Goal: Task Accomplishment & Management: Use online tool/utility

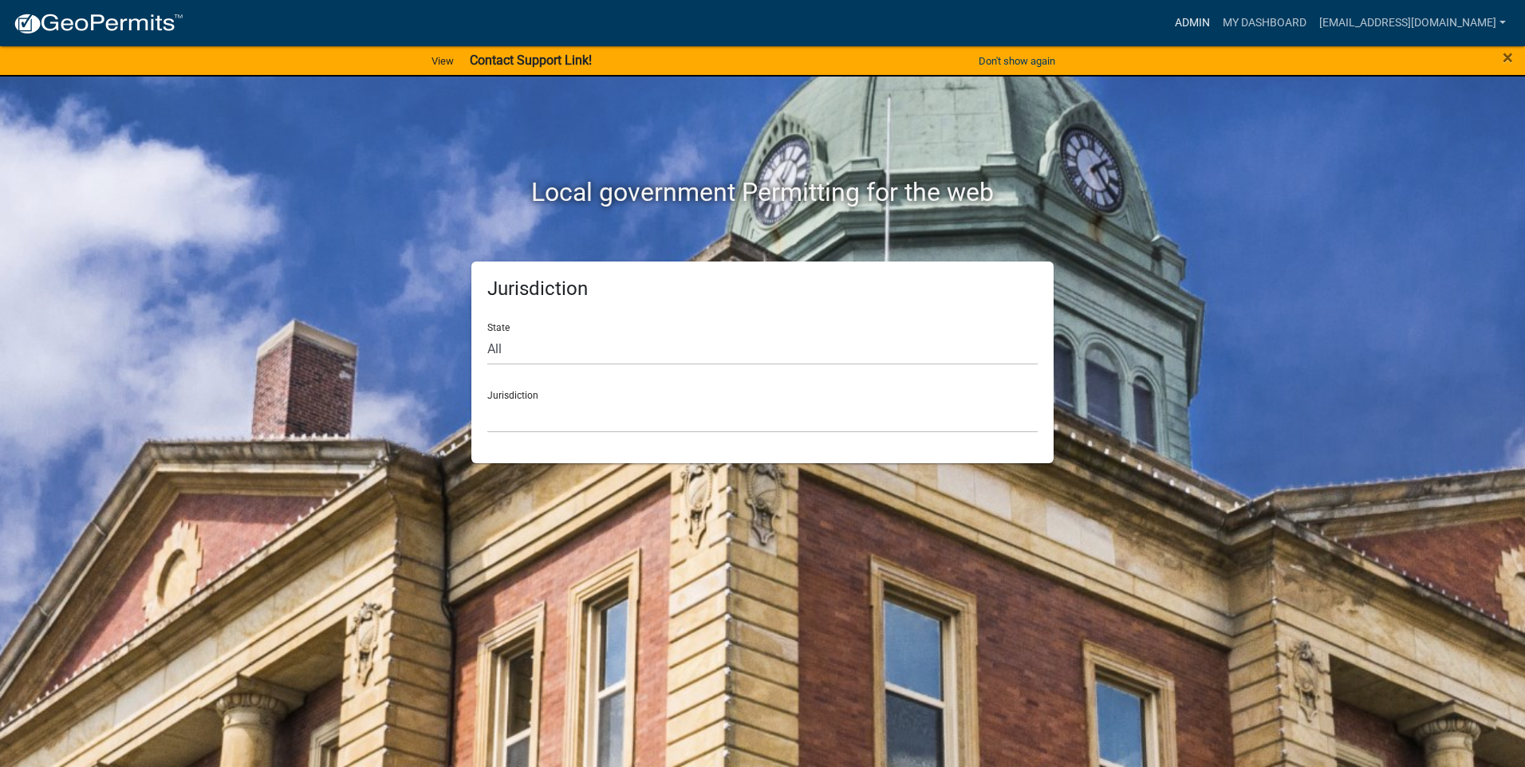
click at [1216, 17] on link "Admin" at bounding box center [1193, 23] width 48 height 30
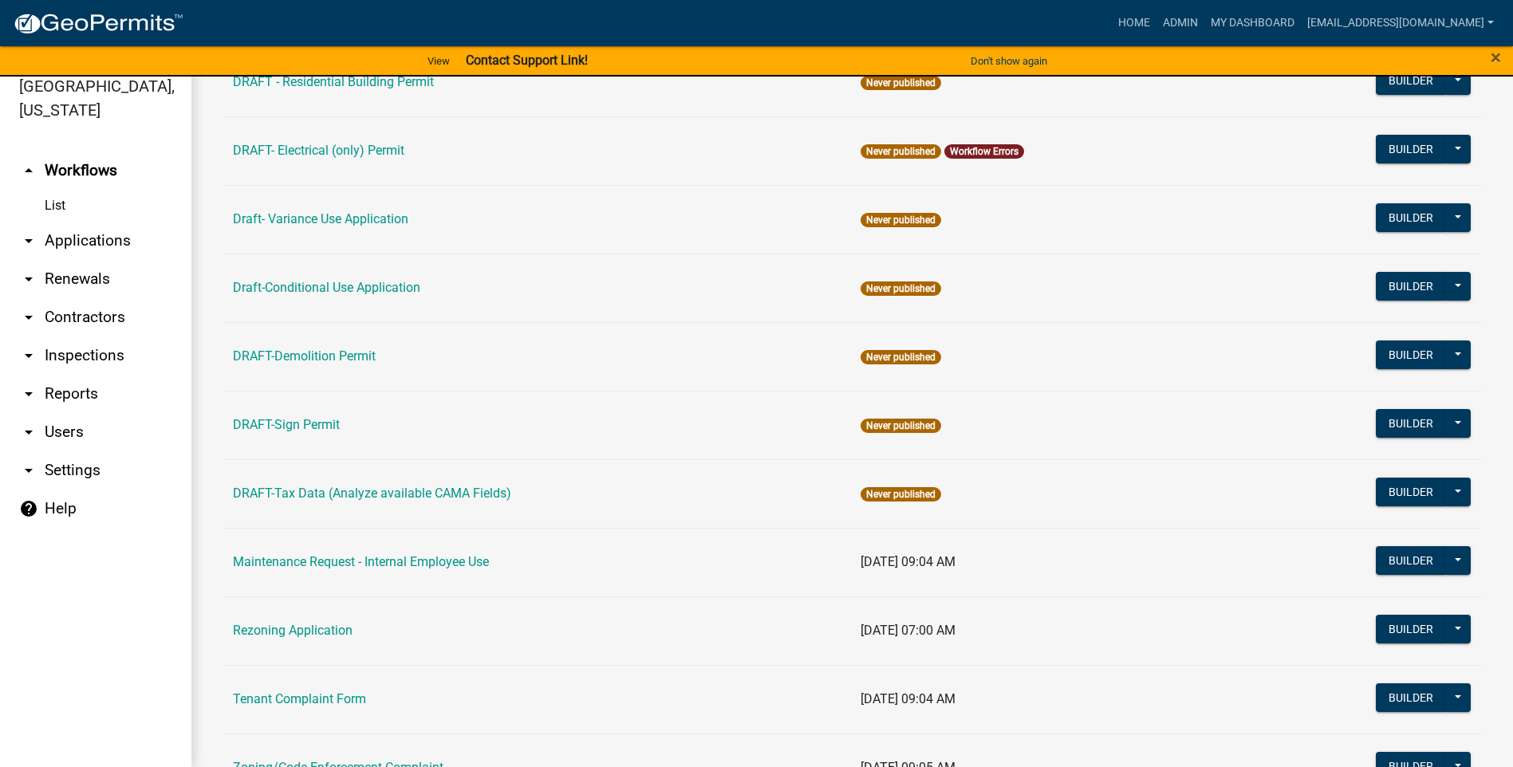
scroll to position [228, 0]
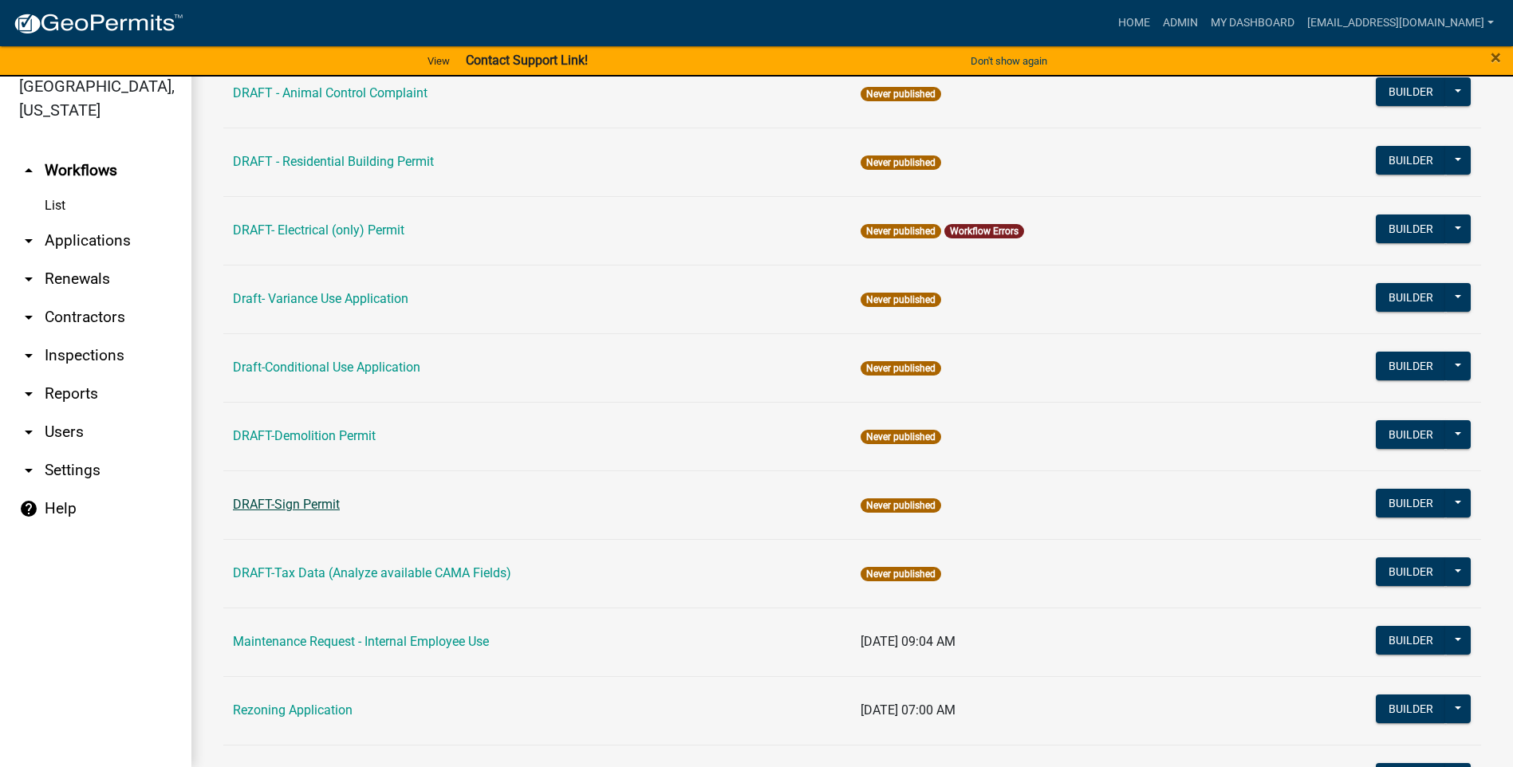
click at [297, 505] on link "DRAFT-Sign Permit" at bounding box center [286, 504] width 107 height 15
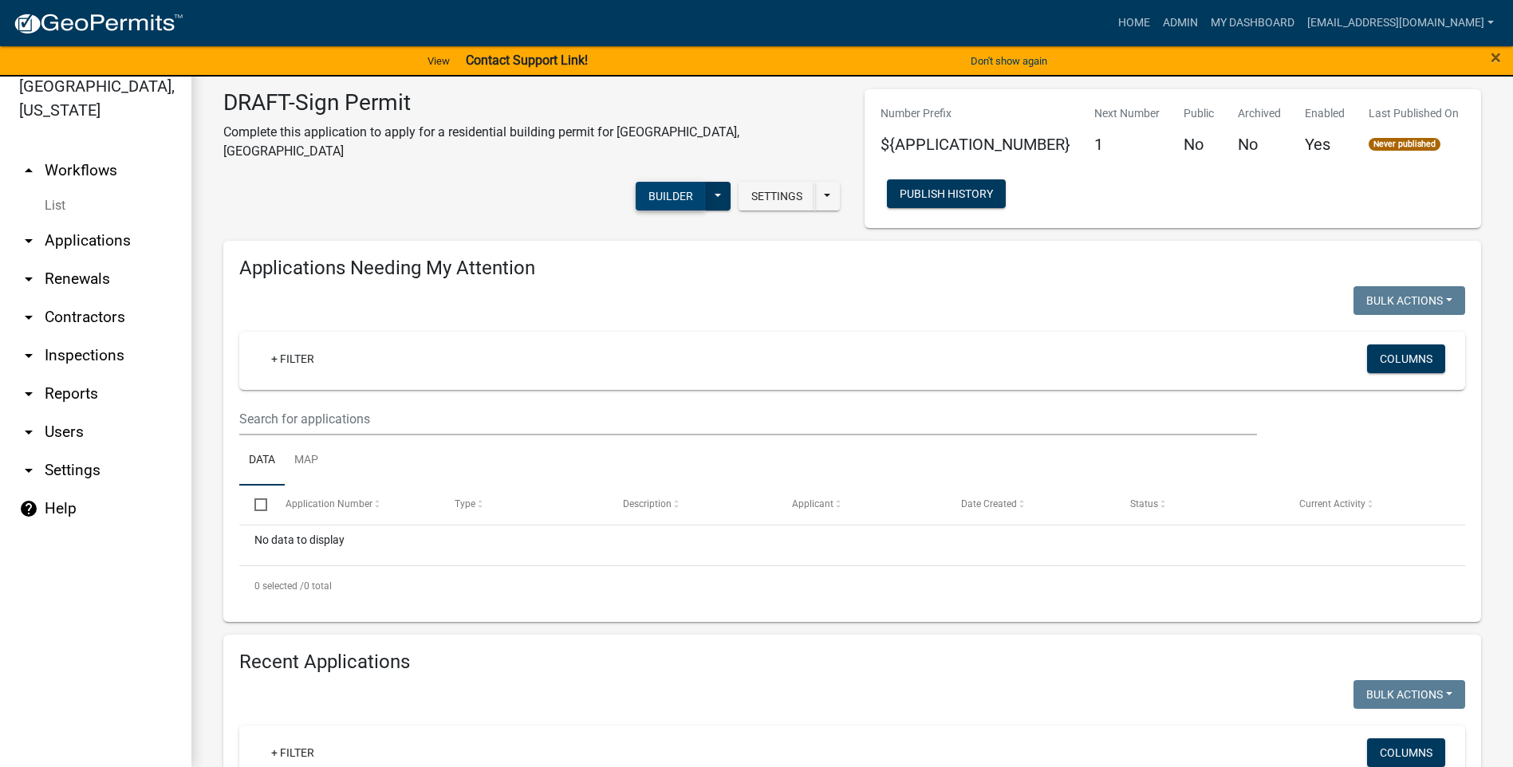
click at [648, 182] on button "Builder" at bounding box center [671, 196] width 70 height 29
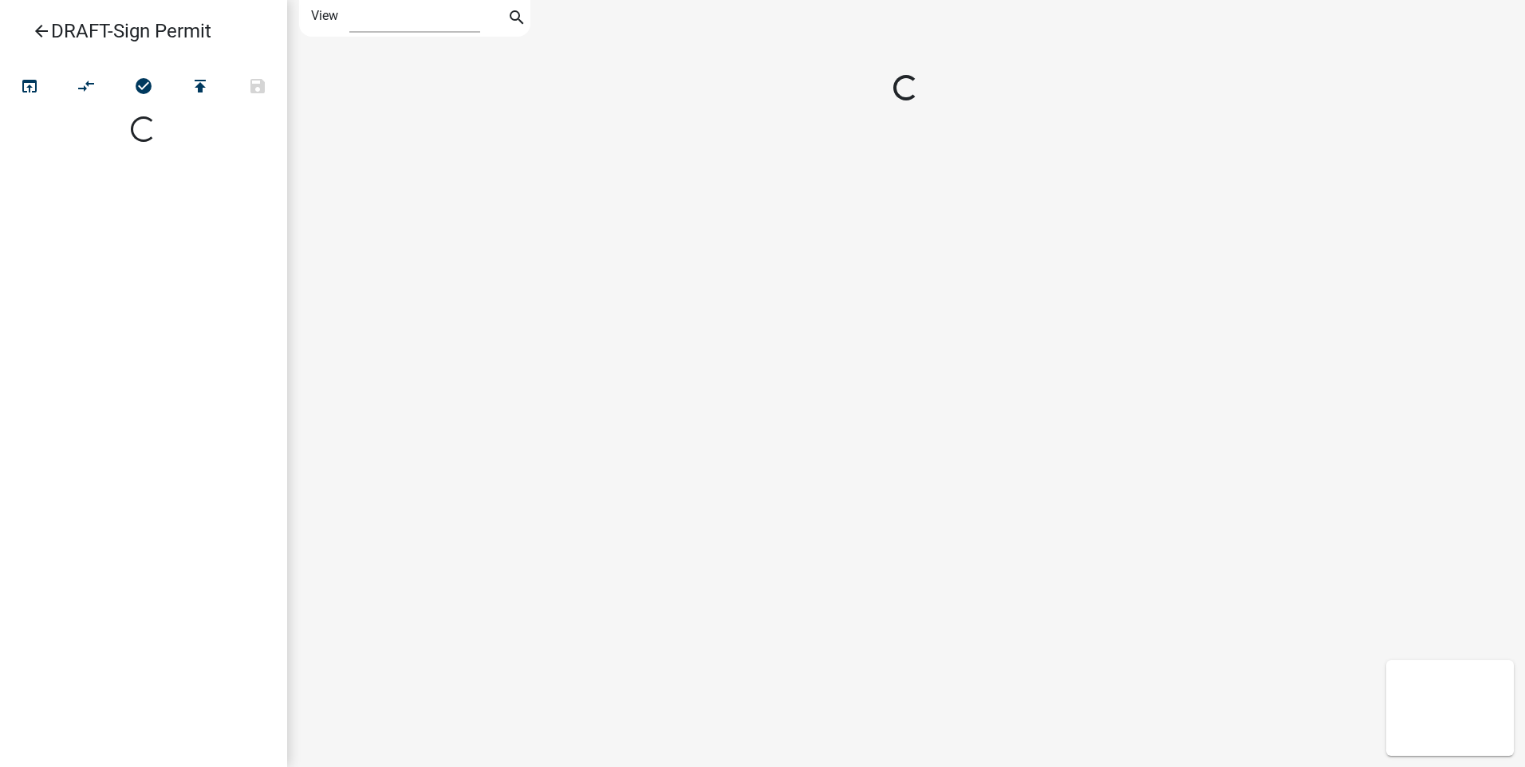
select select "1"
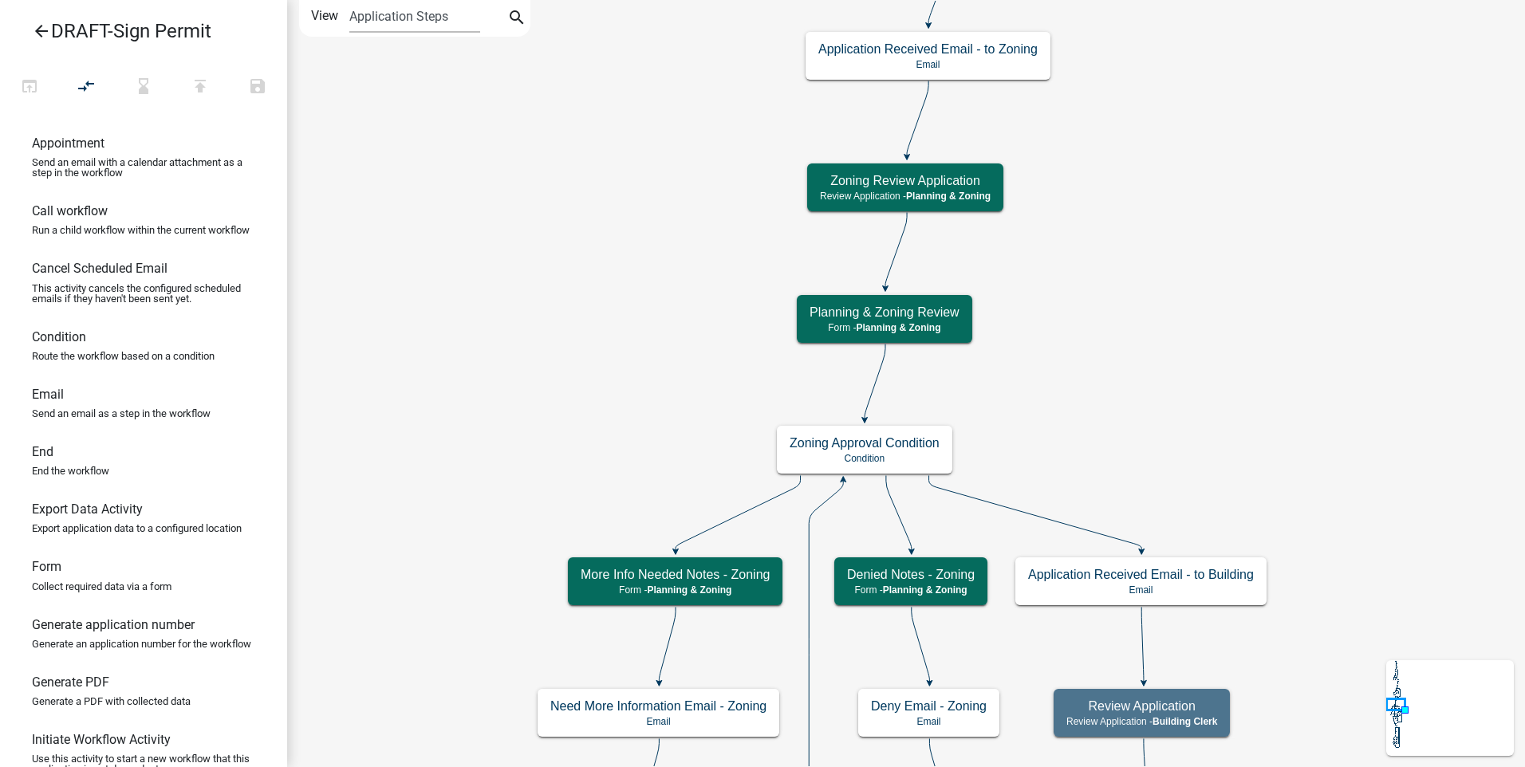
click at [40, 30] on icon "arrow_back" at bounding box center [41, 33] width 19 height 22
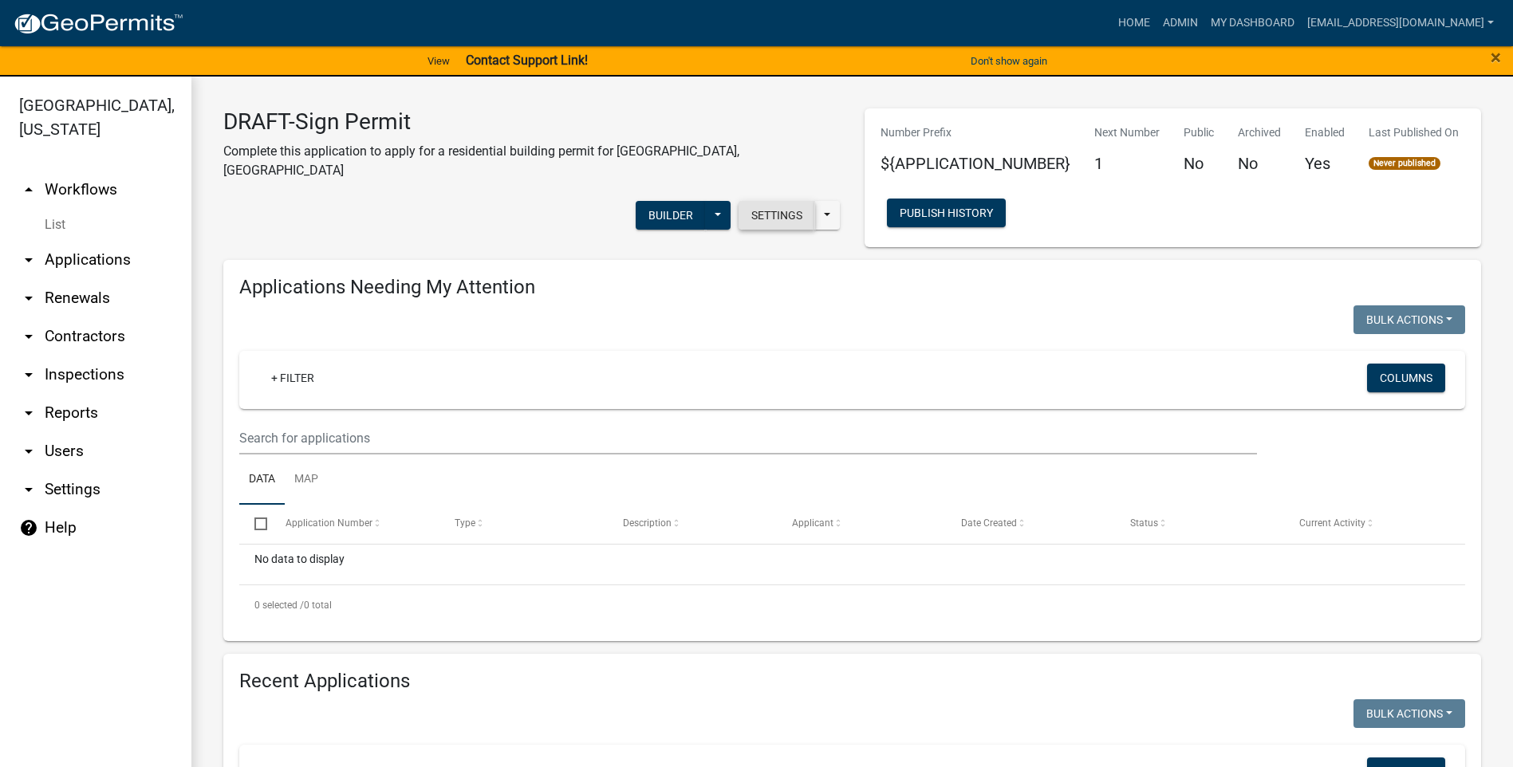
click at [754, 201] on button "Settings" at bounding box center [777, 215] width 77 height 29
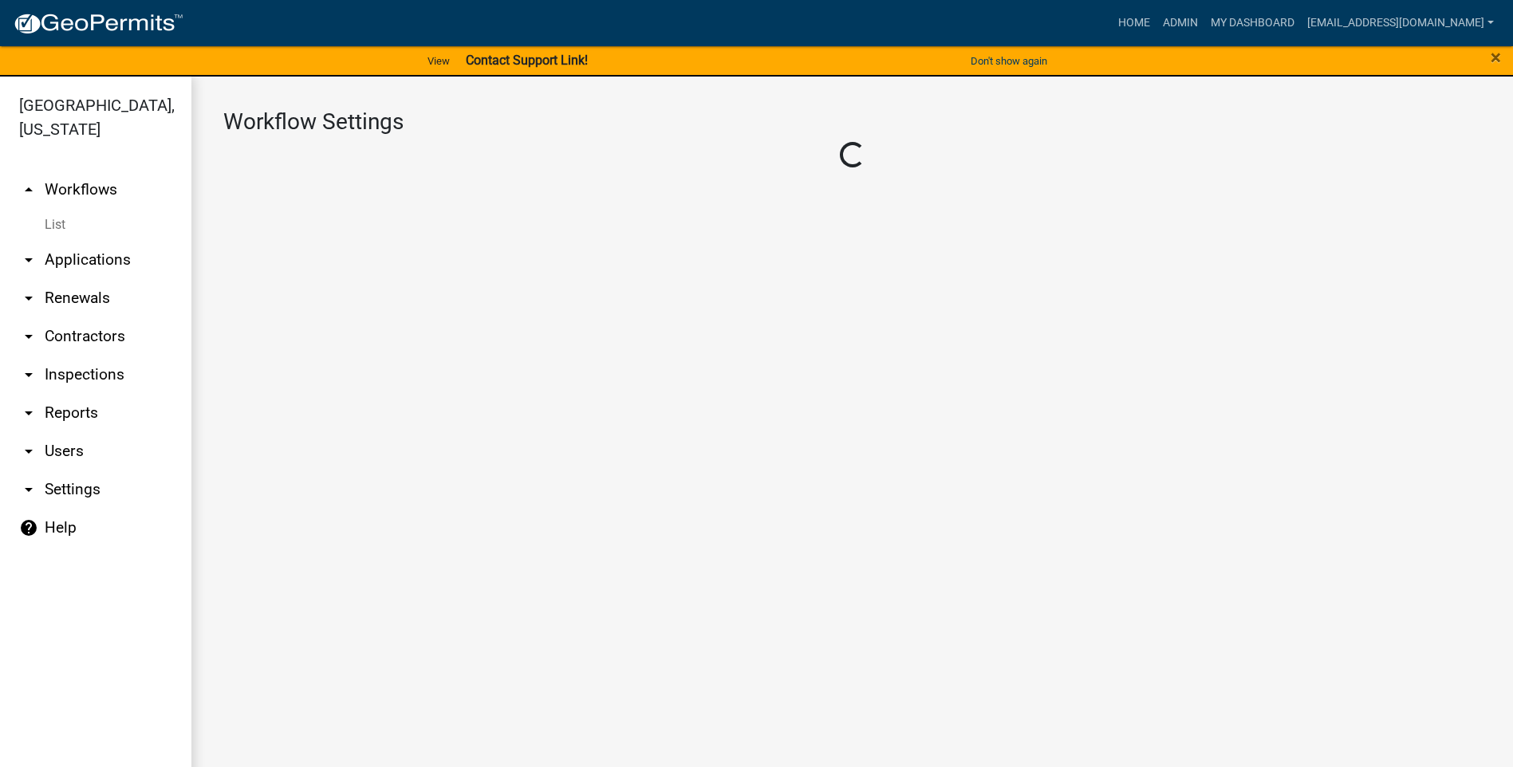
select select "1"
select select "7670adba-a95f-4cb1-9c24-effdf5e7eb9d"
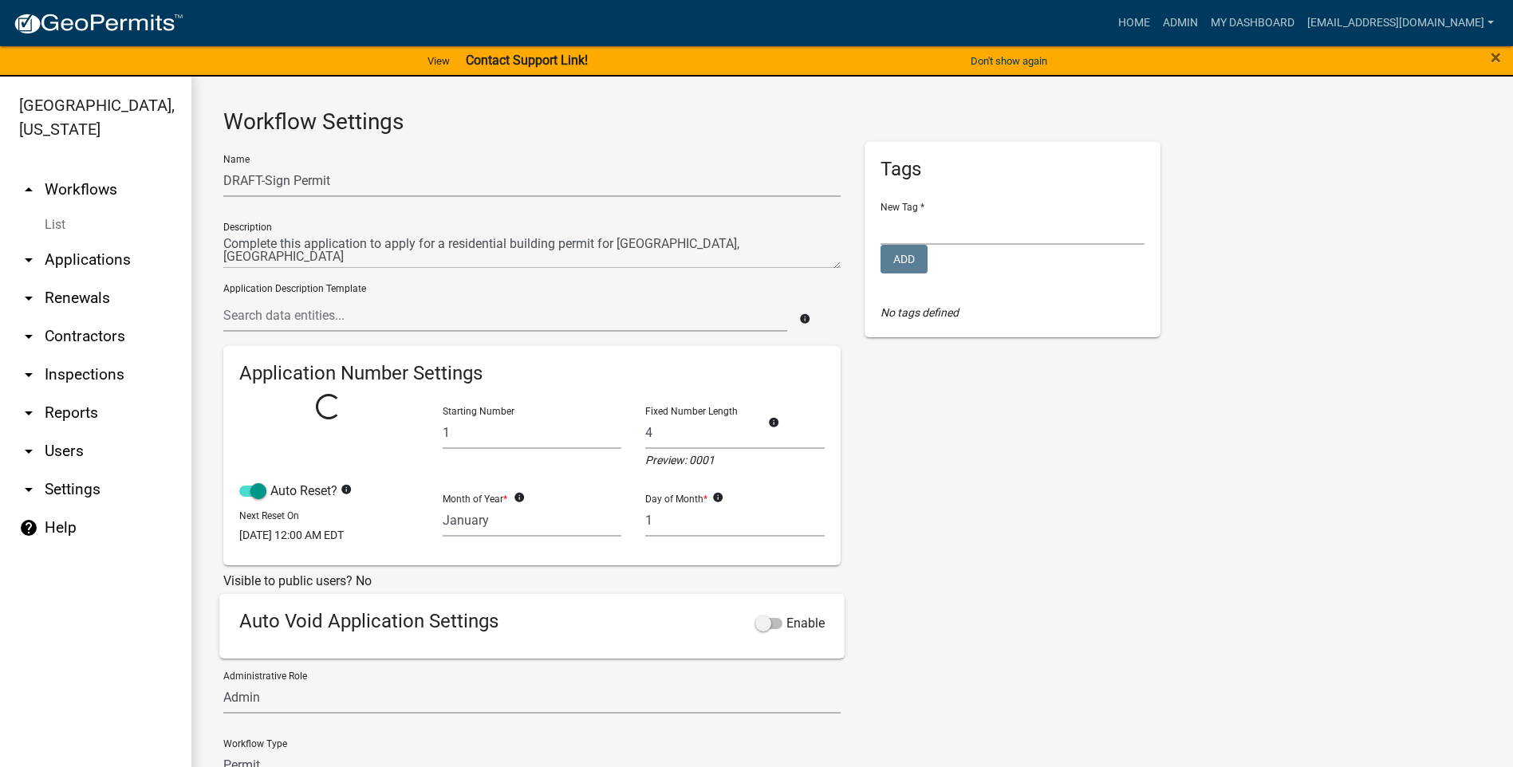
select select
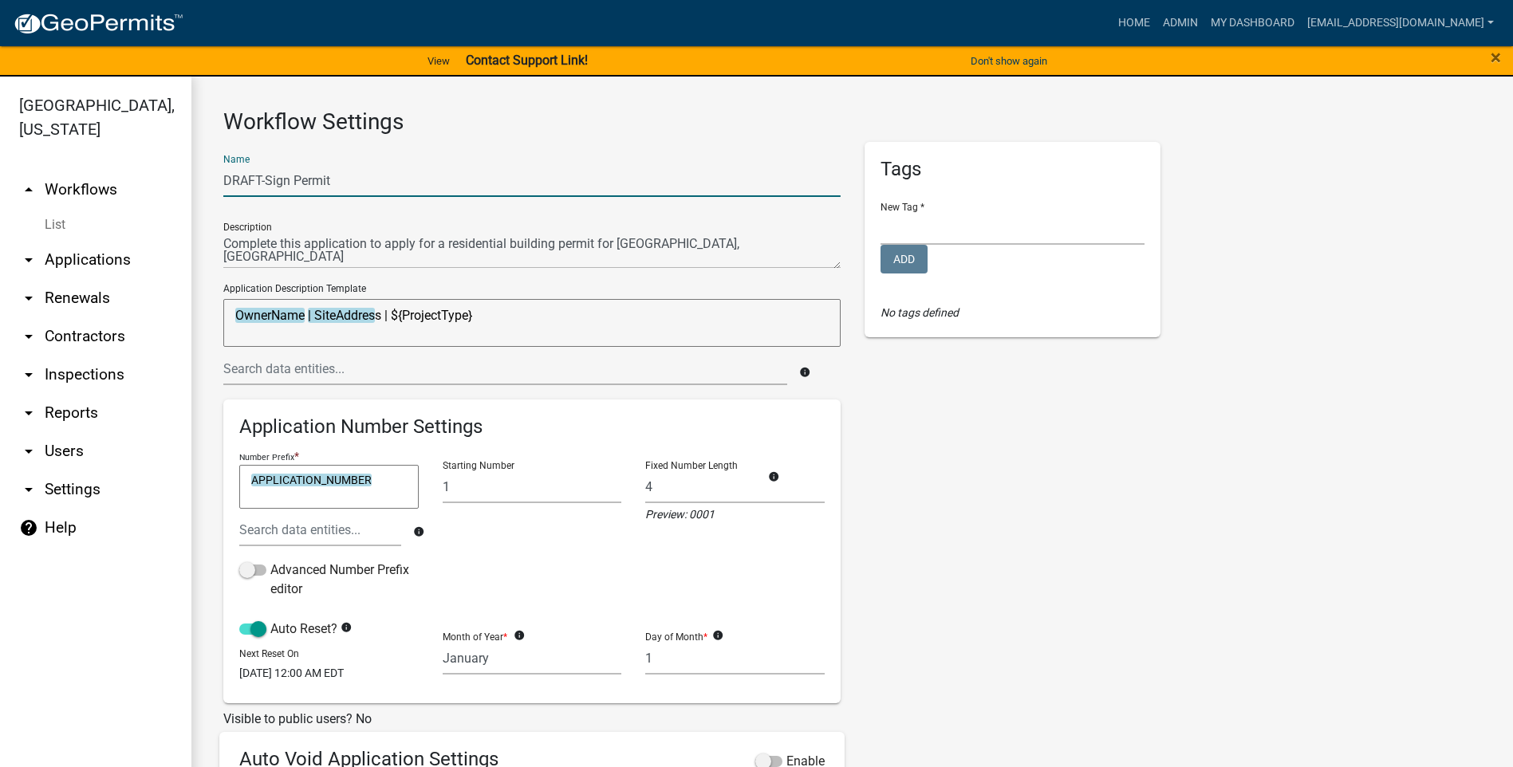
click at [264, 178] on input "DRAFT-Sign Permit" at bounding box center [531, 180] width 617 height 33
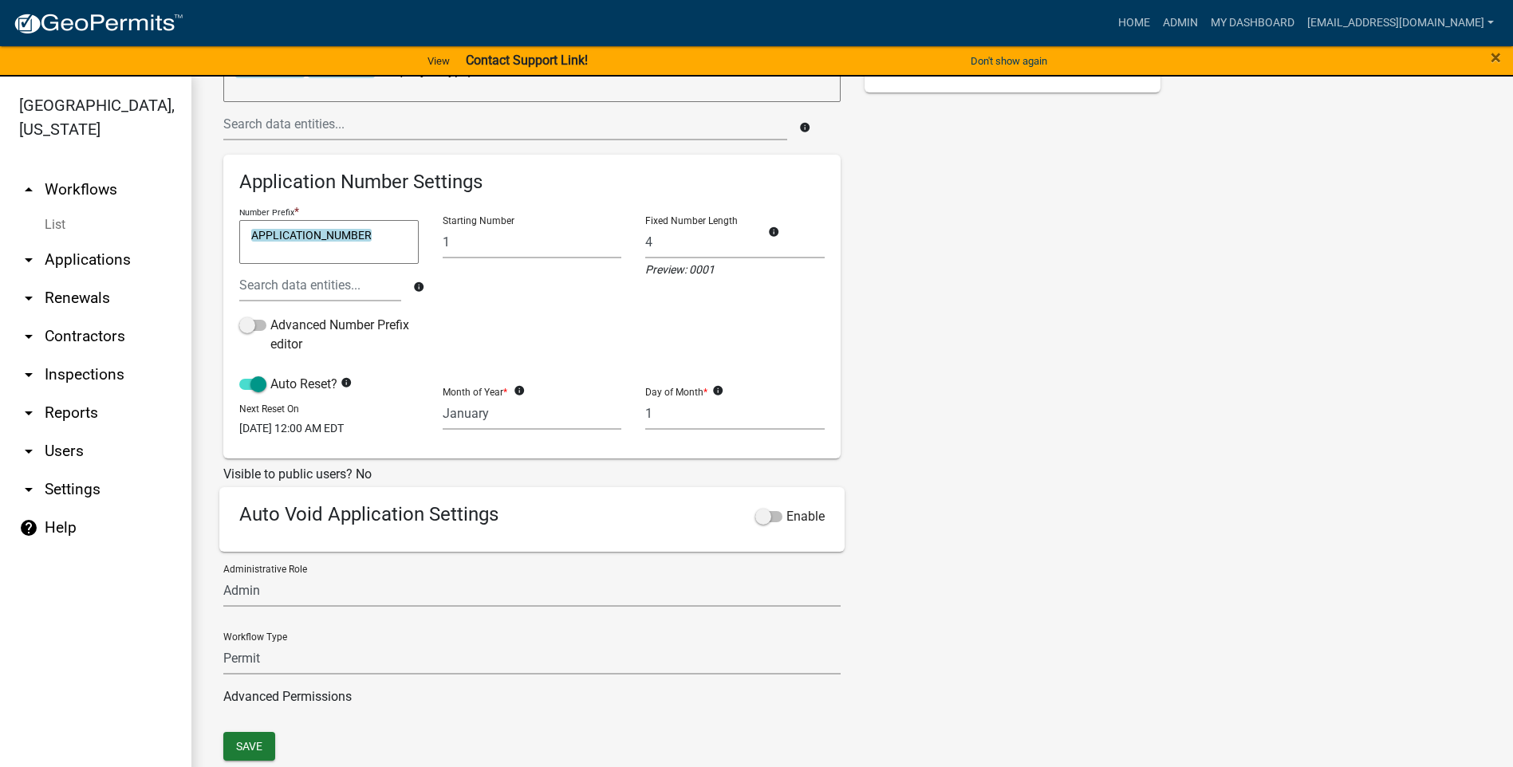
scroll to position [281, 0]
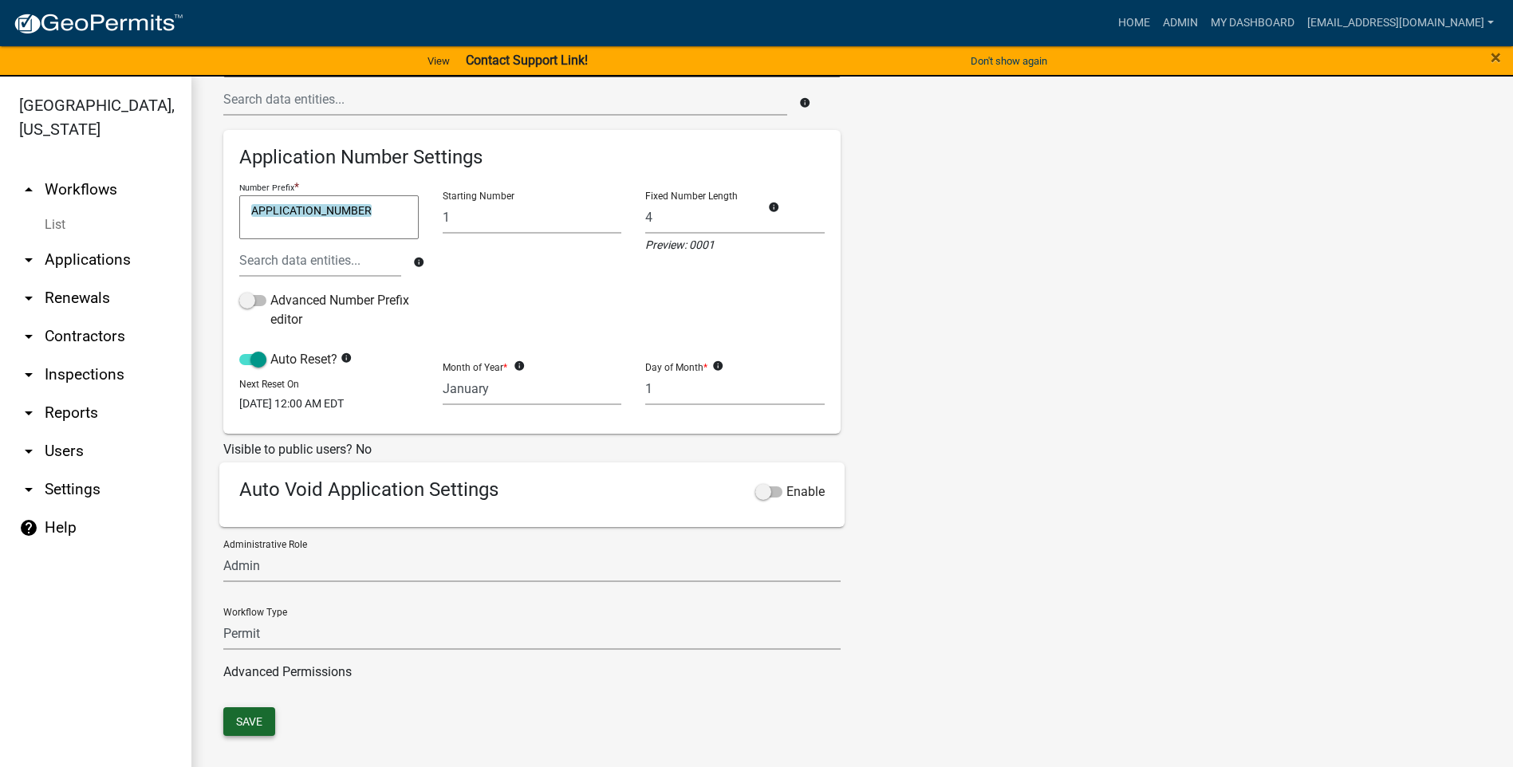
type input "Sign Permit"
click at [254, 723] on button "Save" at bounding box center [249, 722] width 52 height 29
click at [1492, 53] on span "×" at bounding box center [1496, 57] width 10 height 22
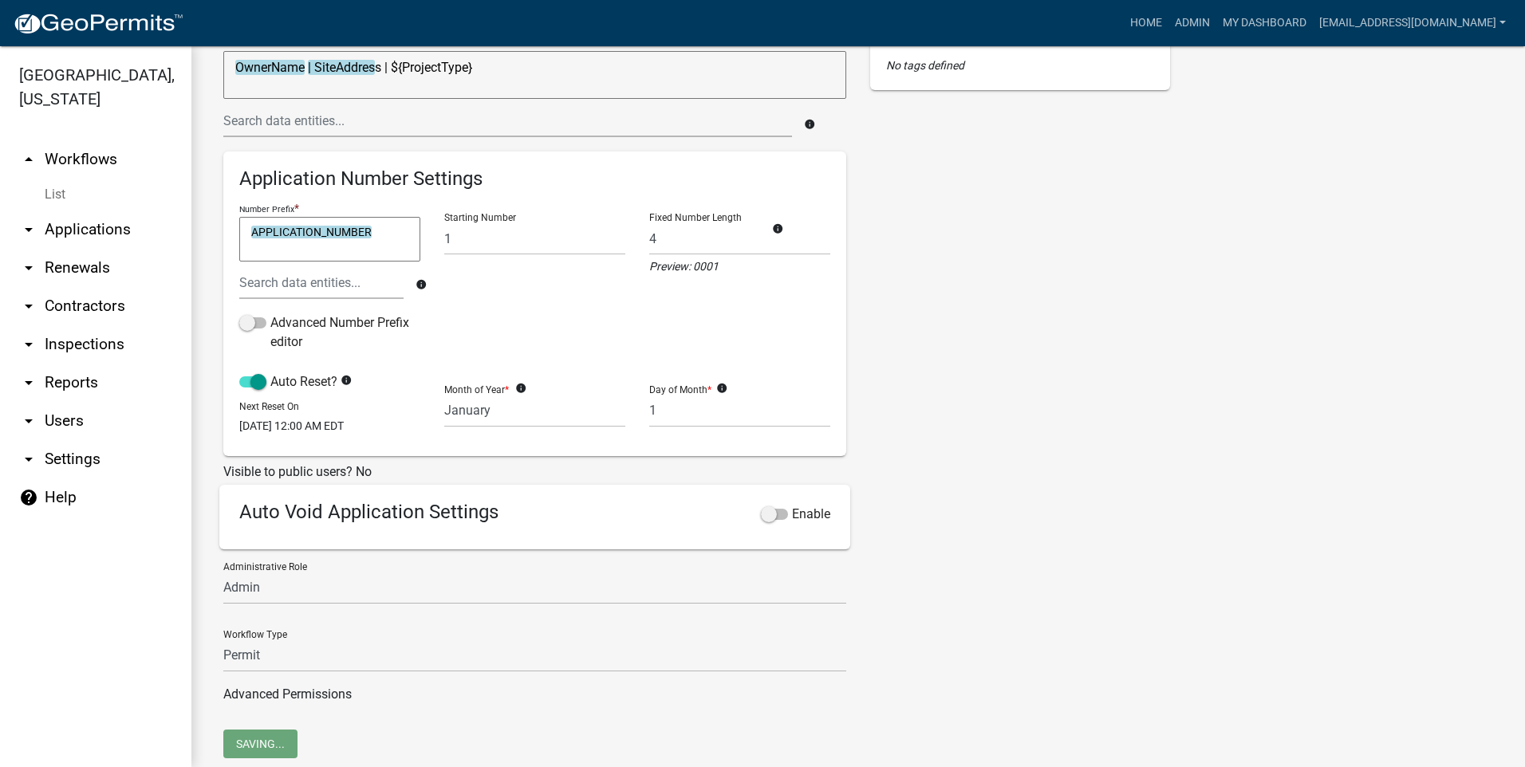
scroll to position [190, 0]
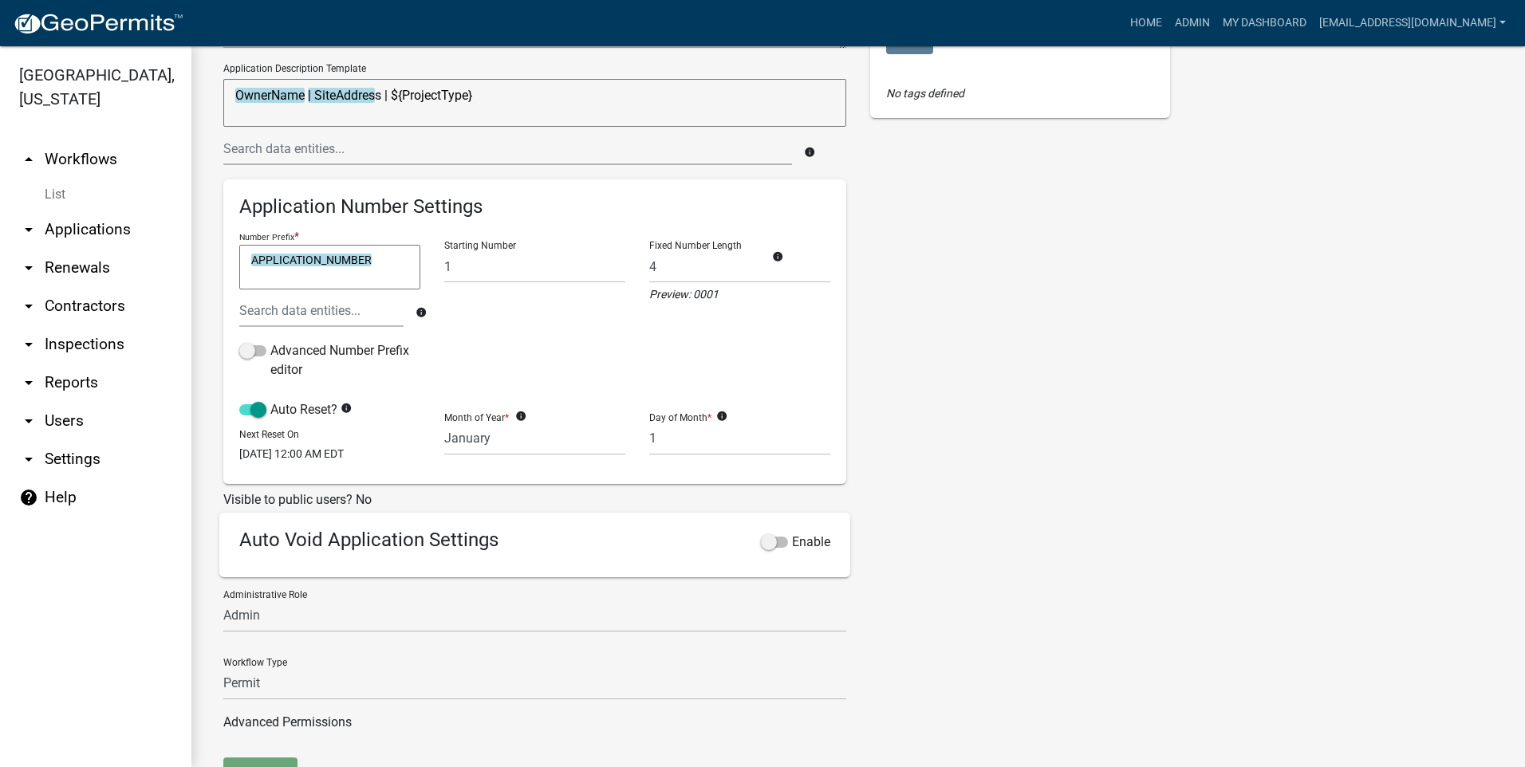
click at [90, 160] on link "arrow_drop_up Workflows" at bounding box center [95, 159] width 191 height 38
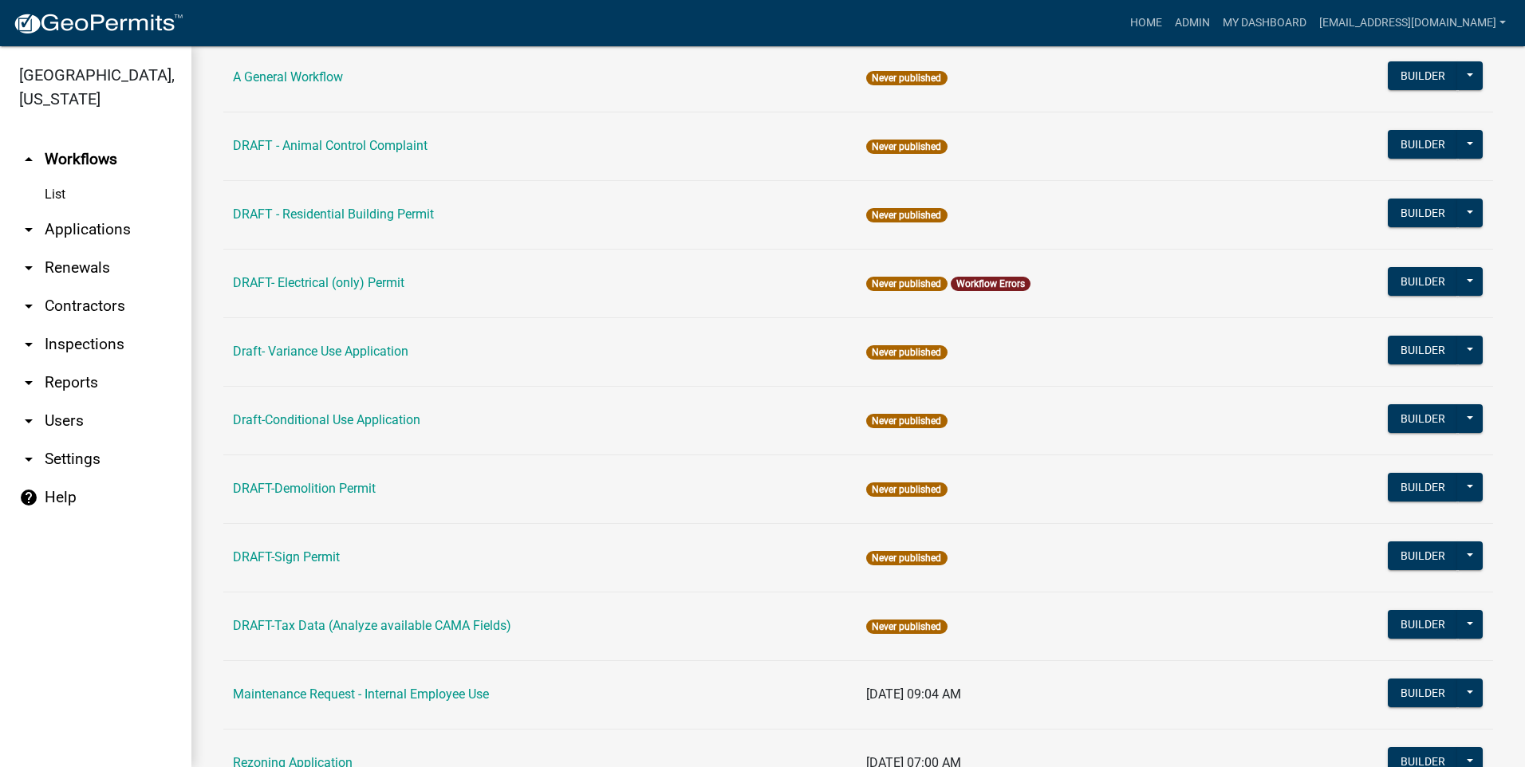
scroll to position [239, 0]
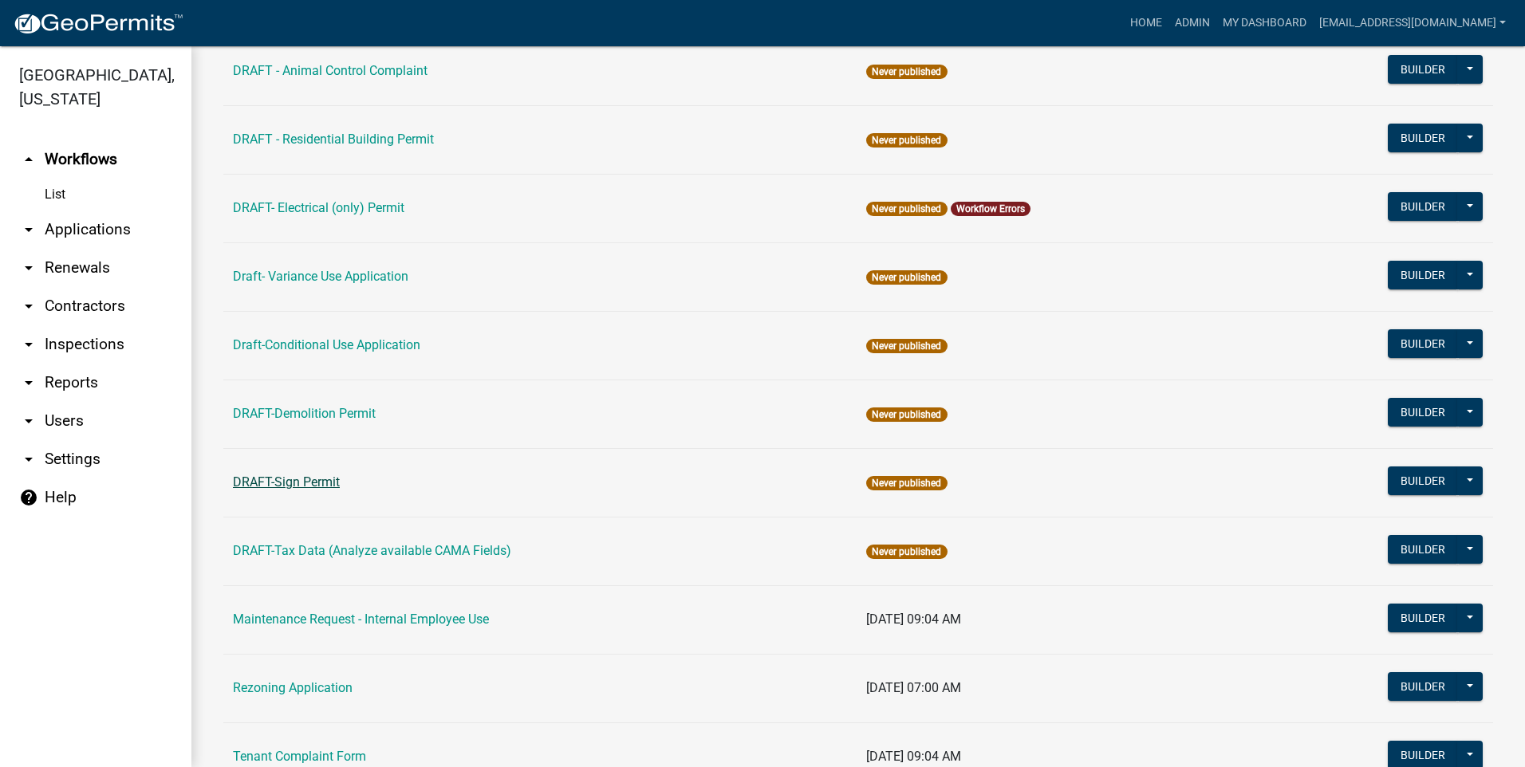
click at [294, 481] on link "DRAFT-Sign Permit" at bounding box center [286, 482] width 107 height 15
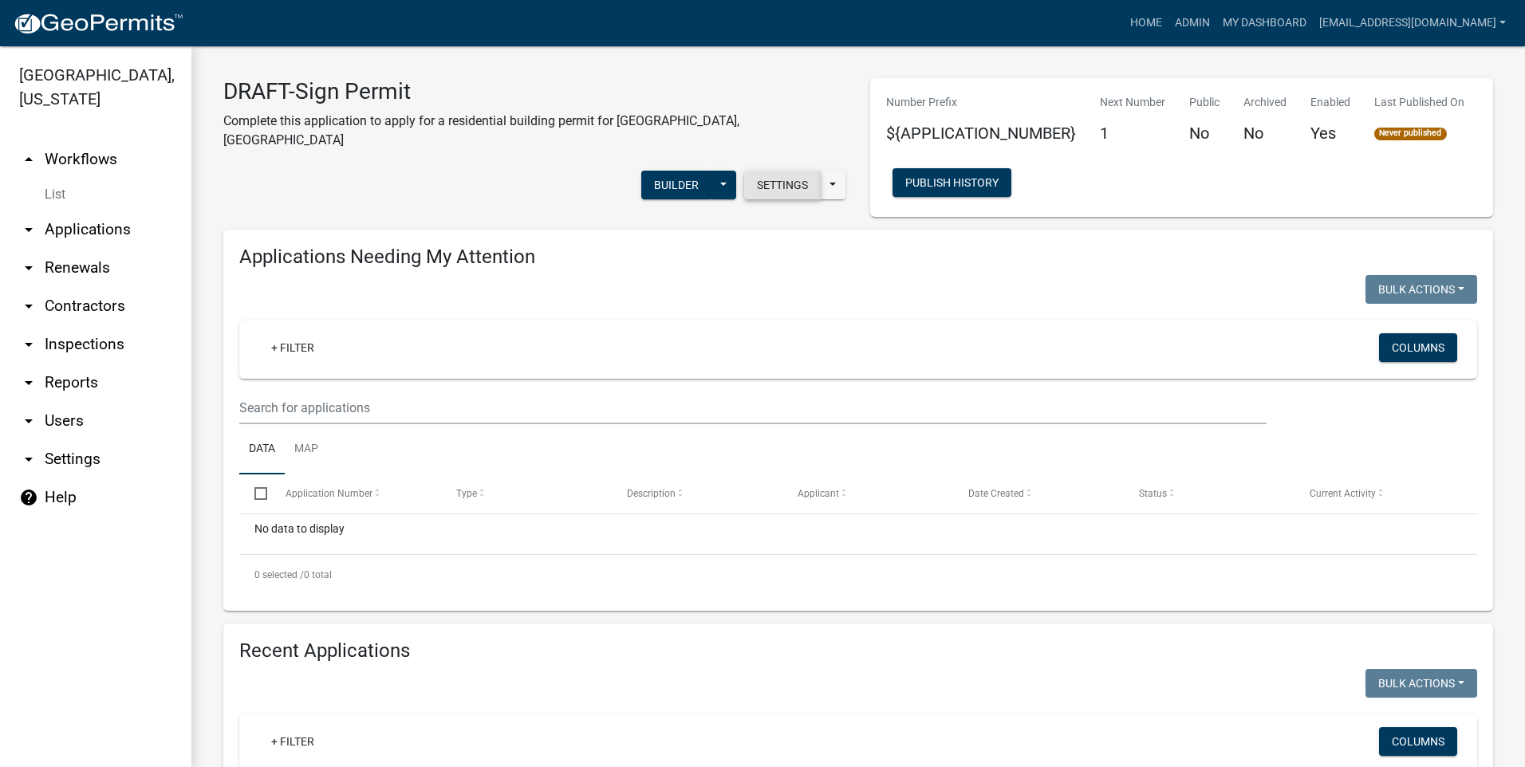
click at [782, 171] on button "Settings" at bounding box center [782, 185] width 77 height 29
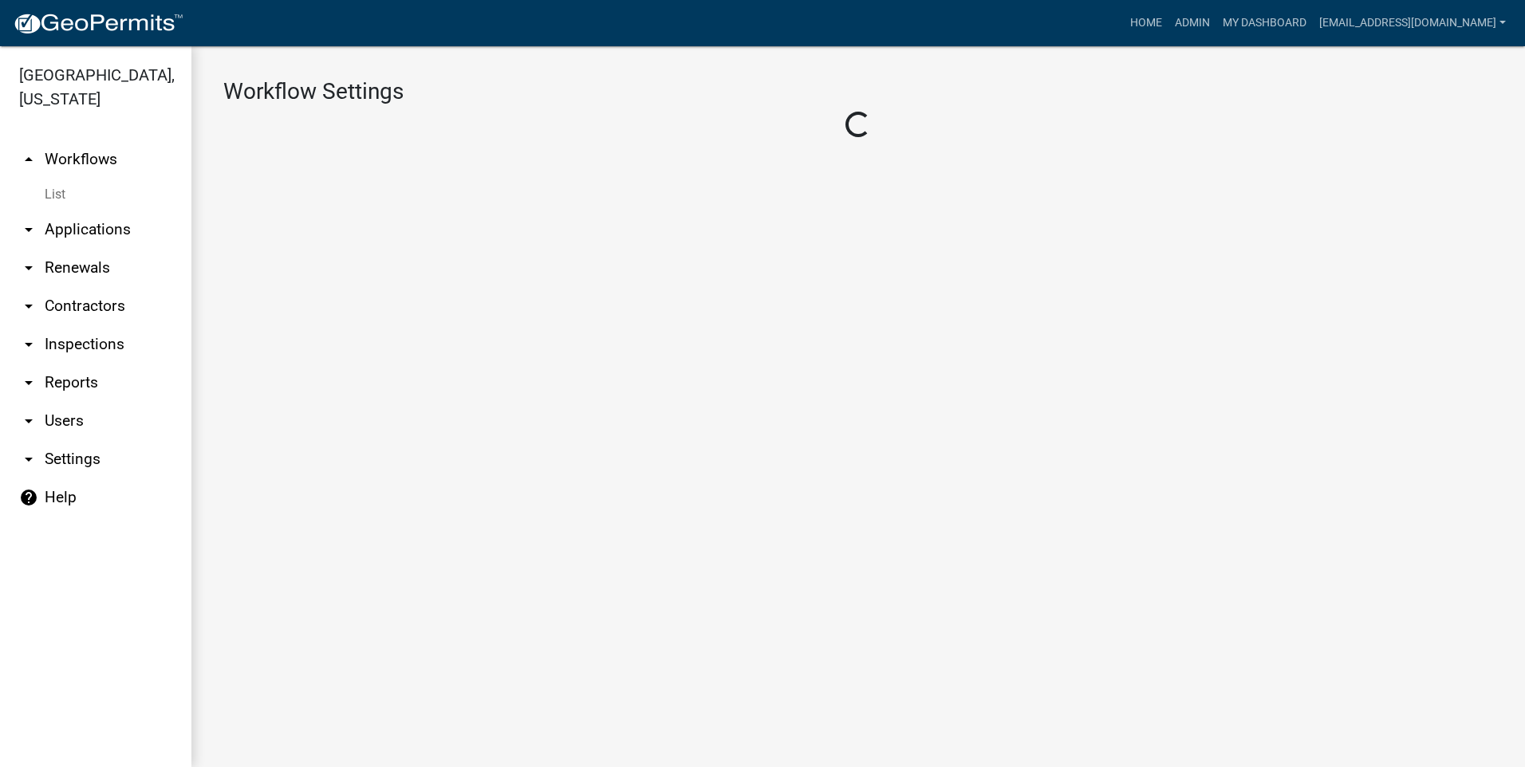
select select "1"
select select "7670adba-a95f-4cb1-9c24-effdf5e7eb9d"
select select
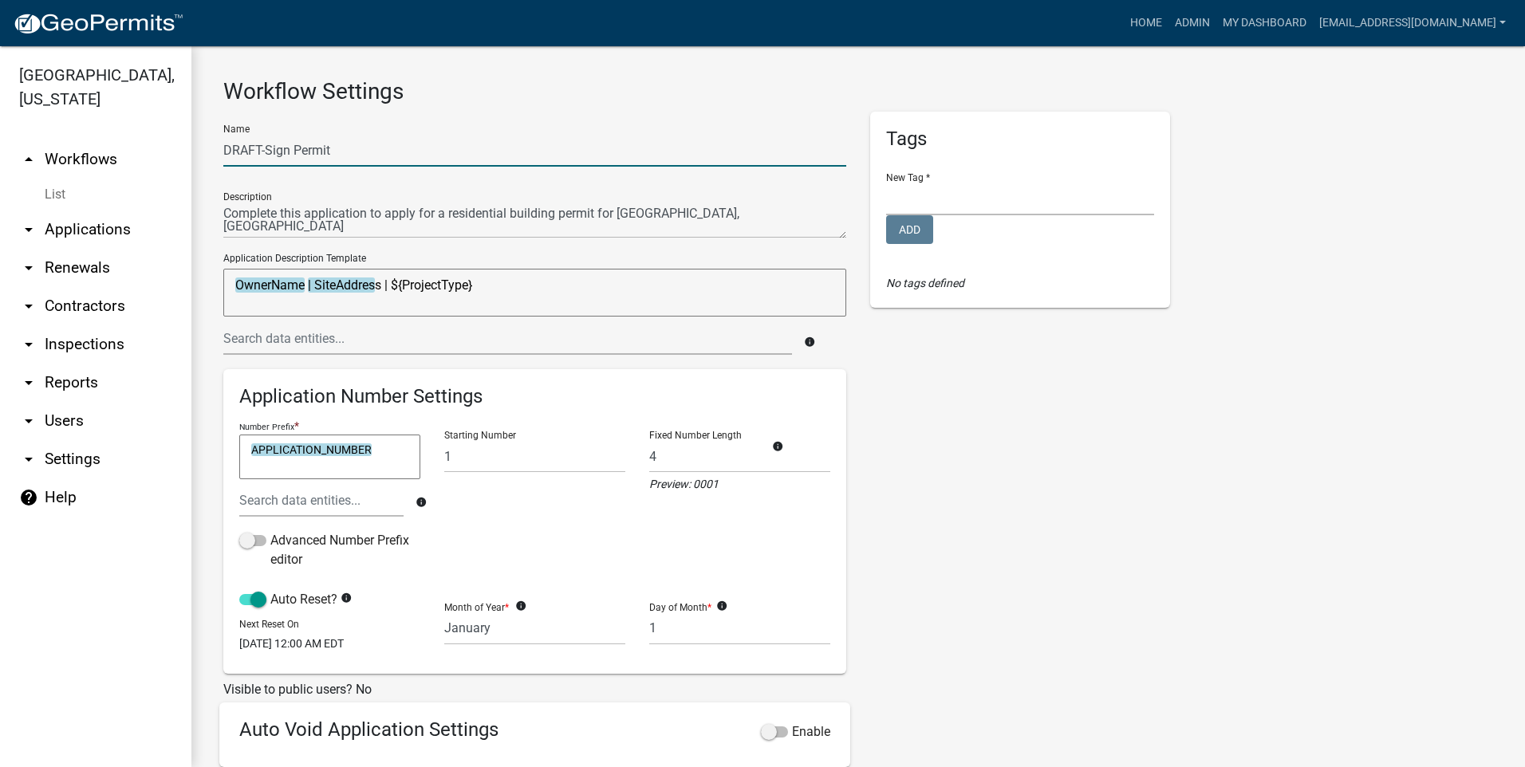
click at [263, 148] on input "DRAFT-Sign Permit" at bounding box center [534, 150] width 623 height 33
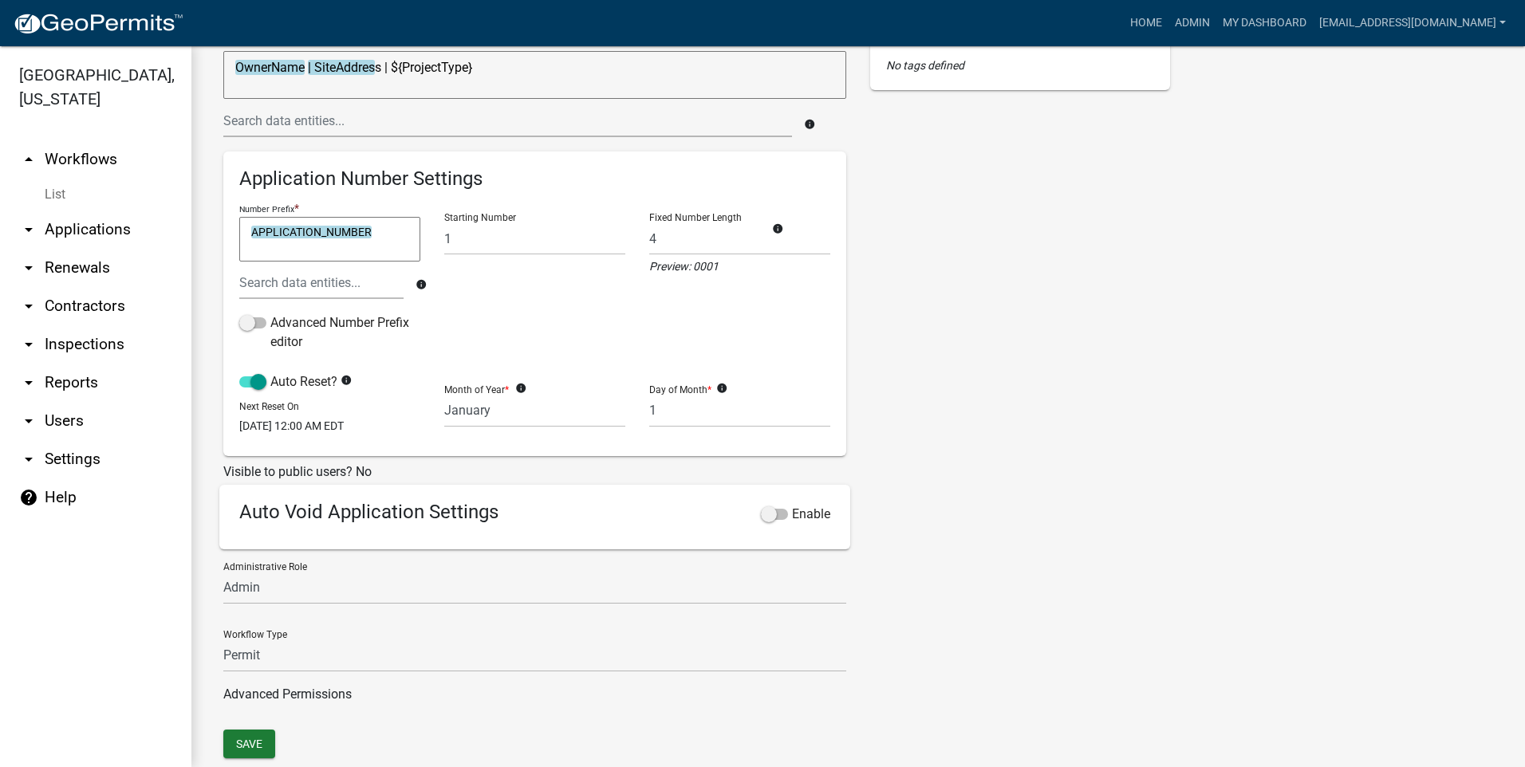
scroll to position [270, 0]
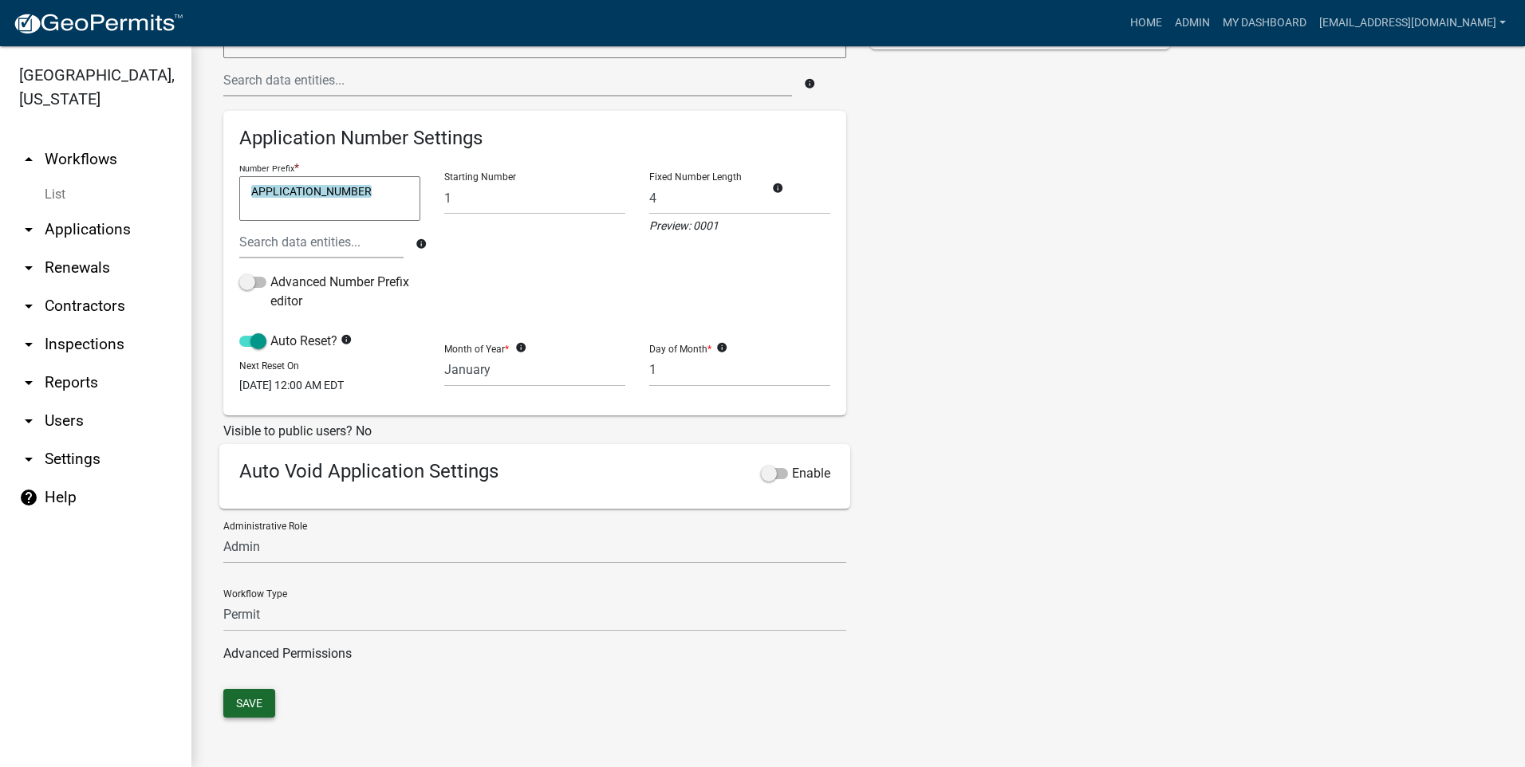
type input "Sign Permit"
click at [257, 703] on button "Save" at bounding box center [249, 703] width 52 height 29
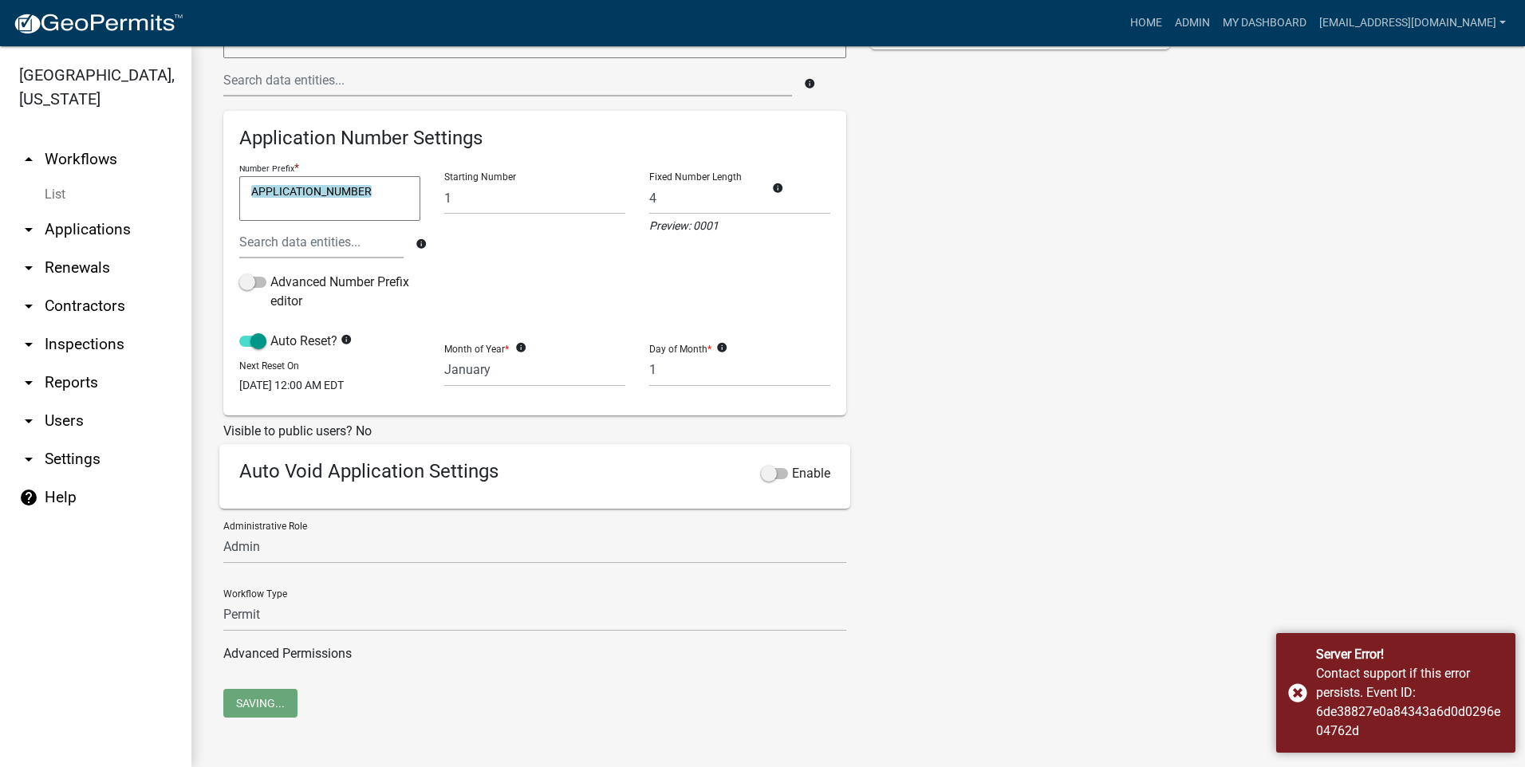
click at [70, 158] on link "arrow_drop_up Workflows" at bounding box center [95, 159] width 191 height 38
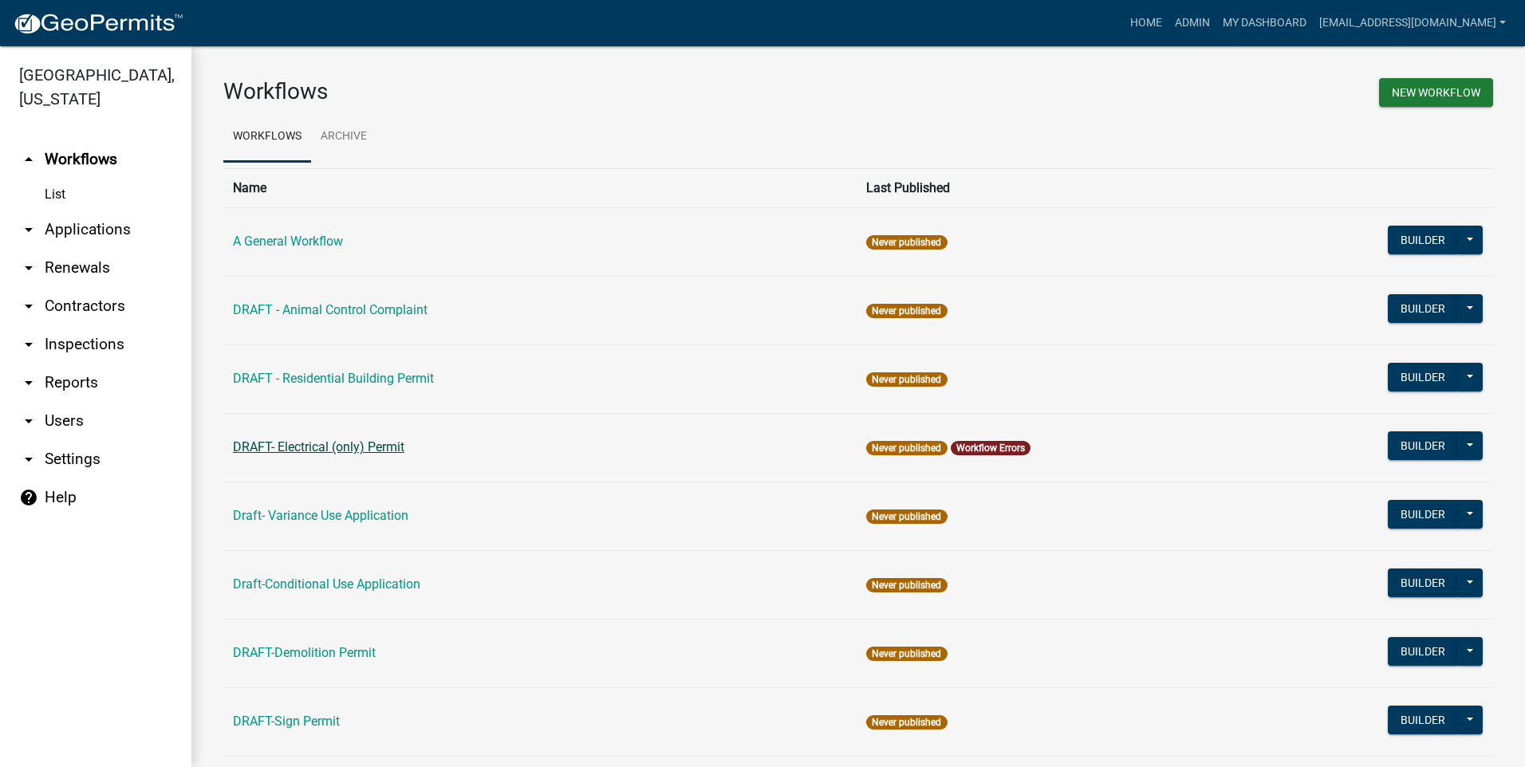
click at [317, 449] on link "DRAFT- Electrical (only) Permit" at bounding box center [318, 446] width 171 height 15
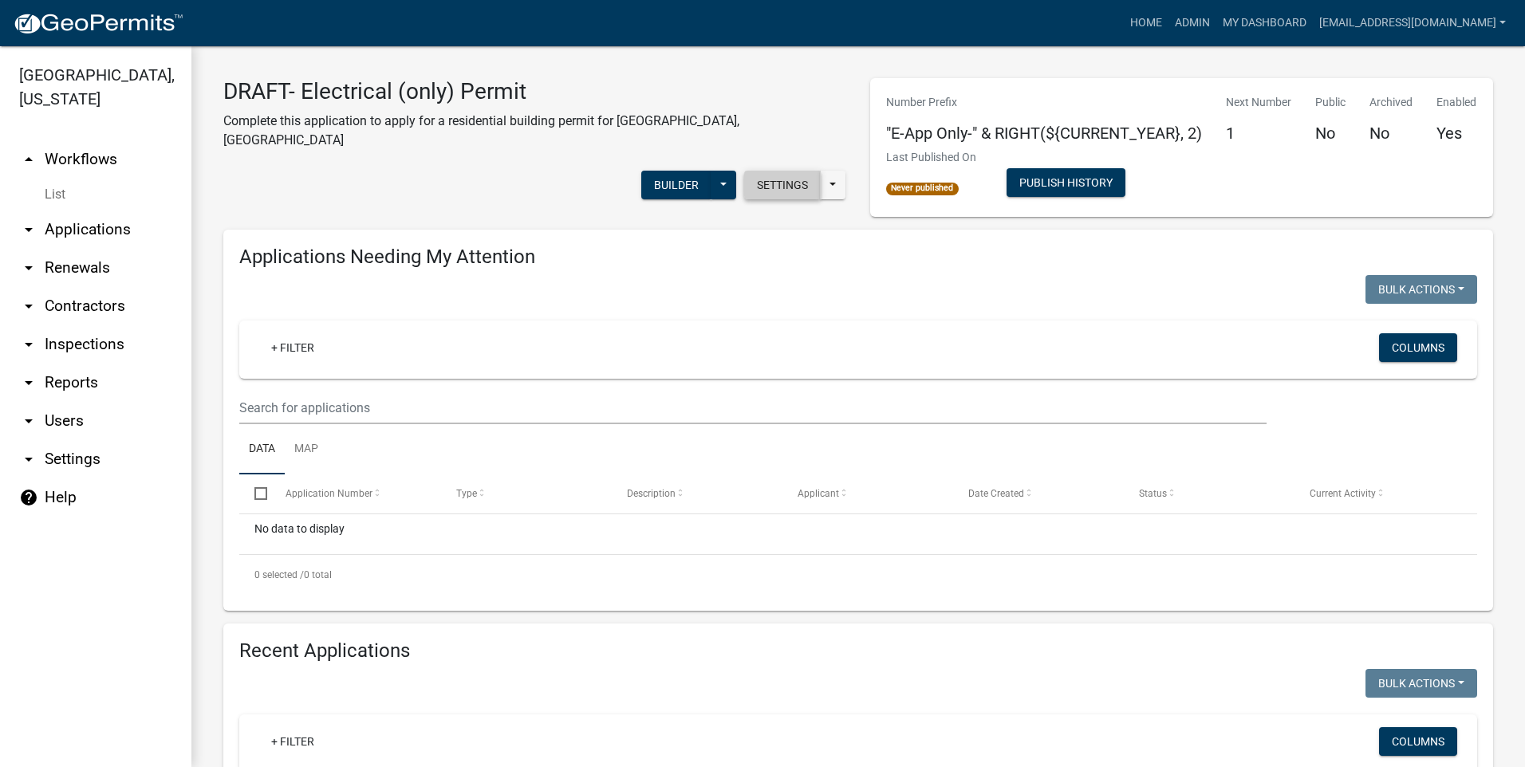
click at [776, 171] on button "Settings" at bounding box center [782, 185] width 77 height 29
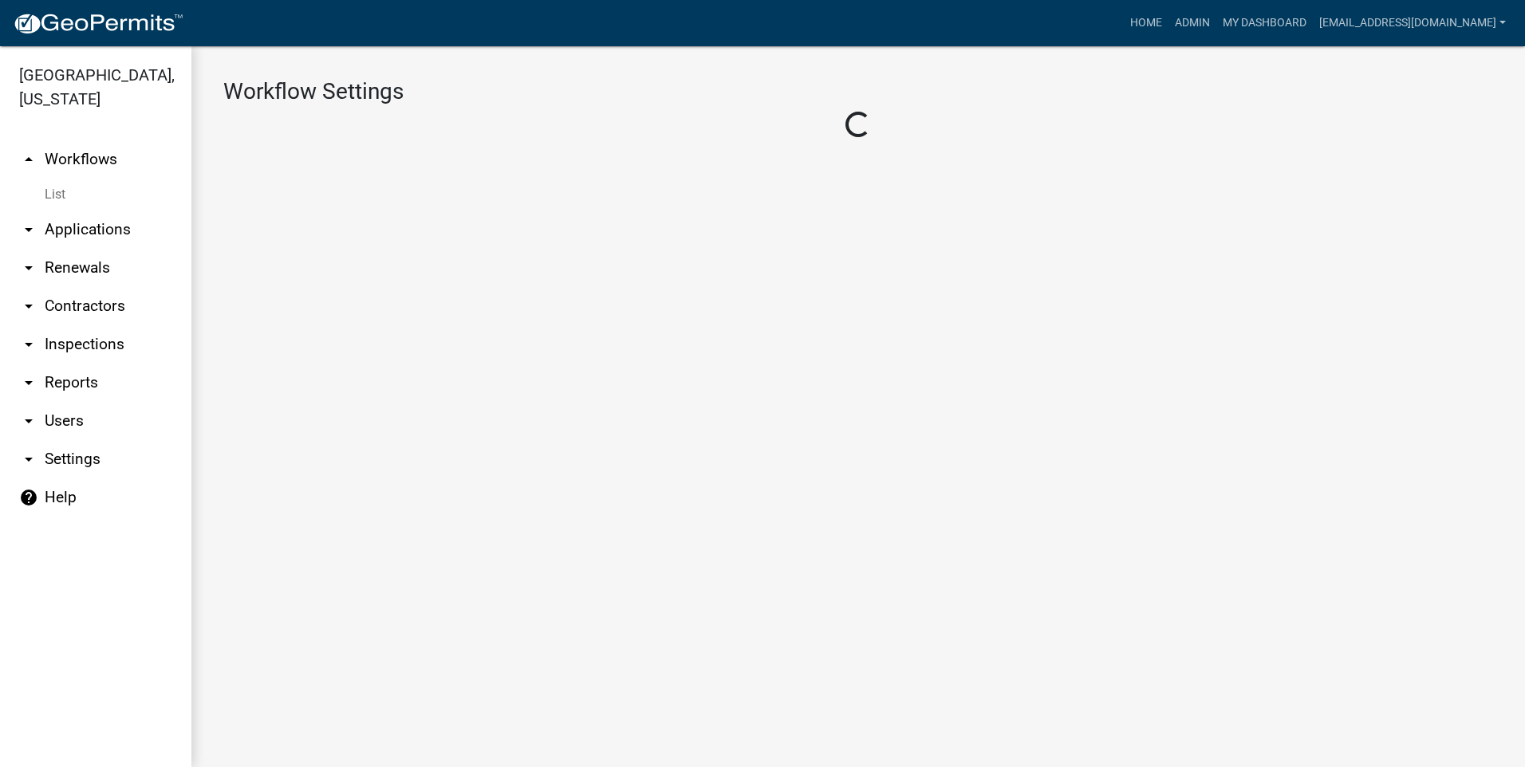
select select "1"
select select "7670adba-a95f-4cb1-9c24-effdf5e7eb9d"
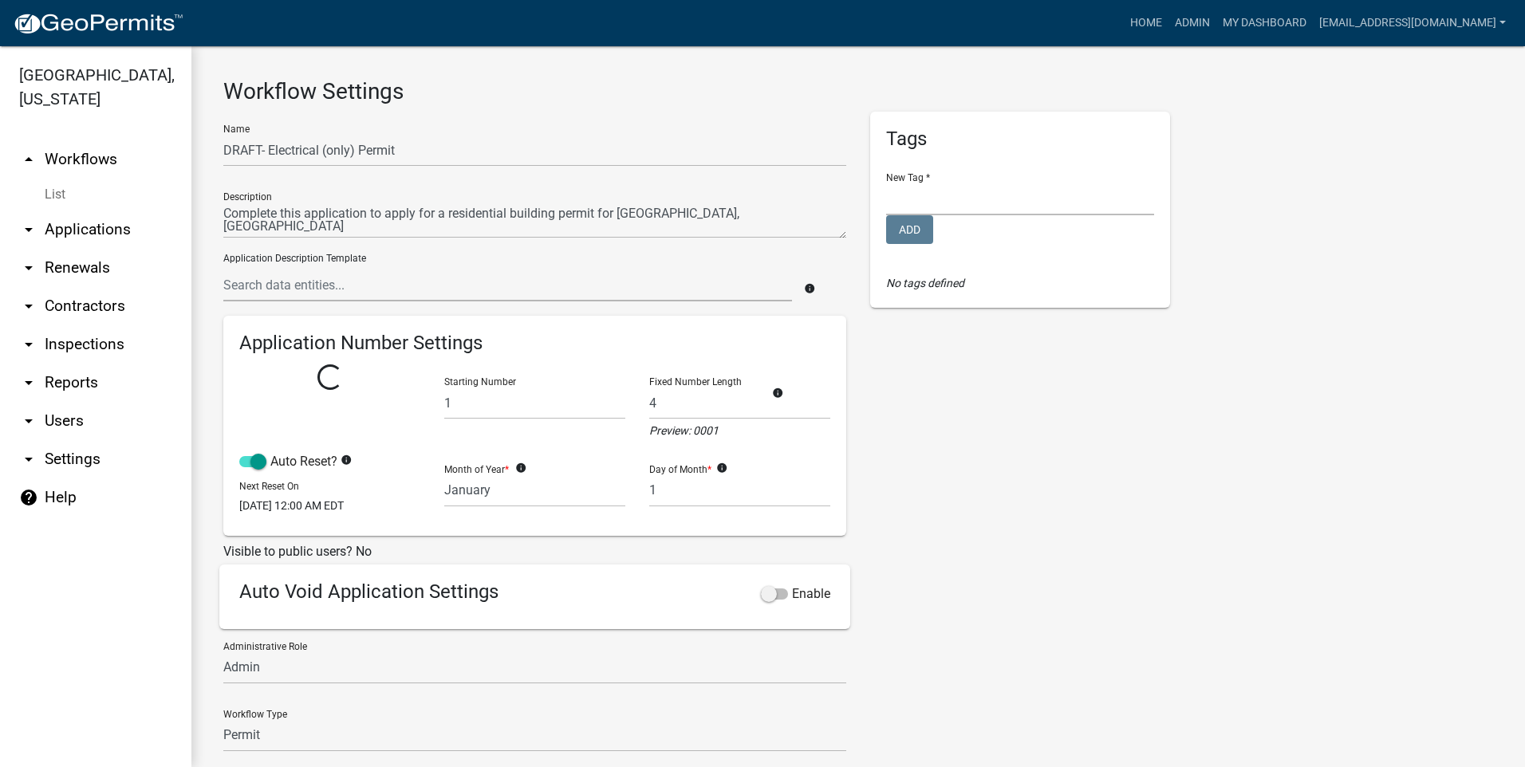
select select
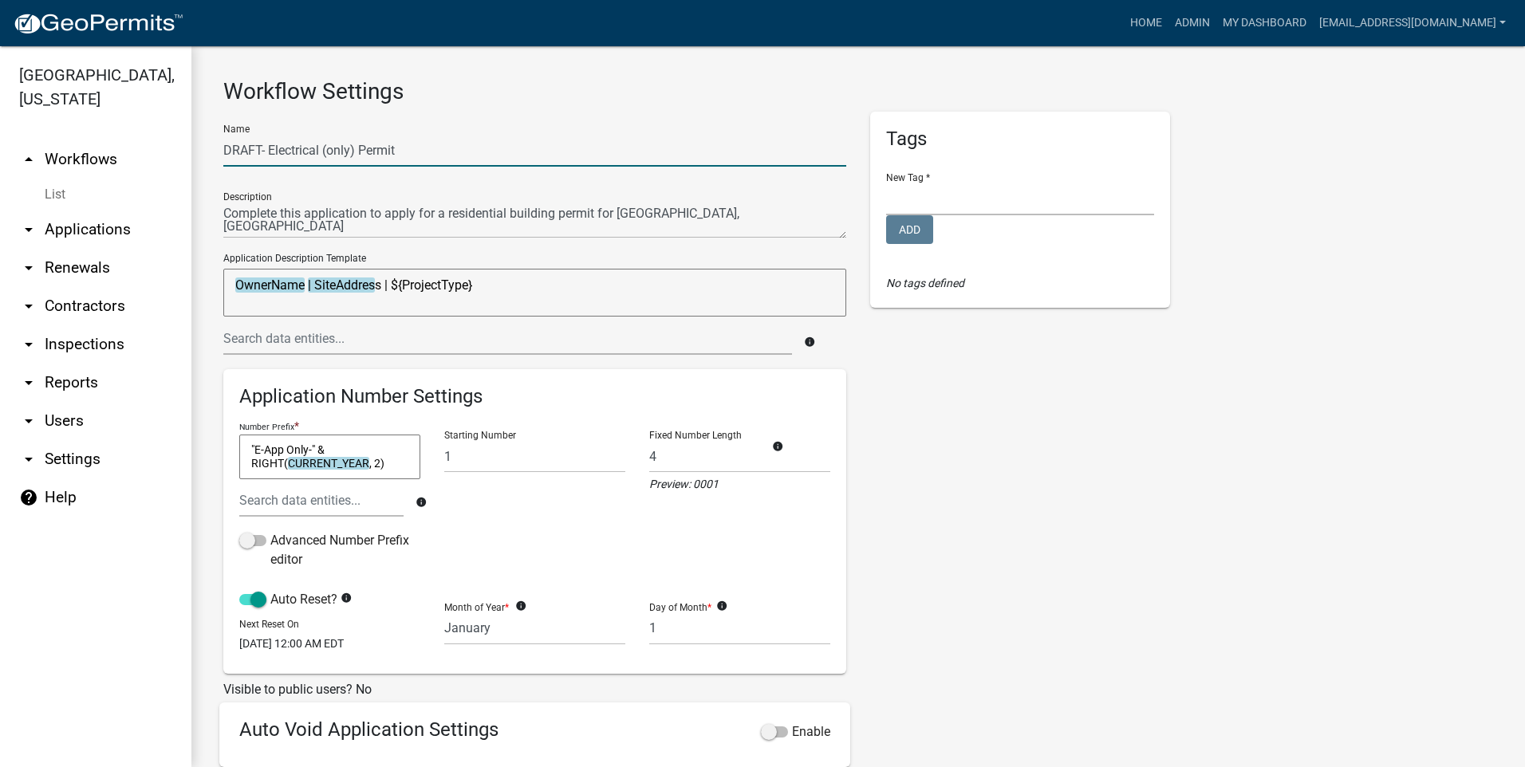
click at [266, 150] on input "DRAFT- Electrical (only) Permit" at bounding box center [534, 150] width 623 height 33
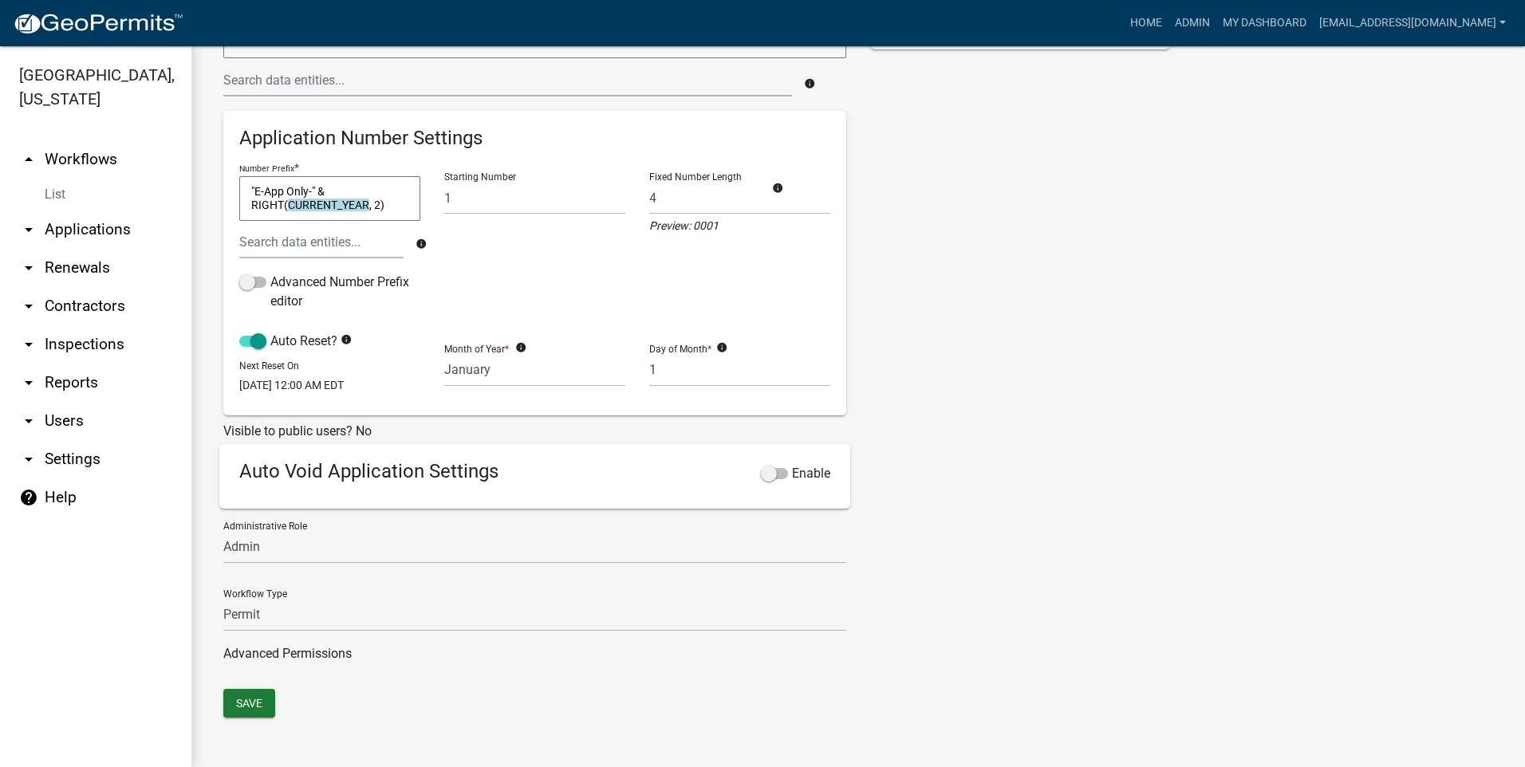
scroll to position [270, 0]
type input "Electrical (only) Permit"
click at [259, 704] on button "Save" at bounding box center [249, 703] width 52 height 29
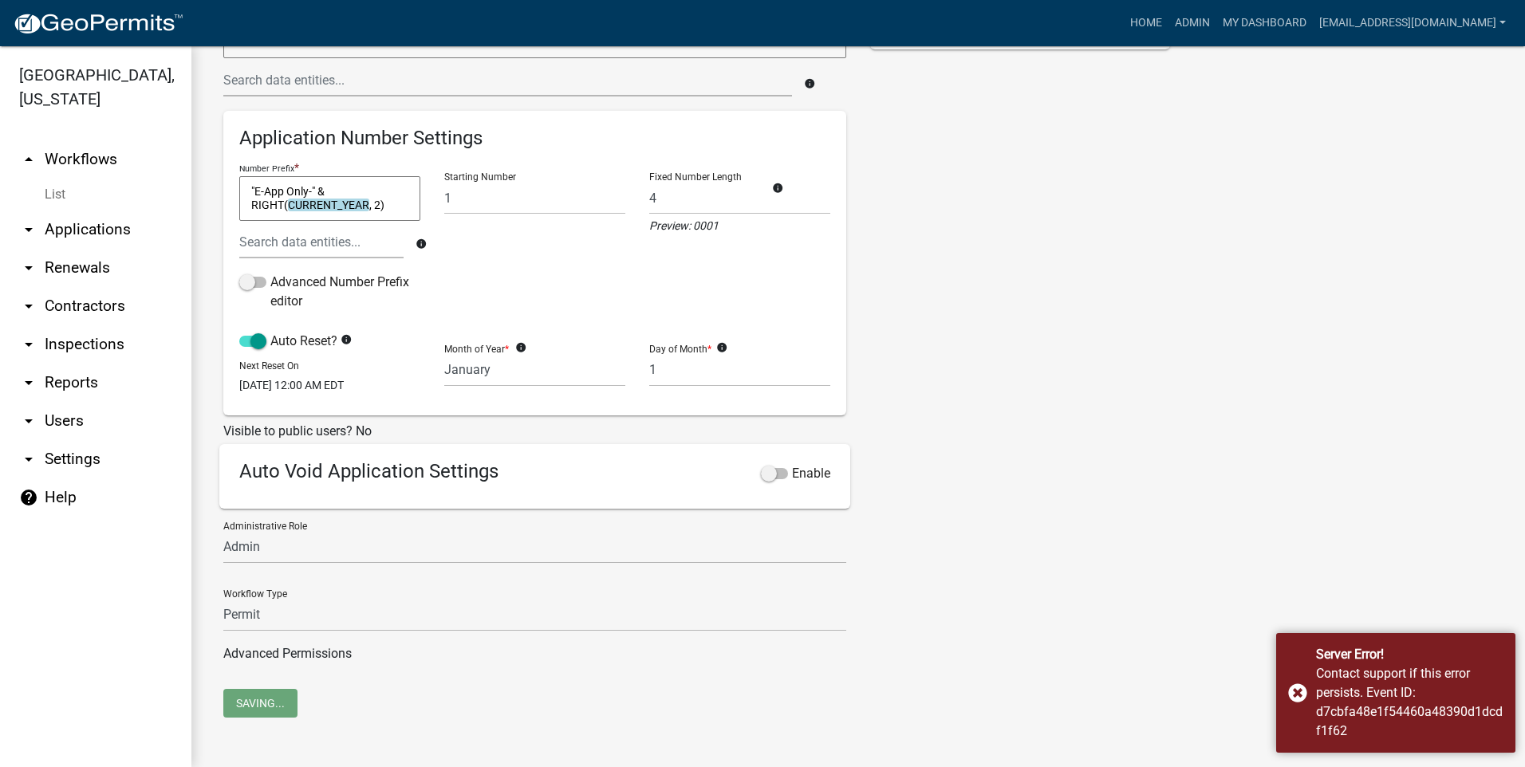
drag, startPoint x: 87, startPoint y: 161, endPoint x: 98, endPoint y: 170, distance: 14.2
click at [87, 161] on link "arrow_drop_up Workflows" at bounding box center [95, 159] width 191 height 38
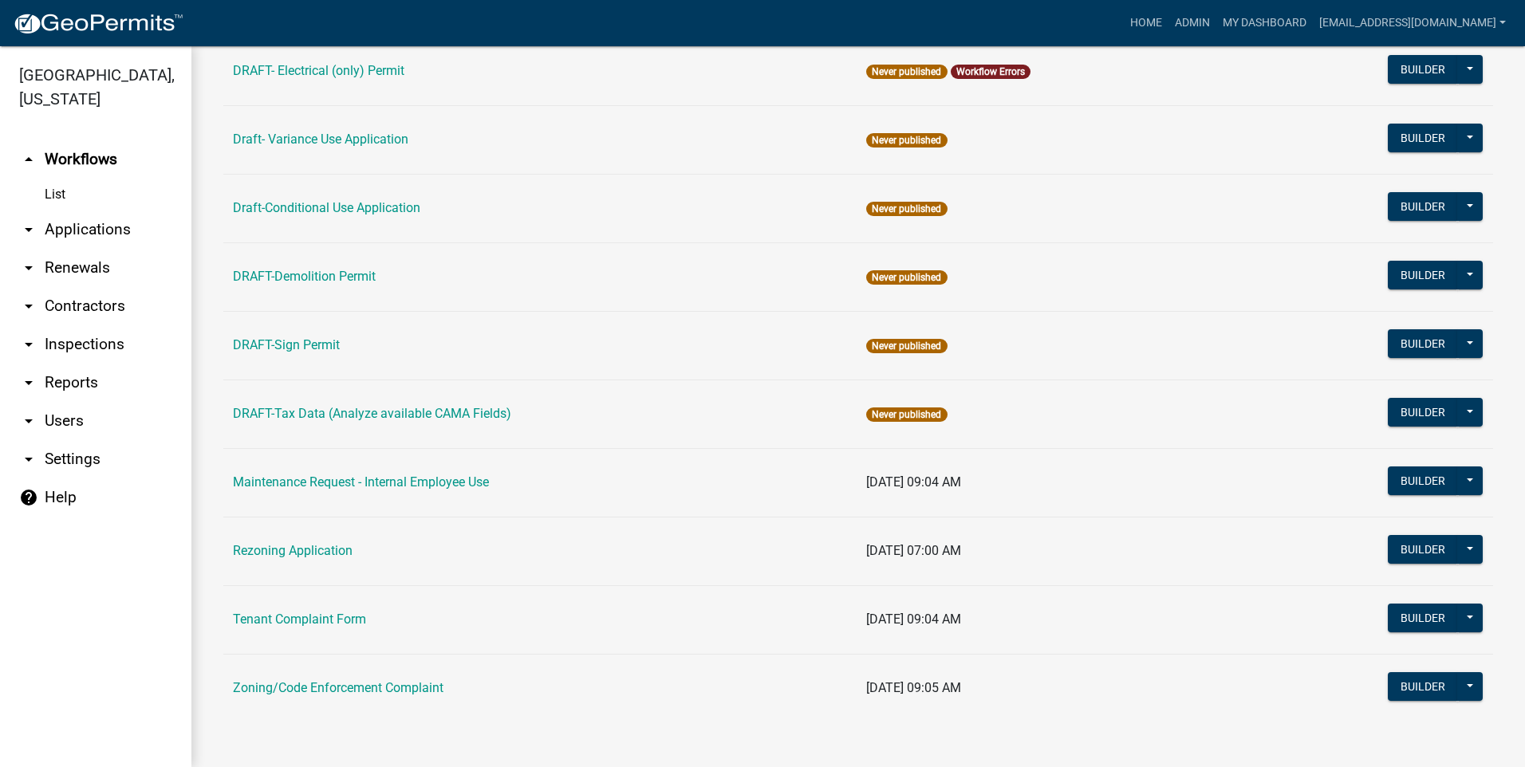
scroll to position [297, 0]
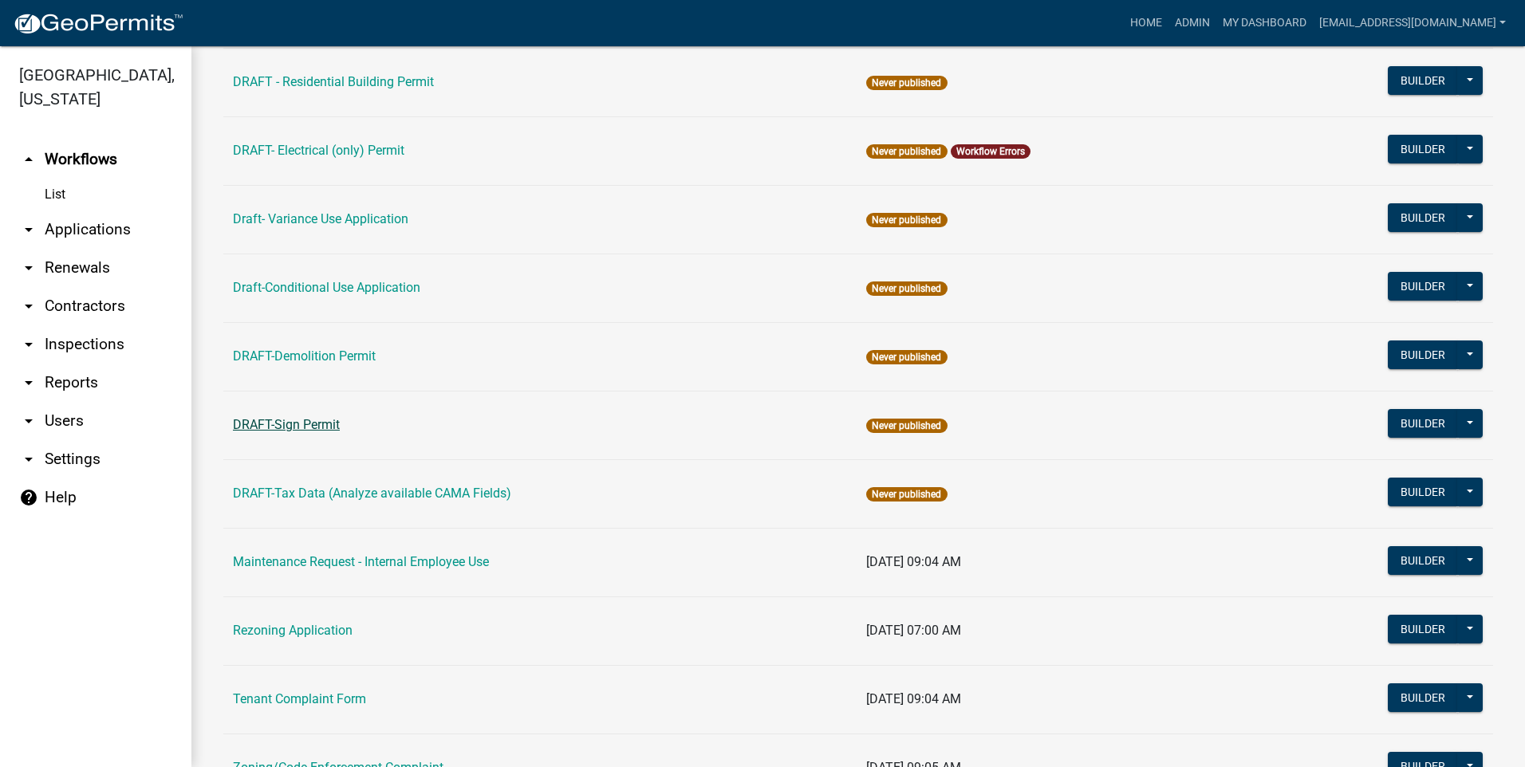
click at [271, 427] on link "DRAFT-Sign Permit" at bounding box center [286, 424] width 107 height 15
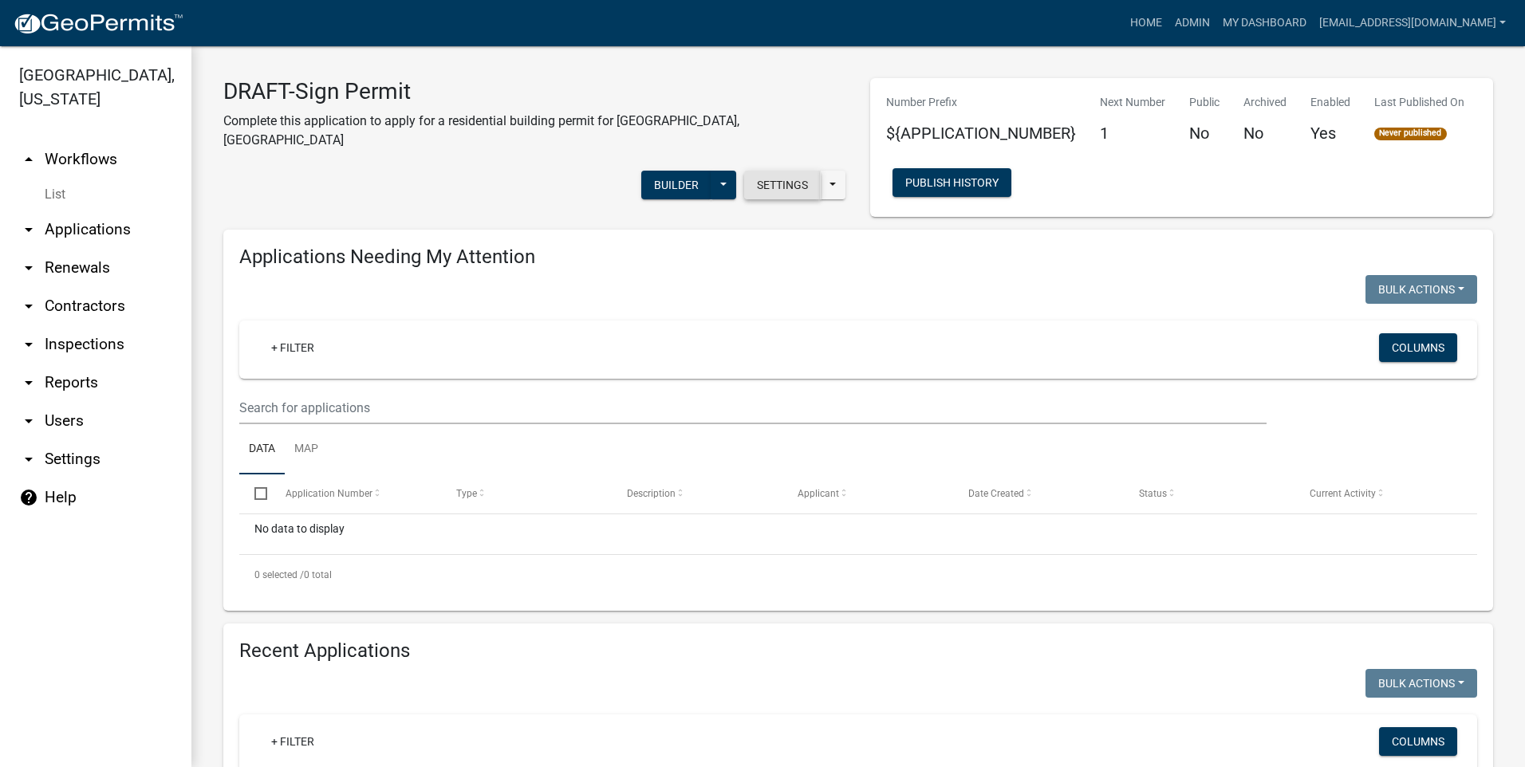
click at [777, 171] on button "Settings" at bounding box center [782, 185] width 77 height 29
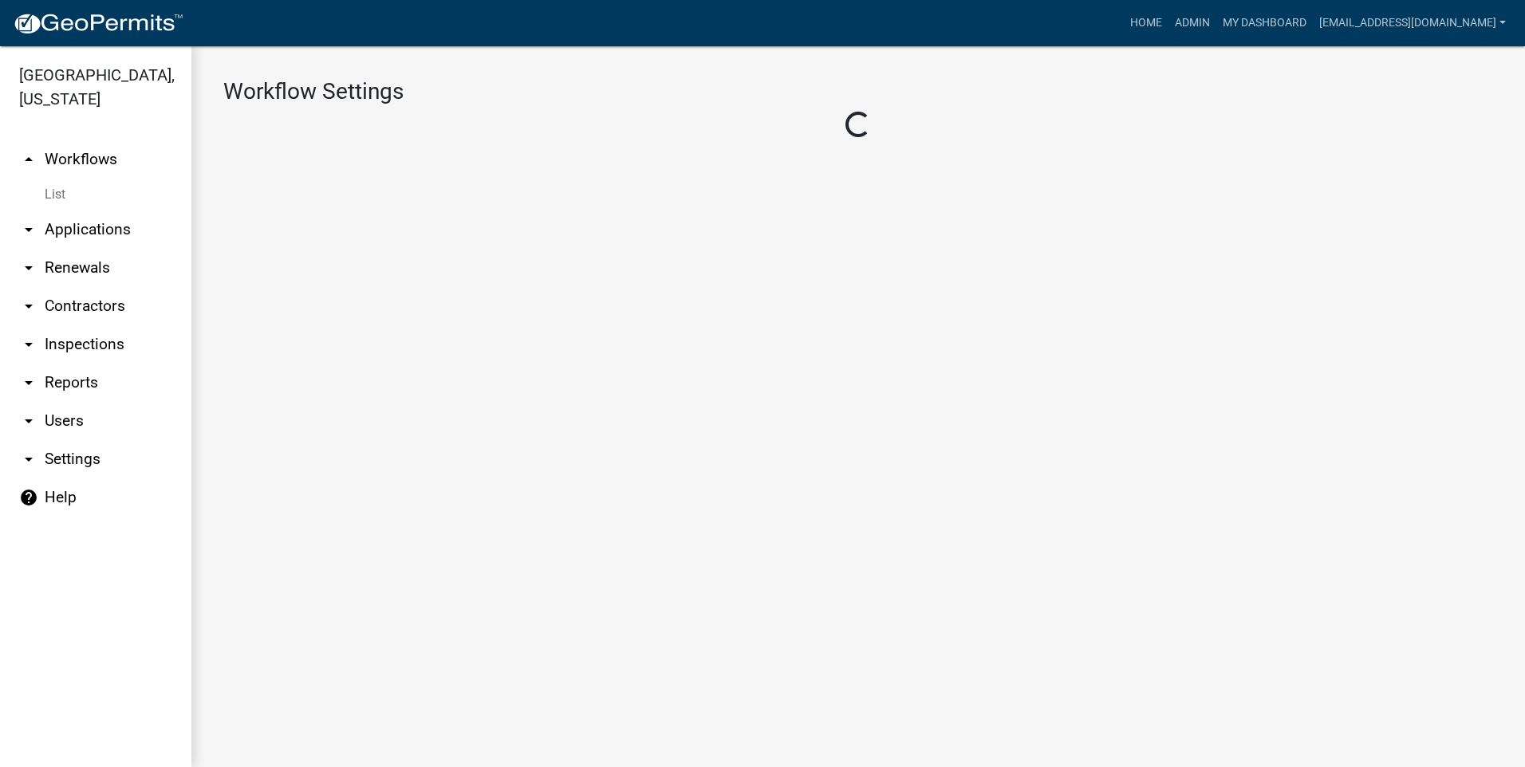
select select "1"
select select "7670adba-a95f-4cb1-9c24-effdf5e7eb9d"
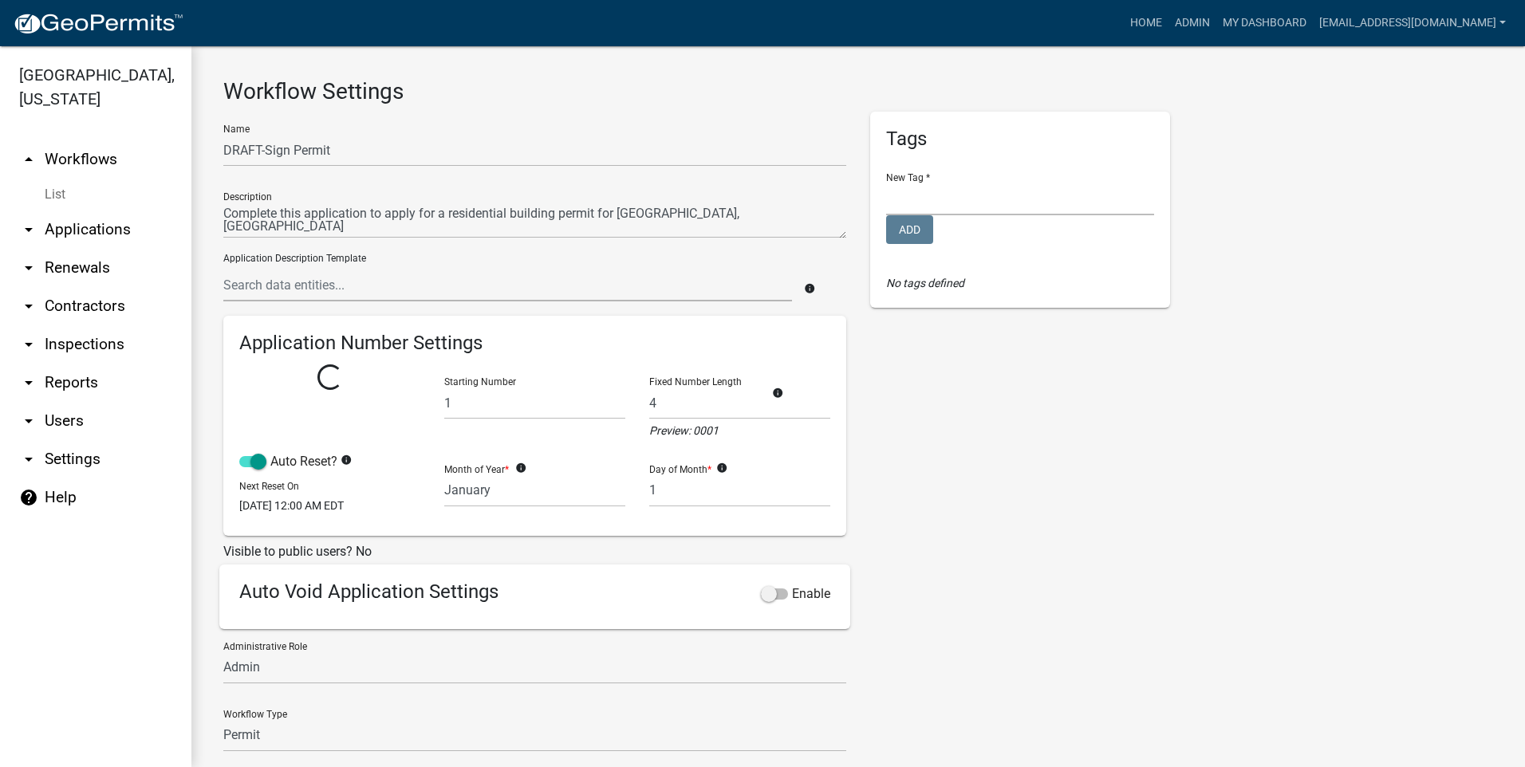
select select
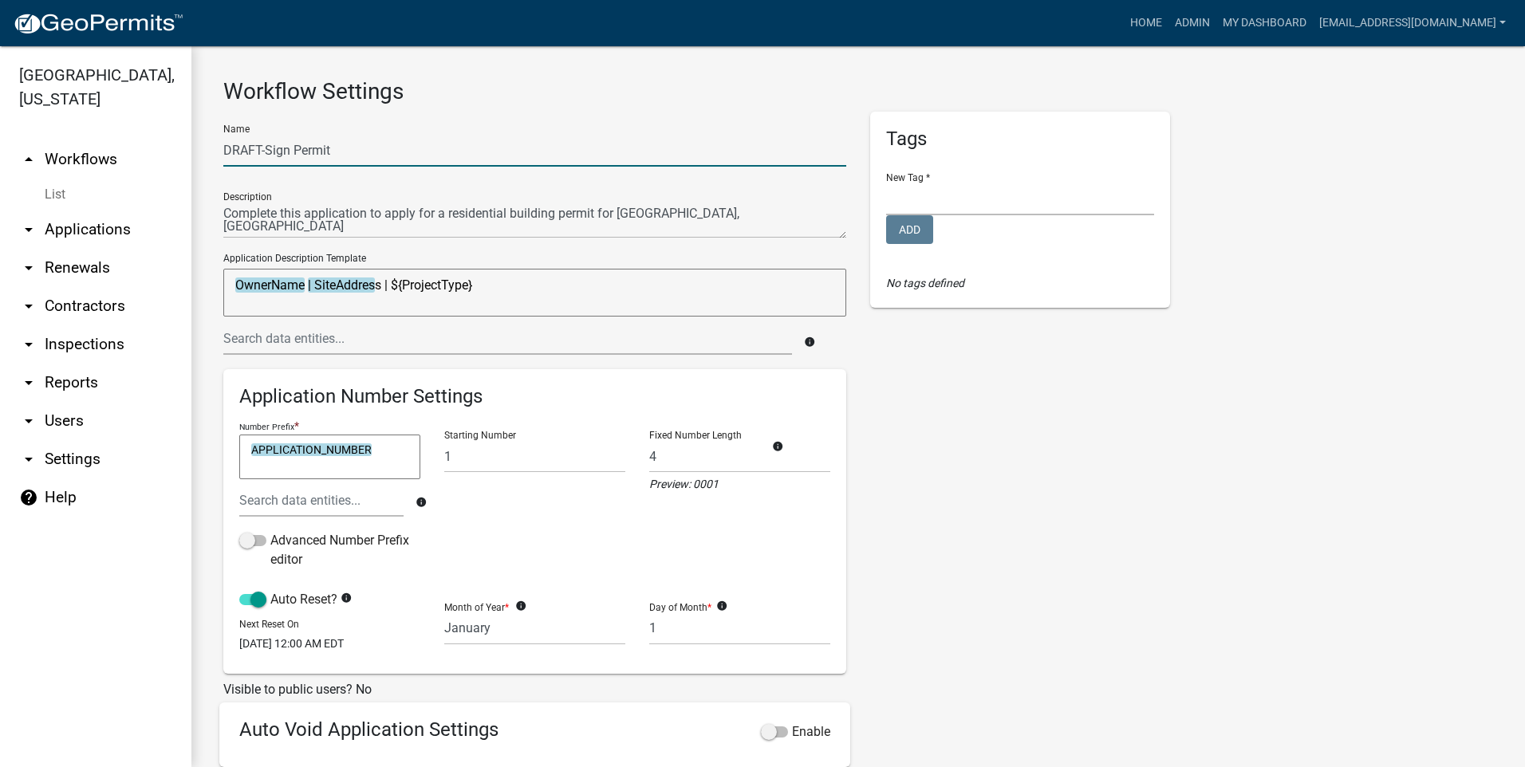
click at [264, 148] on input "DRAFT-Sign Permit" at bounding box center [534, 150] width 623 height 33
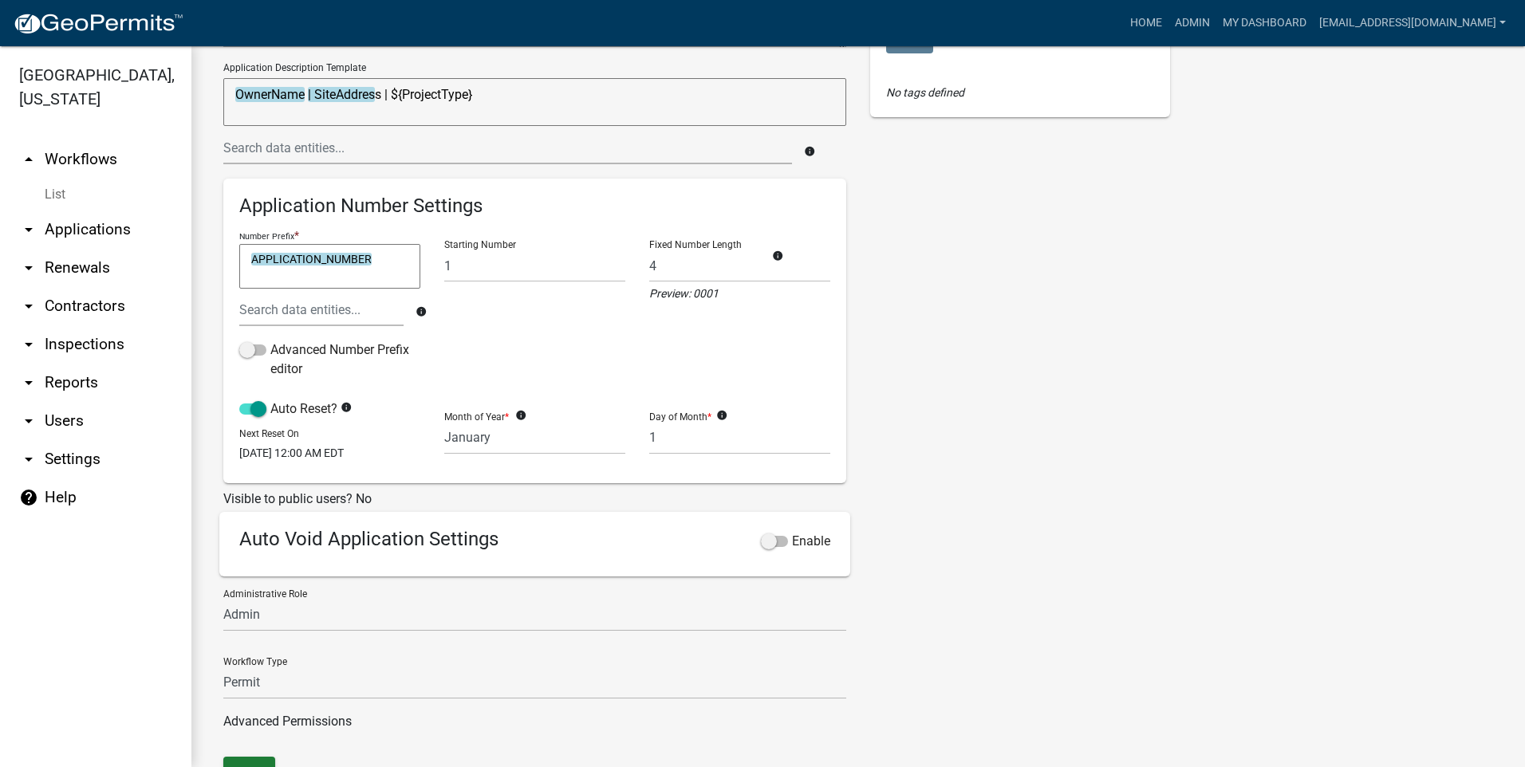
scroll to position [270, 0]
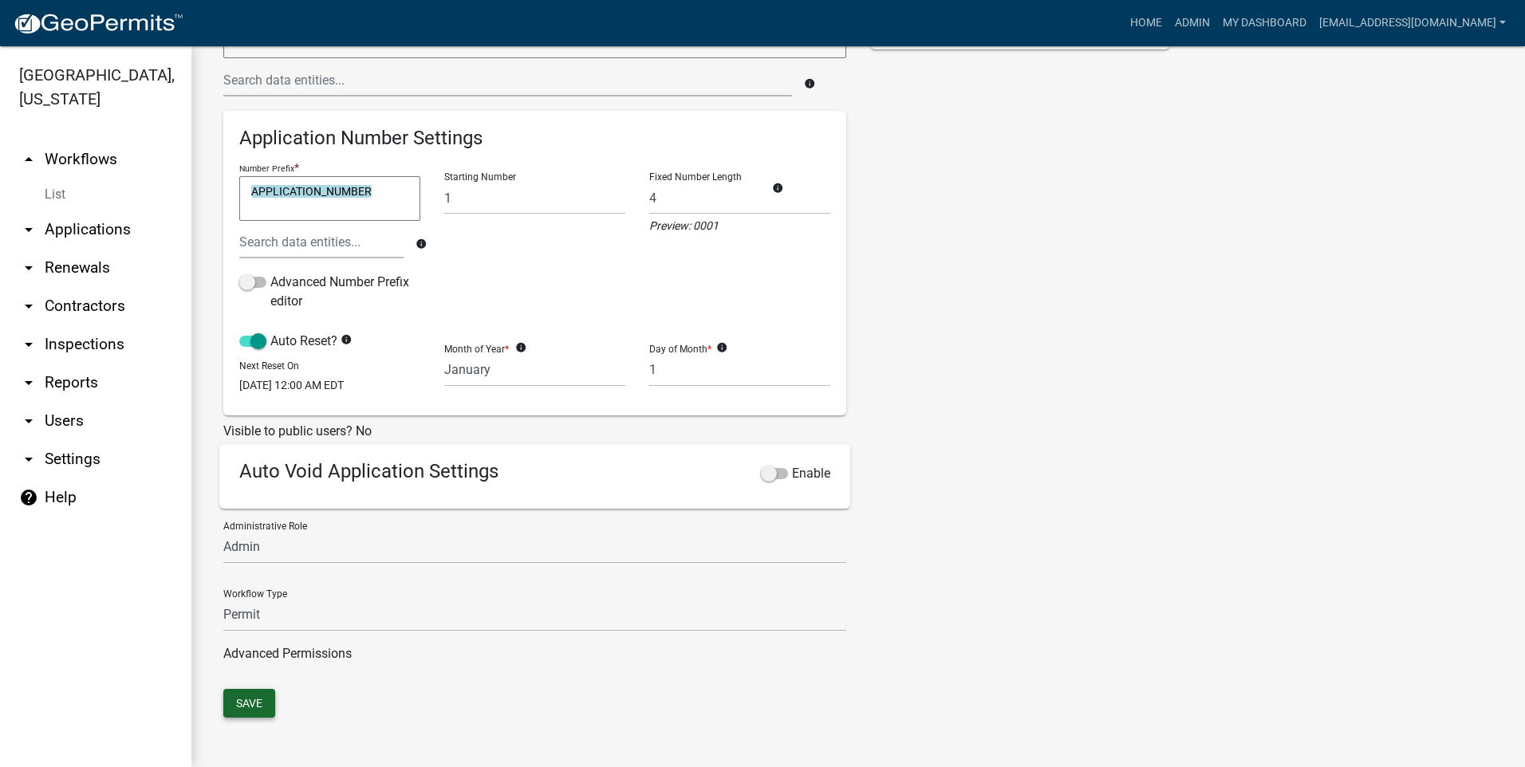
type input "Sign Permit"
click at [251, 708] on button "Save" at bounding box center [249, 703] width 52 height 29
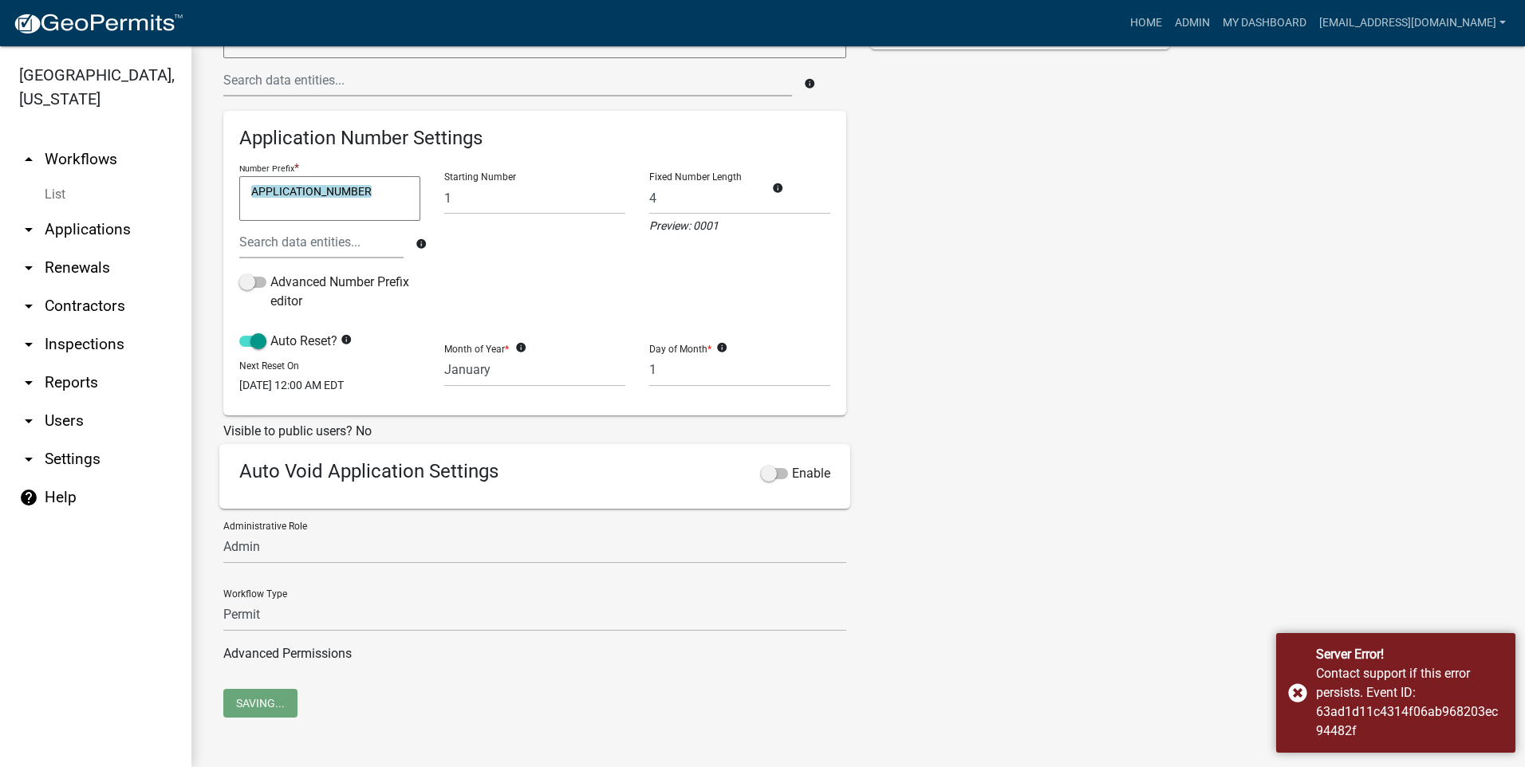
click at [88, 161] on link "arrow_drop_up Workflows" at bounding box center [95, 159] width 191 height 38
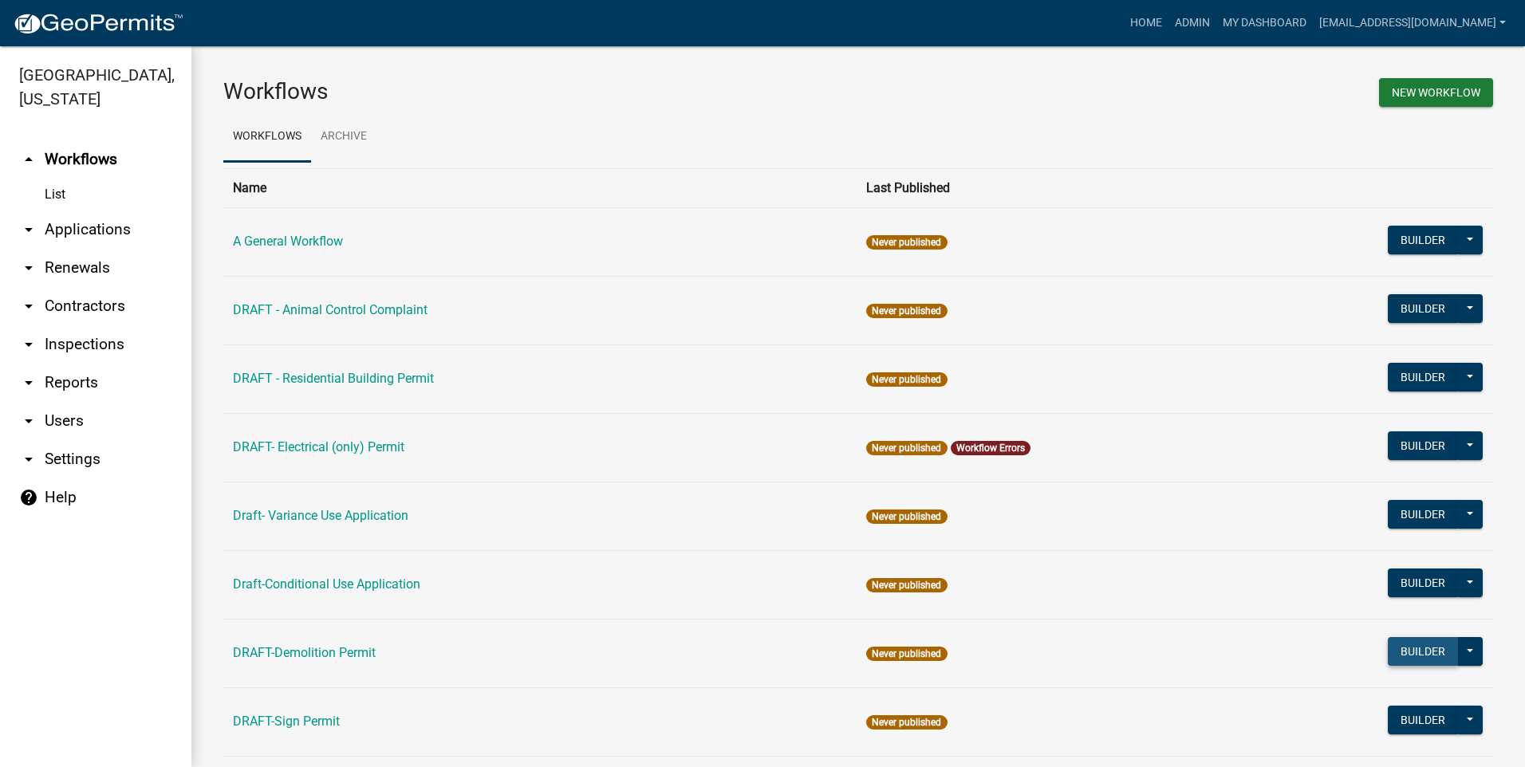
click at [1388, 648] on button "Builder" at bounding box center [1423, 651] width 70 height 29
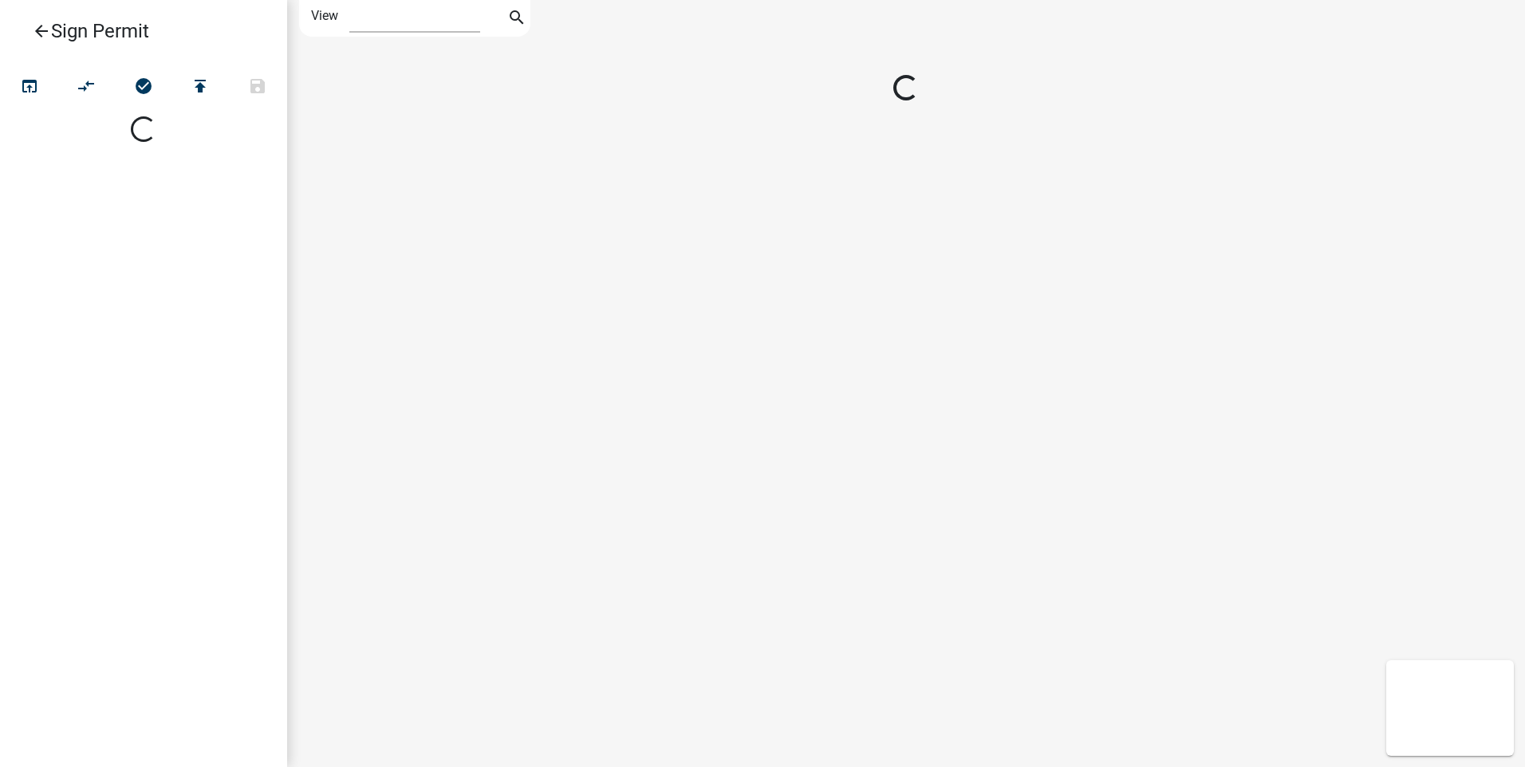
select select "1"
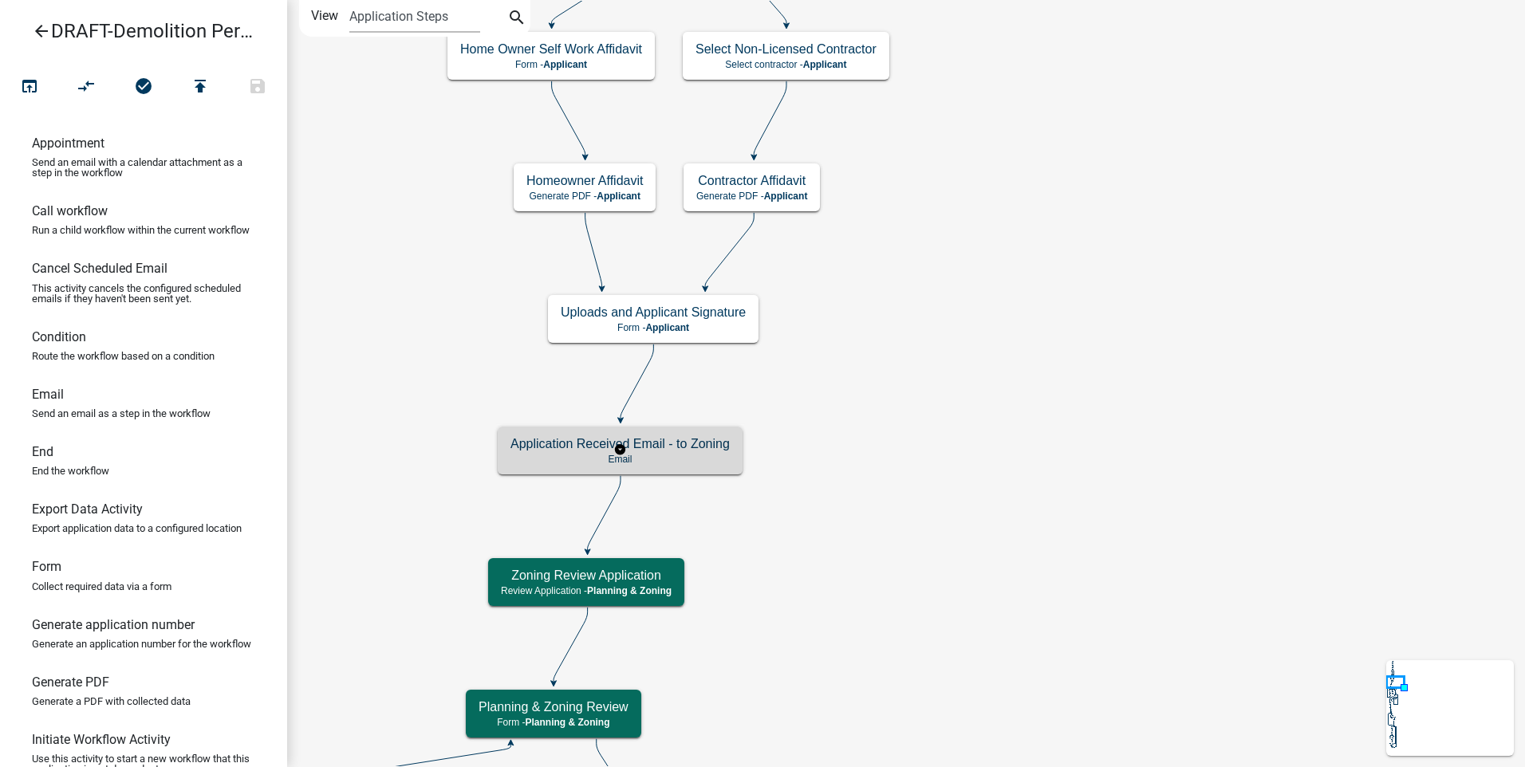
click at [679, 443] on h5 "Application Received Email - to Zoning" at bounding box center [619, 443] width 219 height 15
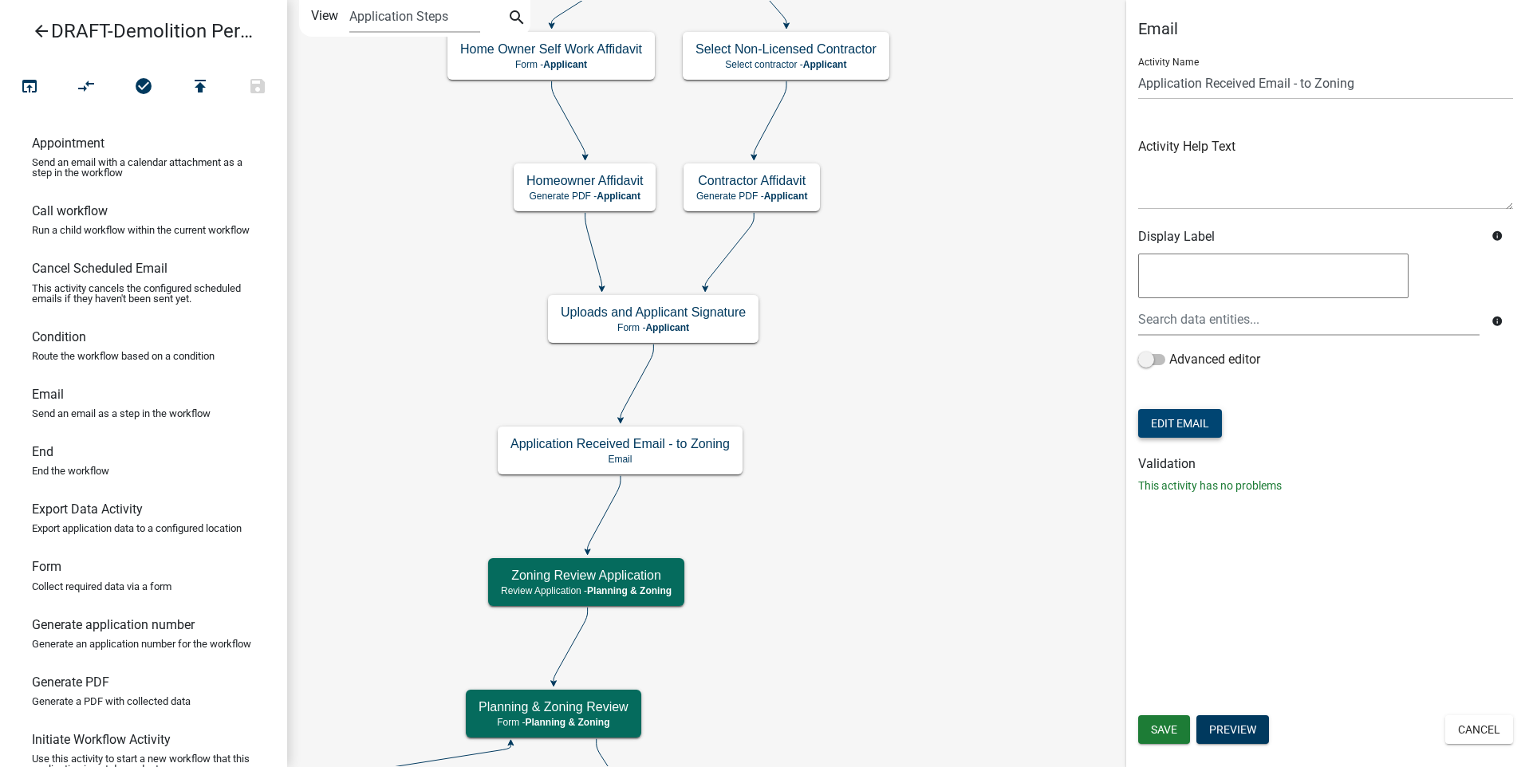
click at [1173, 420] on button "Edit Email" at bounding box center [1180, 423] width 84 height 29
select select "f8aedfd8-39b5-4d7f-8304-f16556aaf9a2"
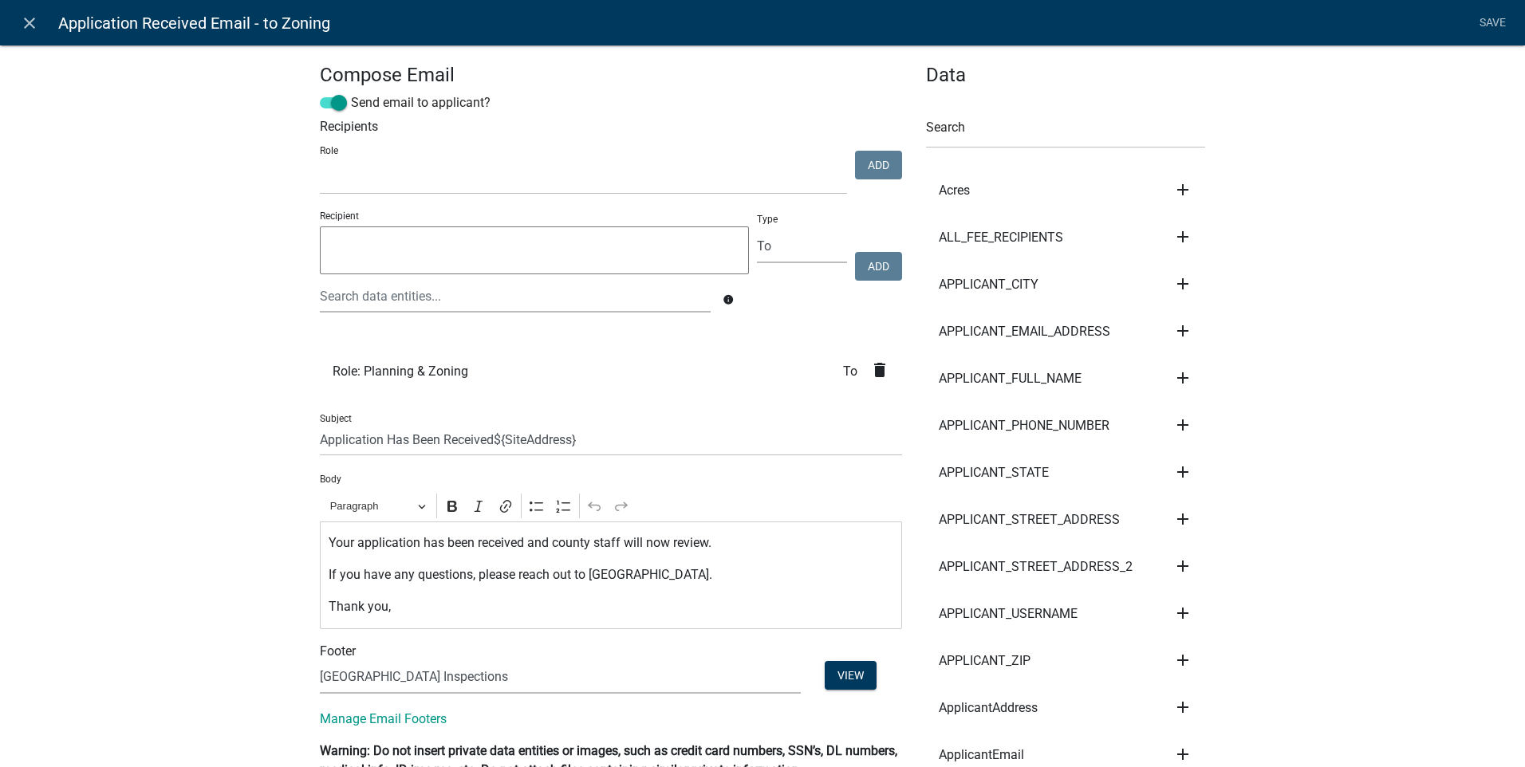
select select
click at [22, 18] on icon "close" at bounding box center [29, 23] width 19 height 19
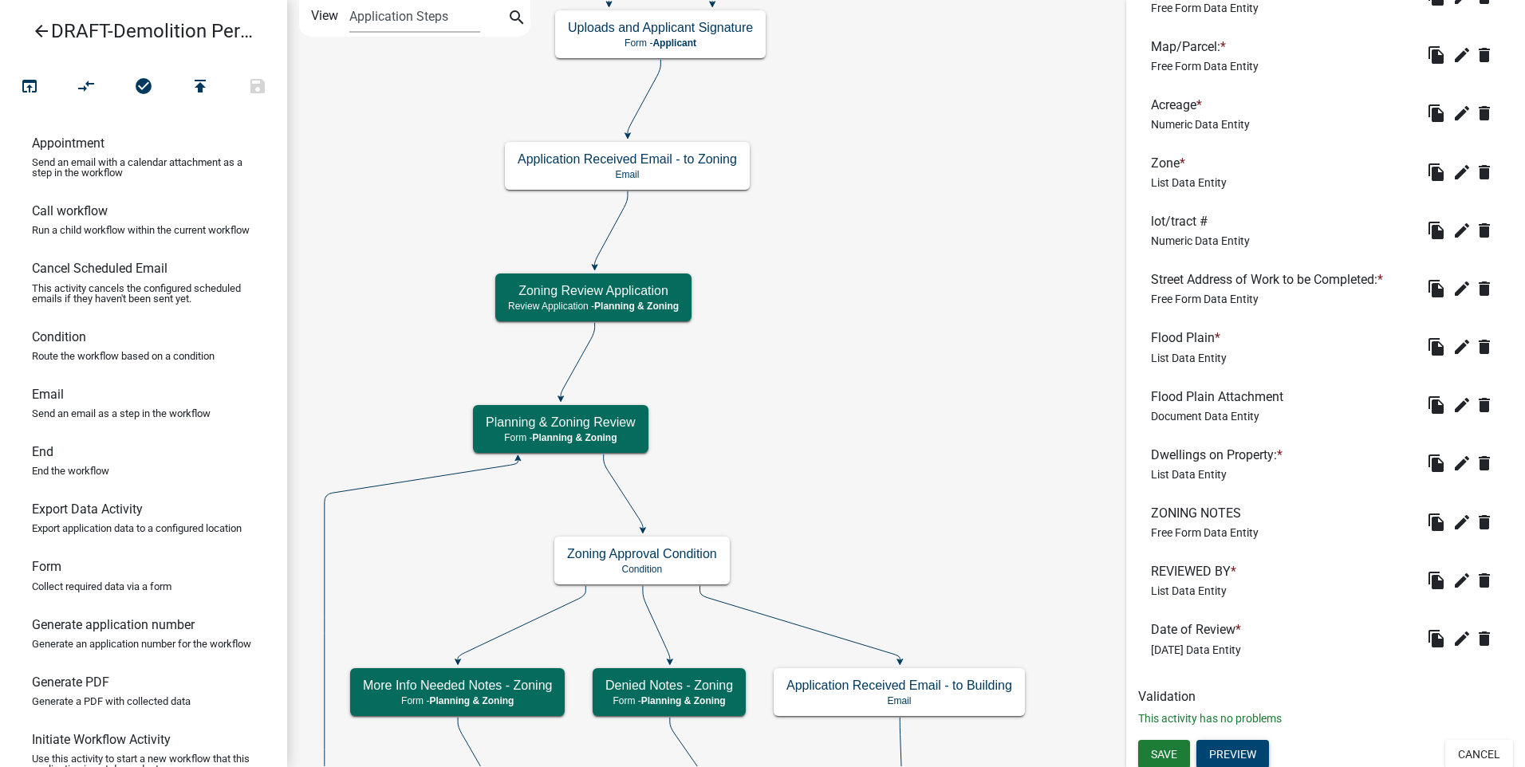
scroll to position [809, 0]
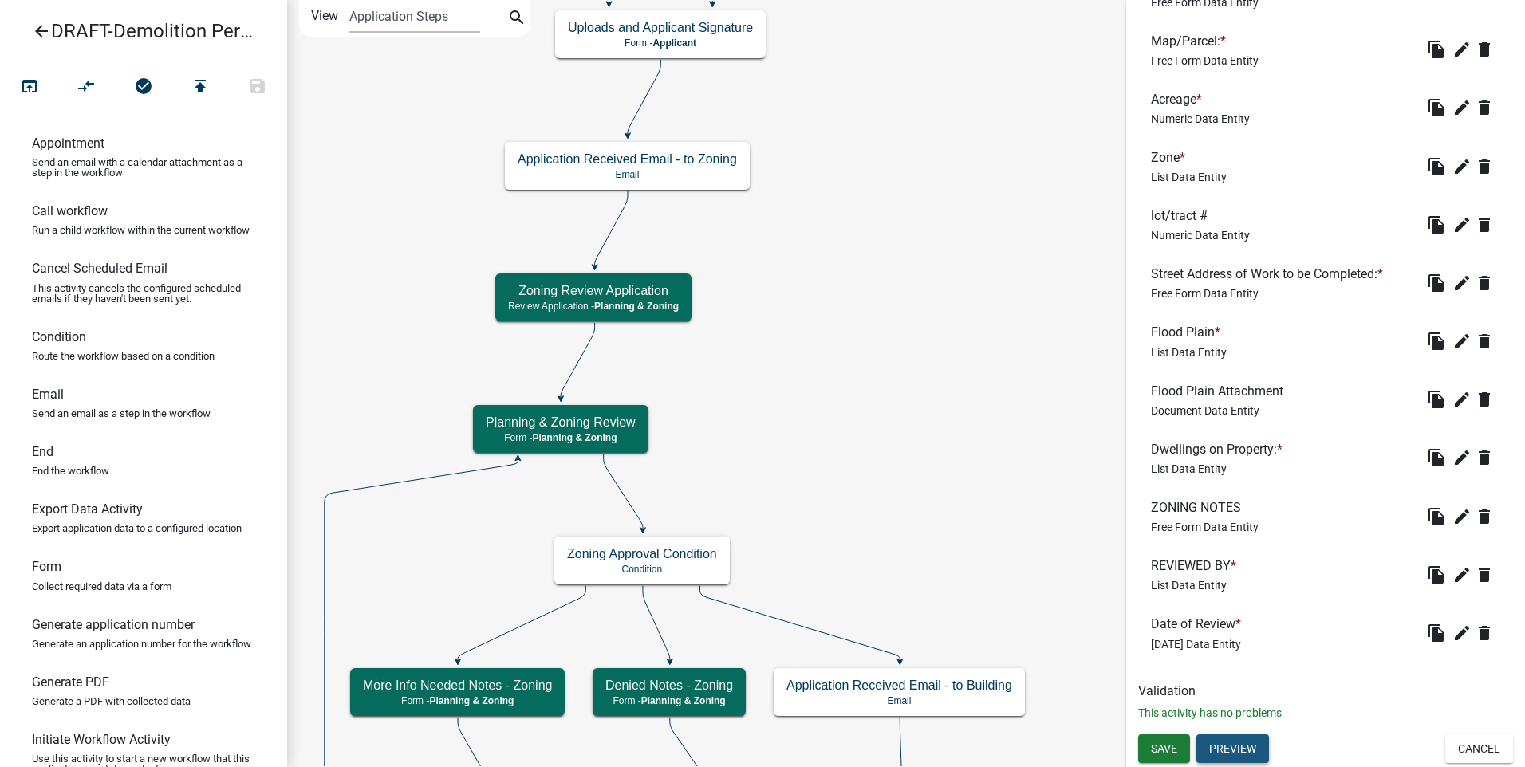
click at [1245, 750] on button "Preview" at bounding box center [1232, 749] width 73 height 29
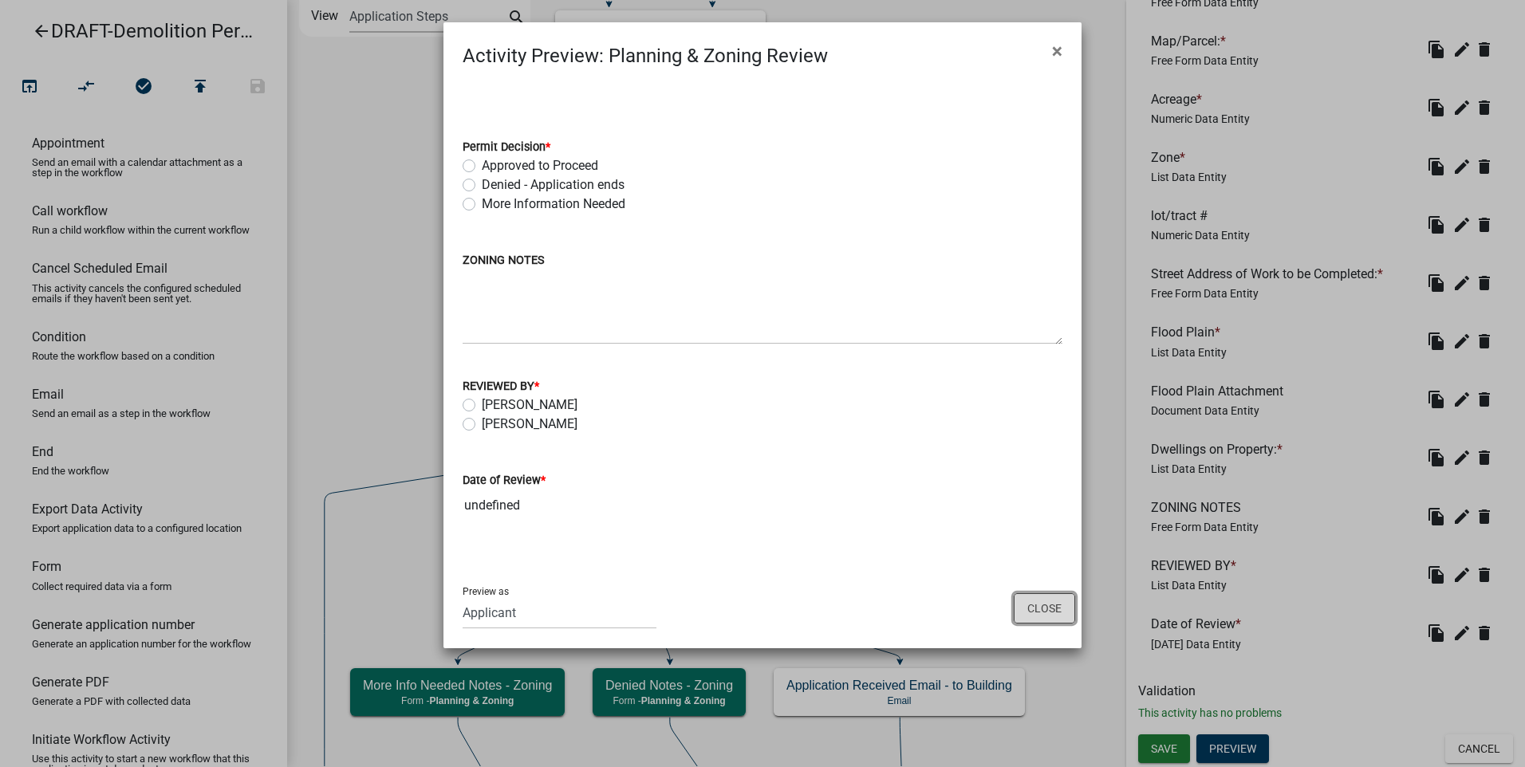
click at [1051, 609] on button "Close" at bounding box center [1044, 608] width 61 height 30
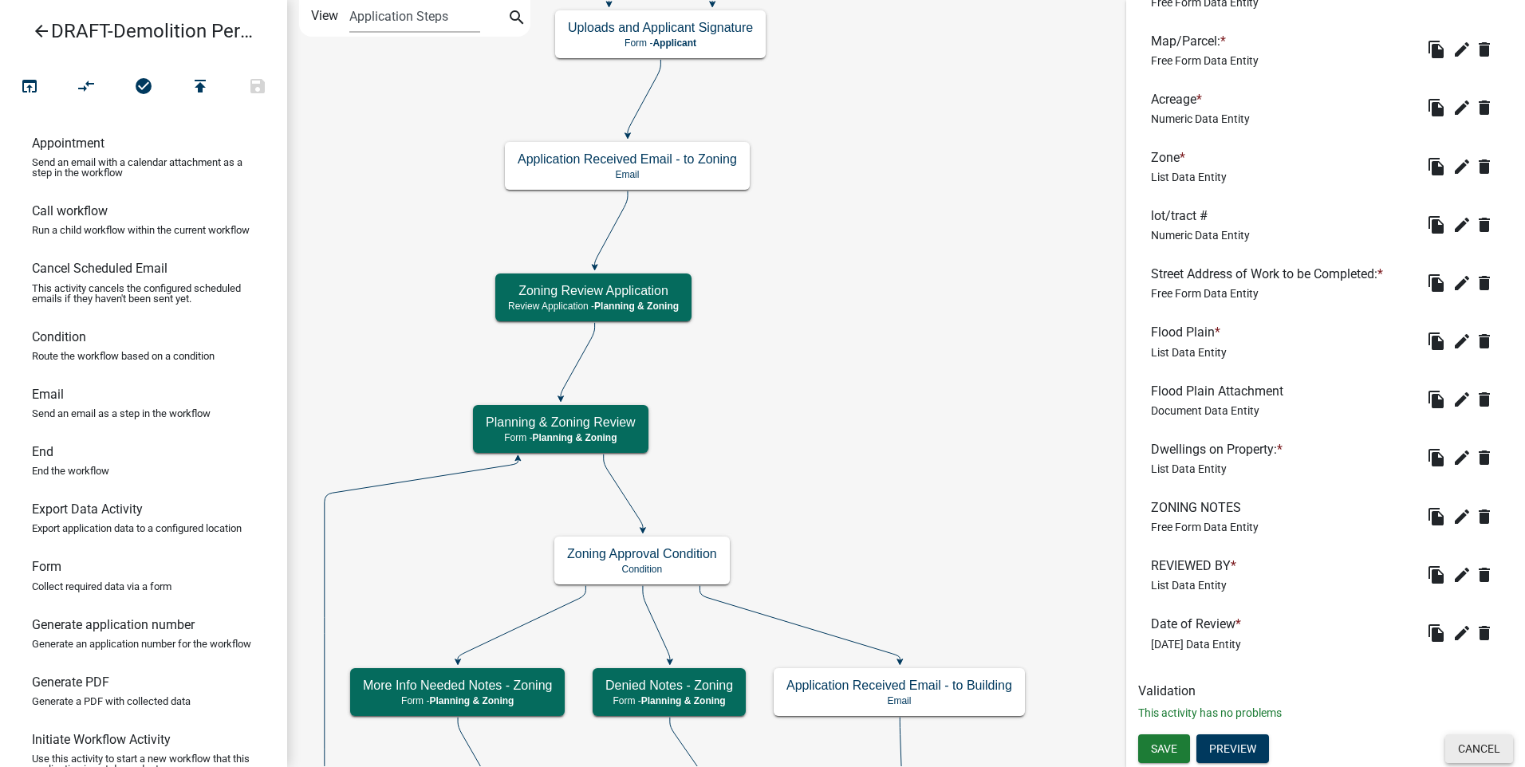
click at [1456, 747] on button "Cancel" at bounding box center [1479, 749] width 68 height 29
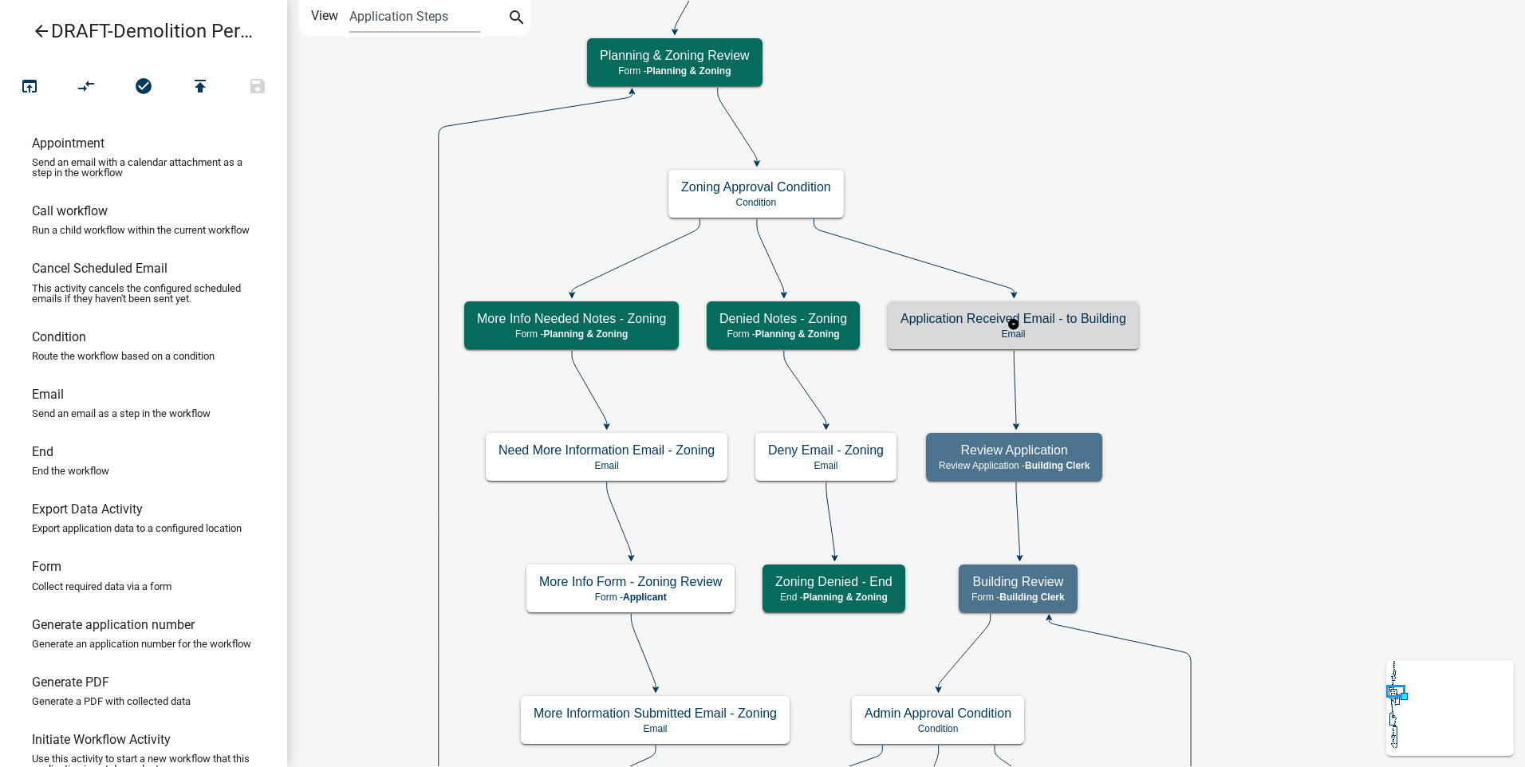
click at [938, 325] on h5 "Application Received Email - to Building" at bounding box center [1014, 318] width 226 height 15
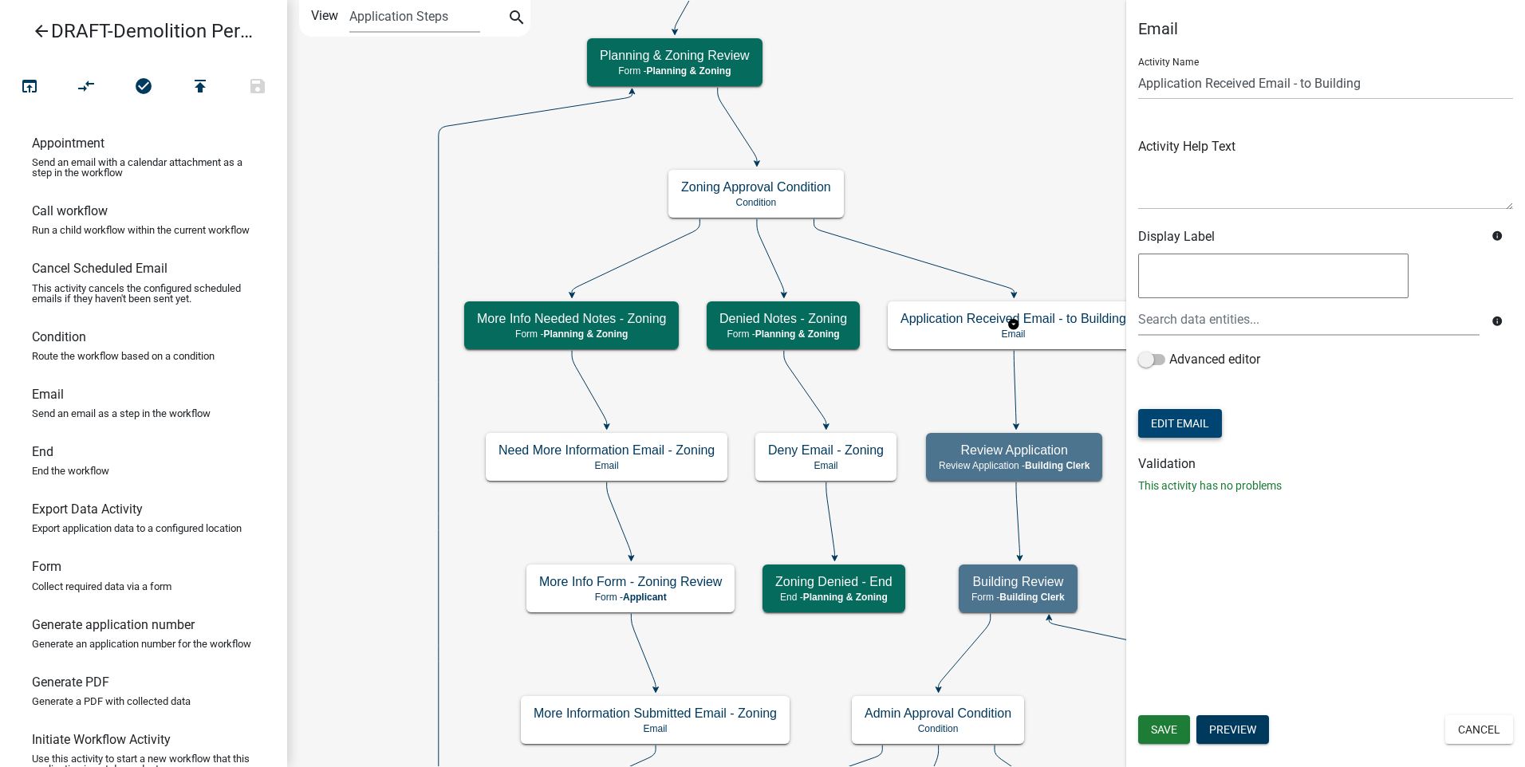
click at [1177, 418] on button "Edit Email" at bounding box center [1180, 423] width 84 height 29
select select "f8aedfd8-39b5-4d7f-8304-f16556aaf9a2"
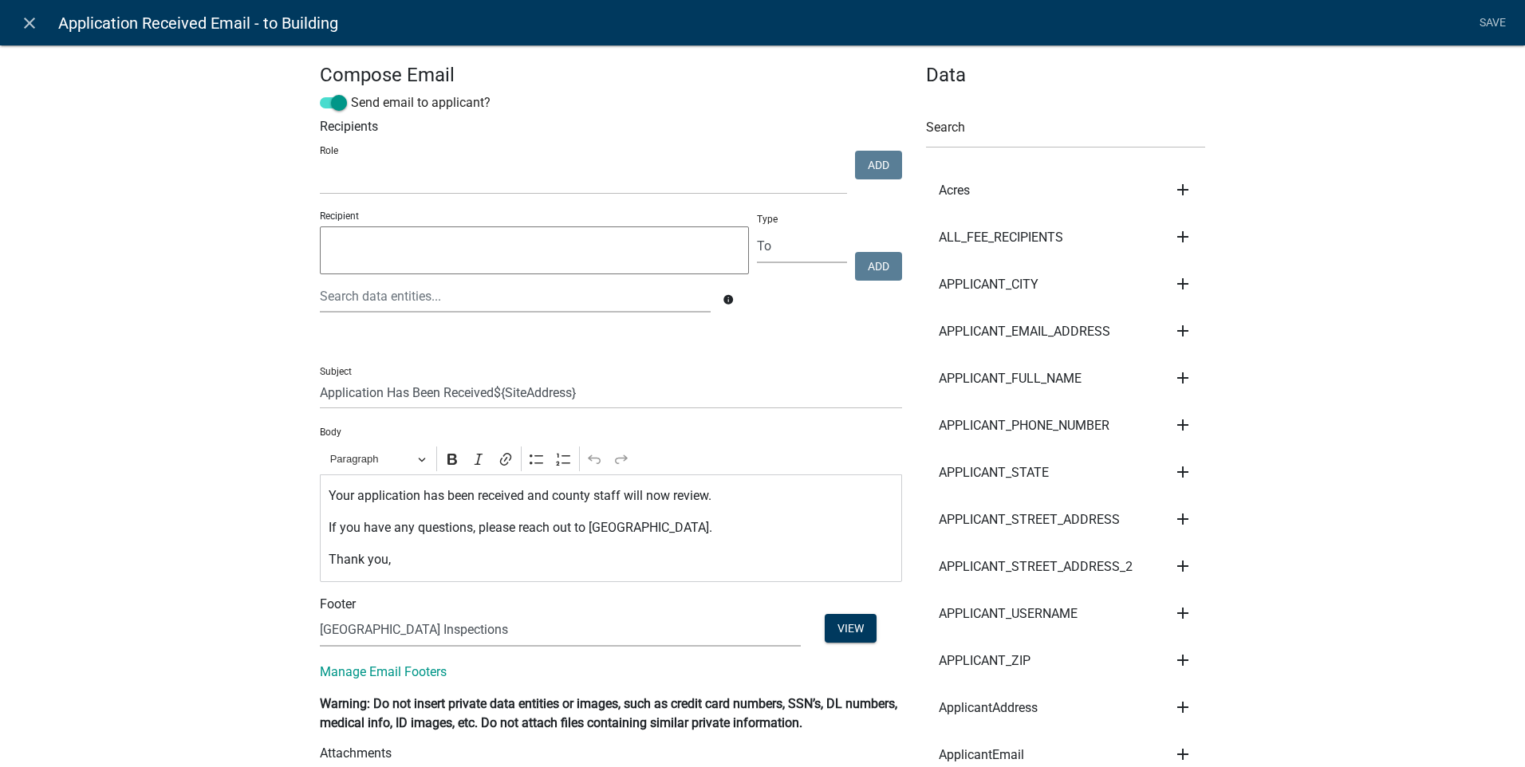
select select
click at [26, 22] on icon "close" at bounding box center [29, 23] width 19 height 19
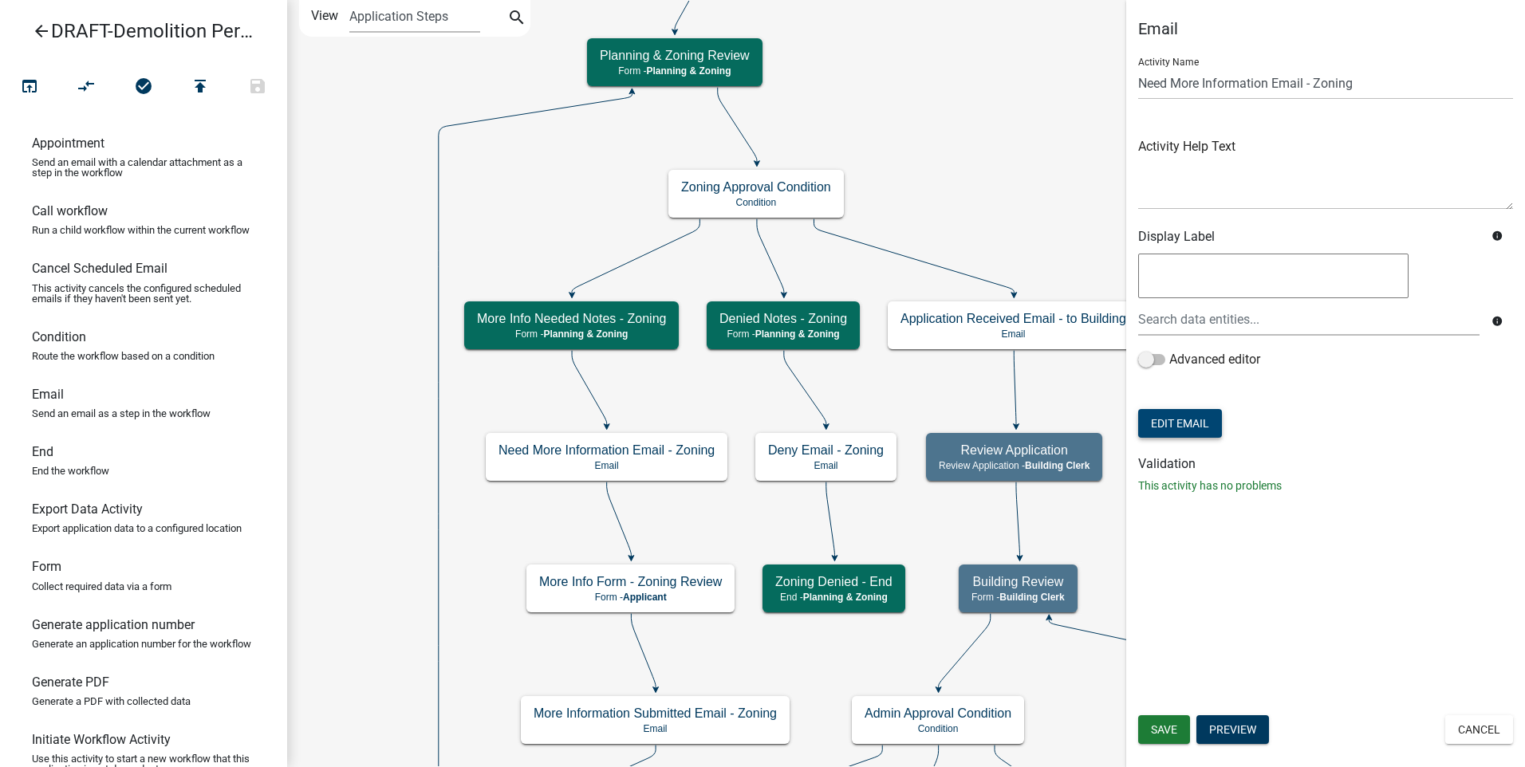
click at [1192, 424] on button "Edit Email" at bounding box center [1180, 423] width 84 height 29
select select "f8aedfd8-39b5-4d7f-8304-f16556aaf9a2"
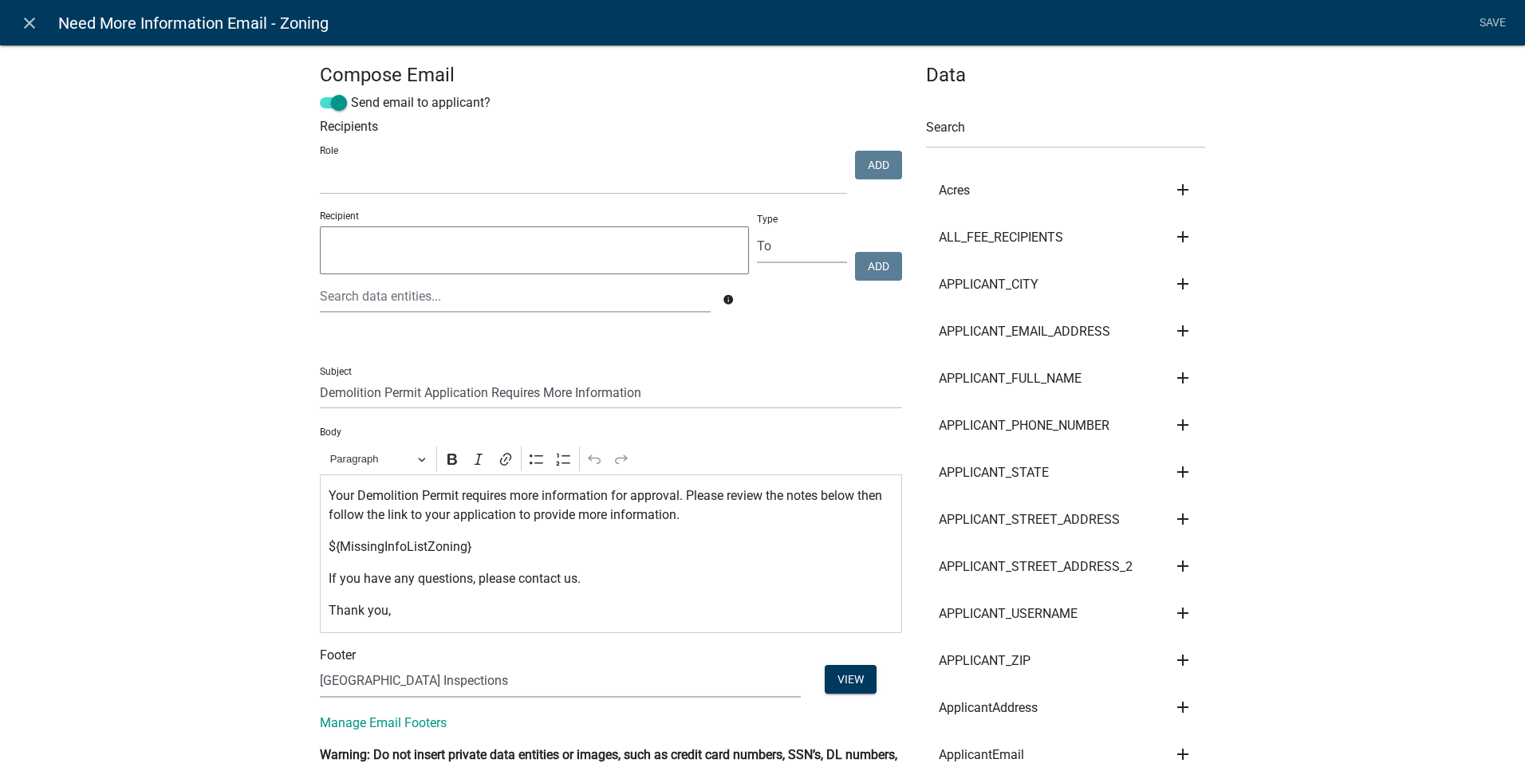
select select
click at [22, 20] on icon "close" at bounding box center [29, 23] width 19 height 19
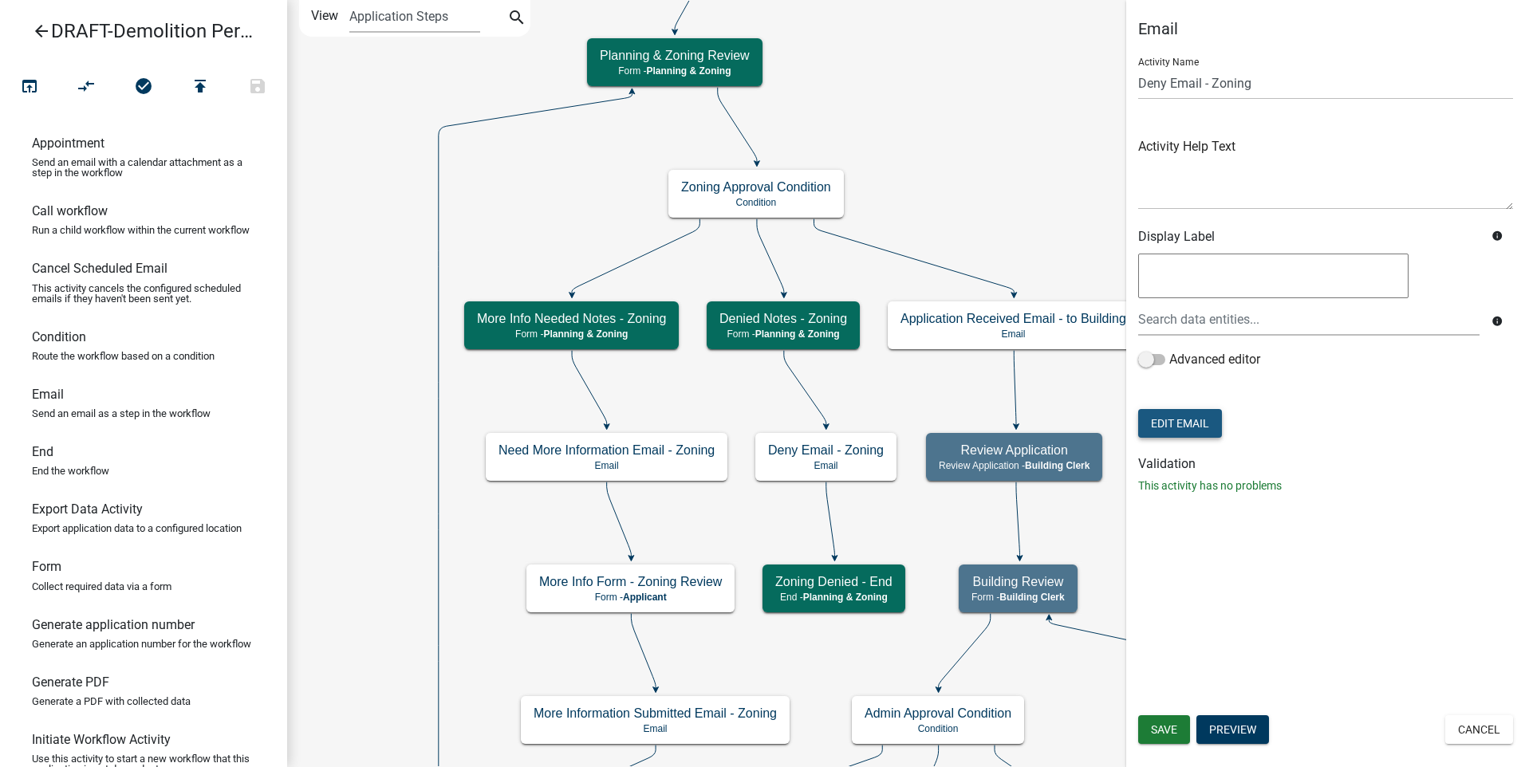
click at [1208, 420] on button "Edit Email" at bounding box center [1180, 423] width 84 height 29
select select "f8aedfd8-39b5-4d7f-8304-f16556aaf9a2"
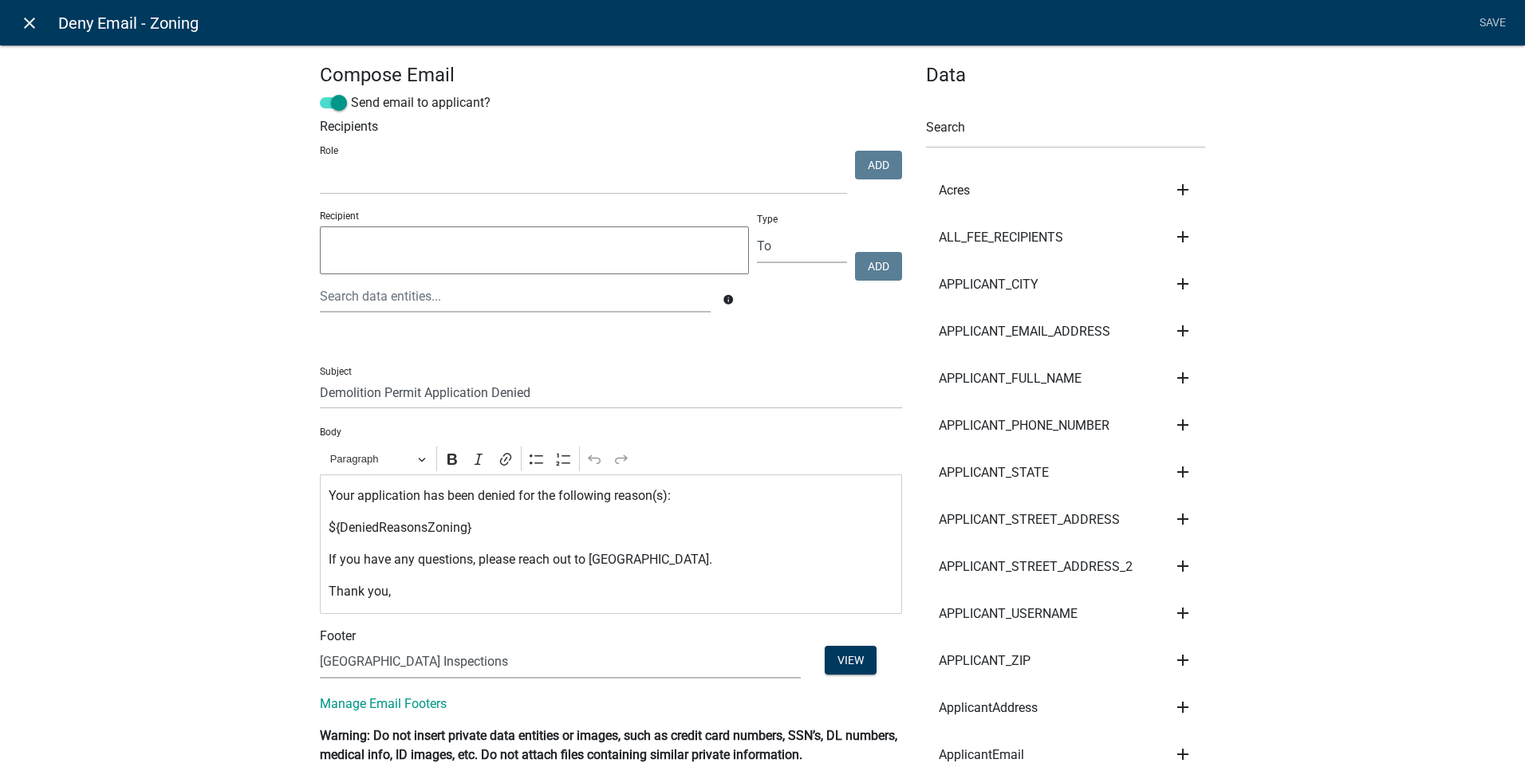
click at [22, 18] on icon "close" at bounding box center [29, 23] width 19 height 19
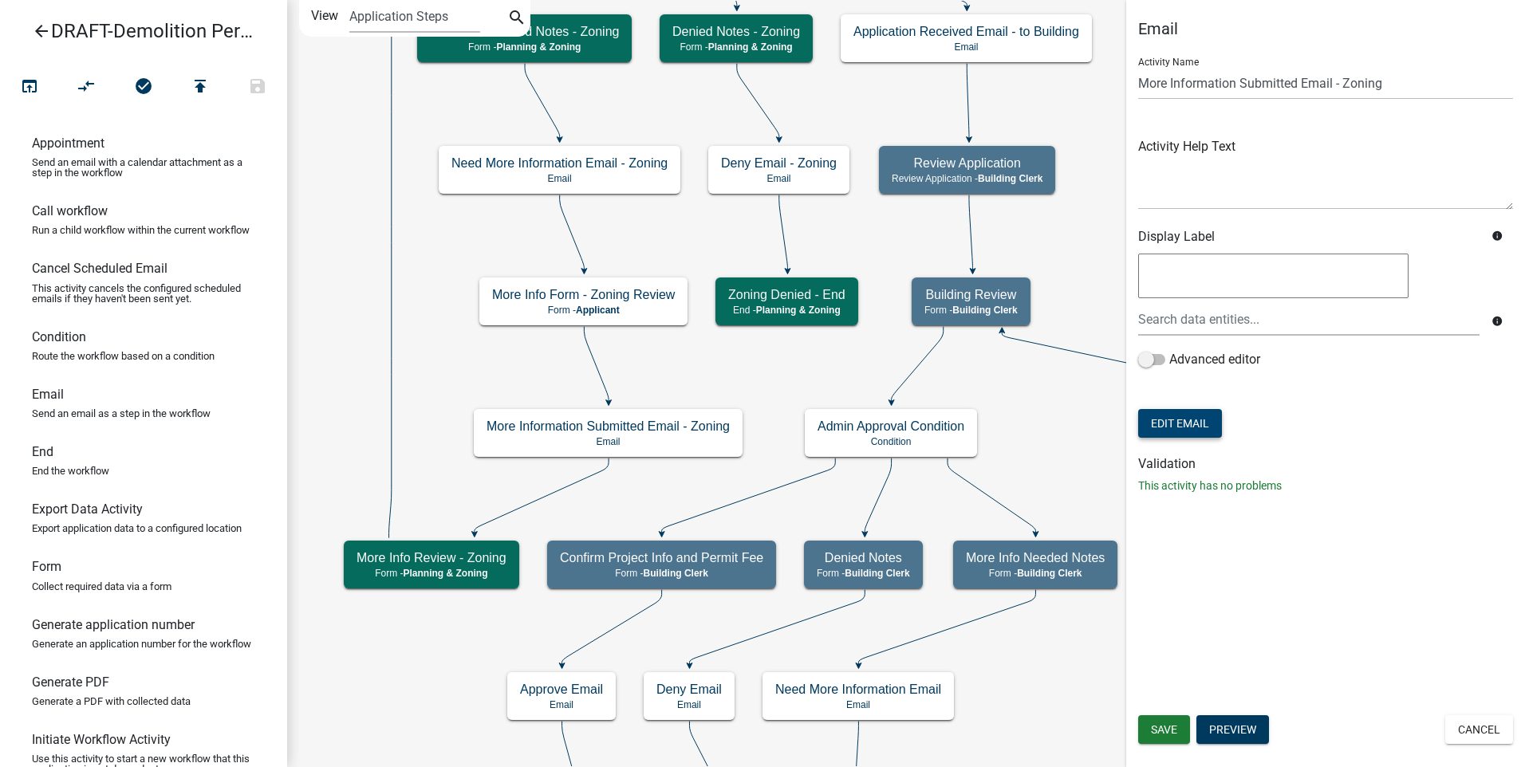
click at [1166, 433] on button "Edit Email" at bounding box center [1180, 423] width 84 height 29
select select "f8aedfd8-39b5-4d7f-8304-f16556aaf9a2"
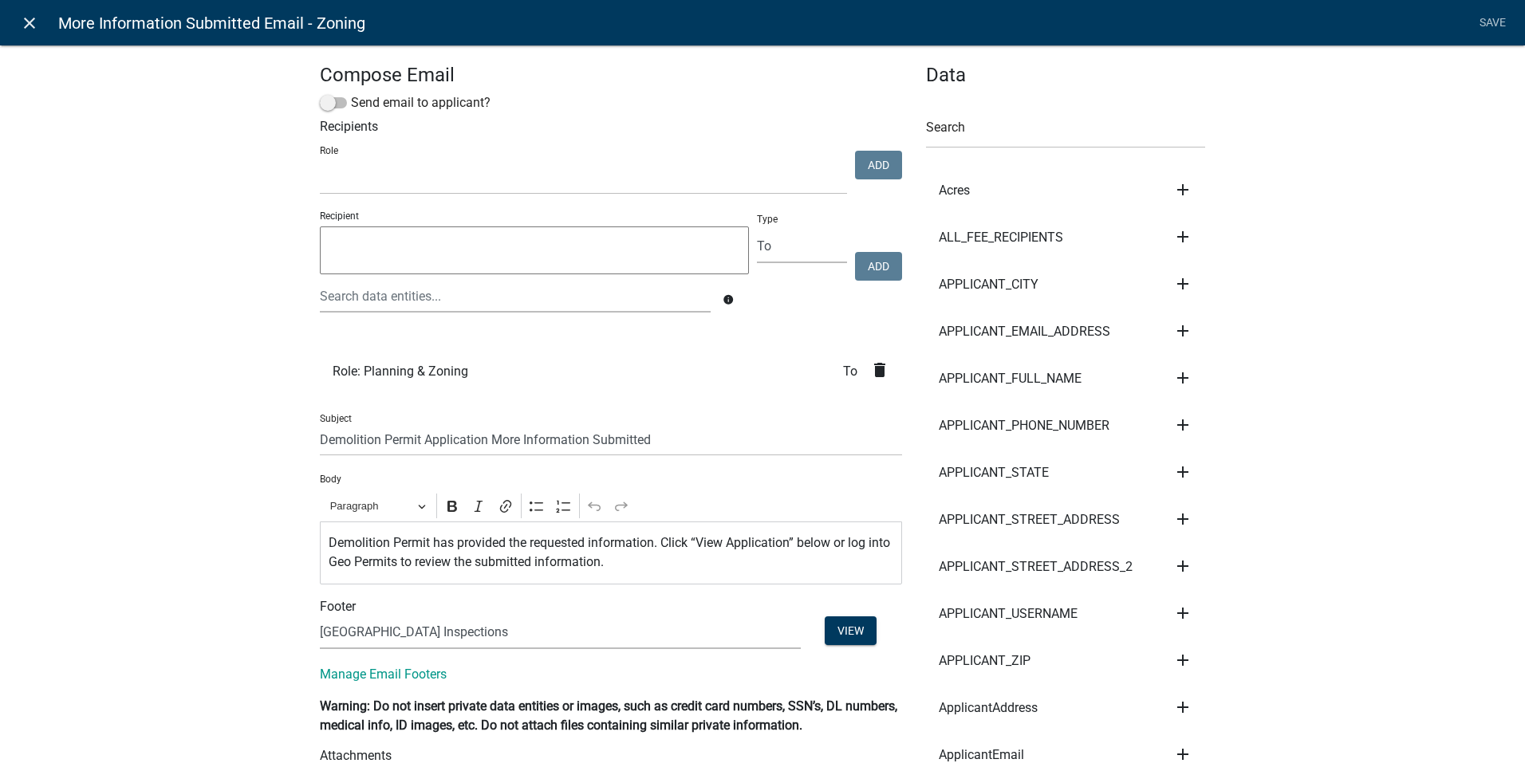
click at [28, 18] on icon "close" at bounding box center [29, 23] width 19 height 19
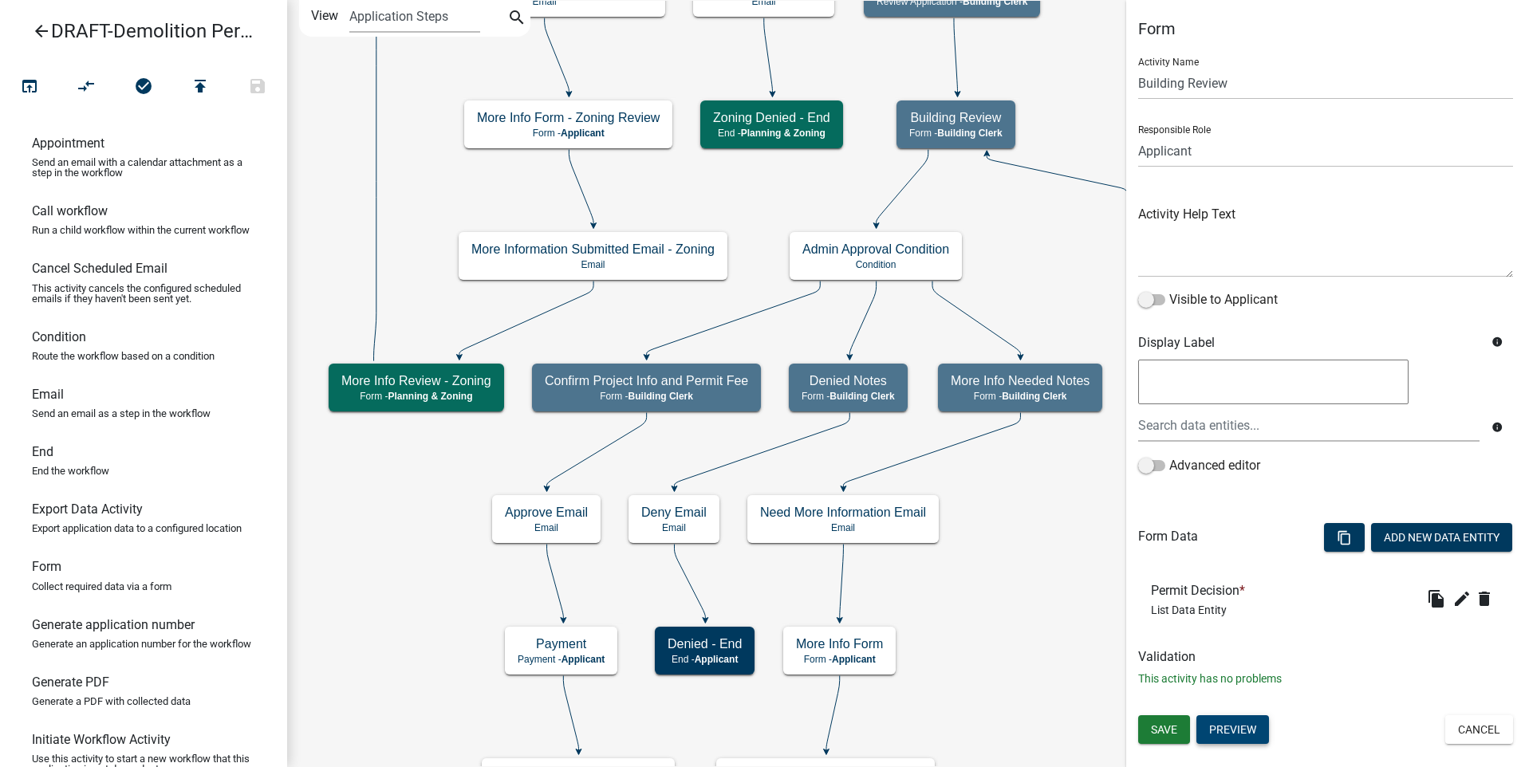
click at [1249, 724] on button "Preview" at bounding box center [1232, 729] width 73 height 29
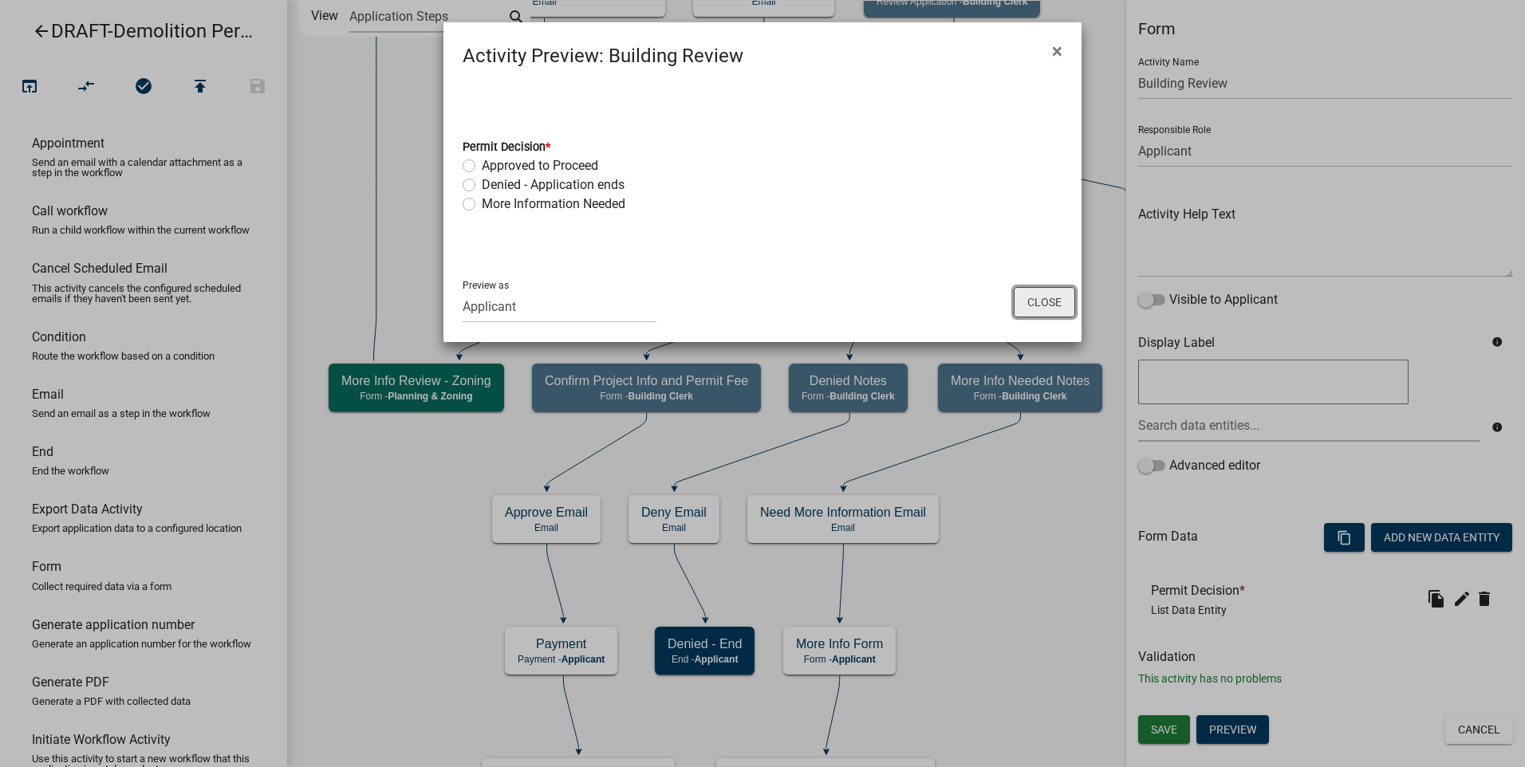
click at [1052, 304] on button "Close" at bounding box center [1044, 302] width 61 height 30
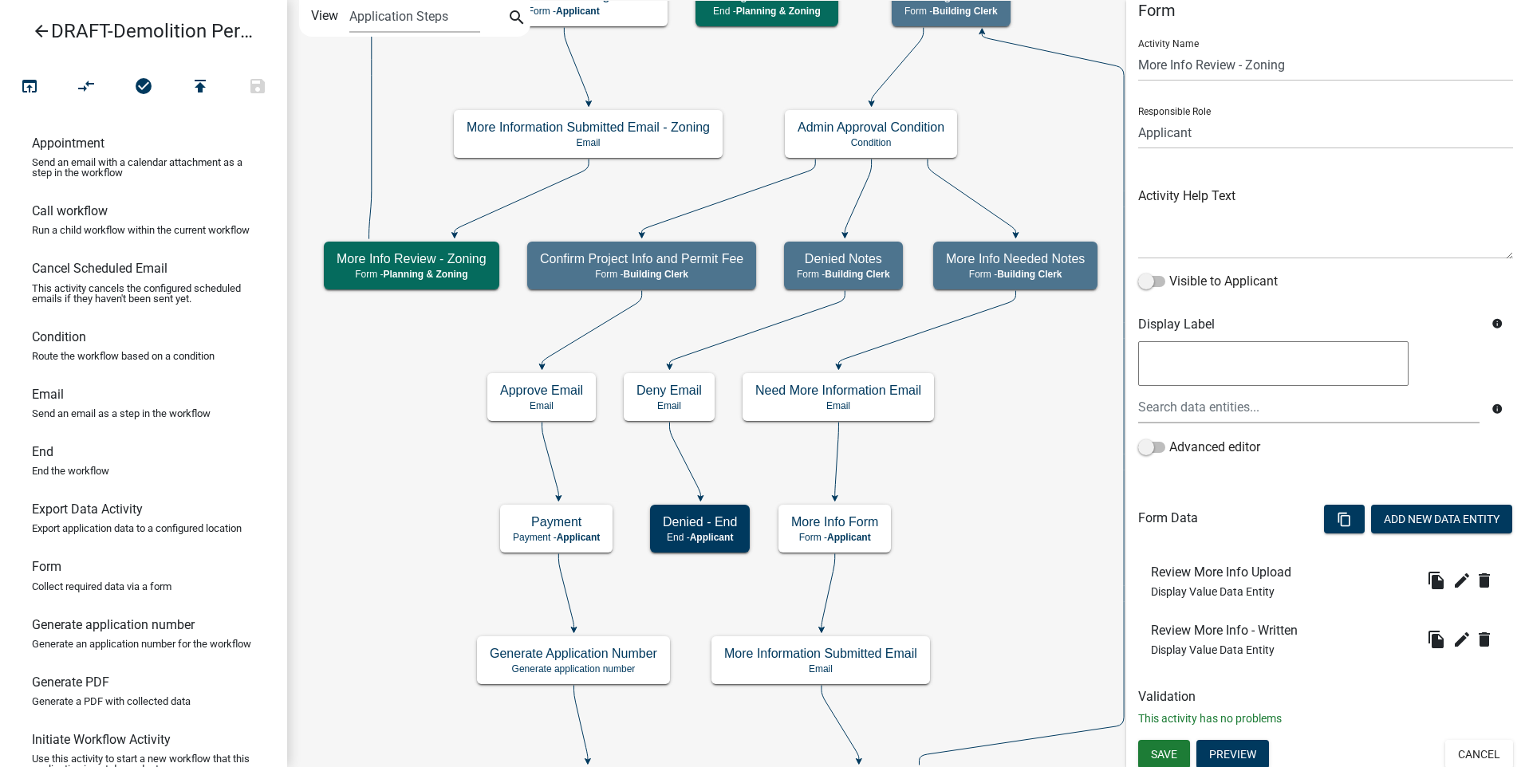
scroll to position [24, 0]
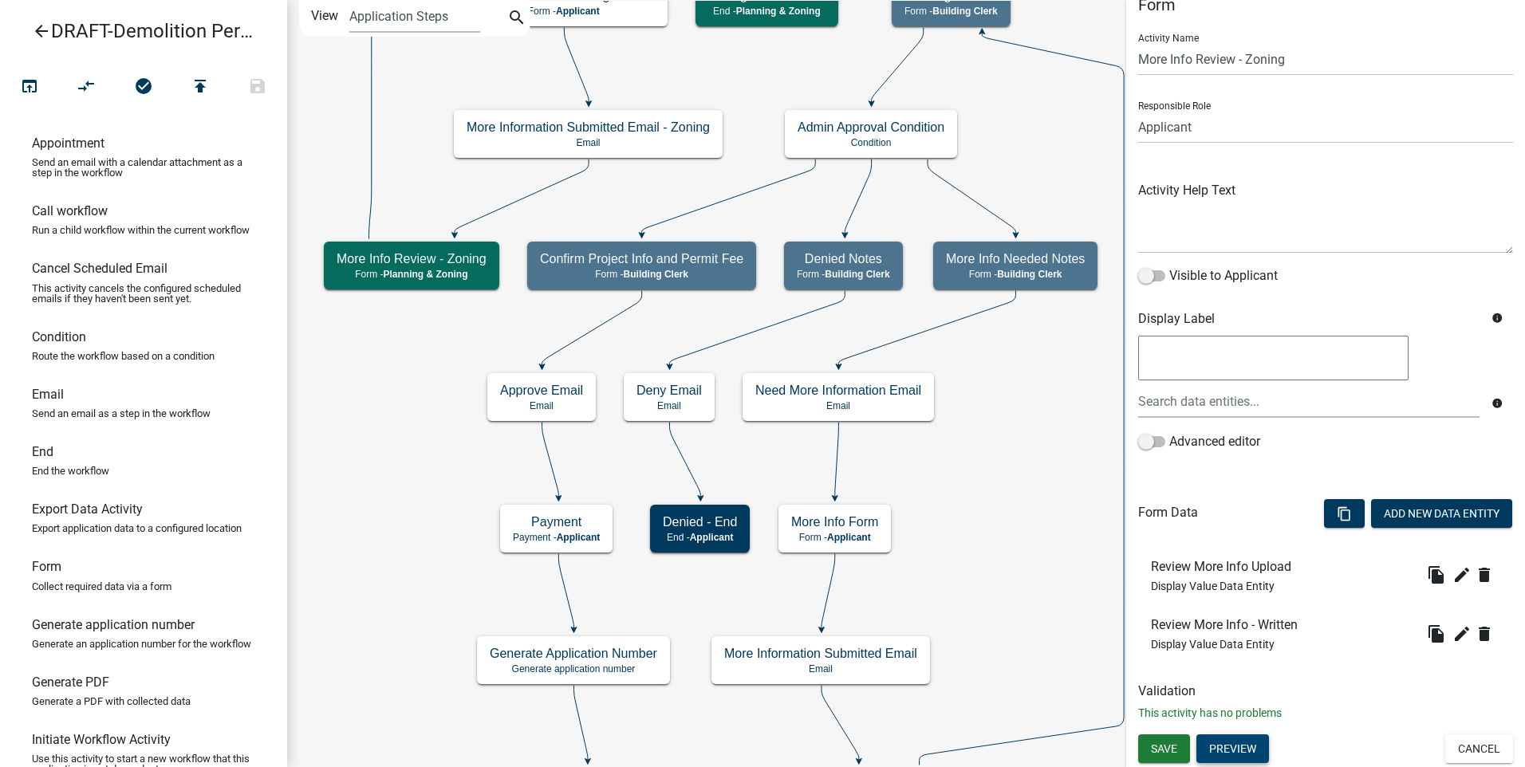
click at [1243, 755] on button "Preview" at bounding box center [1232, 749] width 73 height 29
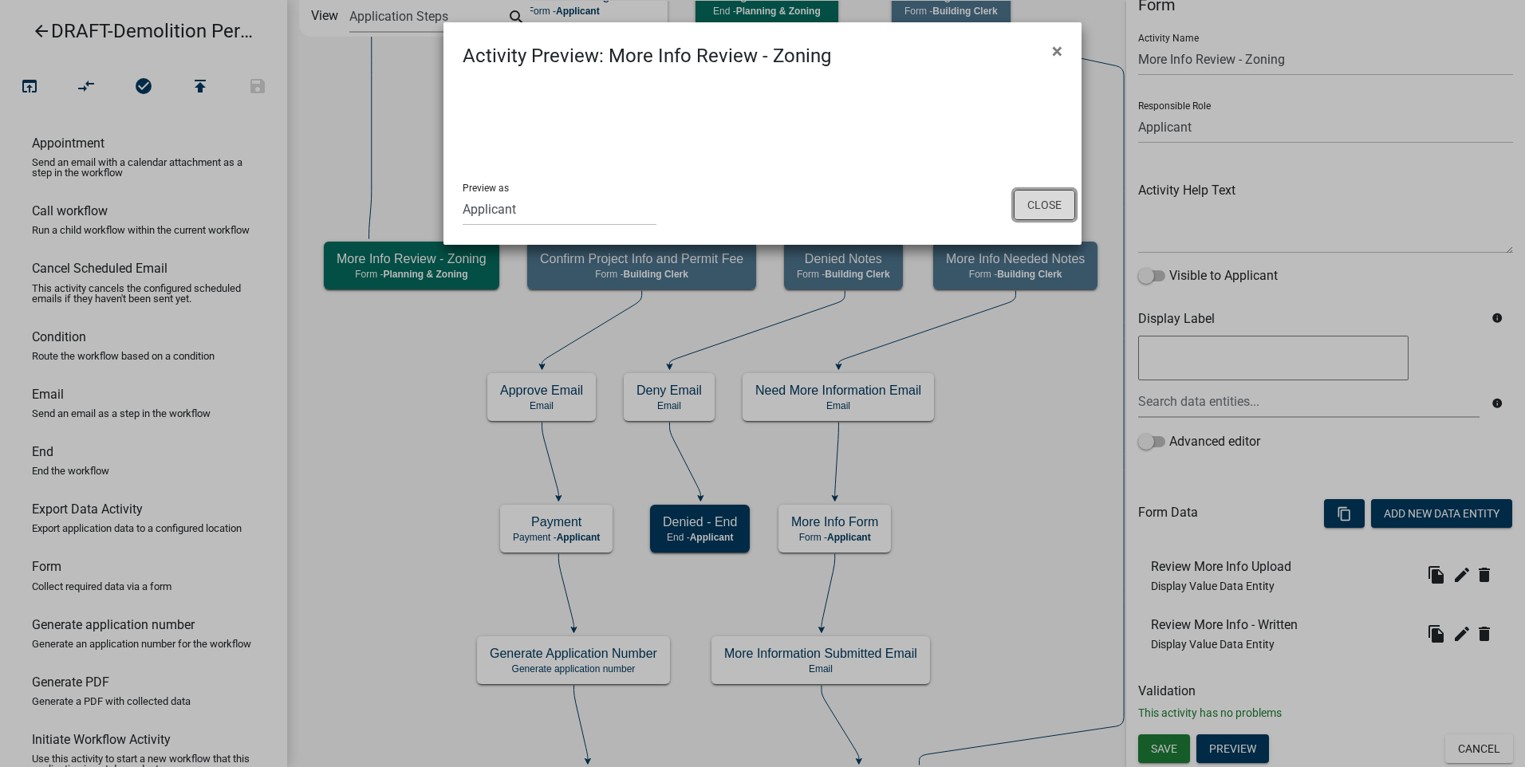
click at [1035, 199] on button "Close" at bounding box center [1044, 205] width 61 height 30
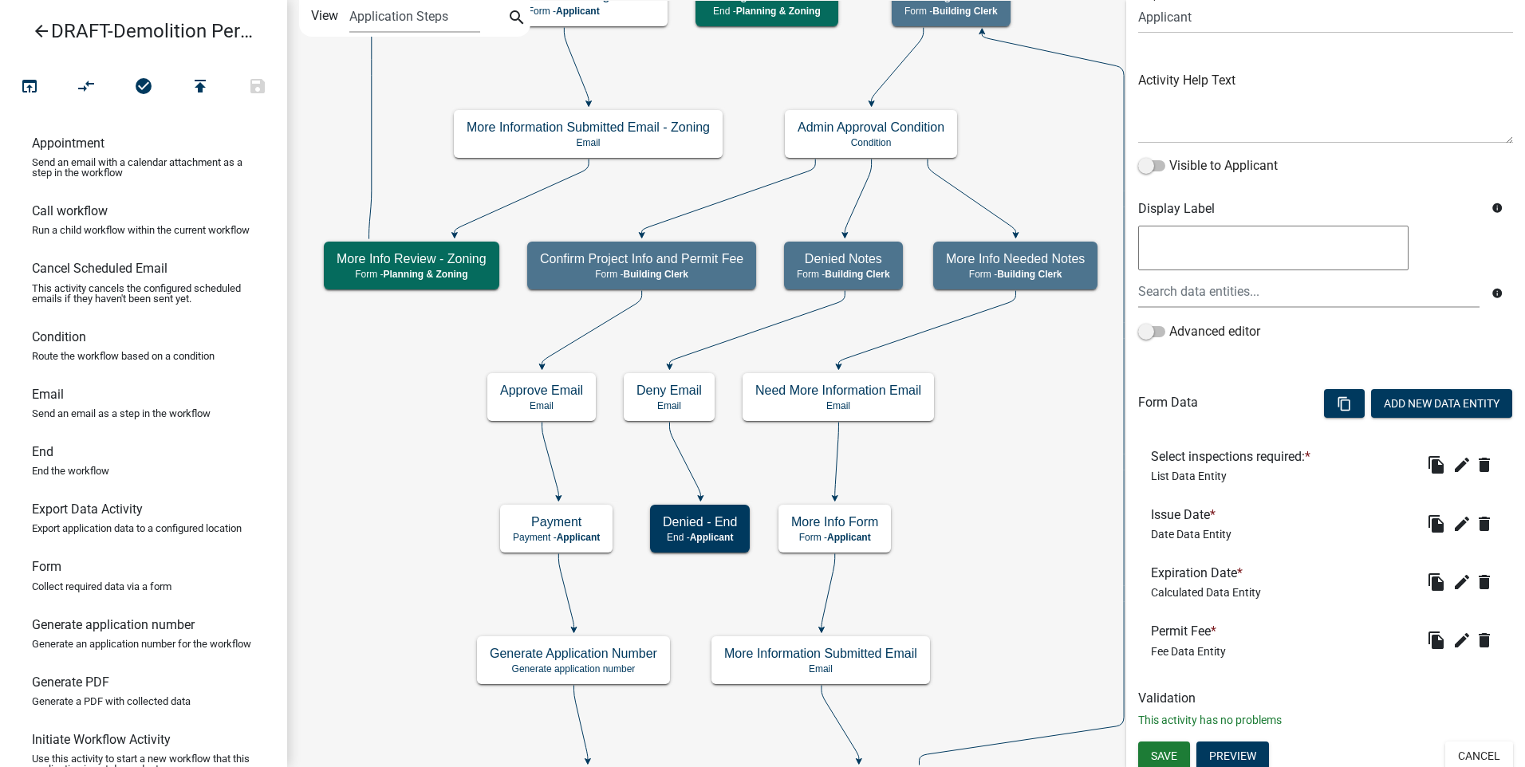
scroll to position [141, 0]
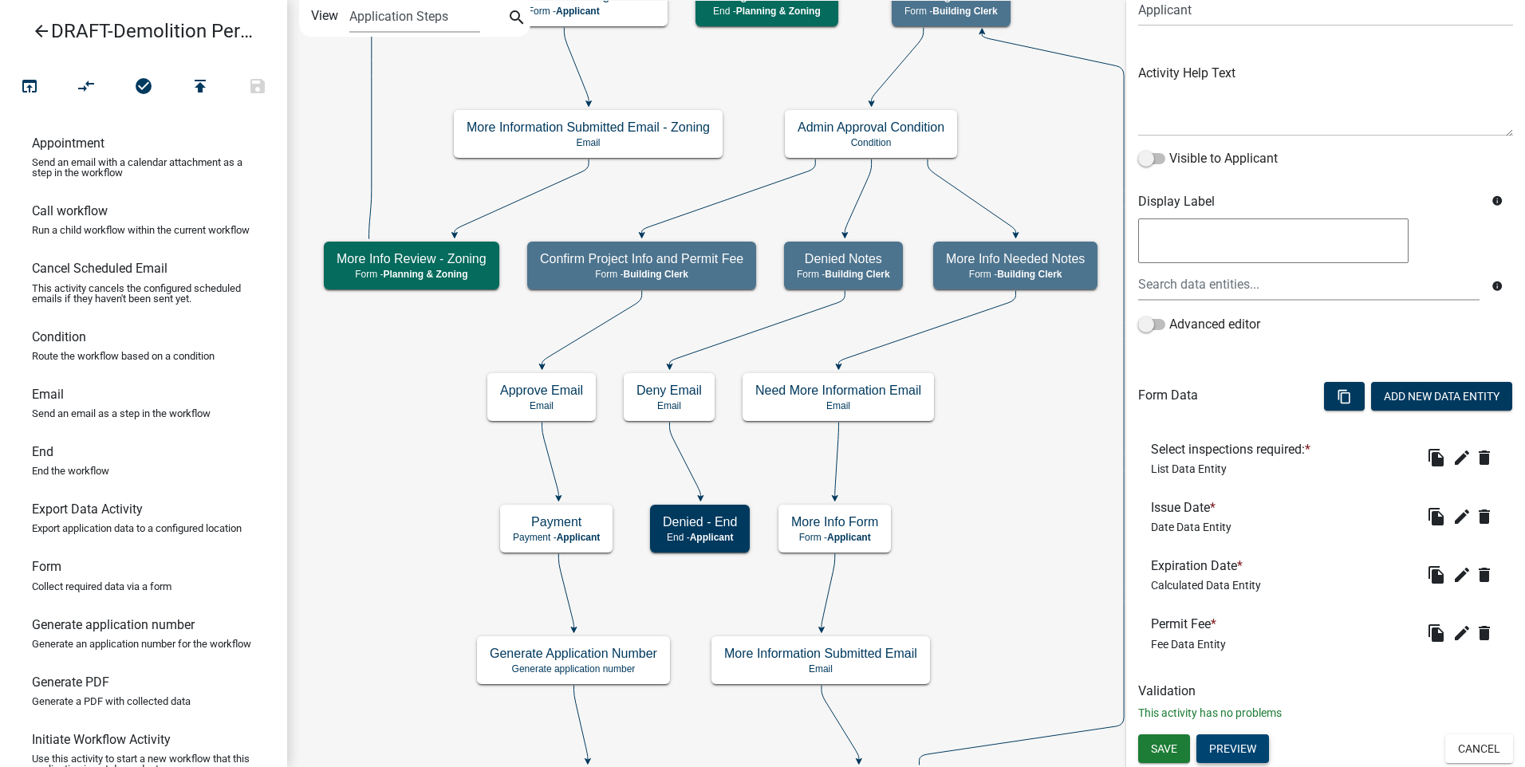
click at [1244, 749] on button "Preview" at bounding box center [1232, 749] width 73 height 29
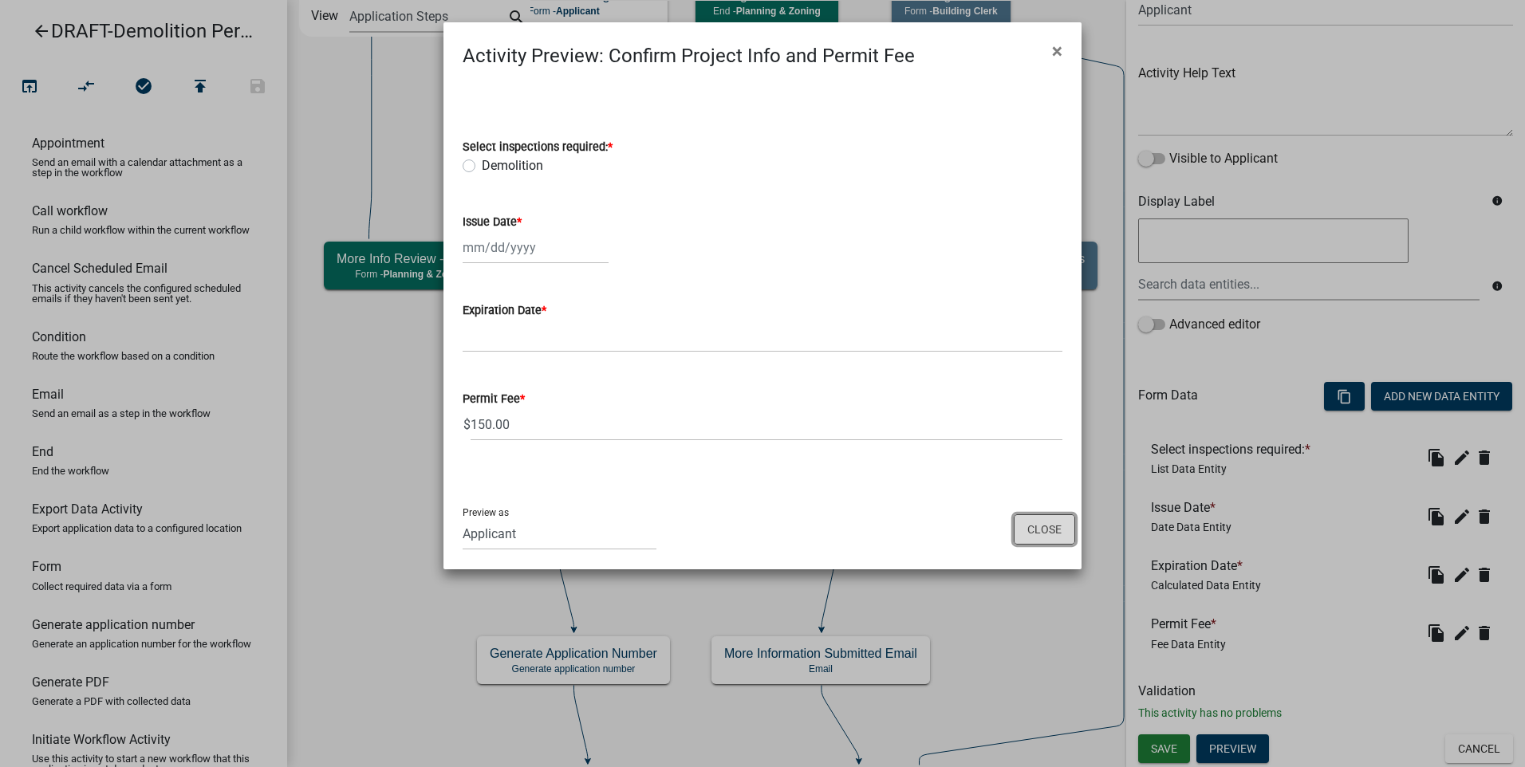
click at [1027, 520] on button "Close" at bounding box center [1044, 529] width 61 height 30
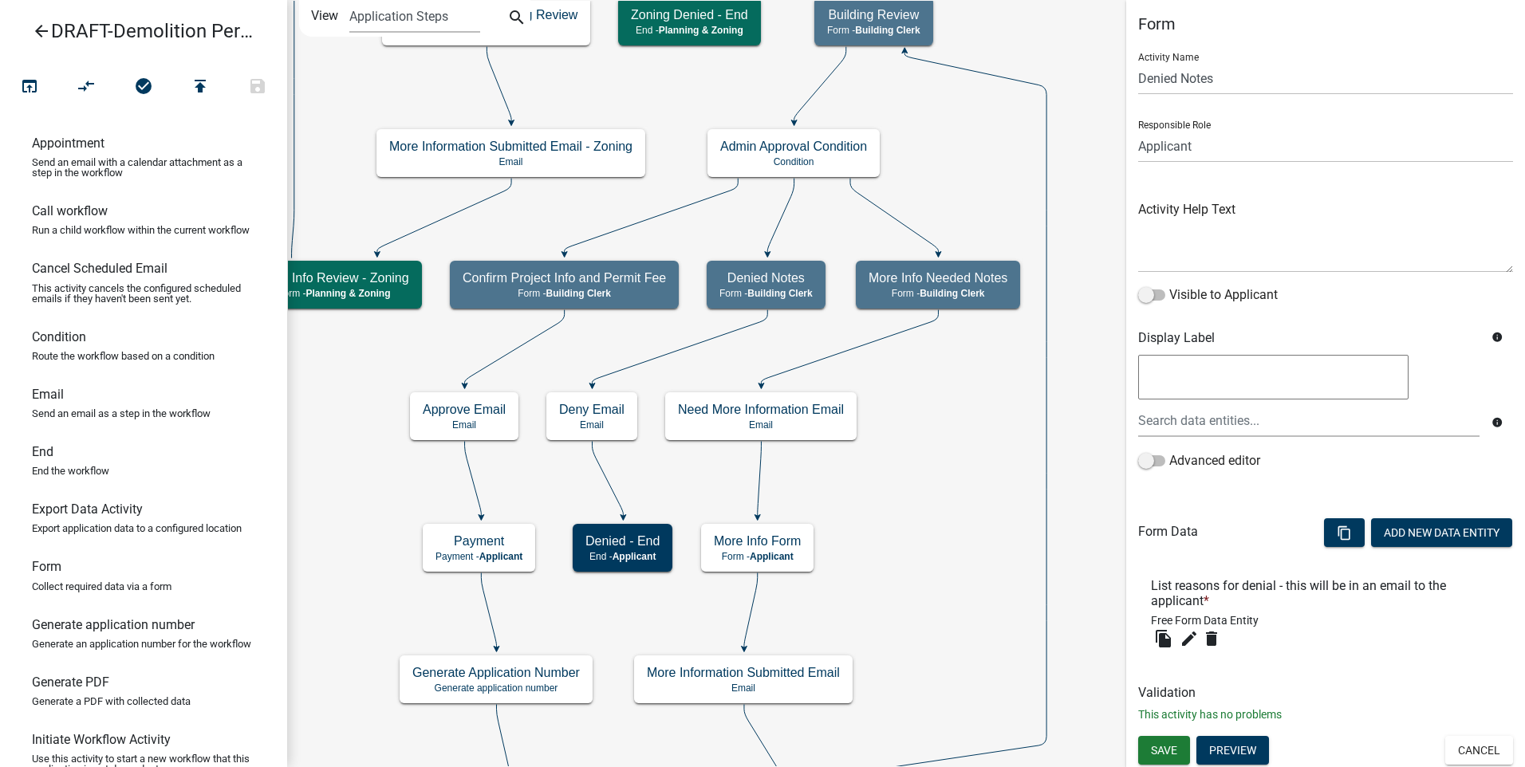
scroll to position [6, 0]
click at [1237, 747] on button "Preview" at bounding box center [1232, 749] width 73 height 29
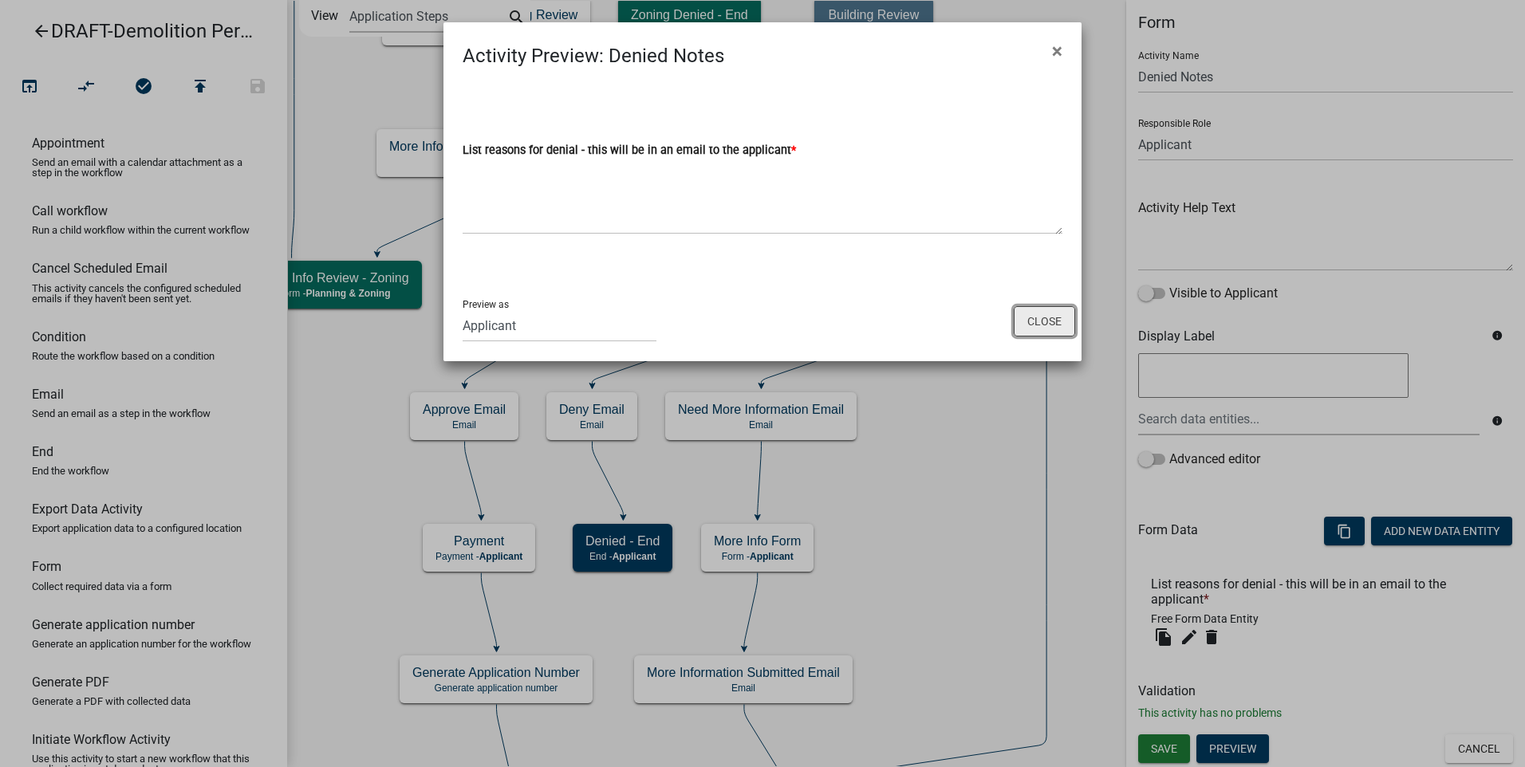
click at [1036, 317] on button "Close" at bounding box center [1044, 321] width 61 height 30
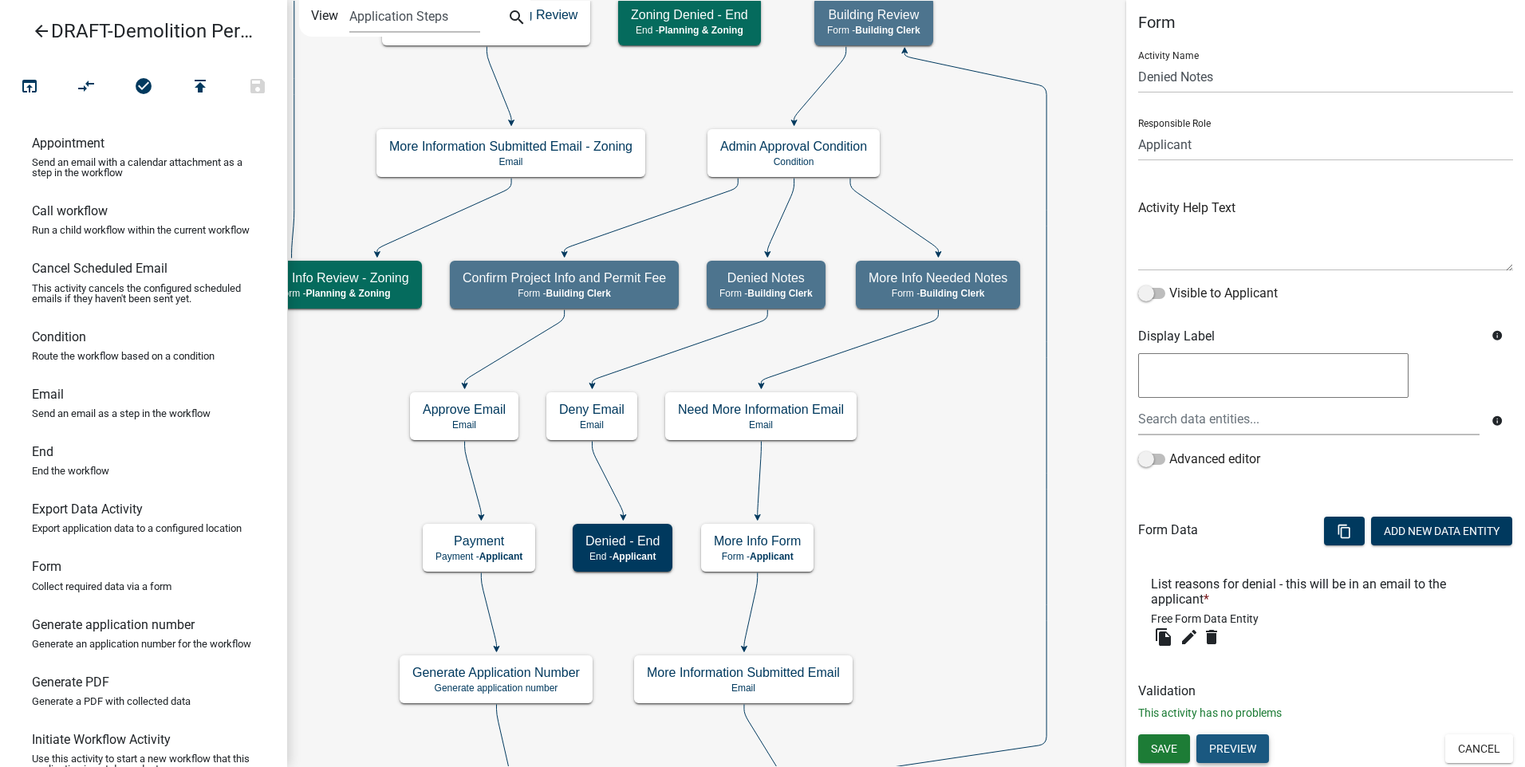
click at [1232, 748] on button "Preview" at bounding box center [1232, 749] width 73 height 29
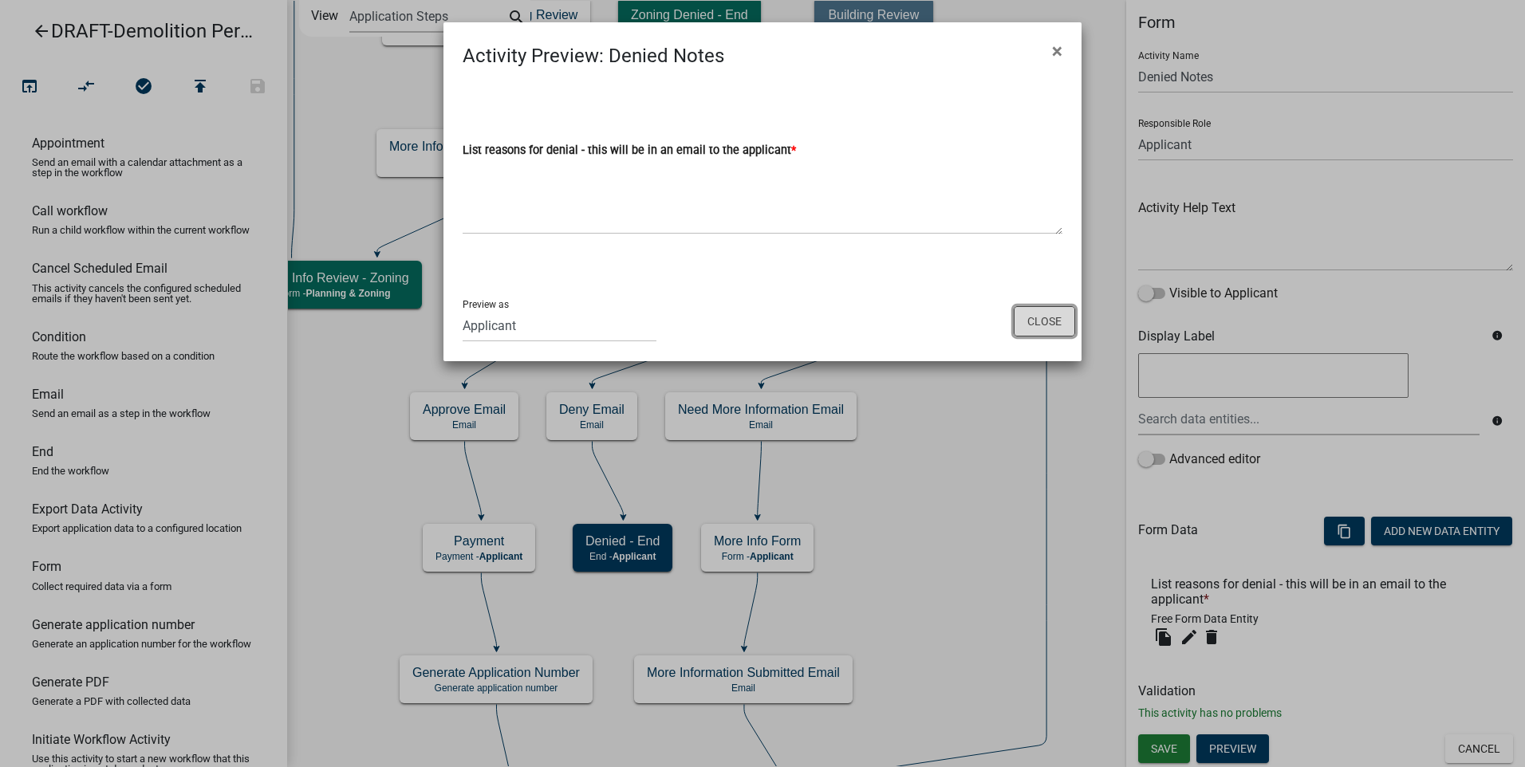
click at [1035, 323] on button "Close" at bounding box center [1044, 321] width 61 height 30
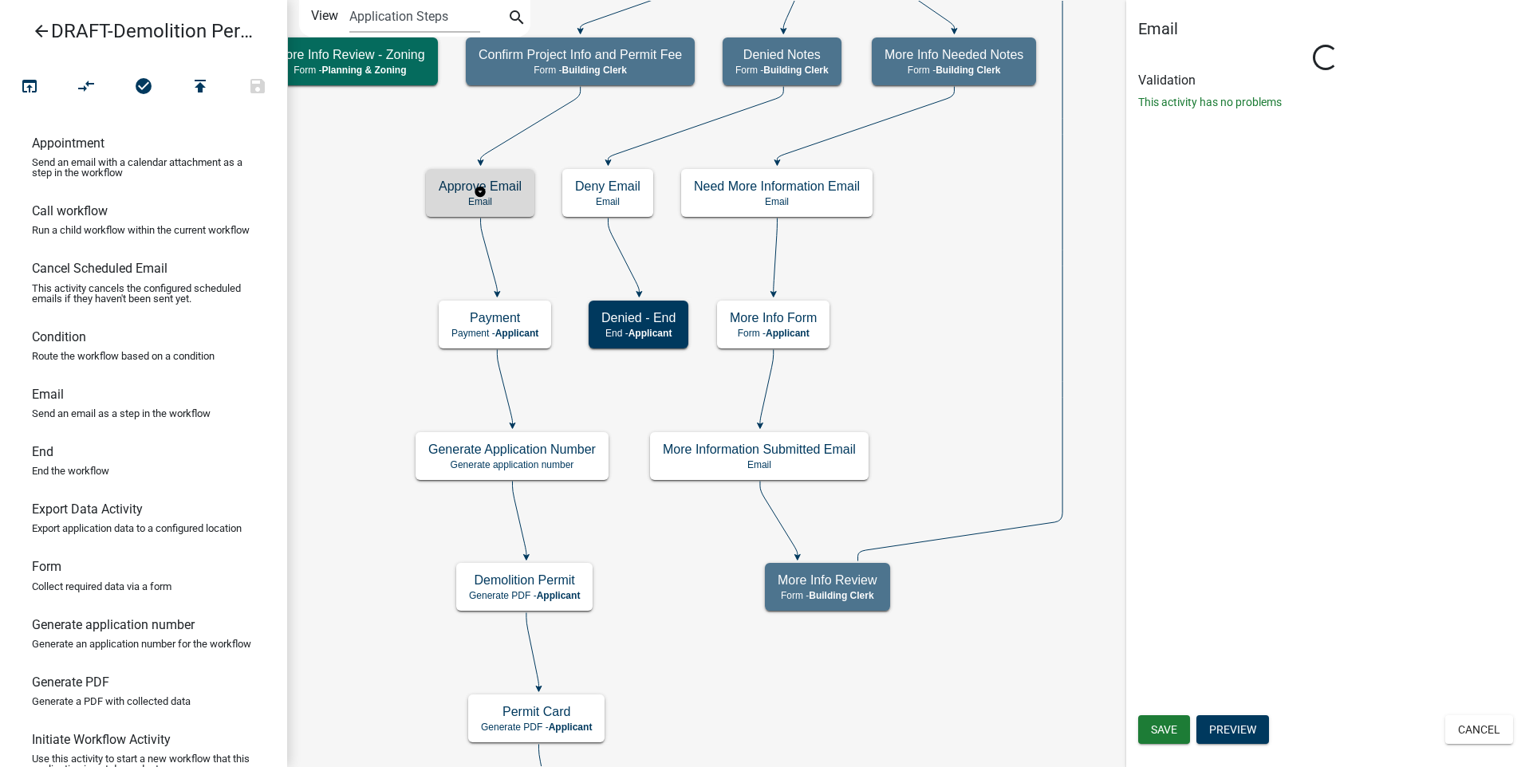
scroll to position [0, 0]
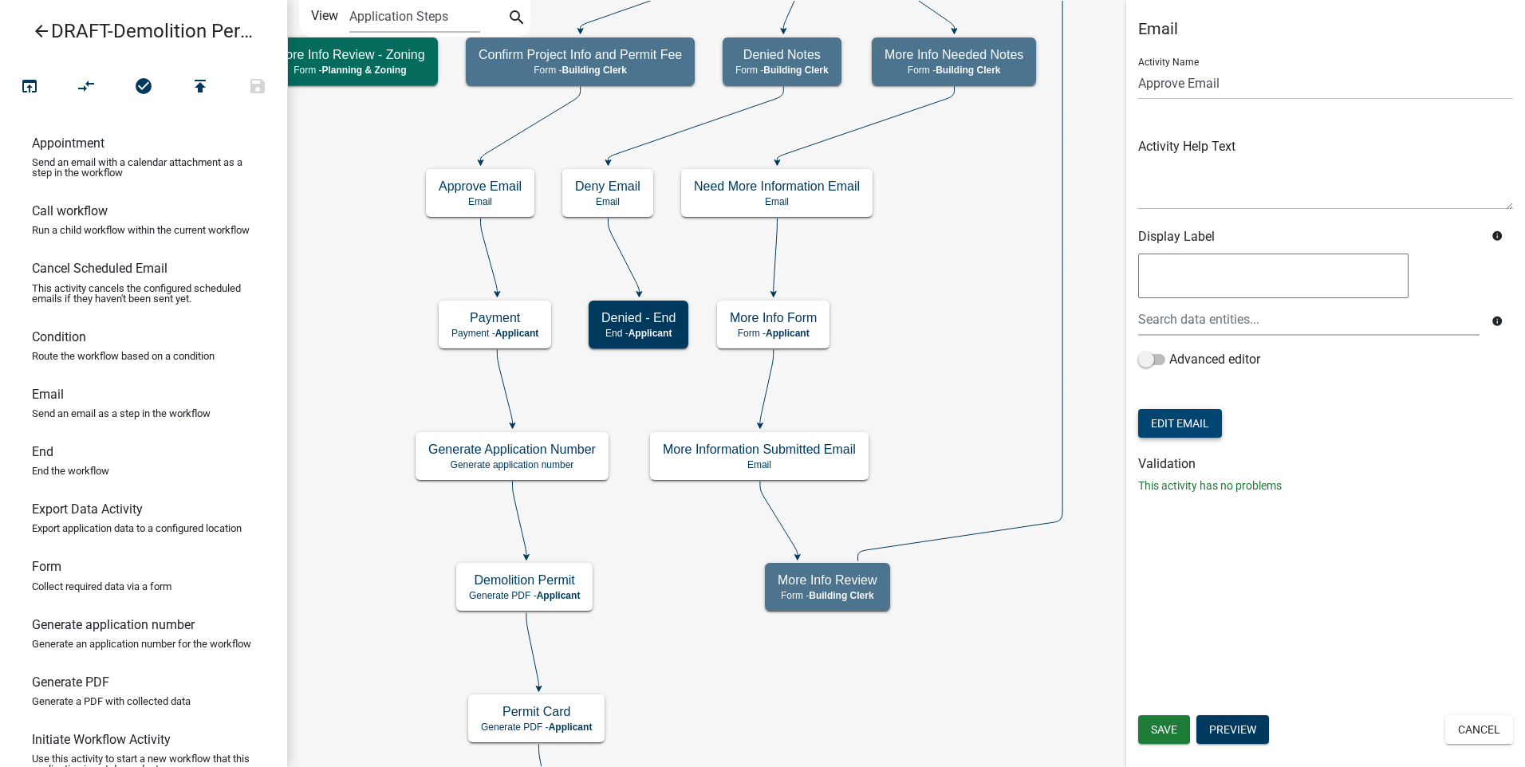
click at [1192, 424] on button "Edit Email" at bounding box center [1180, 423] width 84 height 29
select select "f8aedfd8-39b5-4d7f-8304-f16556aaf9a2"
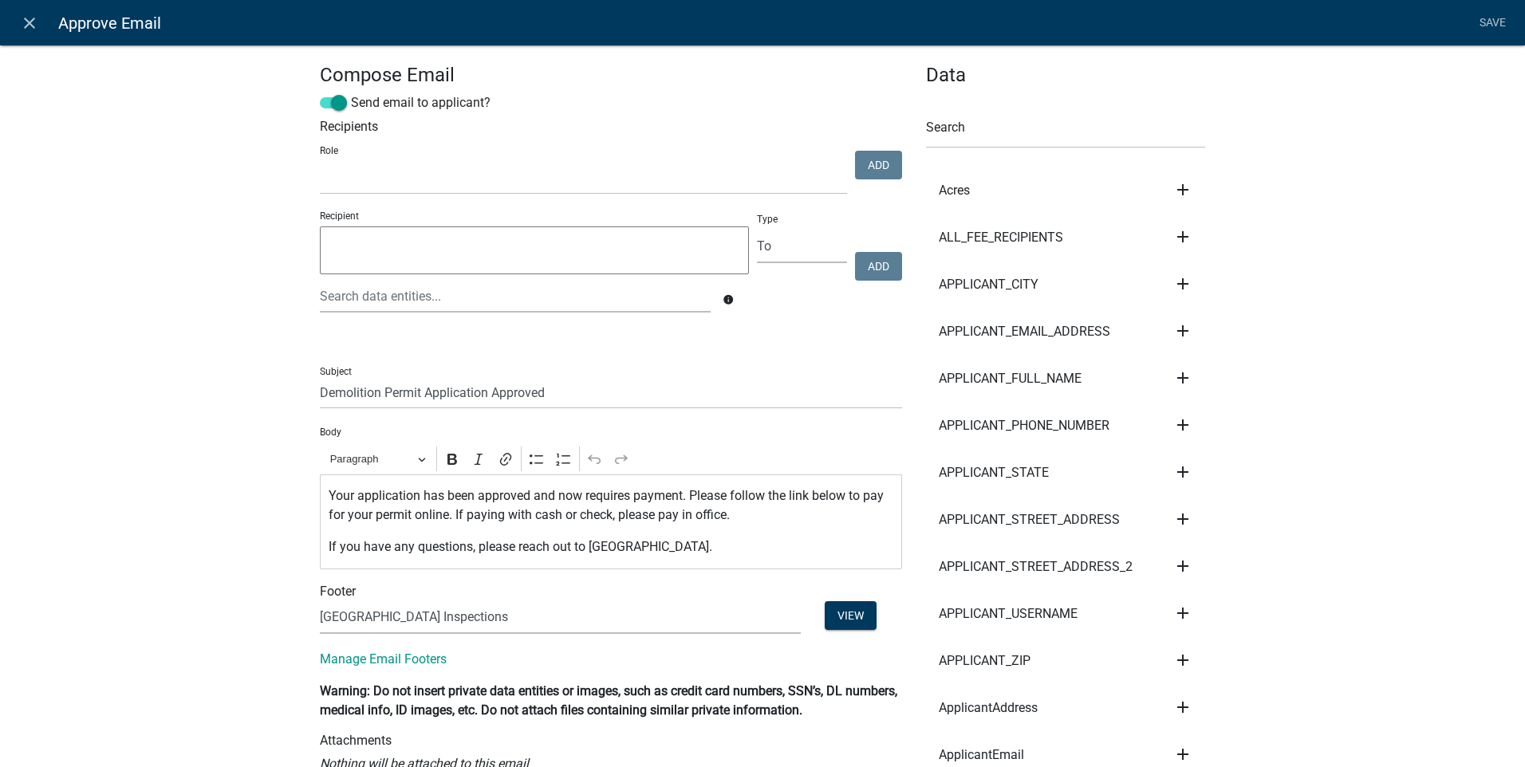
scroll to position [80, 0]
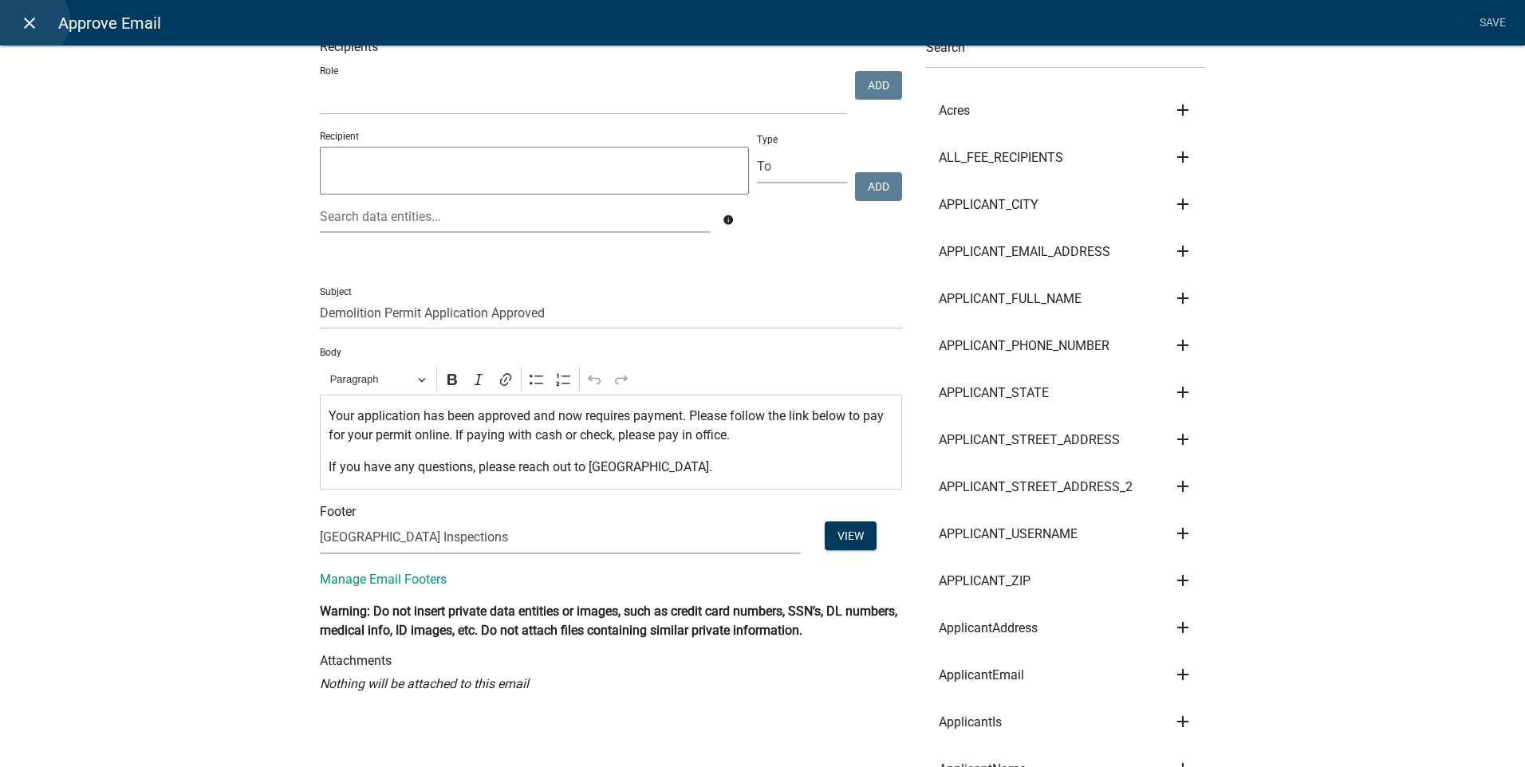
click at [30, 21] on icon "close" at bounding box center [29, 23] width 19 height 19
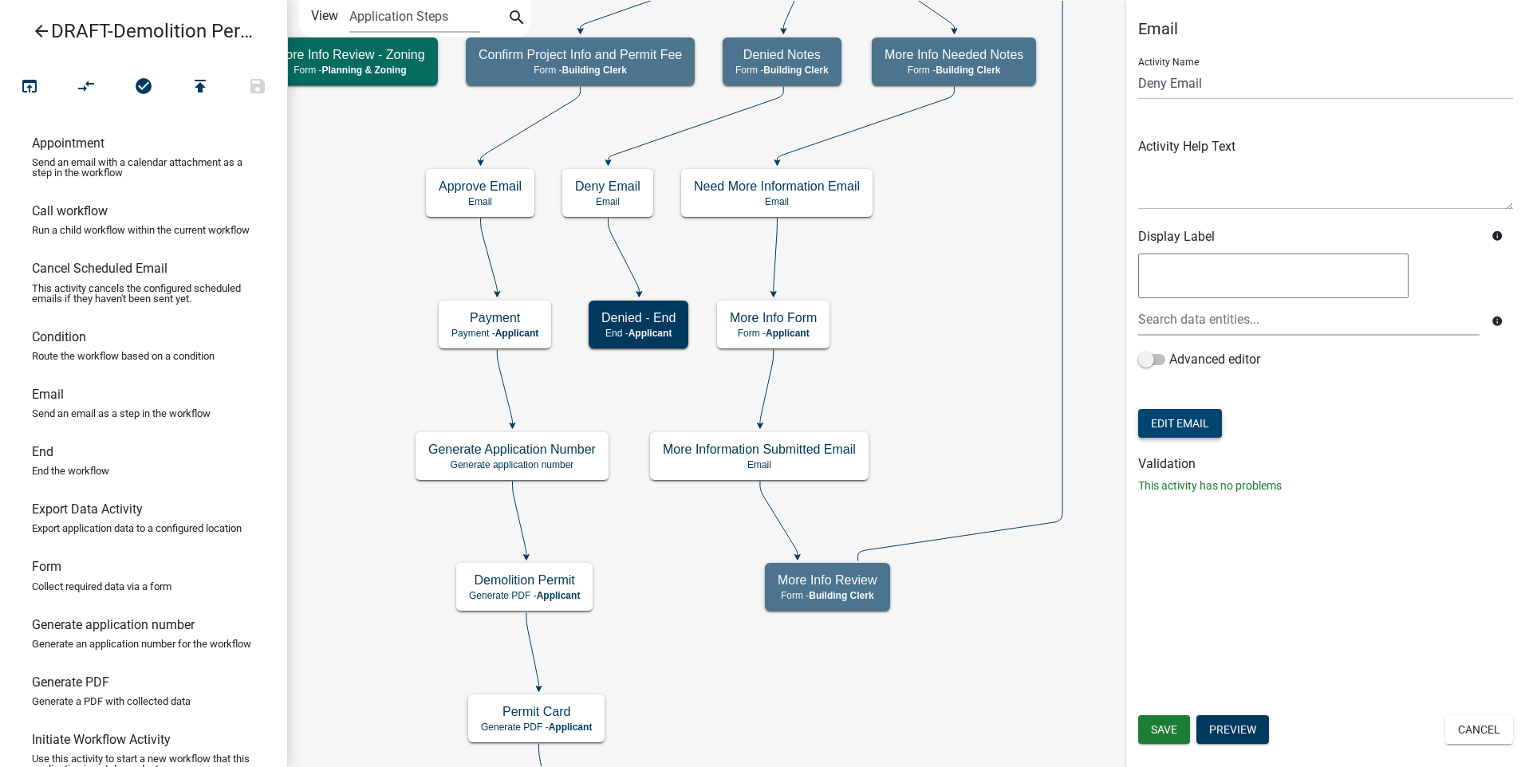
click at [1196, 420] on button "Edit Email" at bounding box center [1180, 423] width 84 height 29
select select "f8aedfd8-39b5-4d7f-8304-f16556aaf9a2"
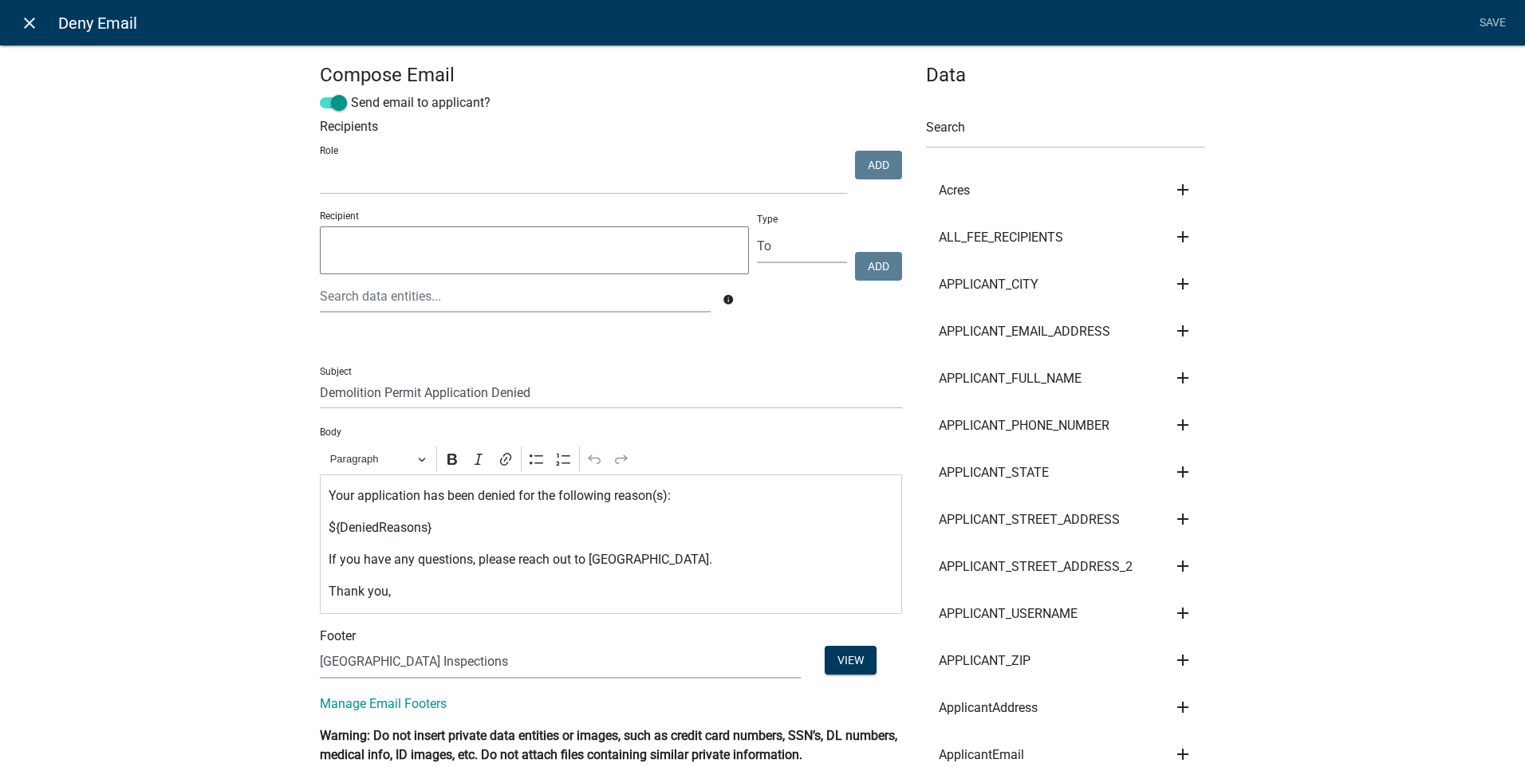
click at [29, 19] on icon "close" at bounding box center [29, 23] width 19 height 19
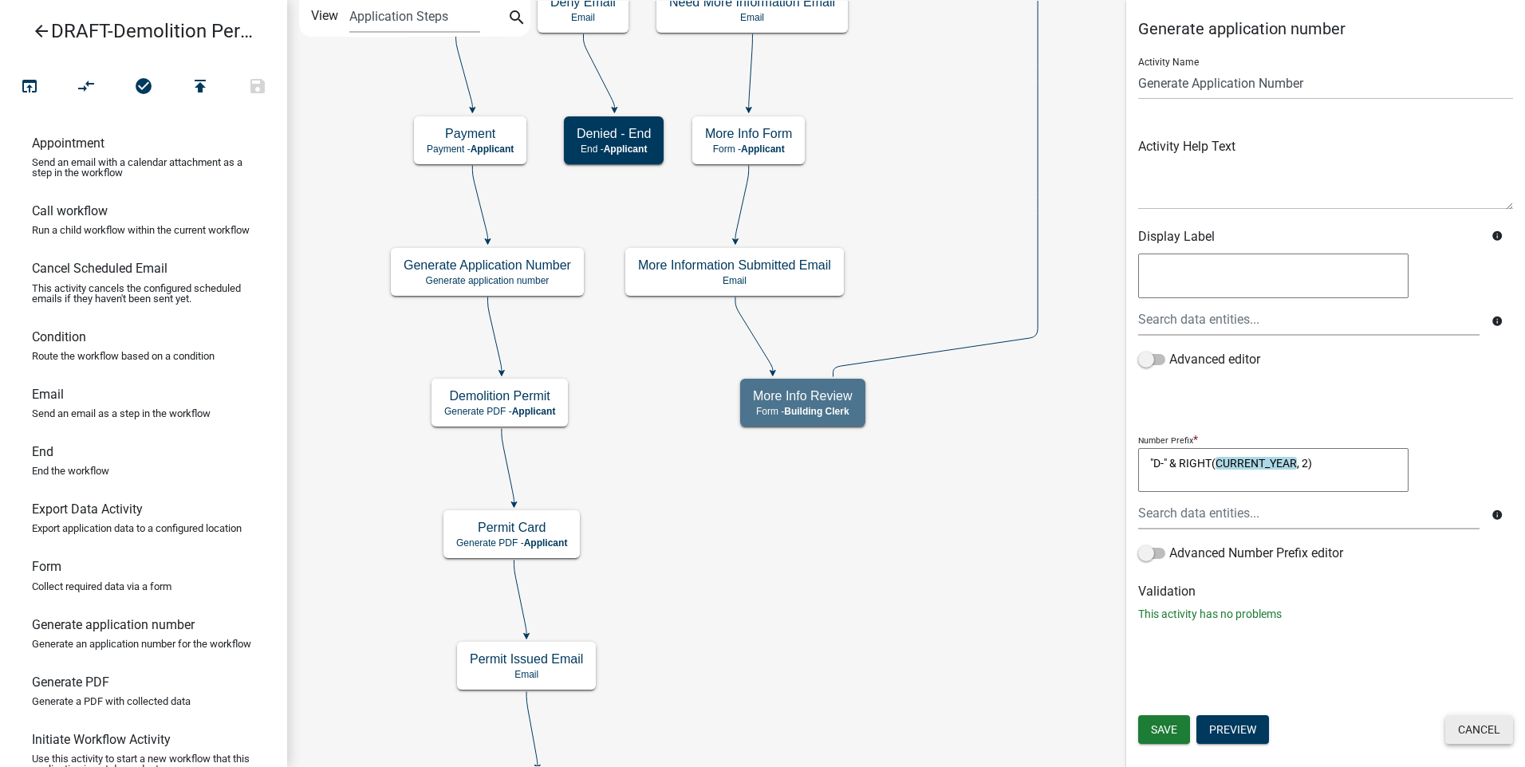
click at [1476, 724] on button "Cancel" at bounding box center [1479, 729] width 68 height 29
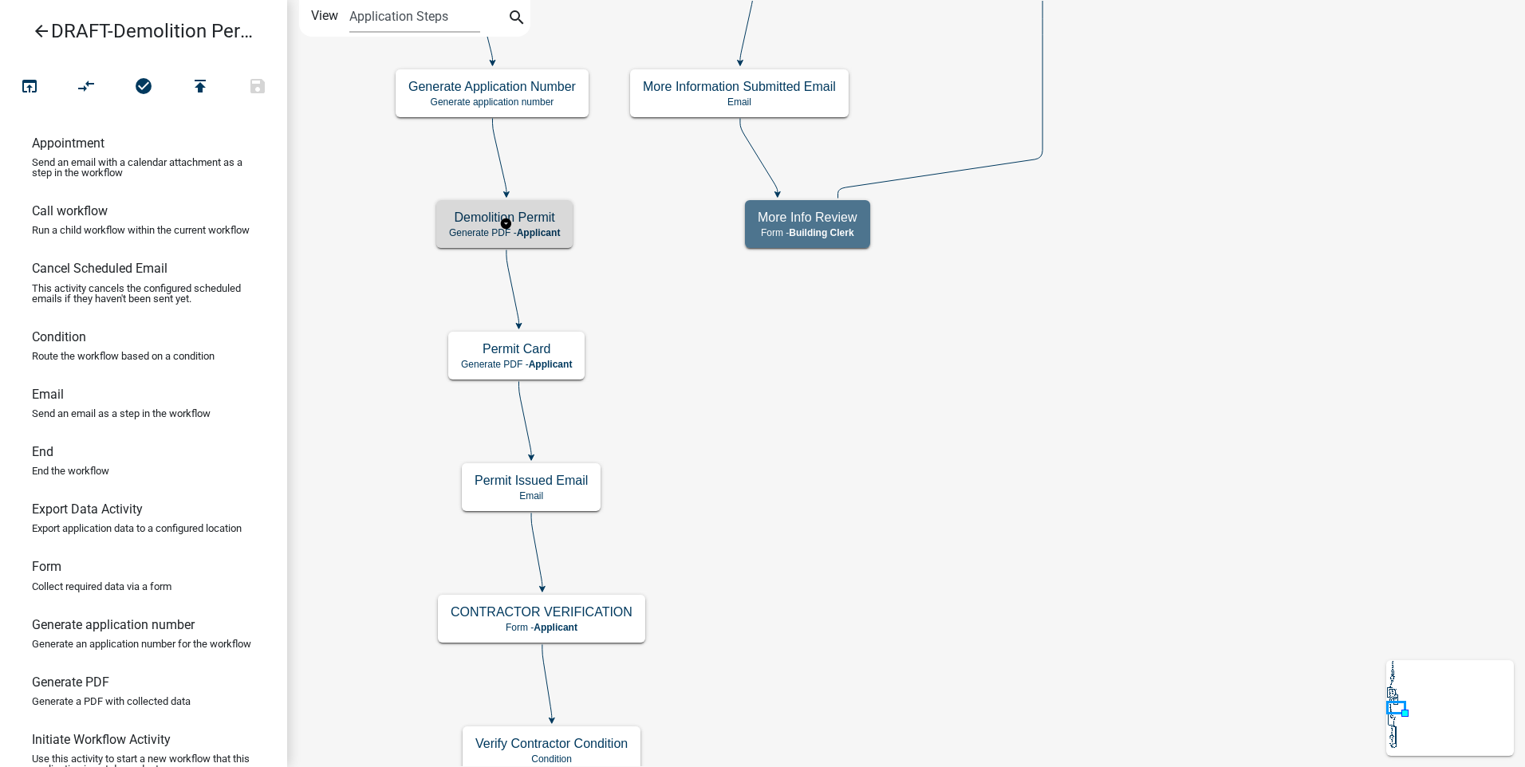
click at [529, 224] on h5 "Demolition Permit" at bounding box center [504, 217] width 111 height 15
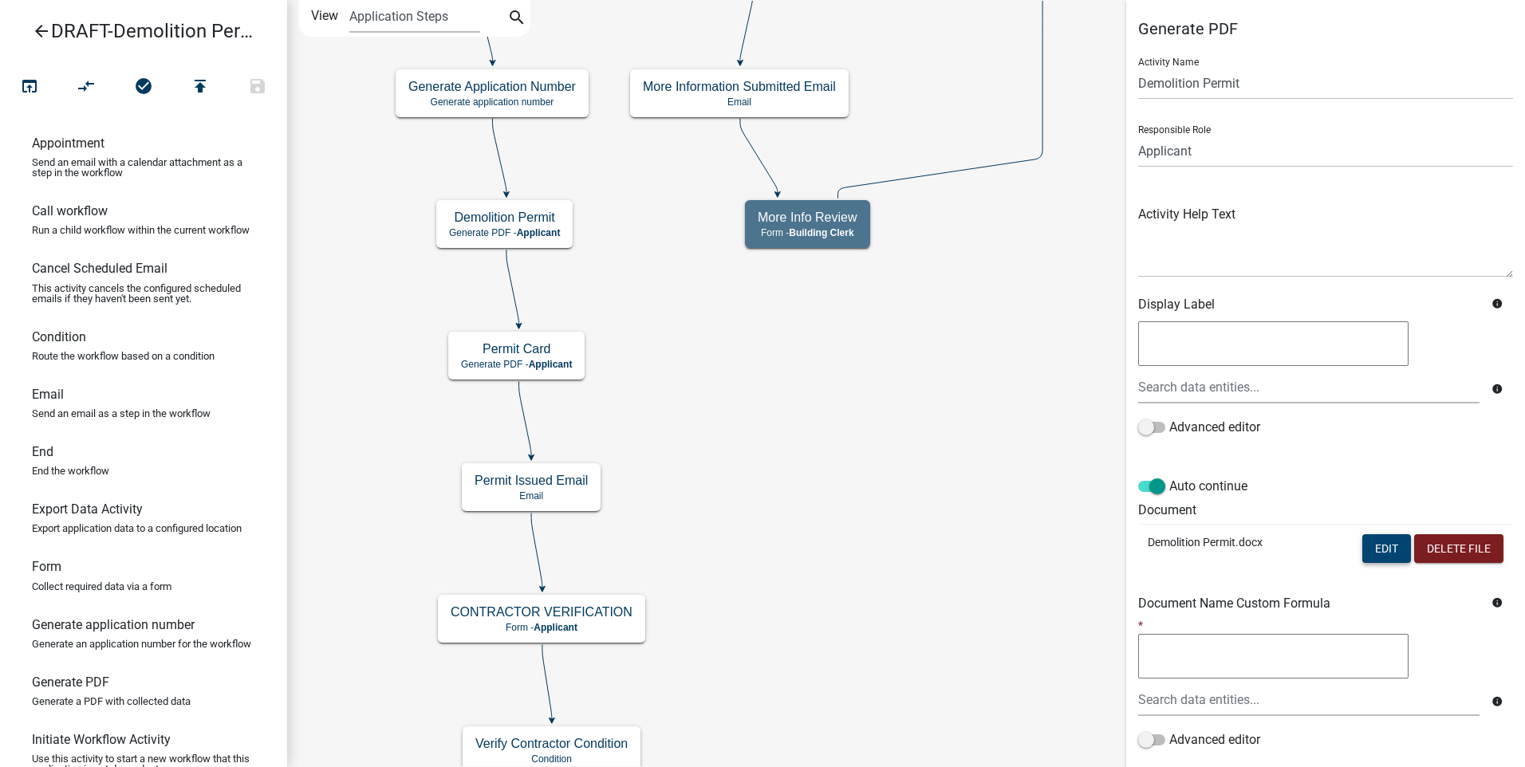
click at [1362, 552] on button "Edit" at bounding box center [1386, 548] width 49 height 29
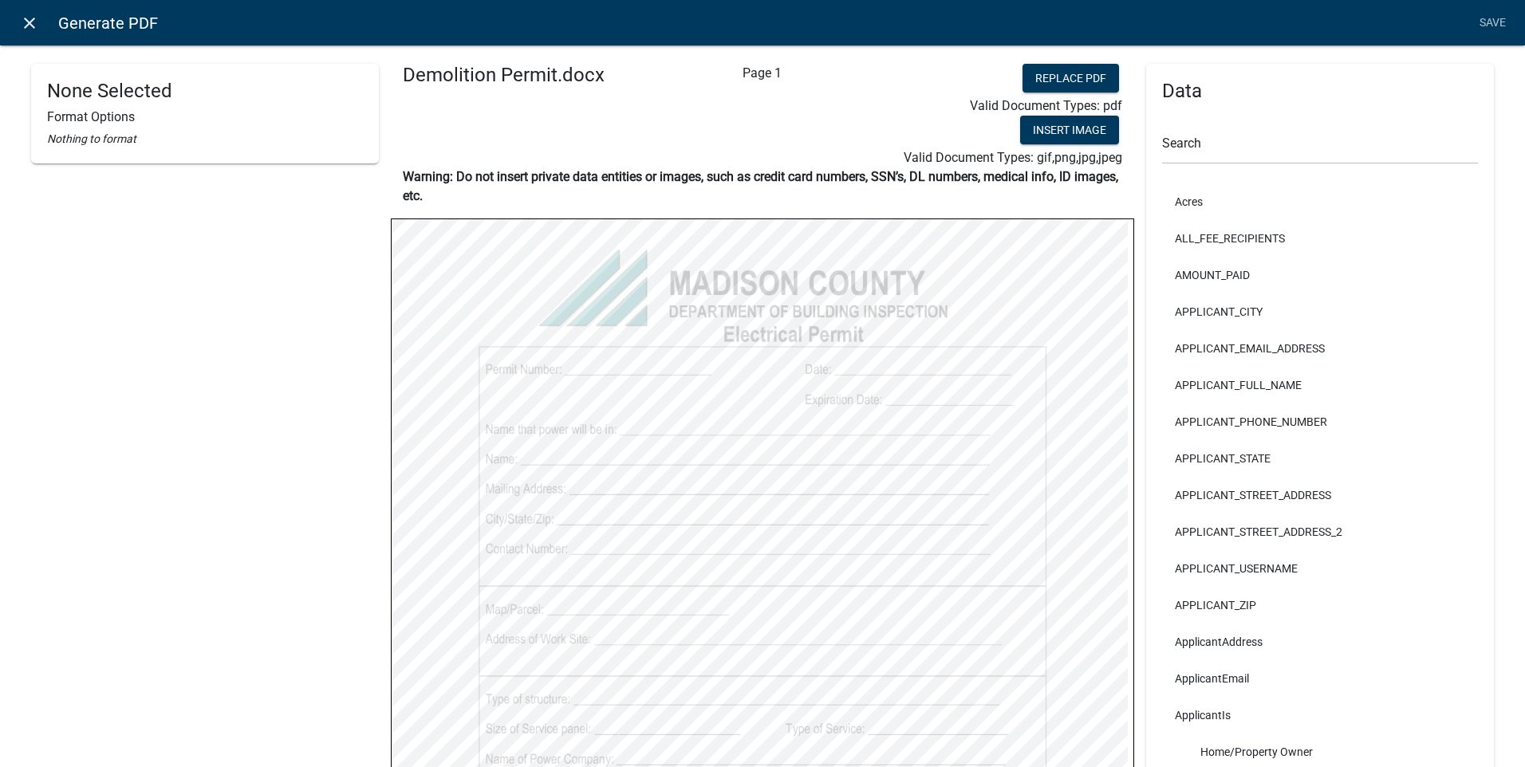
click at [29, 17] on icon "close" at bounding box center [29, 23] width 19 height 19
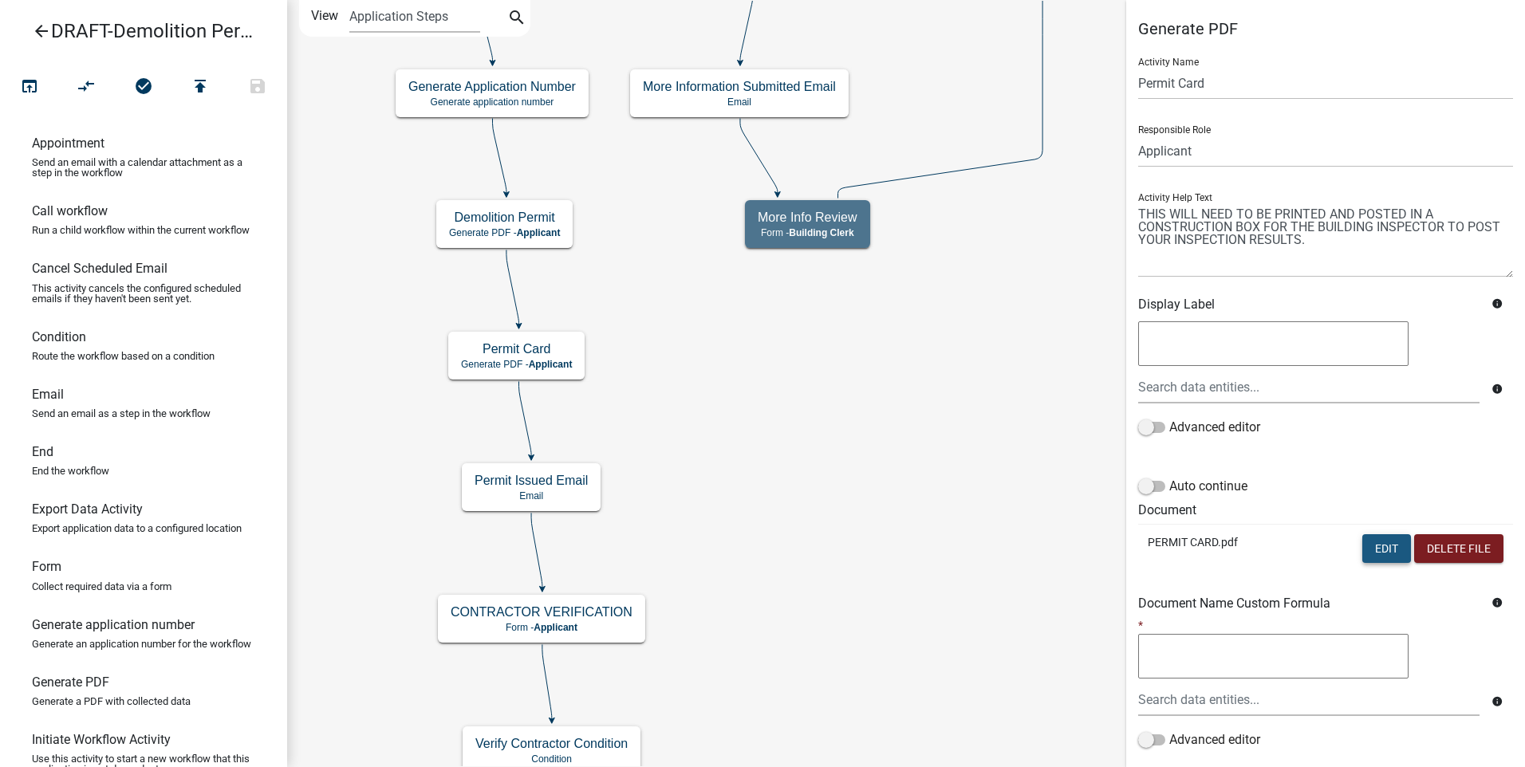
click at [1367, 554] on button "Edit" at bounding box center [1386, 548] width 49 height 29
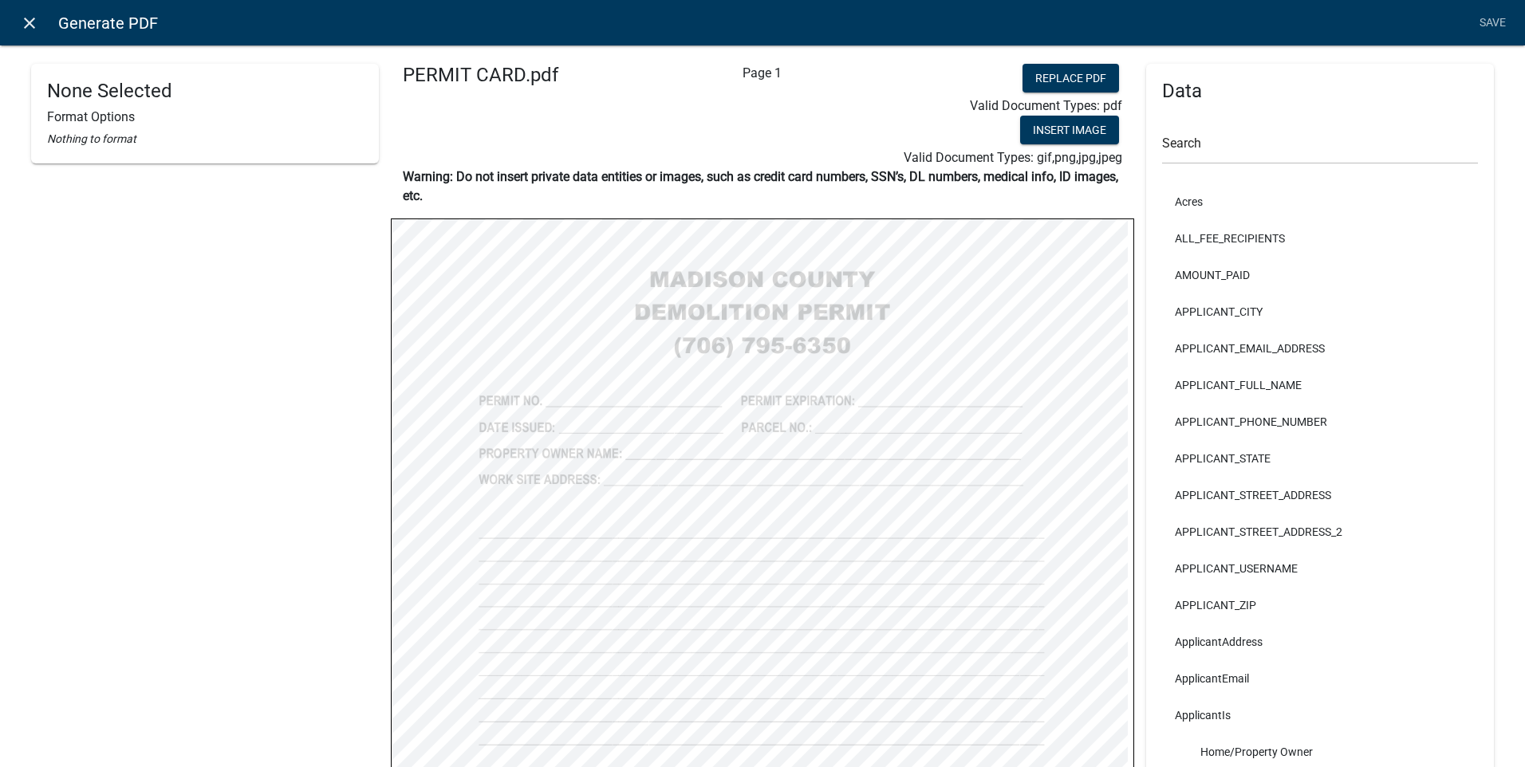
click at [25, 21] on icon "close" at bounding box center [29, 23] width 19 height 19
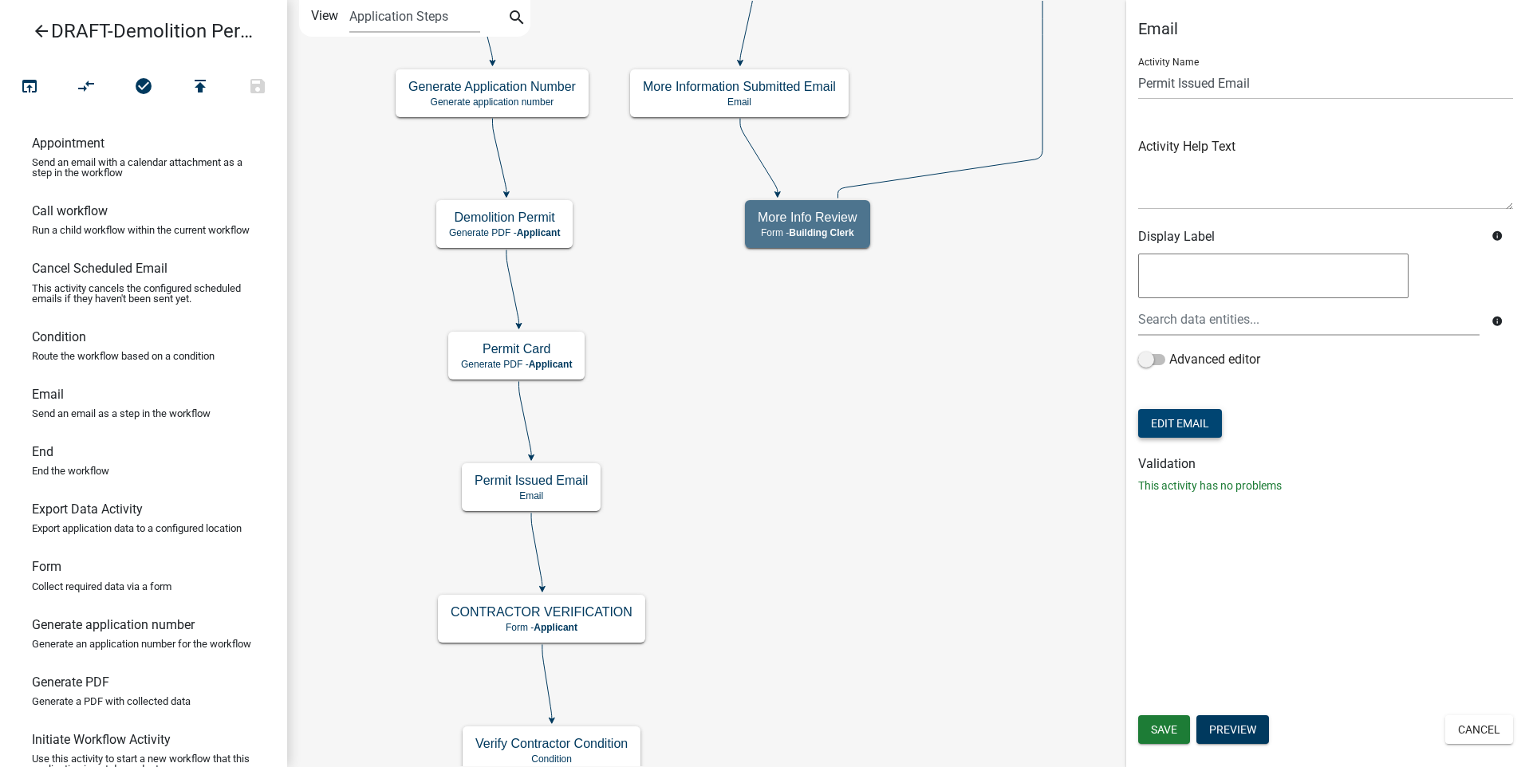
click at [1172, 428] on button "Edit Email" at bounding box center [1180, 423] width 84 height 29
select select "f8aedfd8-39b5-4d7f-8304-f16556aaf9a2"
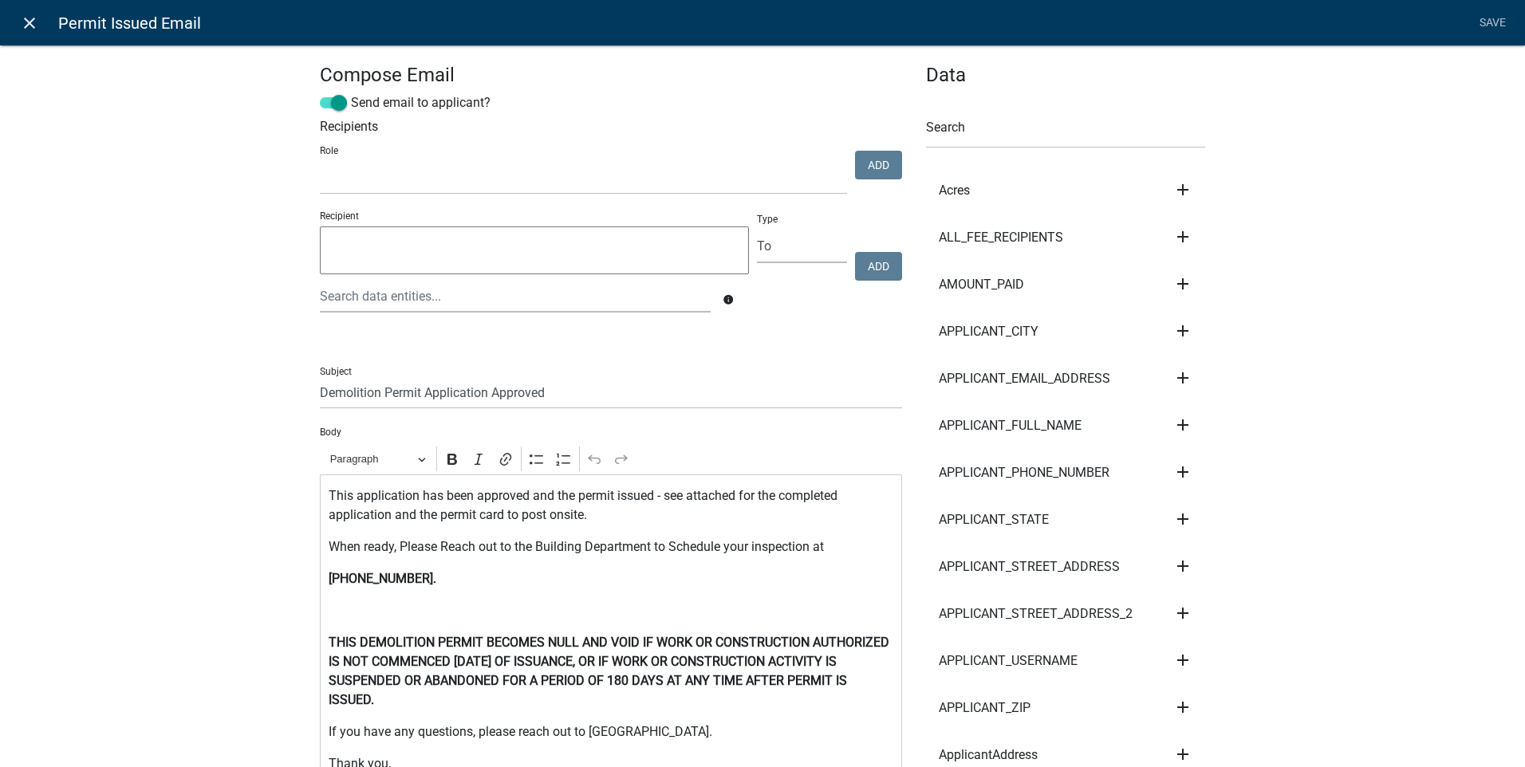
click at [26, 19] on icon "close" at bounding box center [29, 23] width 19 height 19
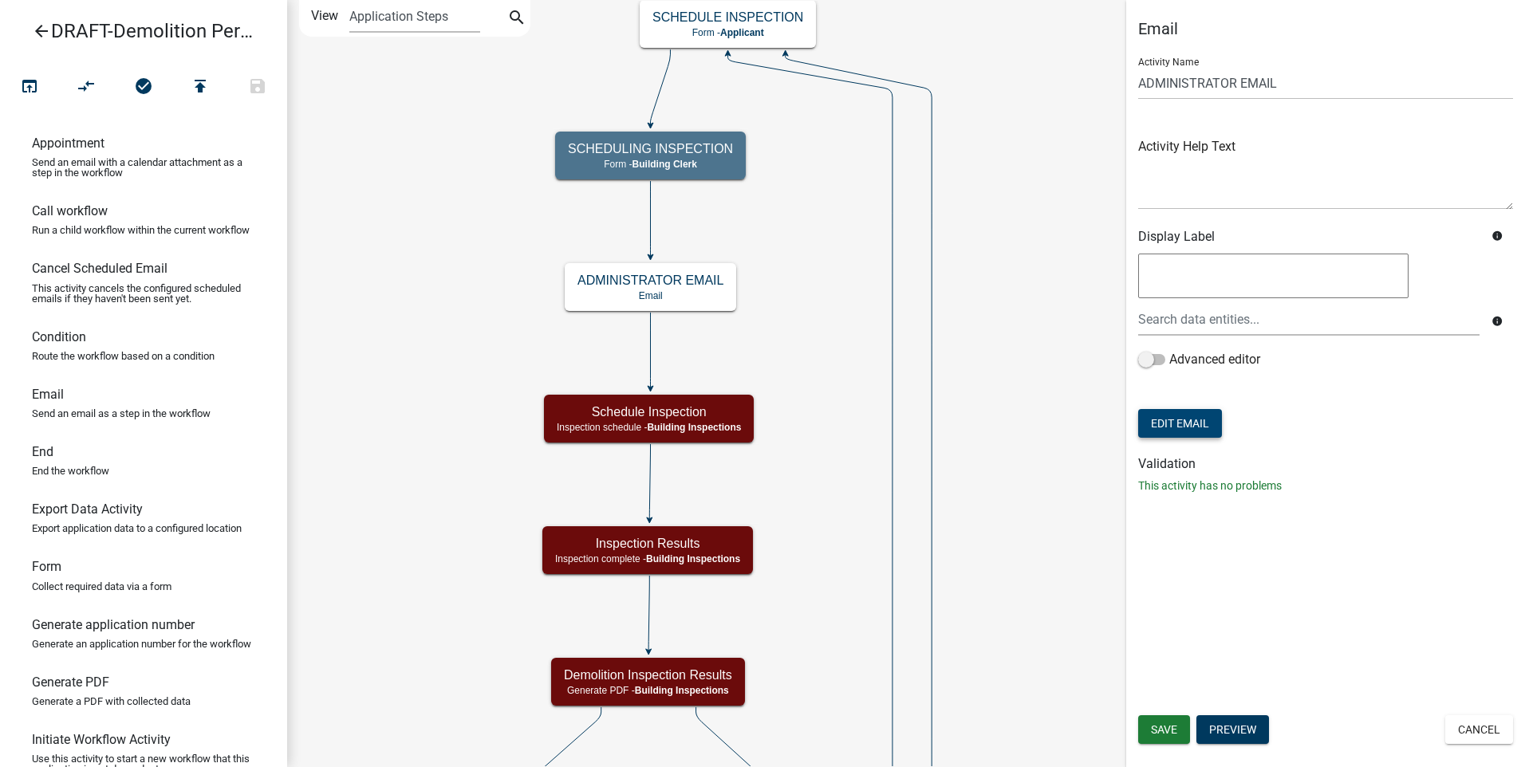
click at [1196, 428] on button "Edit Email" at bounding box center [1180, 423] width 84 height 29
select select "f8aedfd8-39b5-4d7f-8304-f16556aaf9a2"
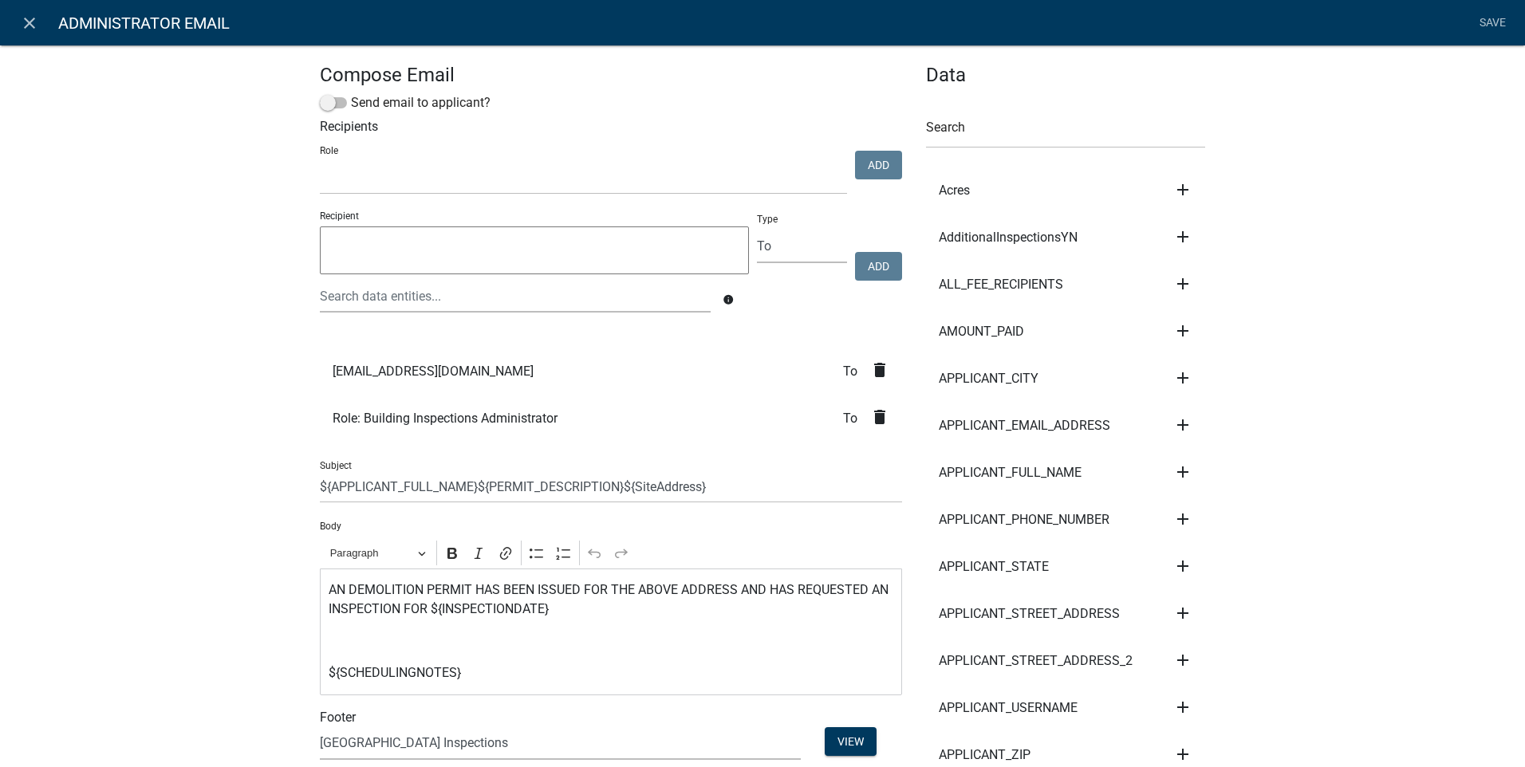
click at [871, 369] on icon "delete" at bounding box center [879, 370] width 19 height 19
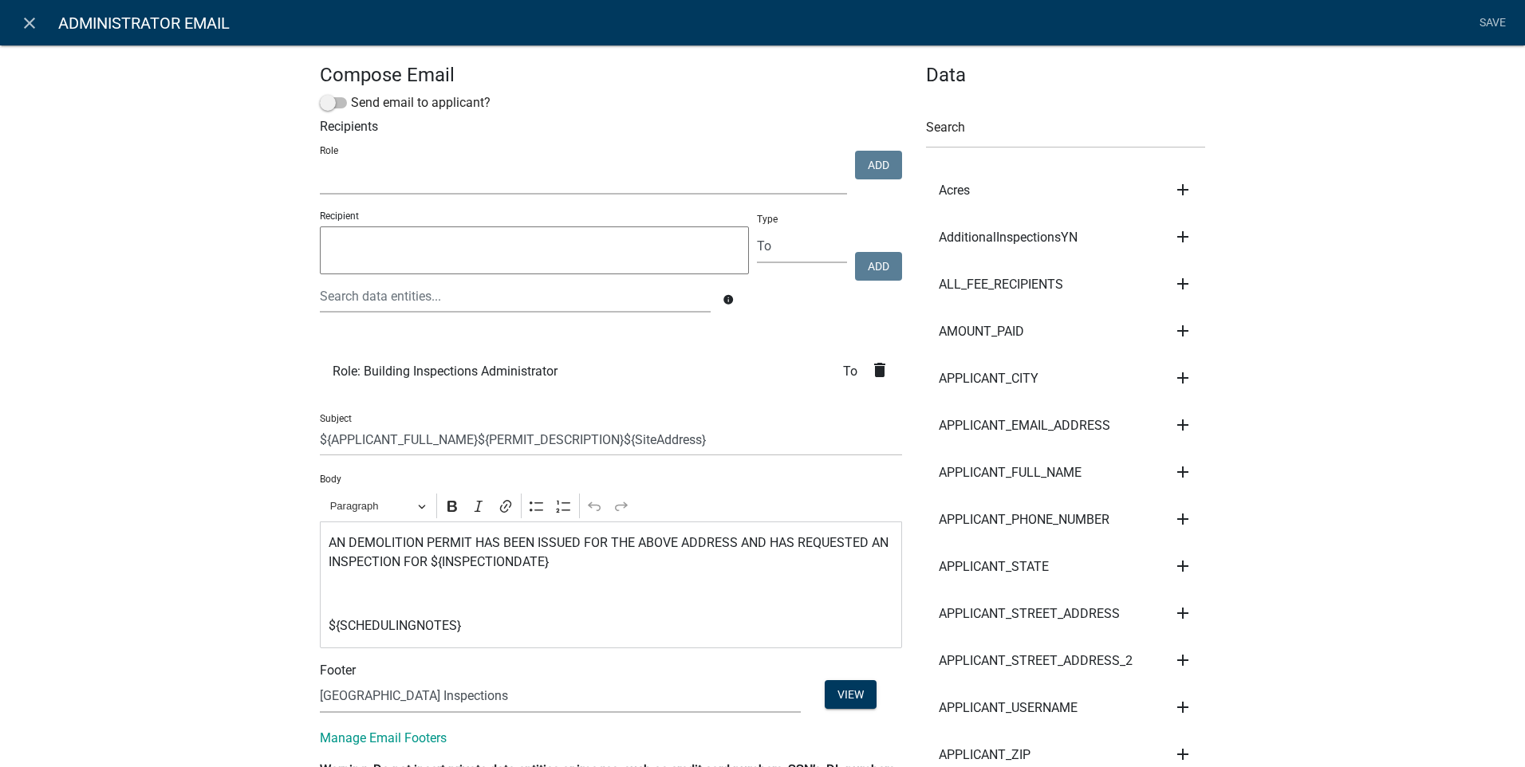
click at [349, 182] on select "Code Enforcement Administrator Animal Control Building Clerk Building Inspectio…" at bounding box center [583, 178] width 527 height 33
select select "67b8e1bd-2e3e-4a8d-861d-598f76277593"
click at [320, 162] on select "Code Enforcement Administrator Animal Control Building Clerk Building Inspectio…" at bounding box center [583, 178] width 527 height 33
click at [873, 166] on button "Add" at bounding box center [878, 165] width 47 height 29
select select
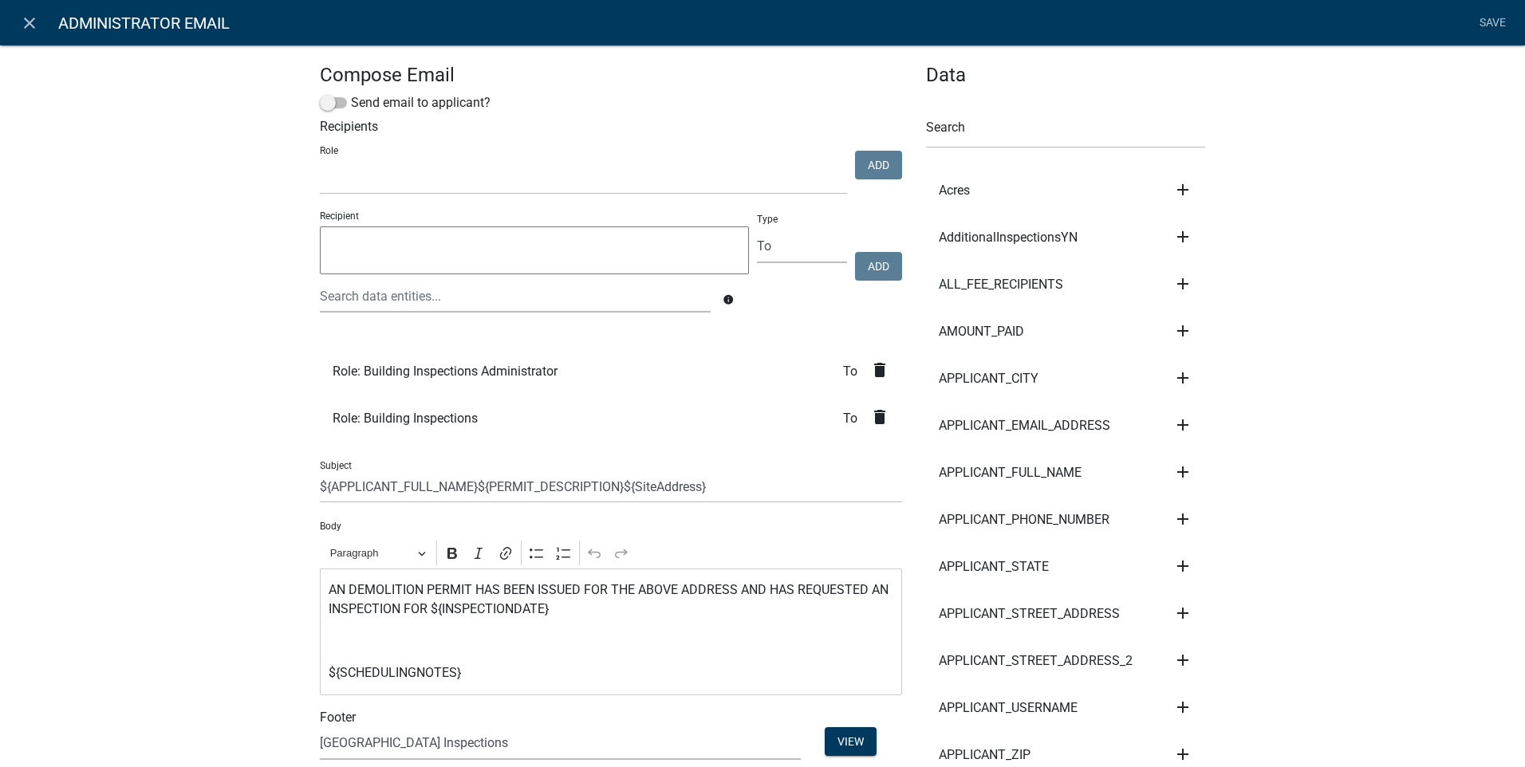
scroll to position [80, 0]
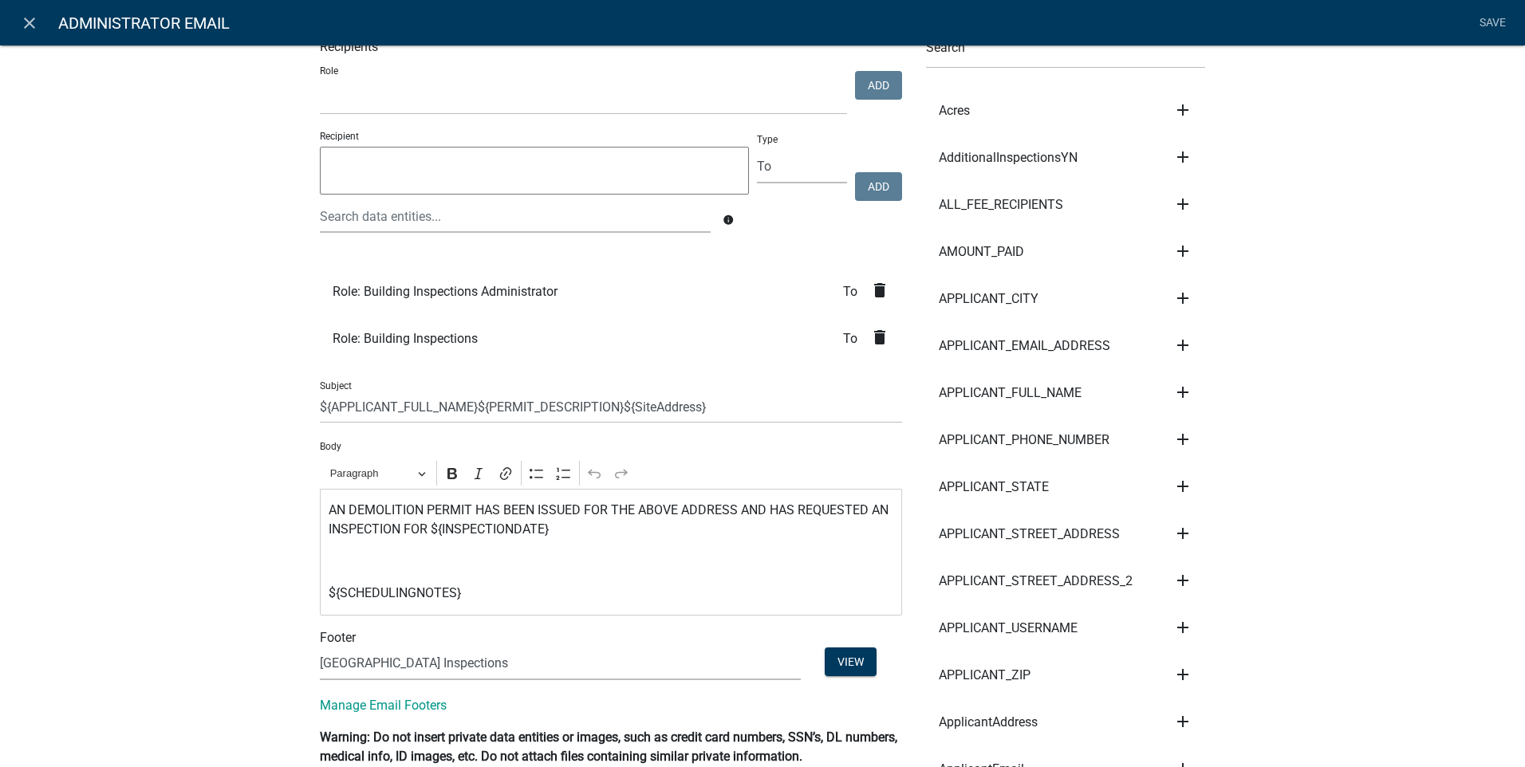
click at [1489, 15] on link "Save" at bounding box center [1492, 23] width 40 height 30
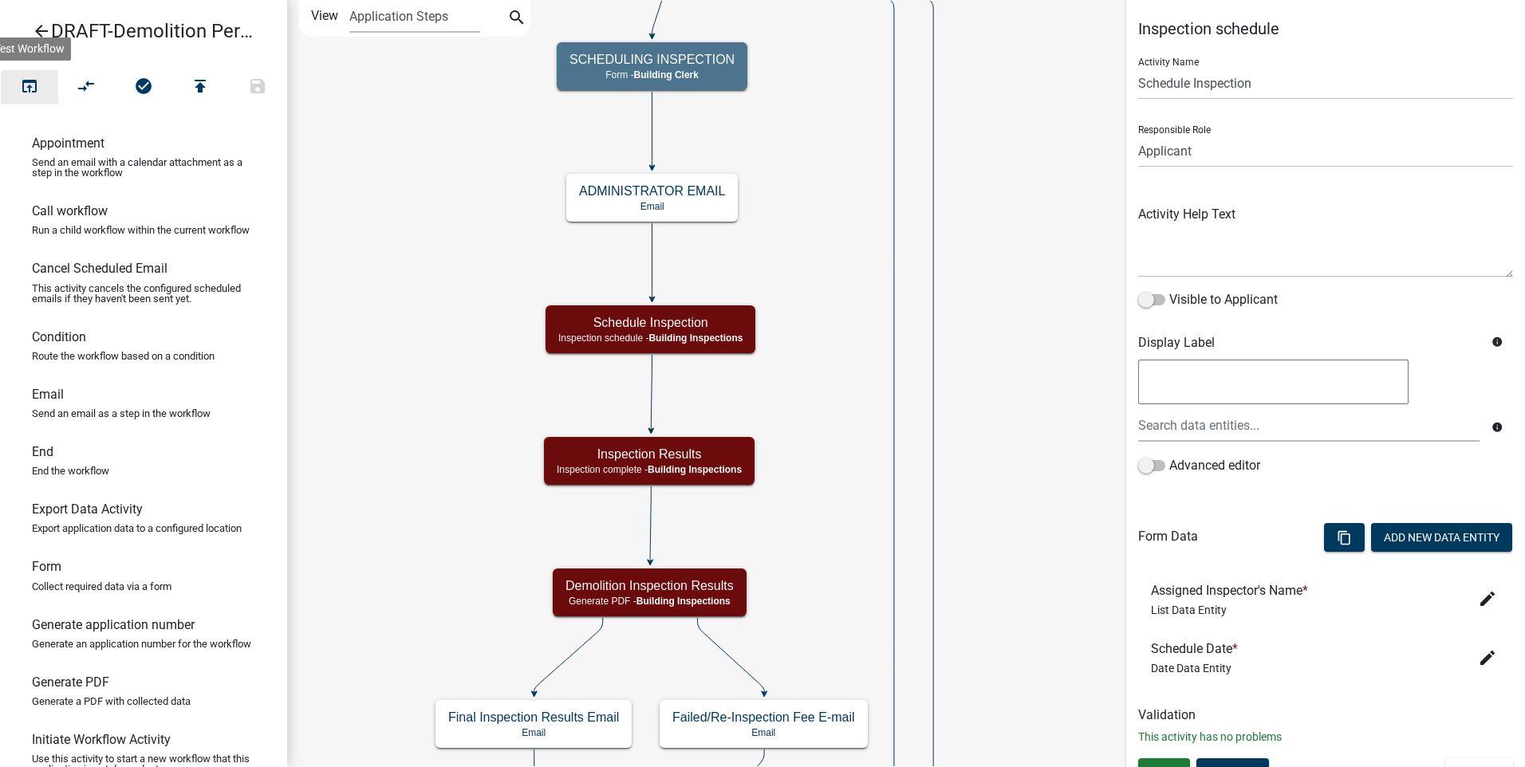
drag, startPoint x: 33, startPoint y: 91, endPoint x: 107, endPoint y: 127, distance: 82.4
click at [34, 91] on icon "open_in_browser" at bounding box center [29, 88] width 19 height 22
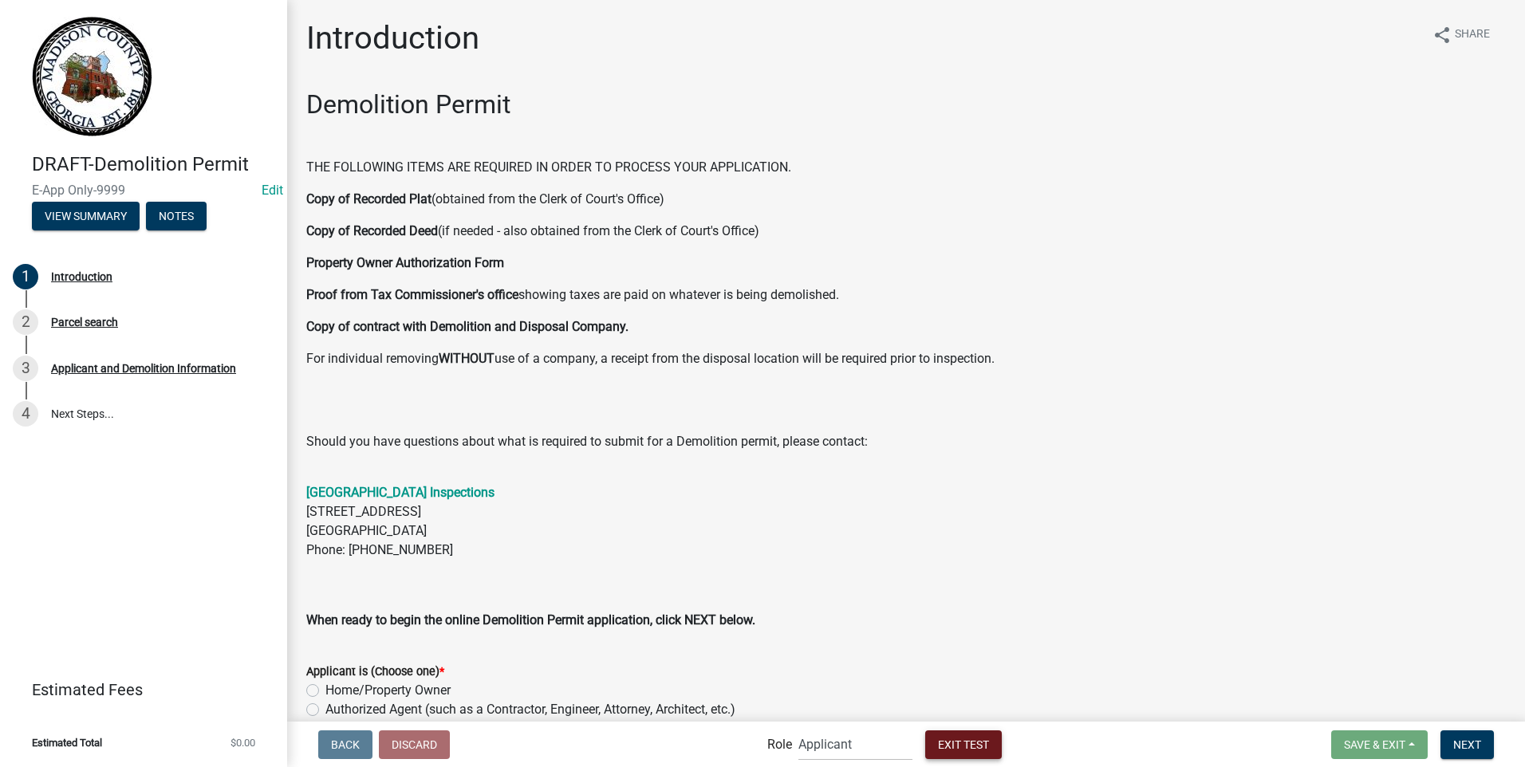
click at [940, 741] on span "Exit Test" at bounding box center [963, 744] width 51 height 13
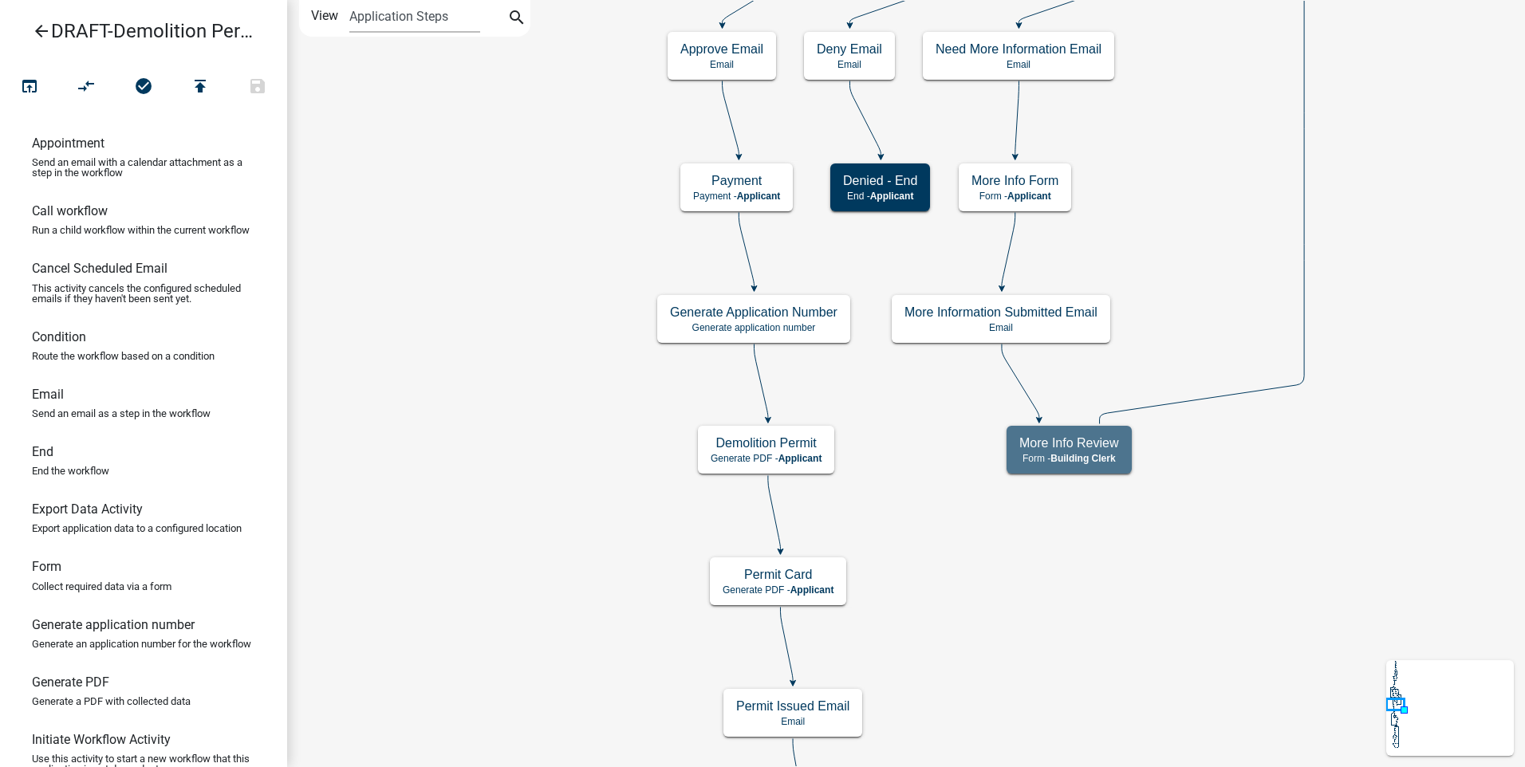
click at [36, 26] on icon "arrow_back" at bounding box center [41, 33] width 19 height 22
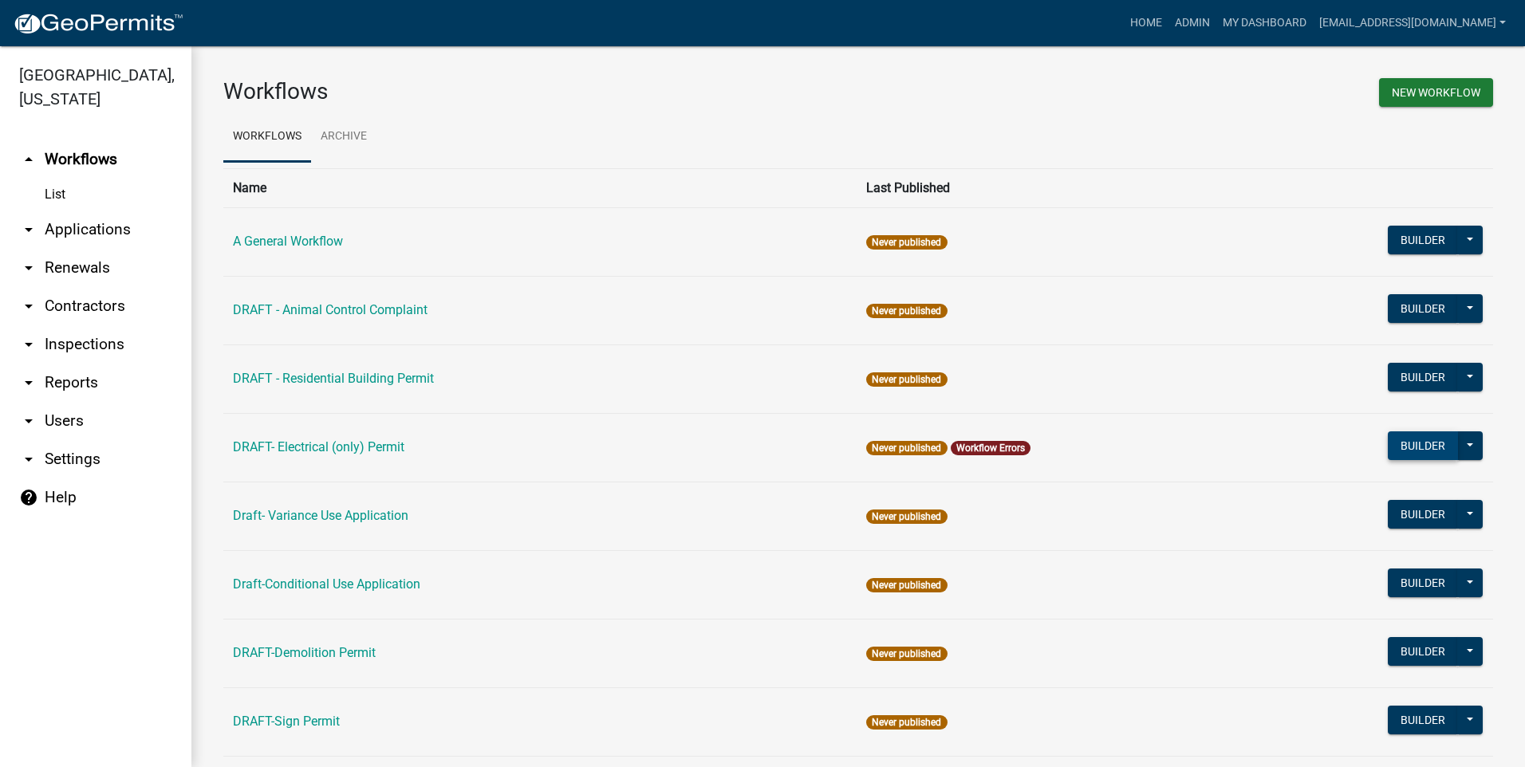
click at [1406, 445] on button "Builder" at bounding box center [1423, 446] width 70 height 29
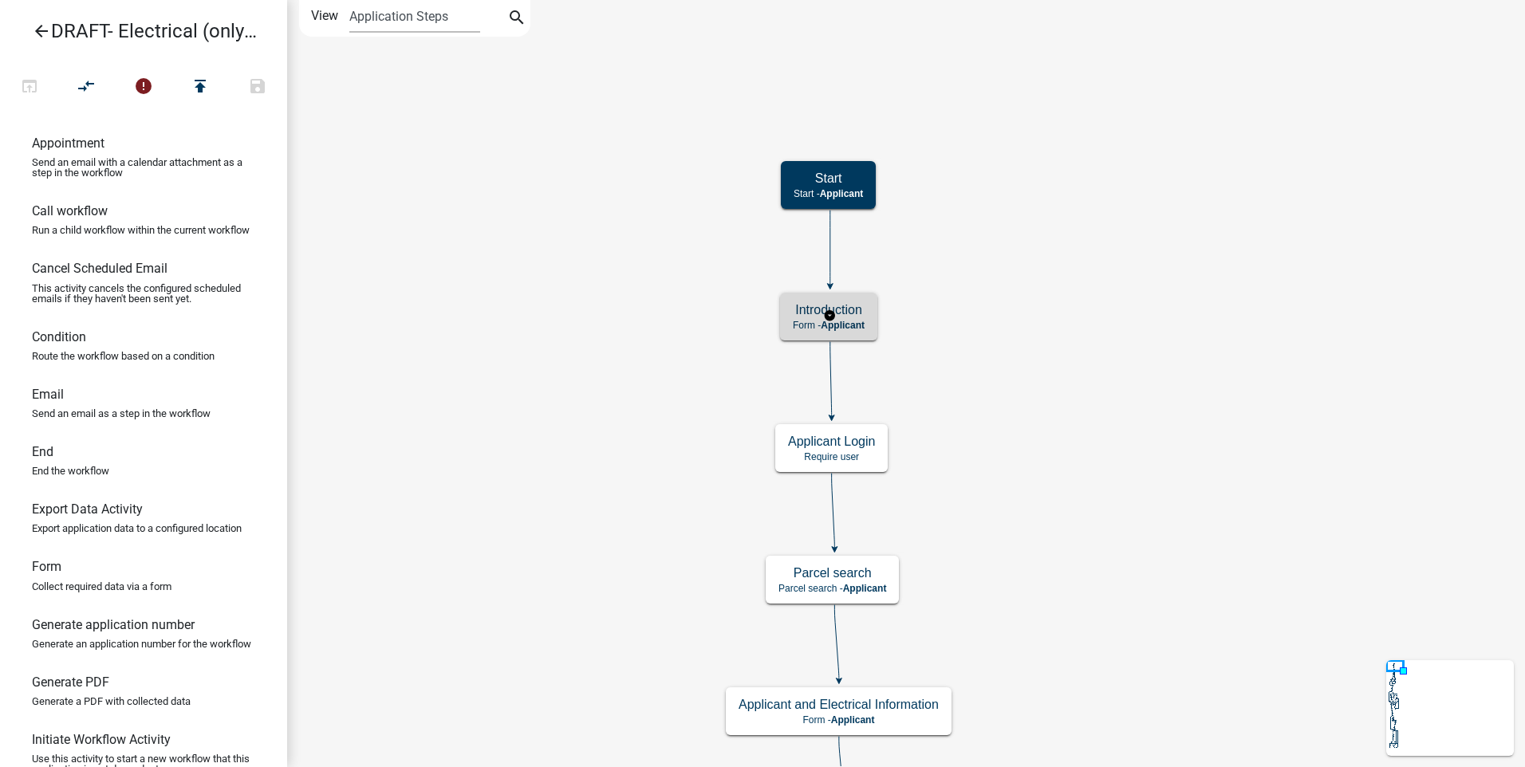
click at [857, 320] on span "Applicant" at bounding box center [843, 325] width 44 height 11
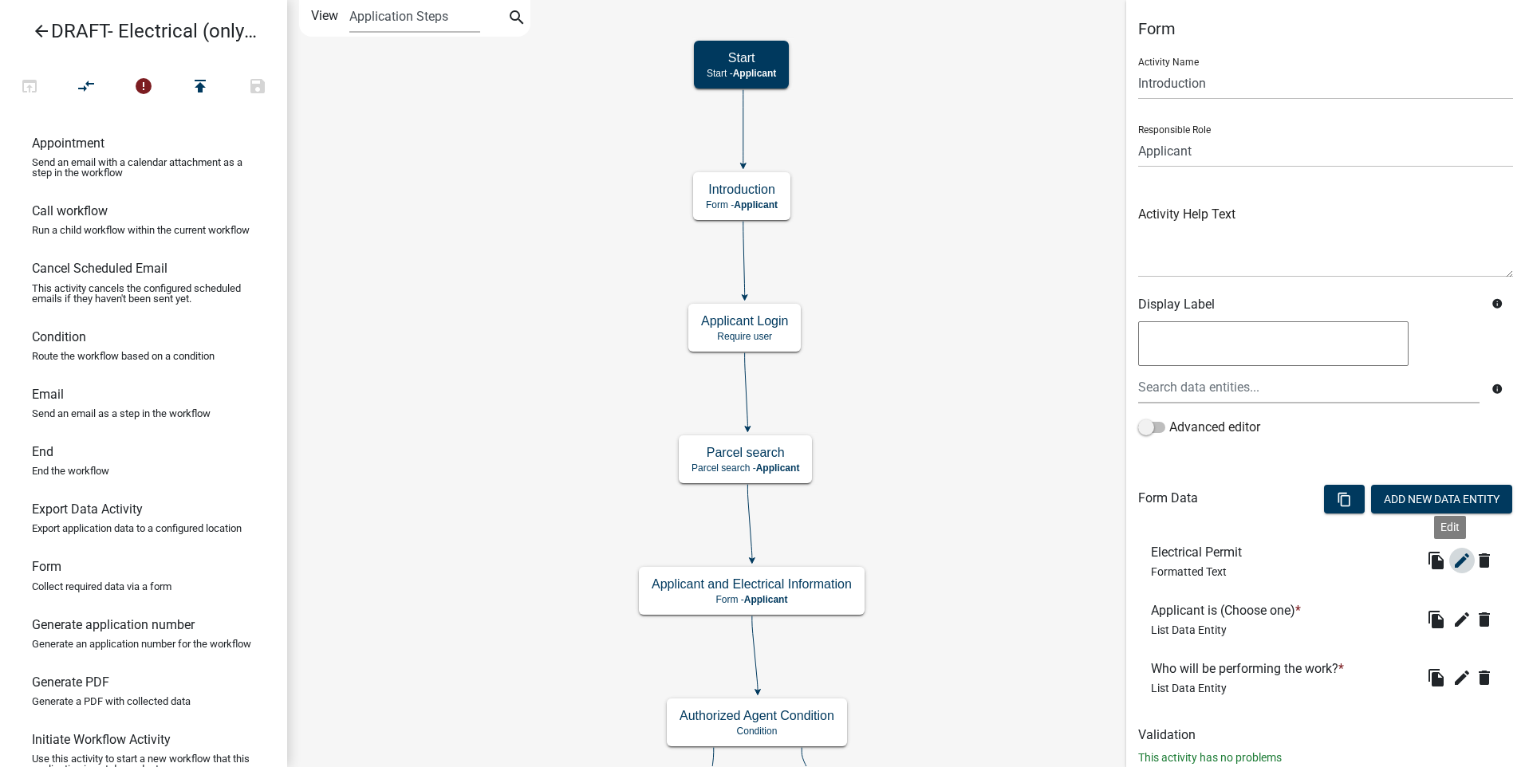
click at [1452, 558] on icon "edit" at bounding box center [1461, 560] width 19 height 19
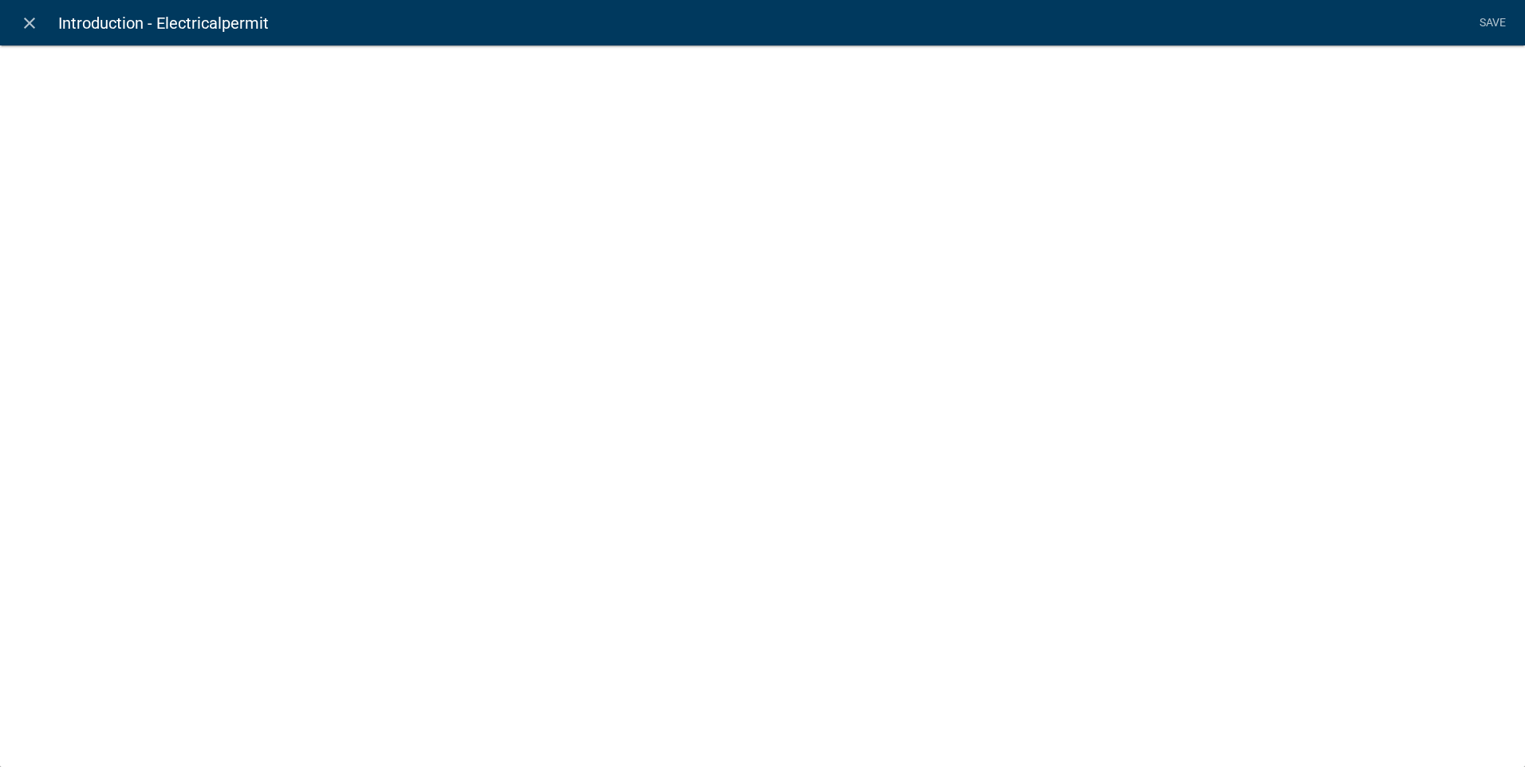
select select "rich-text"
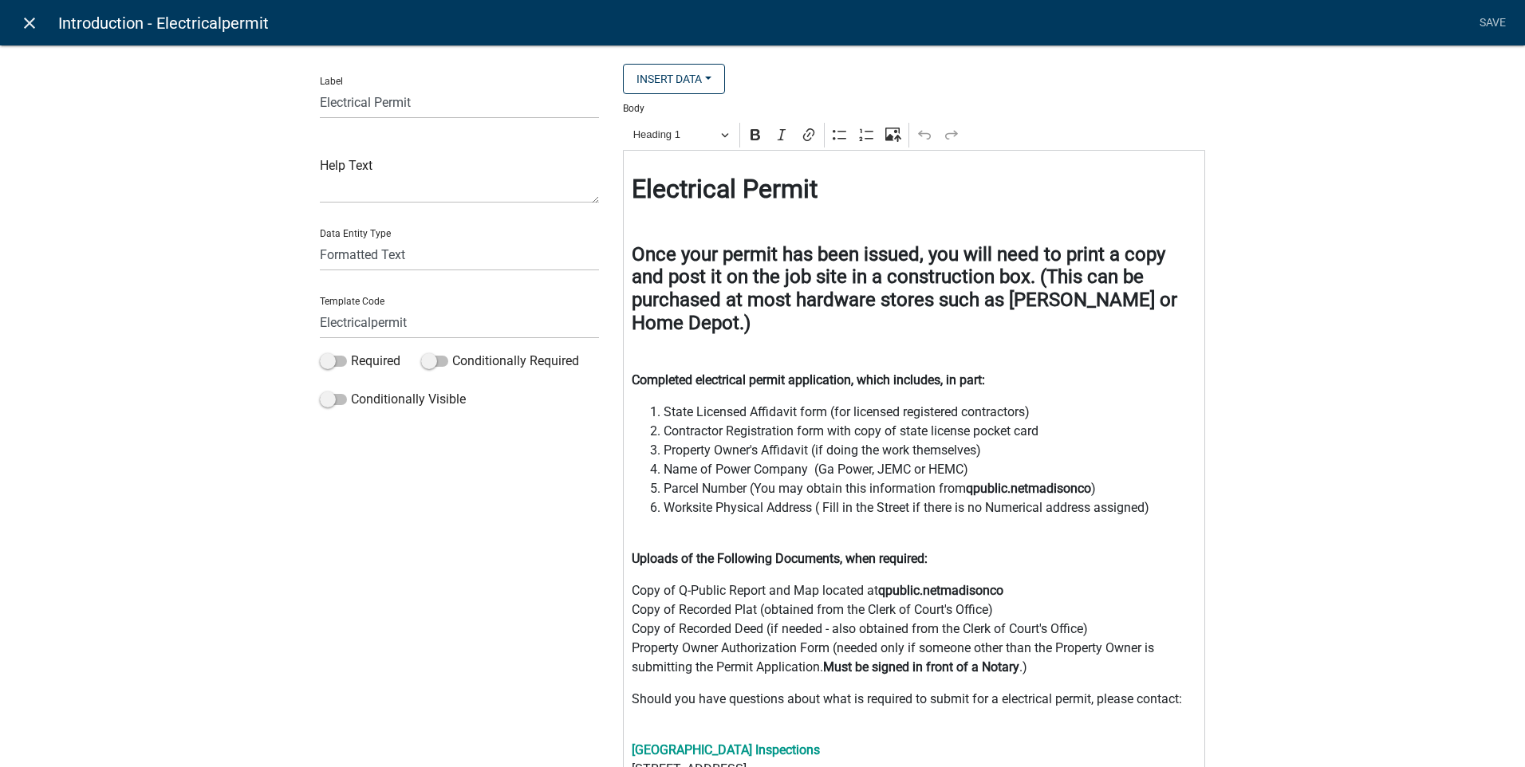
click at [34, 22] on icon "close" at bounding box center [29, 23] width 19 height 19
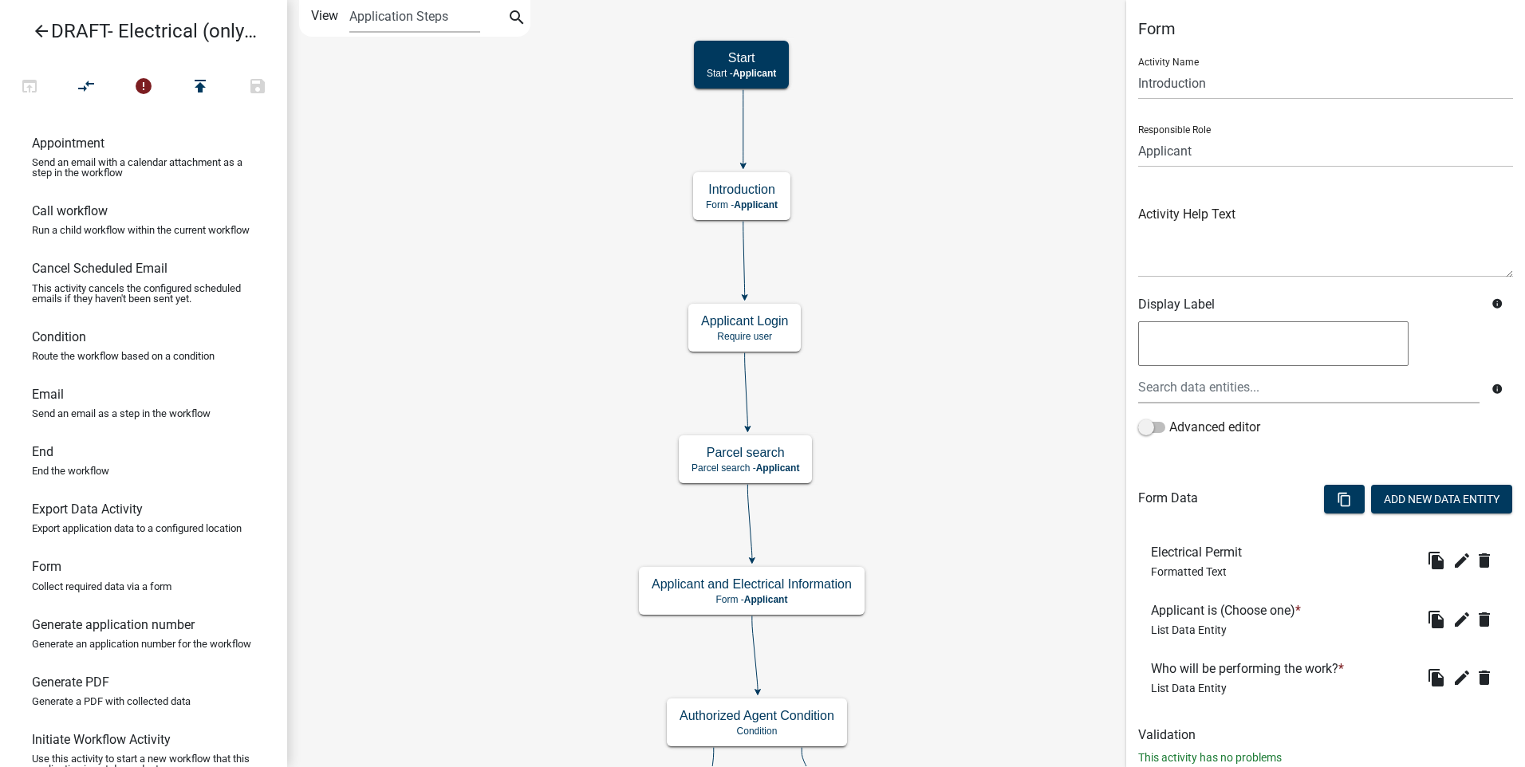
click at [39, 29] on icon "arrow_back" at bounding box center [41, 33] width 19 height 22
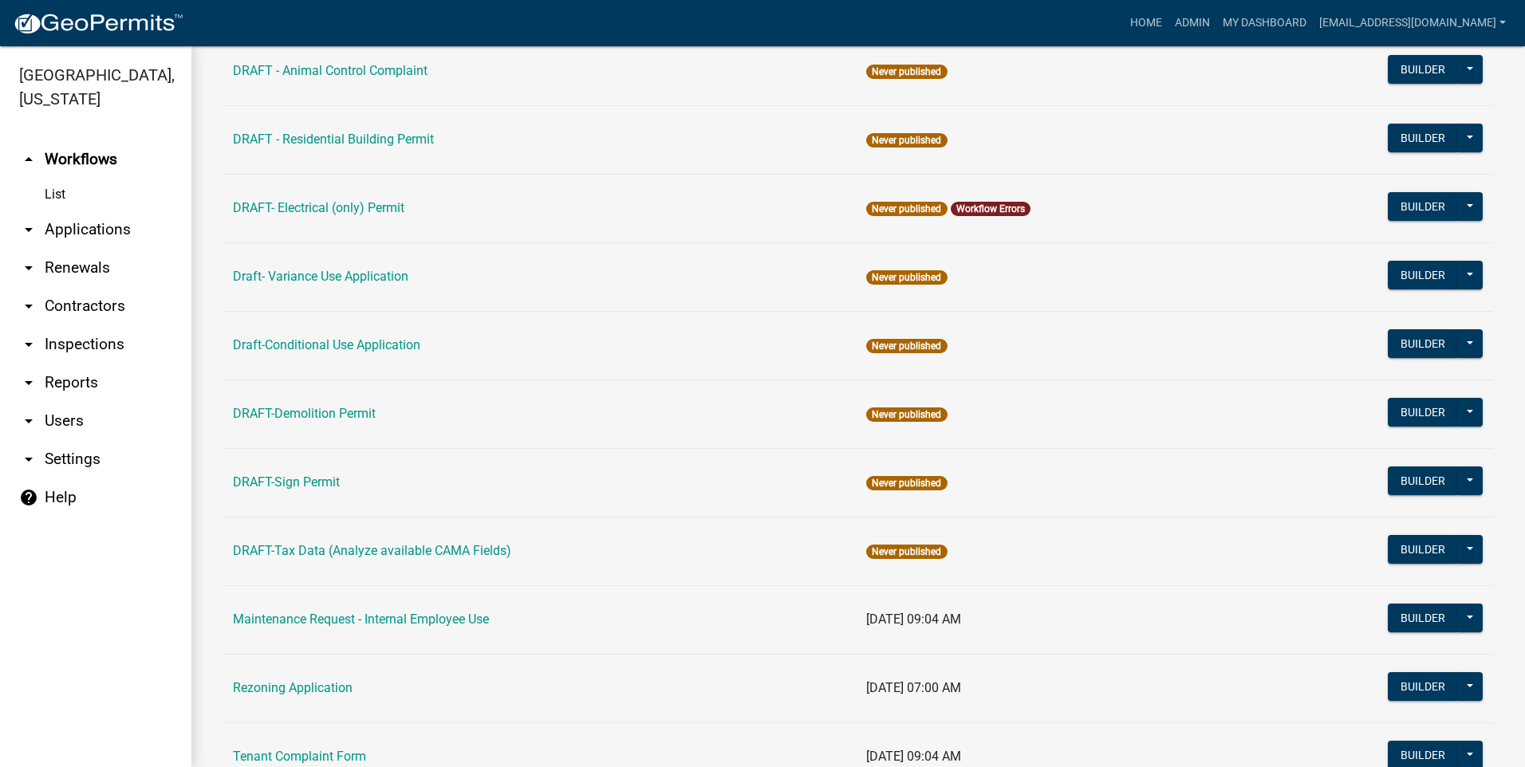
scroll to position [319, 0]
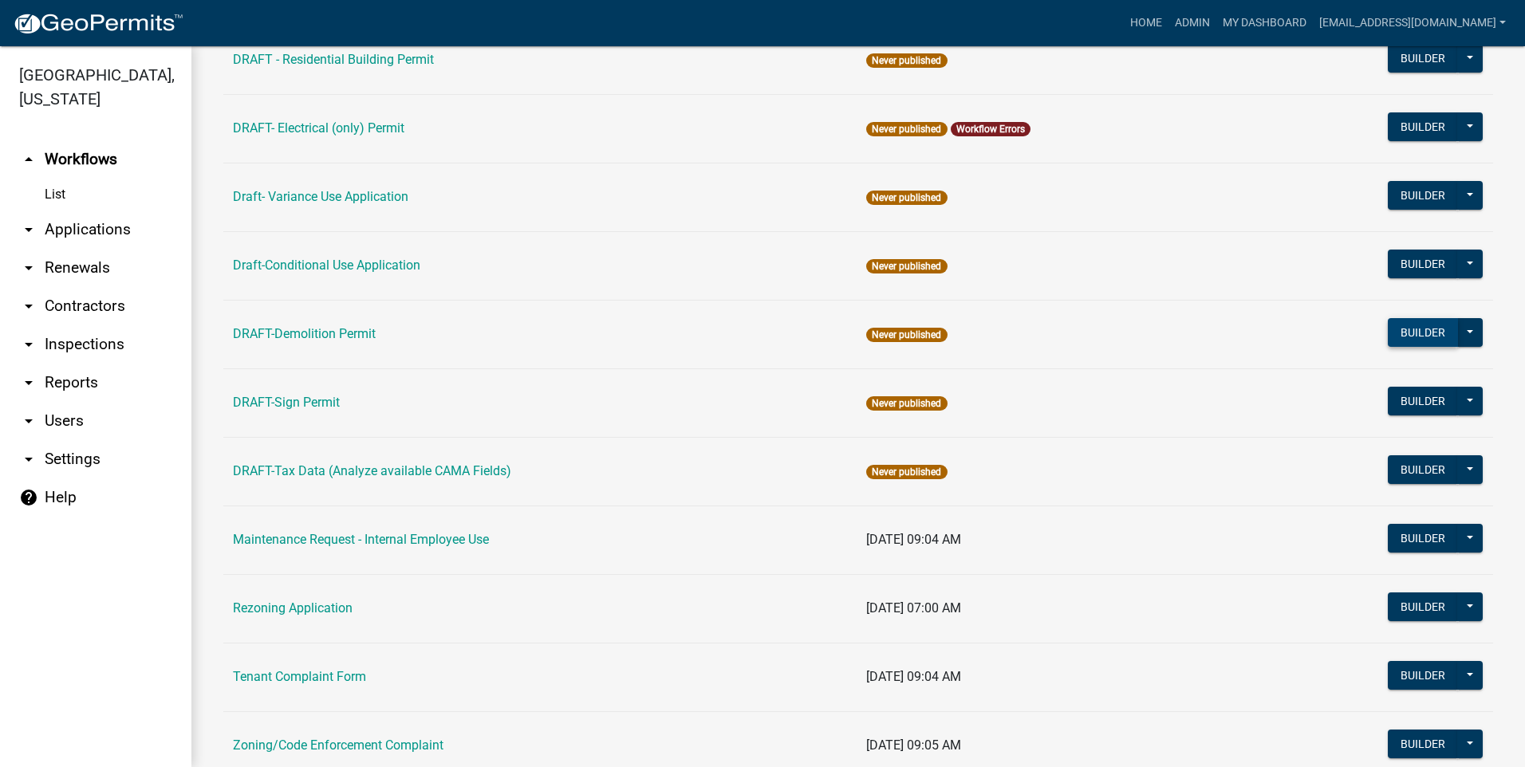
click at [1417, 336] on button "Builder" at bounding box center [1423, 332] width 70 height 29
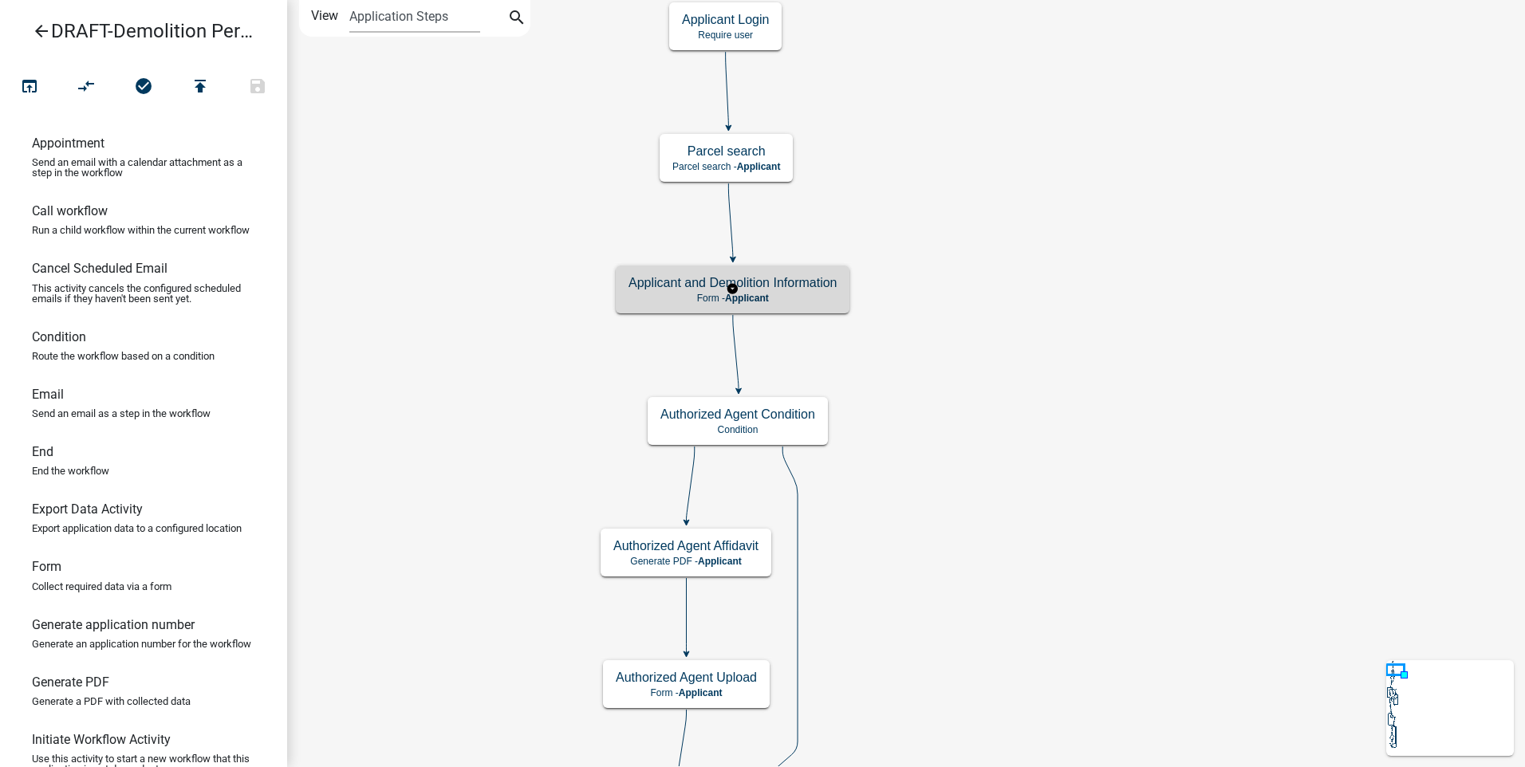
click at [800, 285] on h5 "Applicant and Demolition Information" at bounding box center [733, 282] width 208 height 15
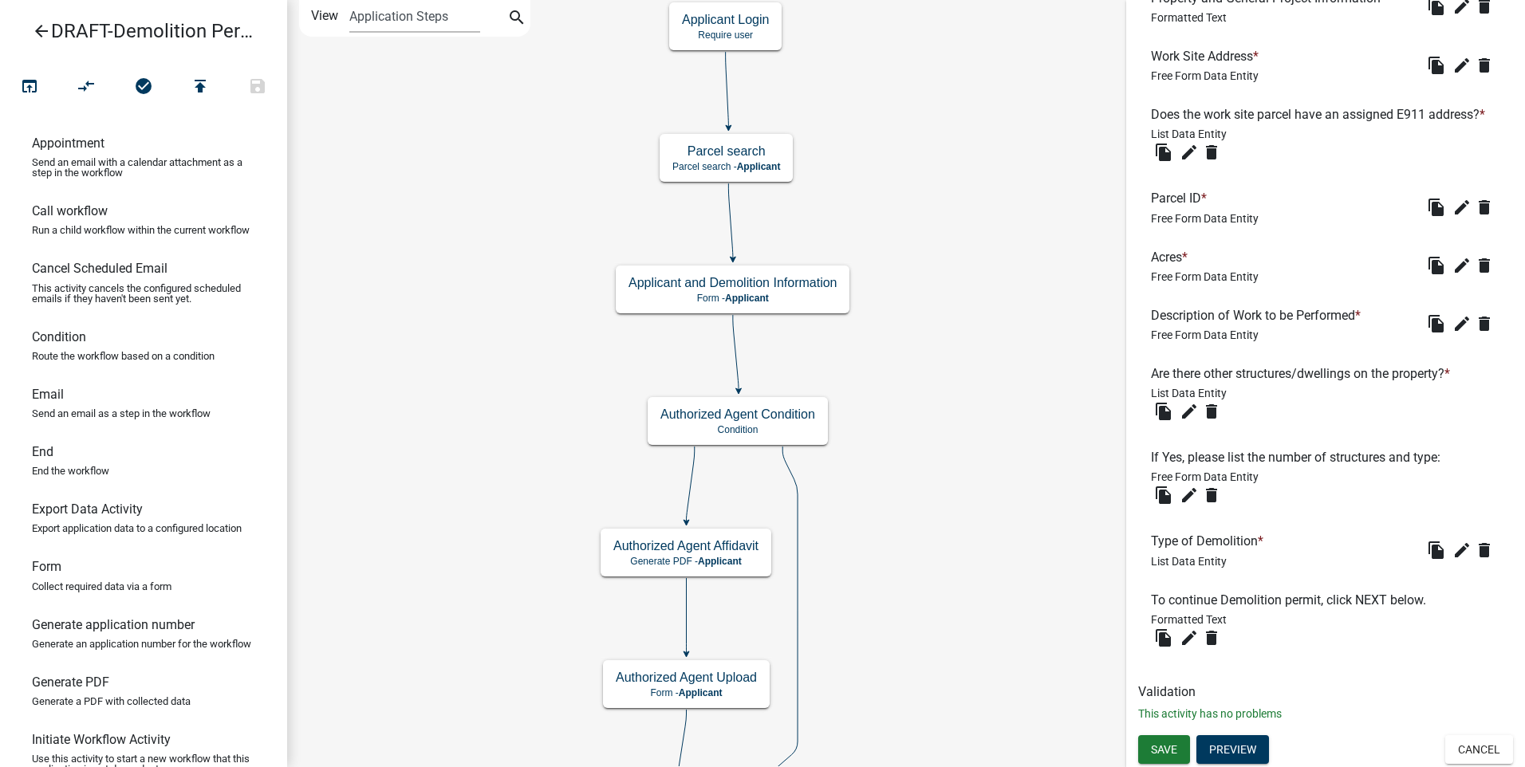
scroll to position [1212, 0]
click at [1184, 634] on icon "edit" at bounding box center [1189, 637] width 19 height 19
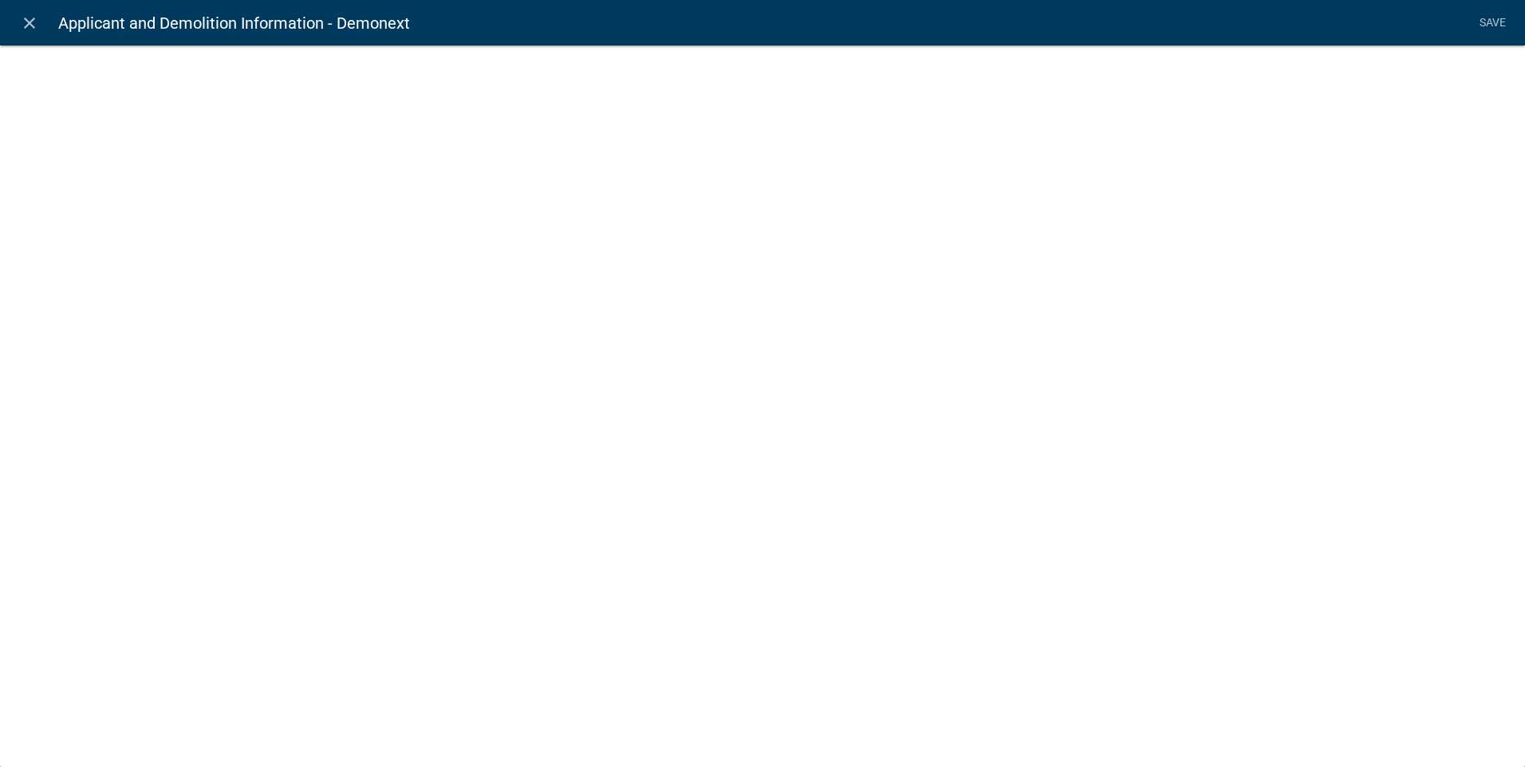
select select "rich-text"
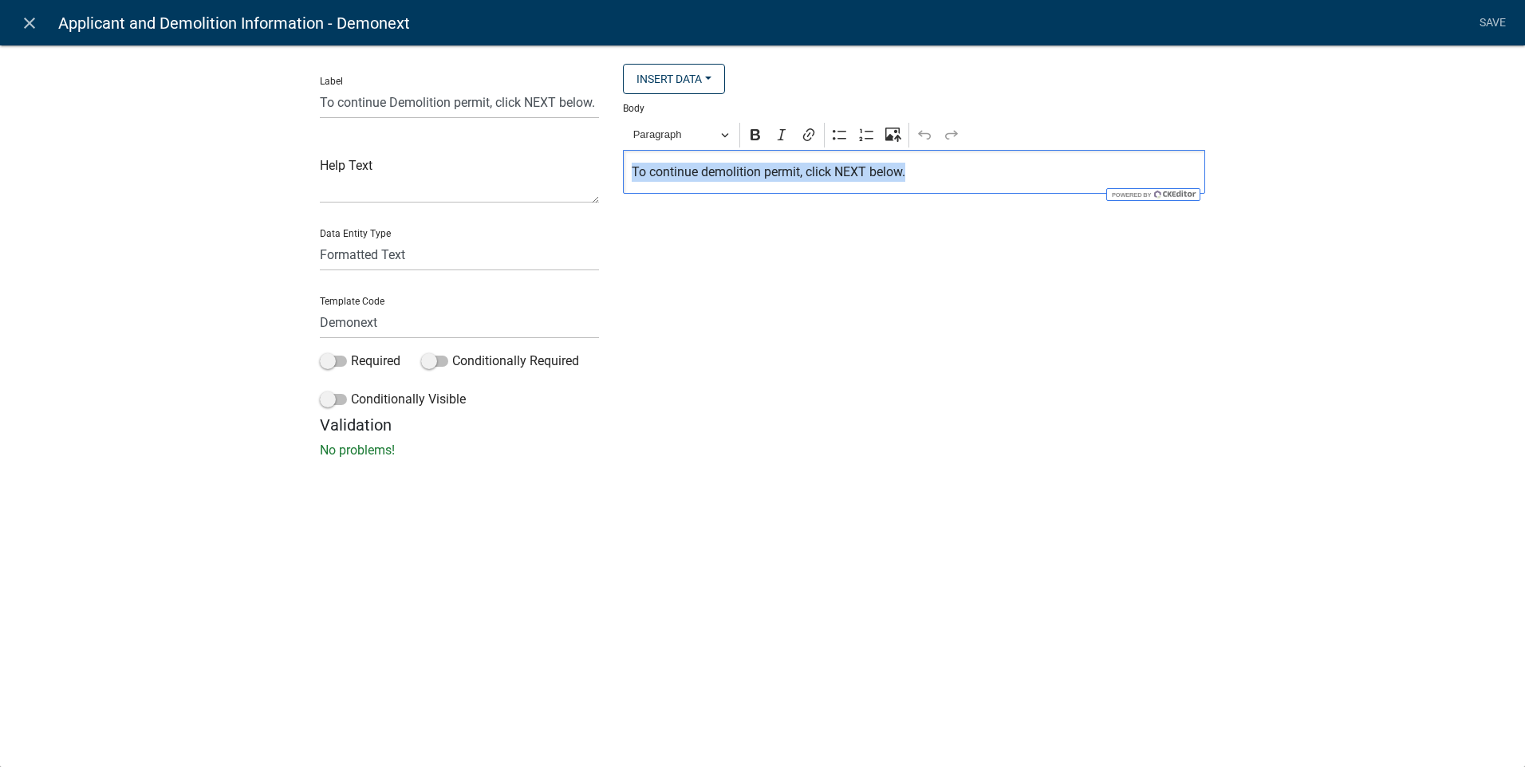
drag, startPoint x: 938, startPoint y: 172, endPoint x: 631, endPoint y: 171, distance: 307.1
click at [632, 171] on p "To continue demolition permit, click NEXT below." at bounding box center [915, 172] width 566 height 19
click at [754, 136] on icon "Editor toolbar" at bounding box center [756, 134] width 10 height 11
click at [1486, 19] on link "Save" at bounding box center [1492, 23] width 40 height 30
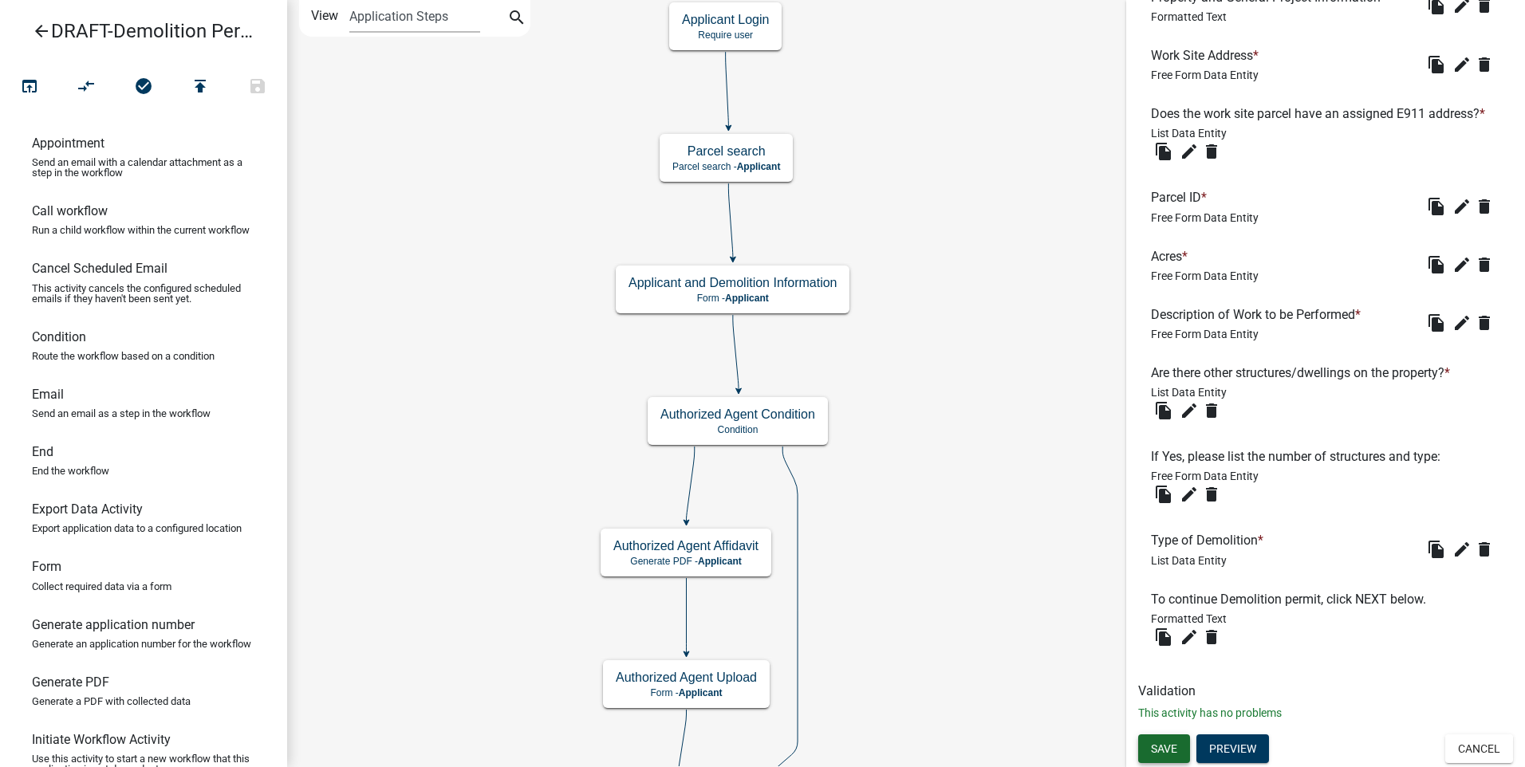
click at [1166, 751] on span "Save" at bounding box center [1164, 748] width 26 height 13
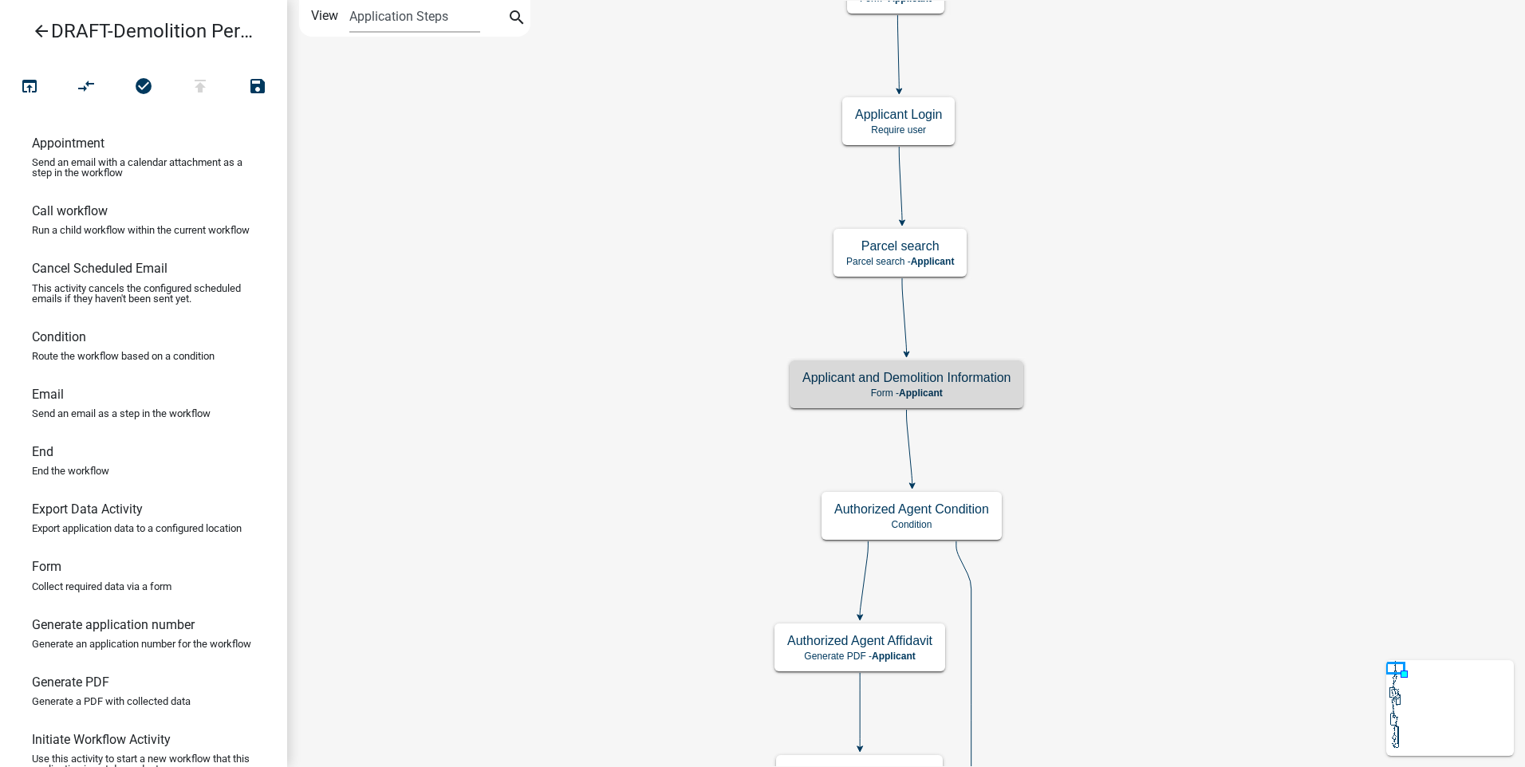
scroll to position [0, 0]
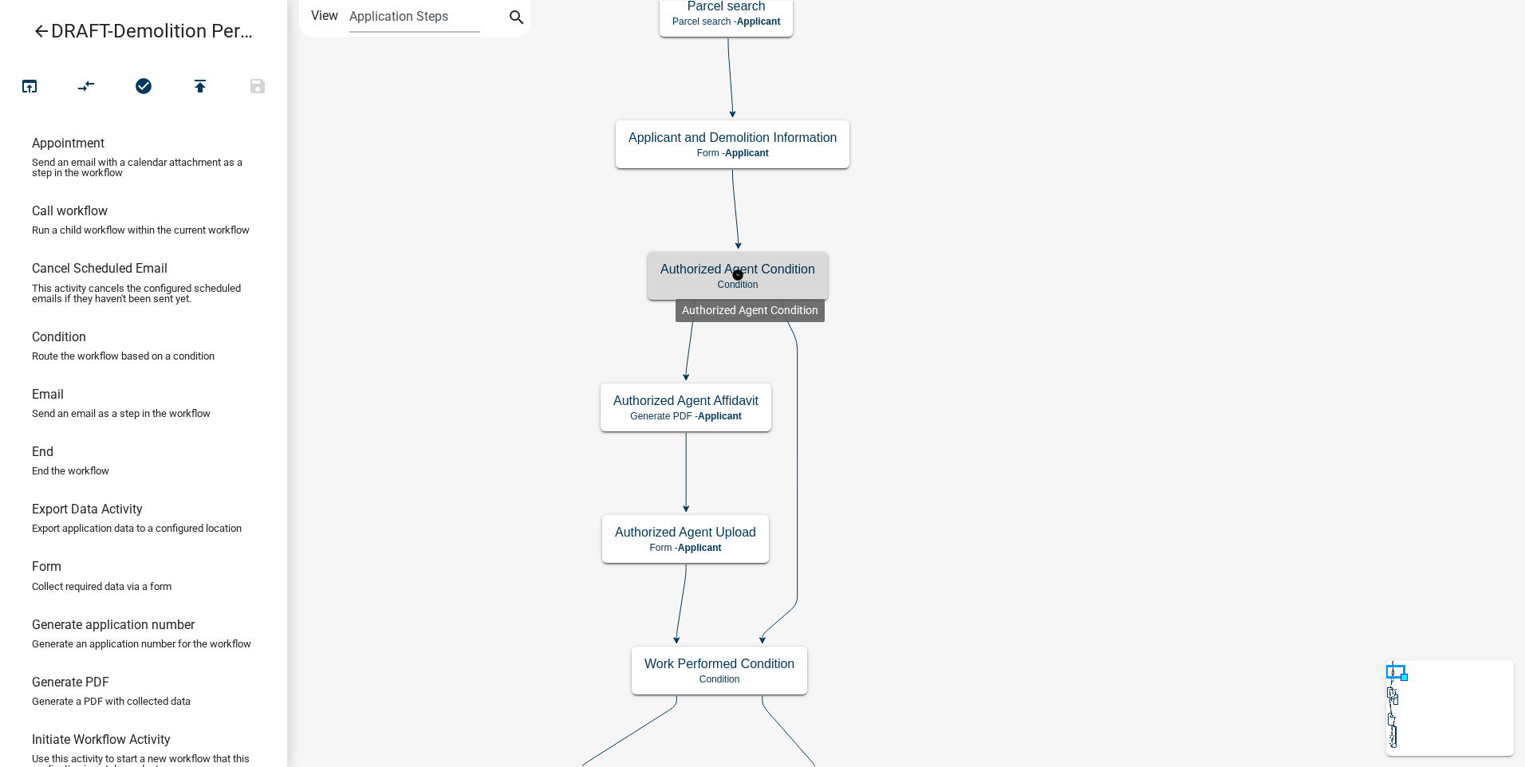
click at [676, 286] on p "Condition" at bounding box center [737, 284] width 155 height 11
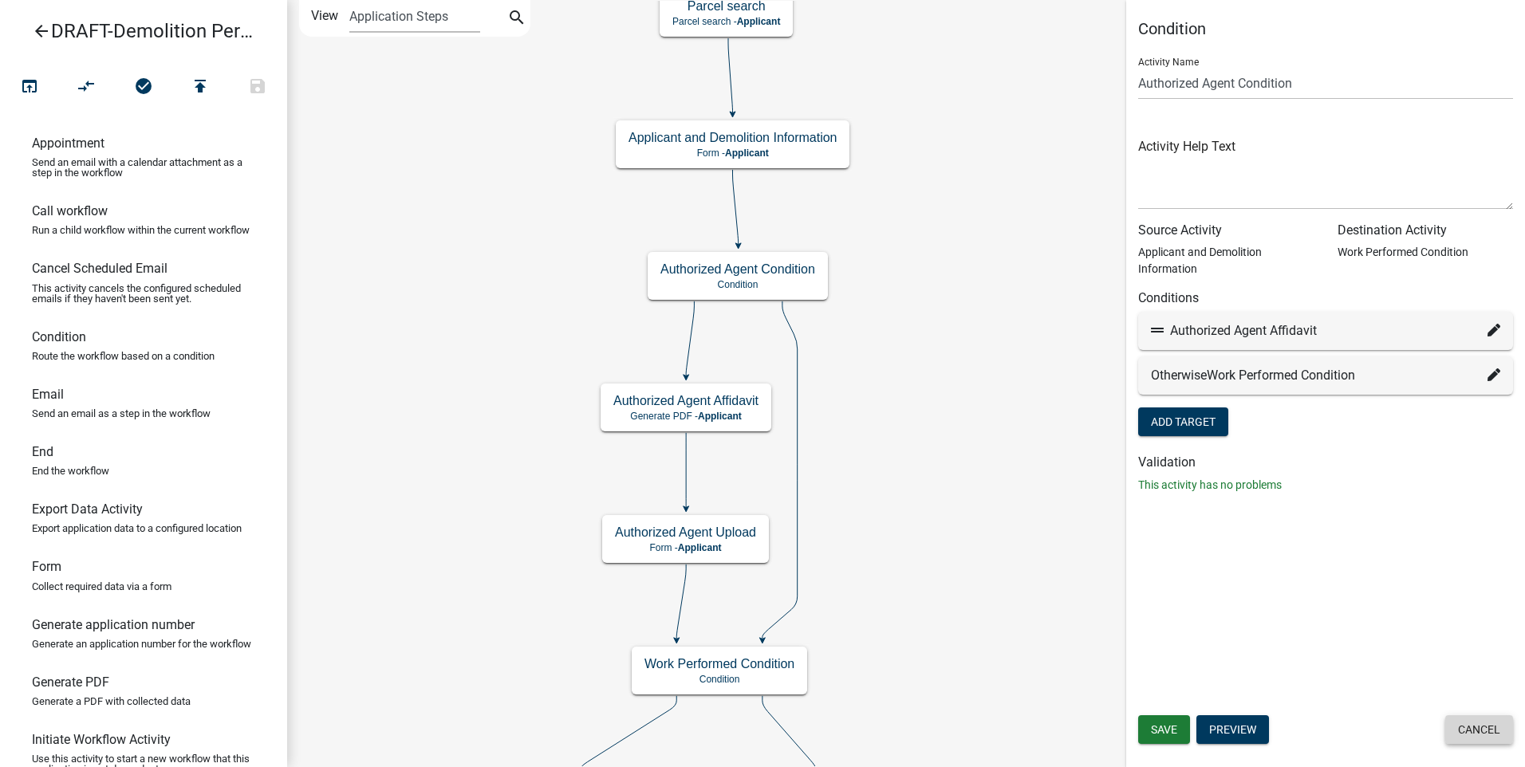
click at [1476, 738] on button "Cancel" at bounding box center [1479, 729] width 68 height 29
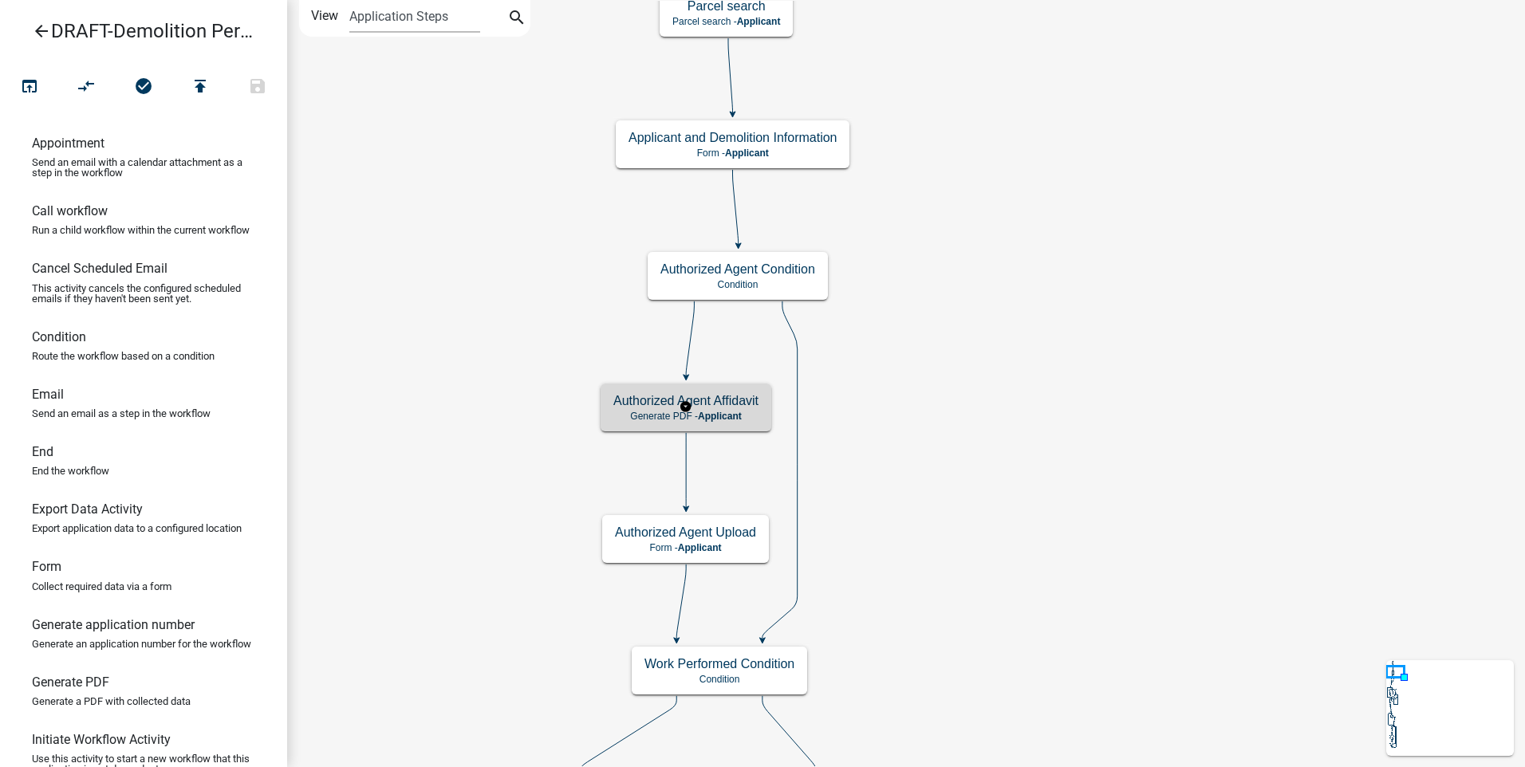
click at [625, 403] on h5 "Authorized Agent Affidavit" at bounding box center [685, 400] width 145 height 15
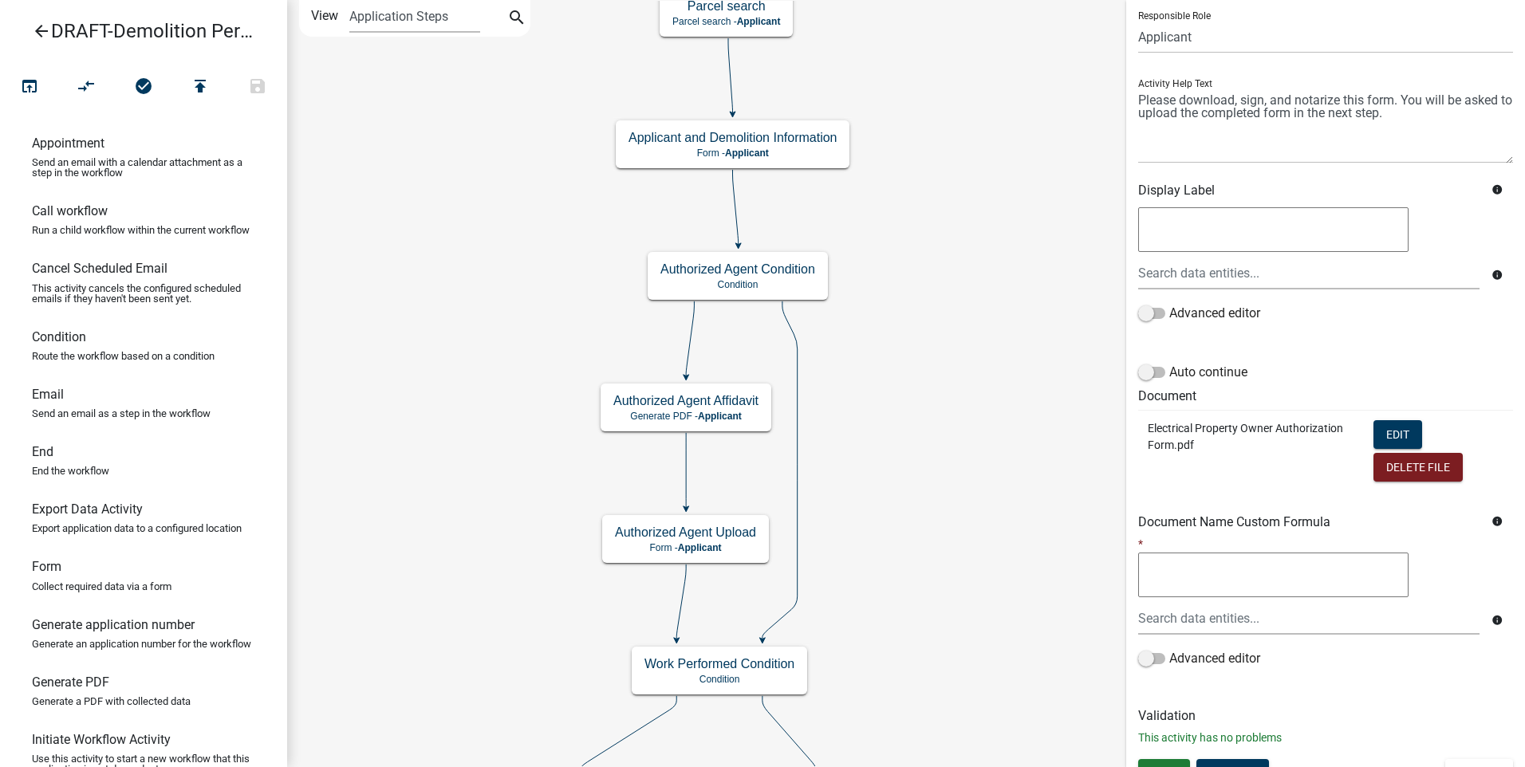
scroll to position [139, 0]
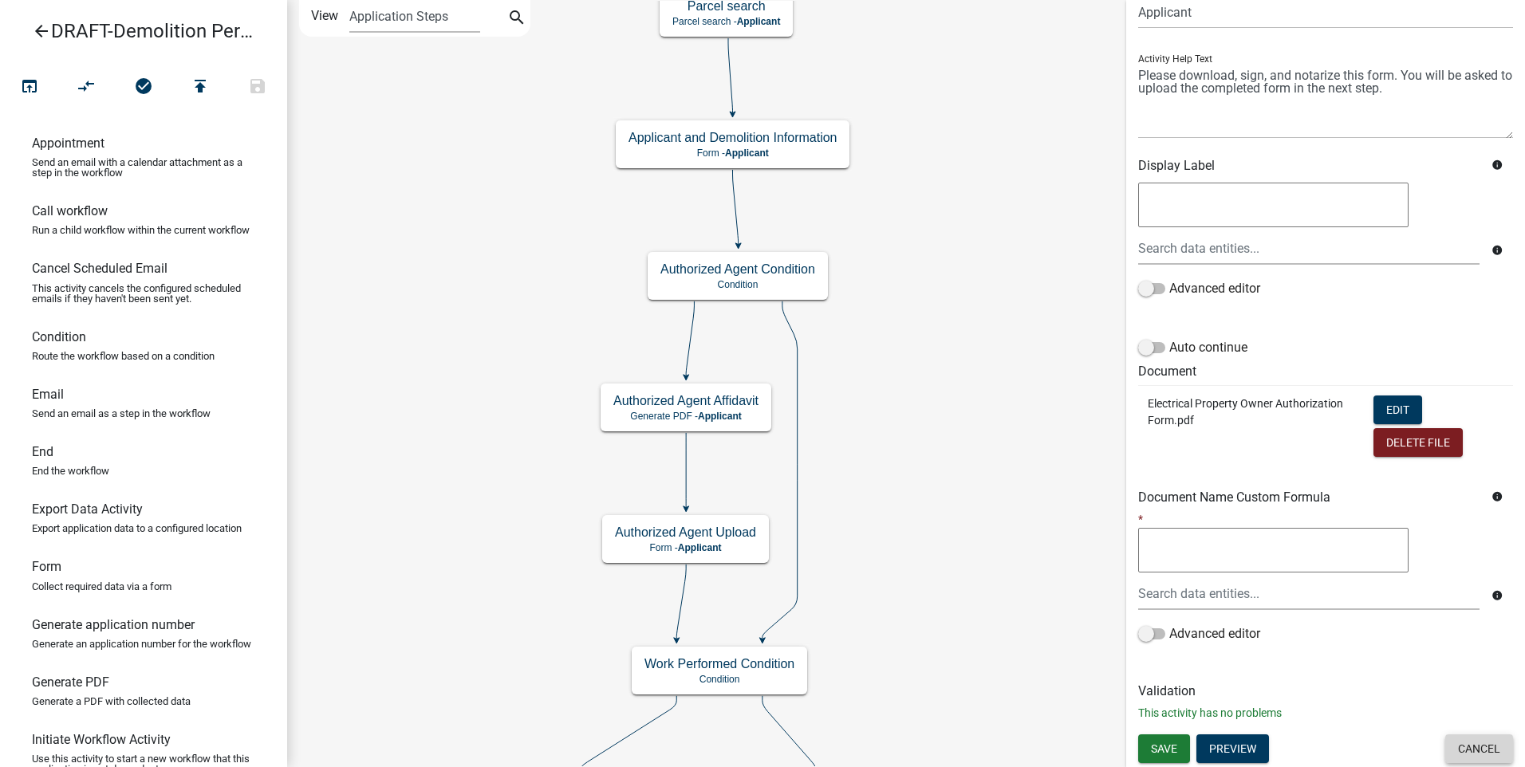
click at [1458, 747] on button "Cancel" at bounding box center [1479, 749] width 68 height 29
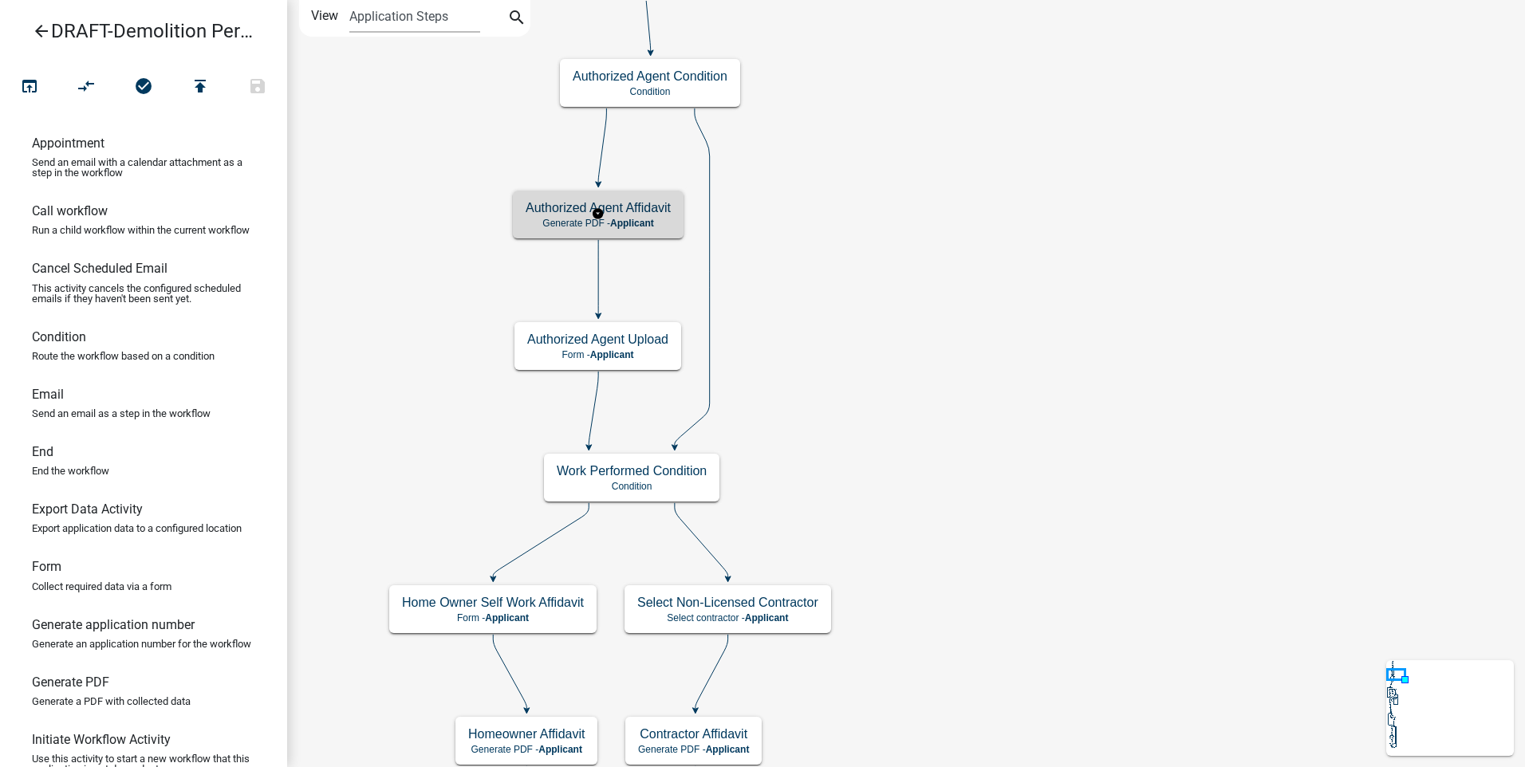
click at [624, 216] on div "Authorized Agent Affidavit Generate PDF - Applicant" at bounding box center [598, 215] width 171 height 48
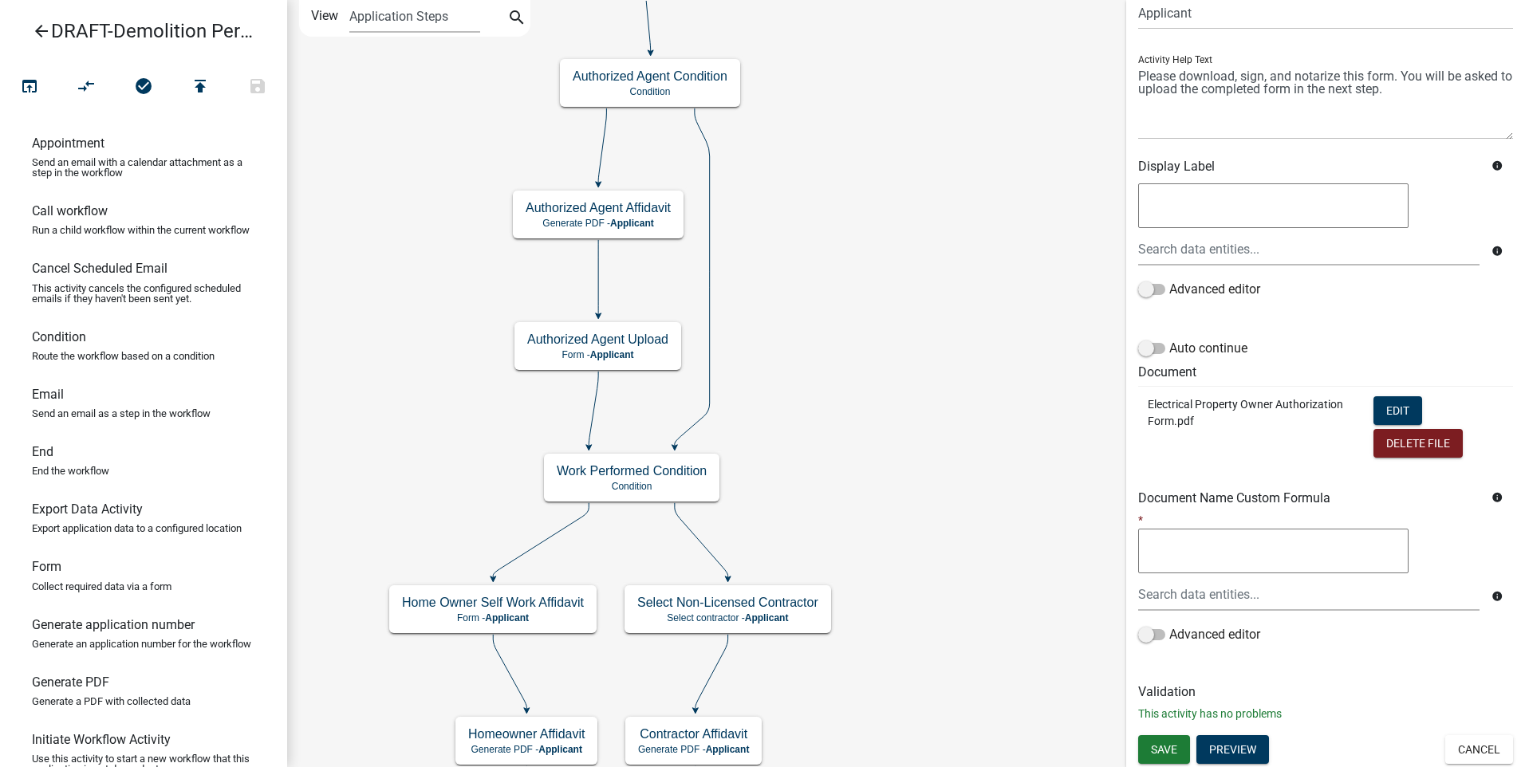
scroll to position [139, 0]
click at [1448, 743] on button "Cancel" at bounding box center [1479, 749] width 68 height 29
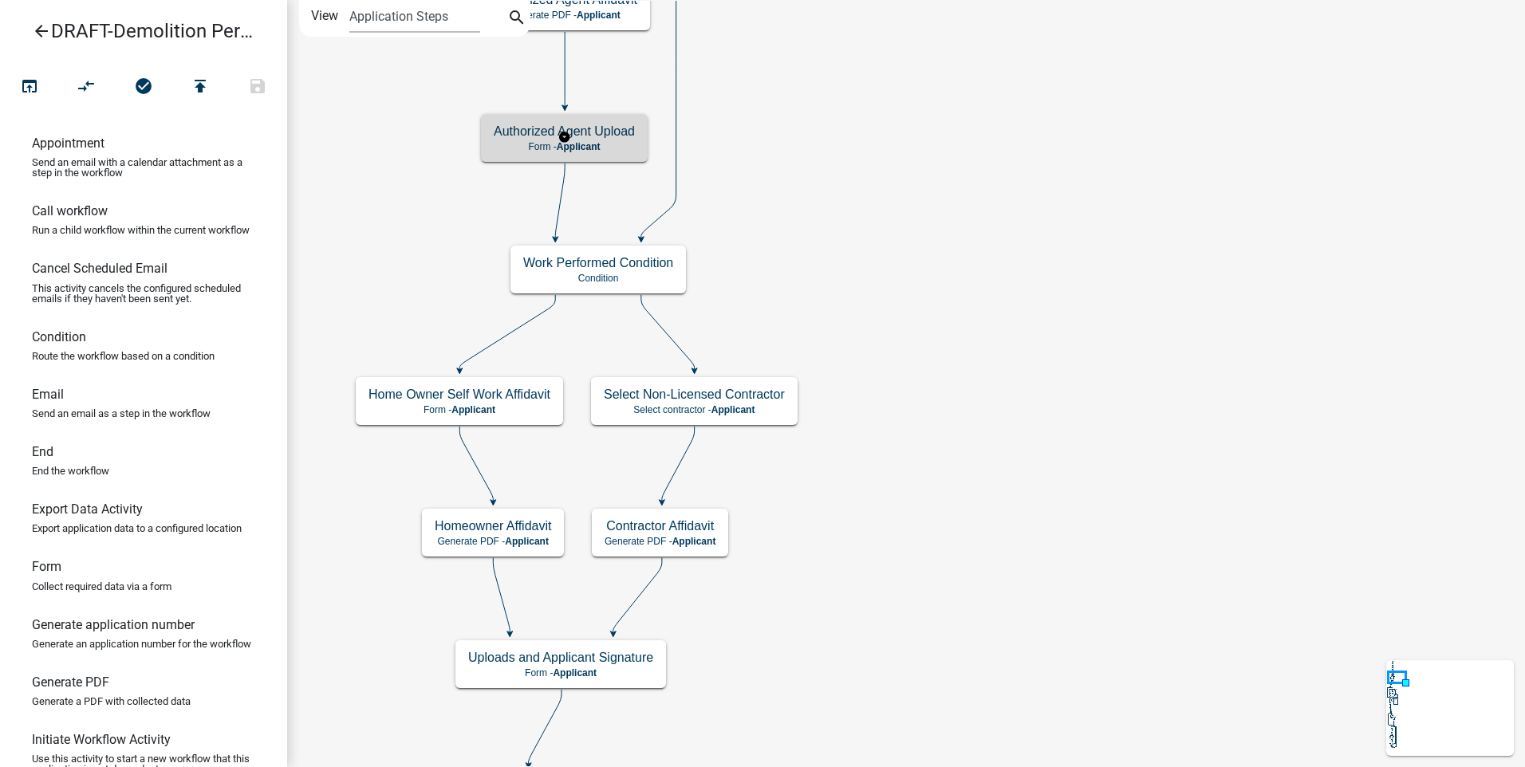
click at [609, 146] on p "Form - Applicant" at bounding box center [564, 146] width 141 height 11
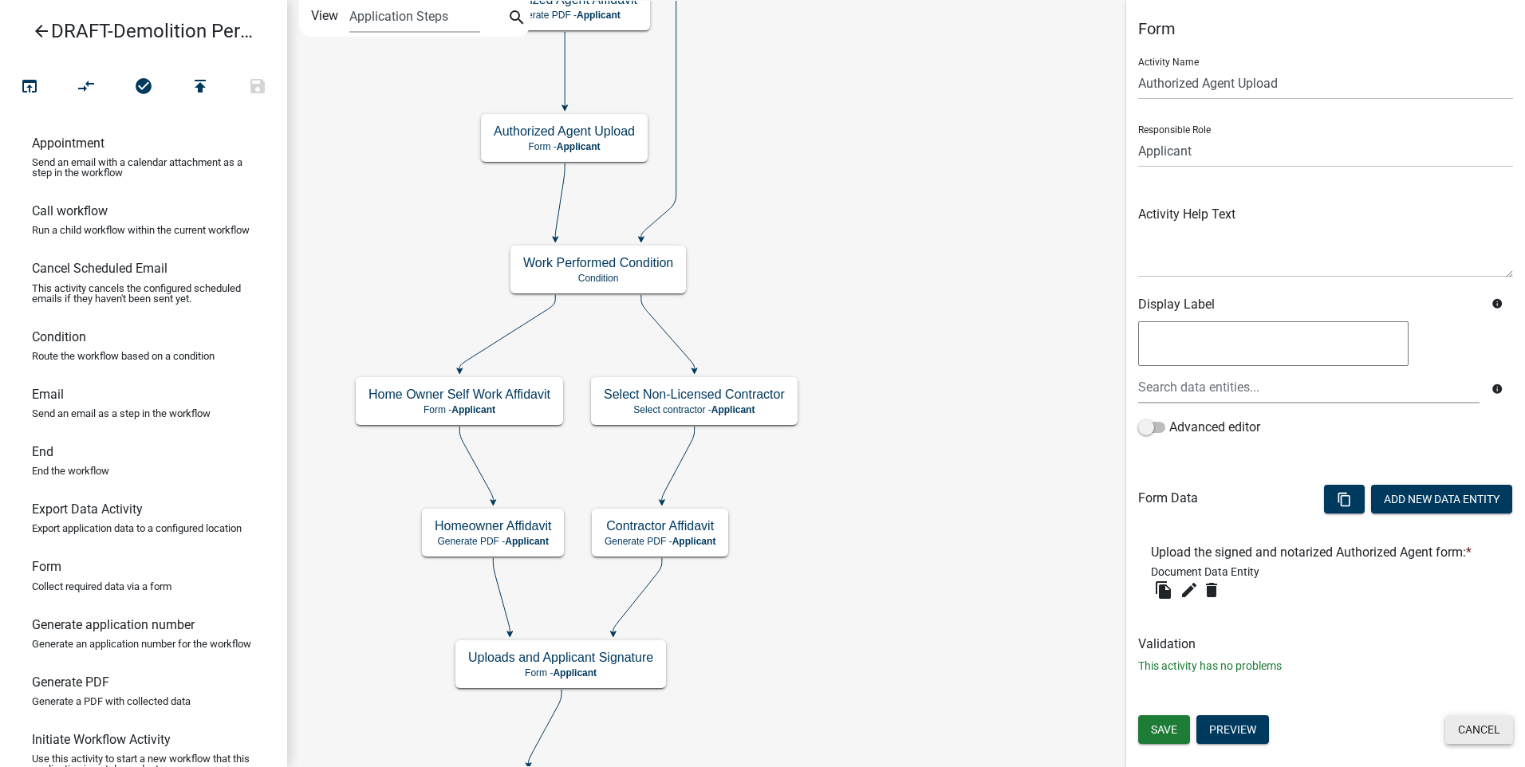
drag, startPoint x: 1478, startPoint y: 731, endPoint x: 1318, endPoint y: 652, distance: 178.4
click at [1476, 730] on button "Cancel" at bounding box center [1479, 729] width 68 height 29
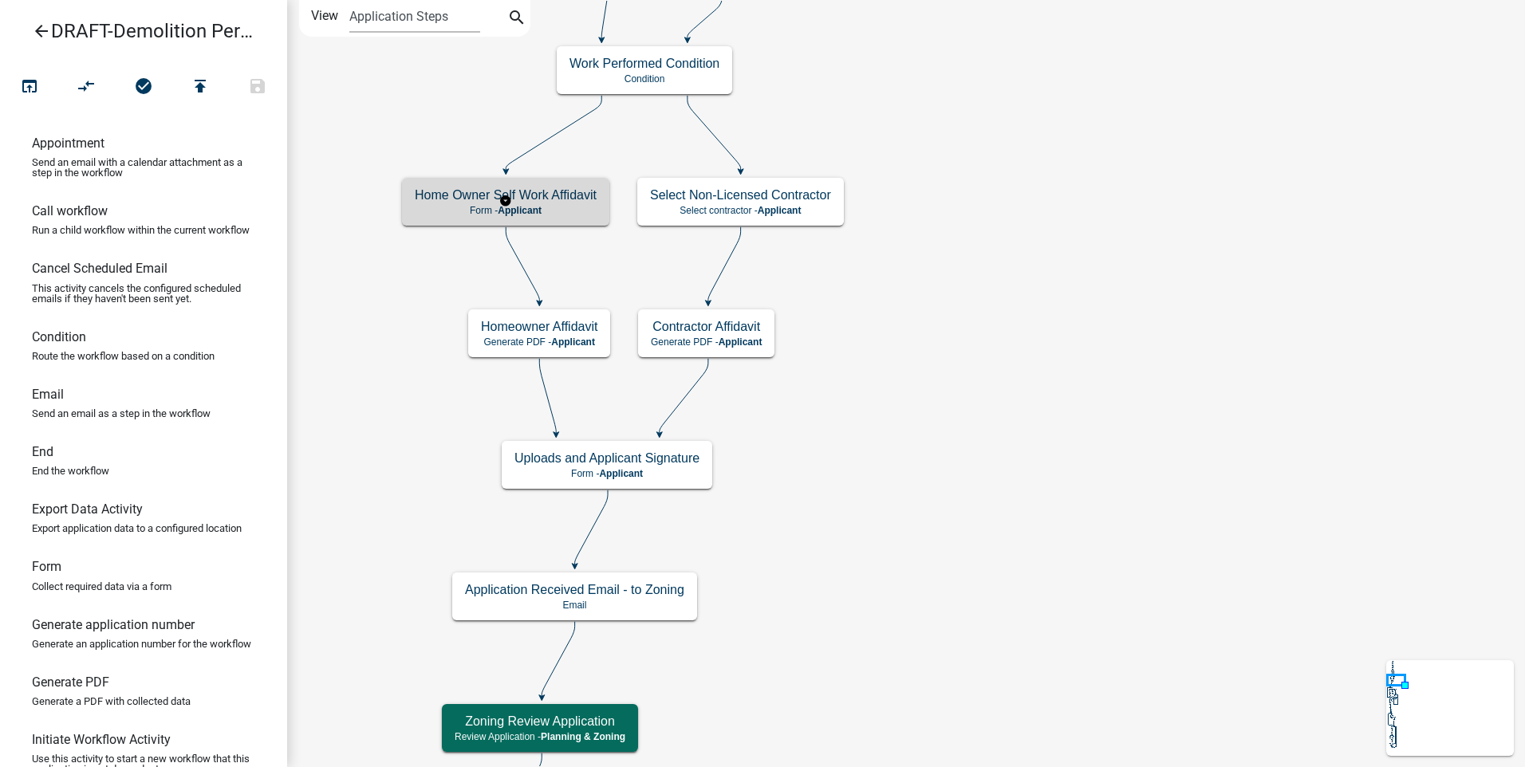
click at [550, 207] on p "Form - Applicant" at bounding box center [506, 210] width 182 height 11
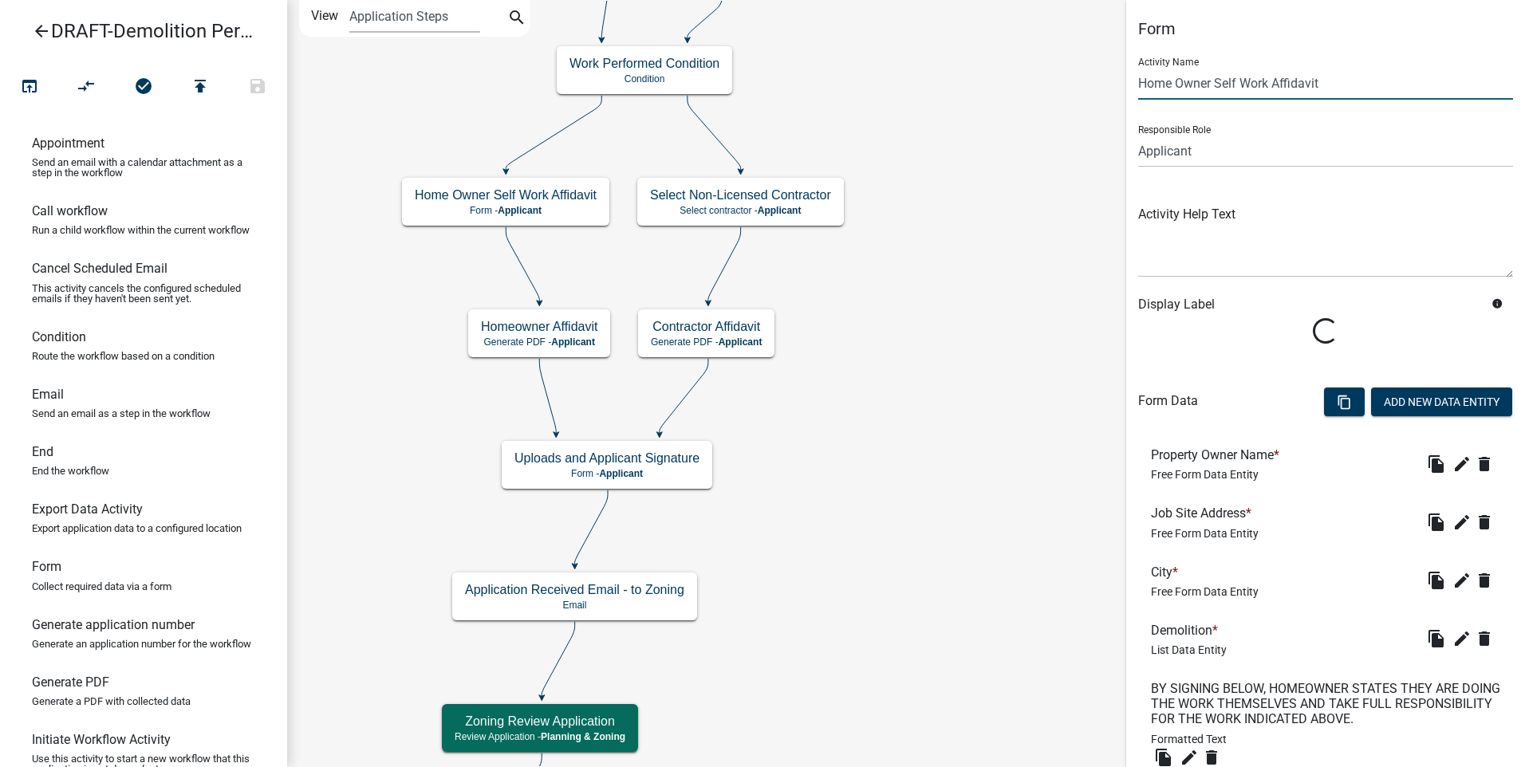
click at [1172, 80] on input "Home Owner Self Work Affidavit" at bounding box center [1325, 83] width 375 height 33
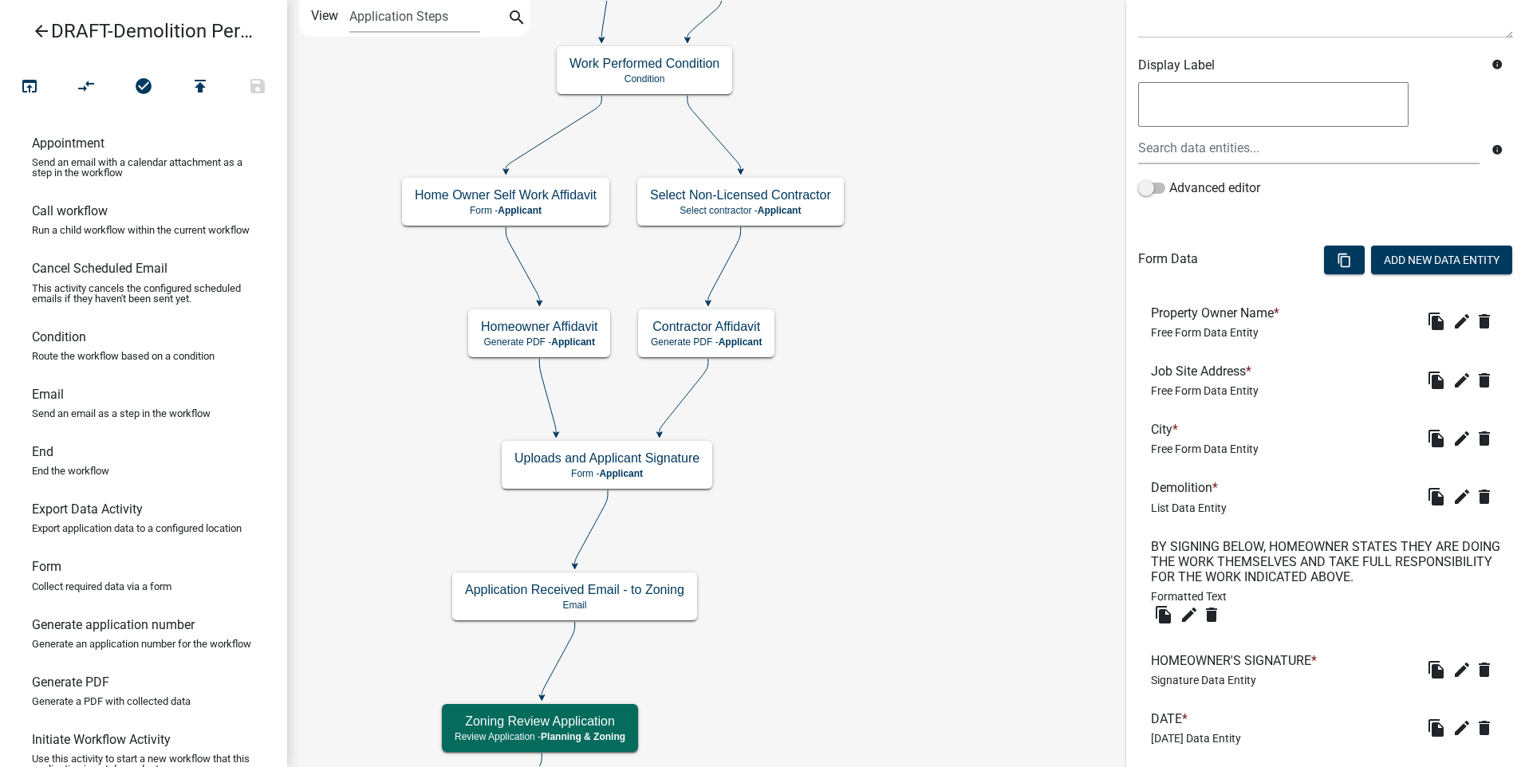
scroll to position [319, 0]
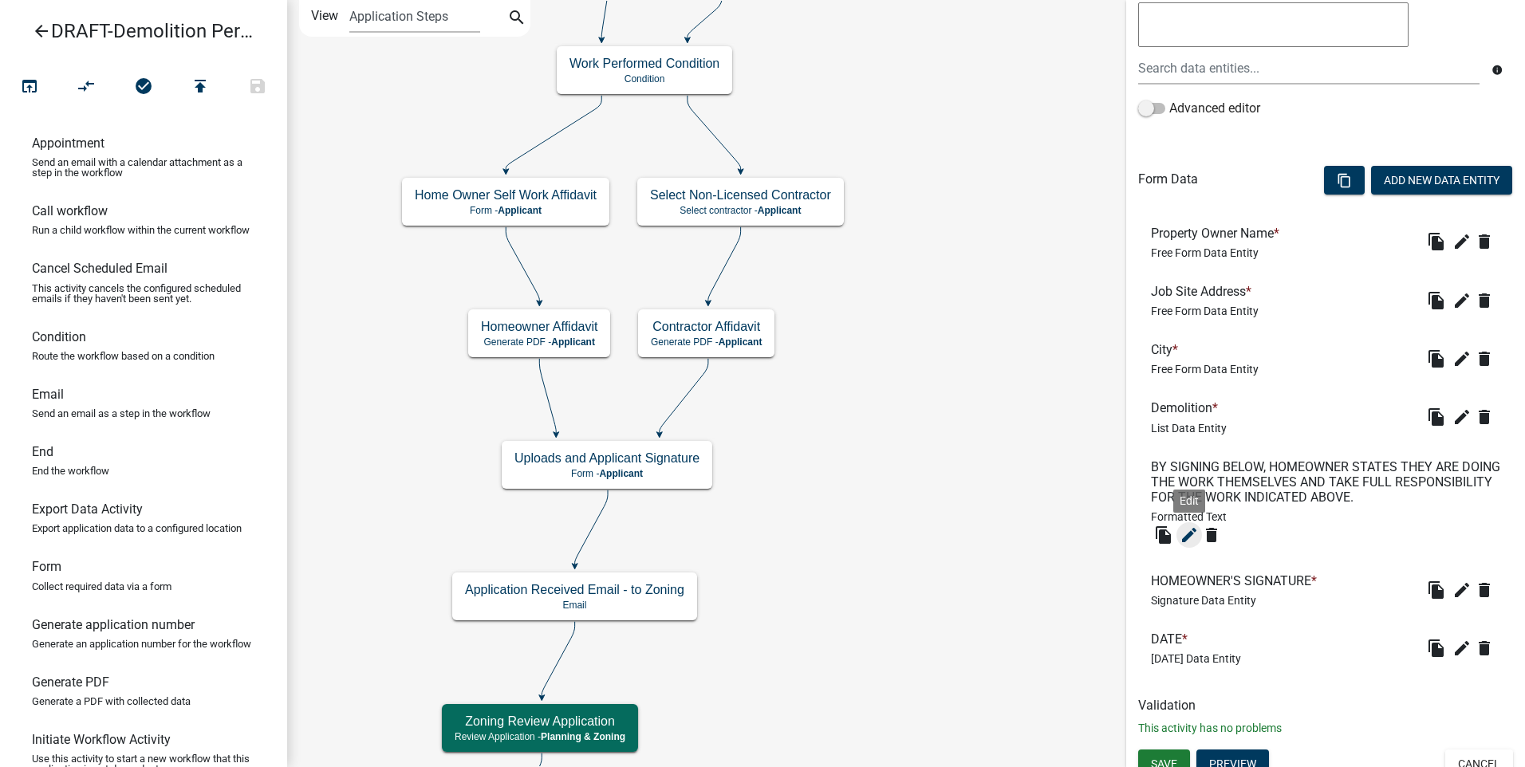
click at [1191, 535] on icon "edit" at bounding box center [1189, 535] width 19 height 19
type input "Property Owner Self Work Affidavit"
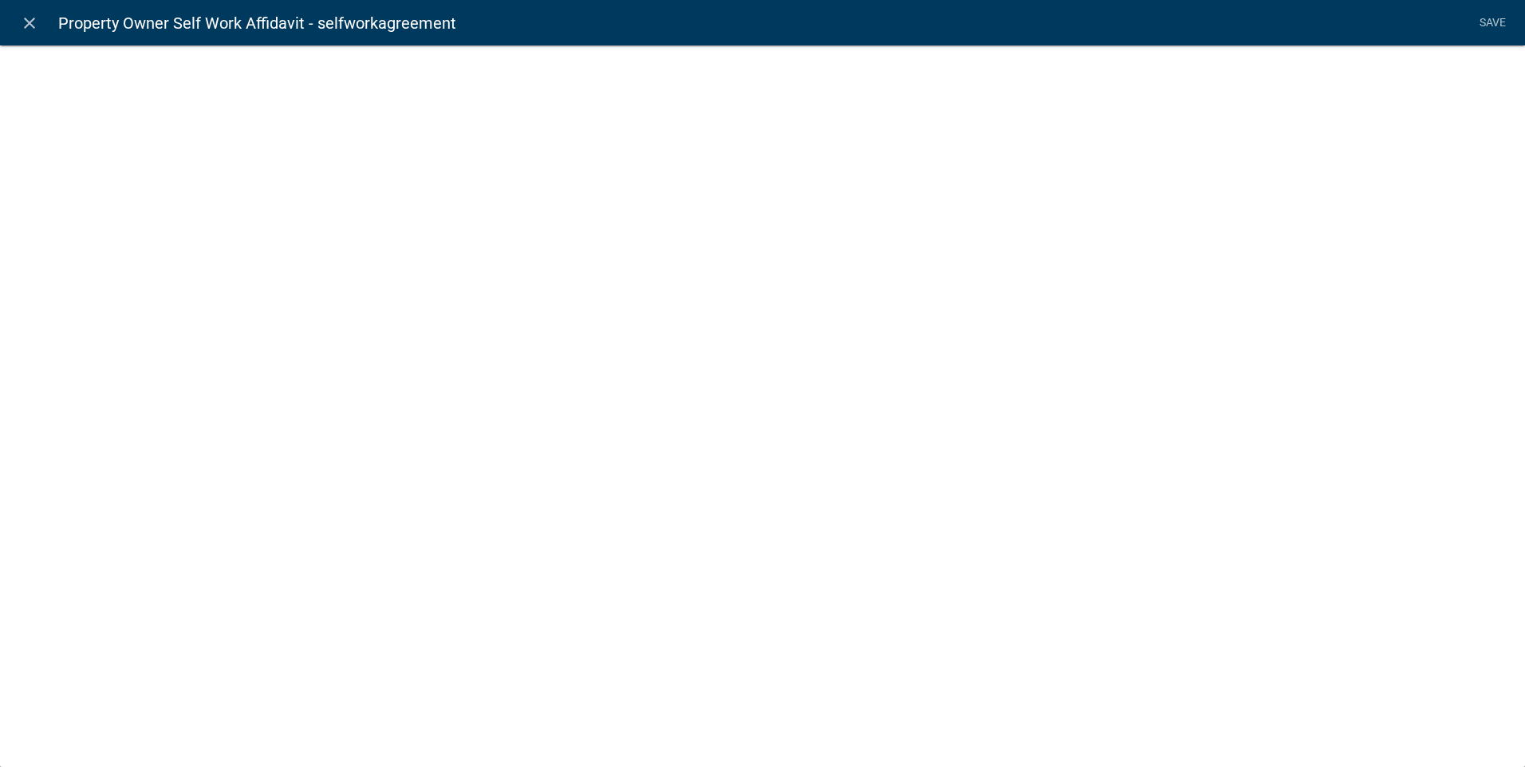
select select "rich-text"
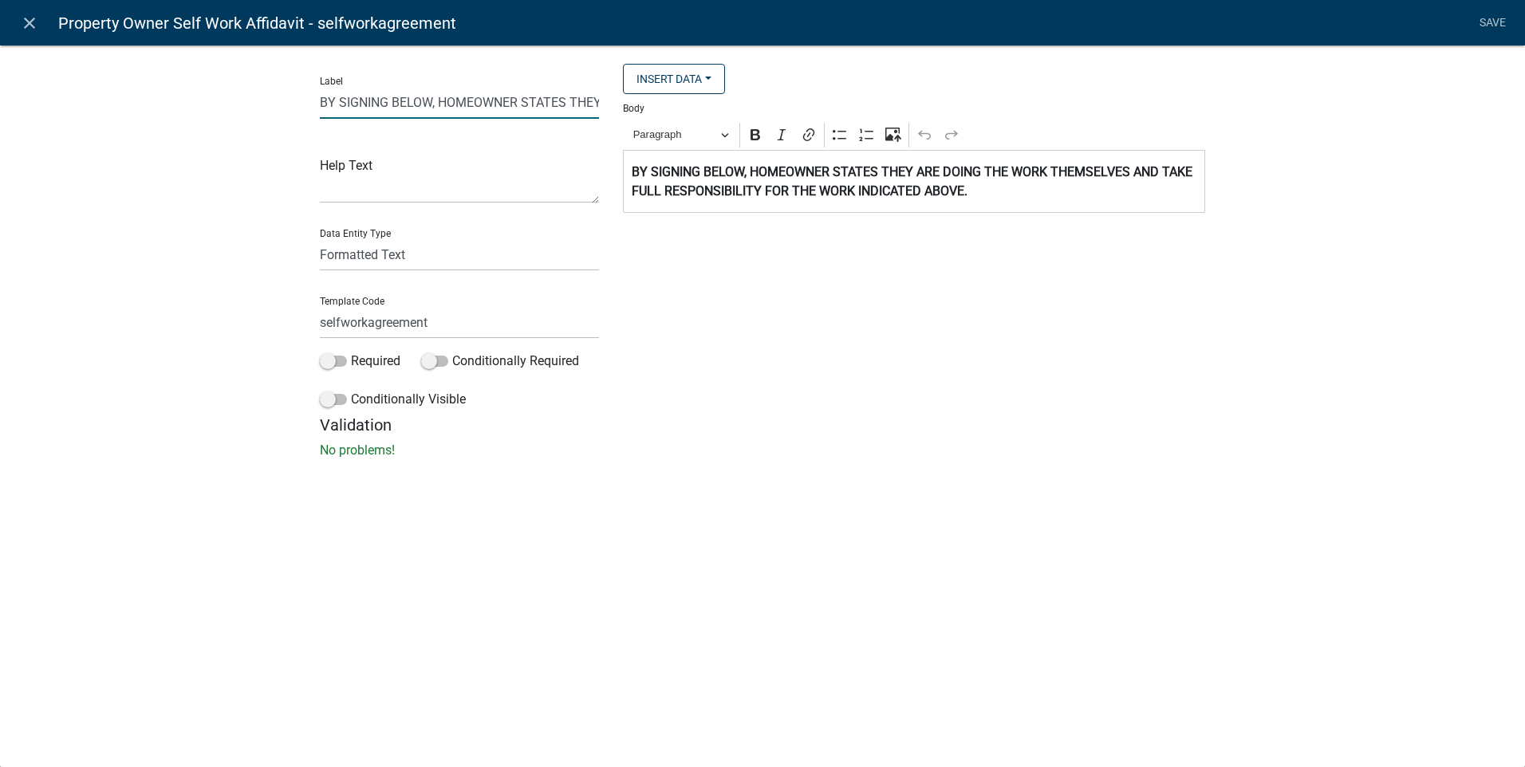
click at [474, 101] on input "BY SIGNING BELOW, HOMEOWNER STATES THEY ARE DOING THE WORK THEMSELVES AND TAKE …" at bounding box center [459, 102] width 279 height 33
type input "BY SIGNING BELOW, PROPERTY OWNER STATES THEY ARE DOING THE WORK THEMSELVES AND …"
click at [599, 100] on div "Label BY SIGNING BELOW, PROPERTY OWNER STATES THEY ARE DOING THE WORK THEMSELVE…" at bounding box center [459, 240] width 303 height 352
click at [594, 99] on input "BY SIGNING BELOW, PROPERTY OWNER STATES THEY ARE DOING THE WORK THEMSELVES AND …" at bounding box center [459, 102] width 279 height 33
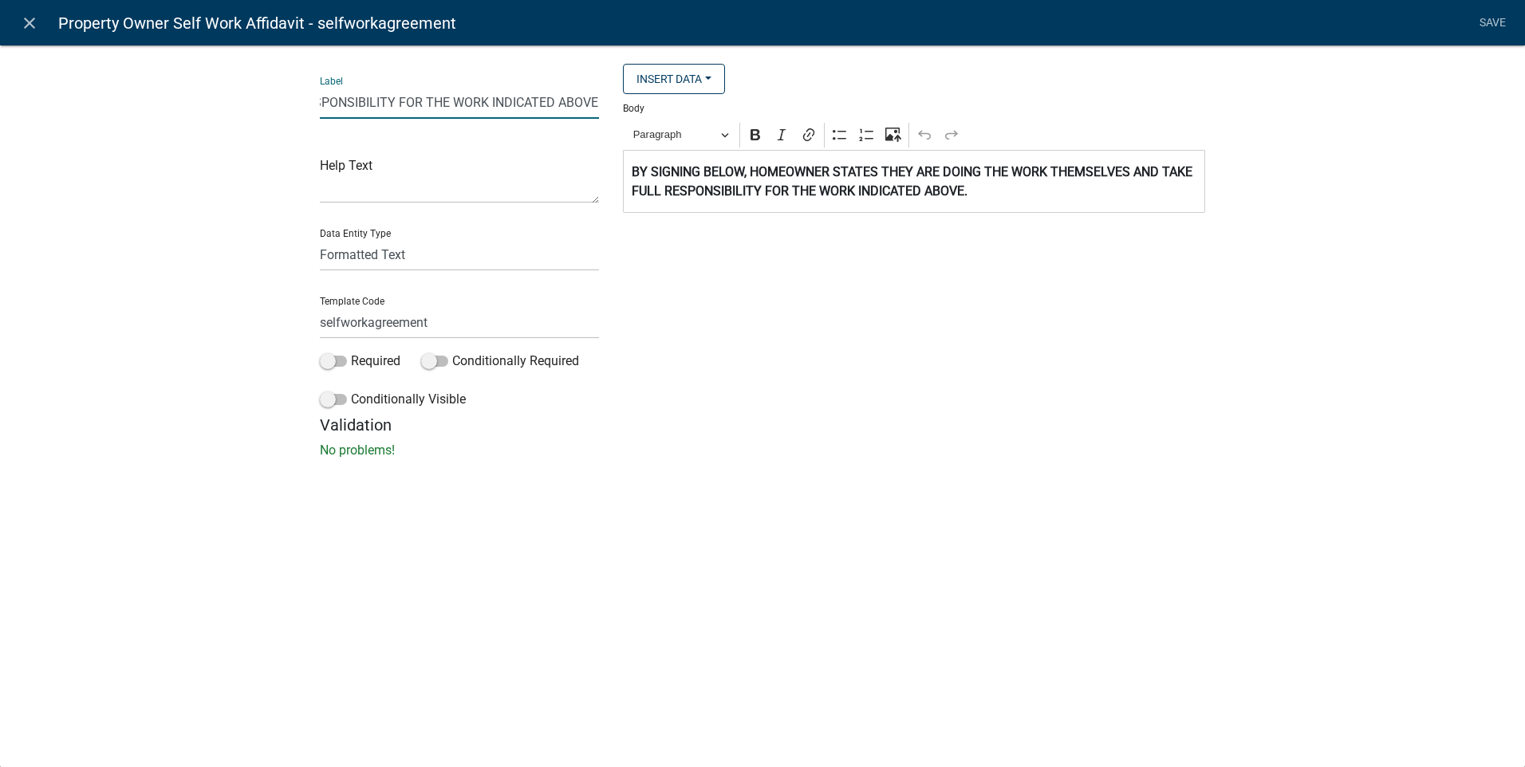
click at [787, 171] on strong "BY SIGNING BELOW, HOMEOWNER STATES THEY ARE DOING THE WORK THEMSELVES AND TAKE …" at bounding box center [912, 181] width 561 height 34
click at [1480, 18] on link "Save" at bounding box center [1492, 23] width 40 height 30
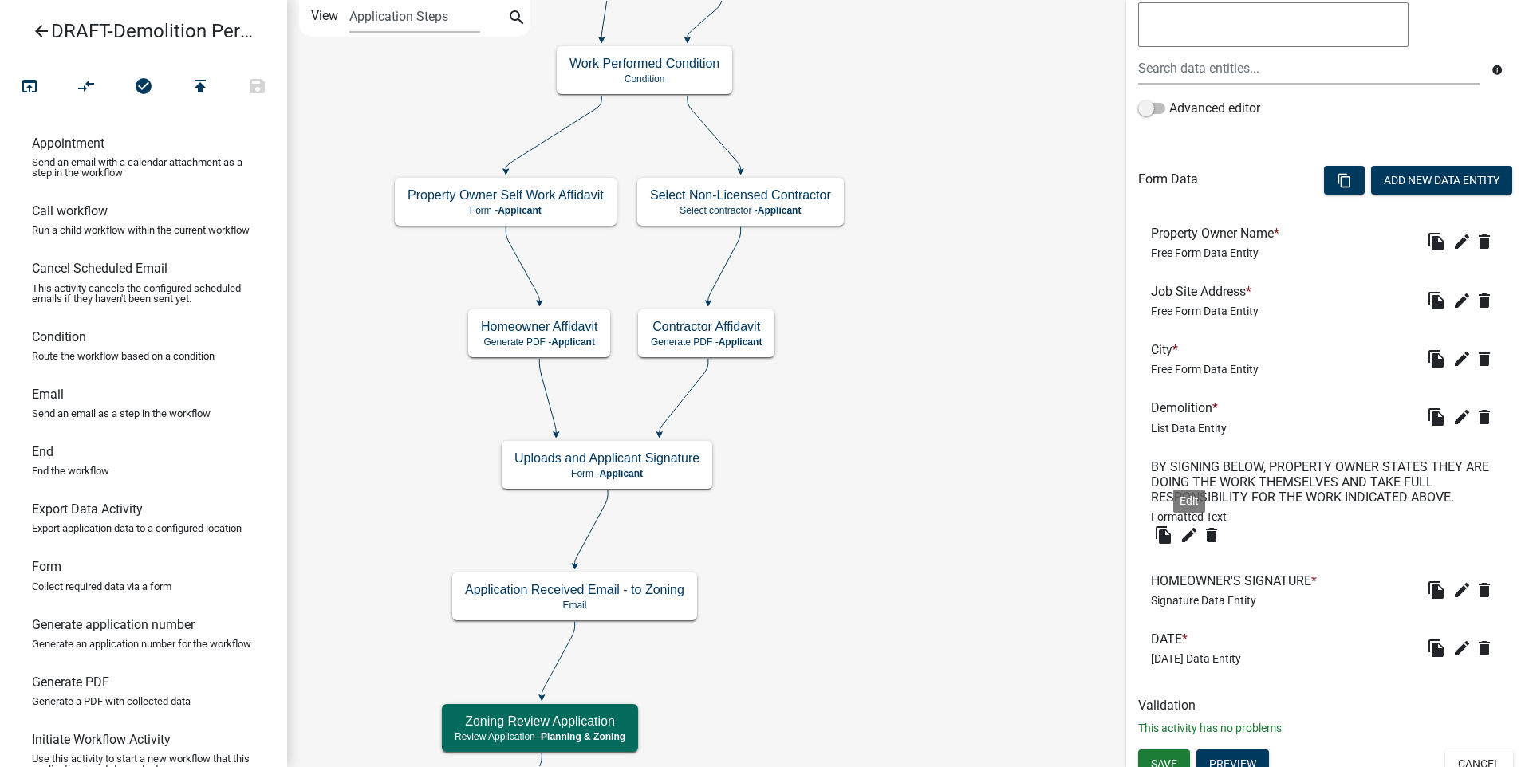
scroll to position [334, 0]
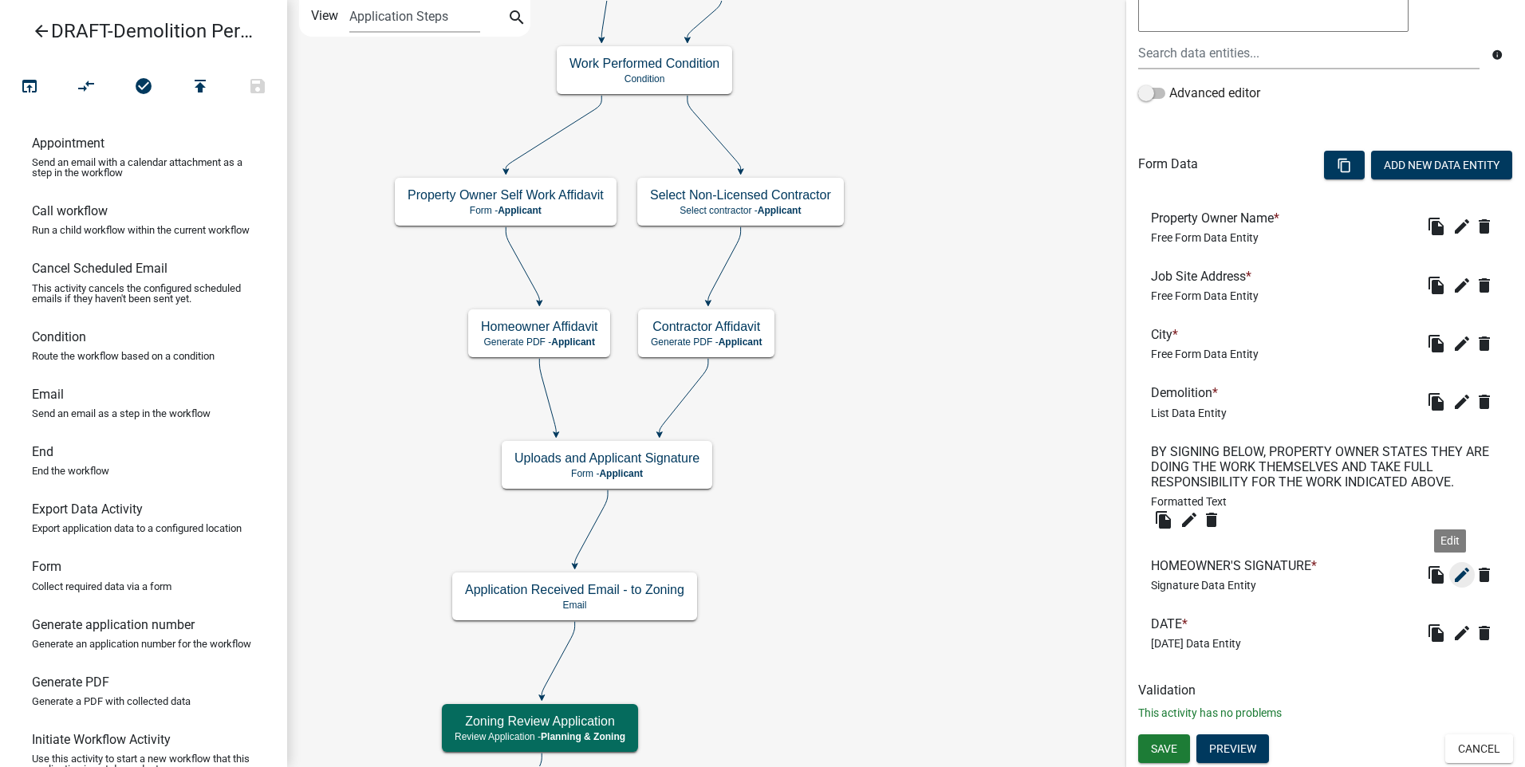
click at [1452, 575] on icon "edit" at bounding box center [1461, 575] width 19 height 19
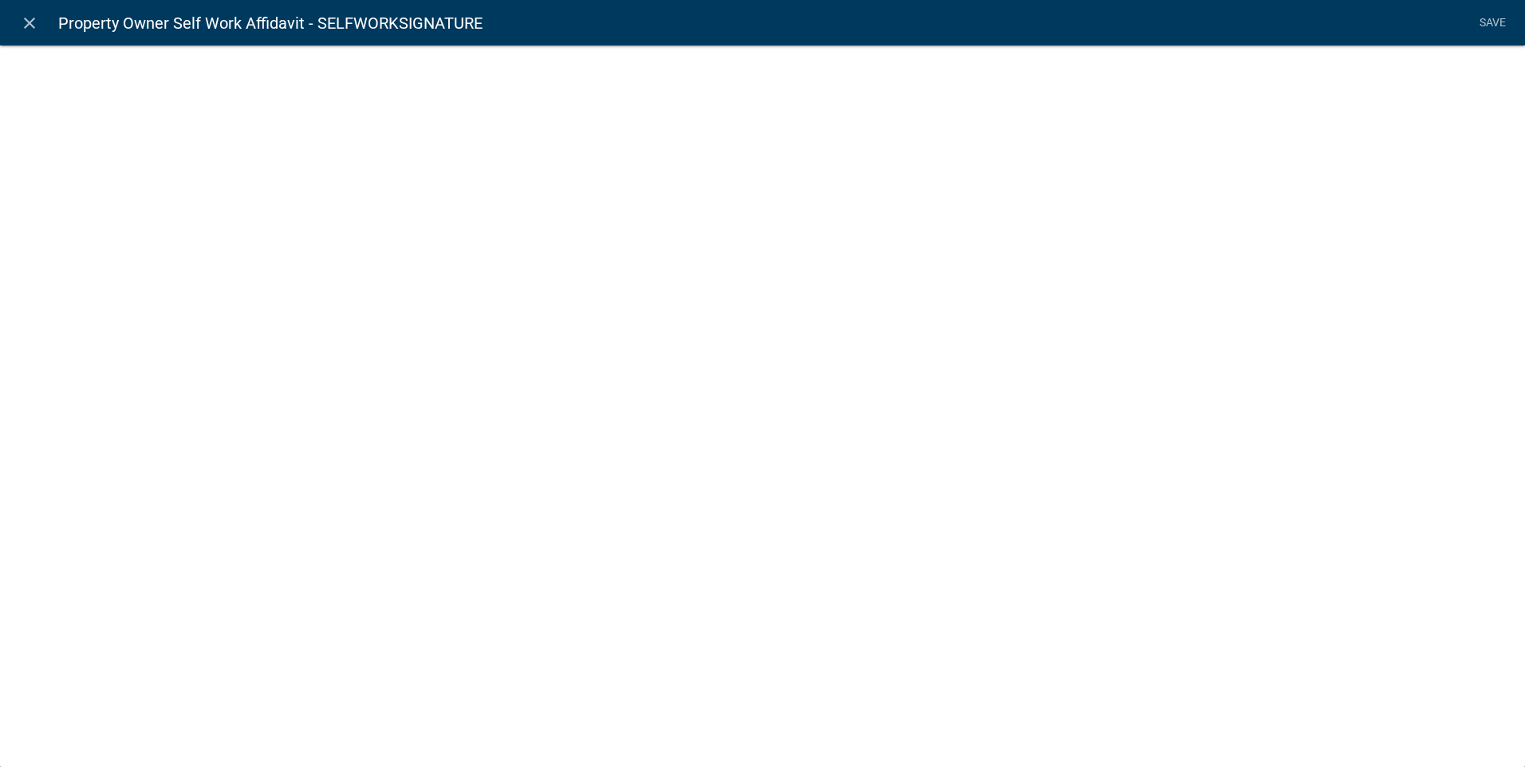
select select "signature"
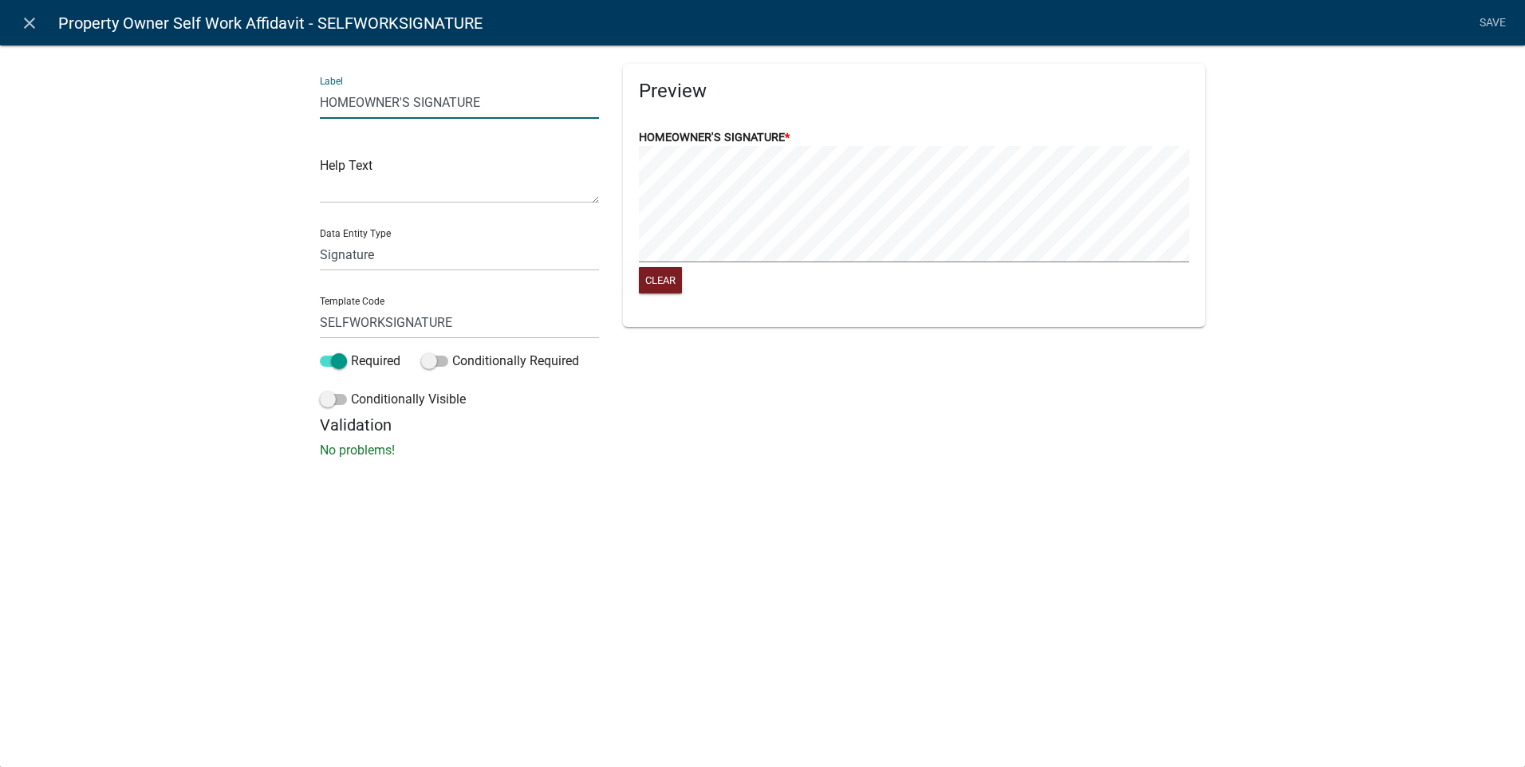
click at [356, 101] on input "HOMEOWNER'S SIGNATURE" at bounding box center [459, 102] width 279 height 33
type input "PROPERTY OWNER'S SIGNATURE"
click at [1491, 17] on link "Save" at bounding box center [1492, 23] width 40 height 30
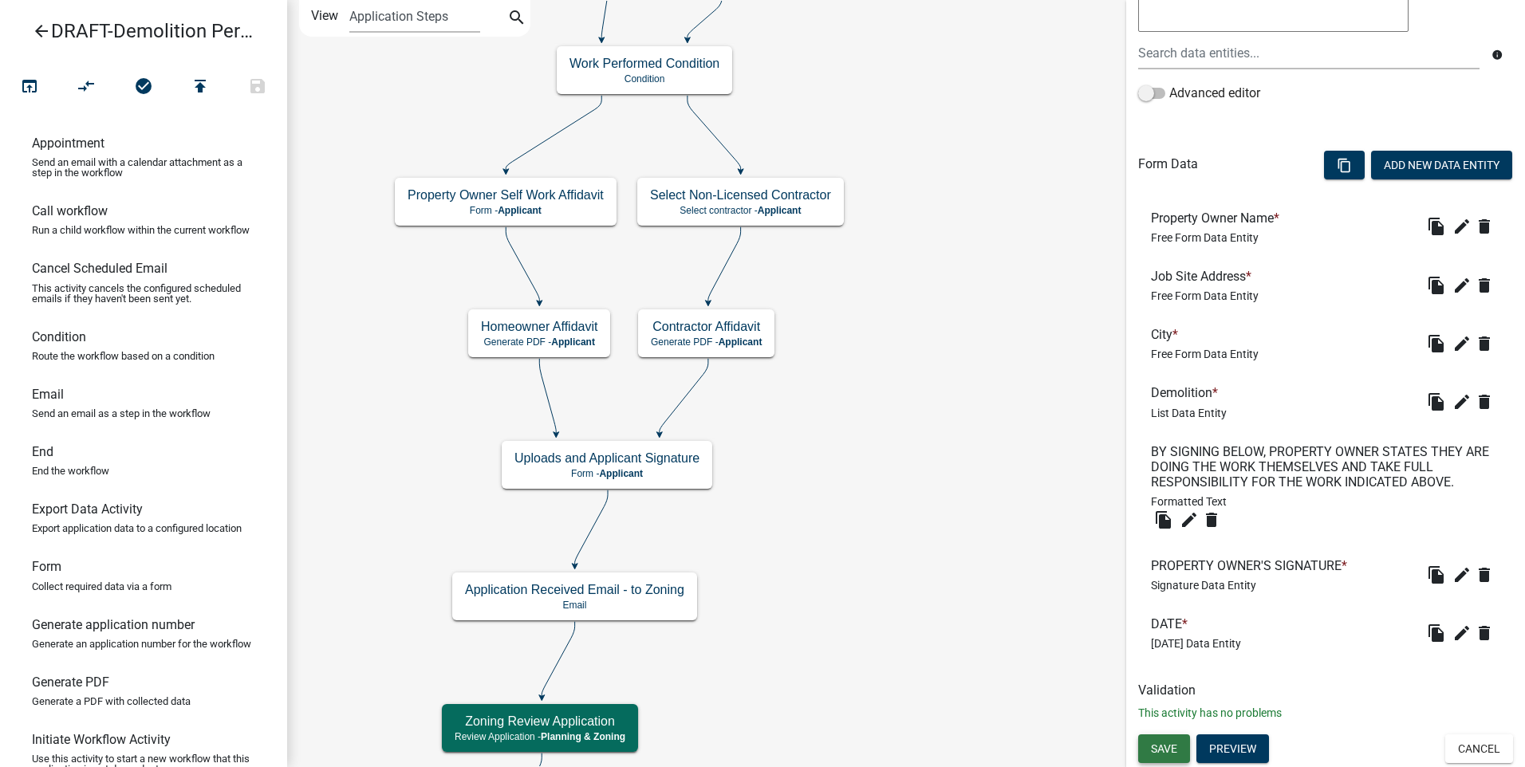
click at [1164, 743] on span "Save" at bounding box center [1164, 748] width 26 height 13
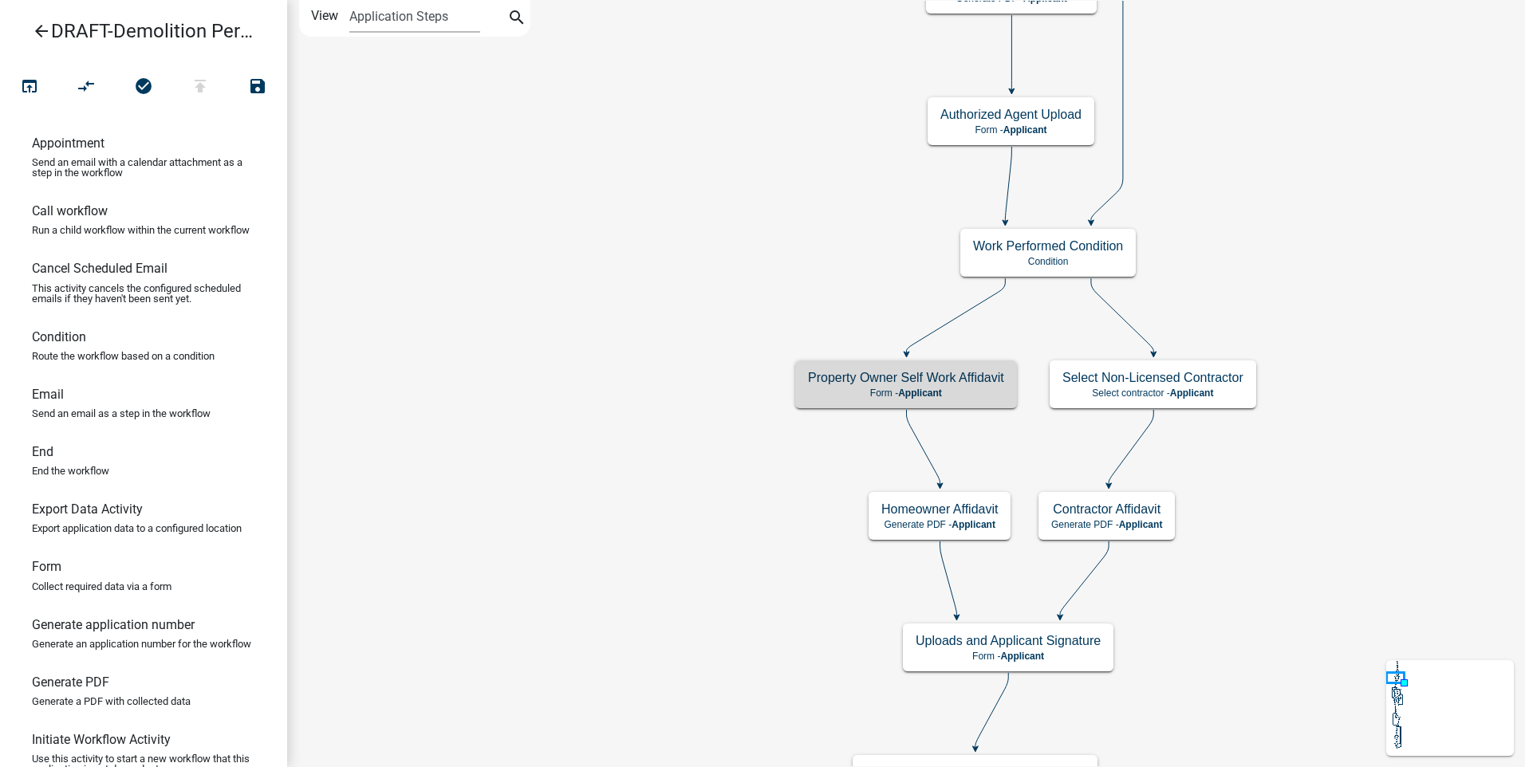
scroll to position [0, 0]
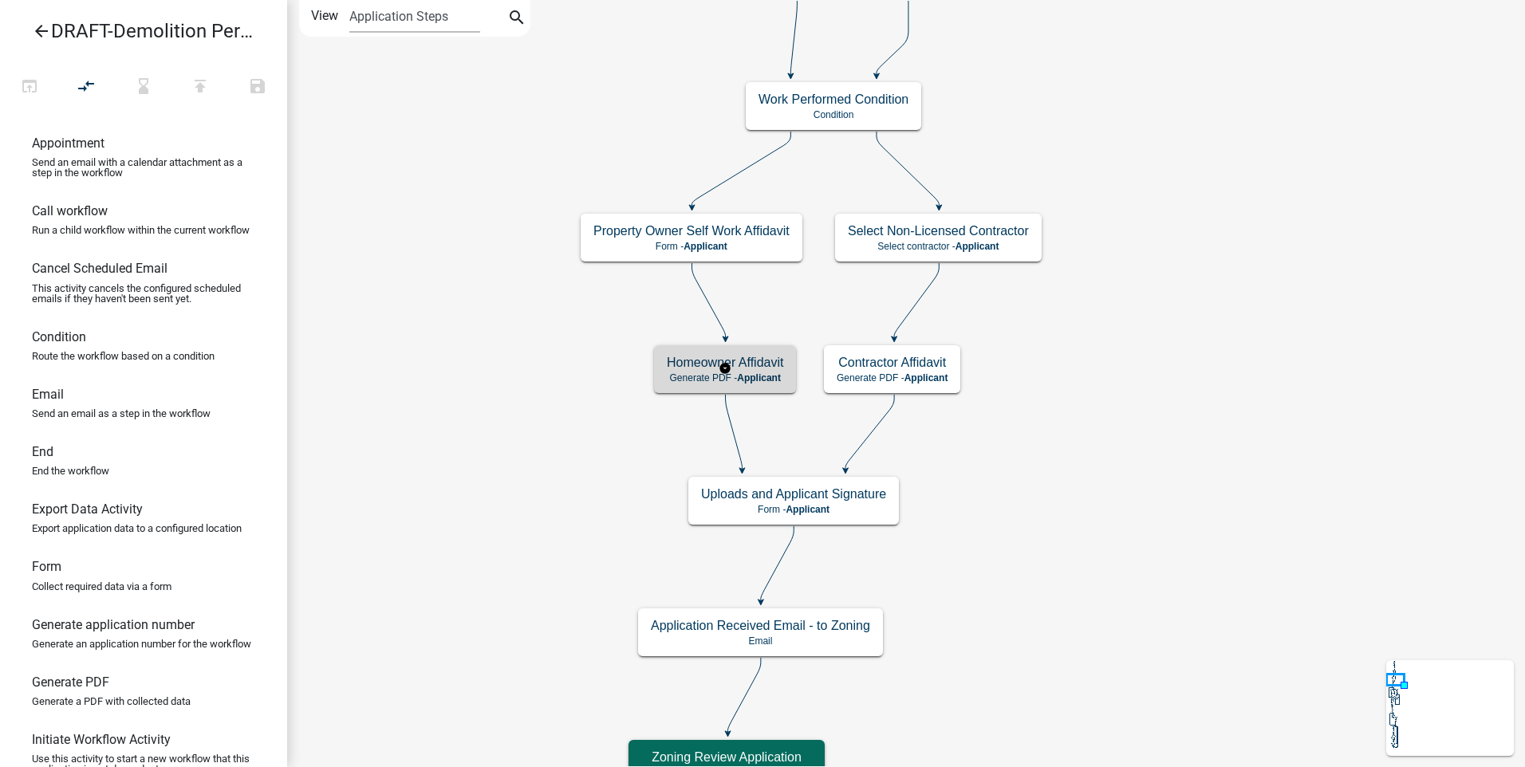
click at [686, 370] on h5 "Homeowner Affidavit" at bounding box center [725, 362] width 116 height 15
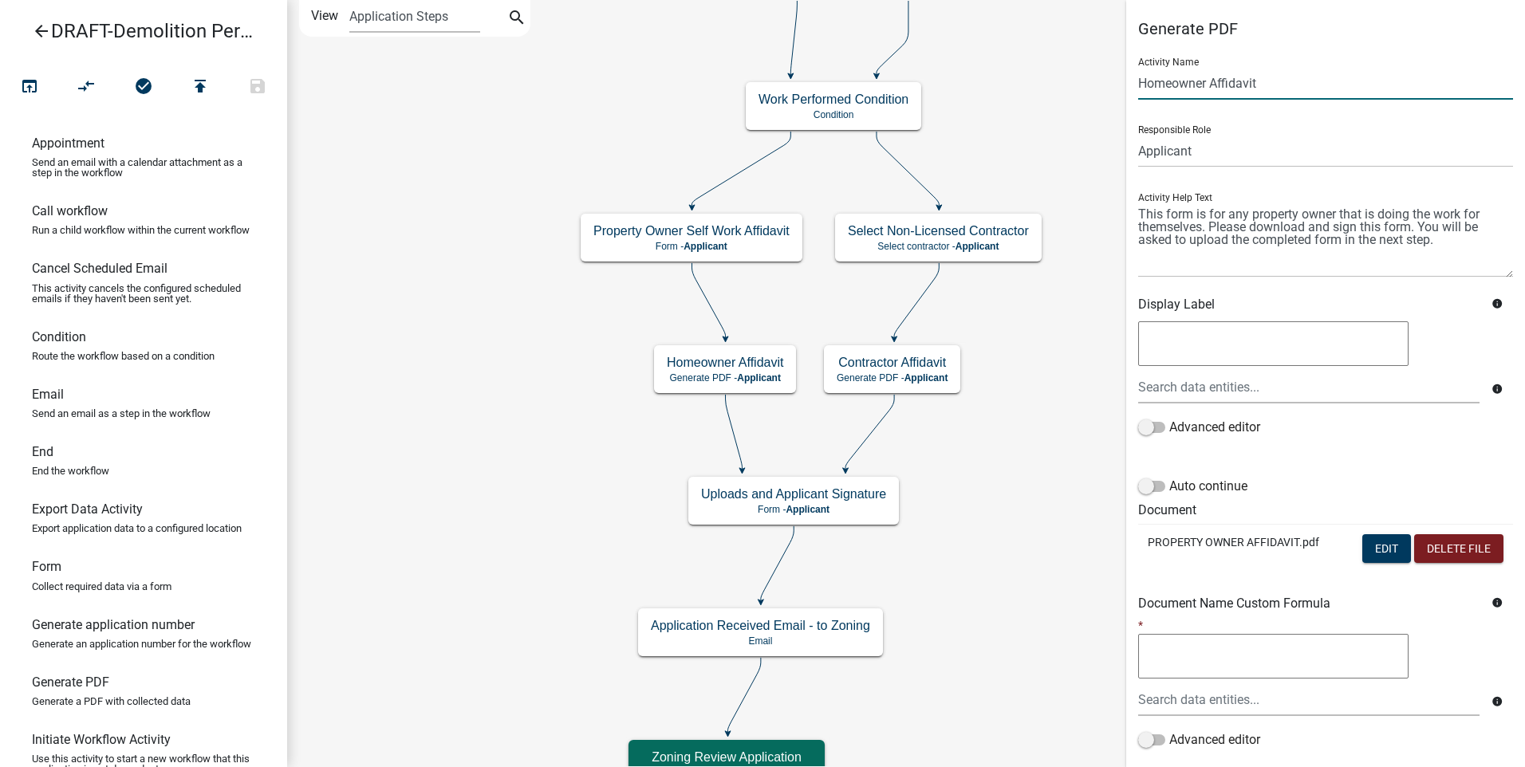
click at [1172, 85] on input "Homeowner Affidavit" at bounding box center [1325, 83] width 375 height 33
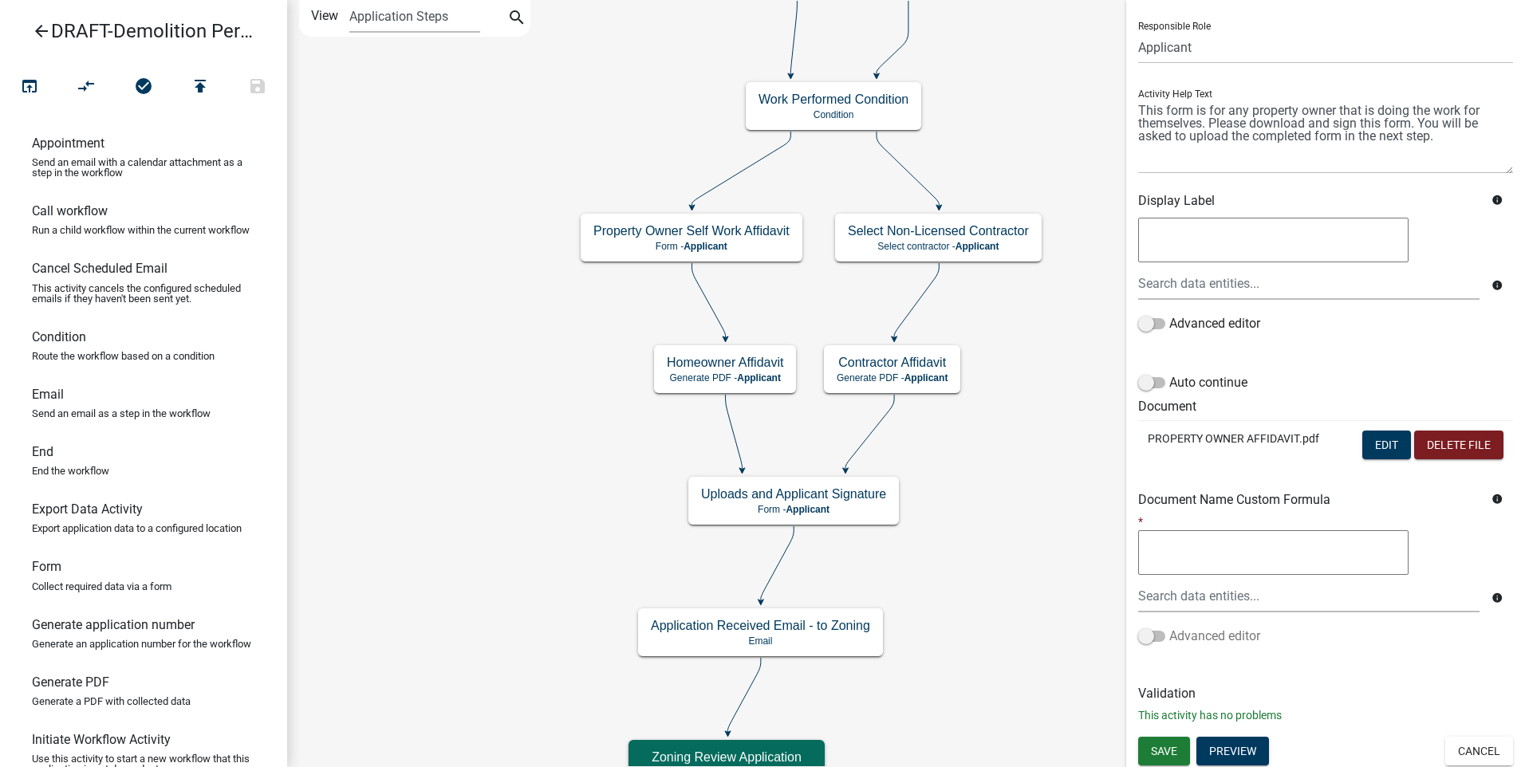
scroll to position [106, 0]
type input "Property owner Affidavit"
click at [1145, 747] on button "Save" at bounding box center [1164, 749] width 52 height 29
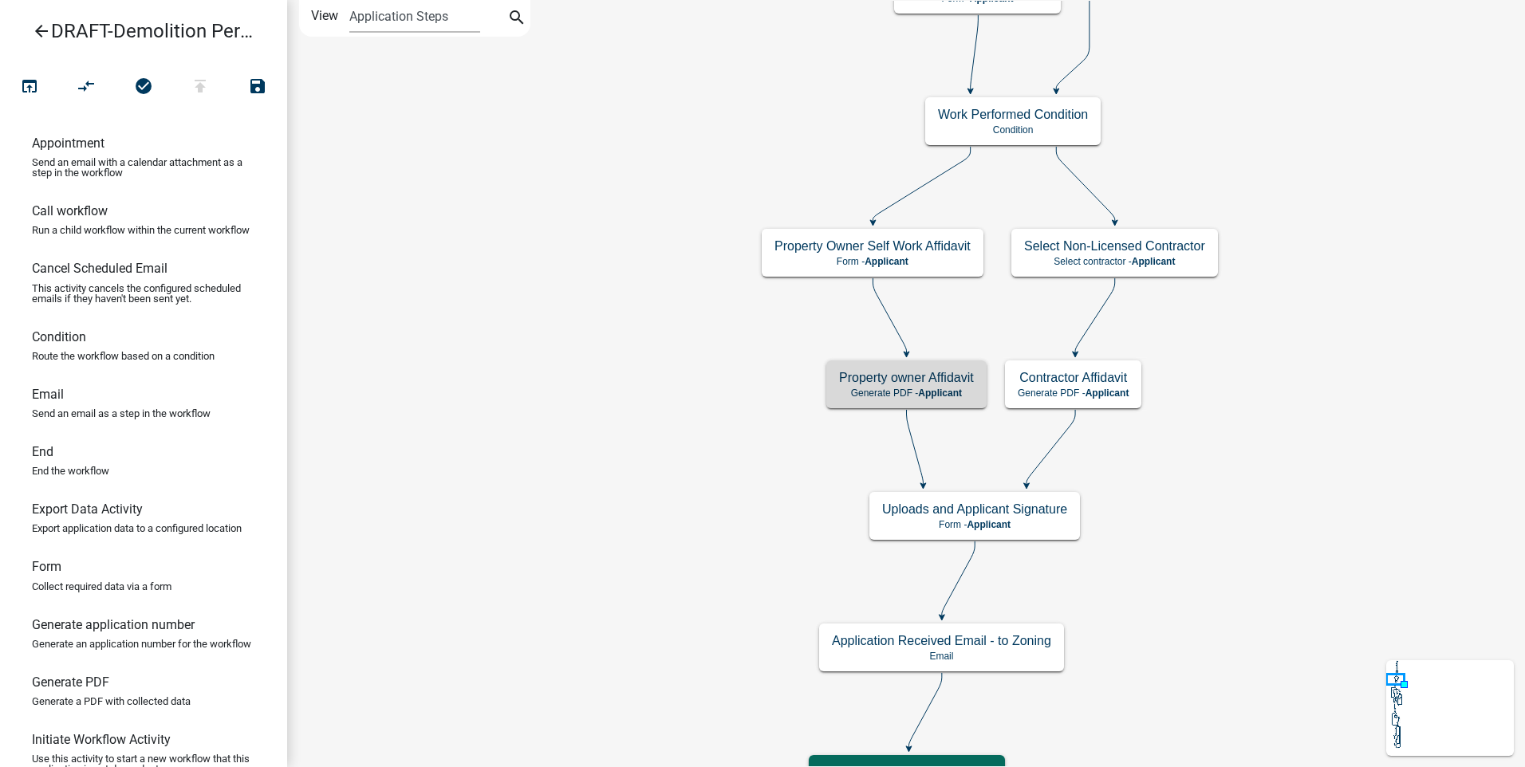
scroll to position [0, 0]
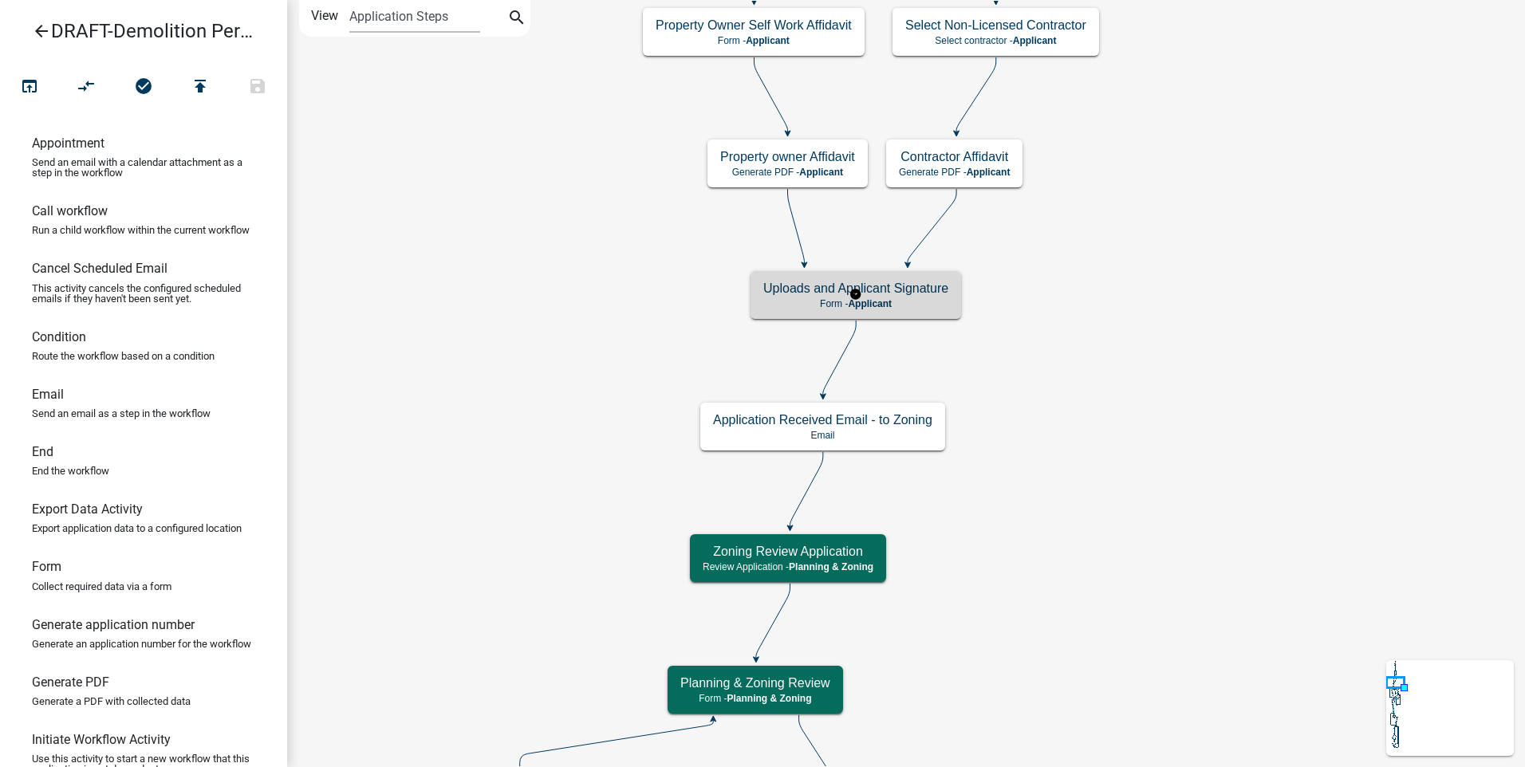
click at [923, 302] on p "Form - Applicant" at bounding box center [855, 303] width 185 height 11
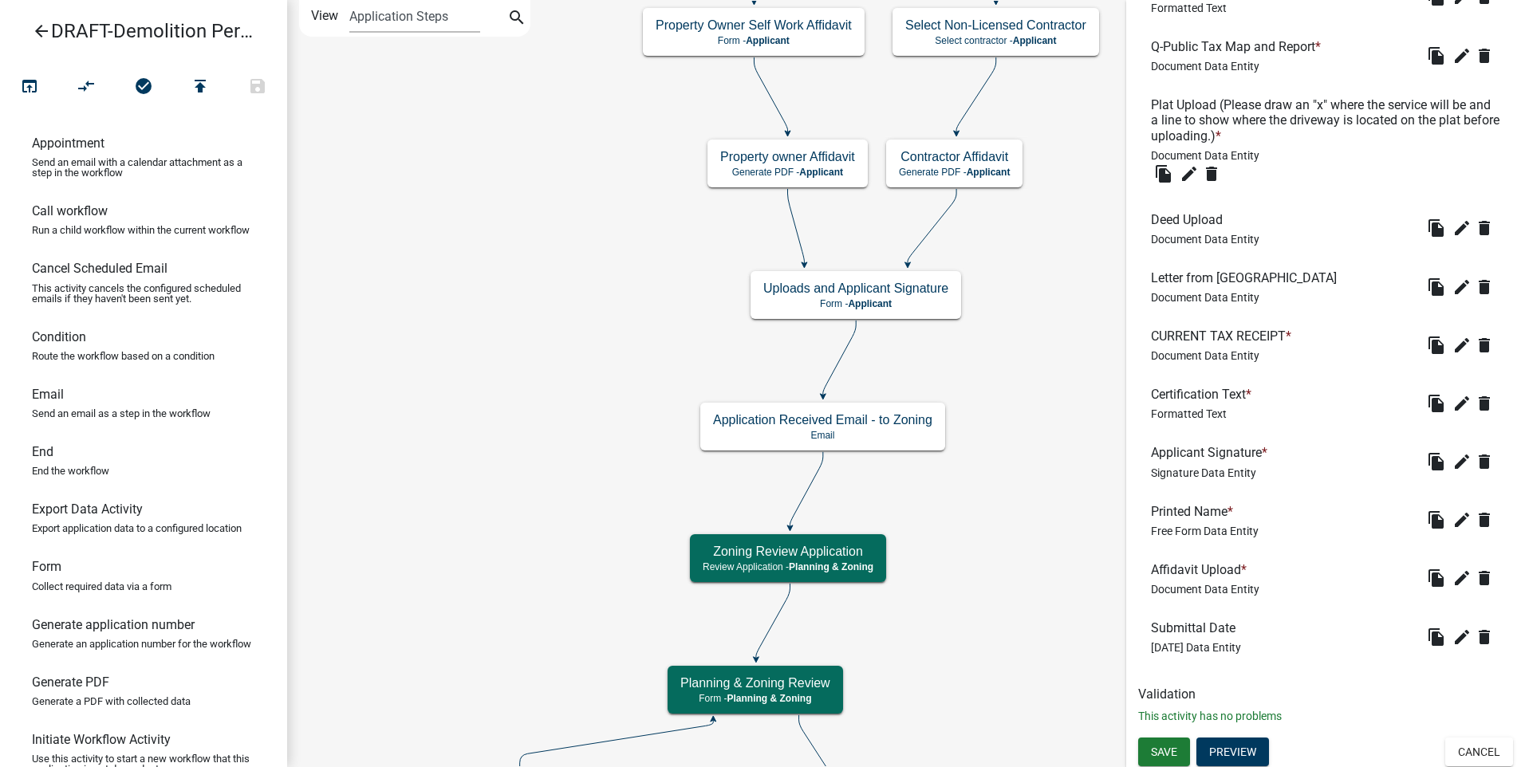
scroll to position [567, 0]
click at [1247, 746] on button "Preview" at bounding box center [1232, 749] width 73 height 29
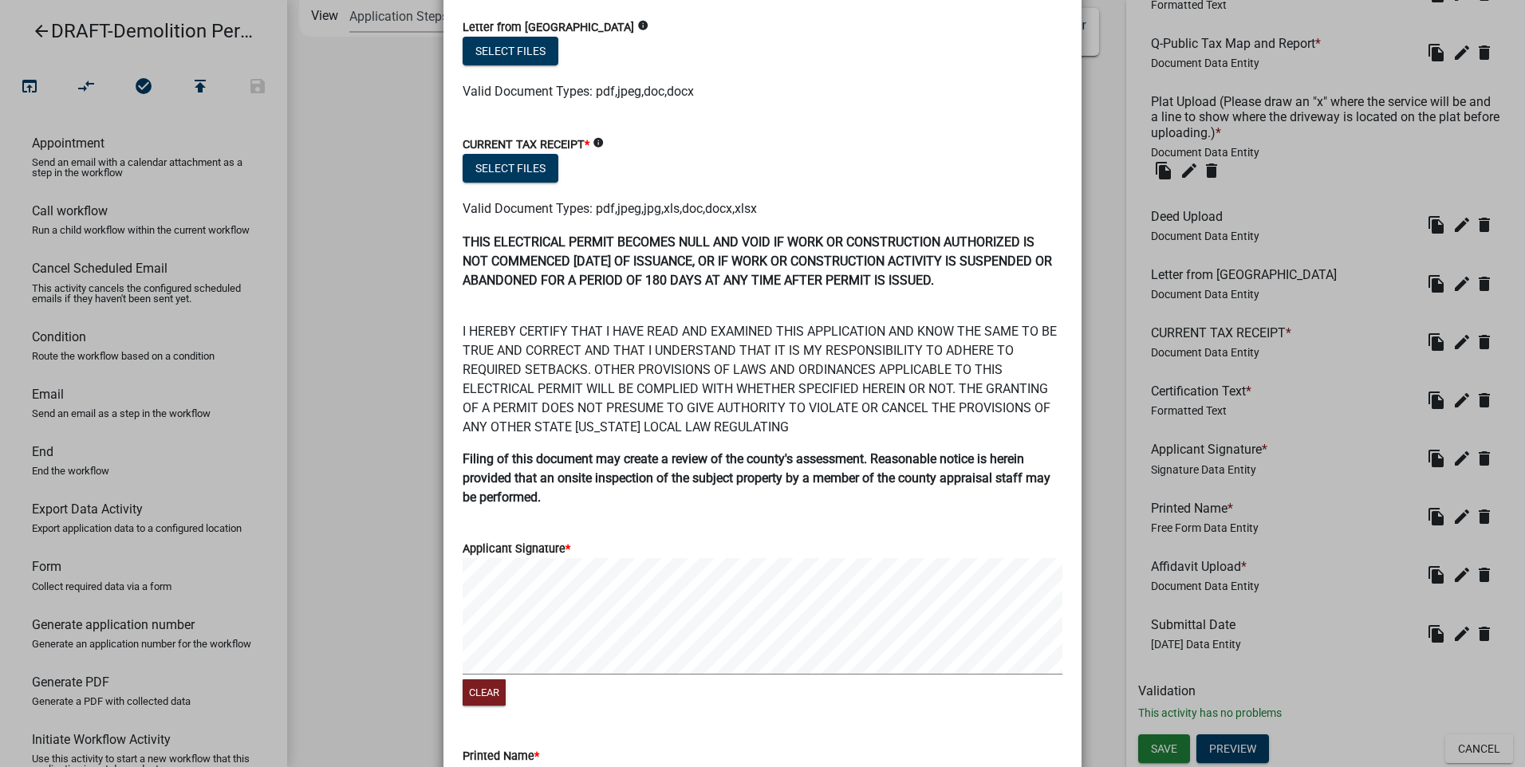
scroll to position [877, 0]
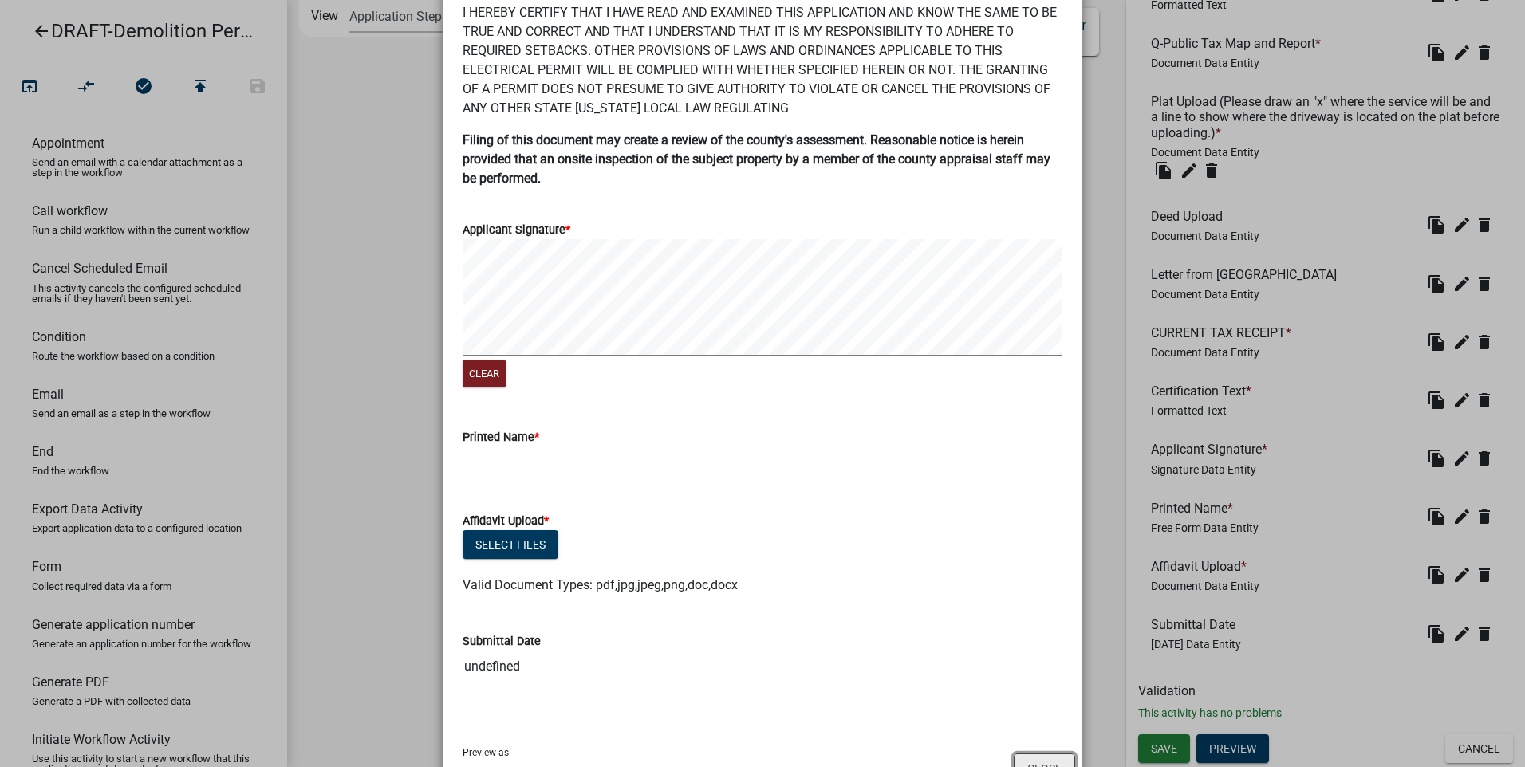
click at [1026, 761] on button "Close" at bounding box center [1044, 769] width 61 height 30
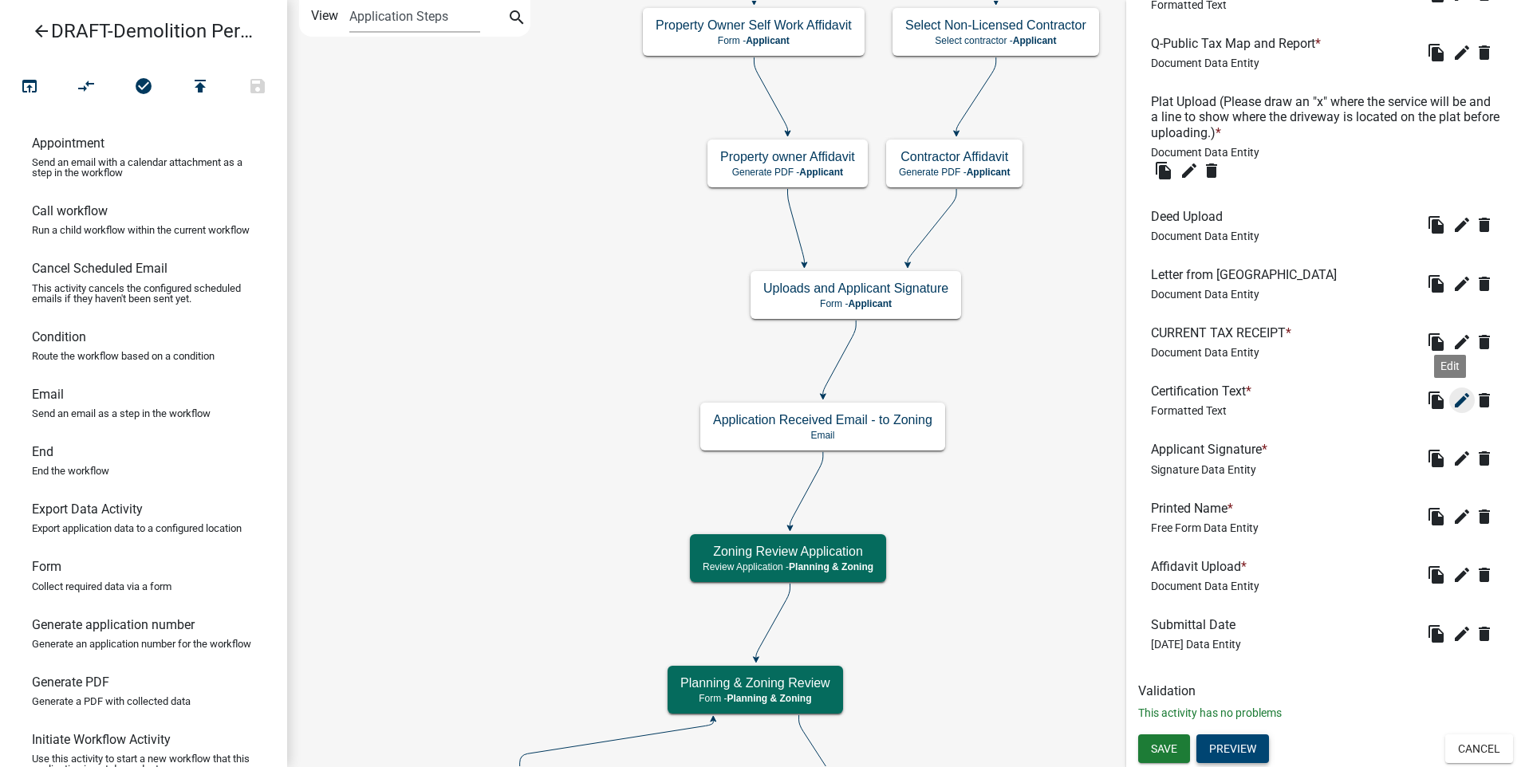
click at [1452, 401] on icon "edit" at bounding box center [1461, 400] width 19 height 19
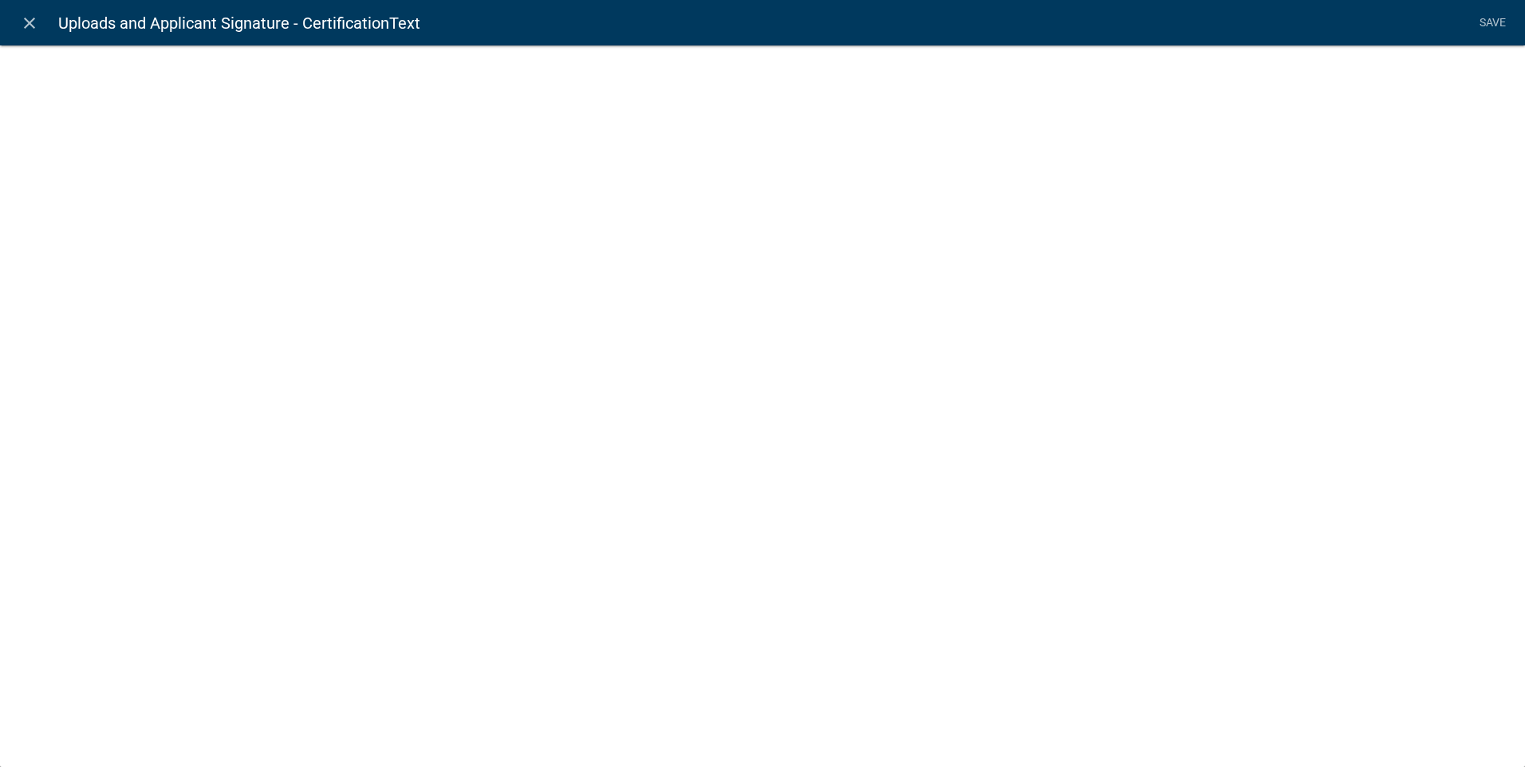
select select "rich-text"
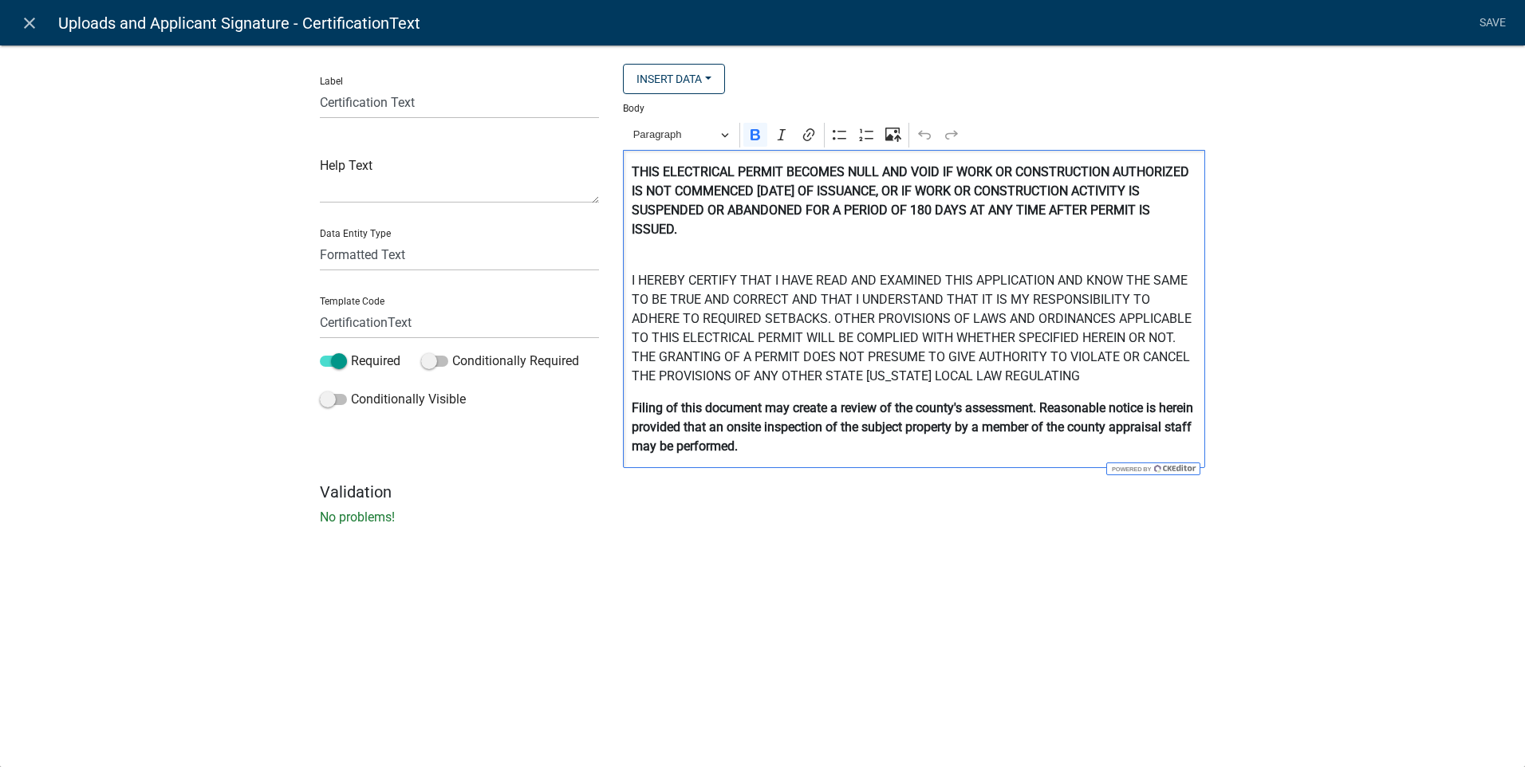
click at [732, 171] on strong "THIS ELECTRICAL PERMIT BECOMES NULL AND VOID IF WORK OR CONSTRUCTION AUTHORIZED…" at bounding box center [911, 200] width 558 height 73
click at [1499, 16] on link "Save" at bounding box center [1492, 23] width 40 height 30
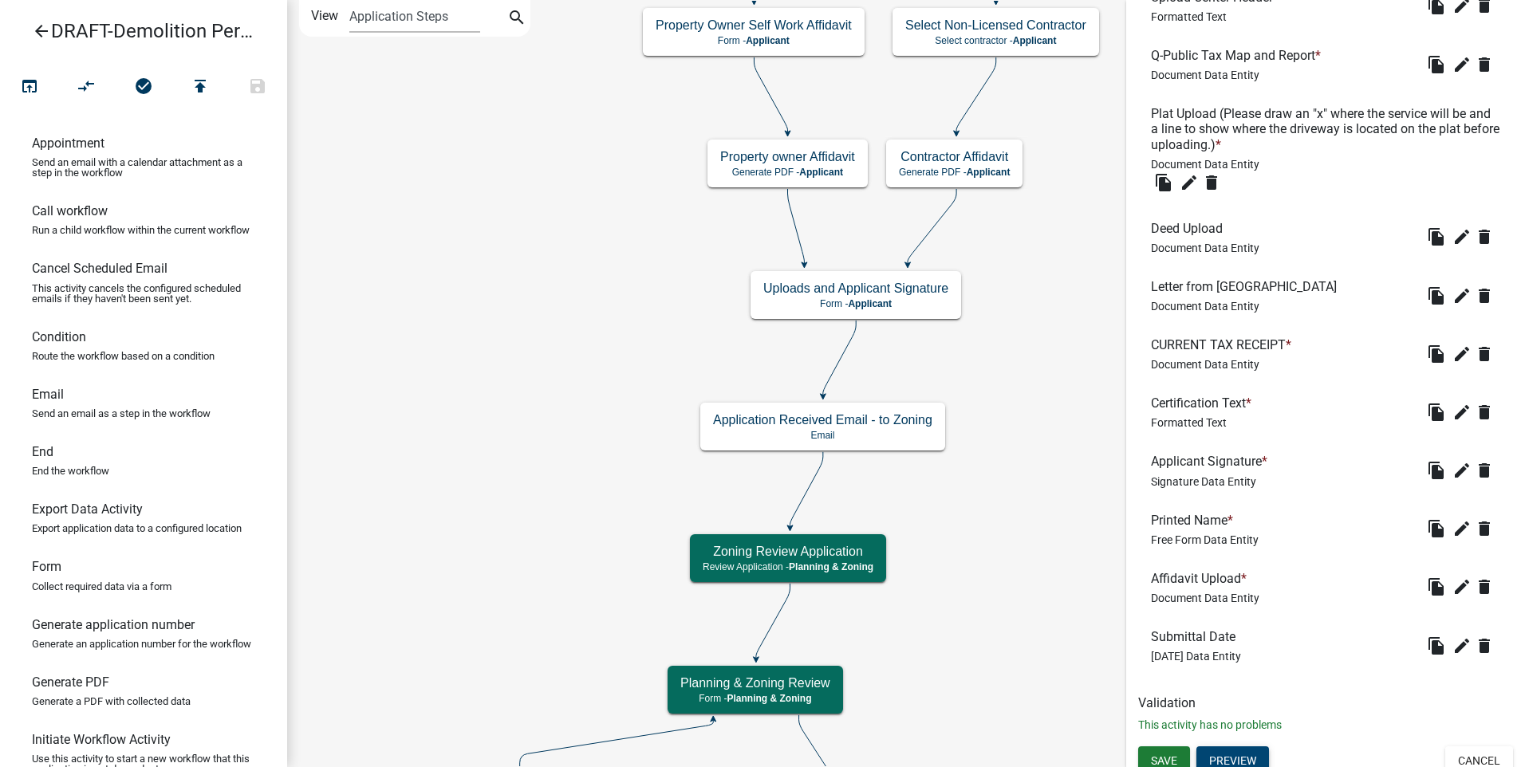
scroll to position [567, 0]
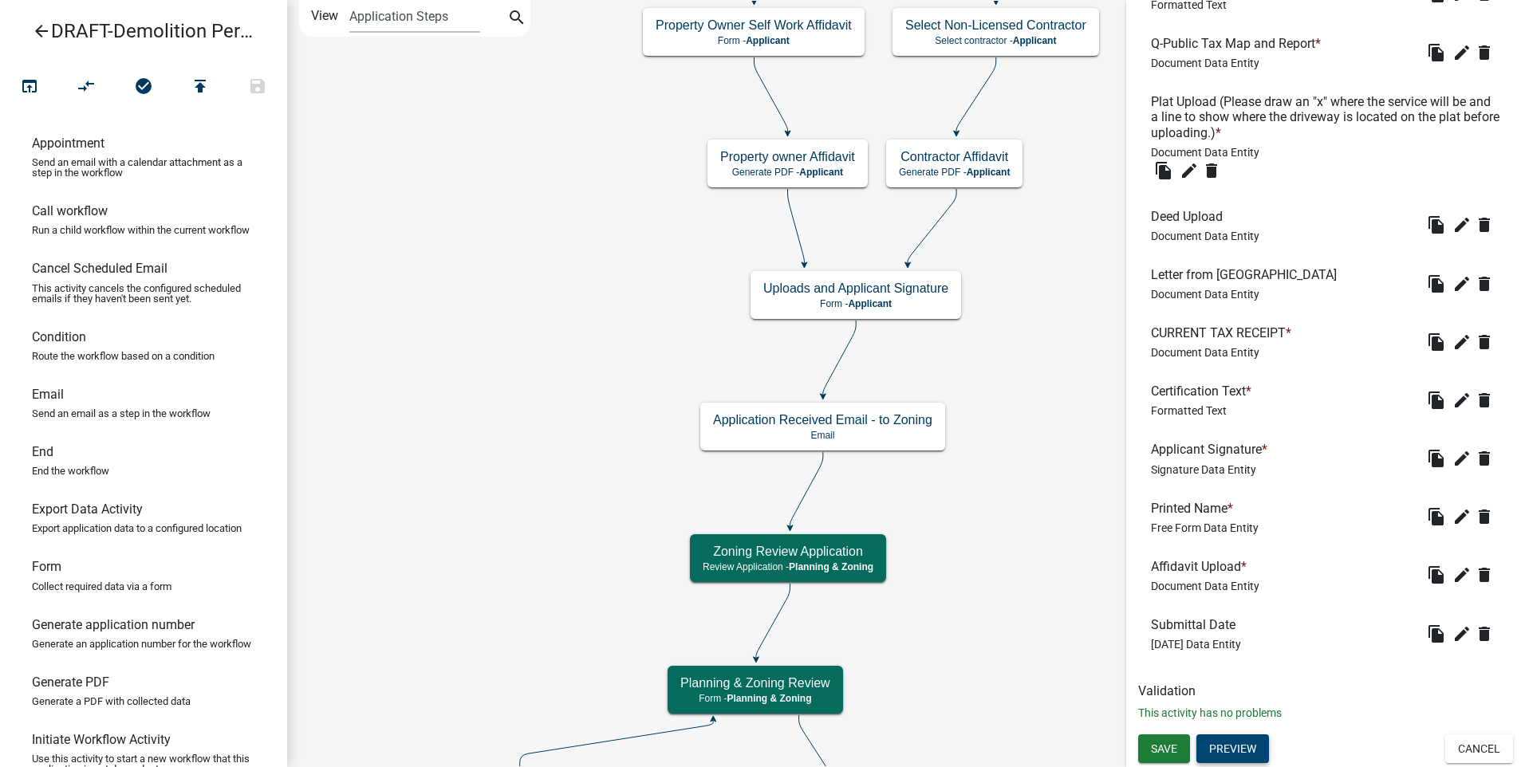
click at [1245, 750] on button "Preview" at bounding box center [1232, 749] width 73 height 29
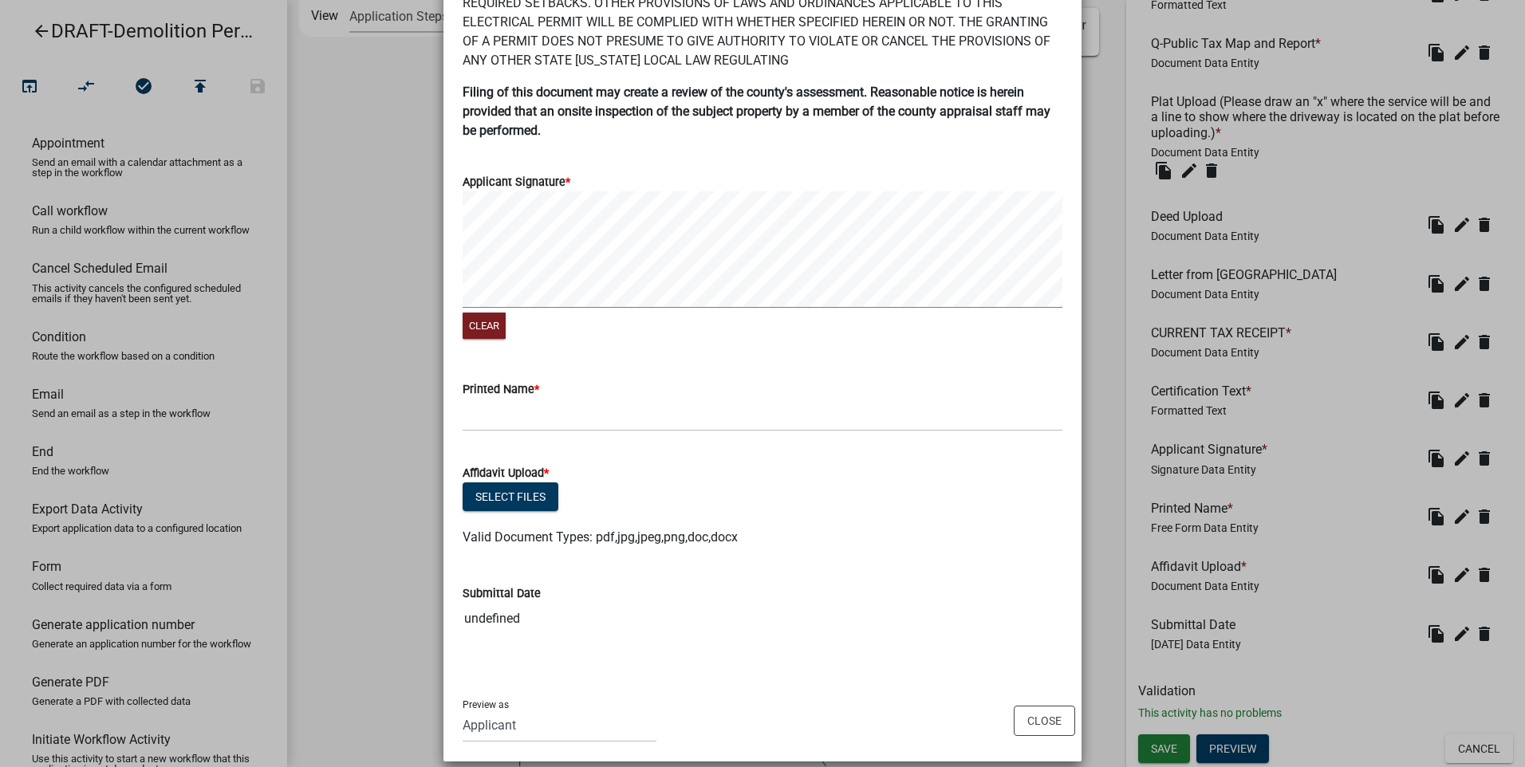
scroll to position [943, 0]
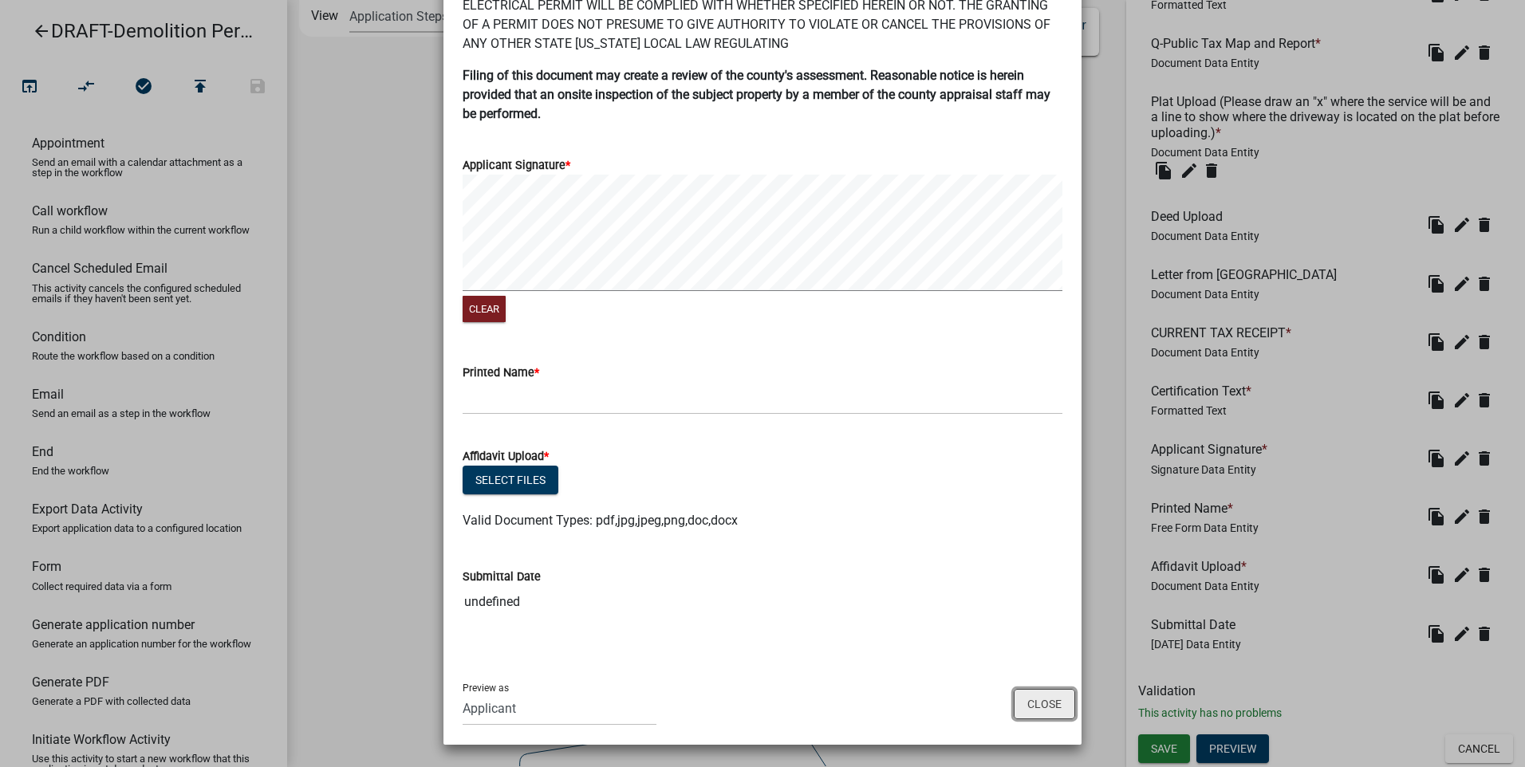
drag, startPoint x: 1031, startPoint y: 697, endPoint x: 1048, endPoint y: 688, distance: 18.9
click at [1031, 699] on button "Close" at bounding box center [1044, 704] width 61 height 30
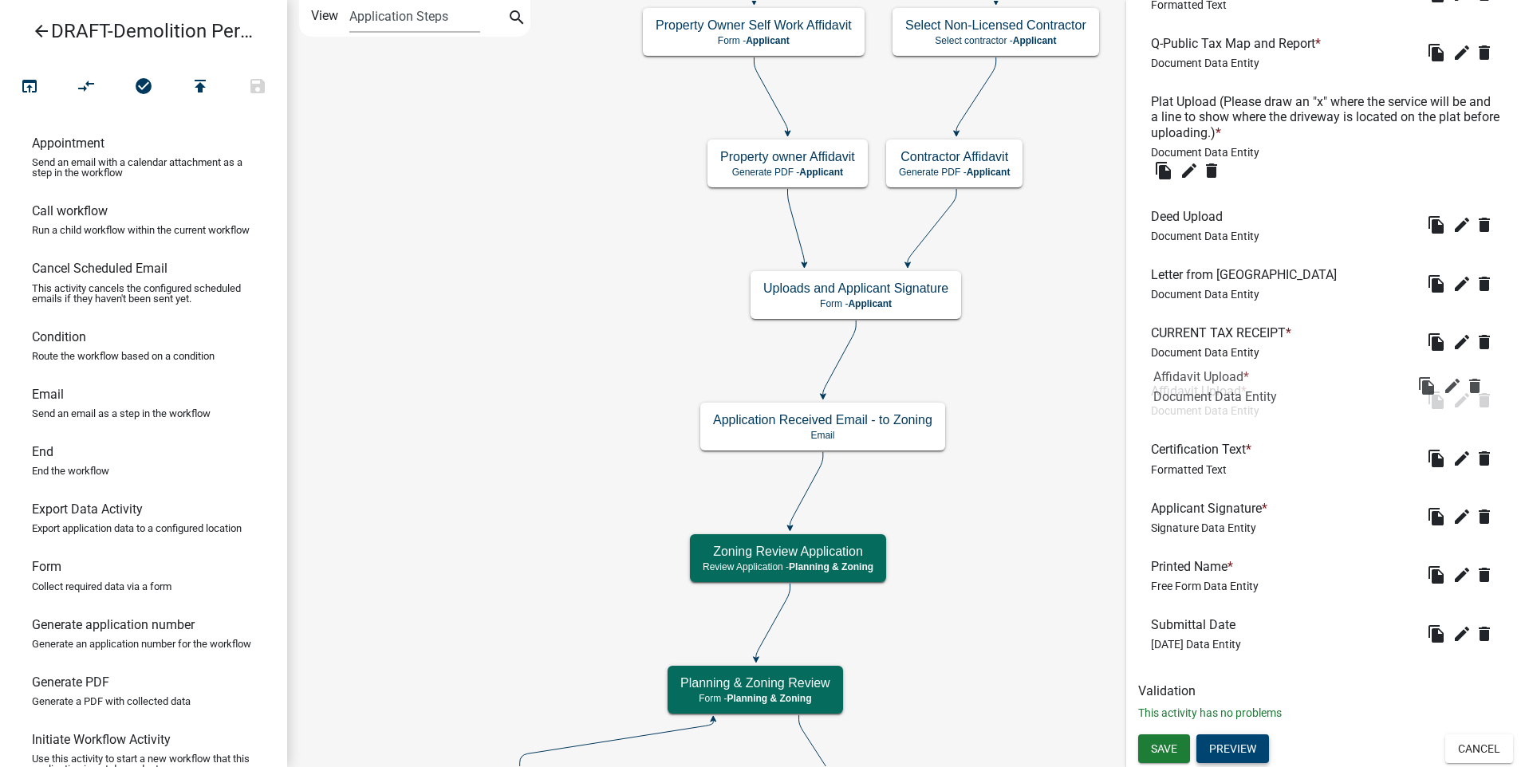
drag, startPoint x: 1214, startPoint y: 589, endPoint x: 1216, endPoint y: 399, distance: 190.6
click at [1173, 751] on span "Save" at bounding box center [1164, 749] width 26 height 13
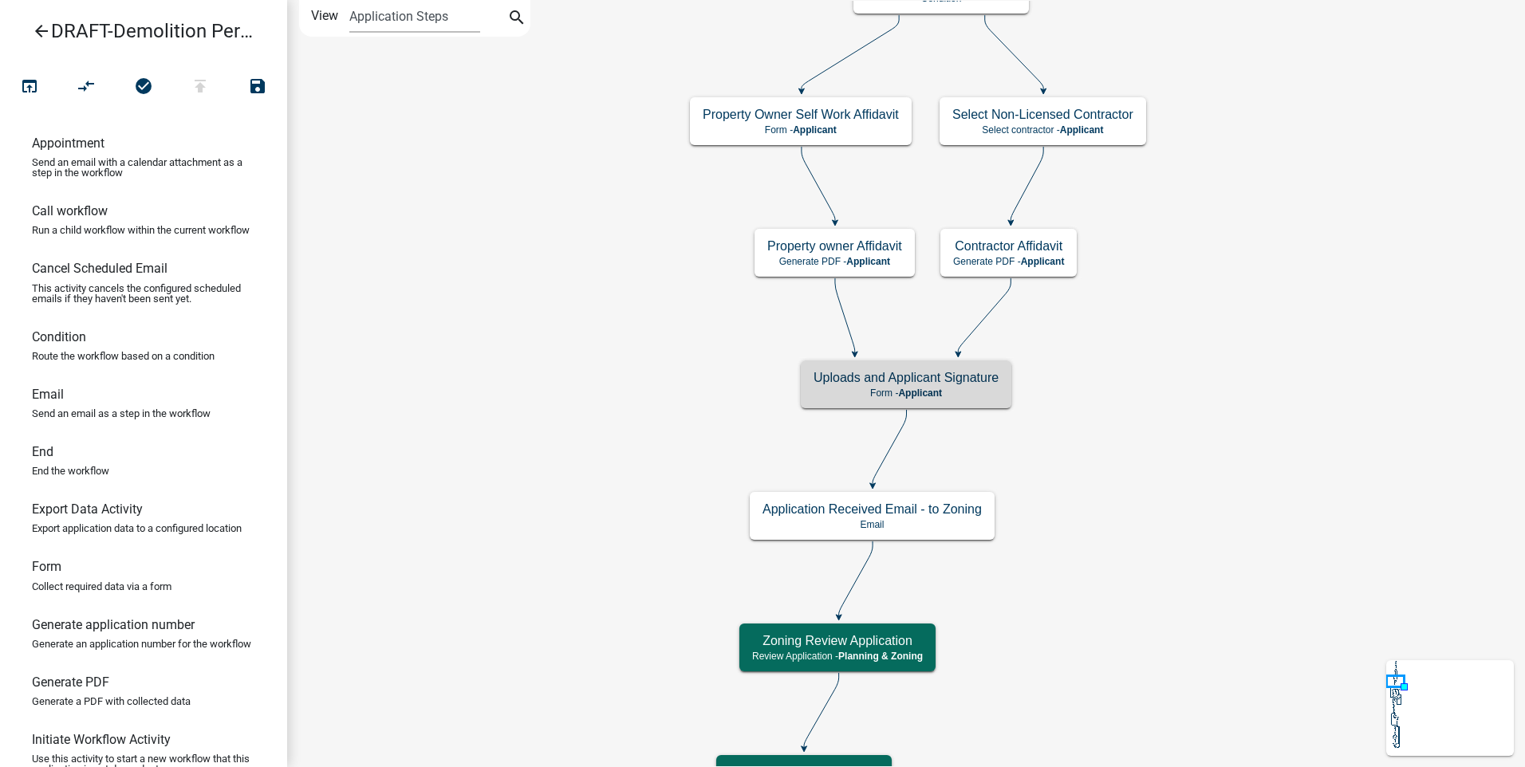
scroll to position [0, 0]
click at [861, 389] on p "Form - Applicant" at bounding box center [906, 393] width 185 height 11
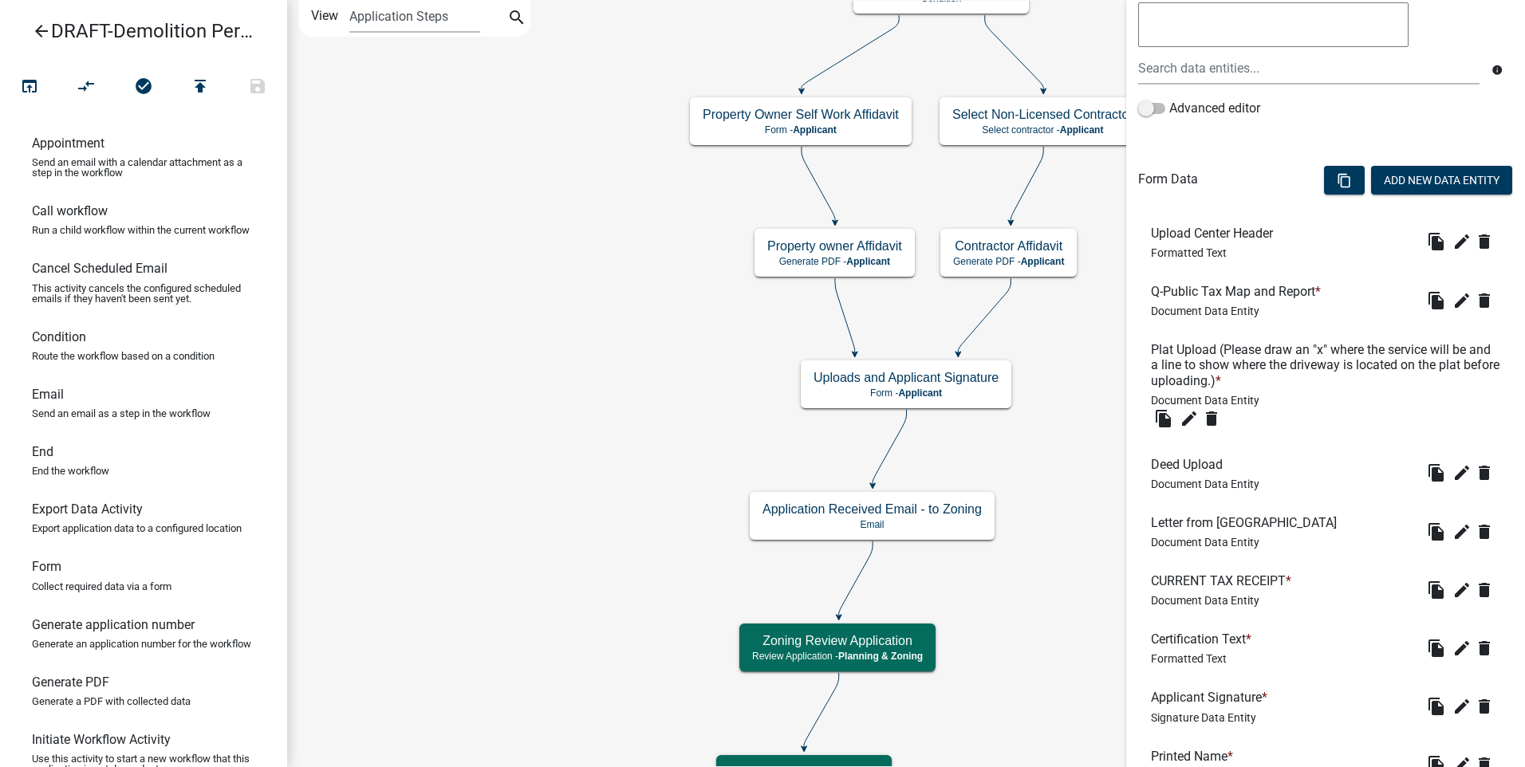
scroll to position [567, 0]
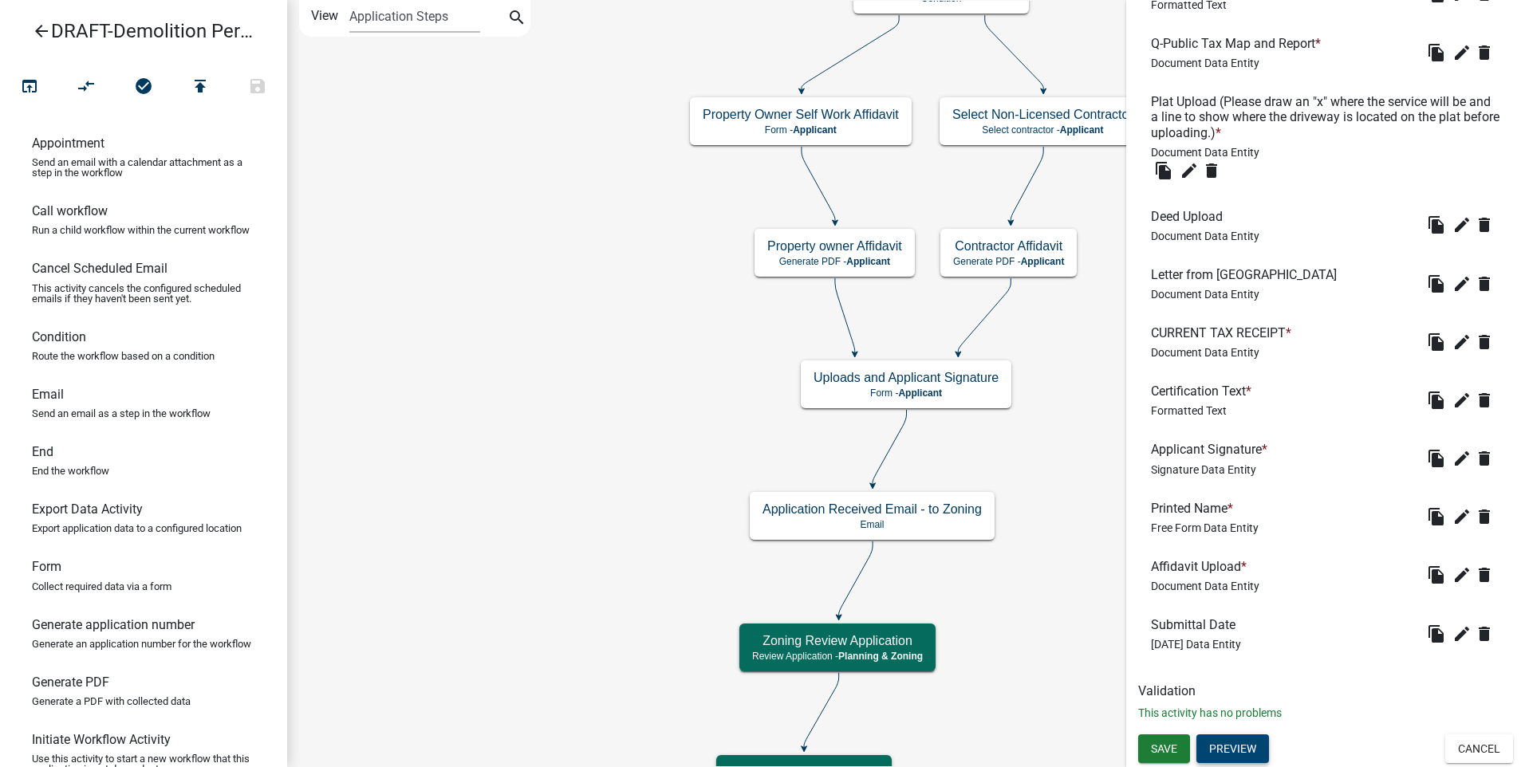
click at [1239, 744] on button "Preview" at bounding box center [1232, 749] width 73 height 29
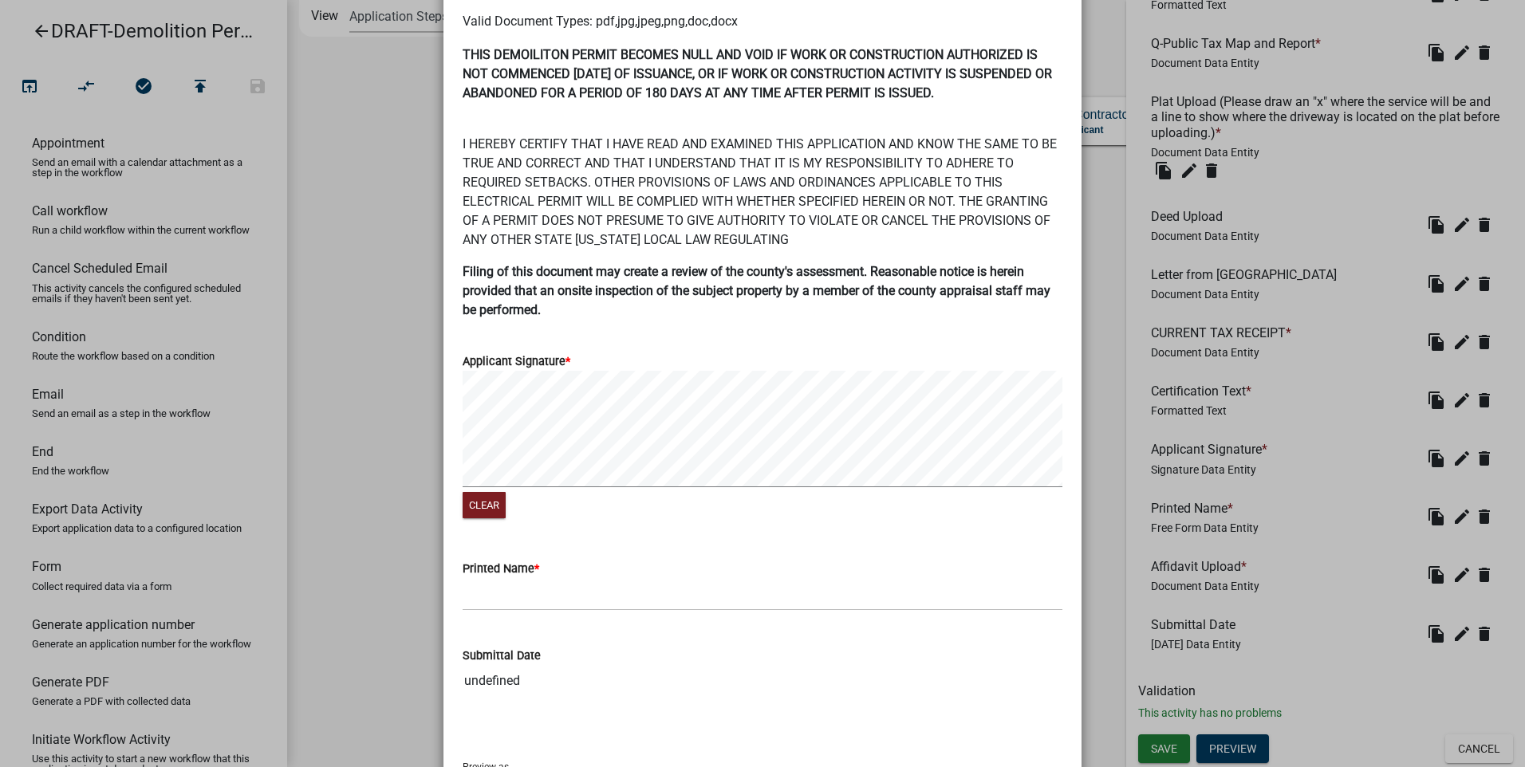
scroll to position [943, 0]
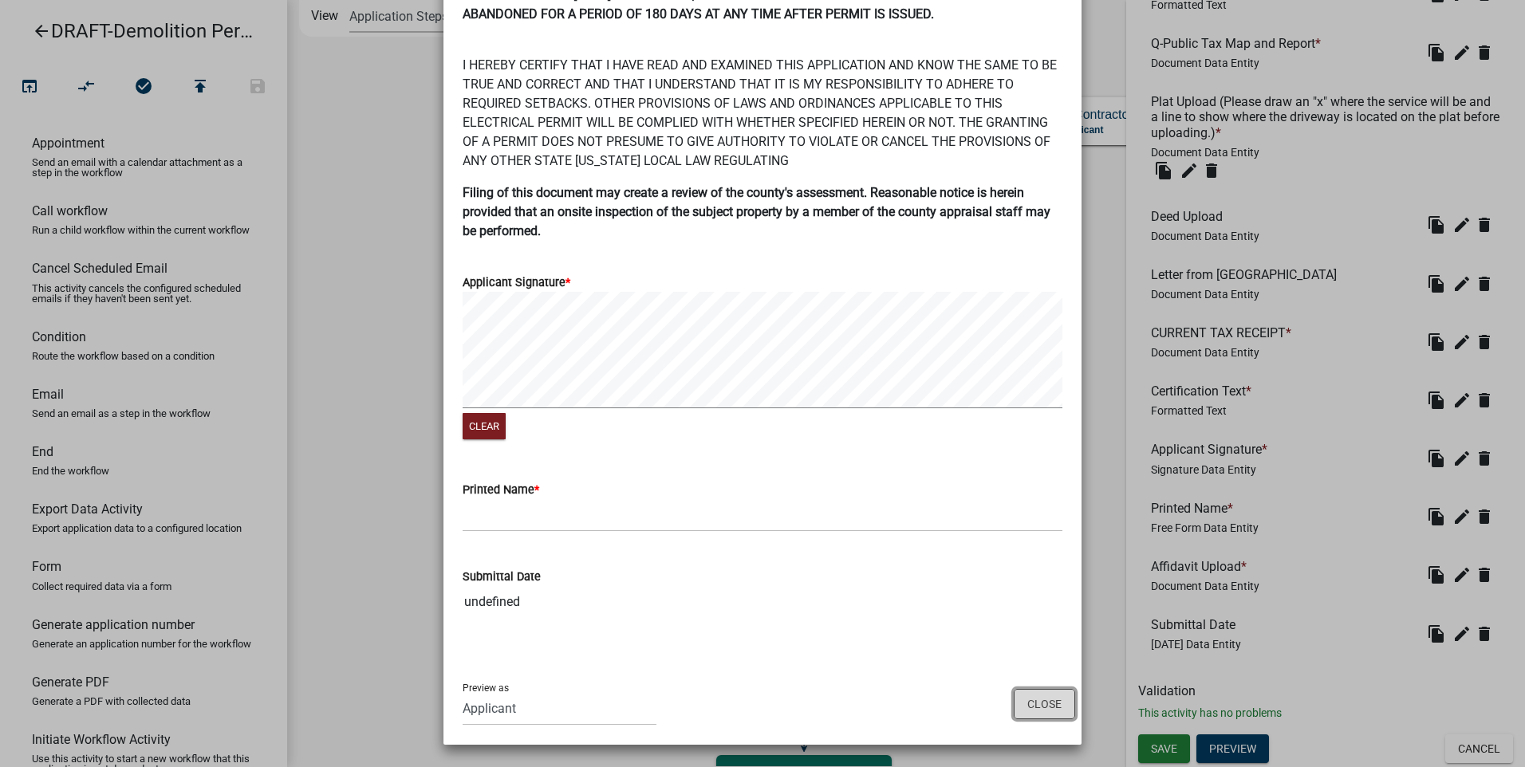
click at [1041, 696] on button "Close" at bounding box center [1044, 704] width 61 height 30
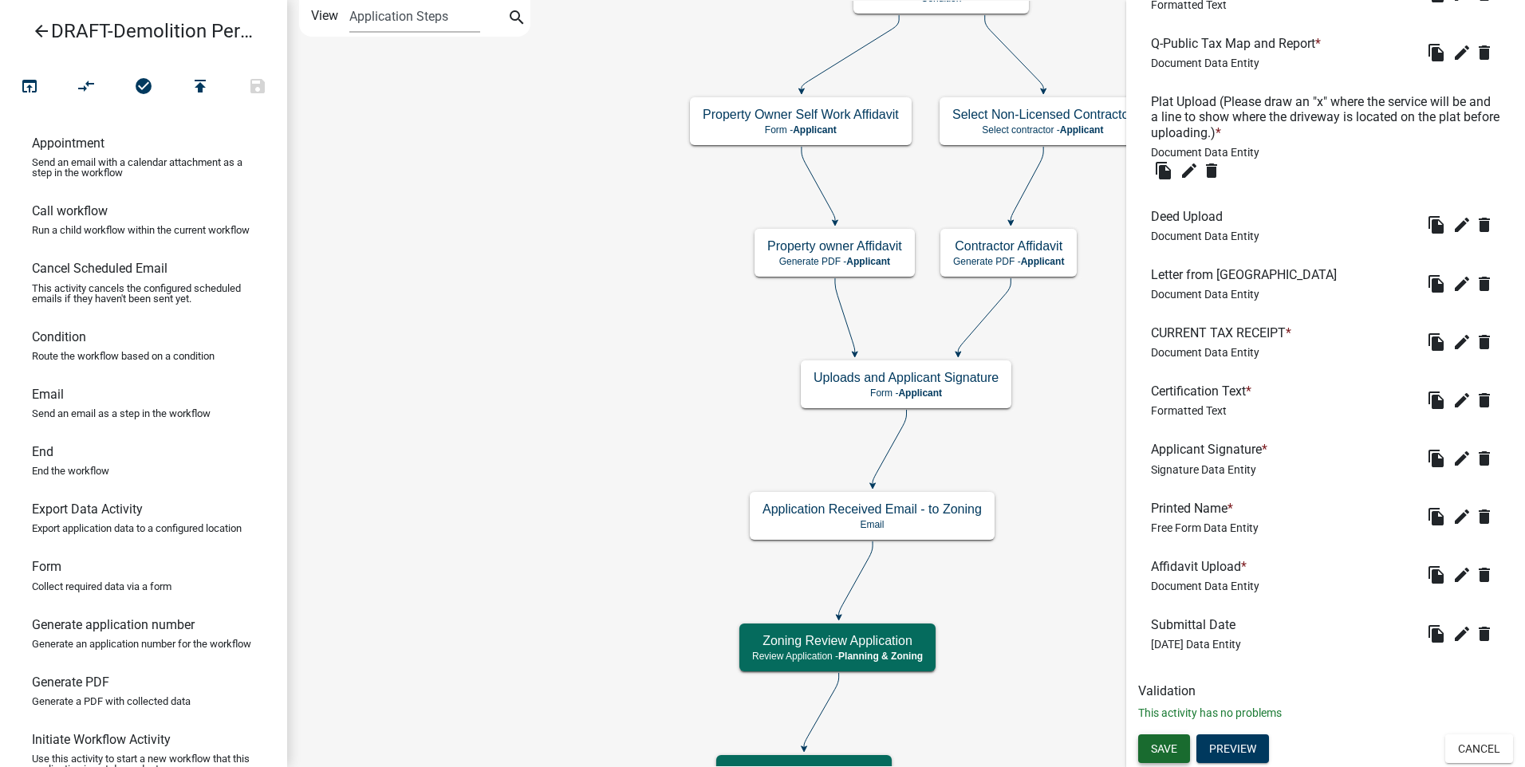
click at [1170, 750] on span "Save" at bounding box center [1164, 749] width 26 height 13
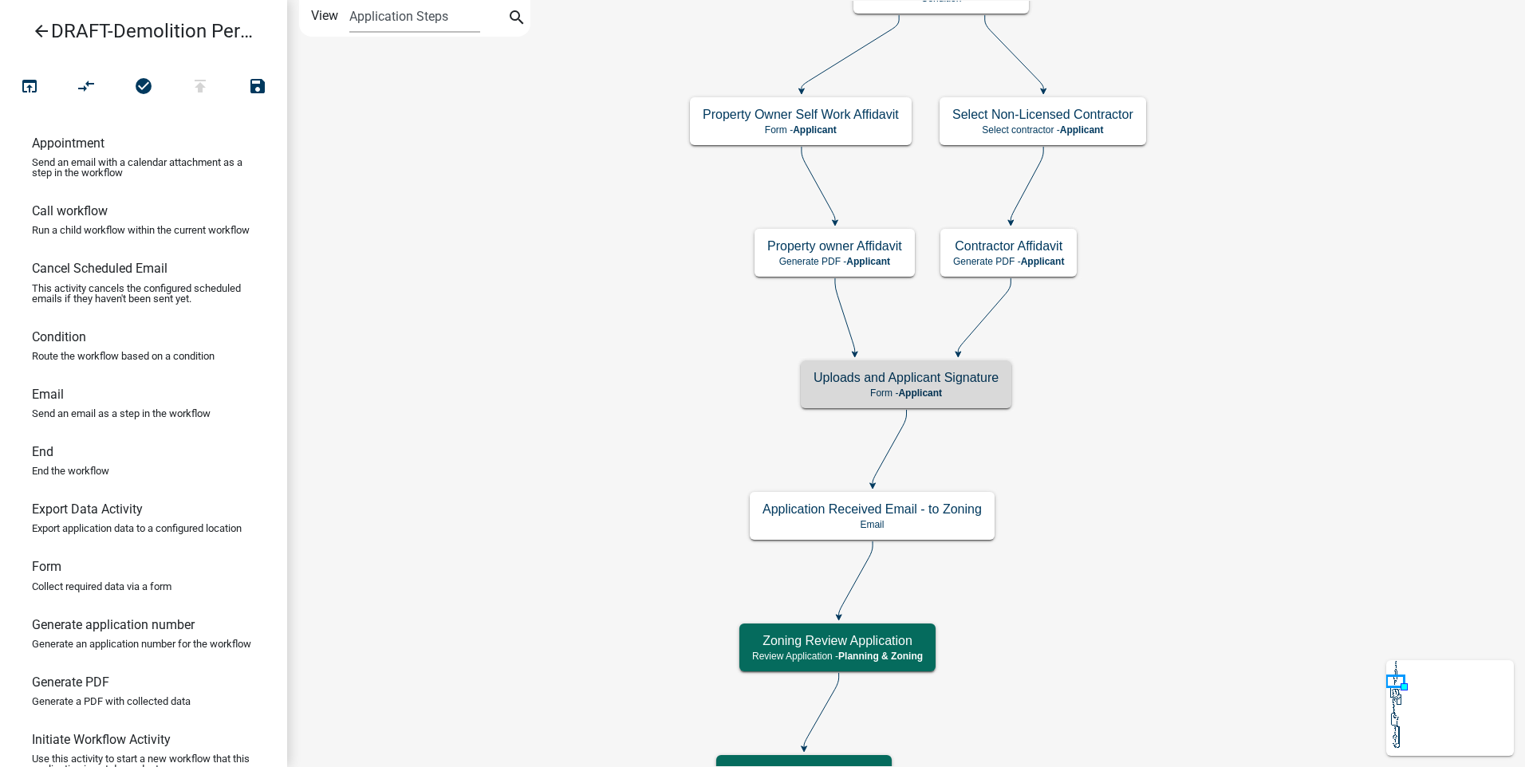
scroll to position [0, 0]
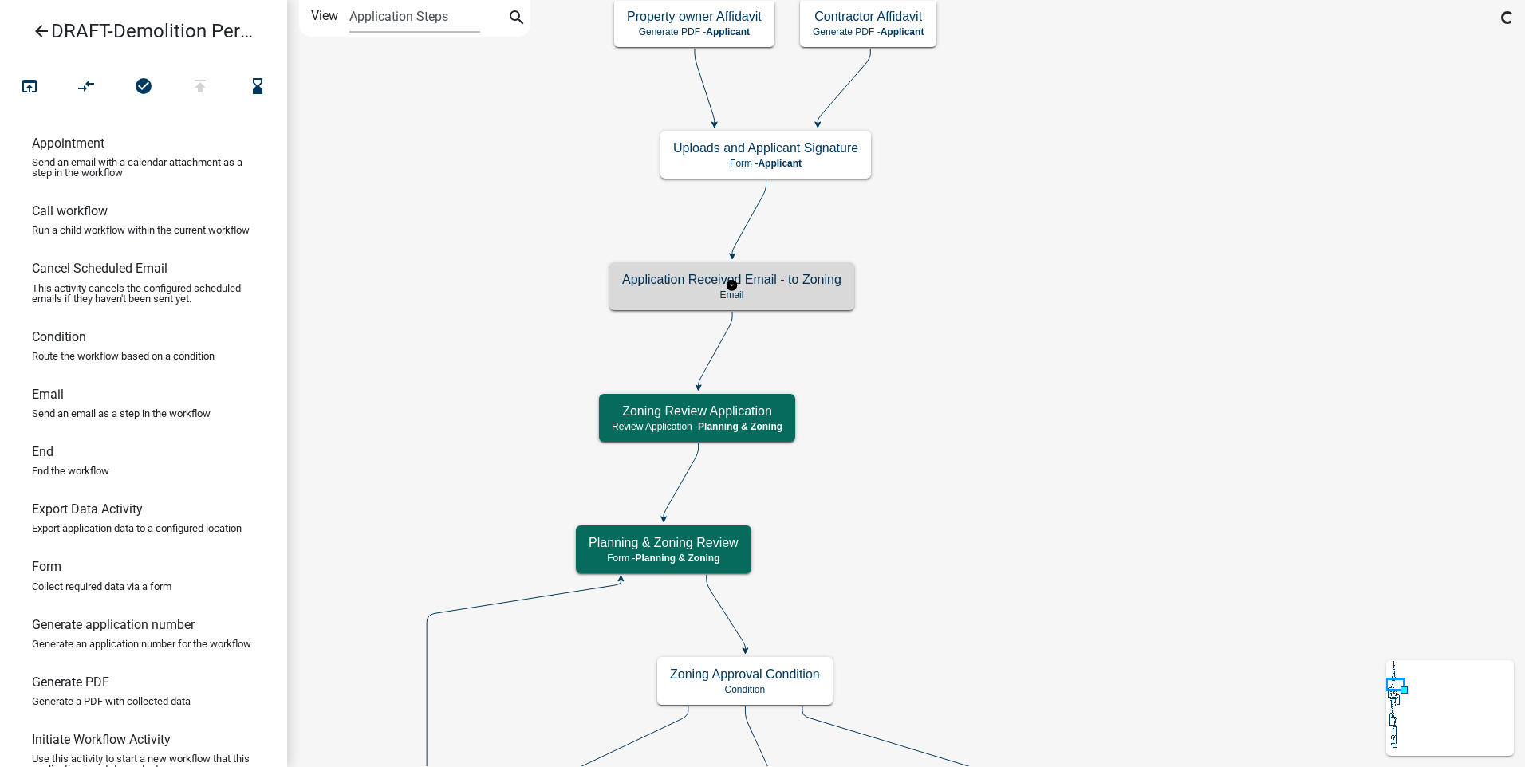
click at [817, 296] on p "Email" at bounding box center [731, 295] width 219 height 11
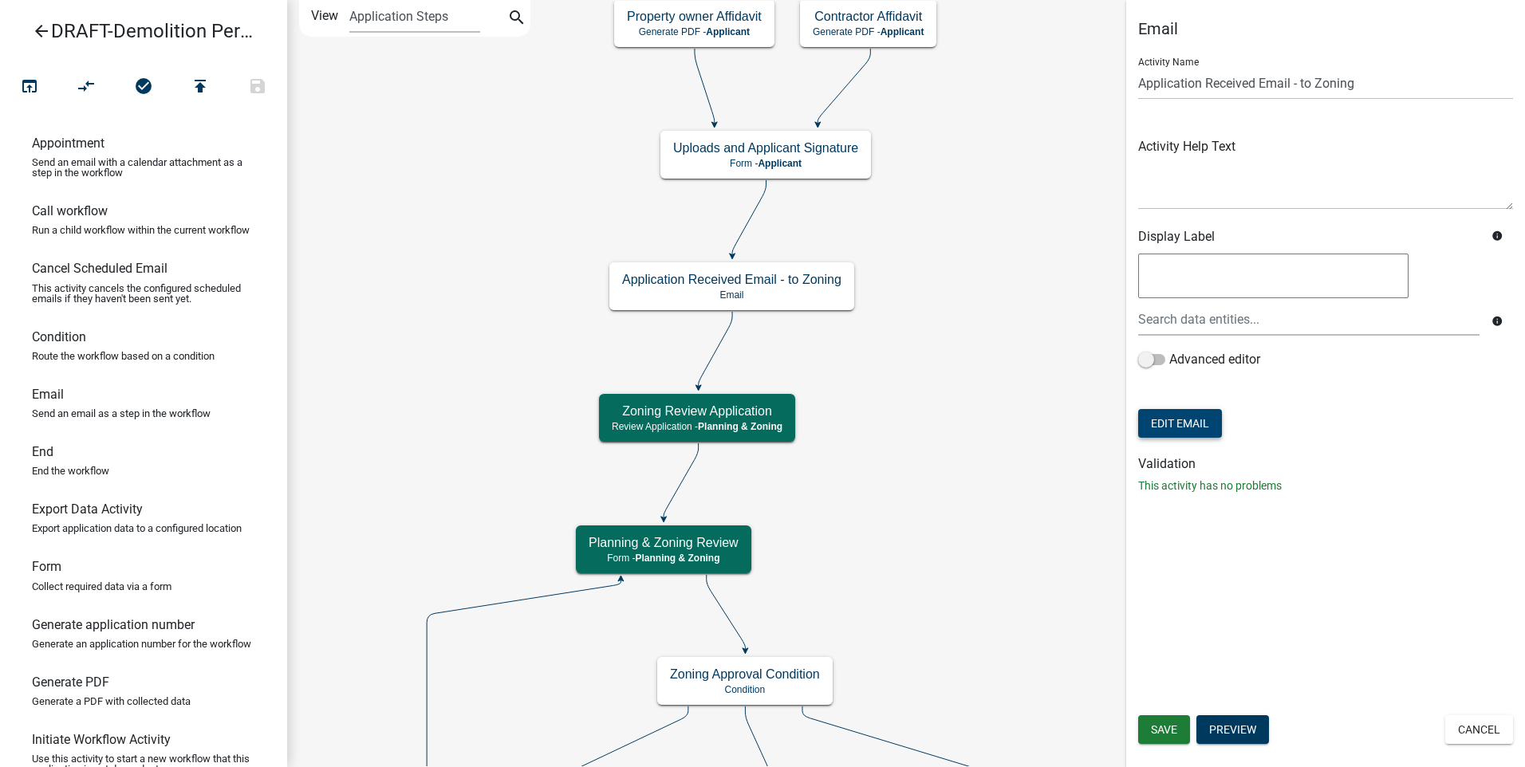
click at [1208, 423] on button "Edit Email" at bounding box center [1180, 423] width 84 height 29
select select "f8aedfd8-39b5-4d7f-8304-f16556aaf9a2"
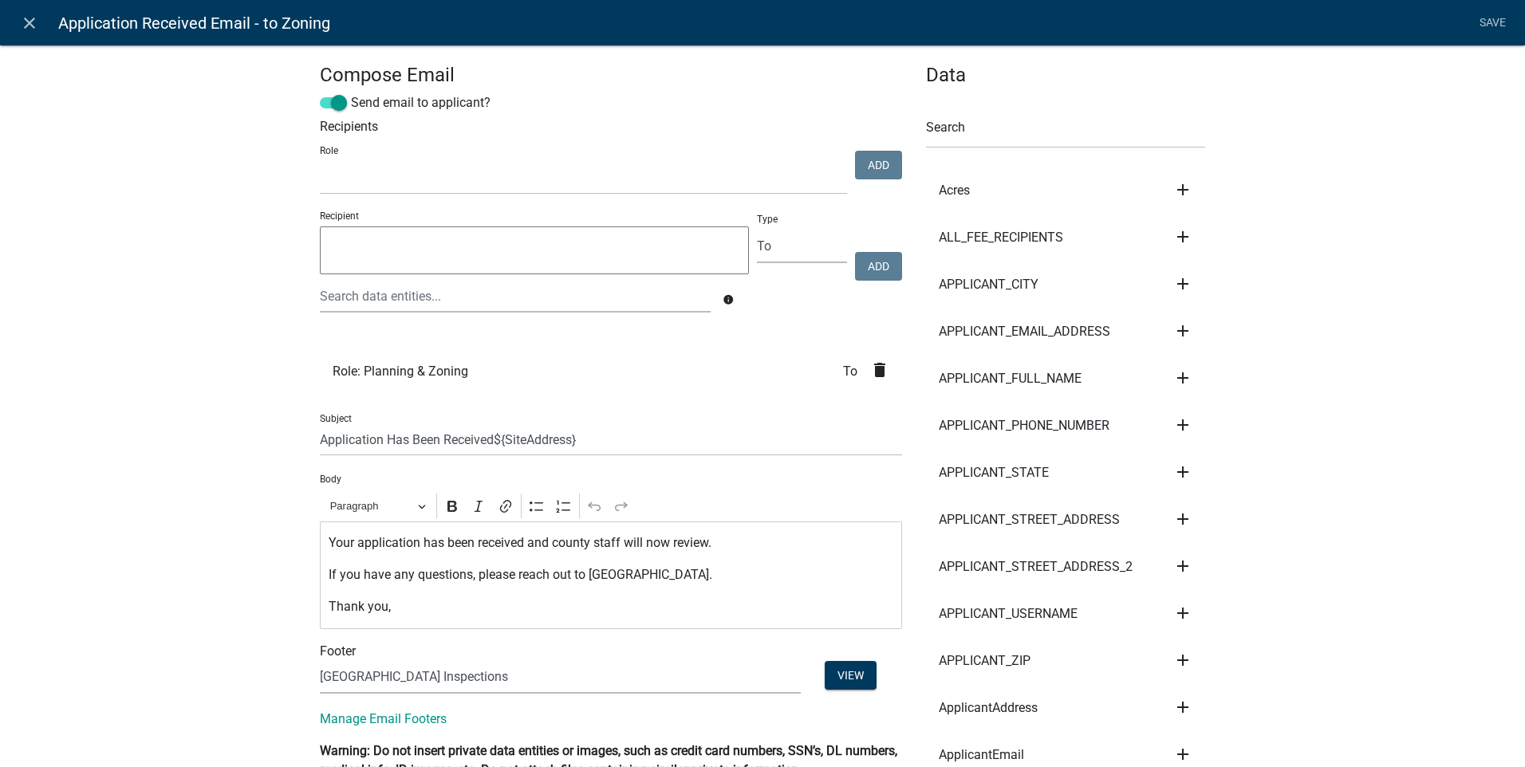
select select
click at [320, 440] on input "Application Has Been Received${SiteAddress}" at bounding box center [611, 440] width 582 height 33
type input "Demolition Application Has Been Received${SiteAddress}"
click at [1492, 20] on link "Save" at bounding box center [1492, 23] width 40 height 30
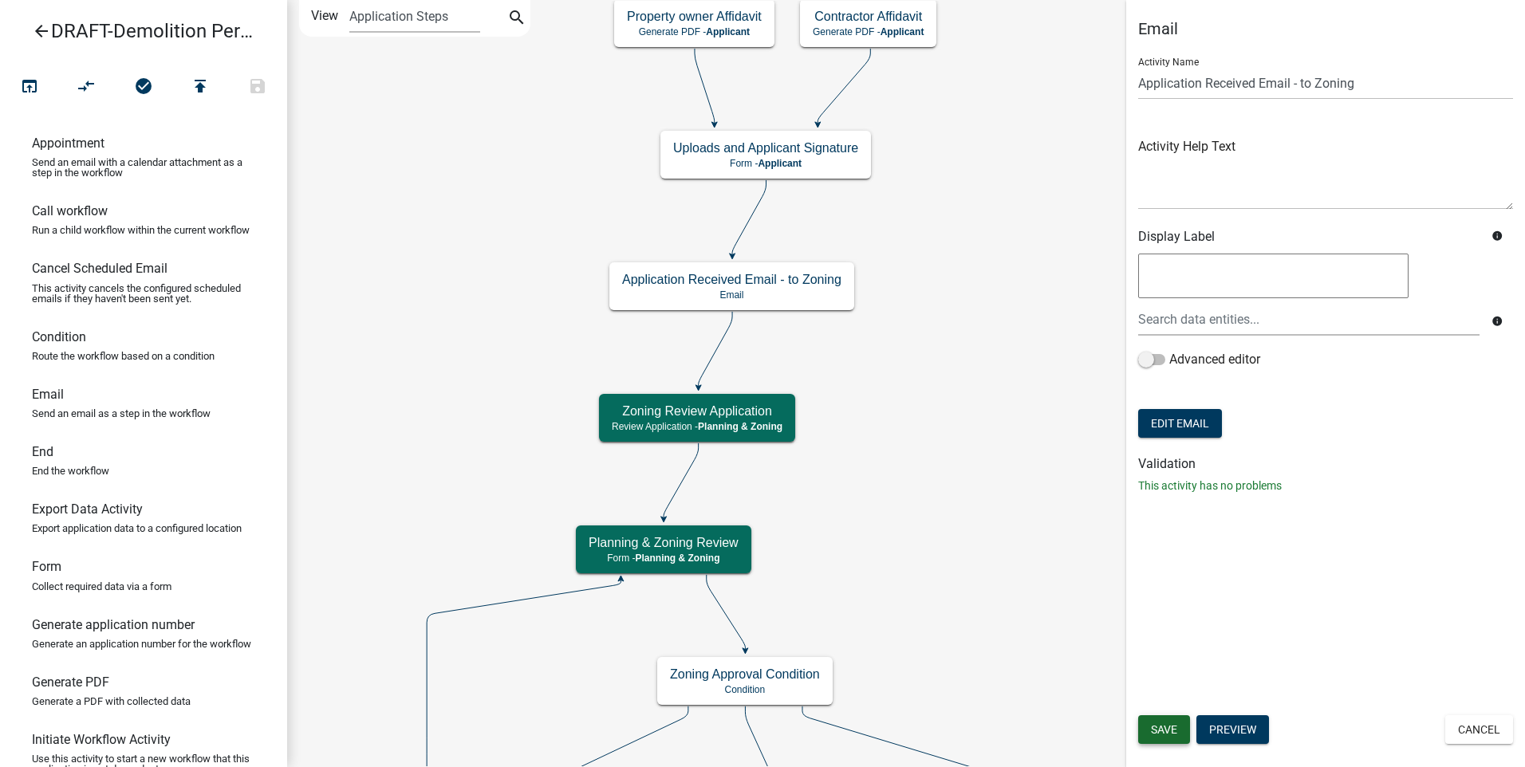
click at [1160, 726] on span "Save" at bounding box center [1164, 729] width 26 height 13
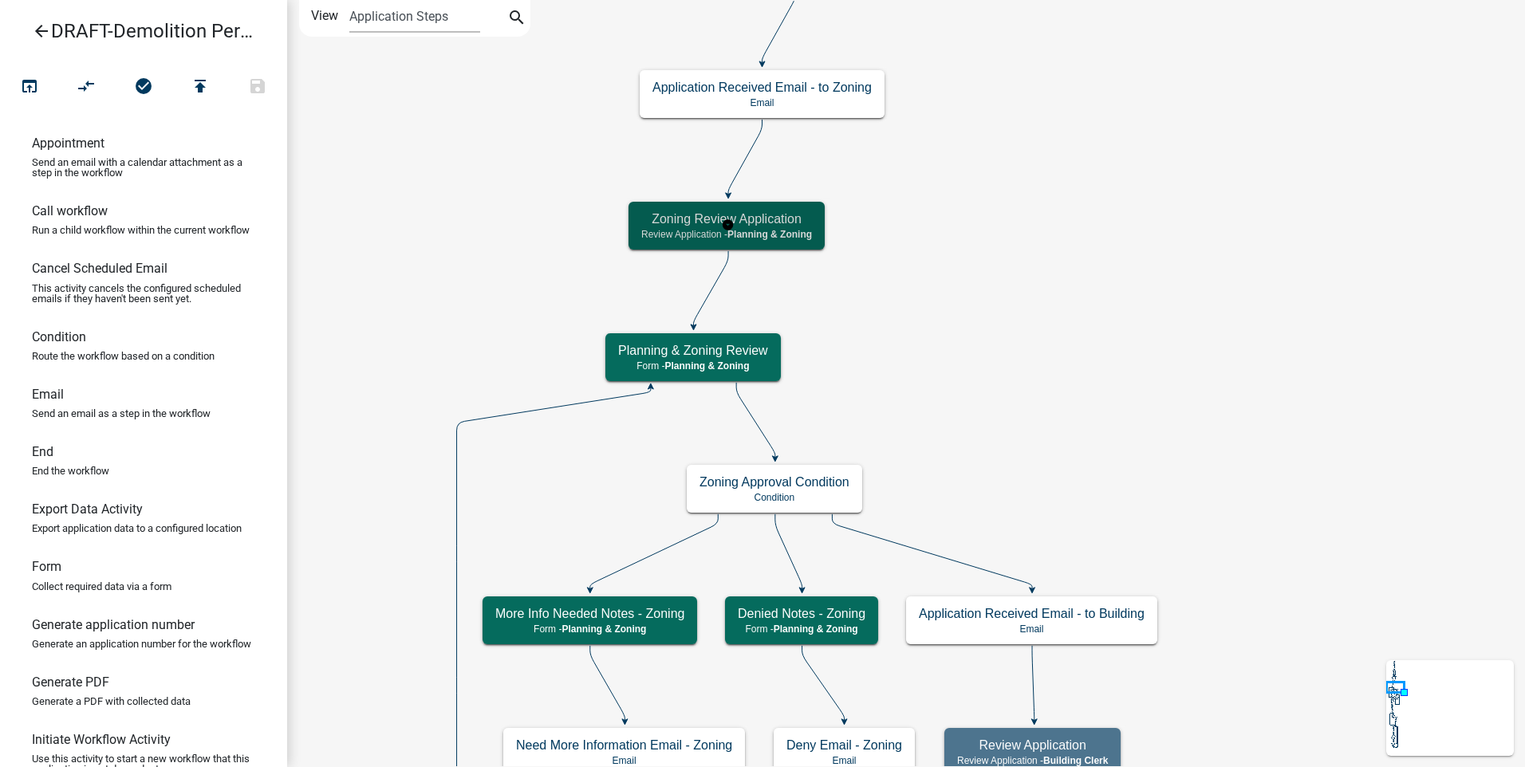
click at [664, 223] on h5 "Zoning Review Application" at bounding box center [726, 218] width 171 height 15
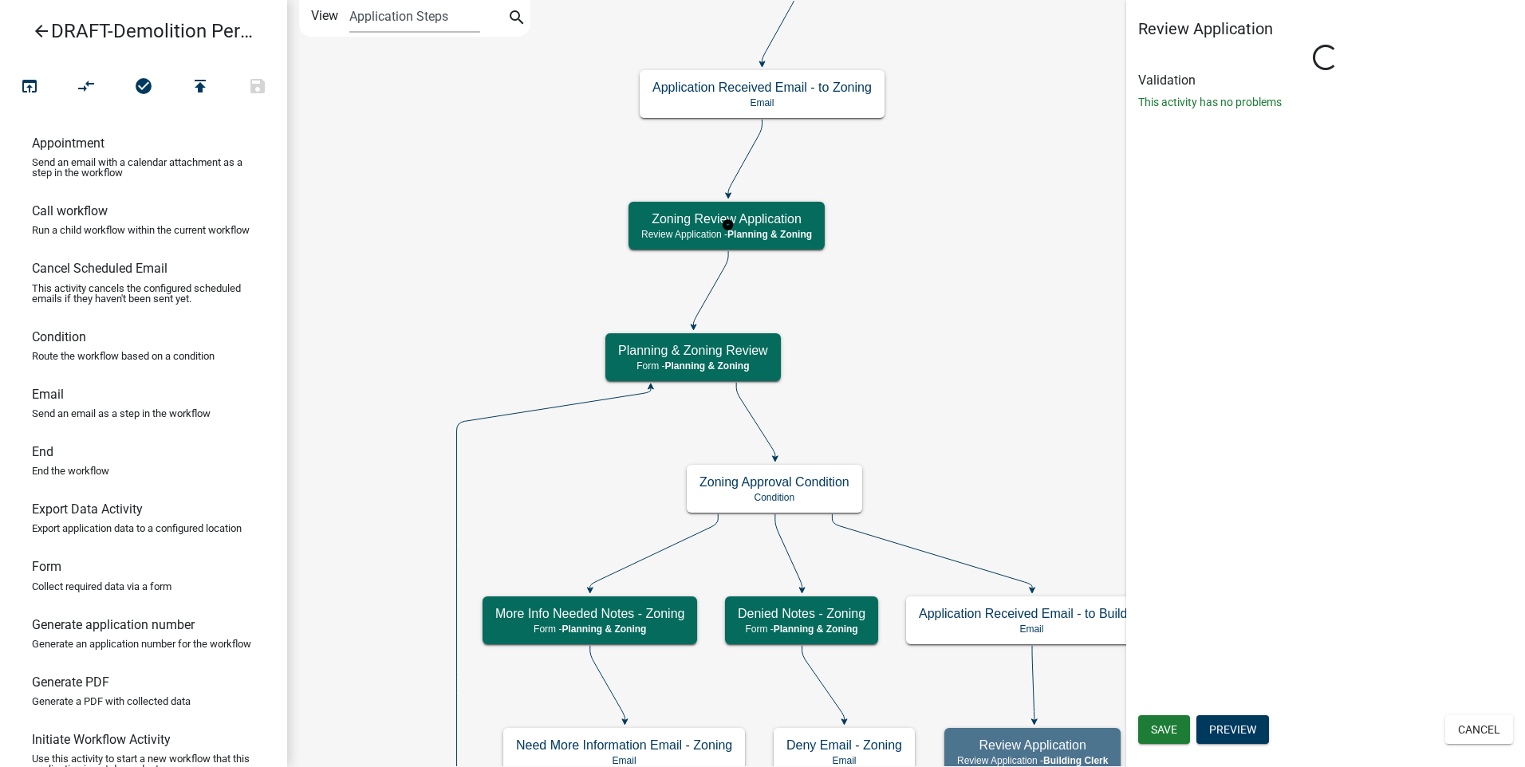
select select "21E23B7C-0AE9-4CE5-BF16-76C7A100C343"
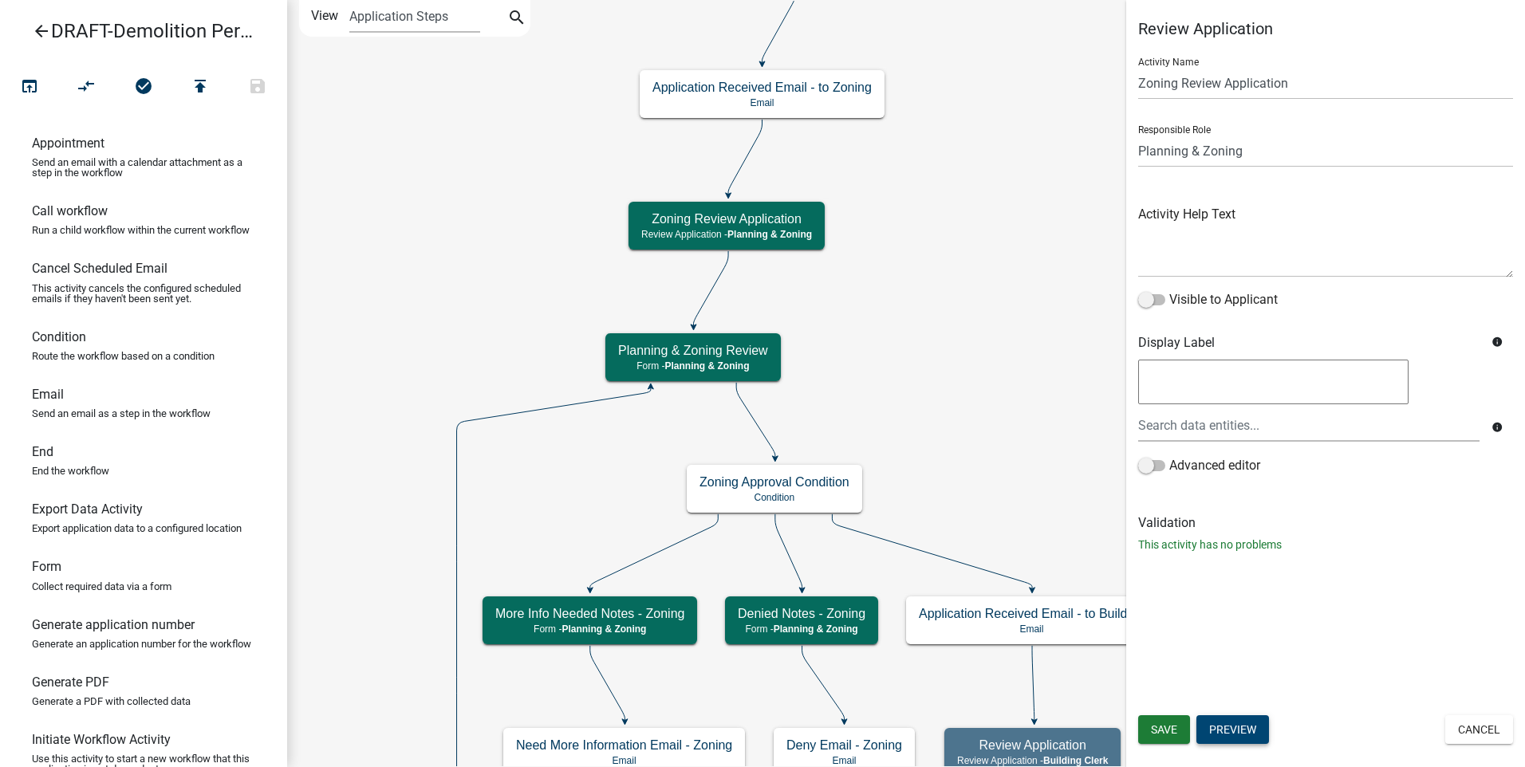
click at [1241, 730] on button "Preview" at bounding box center [1232, 729] width 73 height 29
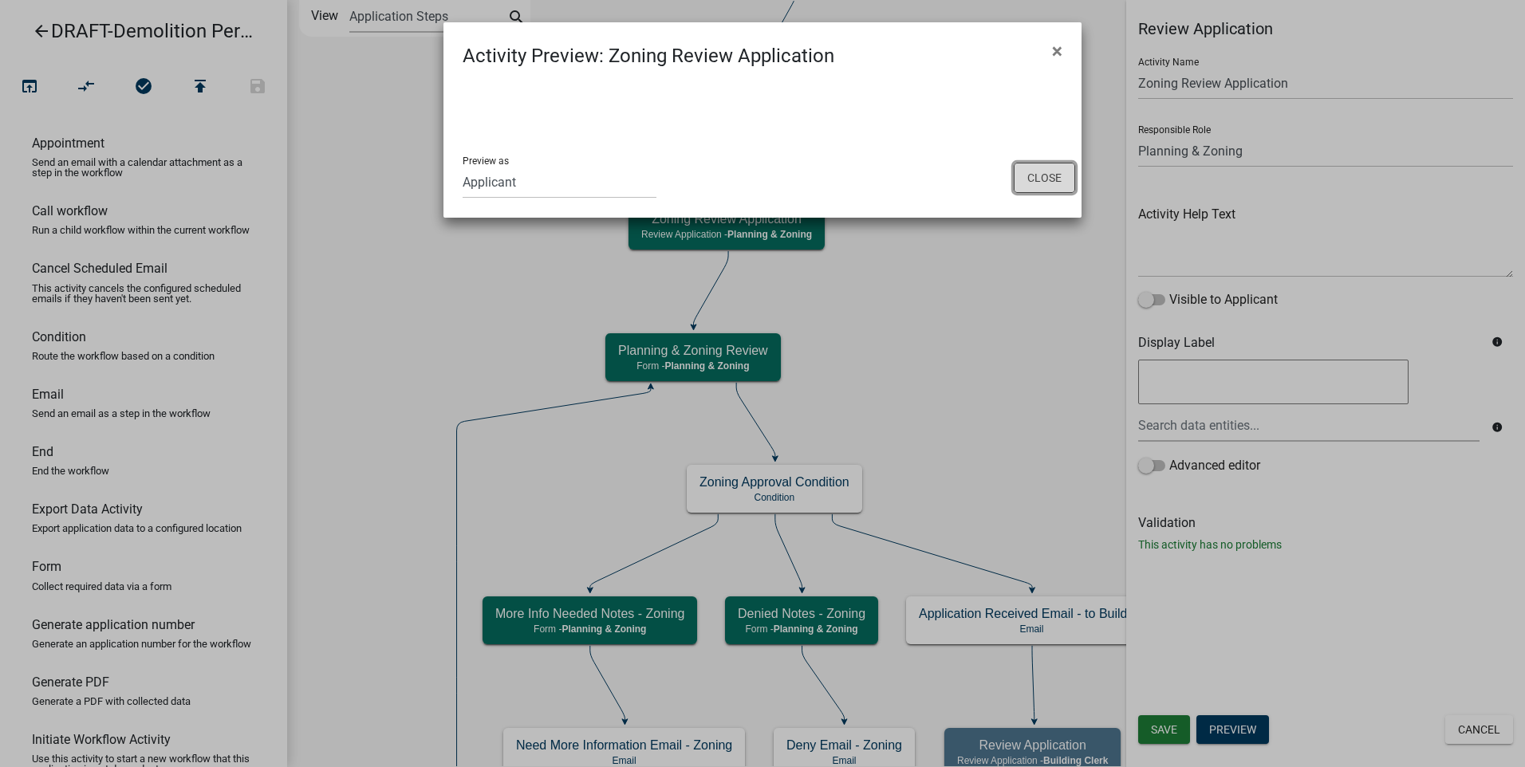
click at [1037, 171] on button "Close" at bounding box center [1044, 178] width 61 height 30
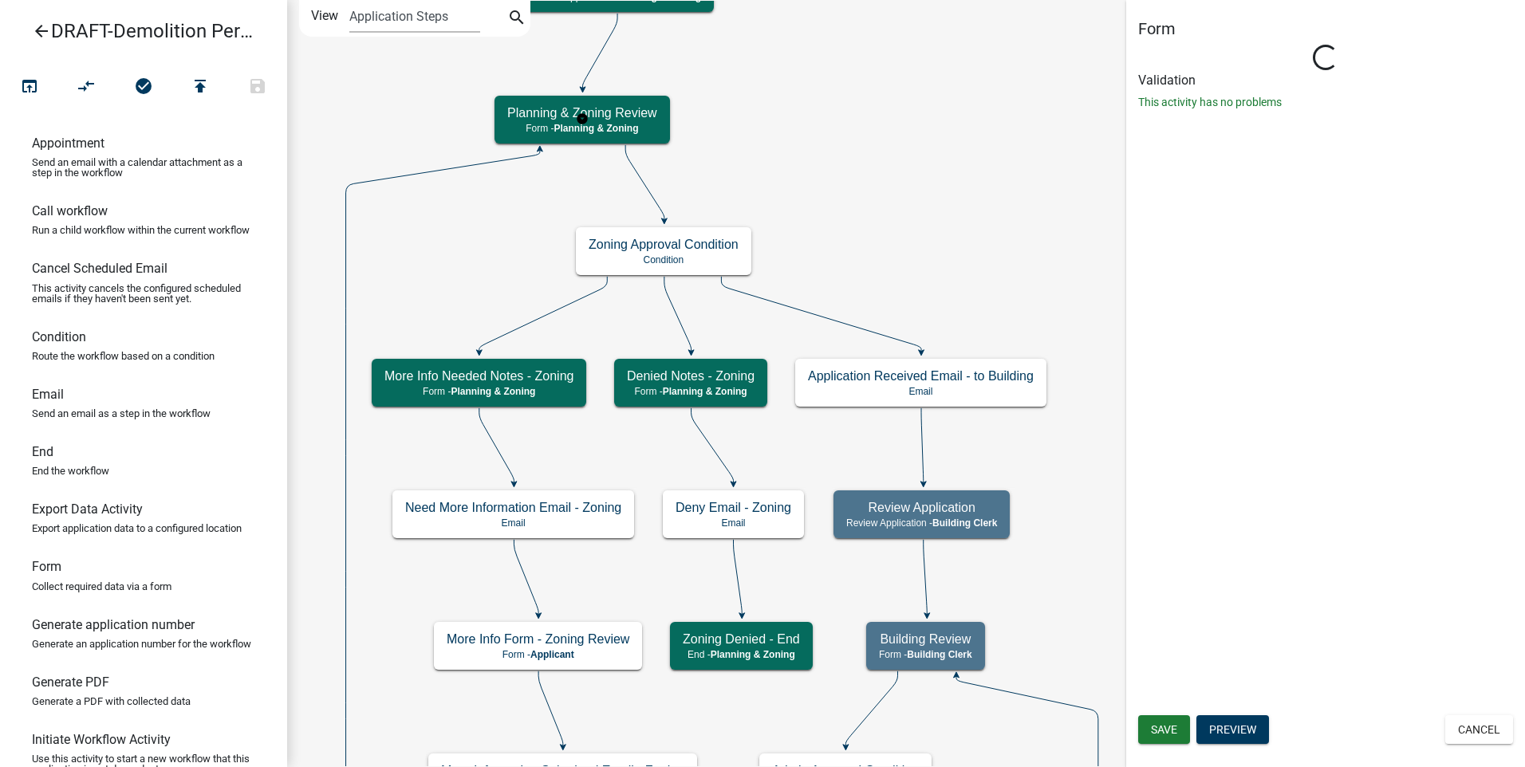
select select "21E23B7C-0AE9-4CE5-BF16-76C7A100C343"
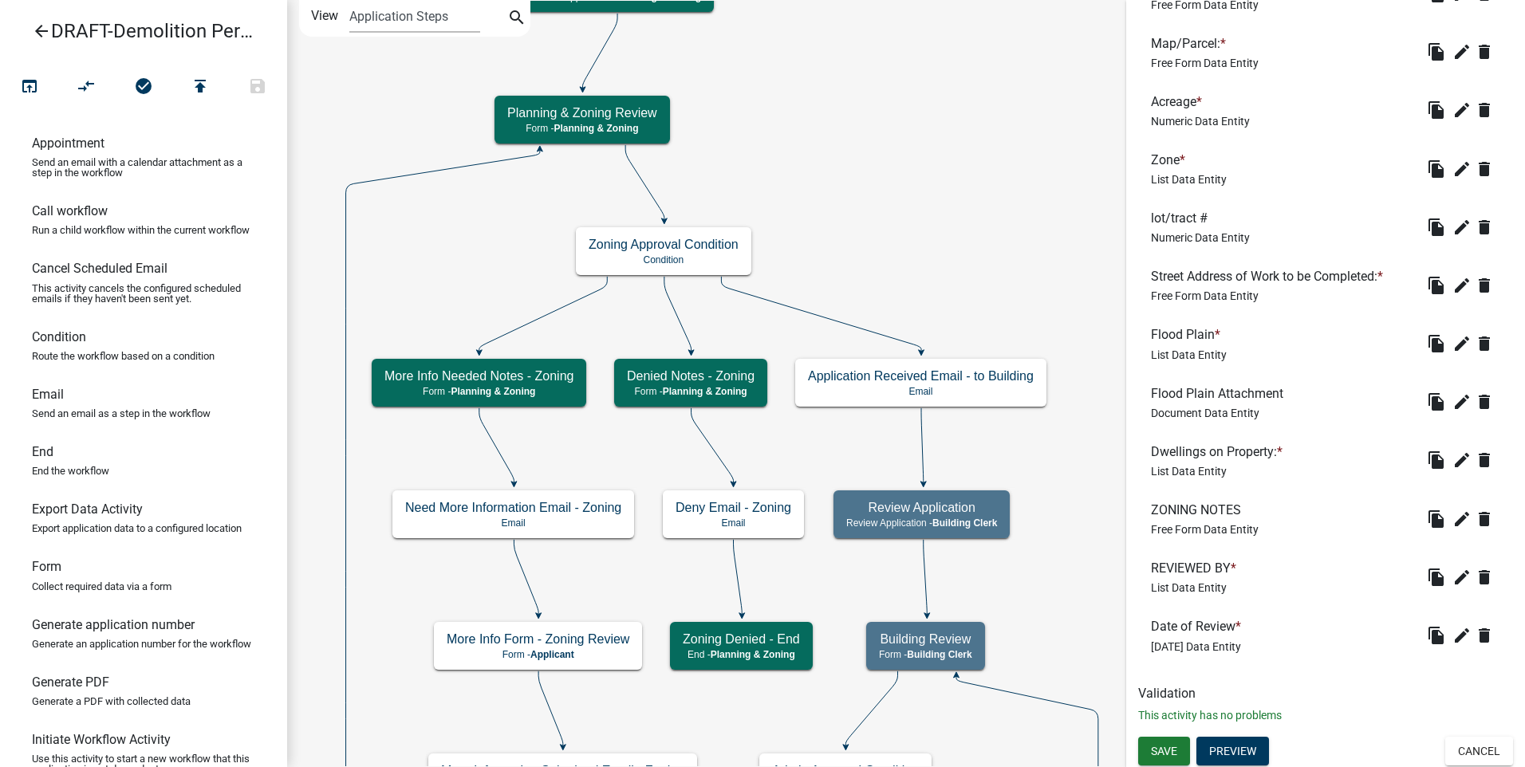
scroll to position [809, 0]
click at [1243, 749] on button "Preview" at bounding box center [1232, 749] width 73 height 29
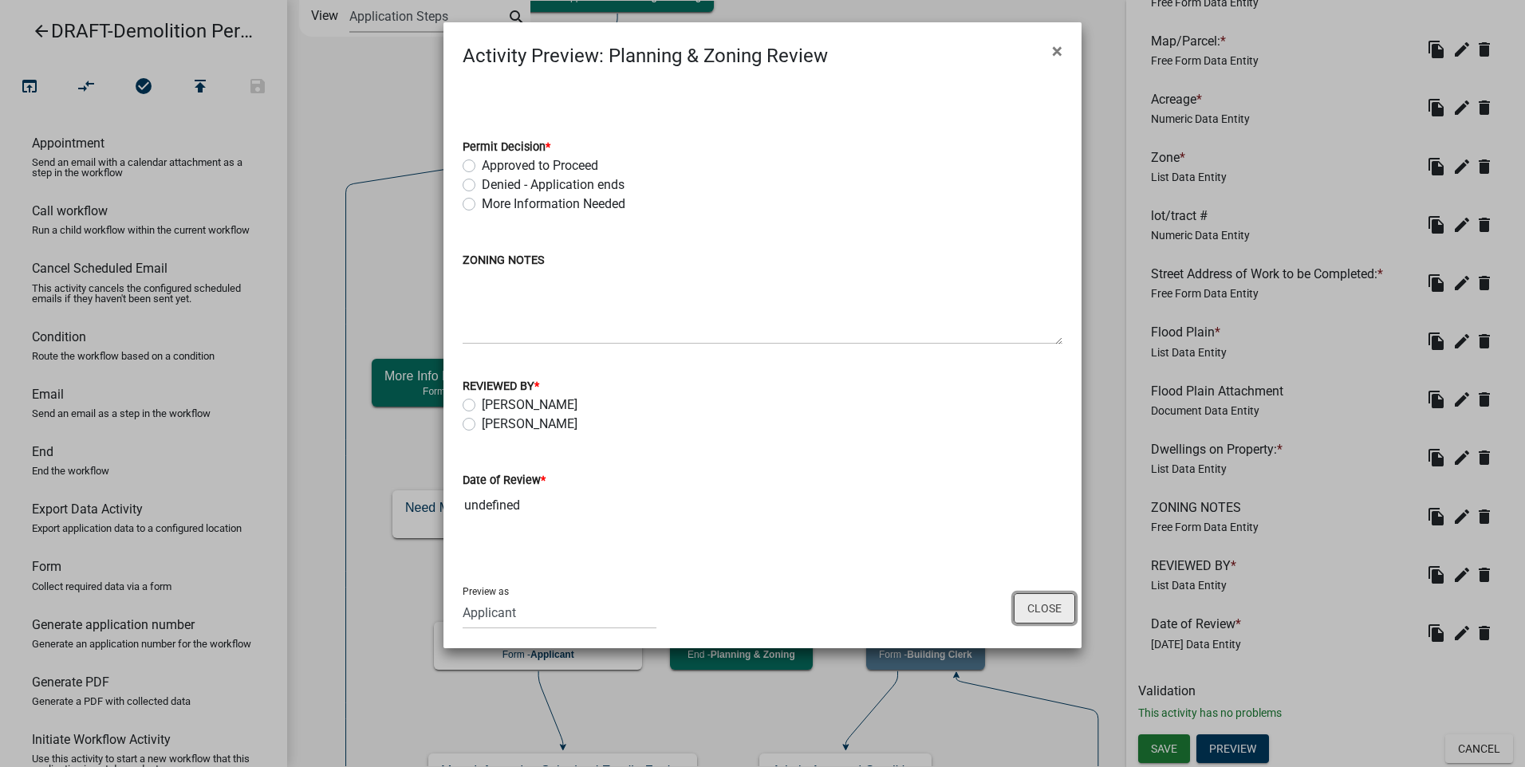
click at [1035, 597] on button "Close" at bounding box center [1044, 608] width 61 height 30
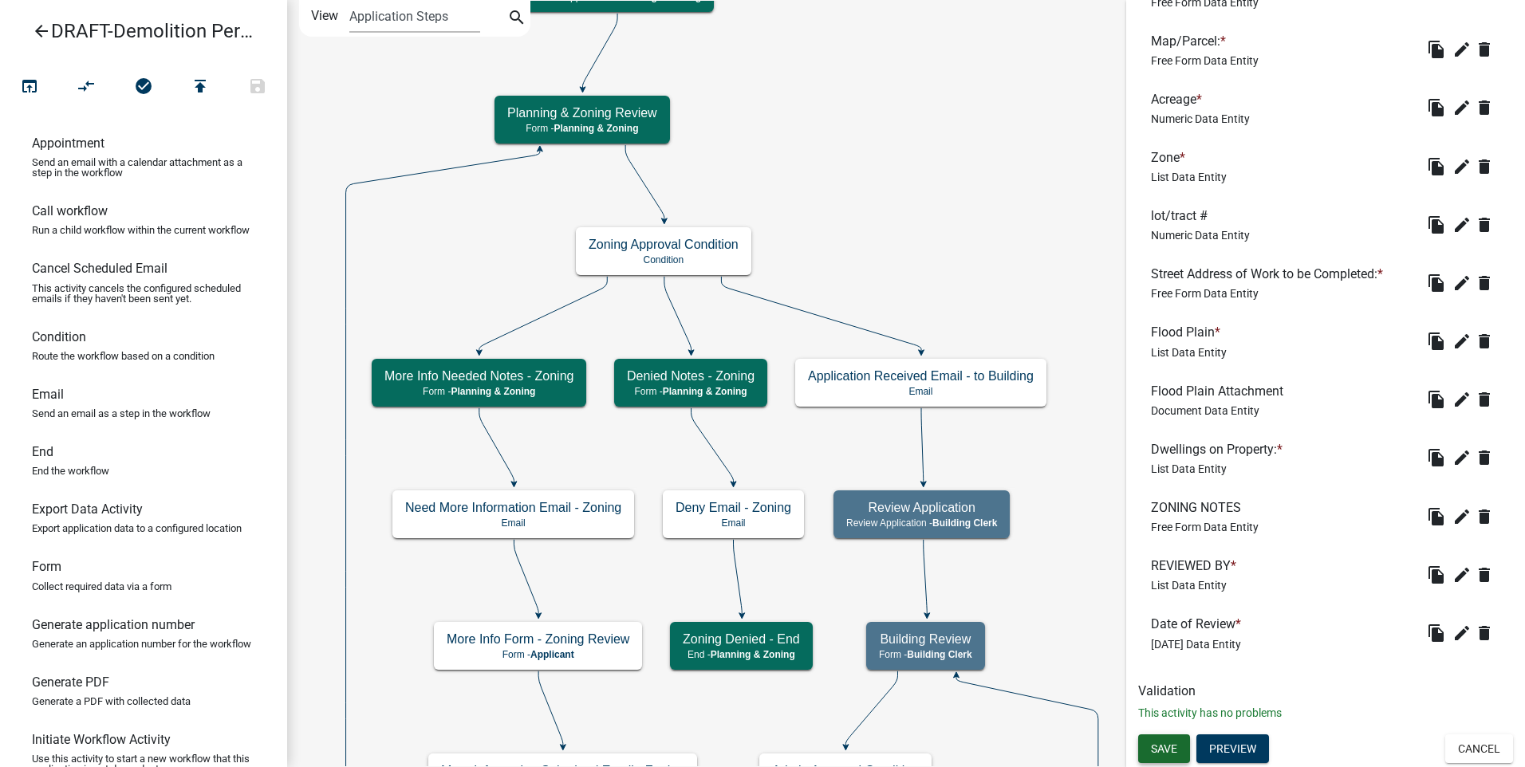
click at [1170, 743] on span "Save" at bounding box center [1164, 748] width 26 height 13
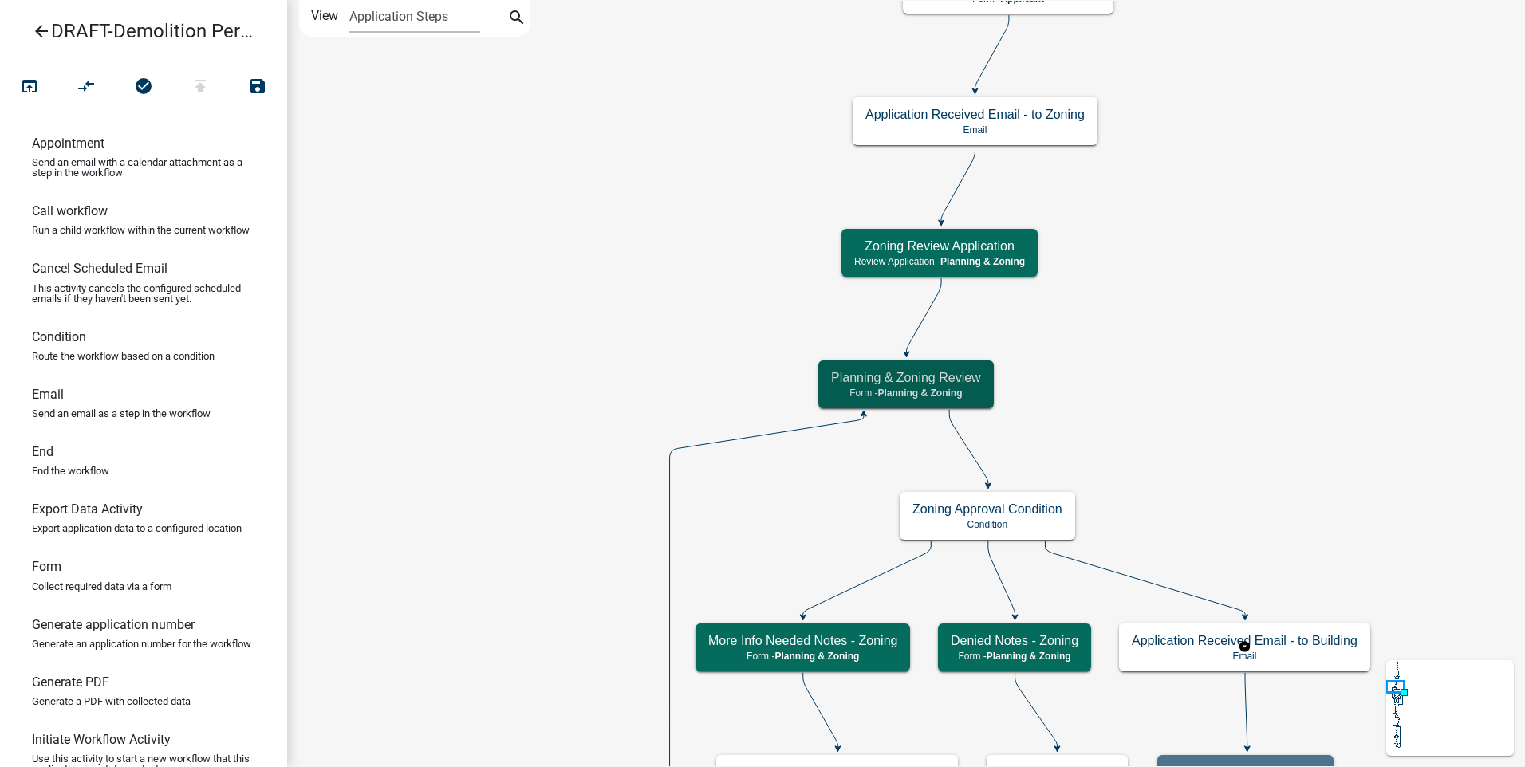
scroll to position [0, 0]
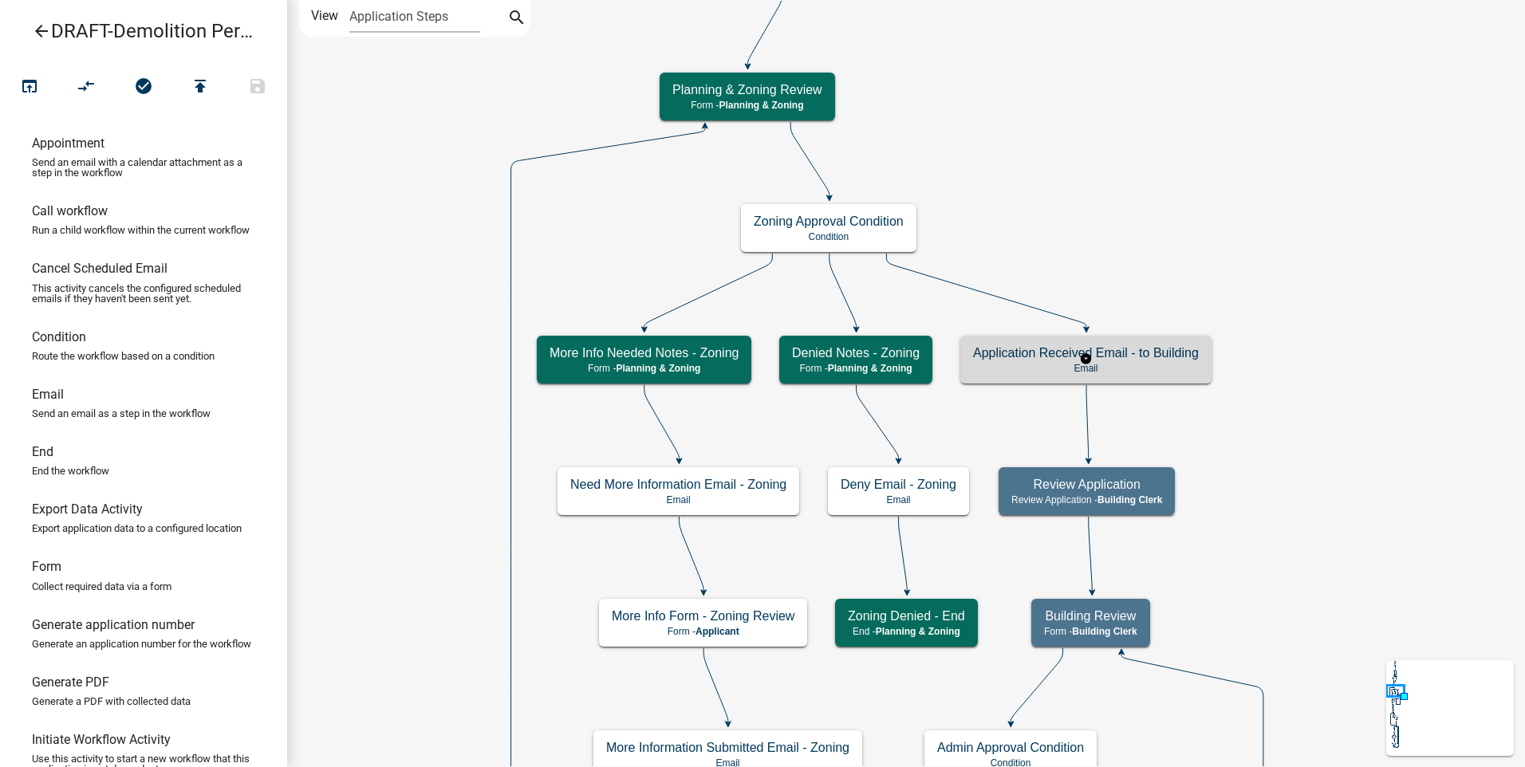
click at [1003, 357] on h5 "Application Received Email - to Building" at bounding box center [1086, 352] width 226 height 15
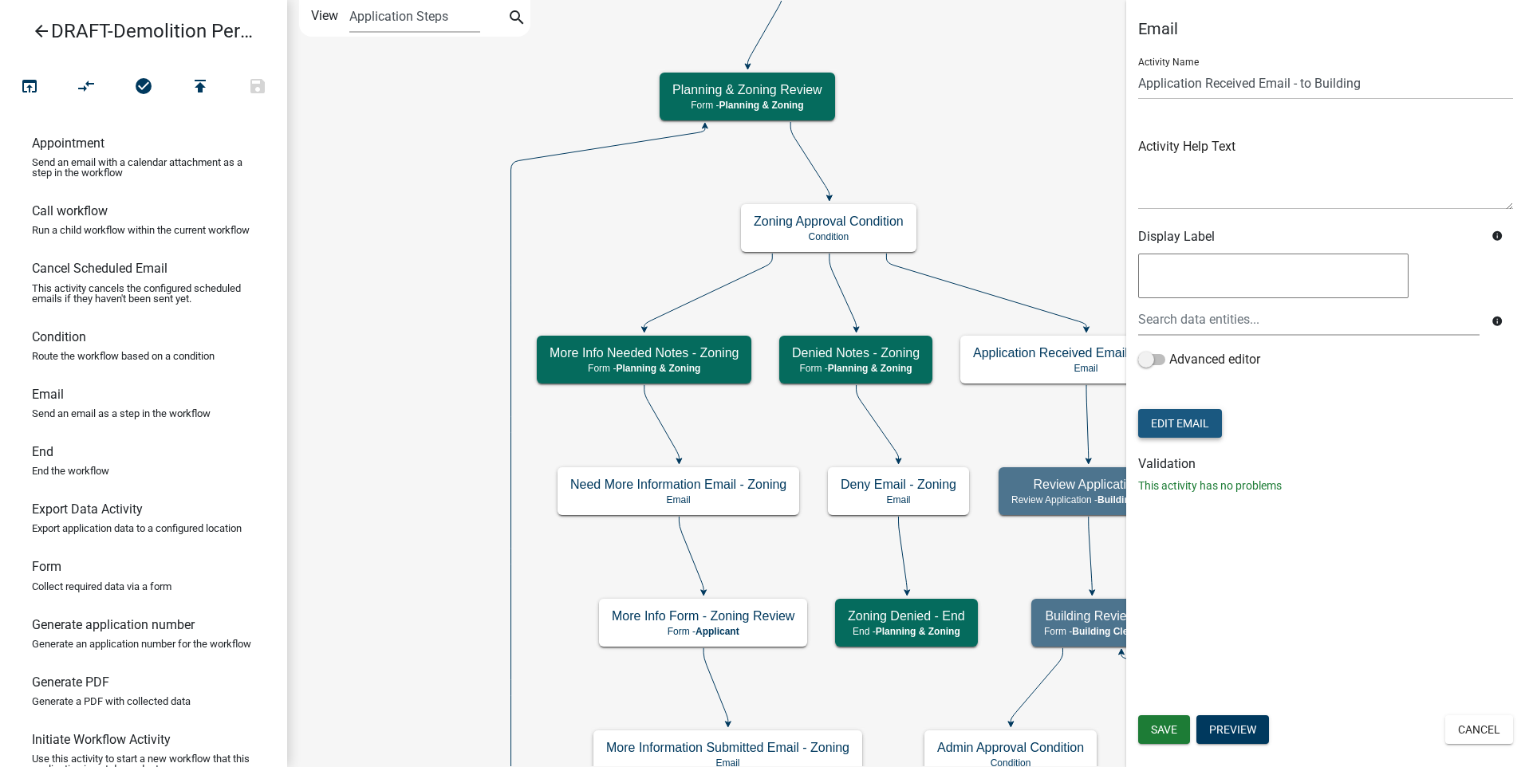
click at [1197, 416] on button "Edit Email" at bounding box center [1180, 423] width 84 height 29
select select "f8aedfd8-39b5-4d7f-8304-f16556aaf9a2"
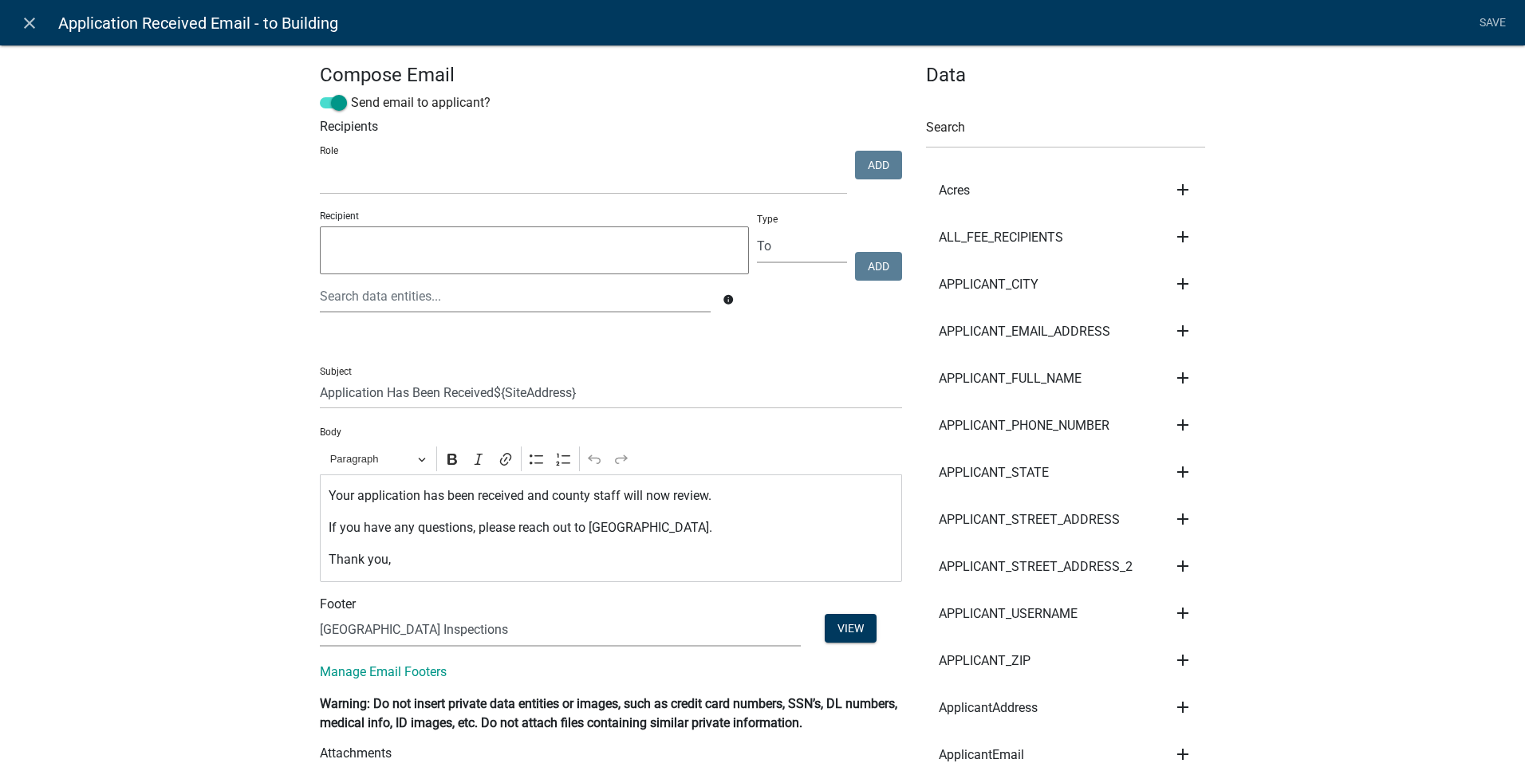
click at [320, 391] on input "Application Has Been Received${SiteAddress}" at bounding box center [611, 392] width 582 height 33
type input "Demolition Application Has Been Received${SiteAddress}"
click at [1493, 22] on link "Save" at bounding box center [1492, 23] width 40 height 30
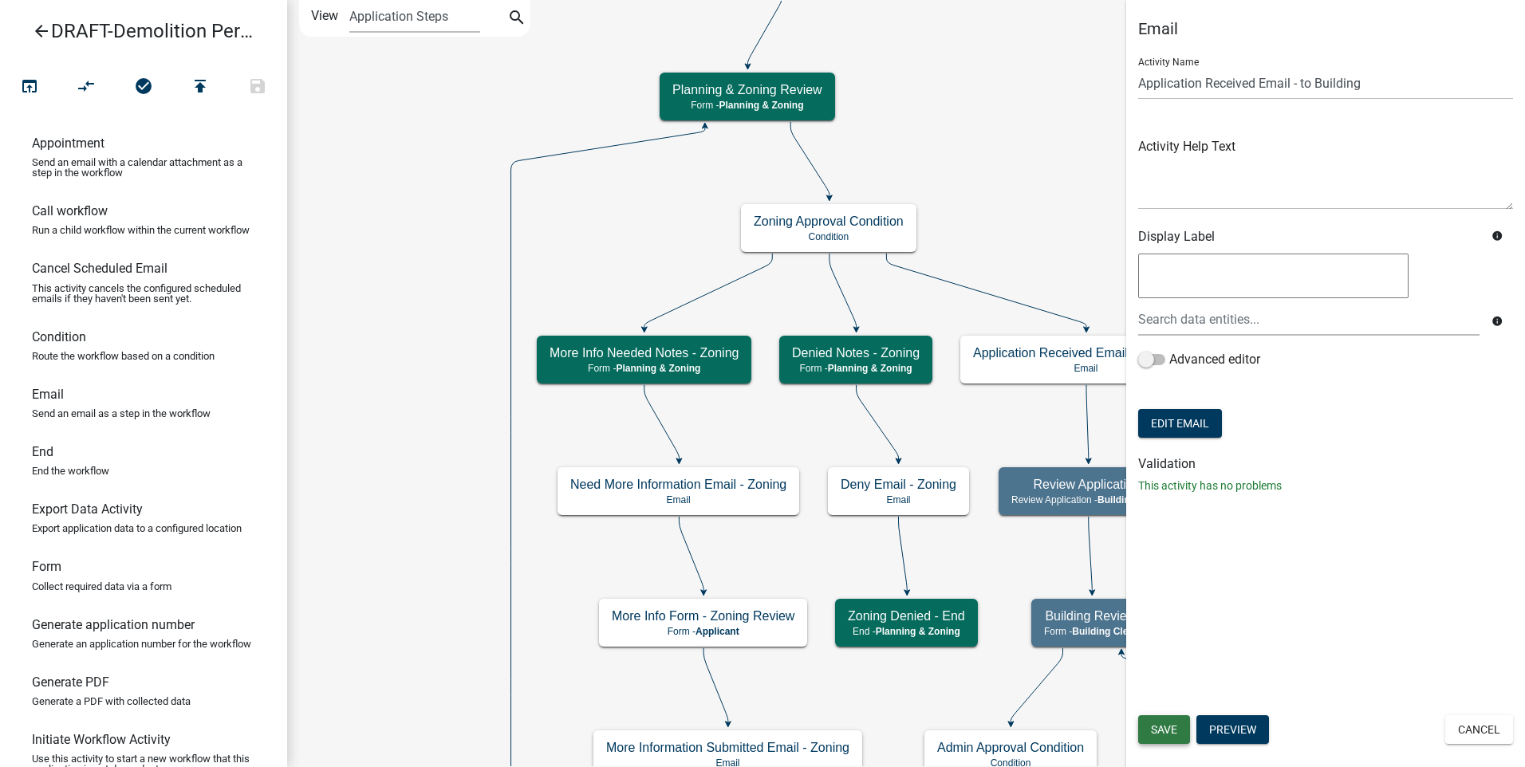
click at [1175, 726] on span "Save" at bounding box center [1164, 729] width 26 height 13
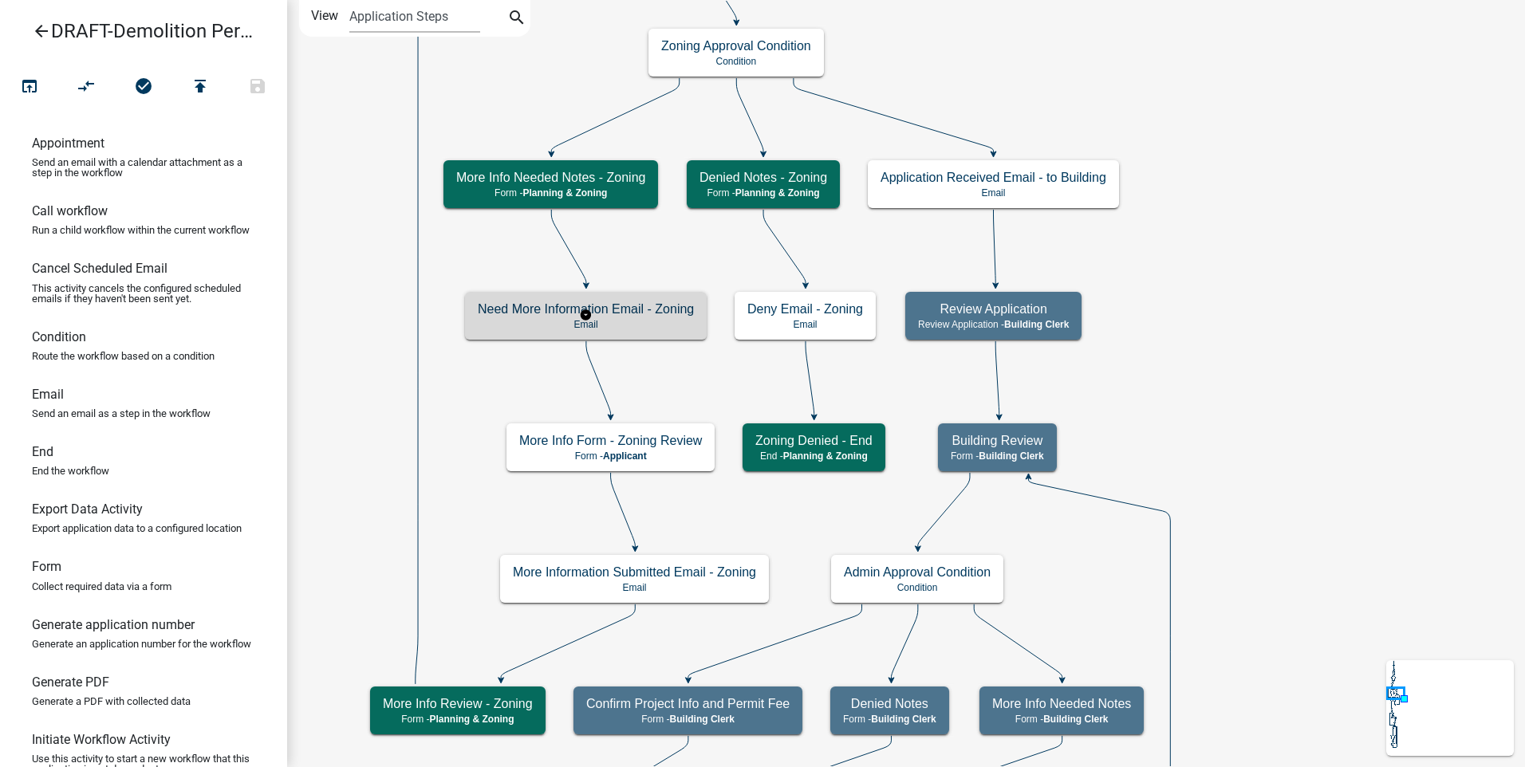
click at [646, 317] on h5 "Need More Information Email - Zoning" at bounding box center [586, 309] width 216 height 15
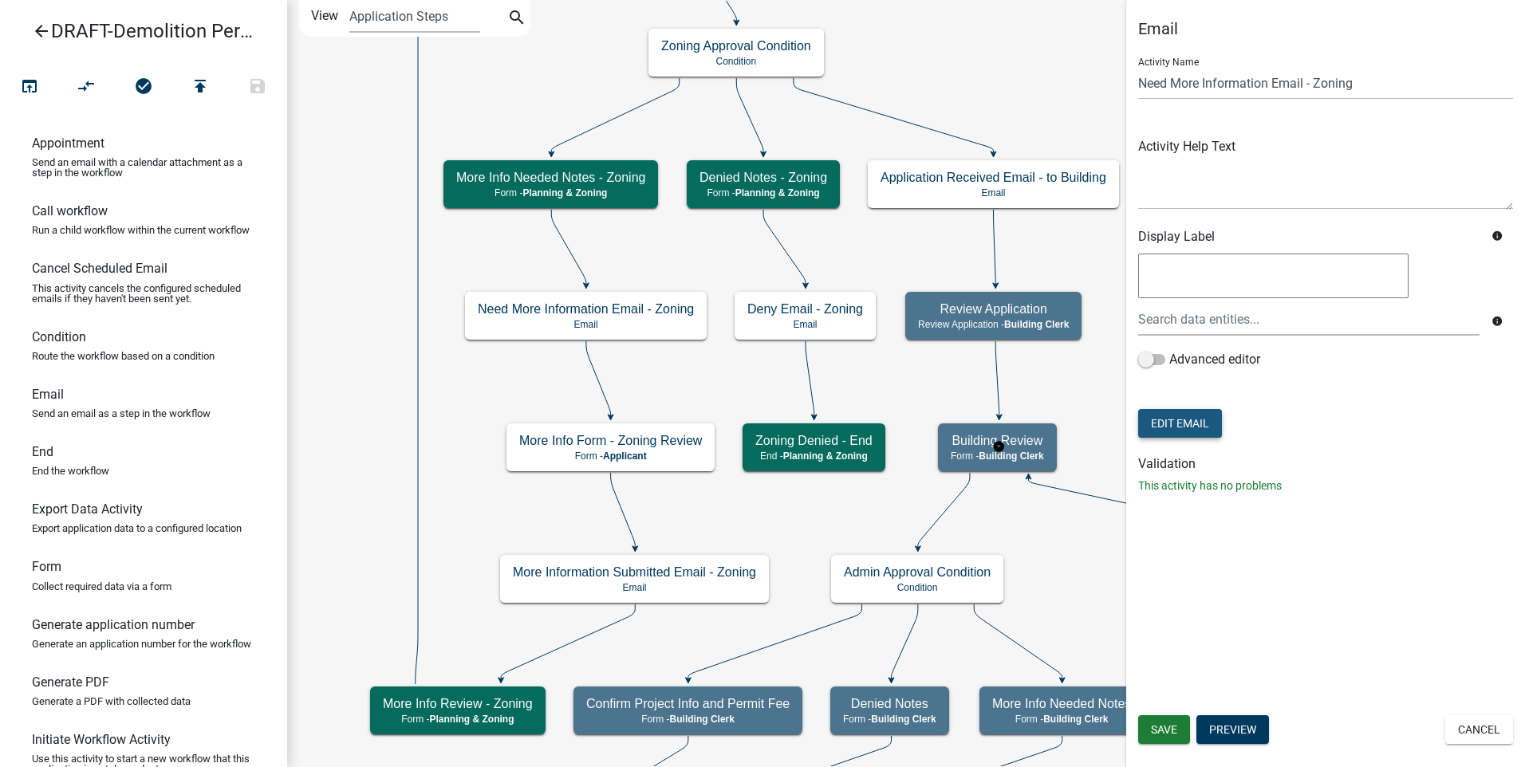
click at [1198, 416] on button "Edit Email" at bounding box center [1180, 423] width 84 height 29
select select "f8aedfd8-39b5-4d7f-8304-f16556aaf9a2"
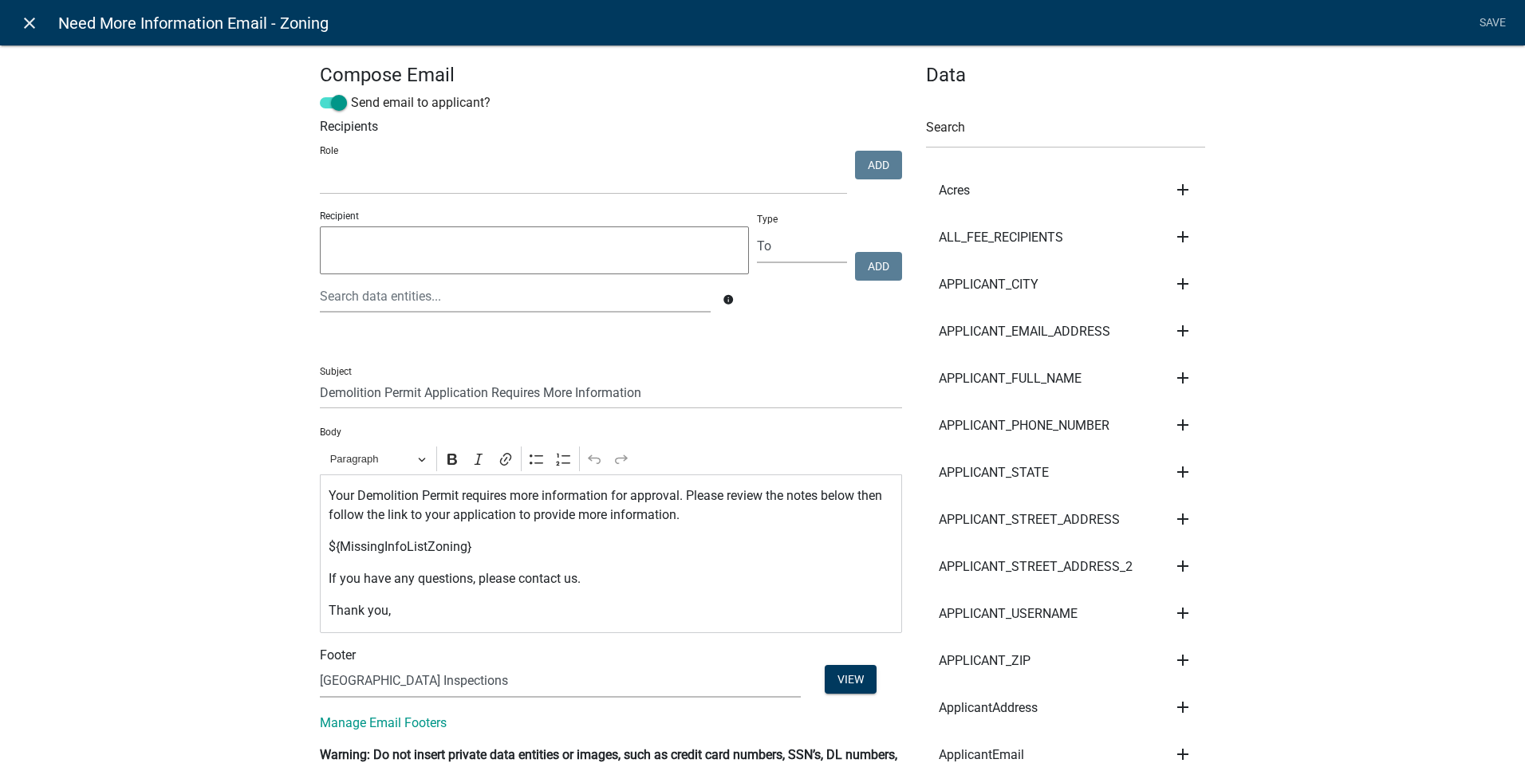
click at [30, 20] on icon "close" at bounding box center [29, 23] width 19 height 19
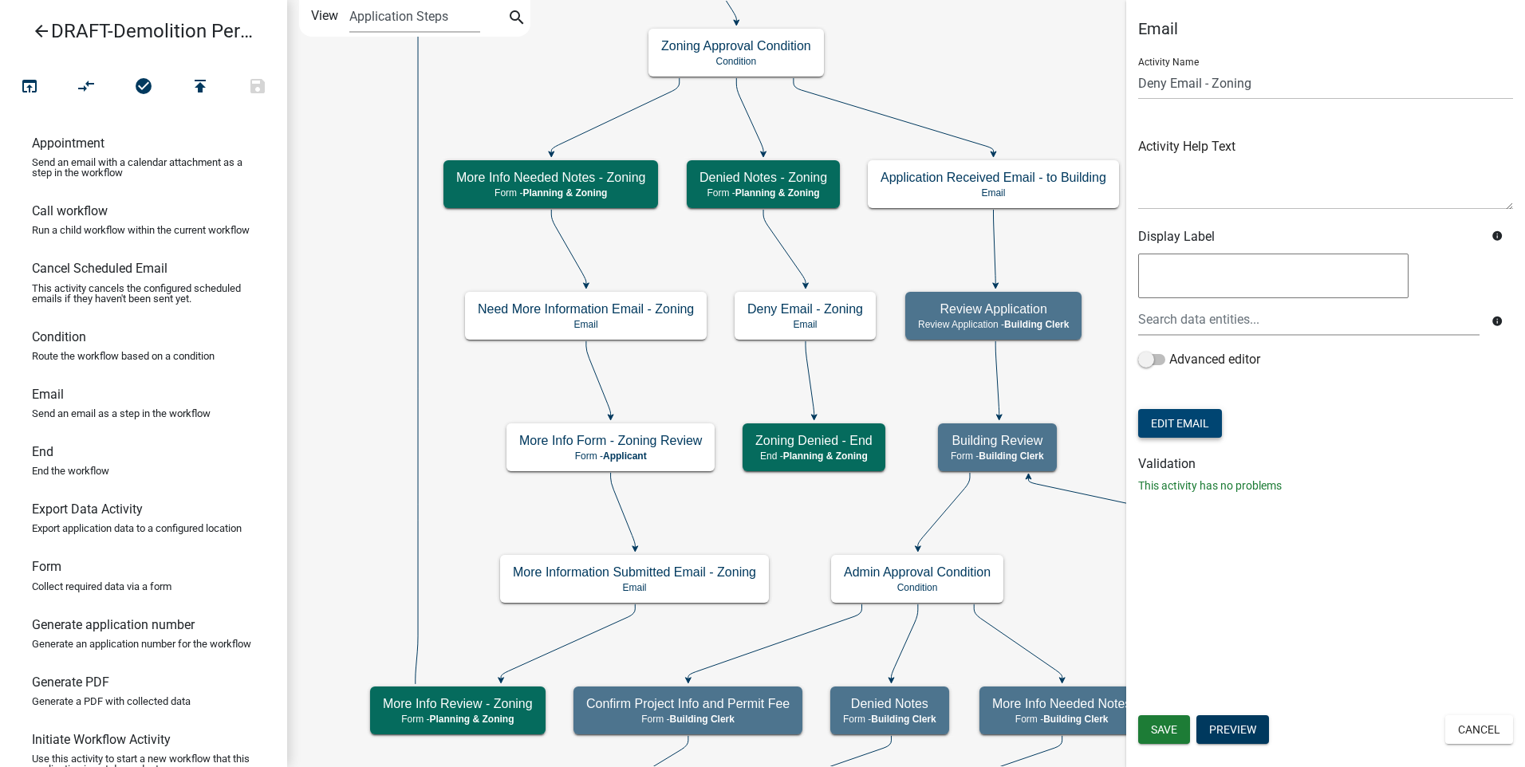
click at [1197, 425] on button "Edit Email" at bounding box center [1180, 423] width 84 height 29
select select "f8aedfd8-39b5-4d7f-8304-f16556aaf9a2"
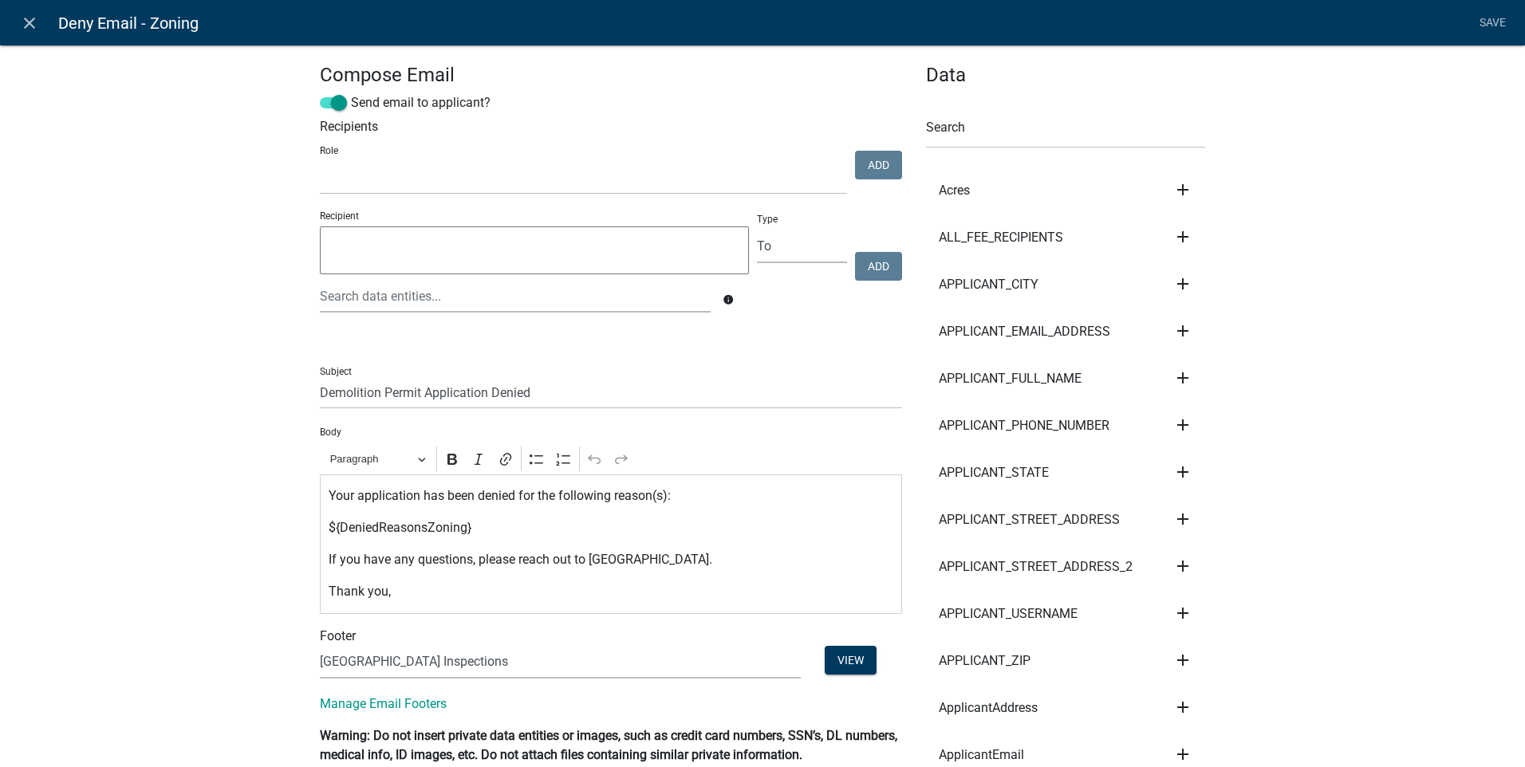
click at [351, 494] on p "Your application has been denied for the following reason(s):" at bounding box center [612, 496] width 566 height 19
click at [27, 22] on icon "close" at bounding box center [29, 23] width 19 height 19
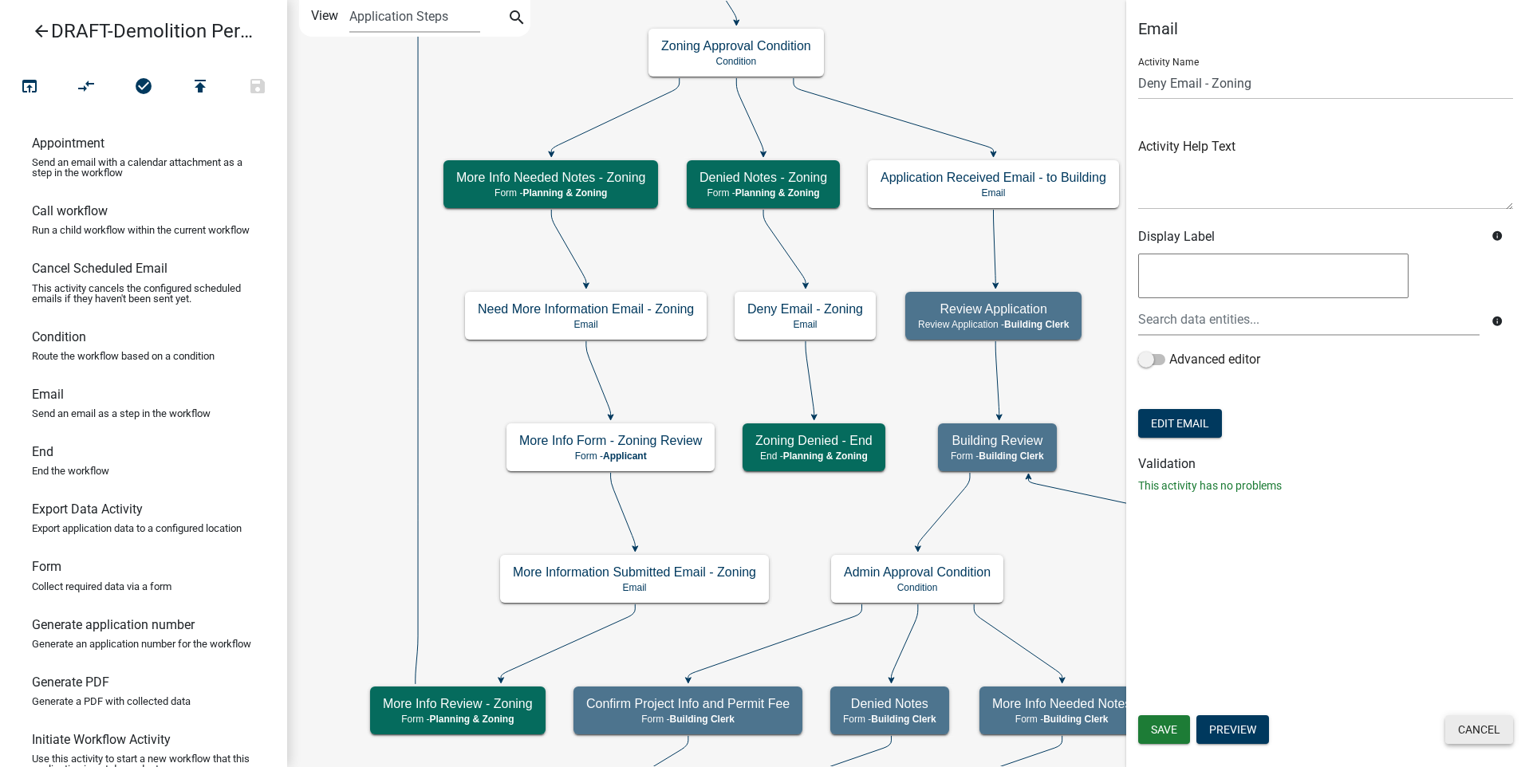
click at [1475, 727] on button "Cancel" at bounding box center [1479, 729] width 68 height 29
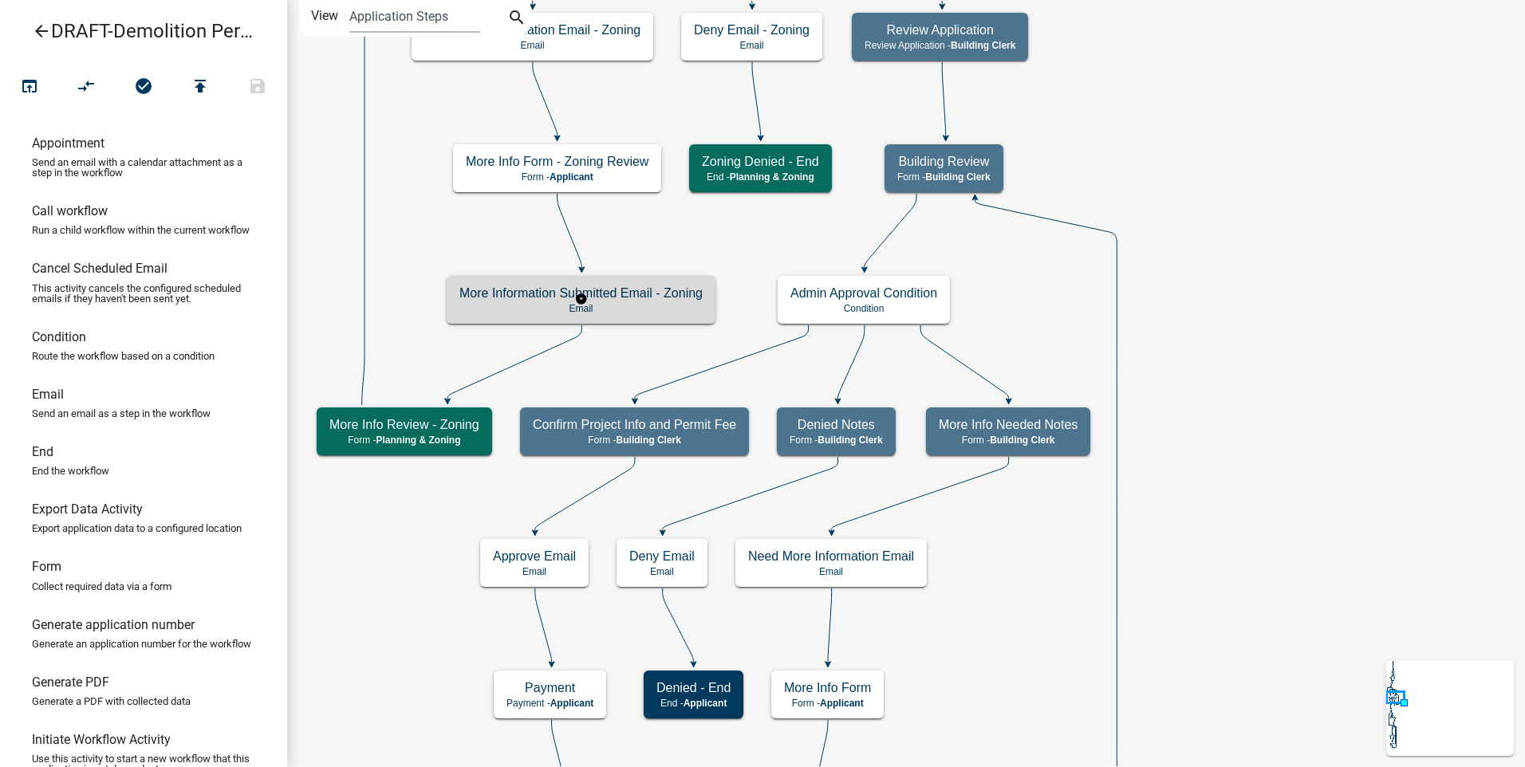
click at [632, 304] on p "Email" at bounding box center [580, 308] width 243 height 11
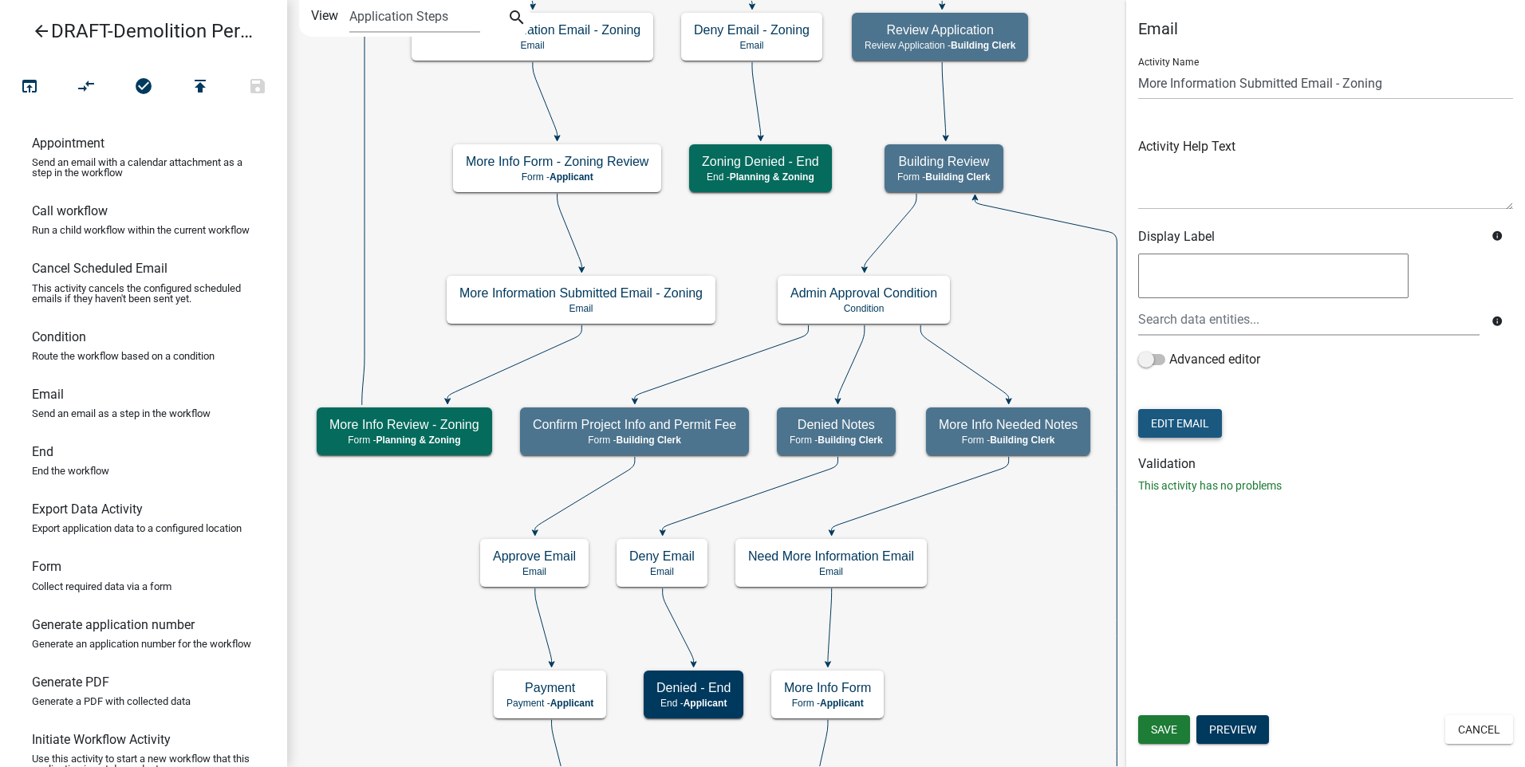
click at [1161, 416] on button "Edit Email" at bounding box center [1180, 423] width 84 height 29
select select "f8aedfd8-39b5-4d7f-8304-f16556aaf9a2"
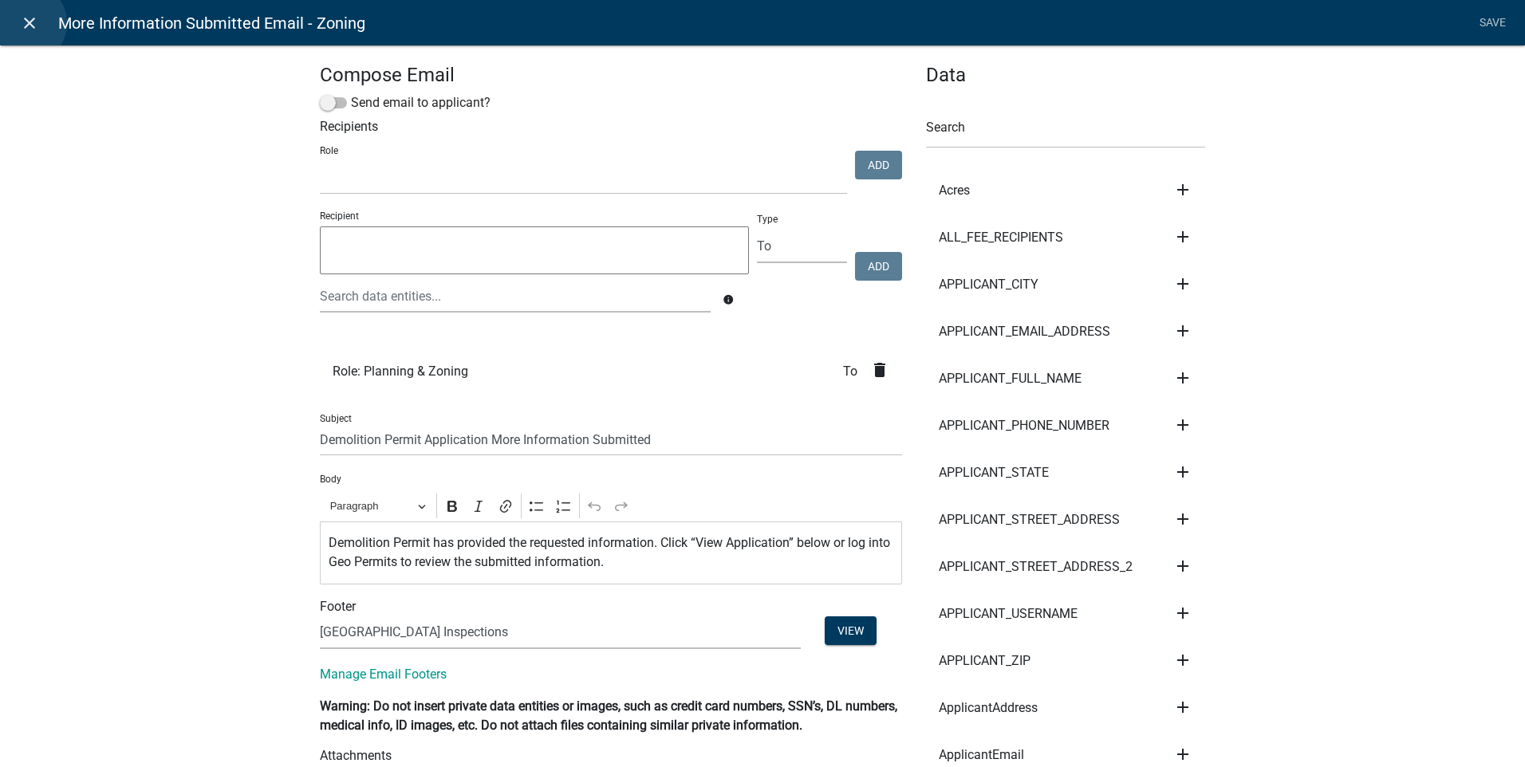
click at [26, 23] on icon "close" at bounding box center [29, 23] width 19 height 19
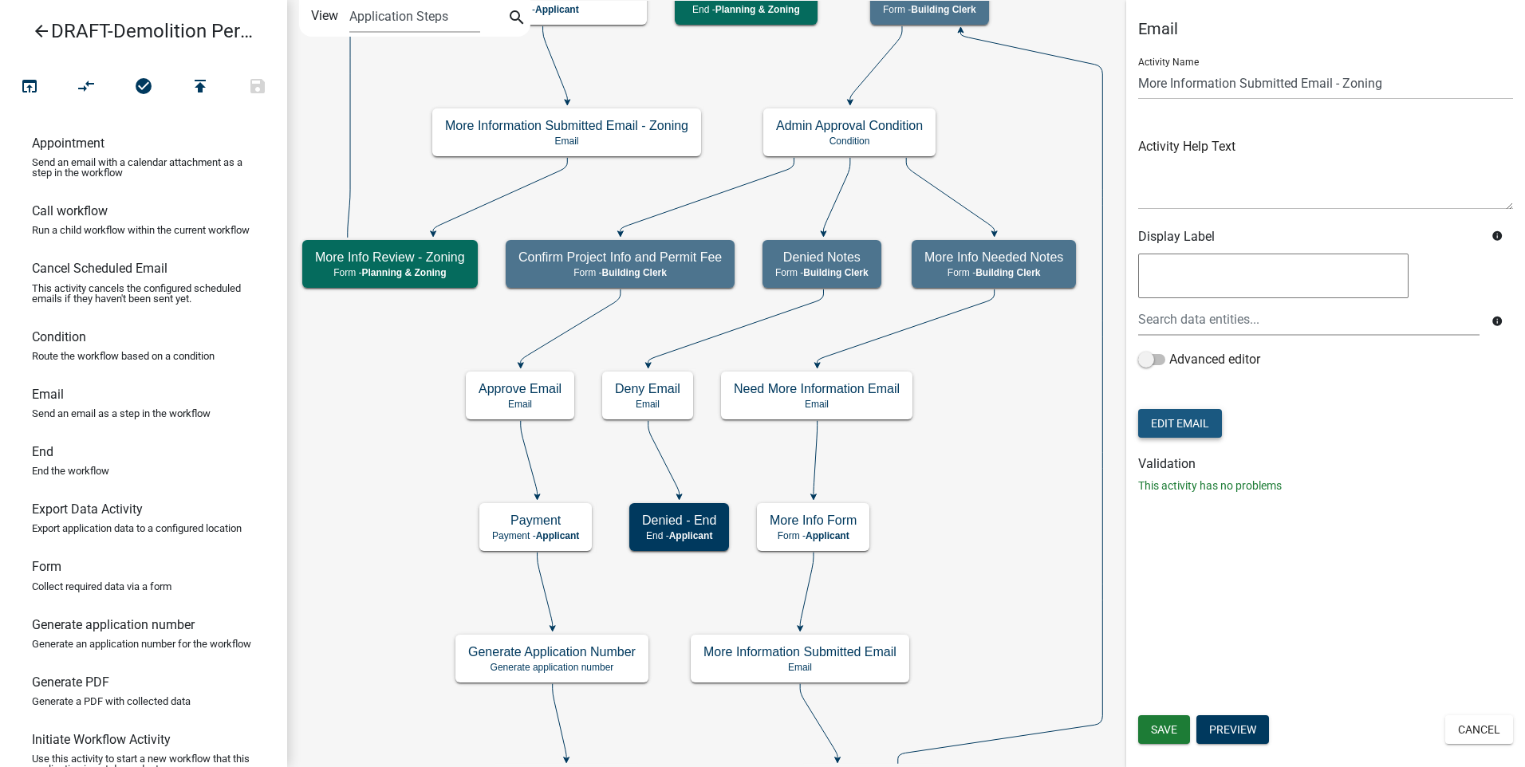
click at [1168, 414] on button "Edit Email" at bounding box center [1180, 423] width 84 height 29
select select "f8aedfd8-39b5-4d7f-8304-f16556aaf9a2"
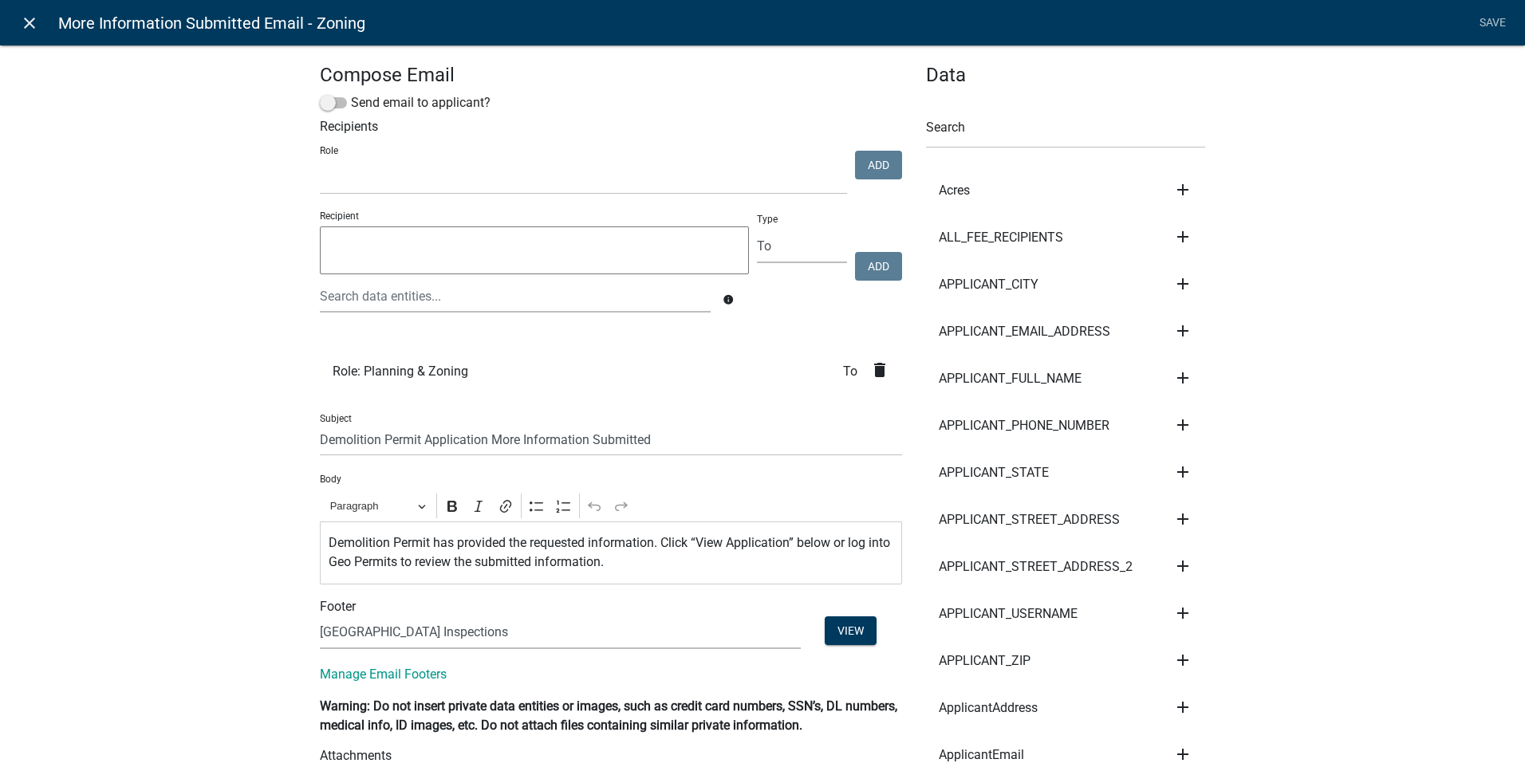
click at [29, 18] on icon "close" at bounding box center [29, 23] width 19 height 19
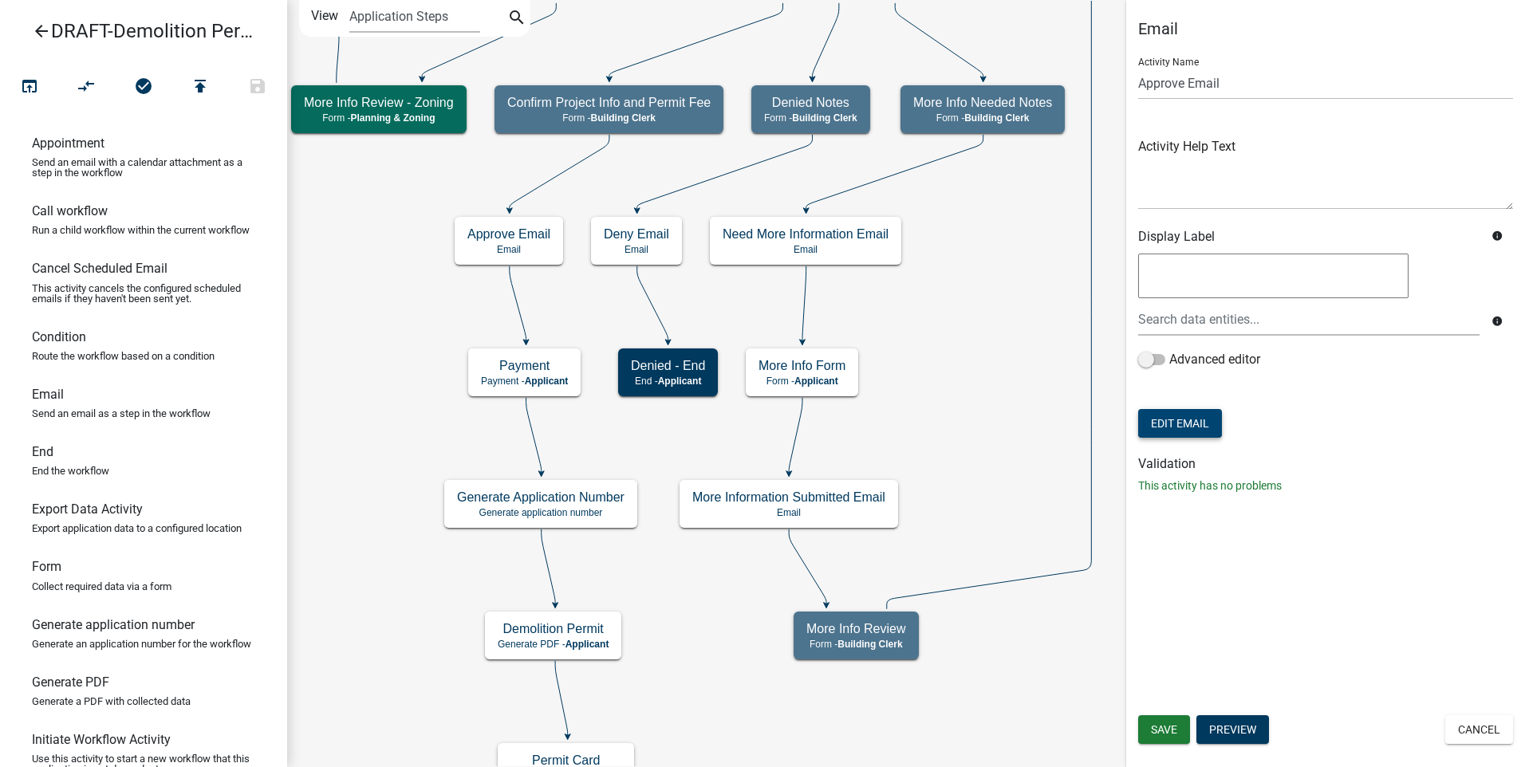
click at [1177, 420] on button "Edit Email" at bounding box center [1180, 423] width 84 height 29
select select "f8aedfd8-39b5-4d7f-8304-f16556aaf9a2"
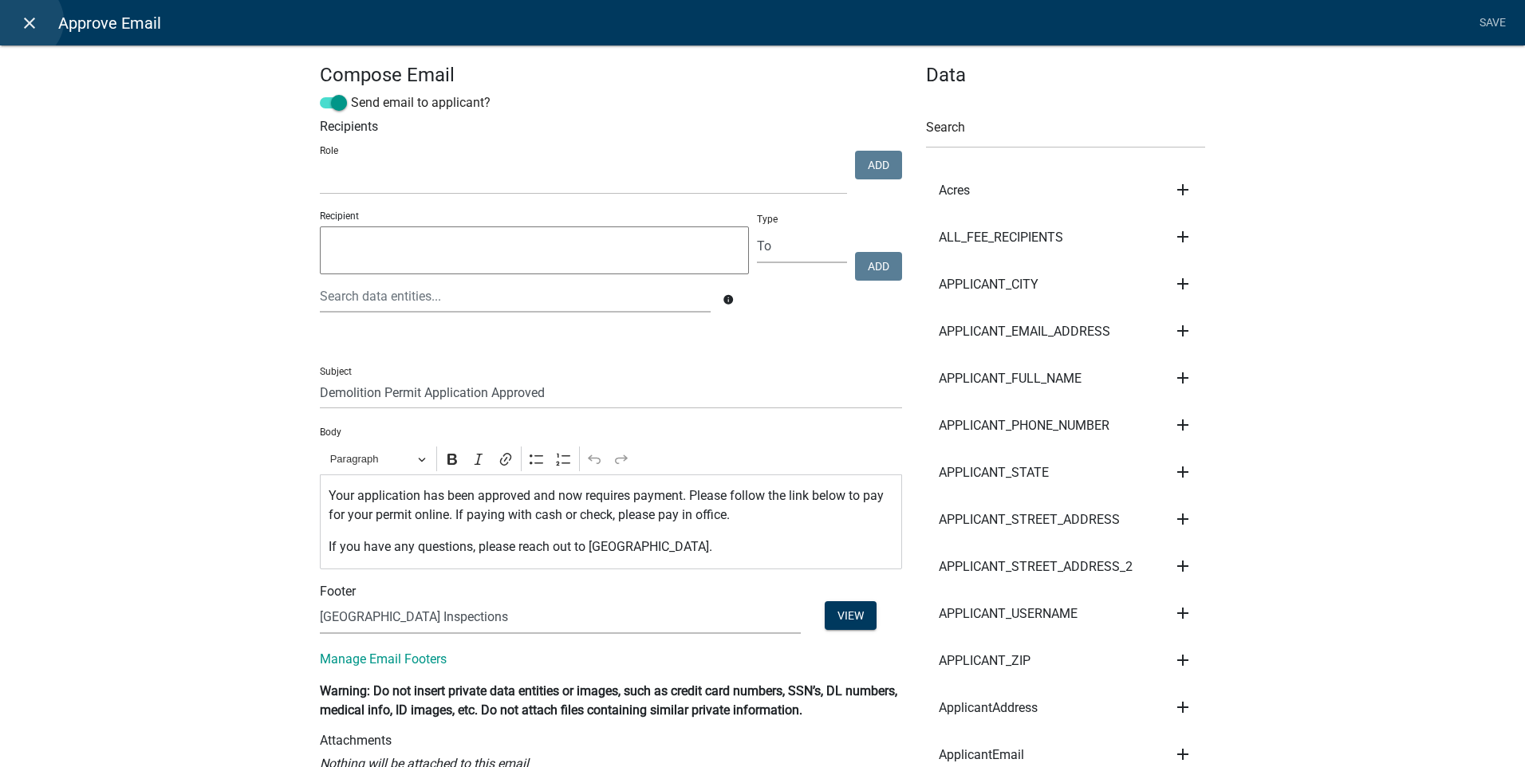
click at [23, 21] on icon "close" at bounding box center [29, 23] width 19 height 19
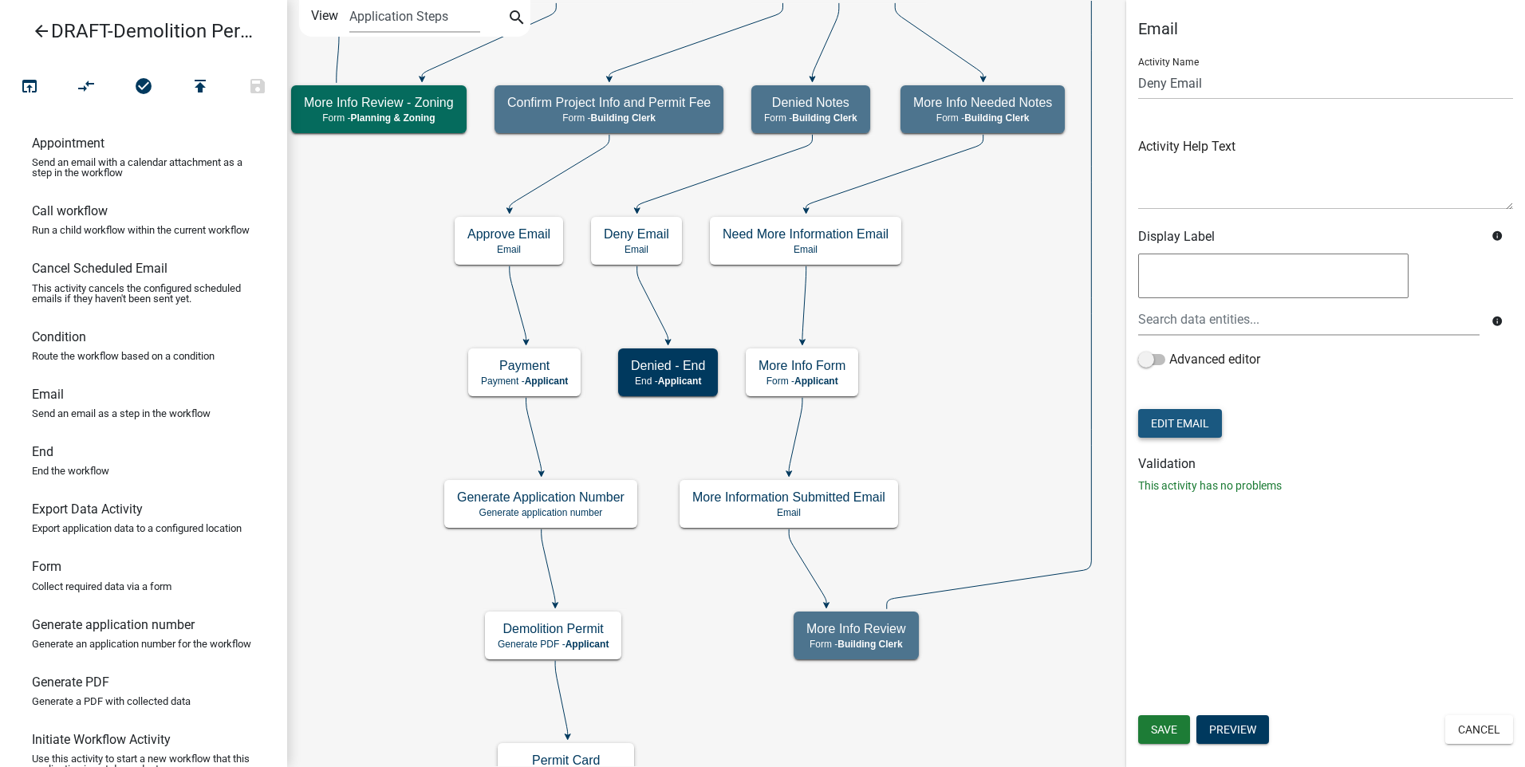
click at [1199, 426] on button "Edit Email" at bounding box center [1180, 423] width 84 height 29
select select "f8aedfd8-39b5-4d7f-8304-f16556aaf9a2"
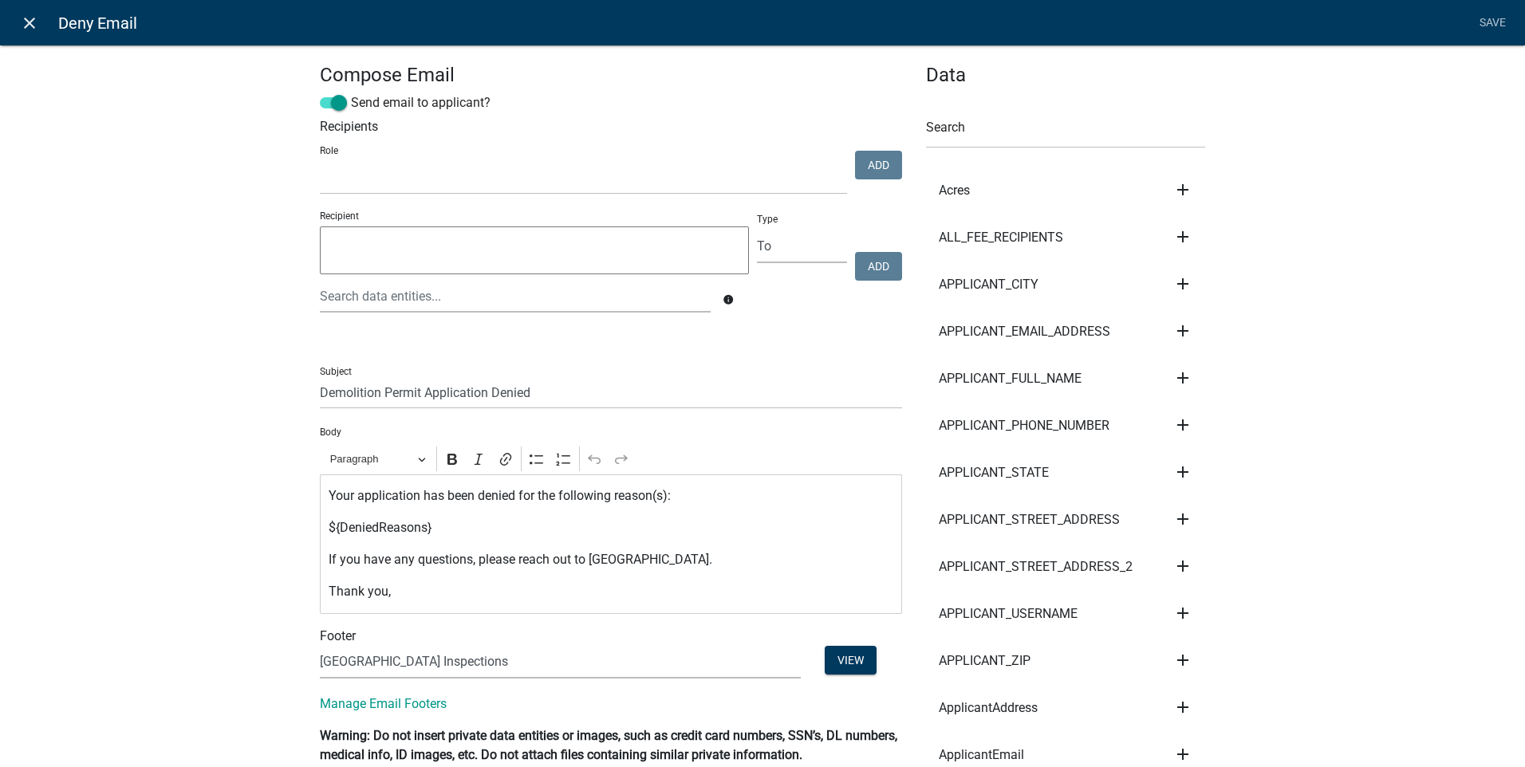
click at [28, 20] on icon "close" at bounding box center [29, 23] width 19 height 19
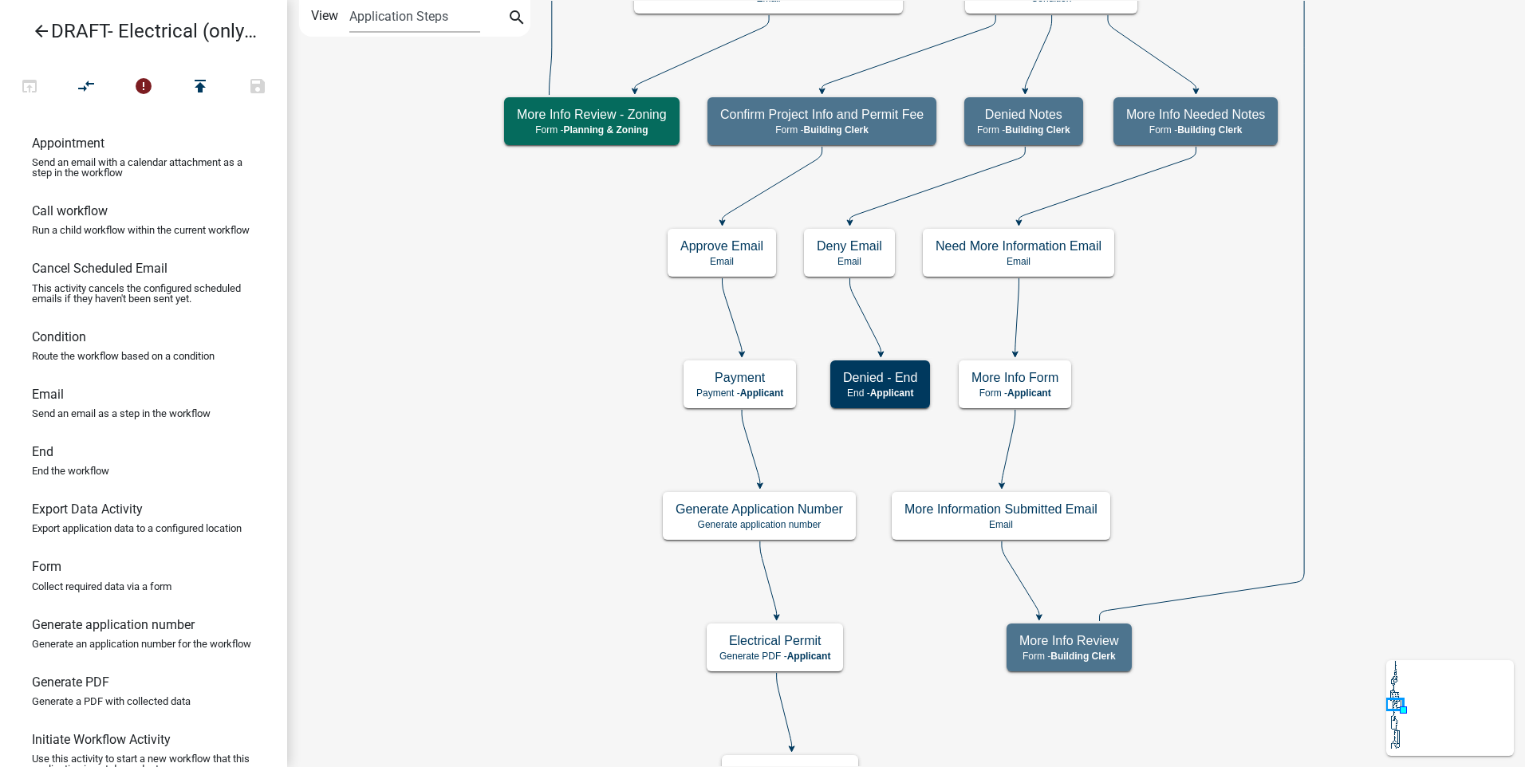
click at [33, 28] on icon "arrow_back" at bounding box center [41, 33] width 19 height 22
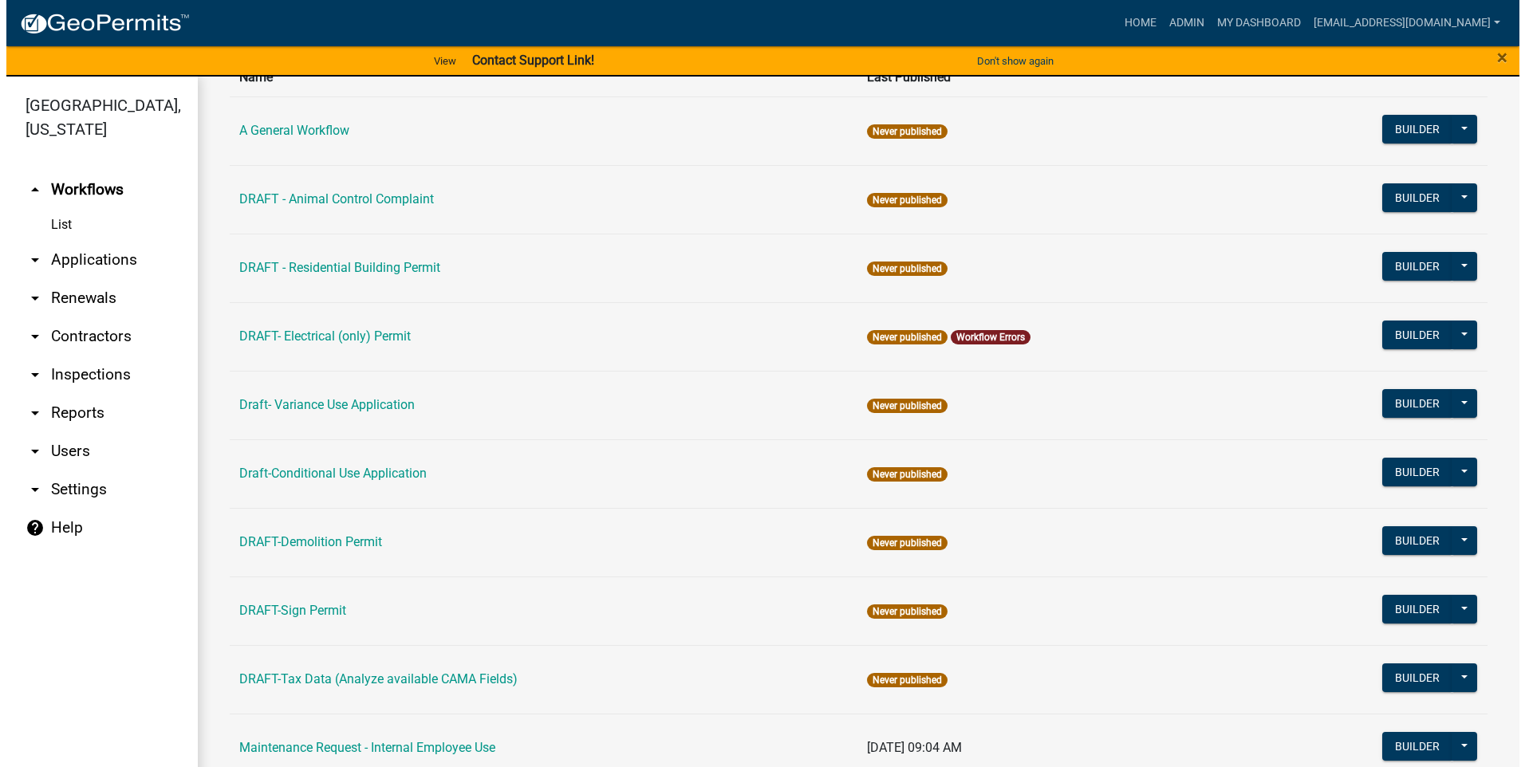
scroll to position [160, 0]
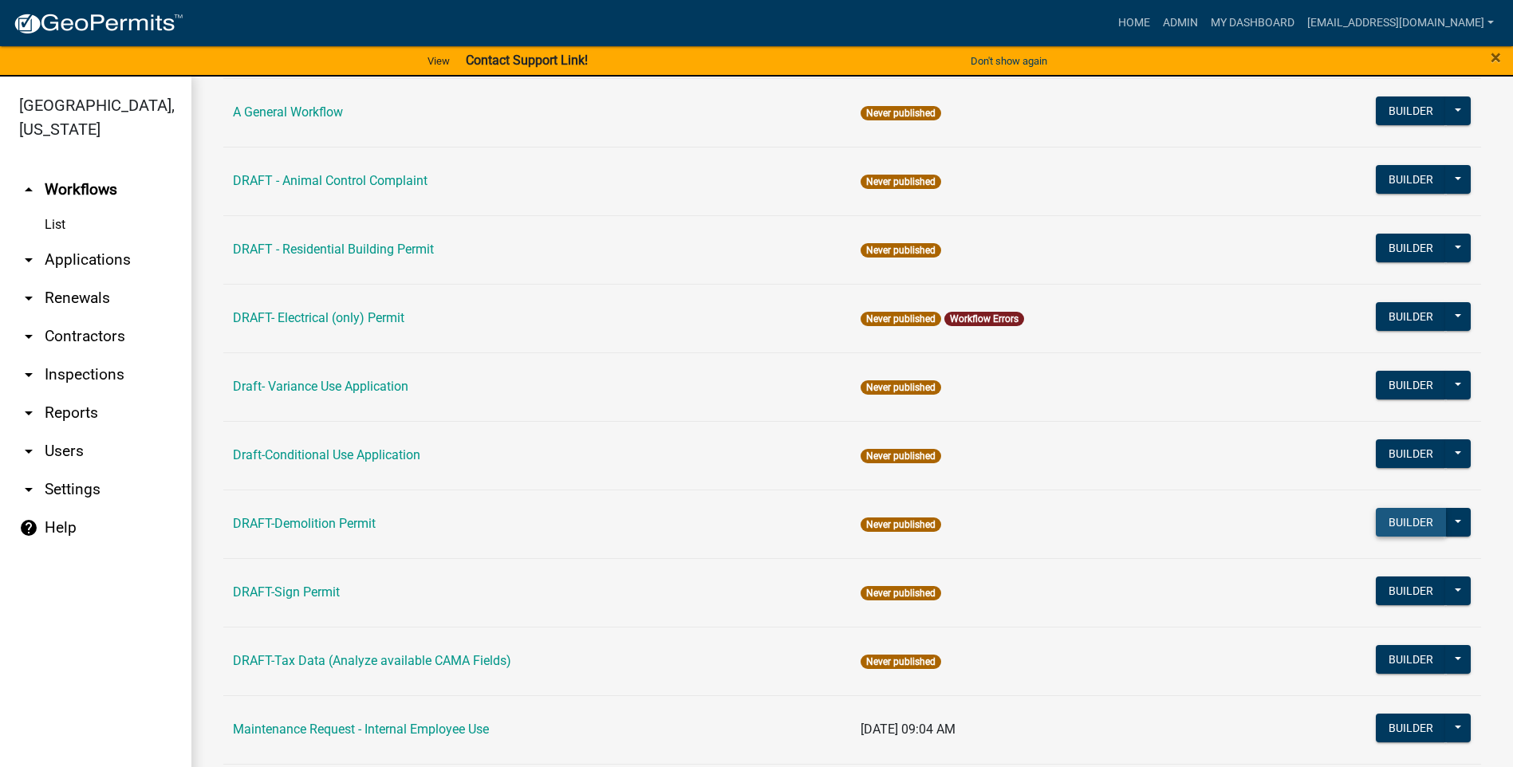
click at [1400, 522] on button "Builder" at bounding box center [1411, 522] width 70 height 29
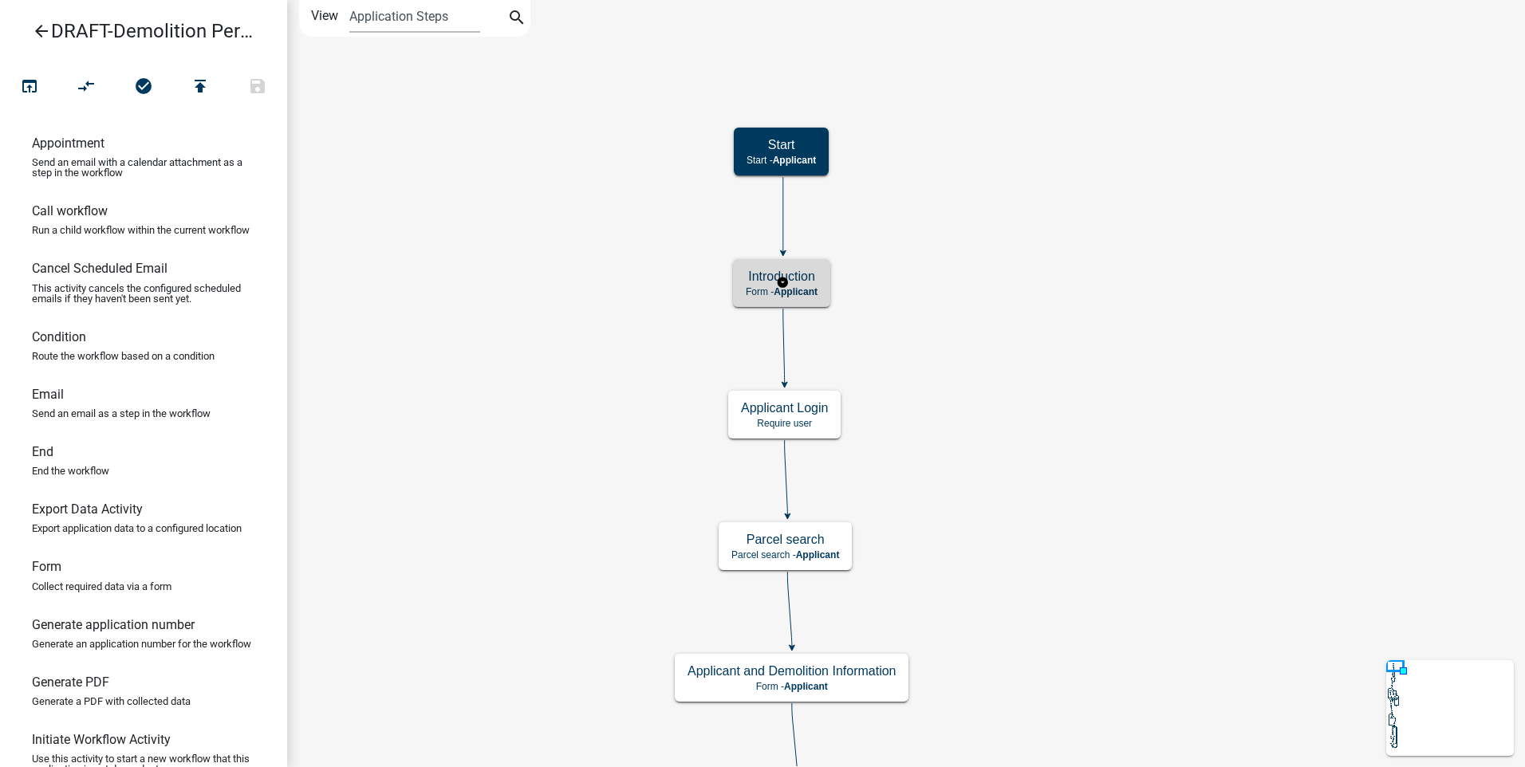
click at [812, 282] on h5 "Introduction" at bounding box center [782, 276] width 72 height 15
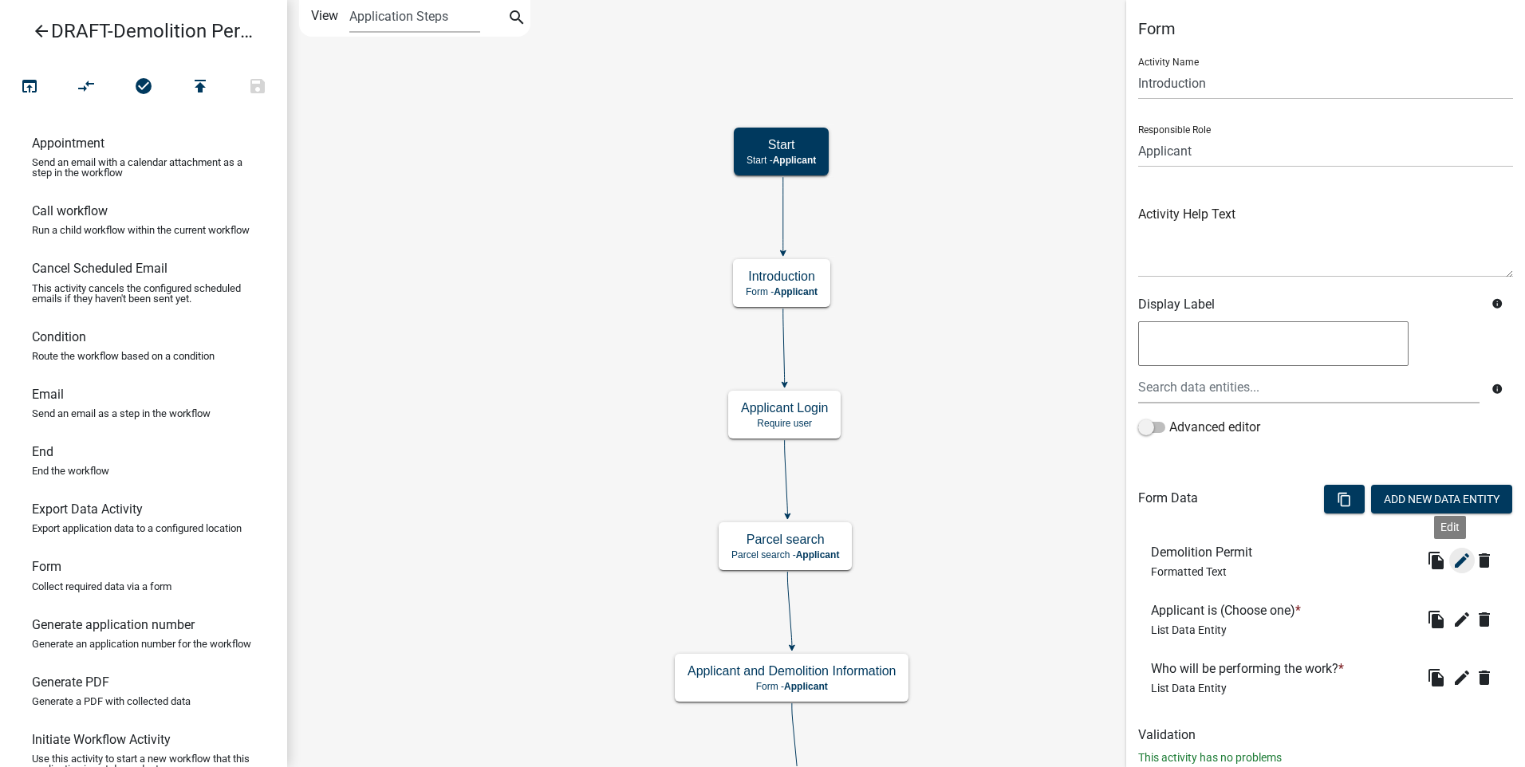
click at [1452, 566] on icon "edit" at bounding box center [1461, 560] width 19 height 19
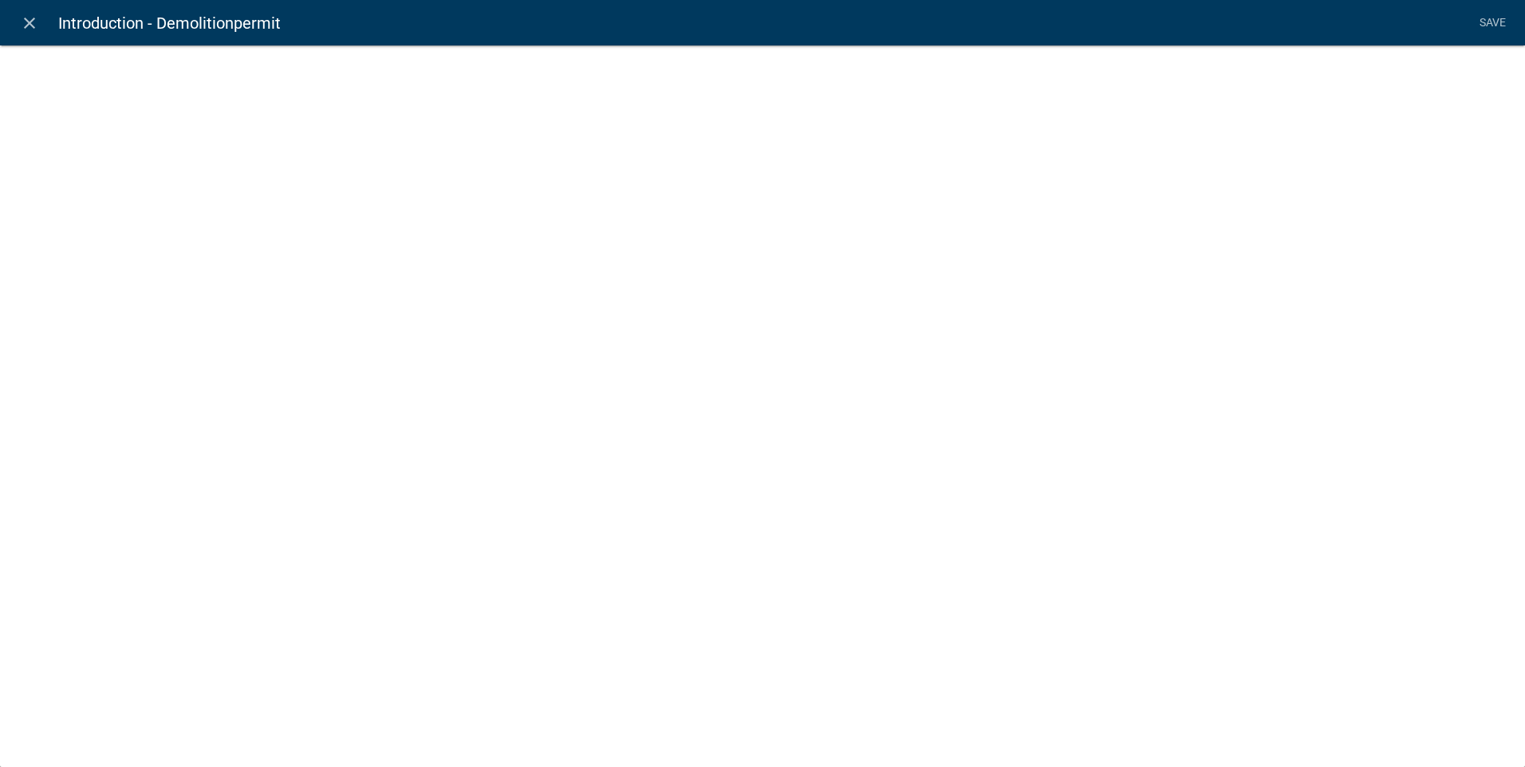
select select "rich-text"
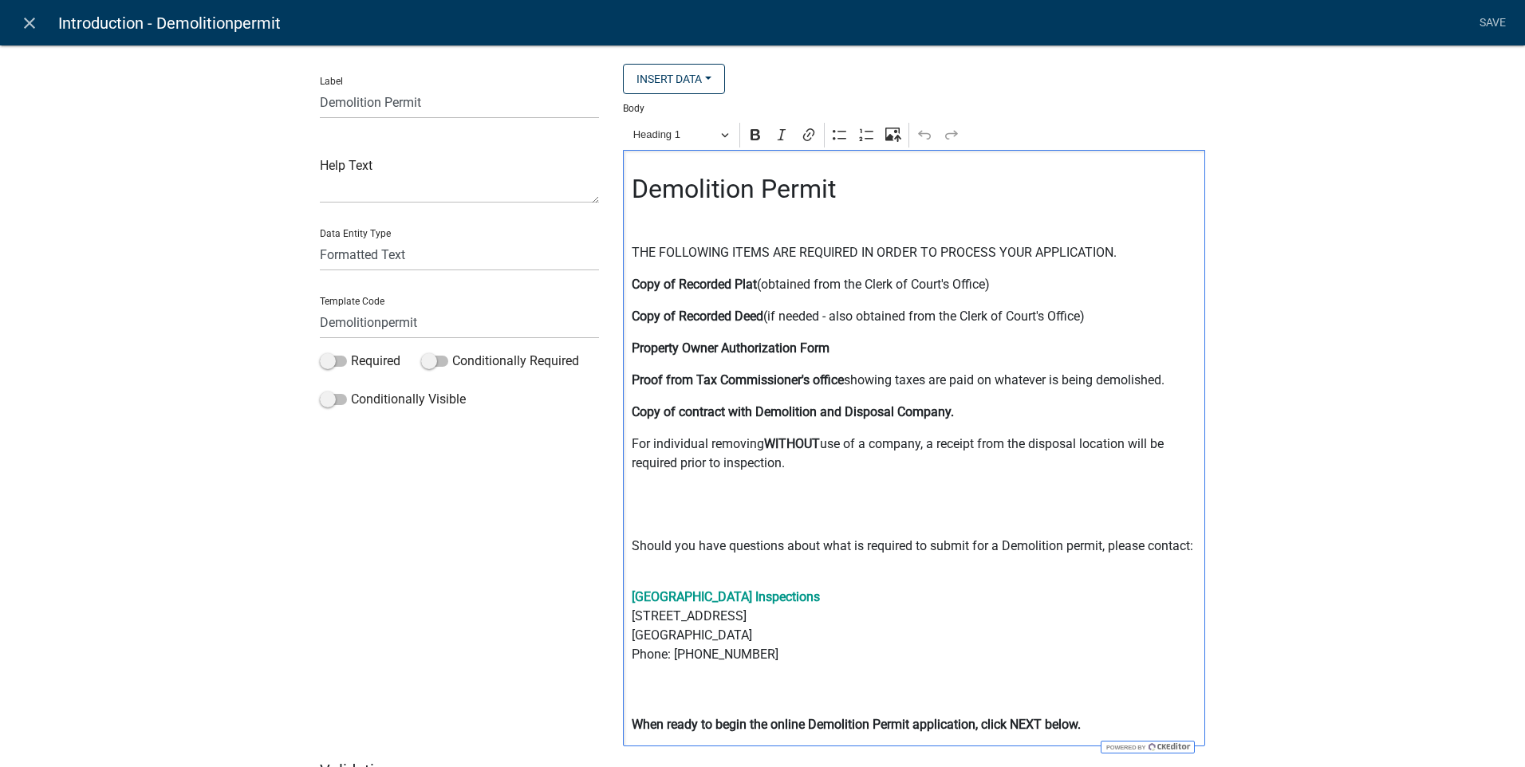
click at [836, 198] on h2 "Demolition Permit" at bounding box center [915, 189] width 566 height 30
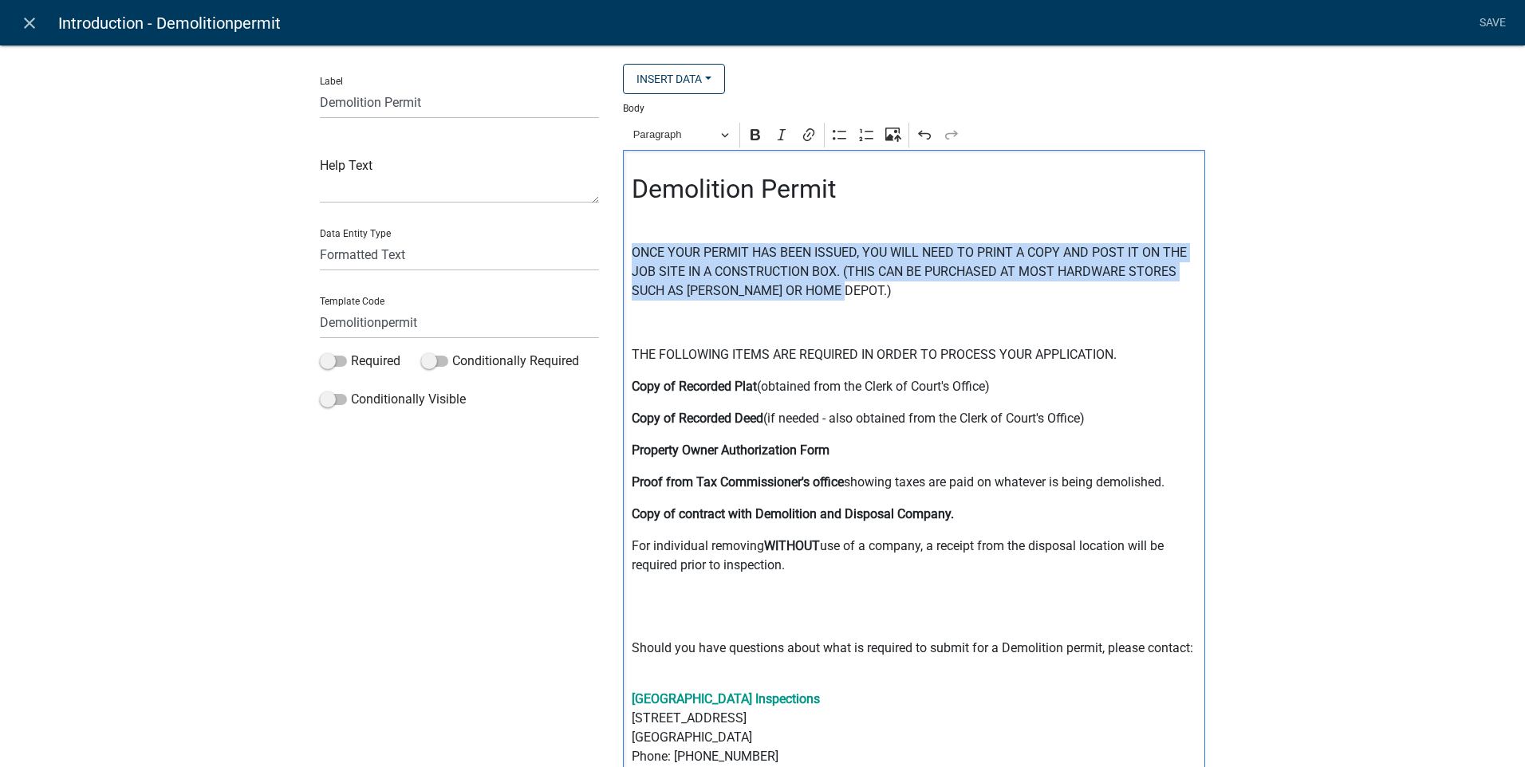
drag, startPoint x: 629, startPoint y: 251, endPoint x: 854, endPoint y: 298, distance: 229.6
click at [854, 298] on p "ONCE YOUR PERMIT HAS BEEN ISSUED, YOU WILL NEED TO PRINT A COPY AND POST IT ON …" at bounding box center [915, 271] width 566 height 57
click at [752, 143] on icon "Editor toolbar" at bounding box center [755, 135] width 16 height 16
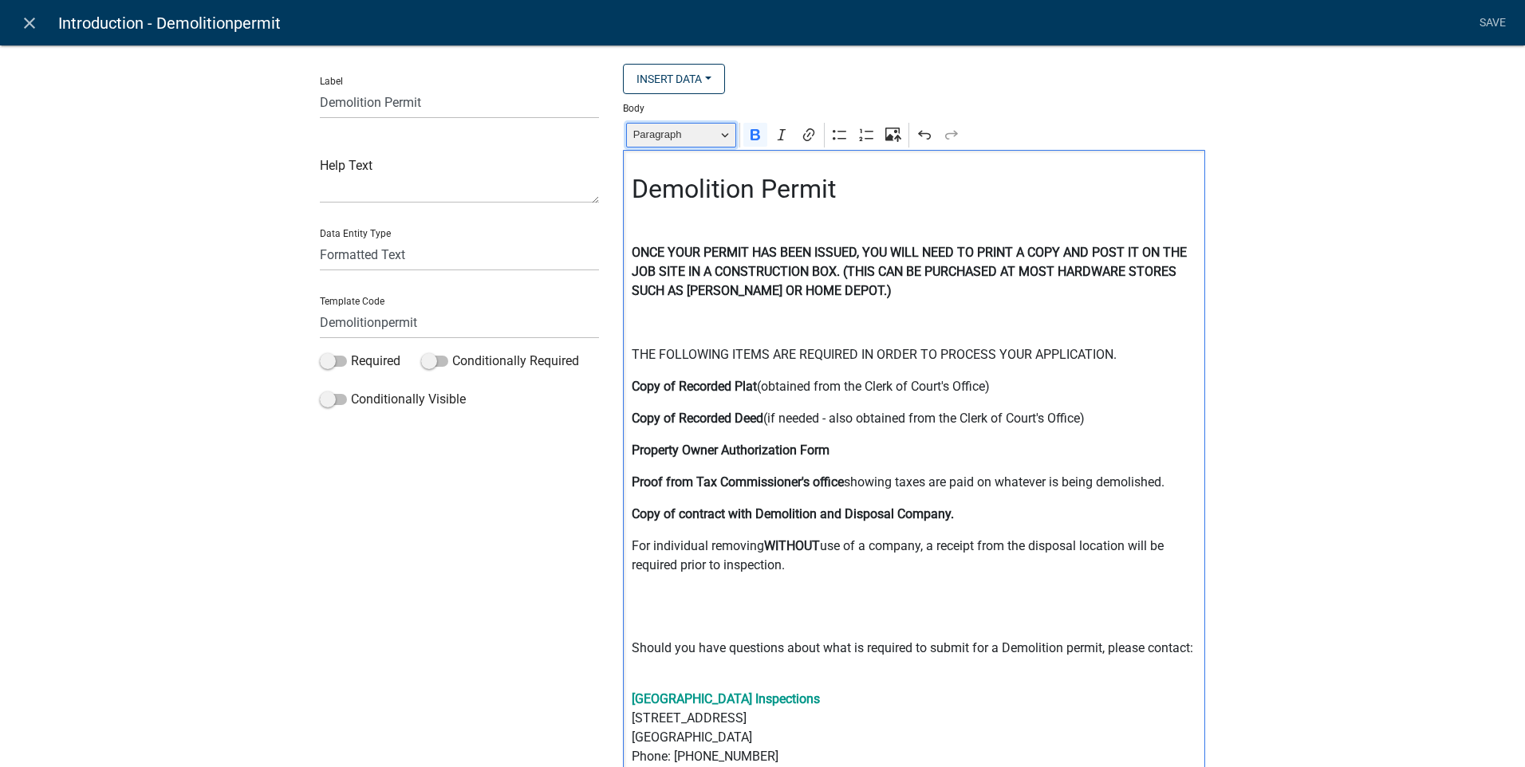
click at [715, 140] on button "Paragraph" at bounding box center [681, 135] width 110 height 25
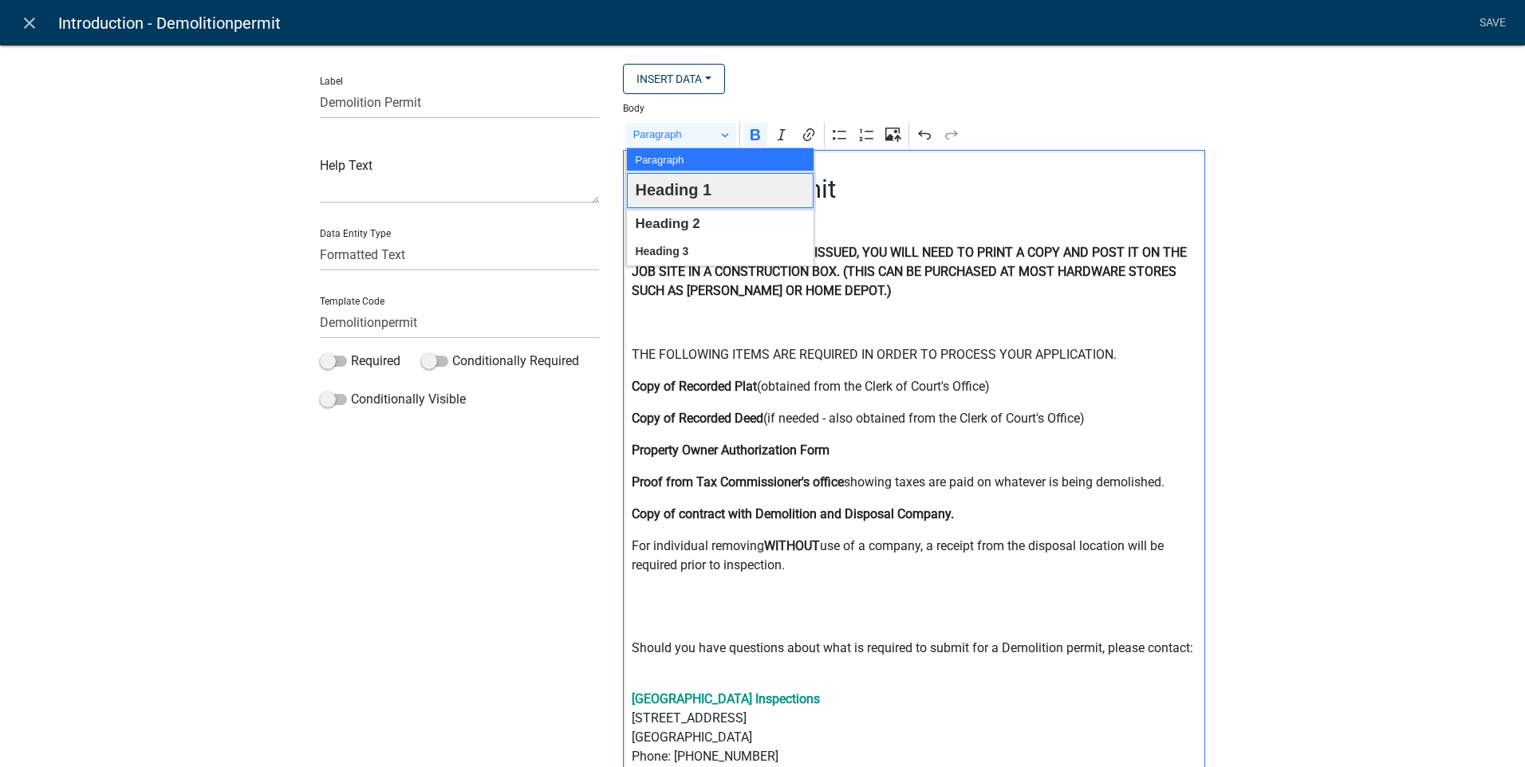
click at [677, 186] on span "Heading 1" at bounding box center [673, 190] width 77 height 30
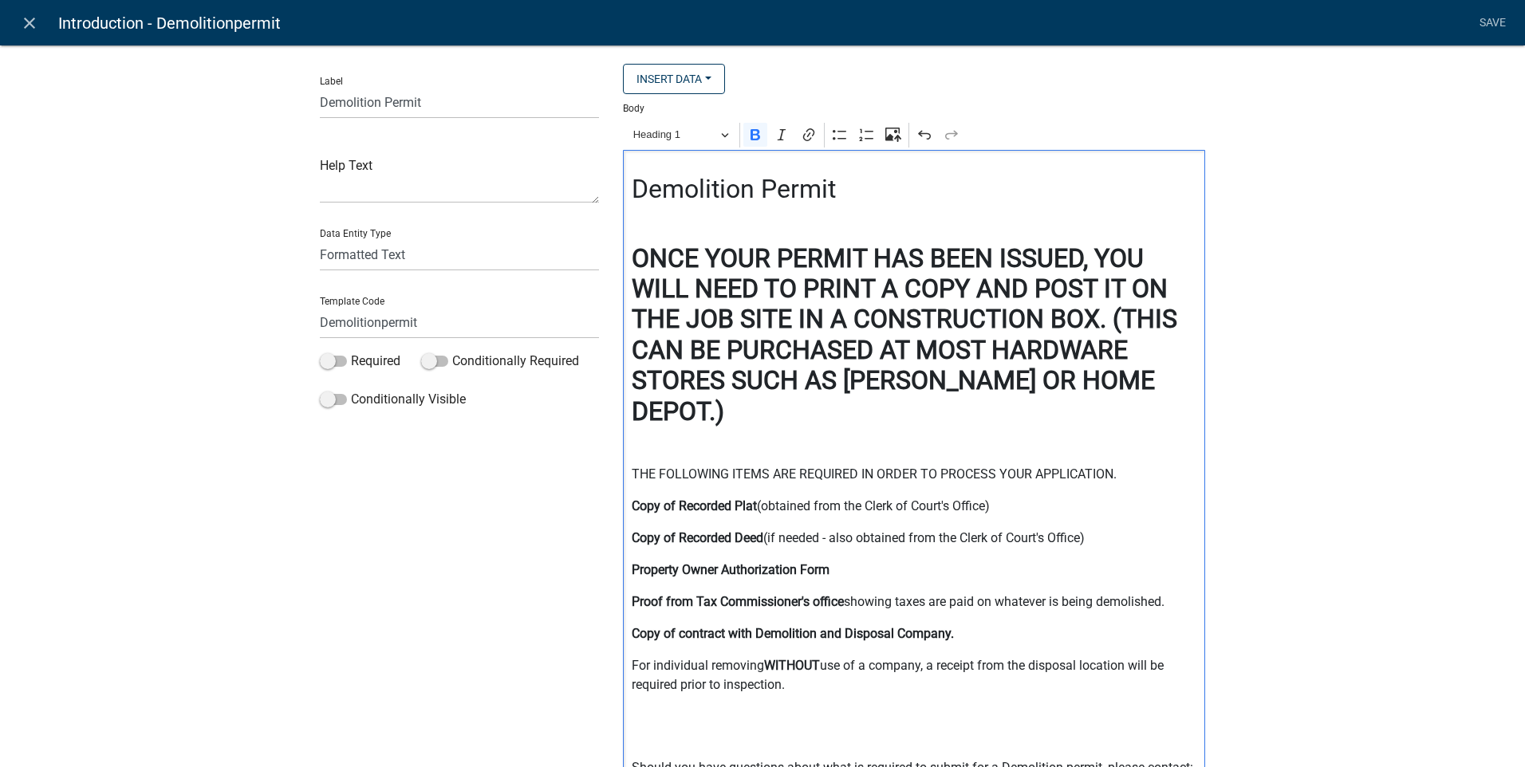
click at [1158, 400] on div "Demolition Permit ONCE YOUR PERMIT HAS BEEN ISSUED, YOU WILL NEED TO PRINT A CO…" at bounding box center [914, 559] width 582 height 818
click at [707, 135] on span "Paragraph" at bounding box center [674, 134] width 83 height 19
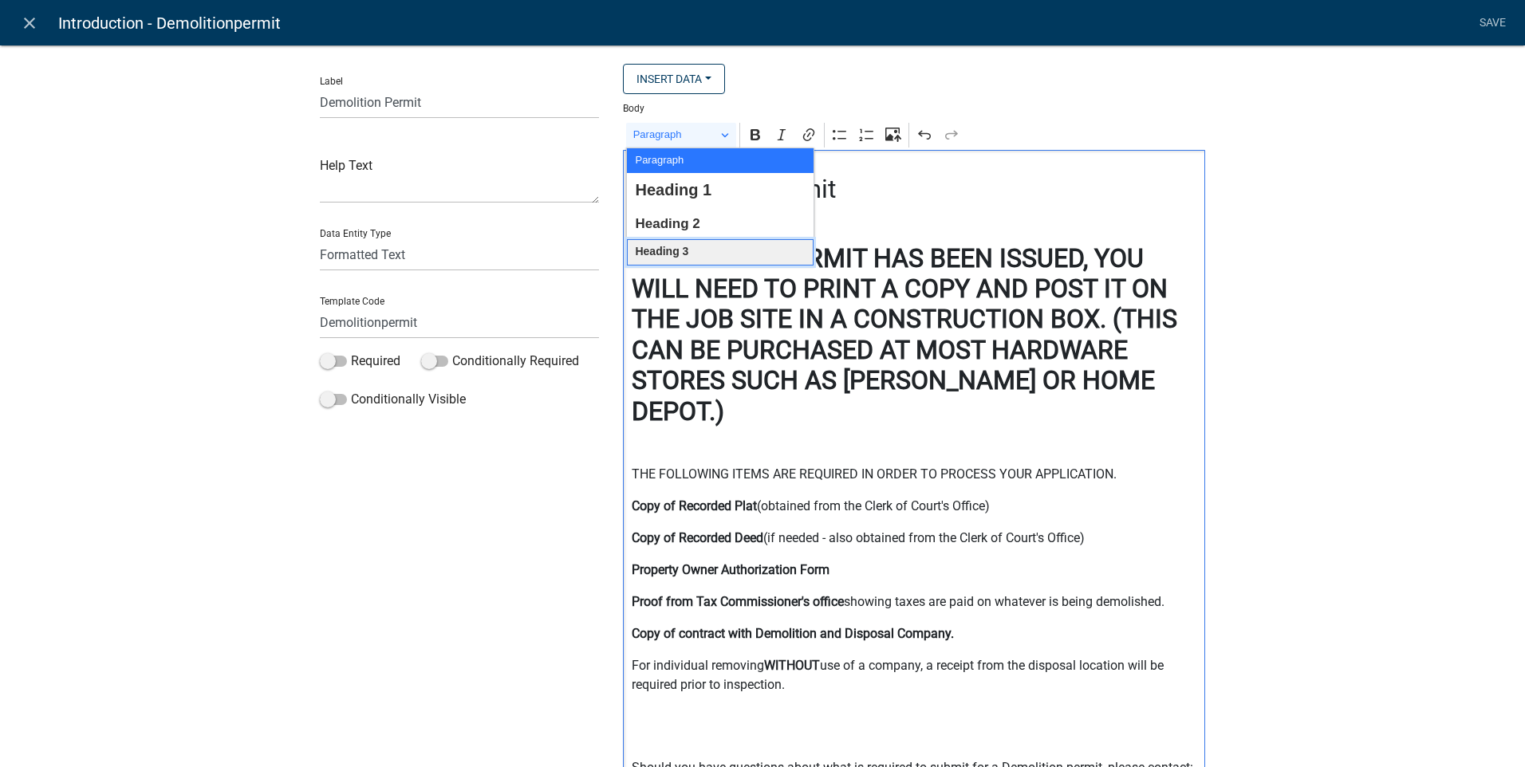
click at [696, 253] on button "Heading 3" at bounding box center [720, 252] width 187 height 26
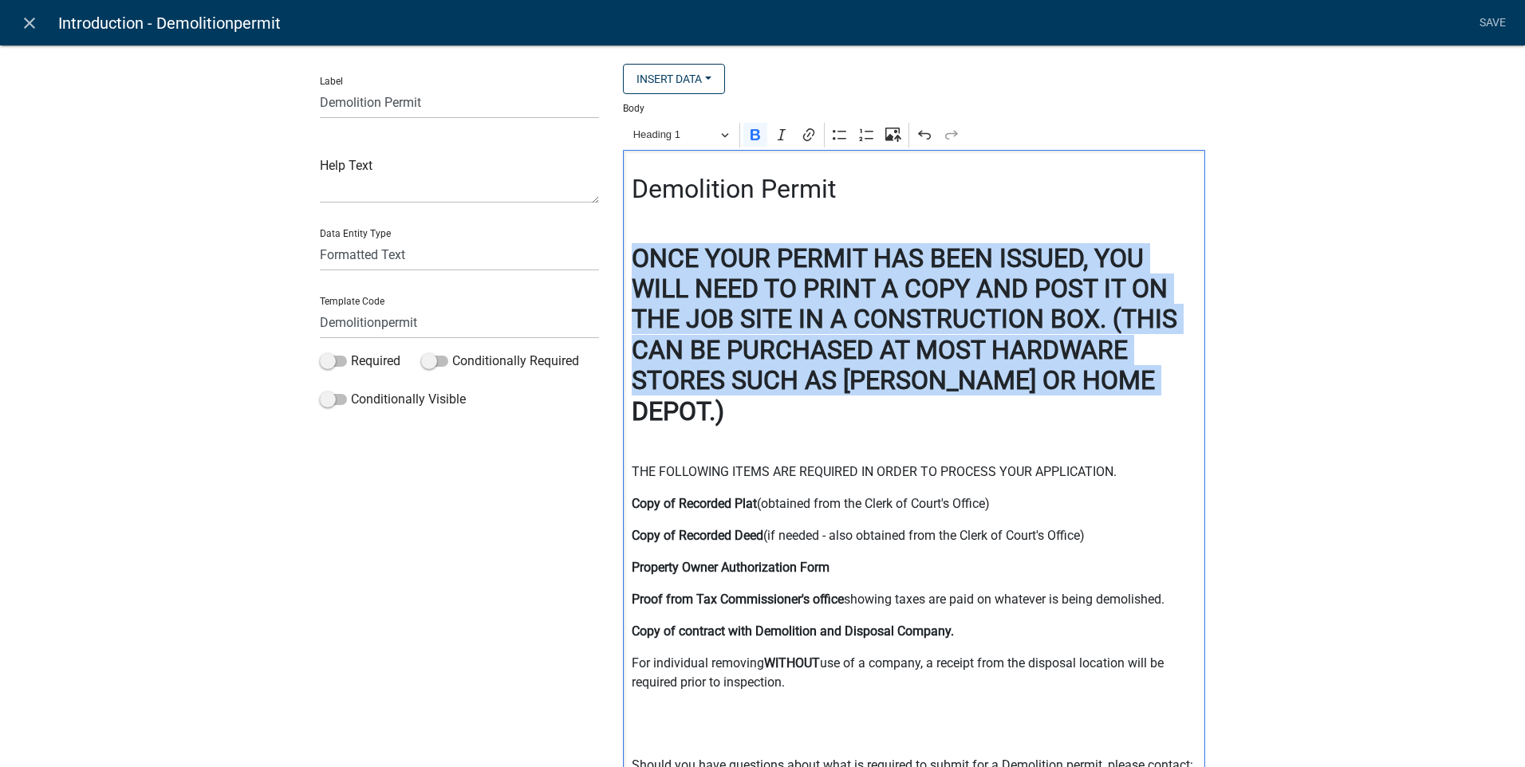
drag, startPoint x: 624, startPoint y: 251, endPoint x: 1178, endPoint y: 380, distance: 569.0
click at [1178, 380] on div "Demolition Permit ONCE YOUR PERMIT HAS BEEN ISSUED, YOU WILL NEED TO PRINT A CO…" at bounding box center [914, 558] width 582 height 816
click at [692, 136] on span "Heading 1" at bounding box center [674, 134] width 83 height 19
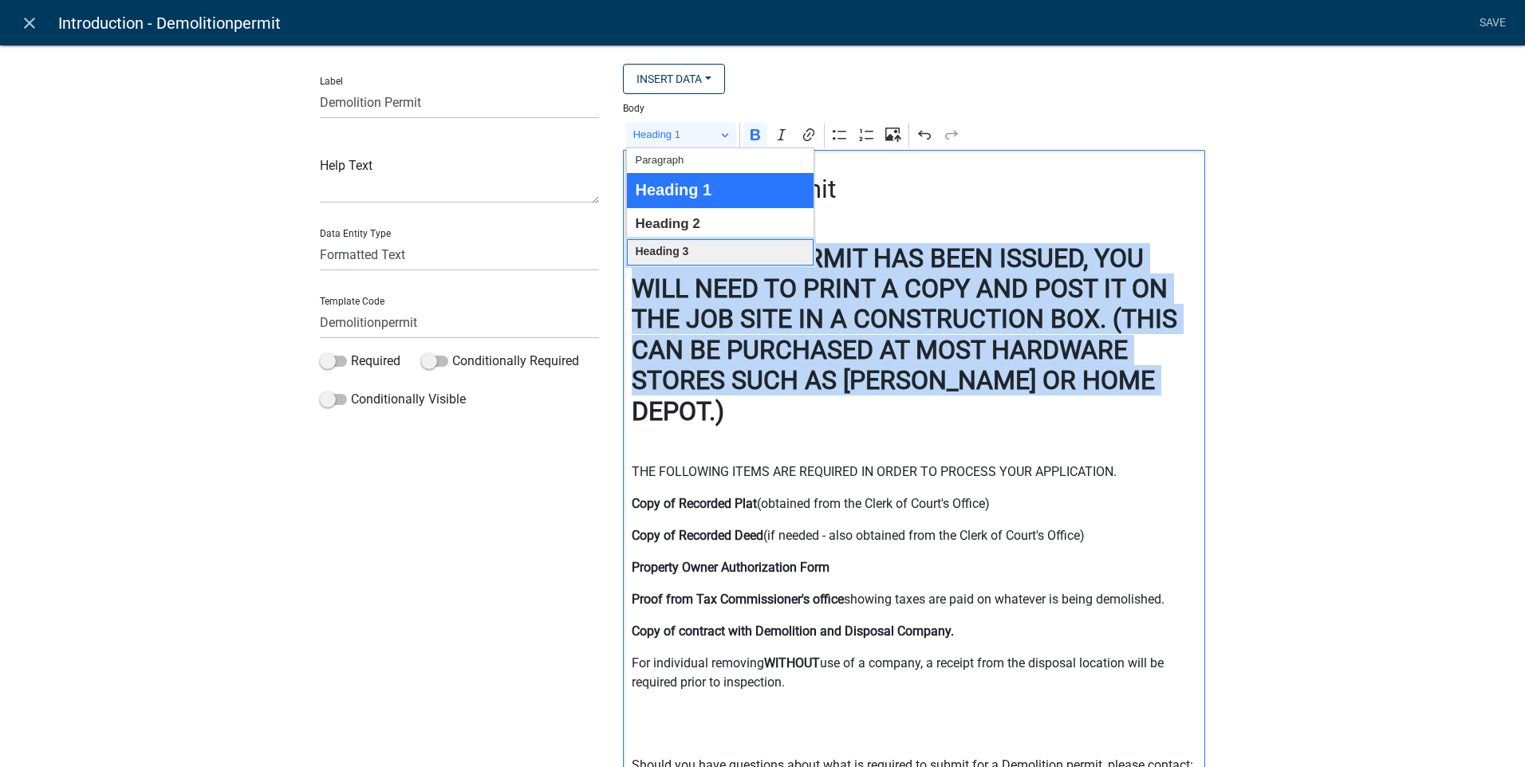
click at [682, 250] on span "Heading 3" at bounding box center [661, 252] width 53 height 21
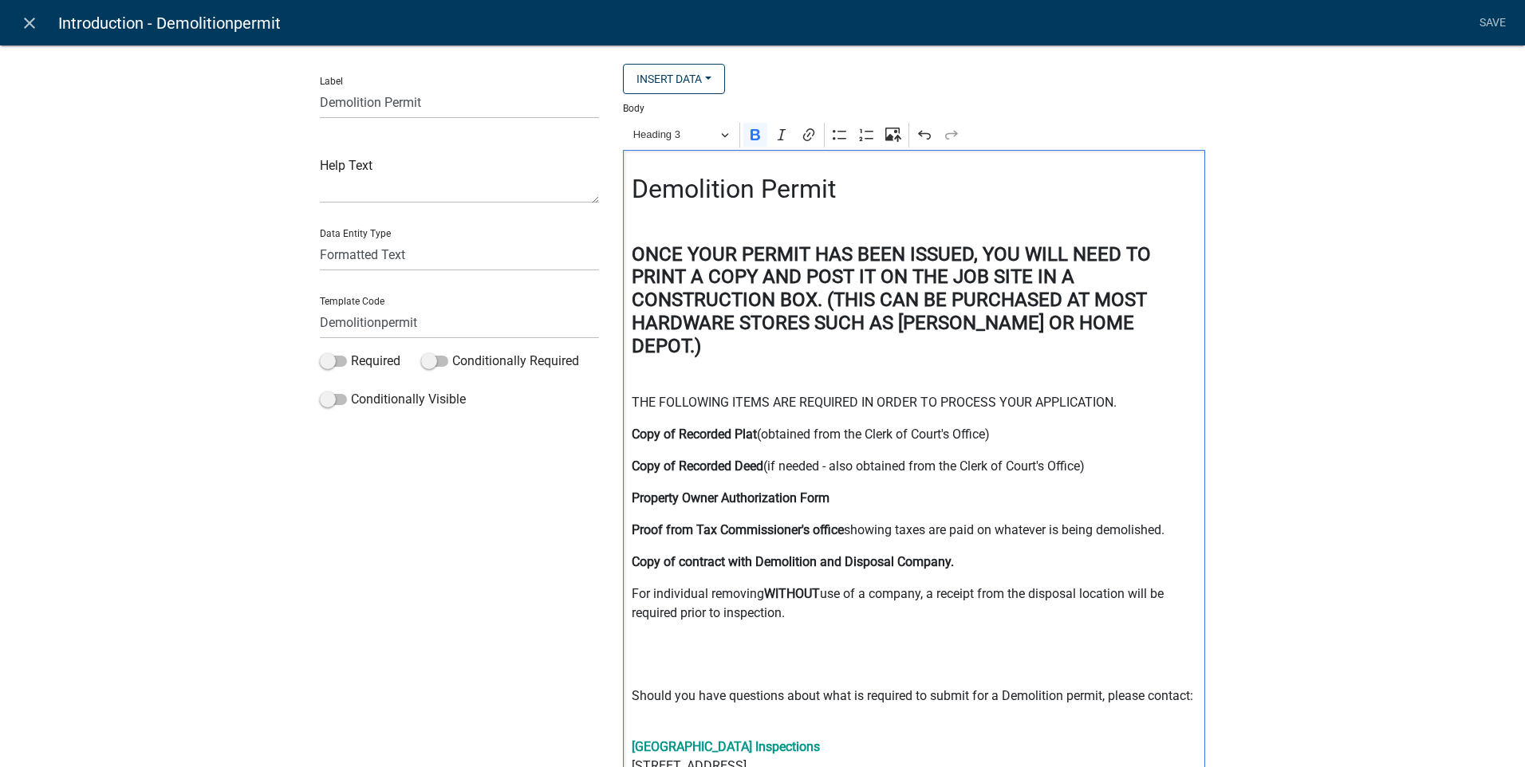
click at [792, 365] on h4 "Editor editing area: main. Press Alt+0 for help." at bounding box center [915, 376] width 566 height 23
drag, startPoint x: 852, startPoint y: 184, endPoint x: 631, endPoint y: 179, distance: 221.0
click at [632, 179] on h2 "Demolition Permit" at bounding box center [915, 189] width 566 height 30
click at [751, 132] on icon "Editor toolbar" at bounding box center [755, 135] width 16 height 16
drag, startPoint x: 878, startPoint y: 196, endPoint x: 769, endPoint y: 204, distance: 109.6
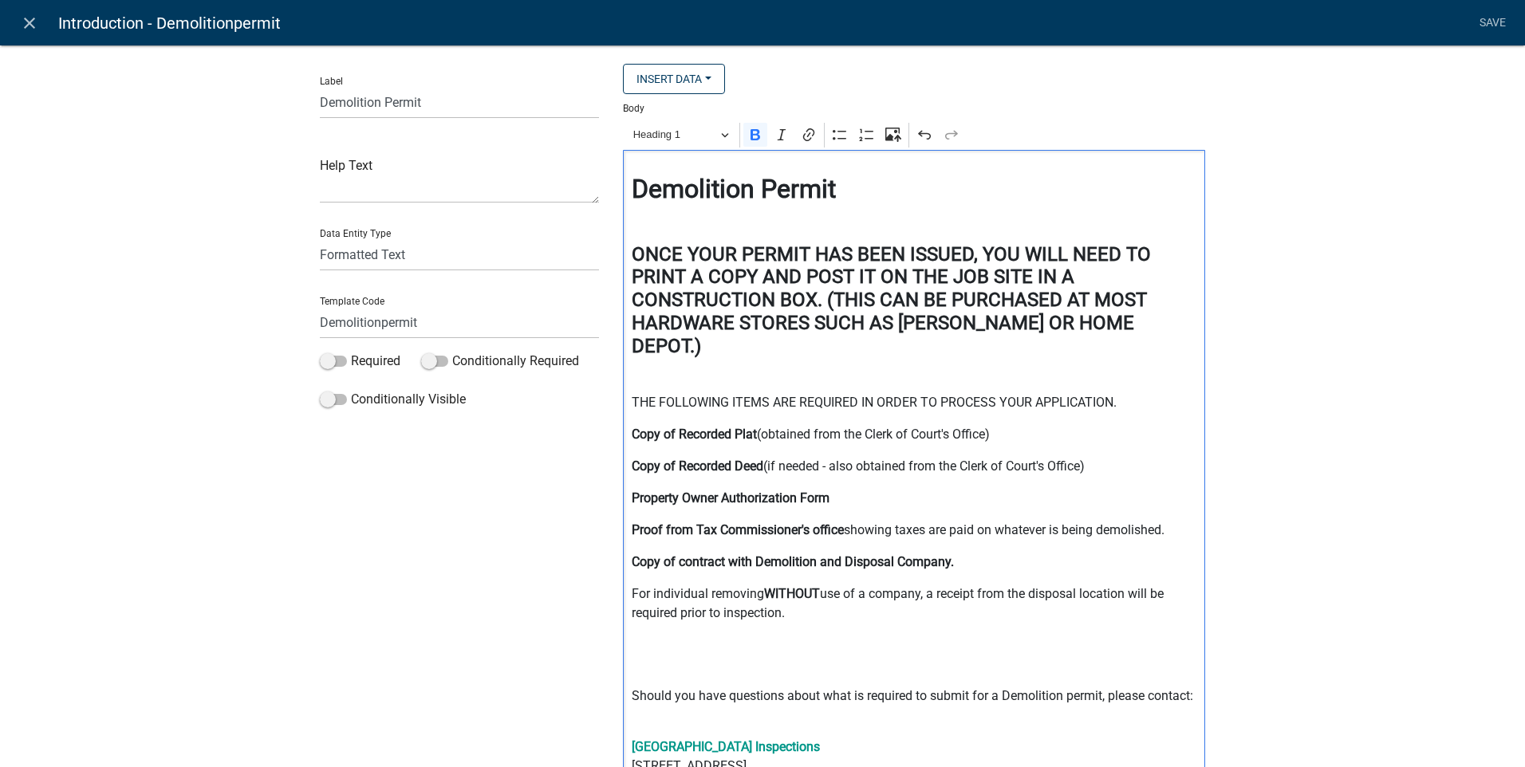
click at [879, 197] on h2 "Demolition Permit" at bounding box center [915, 189] width 566 height 30
click at [873, 197] on h2 "Demolition Permit" at bounding box center [915, 189] width 566 height 30
click at [1485, 18] on link "Save" at bounding box center [1492, 23] width 40 height 30
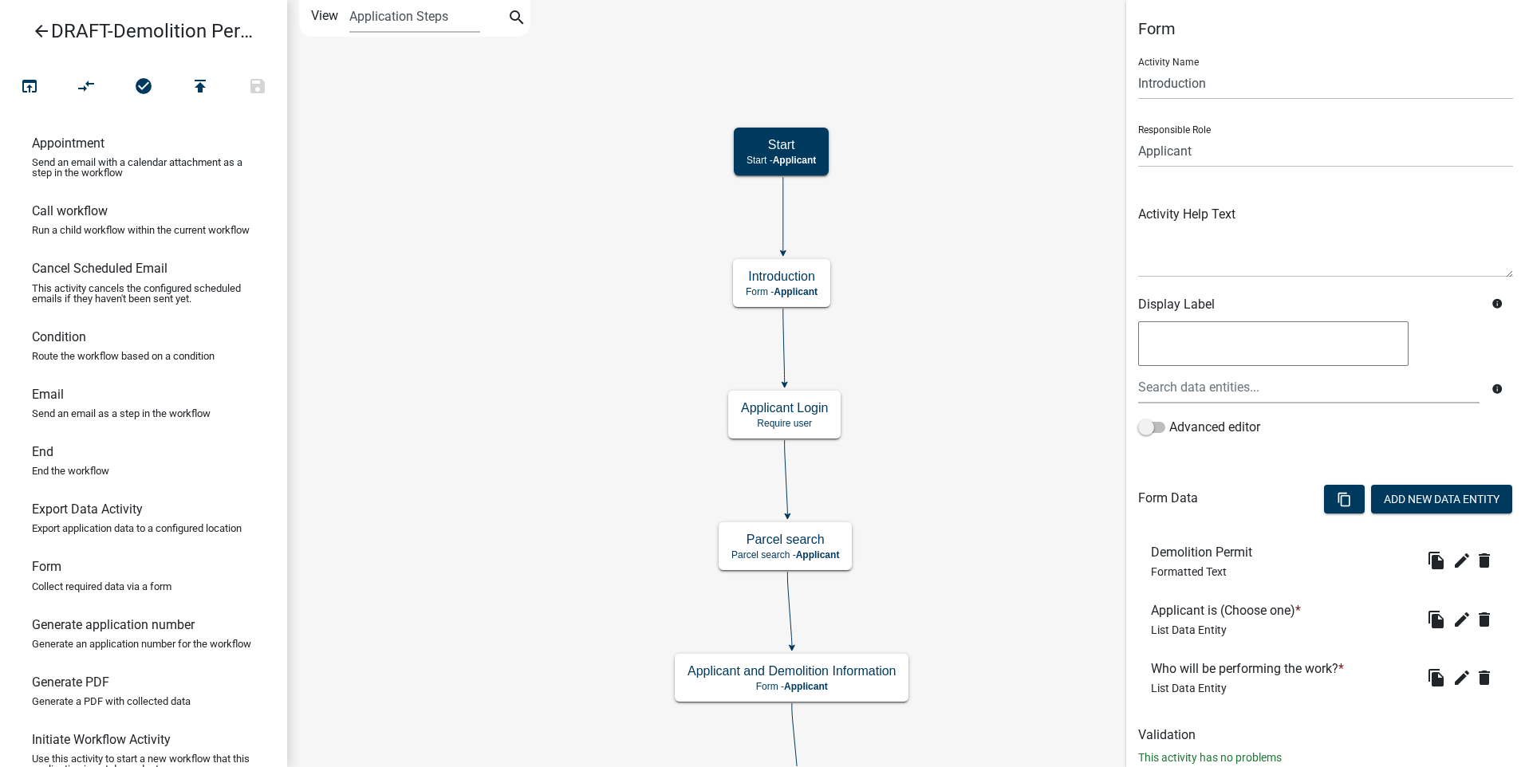
scroll to position [45, 0]
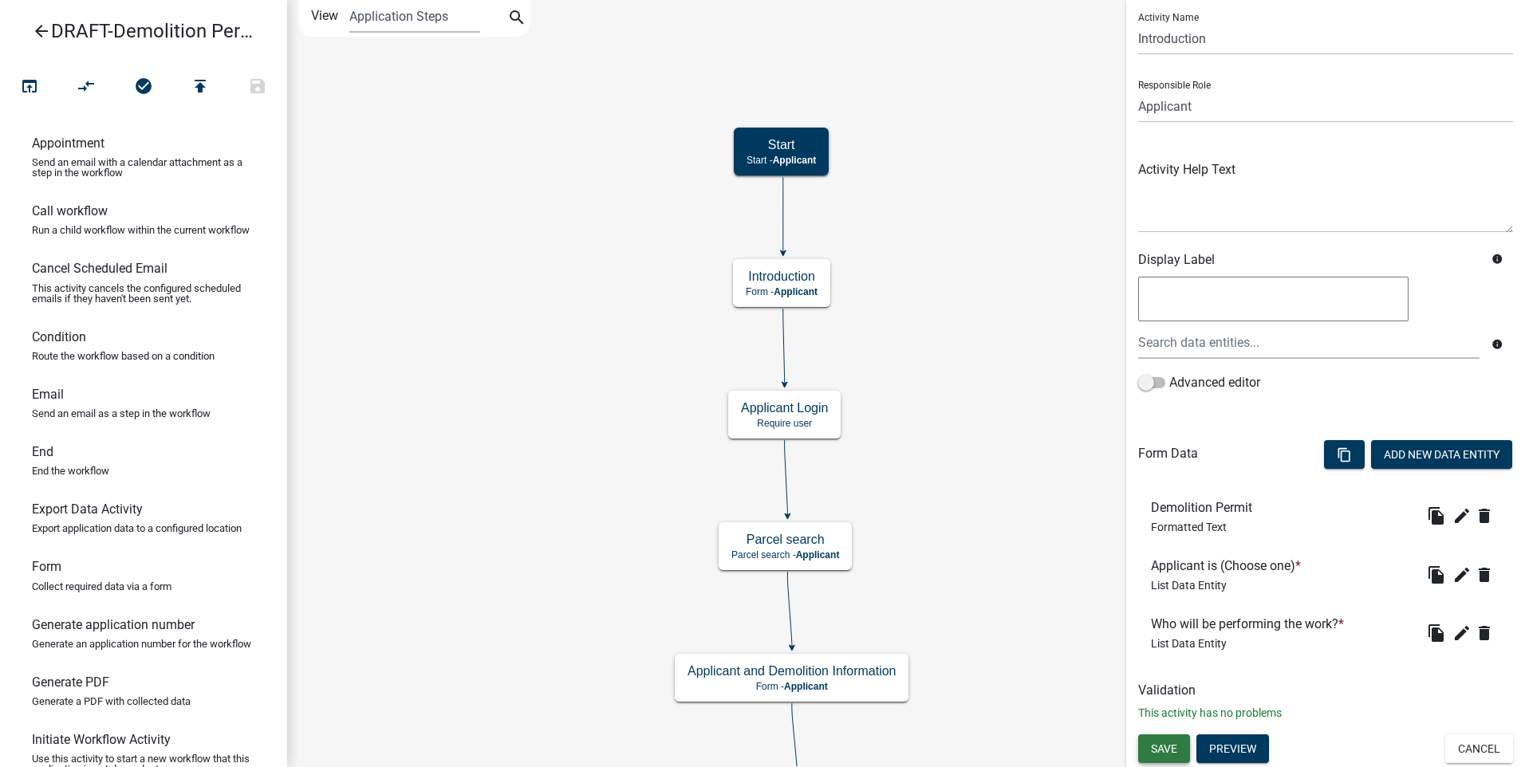
click at [1154, 751] on span "Save" at bounding box center [1164, 748] width 26 height 13
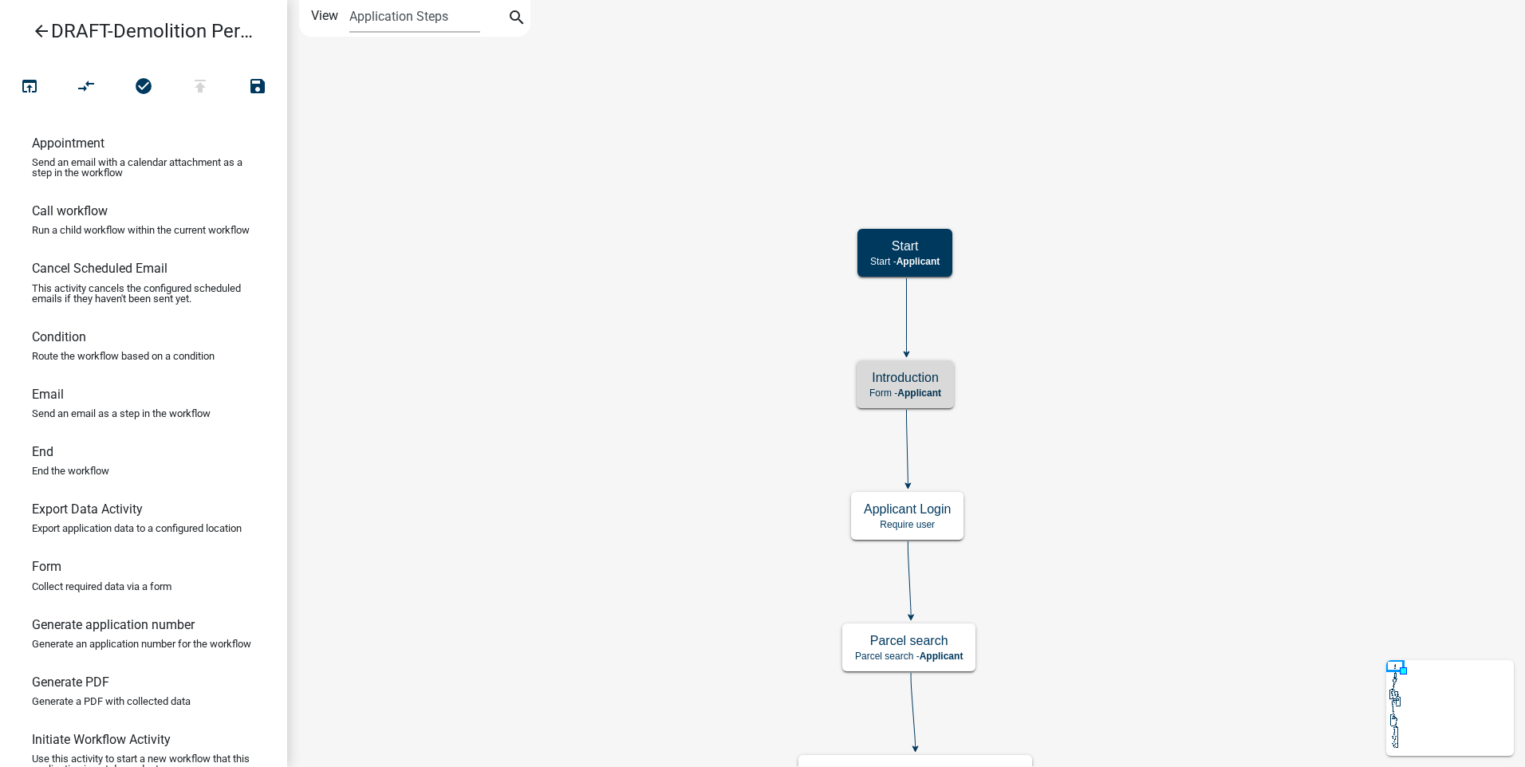
scroll to position [0, 0]
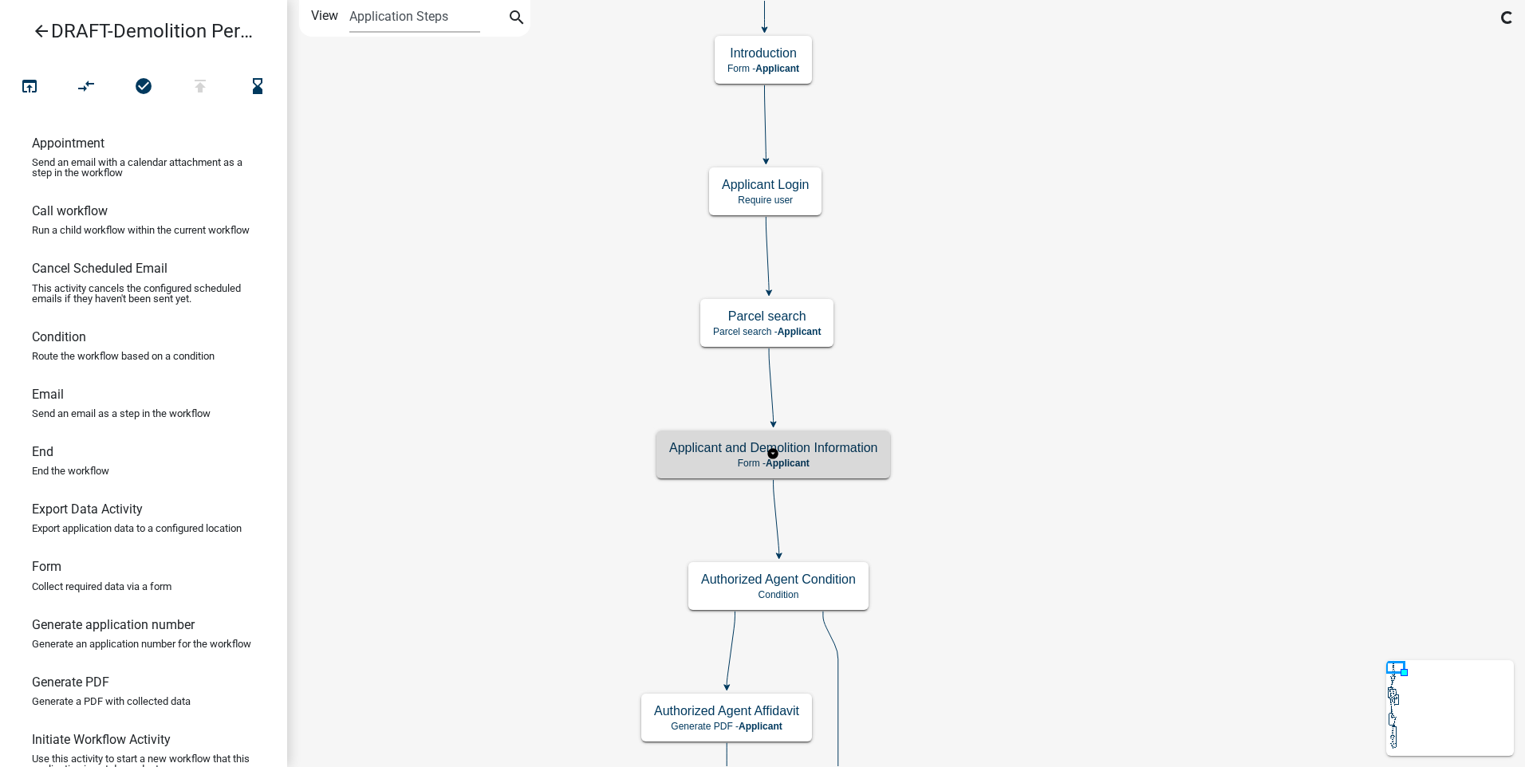
click at [845, 454] on h5 "Applicant and Demolition Information" at bounding box center [773, 447] width 208 height 15
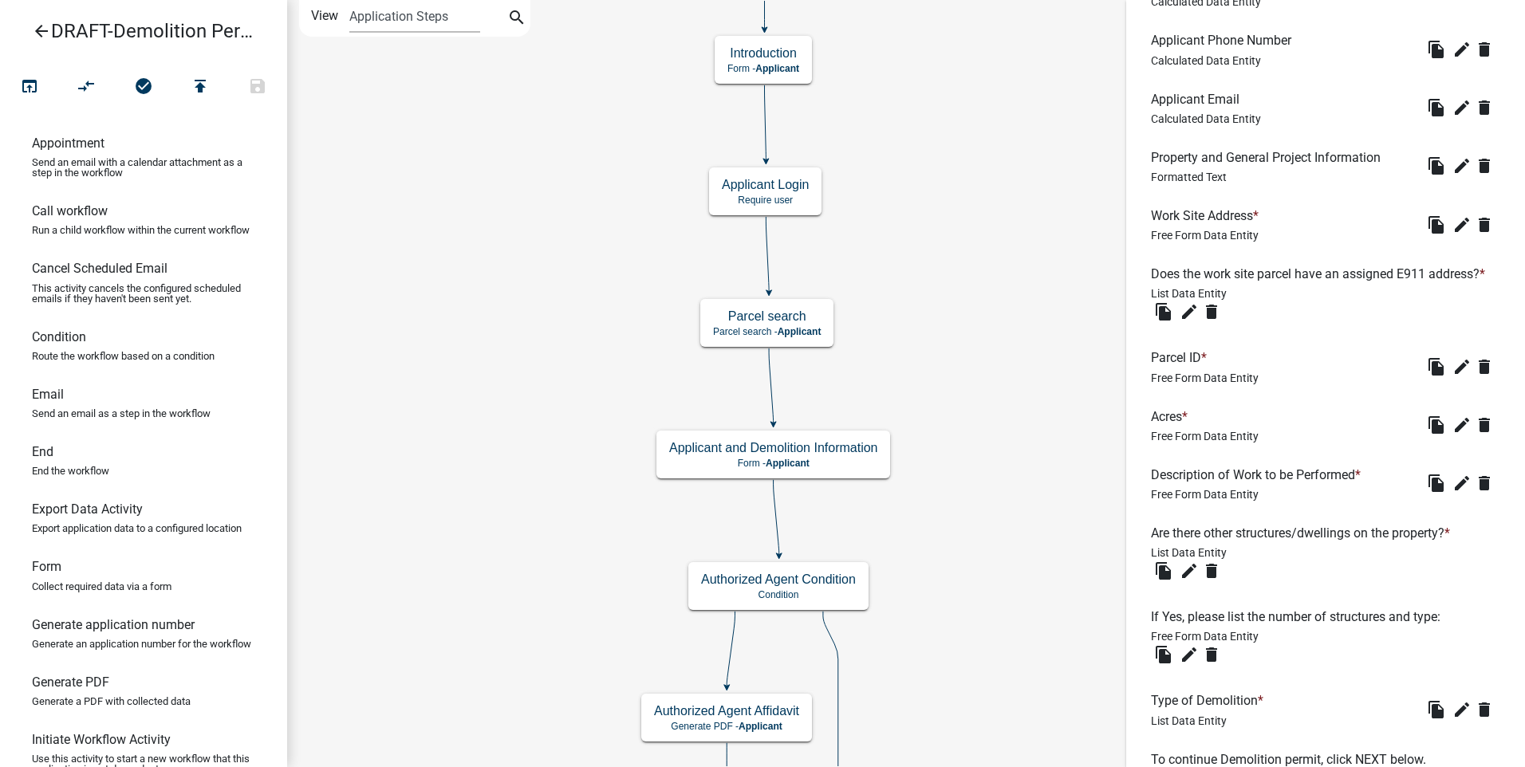
scroll to position [1212, 0]
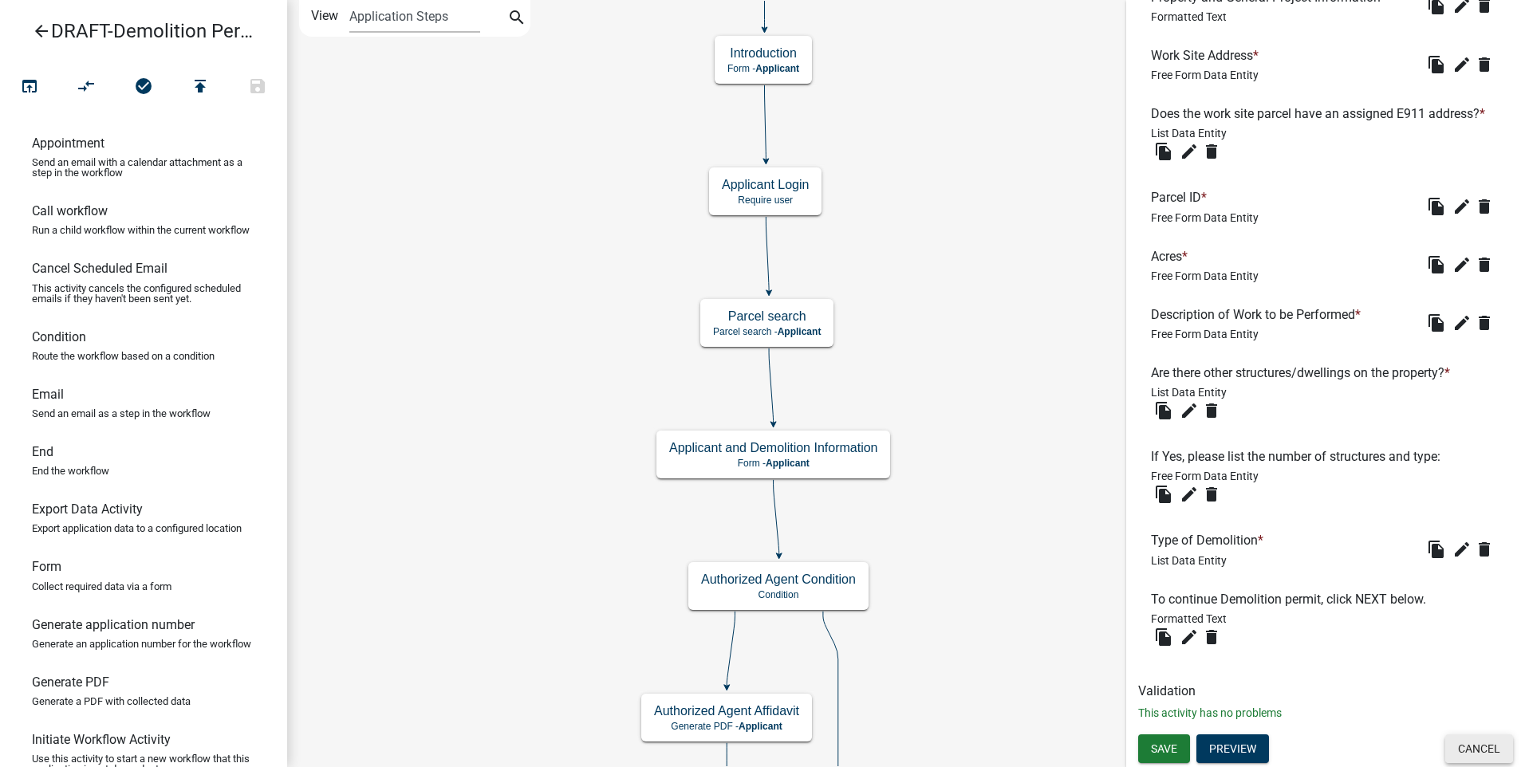
click at [1457, 743] on button "Cancel" at bounding box center [1479, 749] width 68 height 29
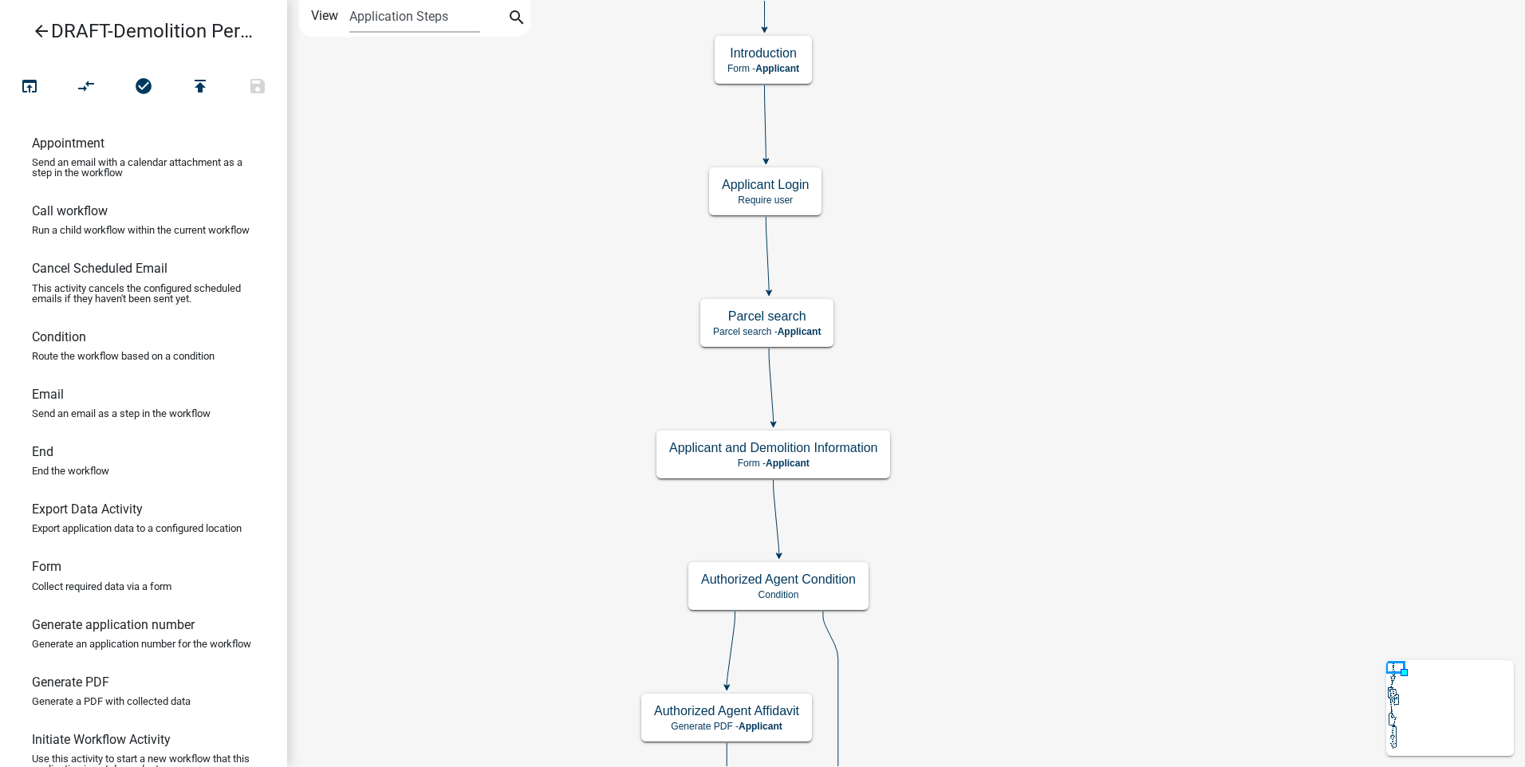
scroll to position [0, 0]
click at [26, 81] on icon "open_in_browser" at bounding box center [29, 88] width 19 height 22
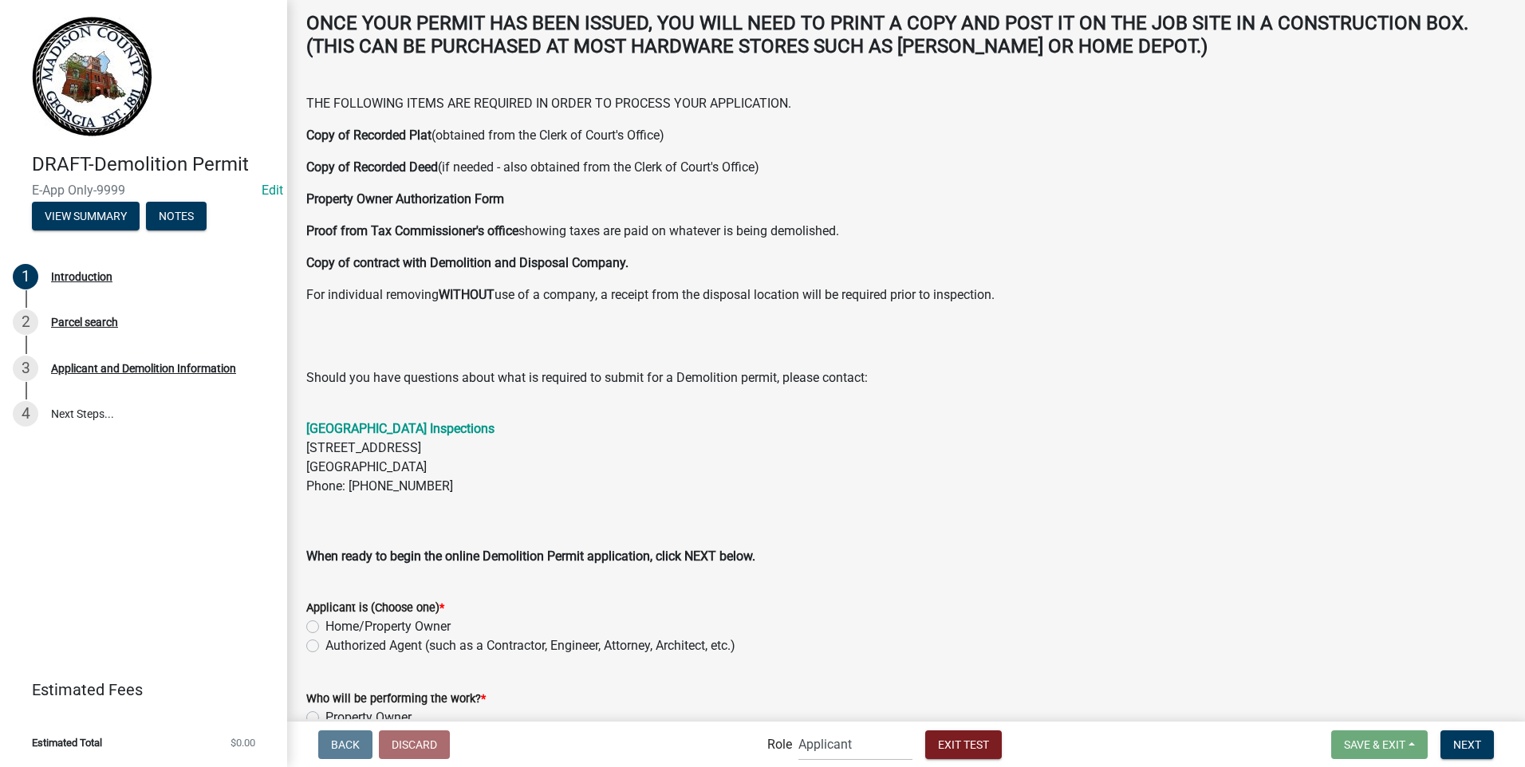
scroll to position [250, 0]
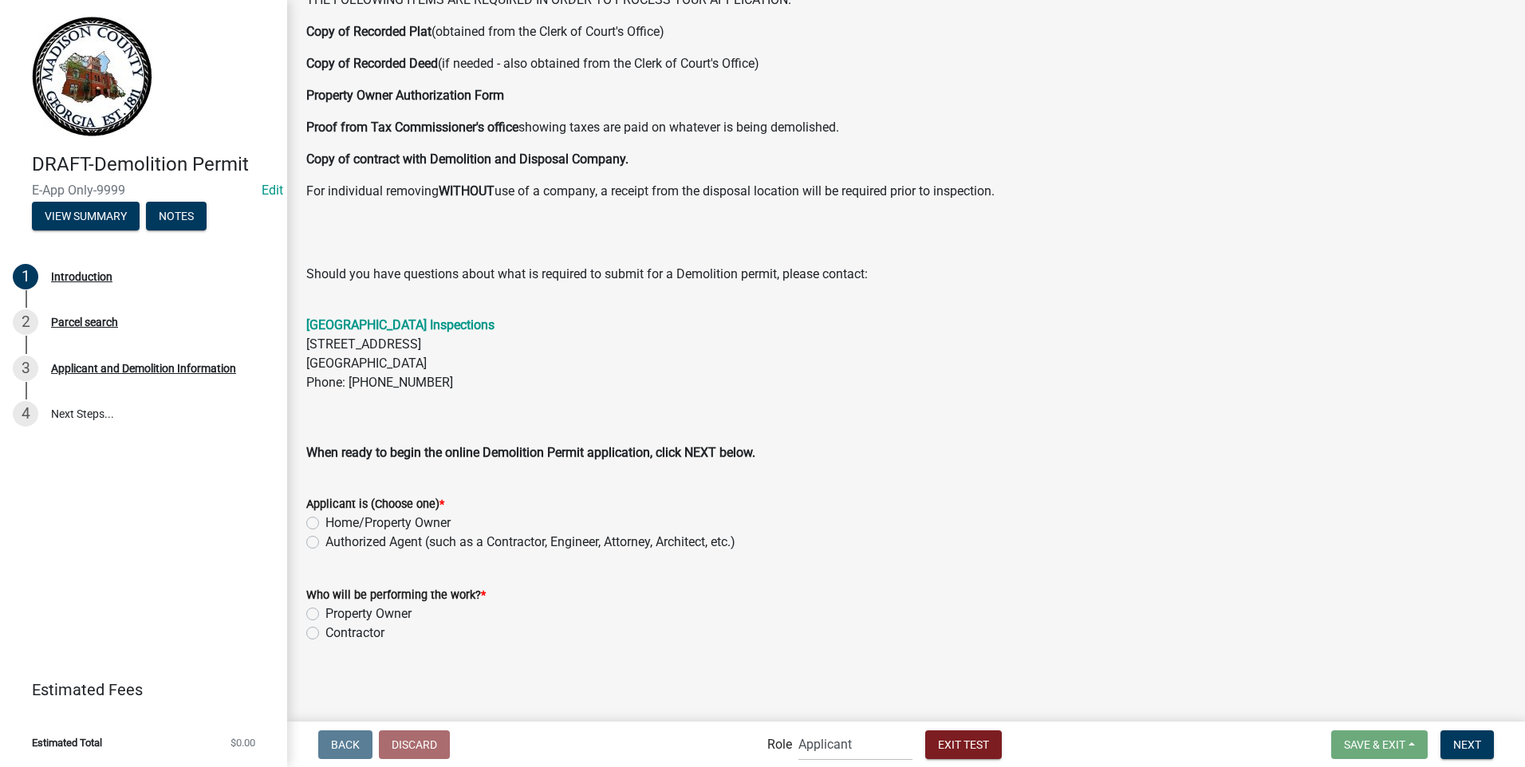
click at [325, 522] on label "Home/Property Owner" at bounding box center [387, 523] width 125 height 19
click at [325, 522] on input "Home/Property Owner" at bounding box center [330, 519] width 10 height 10
radio input "true"
drag, startPoint x: 313, startPoint y: 610, endPoint x: 405, endPoint y: 607, distance: 91.8
click at [325, 610] on label "Property Owner" at bounding box center [368, 614] width 86 height 19
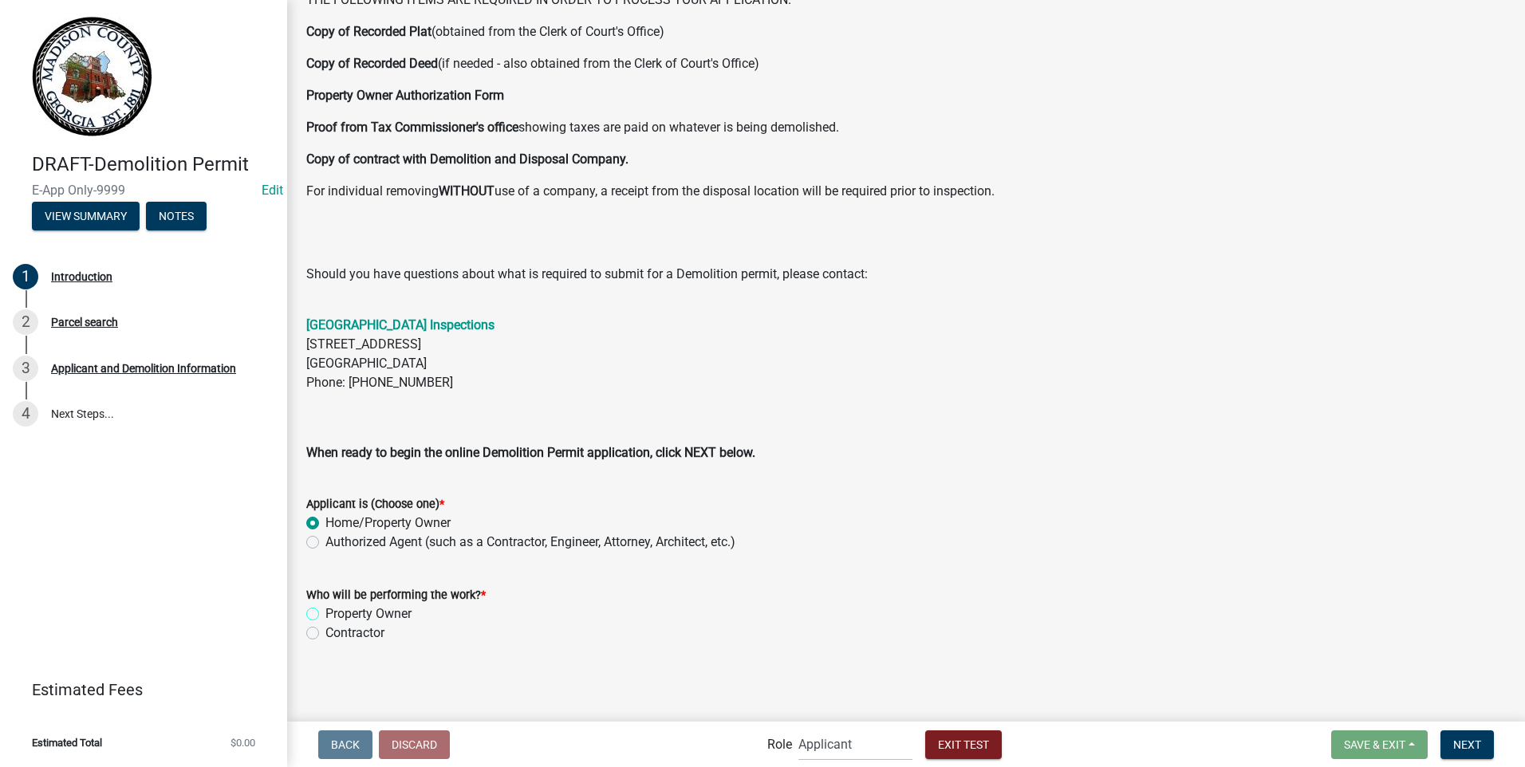
click at [325, 610] on input "Property Owner" at bounding box center [330, 610] width 10 height 10
radio input "true"
drag, startPoint x: 1469, startPoint y: 742, endPoint x: 1421, endPoint y: 718, distance: 54.2
click at [1469, 743] on span "Next" at bounding box center [1467, 744] width 28 height 13
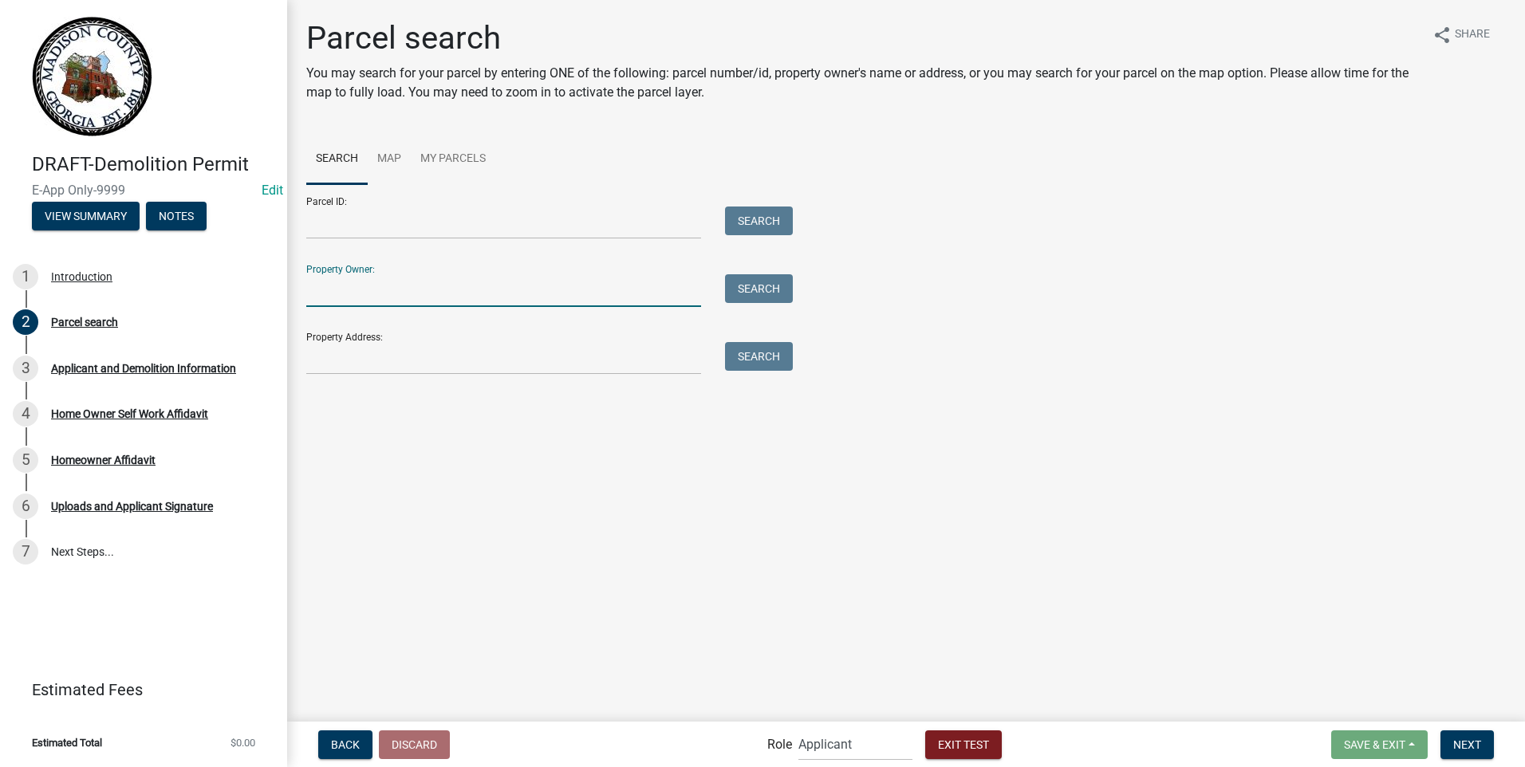
click at [392, 289] on input "Property Owner:" at bounding box center [503, 290] width 395 height 33
type input "PAYNE JEREMY L & | MELISSA A WEAVER"
type input "0056 014"
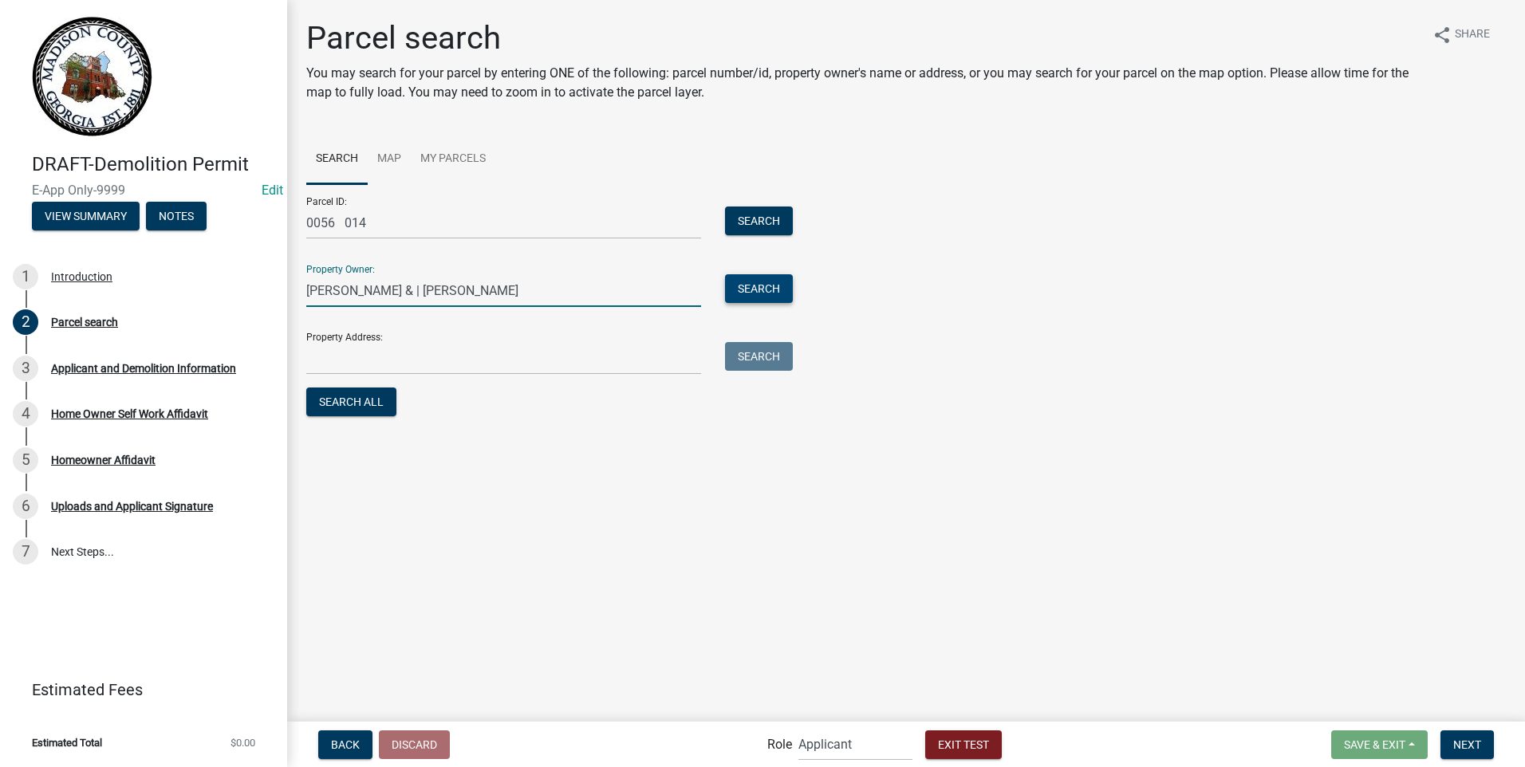
click at [760, 294] on button "Search" at bounding box center [759, 288] width 68 height 29
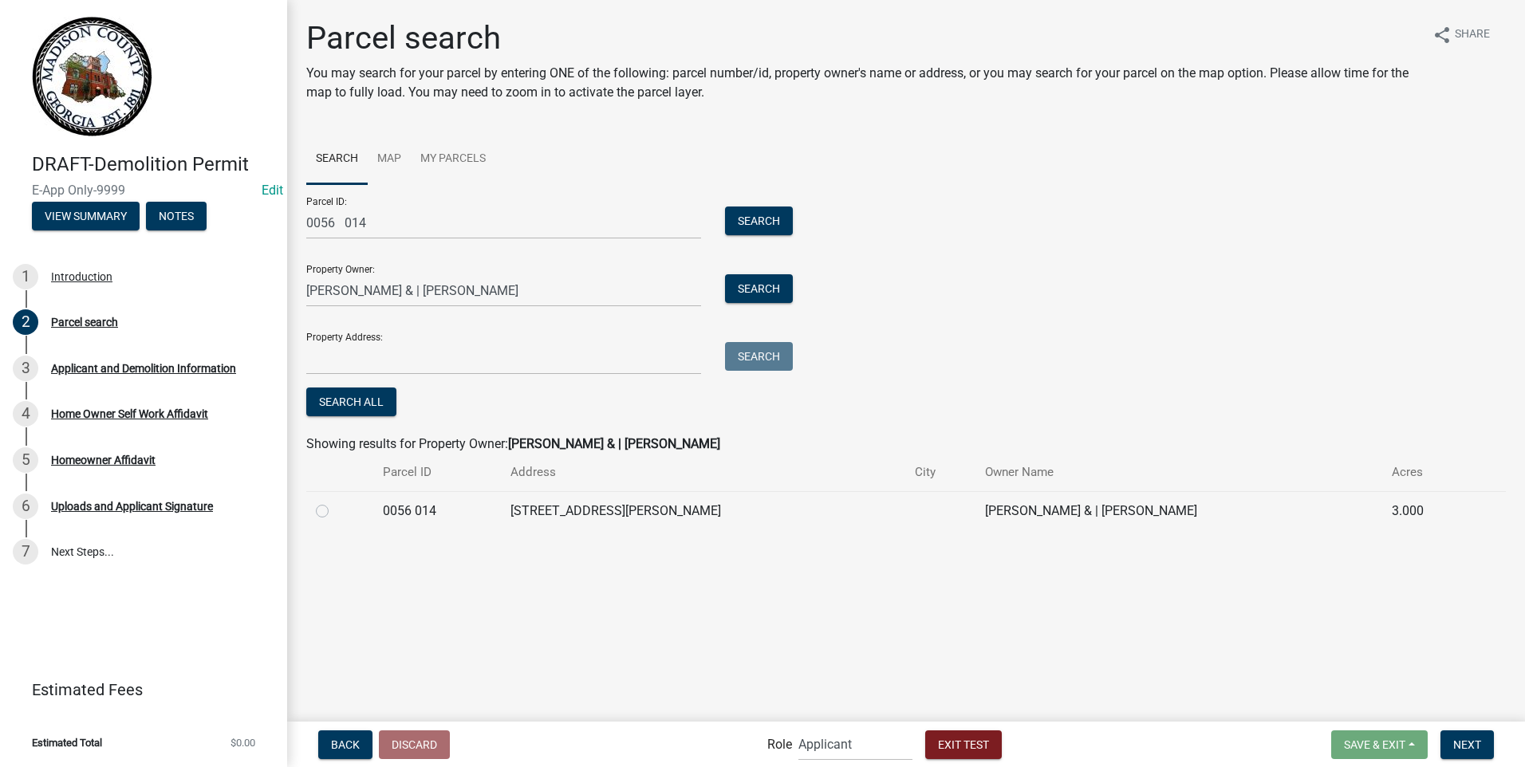
click at [335, 502] on label at bounding box center [335, 502] width 0 height 0
click at [335, 509] on 014 "radio" at bounding box center [340, 507] width 10 height 10
radio 014 "true"
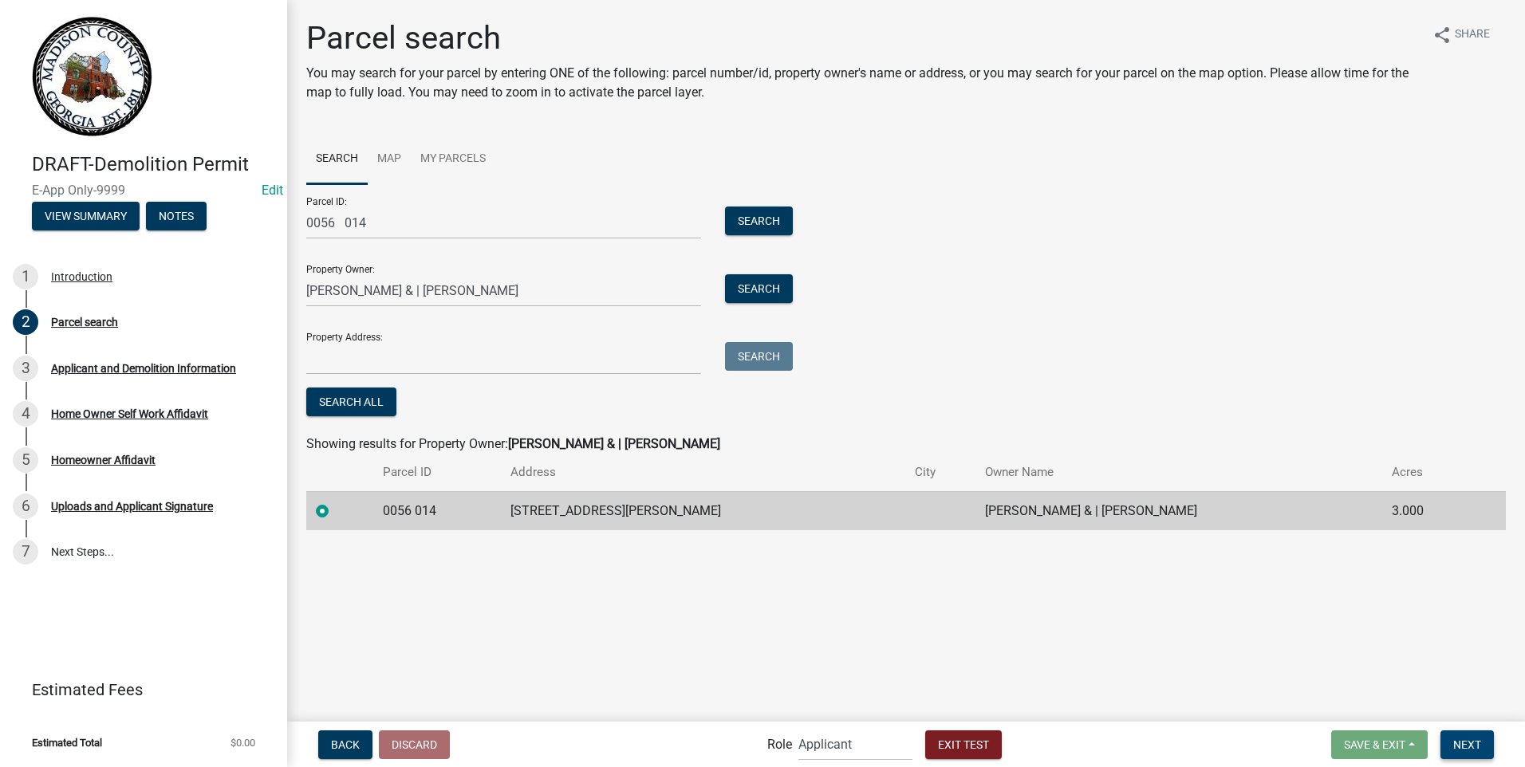
click at [1460, 746] on span "Next" at bounding box center [1467, 744] width 28 height 13
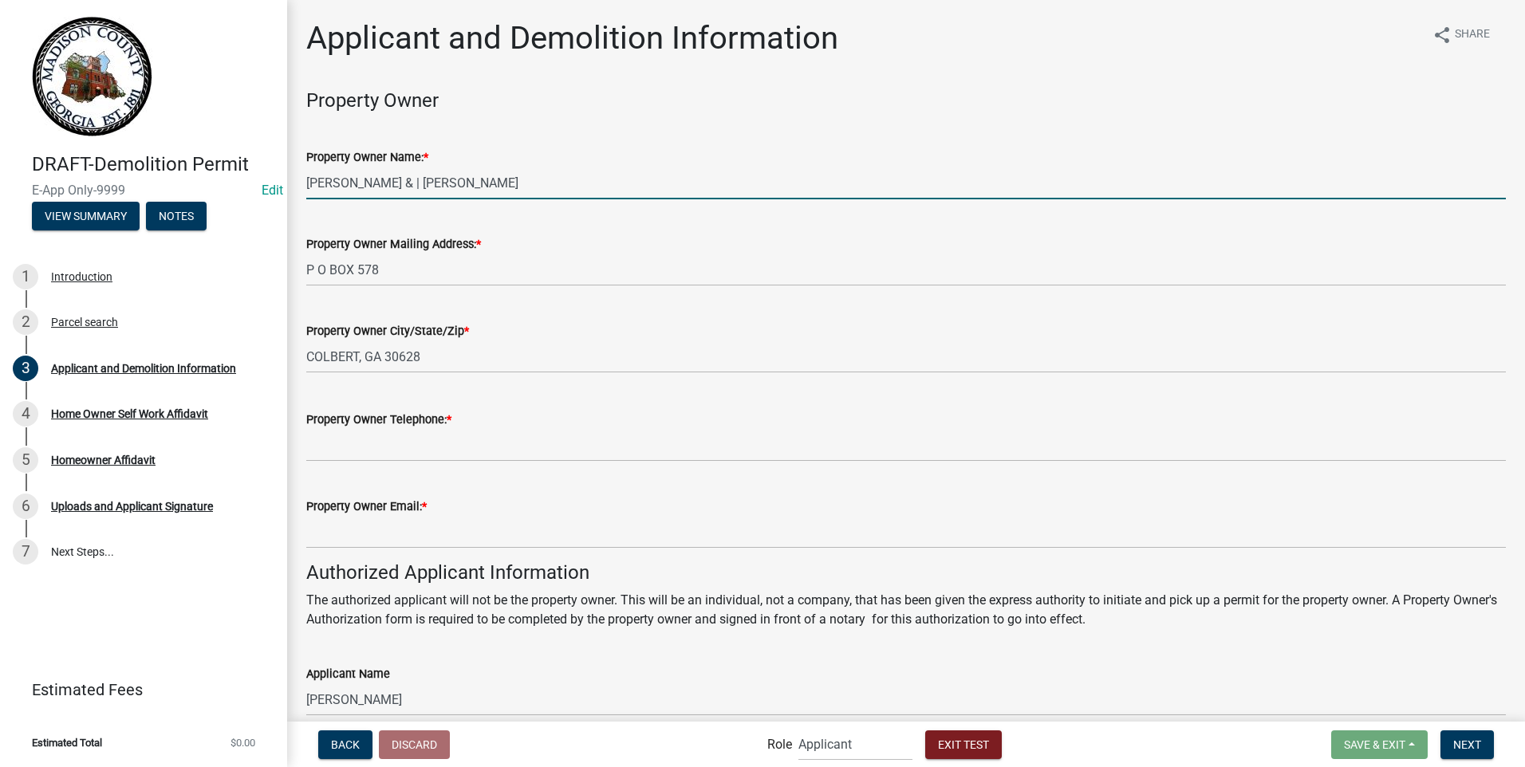
drag, startPoint x: 554, startPoint y: 187, endPoint x: 253, endPoint y: 180, distance: 300.8
click at [253, 180] on div "DRAFT-Demolition Permit E-App Only-9999 Edit View Summary Notes 1 Introduction …" at bounding box center [762, 383] width 1525 height 767
type input "m"
type input "MELISSA PAYNE"
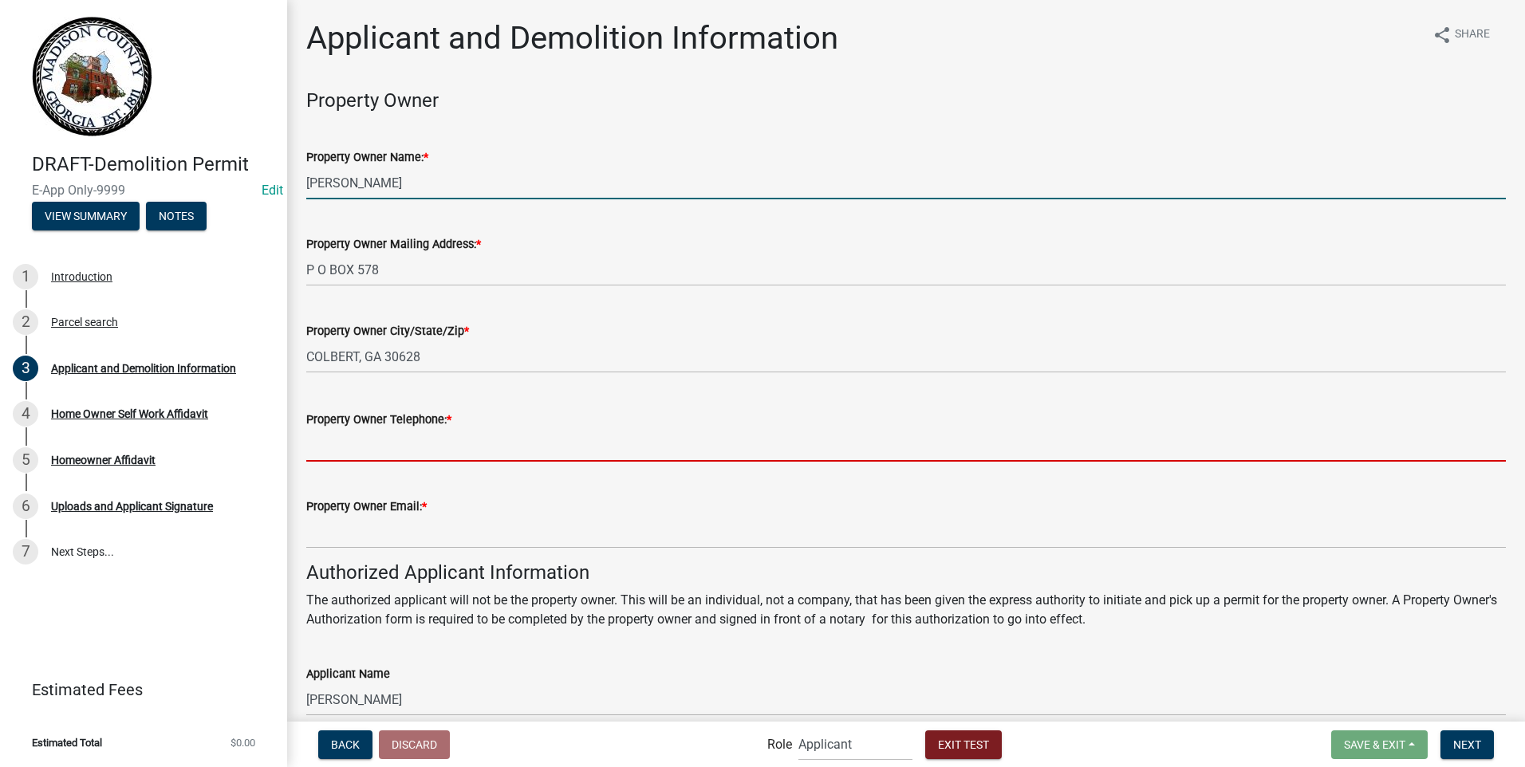
click at [367, 449] on input "Property Owner Telephone: *" at bounding box center [906, 445] width 1200 height 33
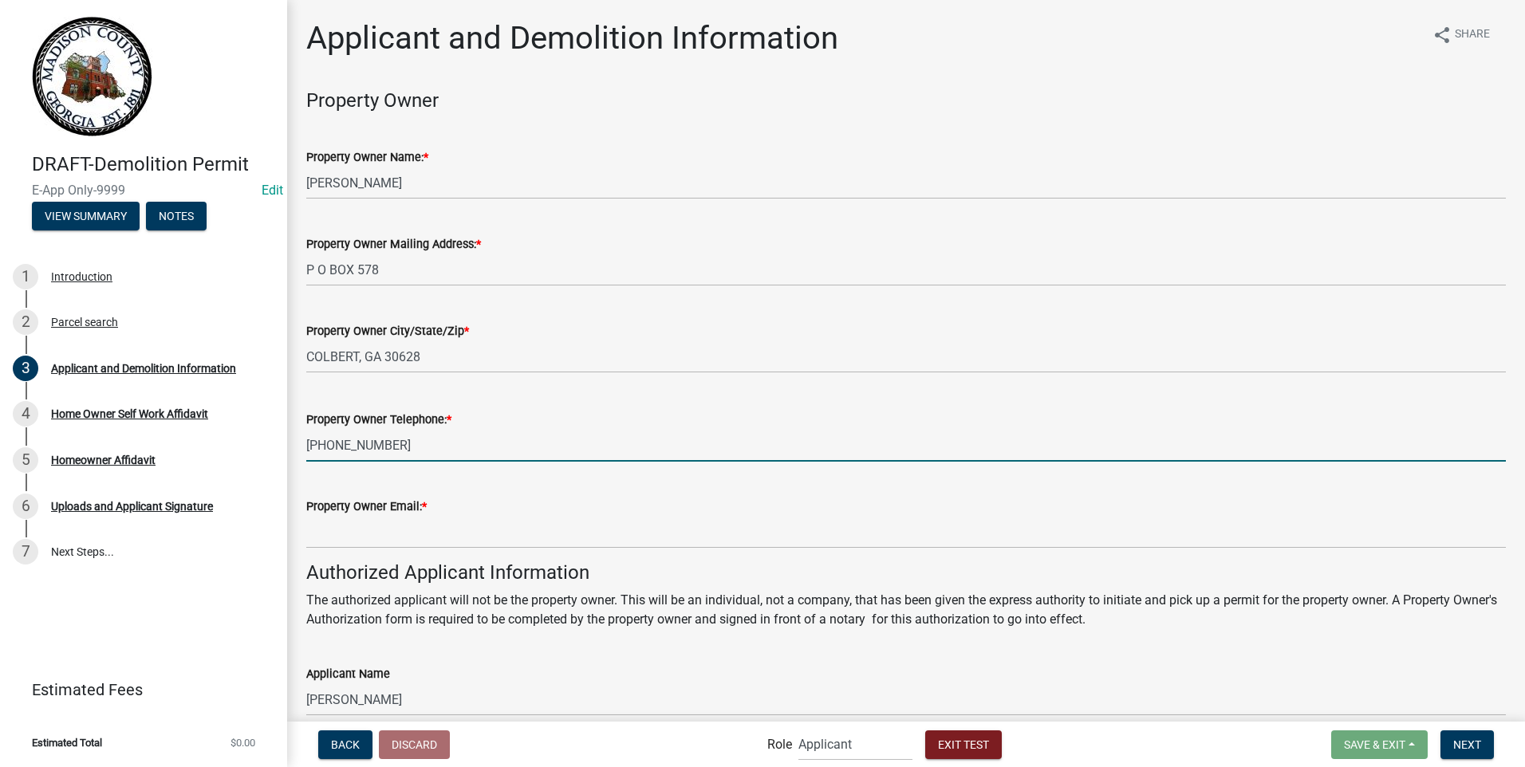
type input "706-795-0260"
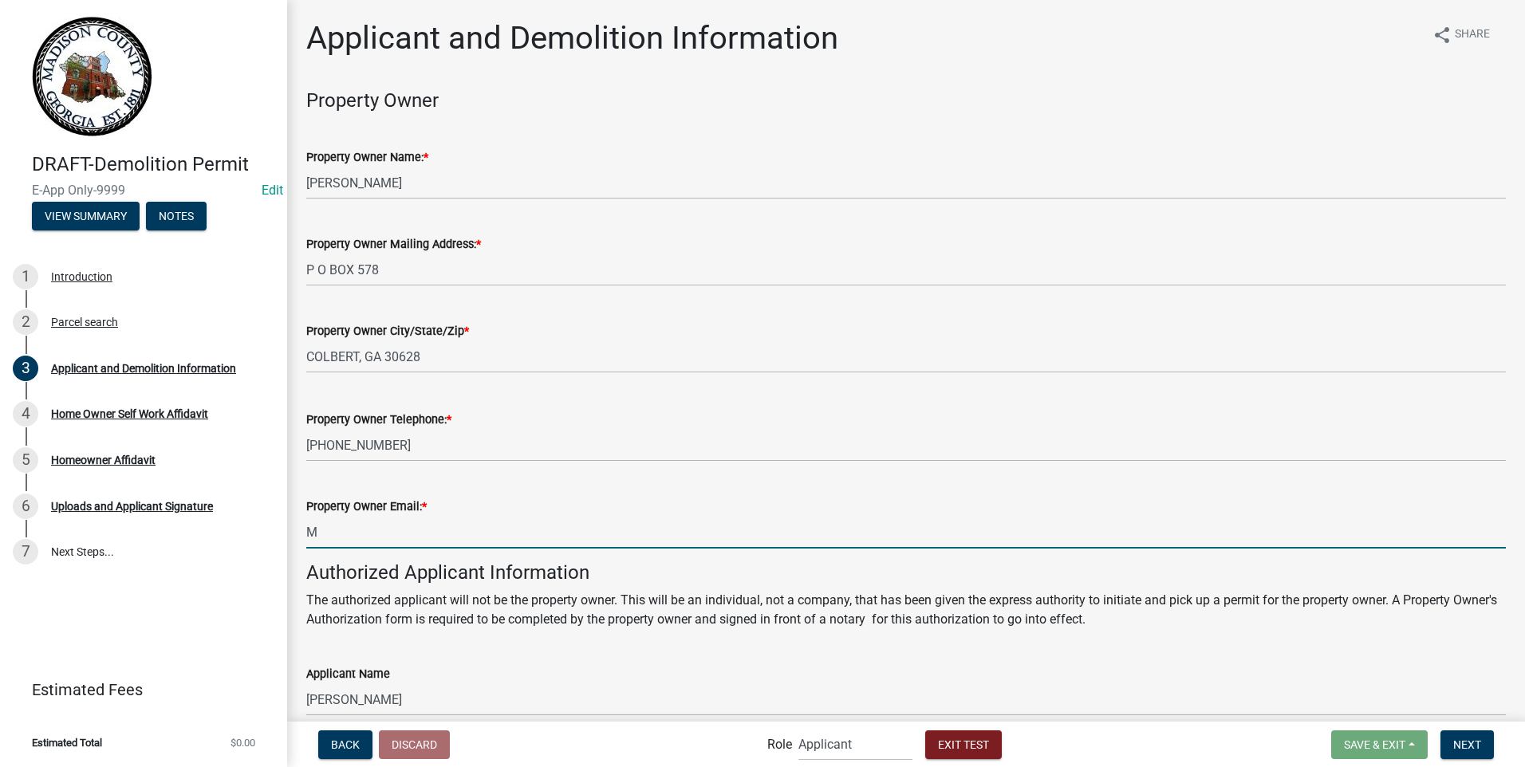
type input "mpayne@madisonco.us"
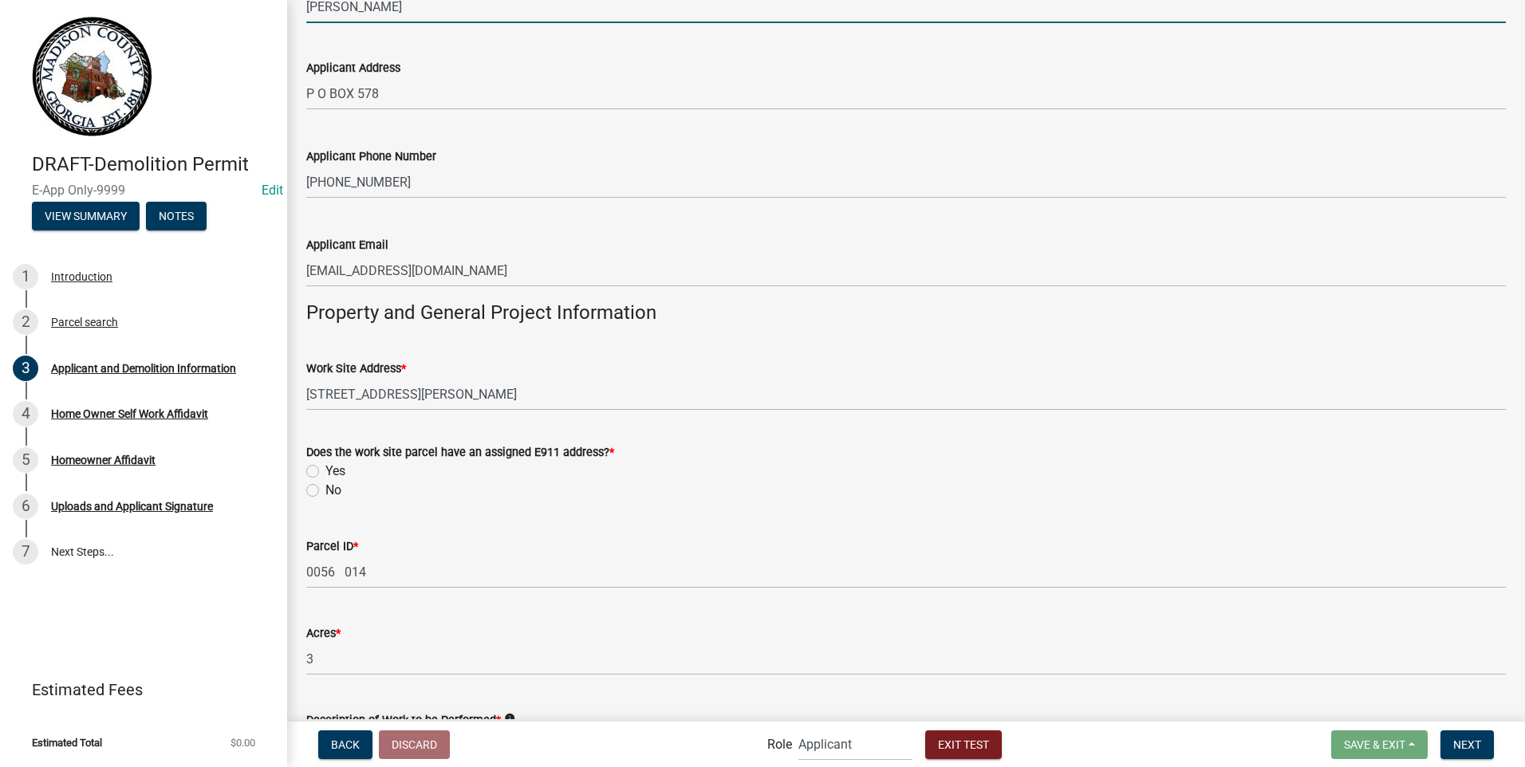
scroll to position [718, 0]
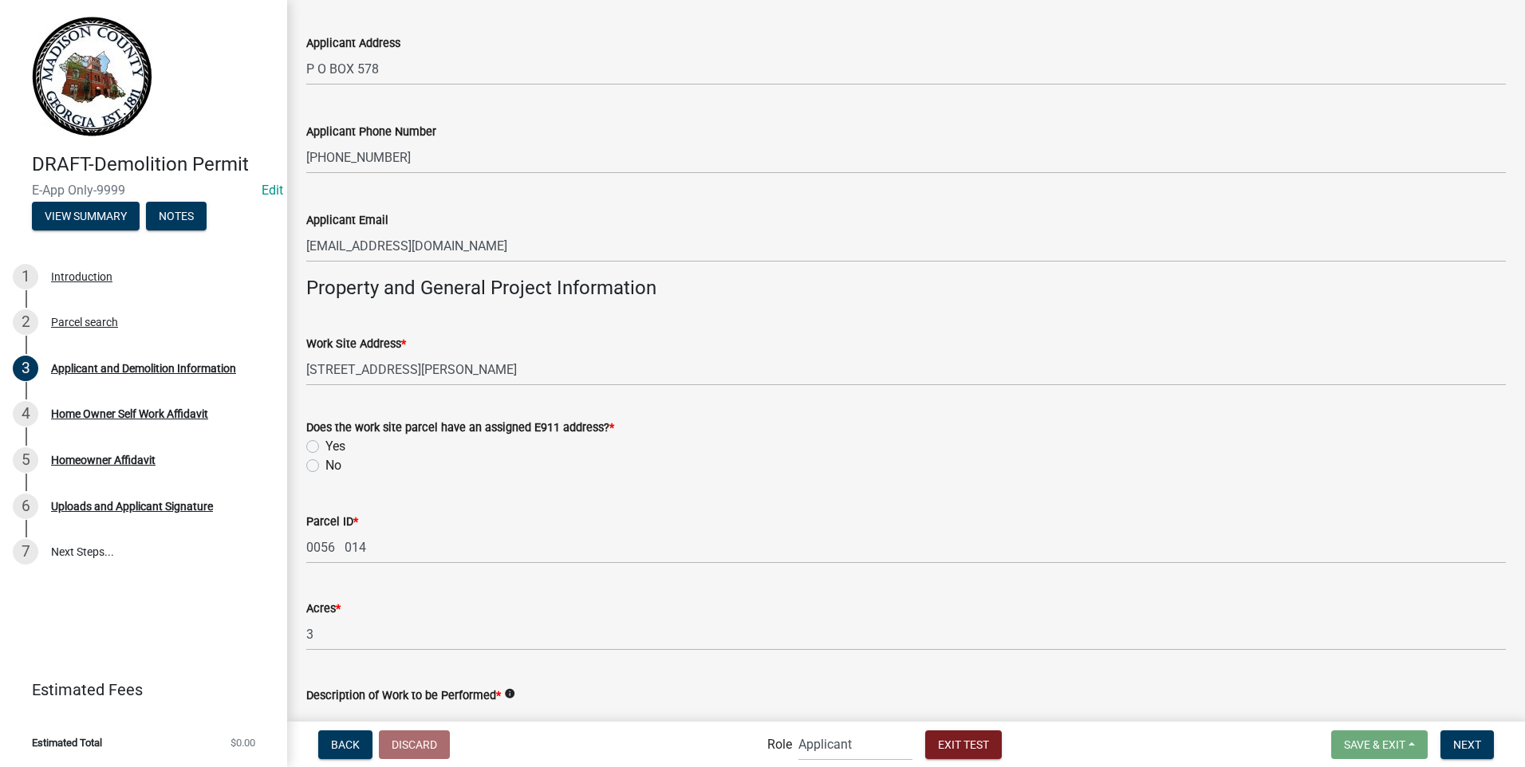
click at [325, 443] on label "Yes" at bounding box center [335, 446] width 20 height 19
click at [325, 443] on input "Yes" at bounding box center [330, 442] width 10 height 10
radio input "true"
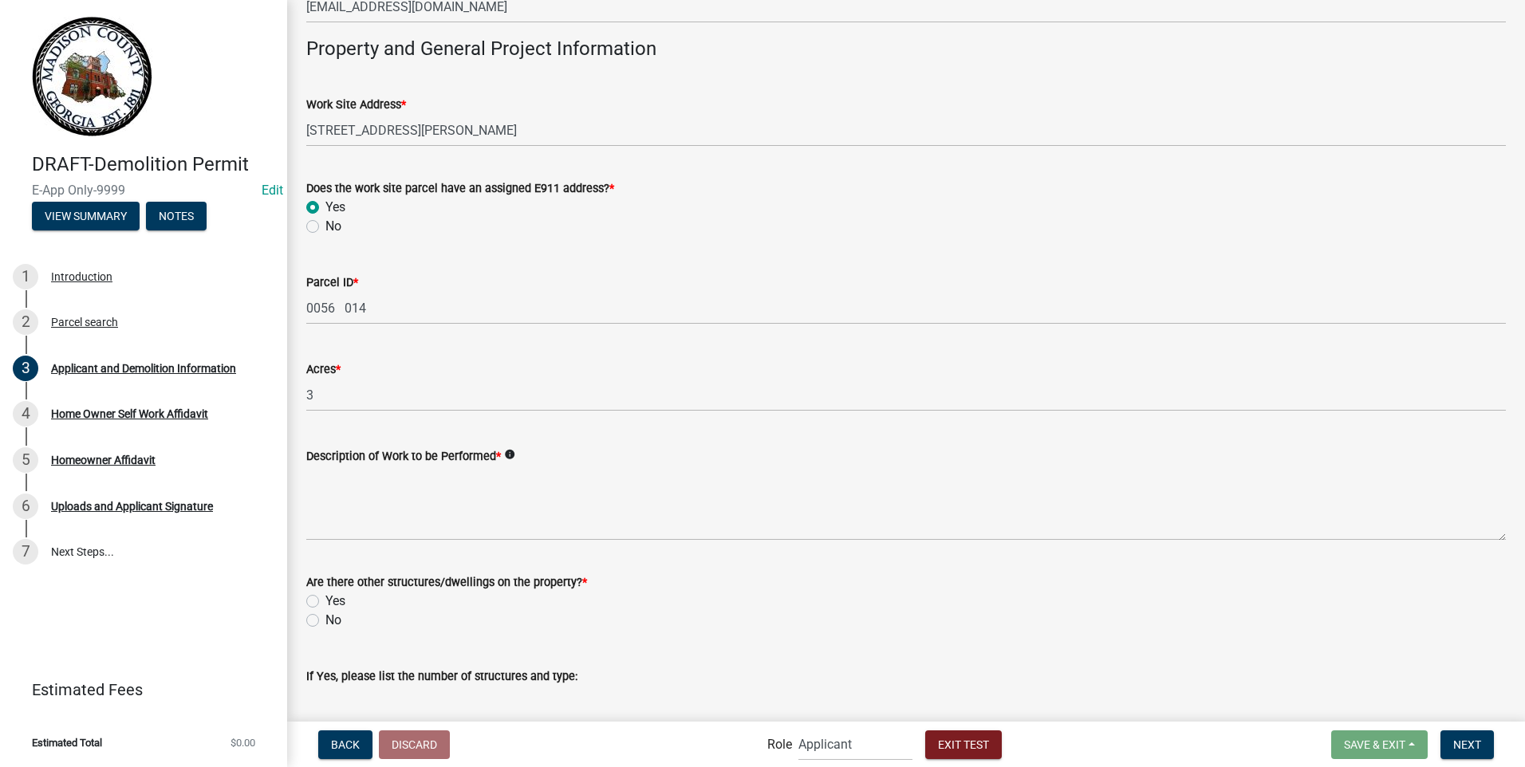
scroll to position [1037, 0]
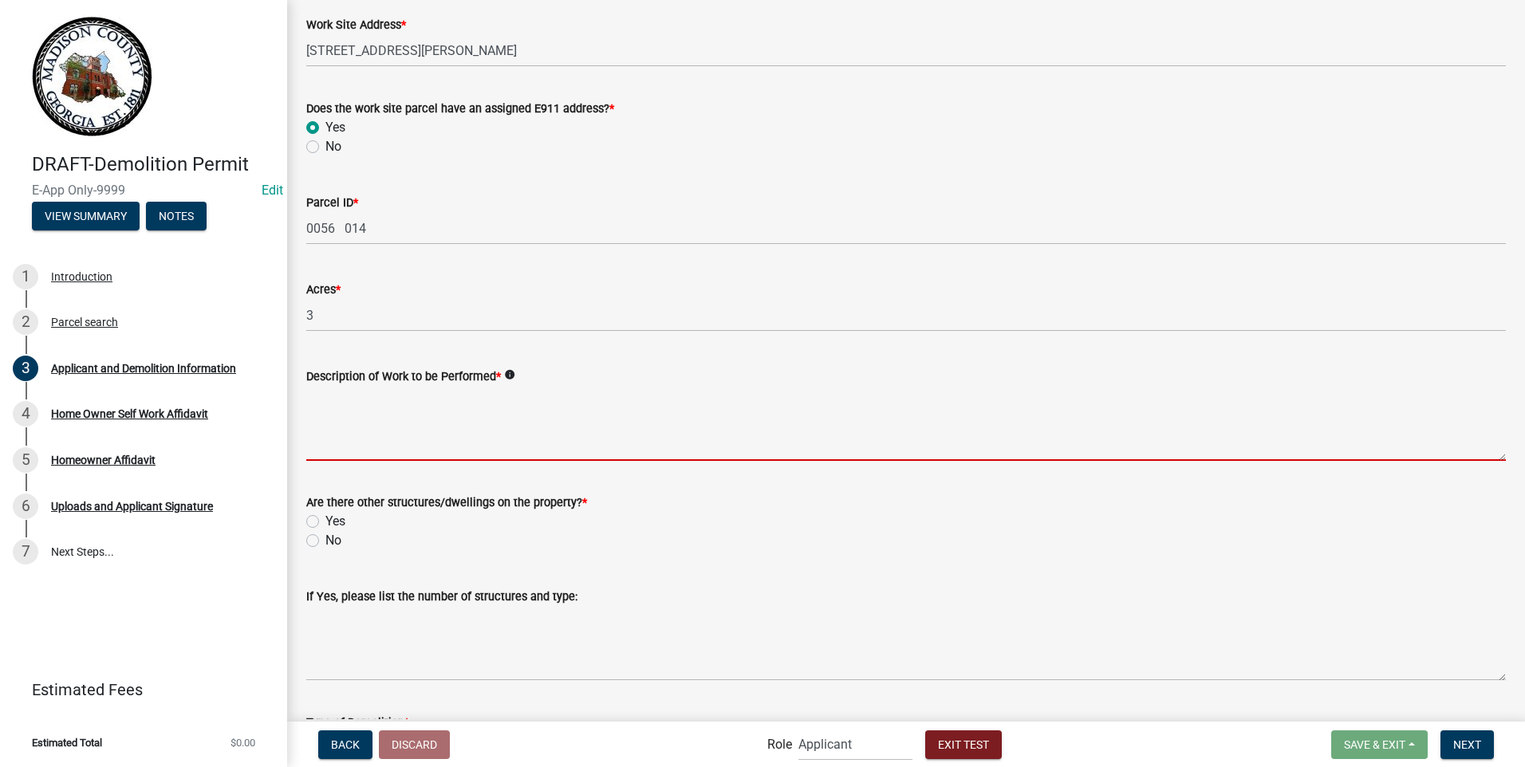
click at [384, 427] on textarea "Description of Work to be Performed *" at bounding box center [906, 423] width 1200 height 75
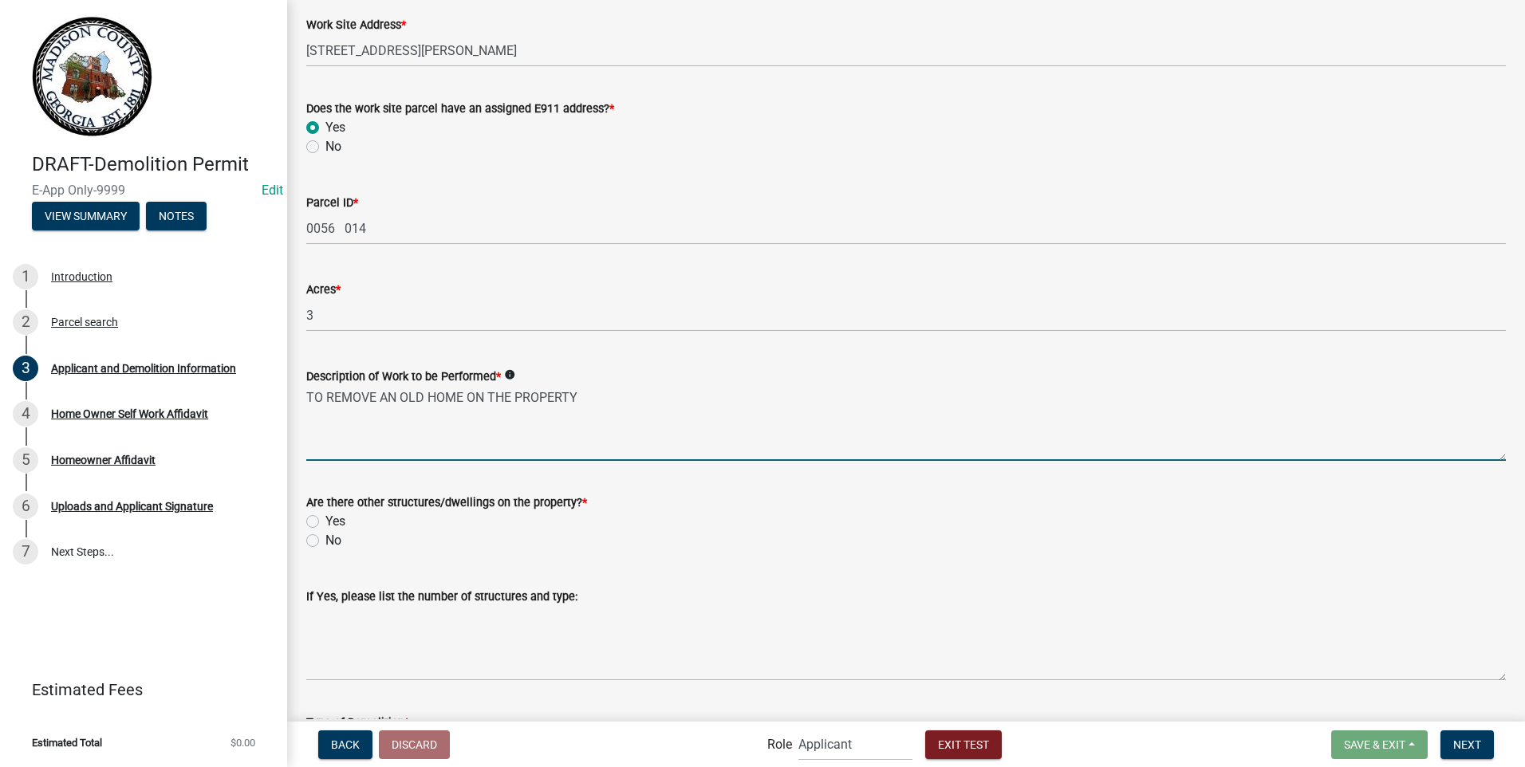
type textarea "TO REMOVE AN OLD HOME ON THE PROPERTY"
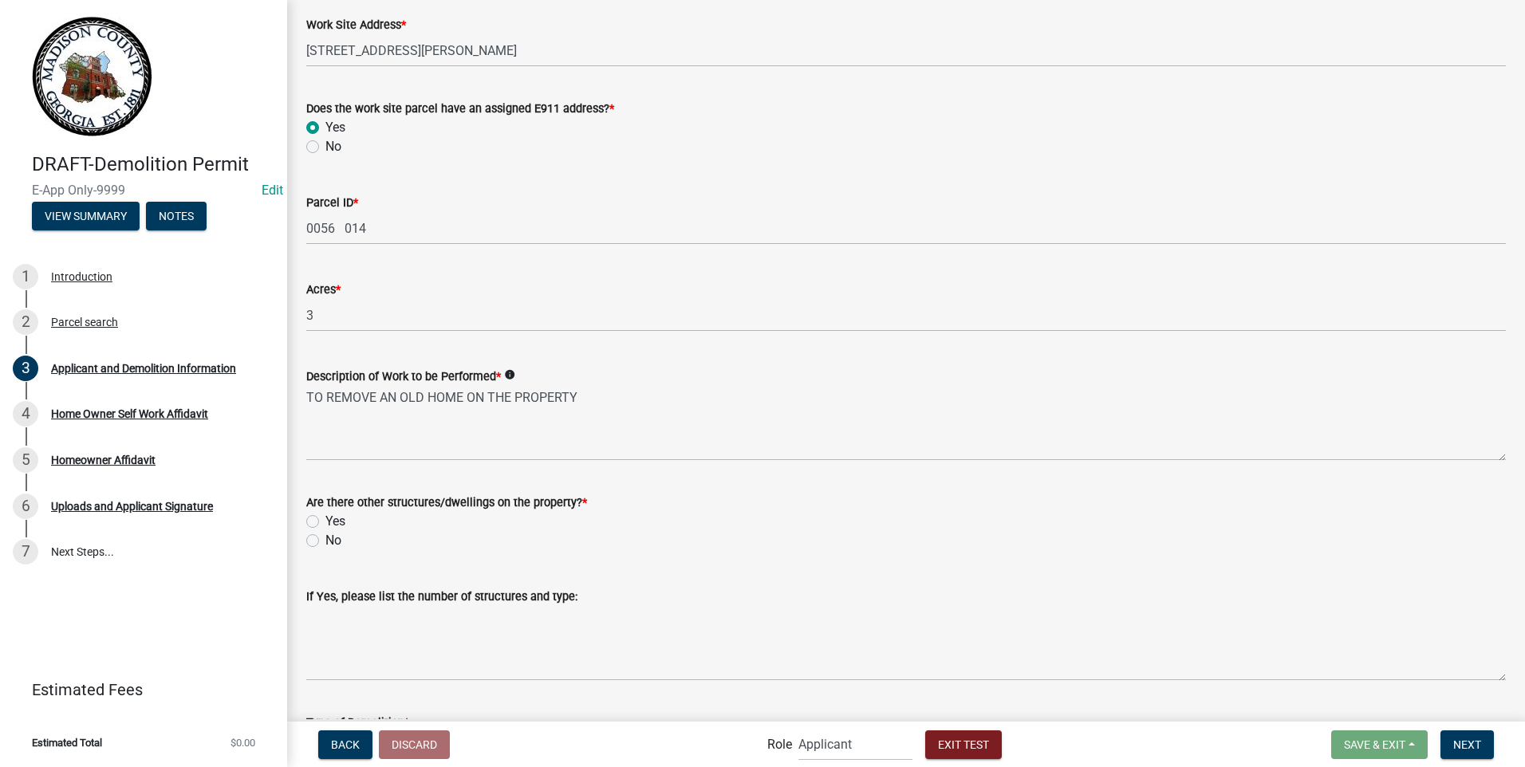
click at [325, 542] on label "No" at bounding box center [333, 540] width 16 height 19
click at [325, 542] on input "No" at bounding box center [330, 536] width 10 height 10
radio input "true"
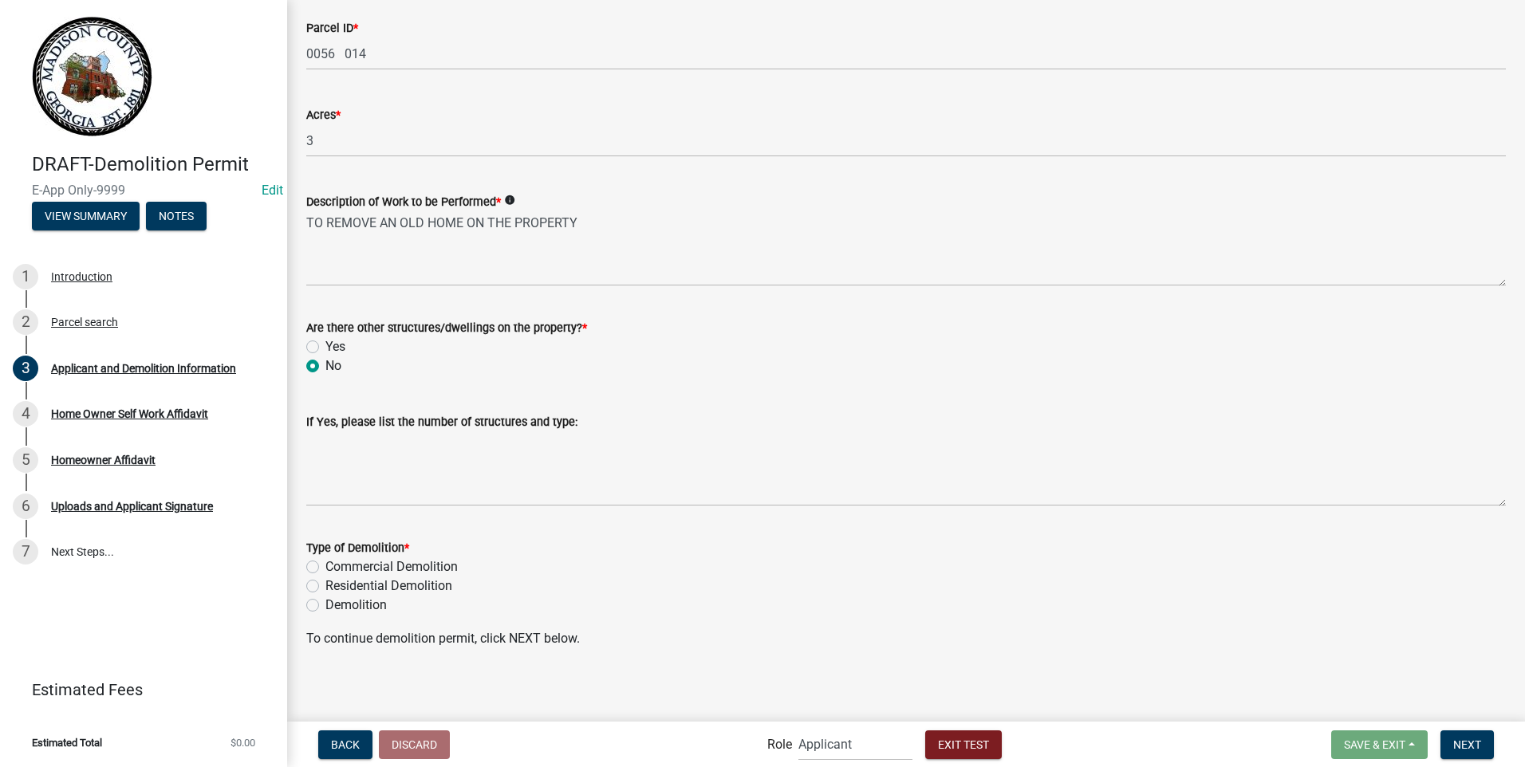
scroll to position [1216, 0]
click at [325, 579] on label "Residential Demolition" at bounding box center [388, 582] width 127 height 19
click at [325, 579] on input "Residential Demolition" at bounding box center [330, 578] width 10 height 10
radio input "true"
click at [1464, 749] on span "Next" at bounding box center [1467, 744] width 28 height 13
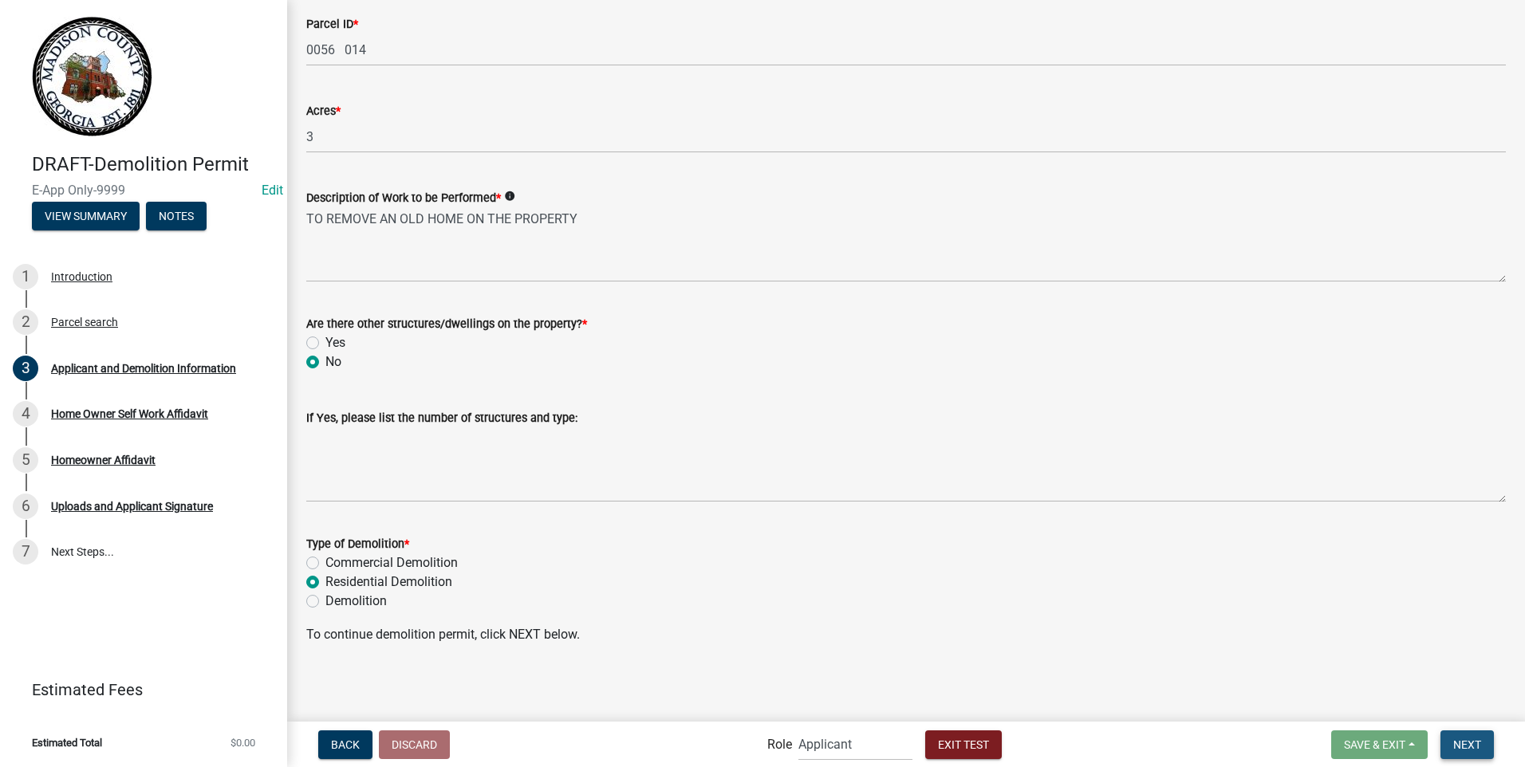
scroll to position [0, 0]
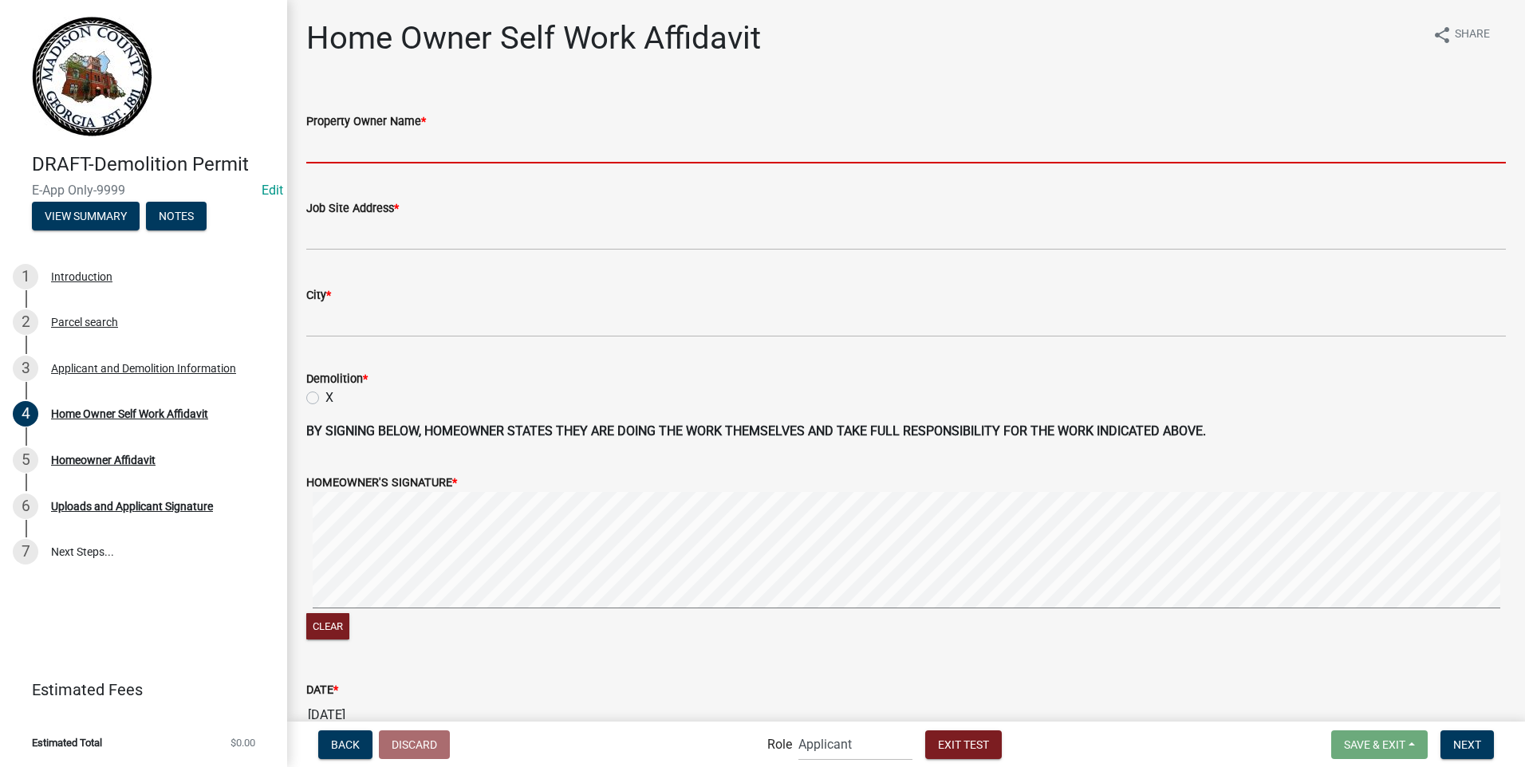
click at [369, 148] on input "Property Owner Name *" at bounding box center [906, 147] width 1200 height 33
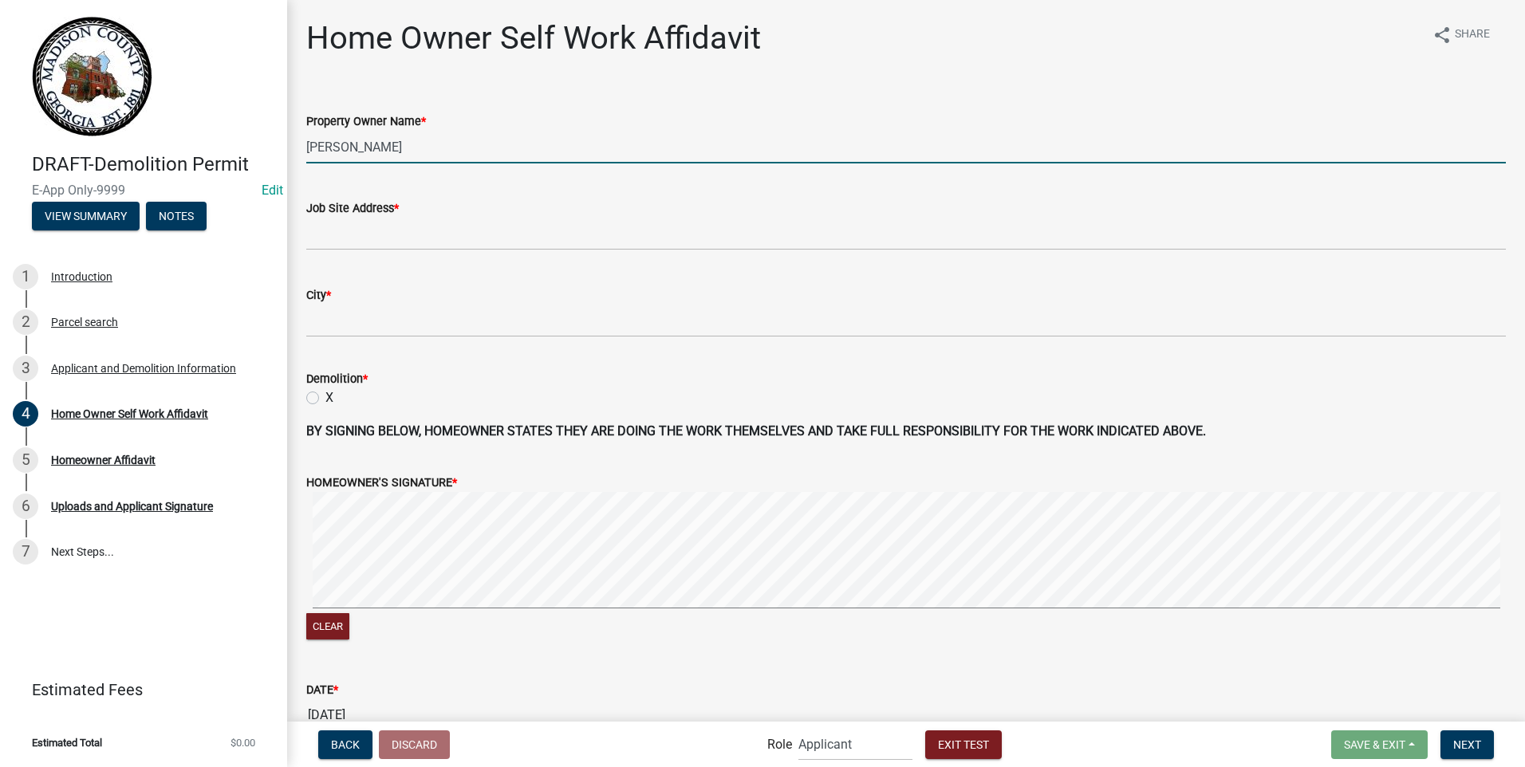
type input "MELISSA PAYNE"
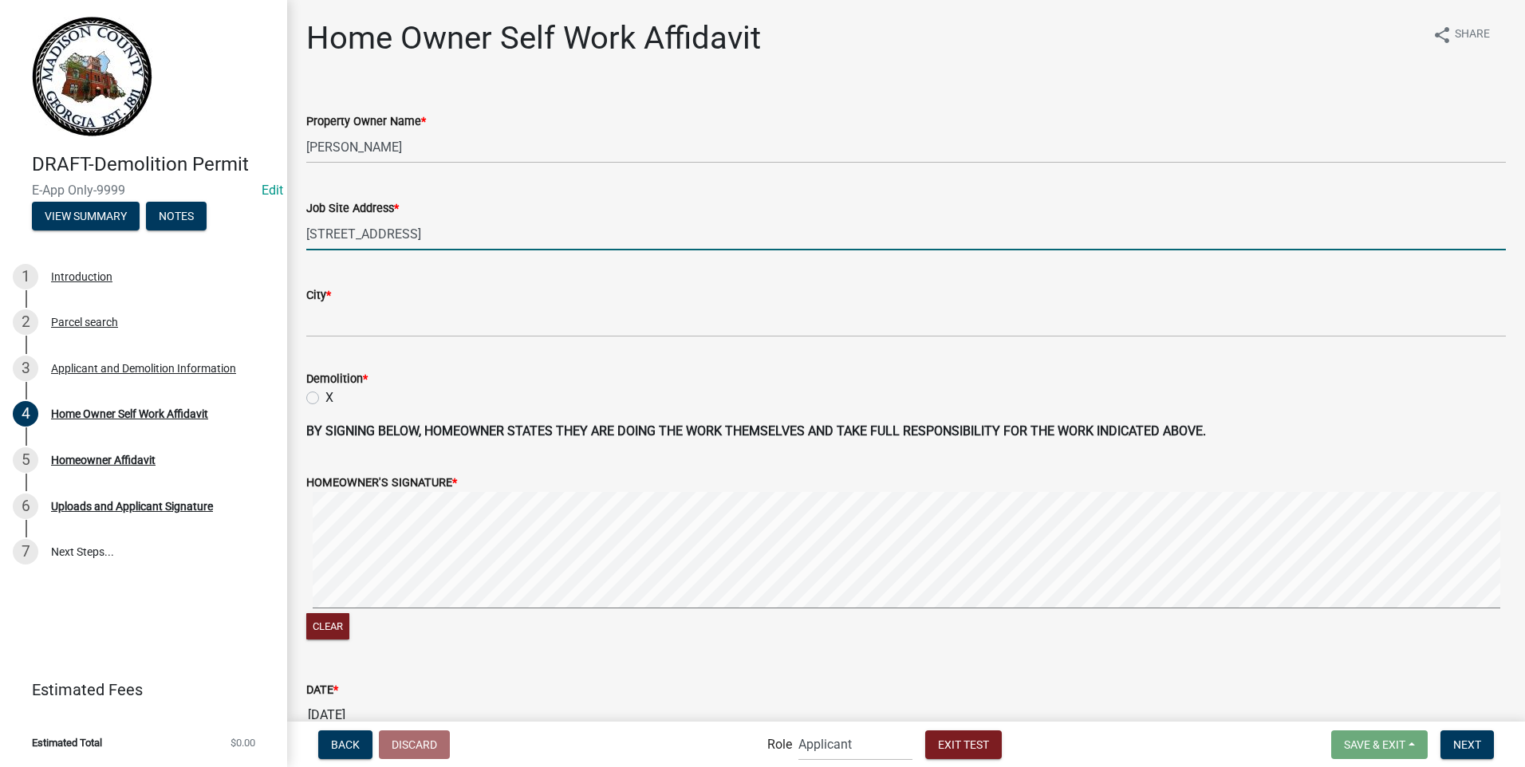
type input "450 MORIAH CH RD"
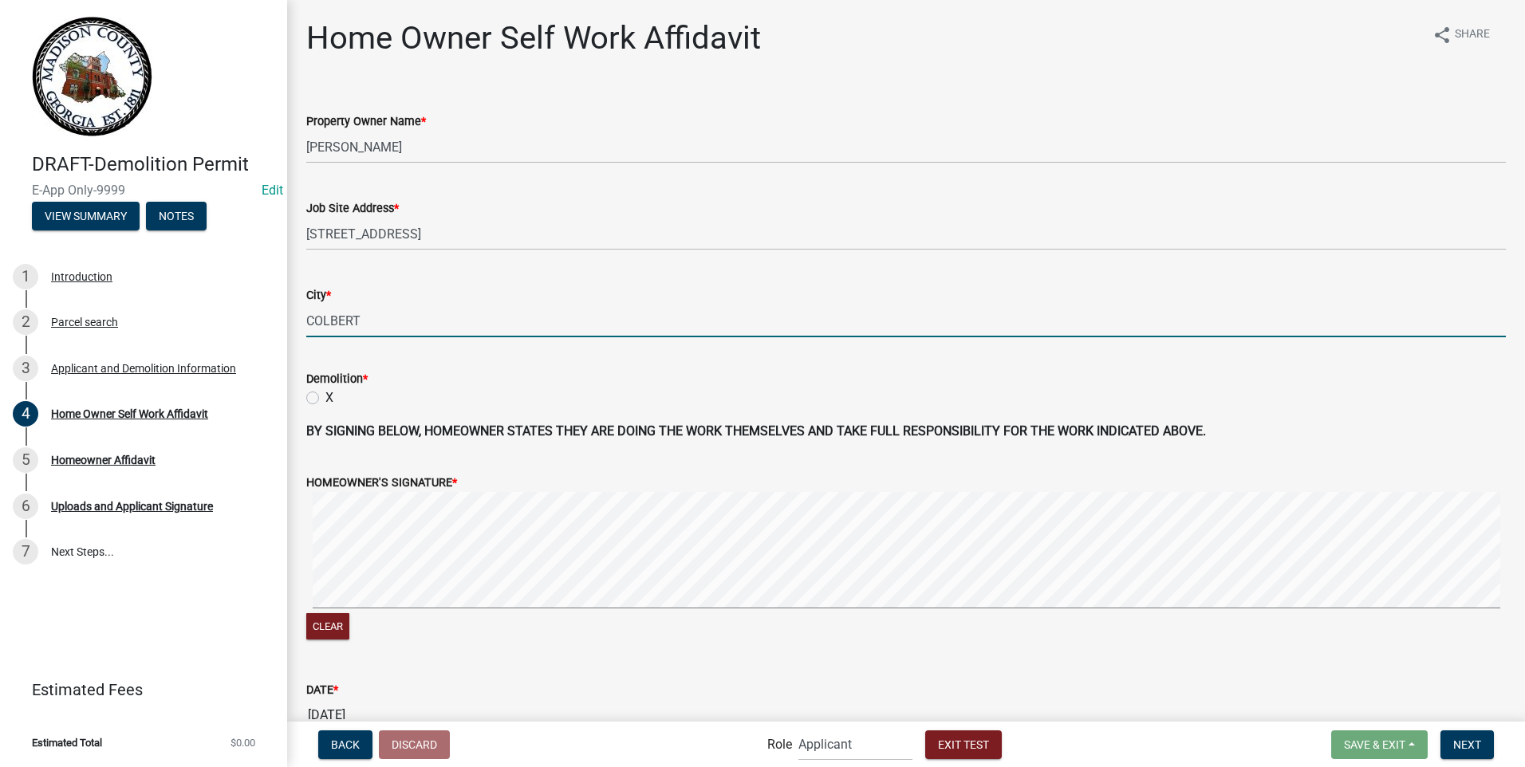
type input "COLBERT"
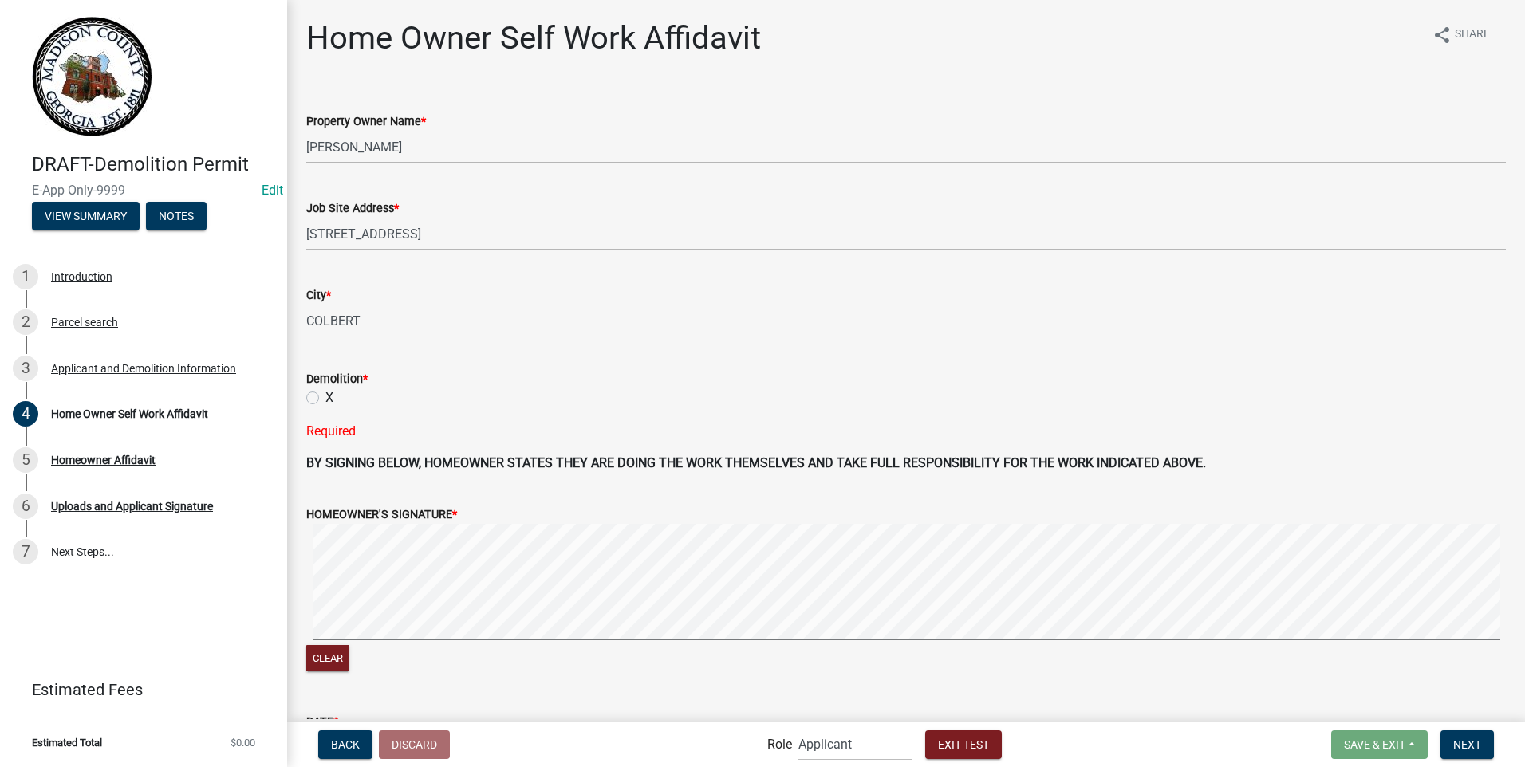
click at [325, 398] on label "X" at bounding box center [329, 397] width 8 height 19
click at [325, 398] on input "X" at bounding box center [330, 393] width 10 height 10
radio input "true"
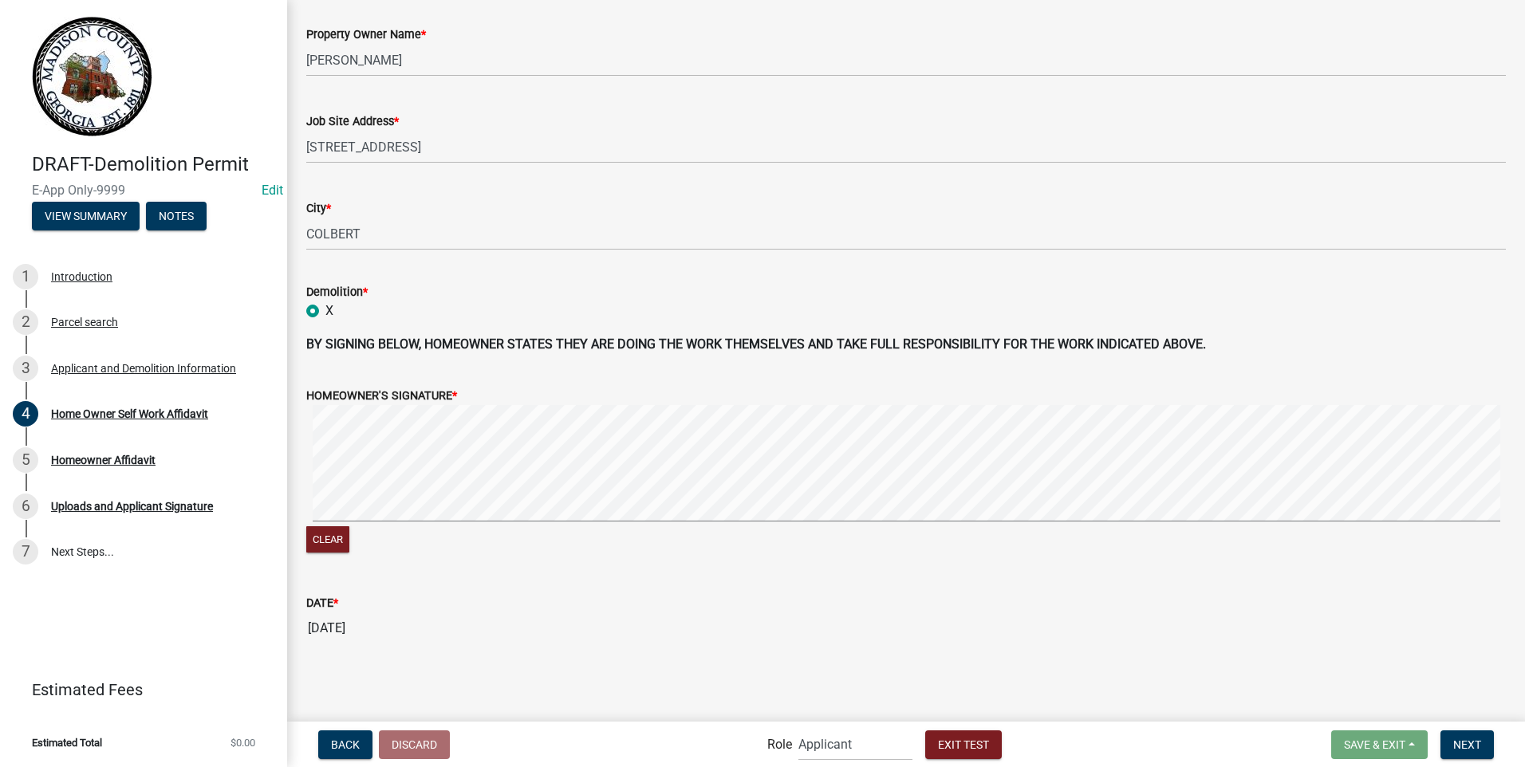
scroll to position [7, 0]
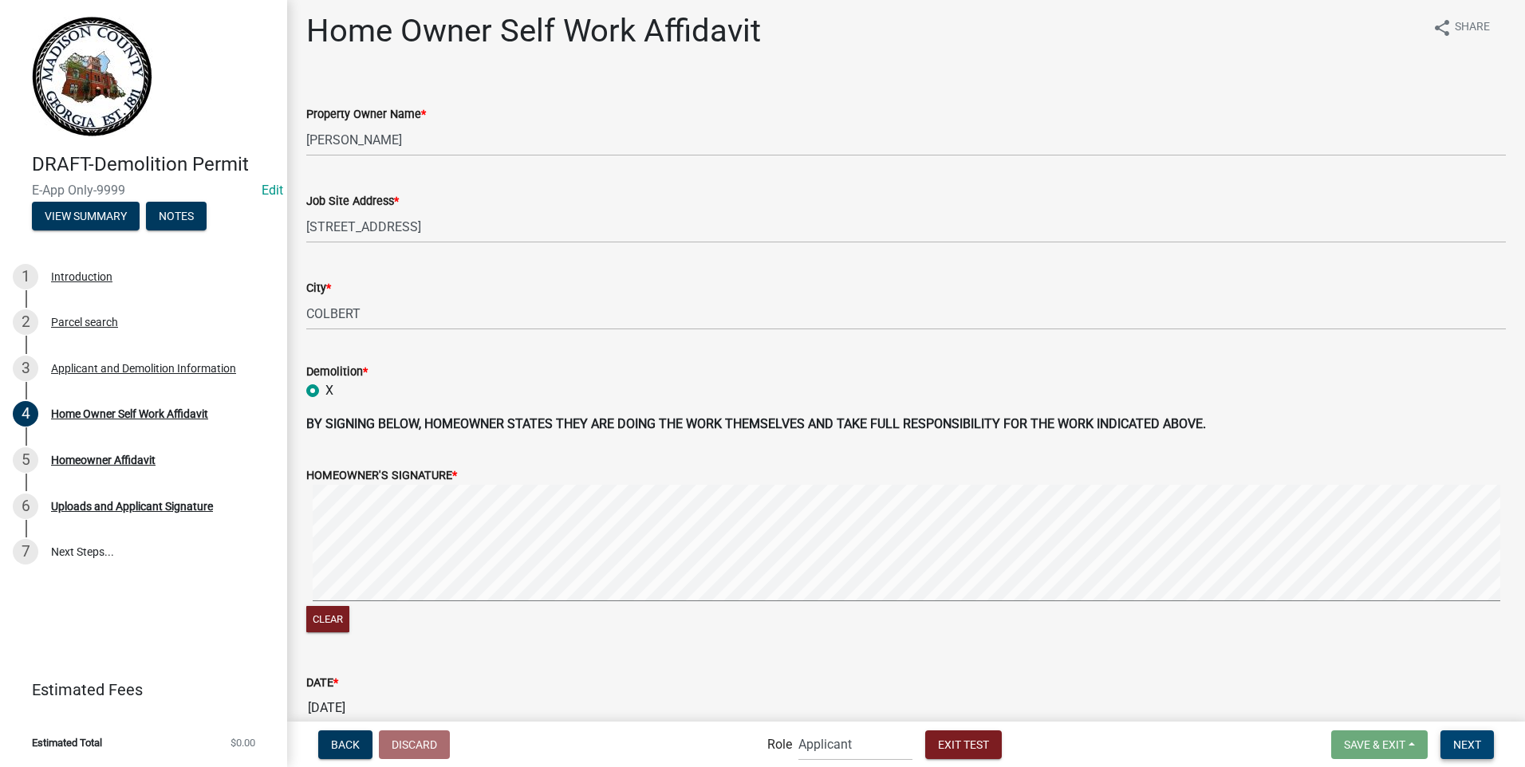
click at [1457, 745] on span "Next" at bounding box center [1467, 744] width 28 height 13
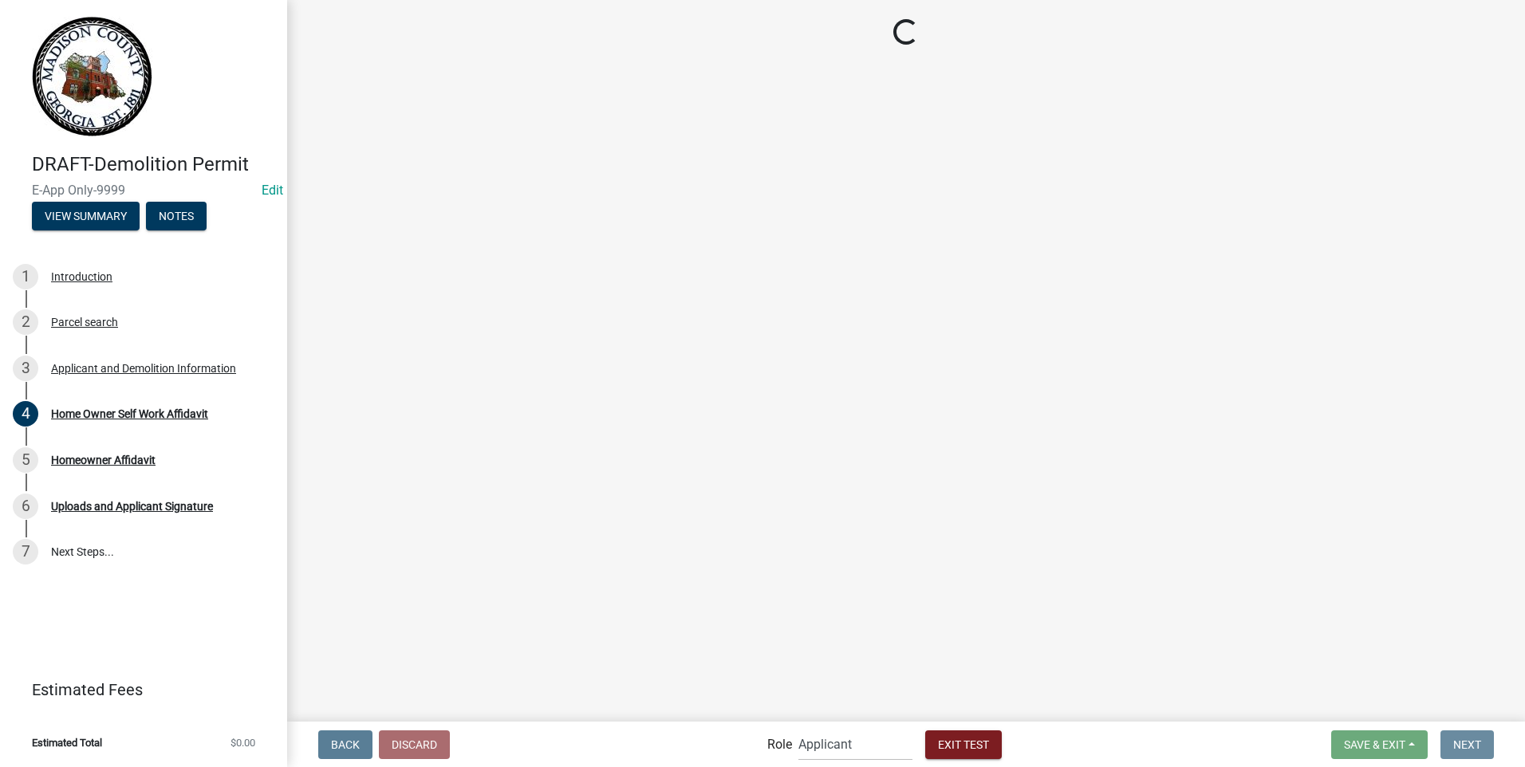
scroll to position [0, 0]
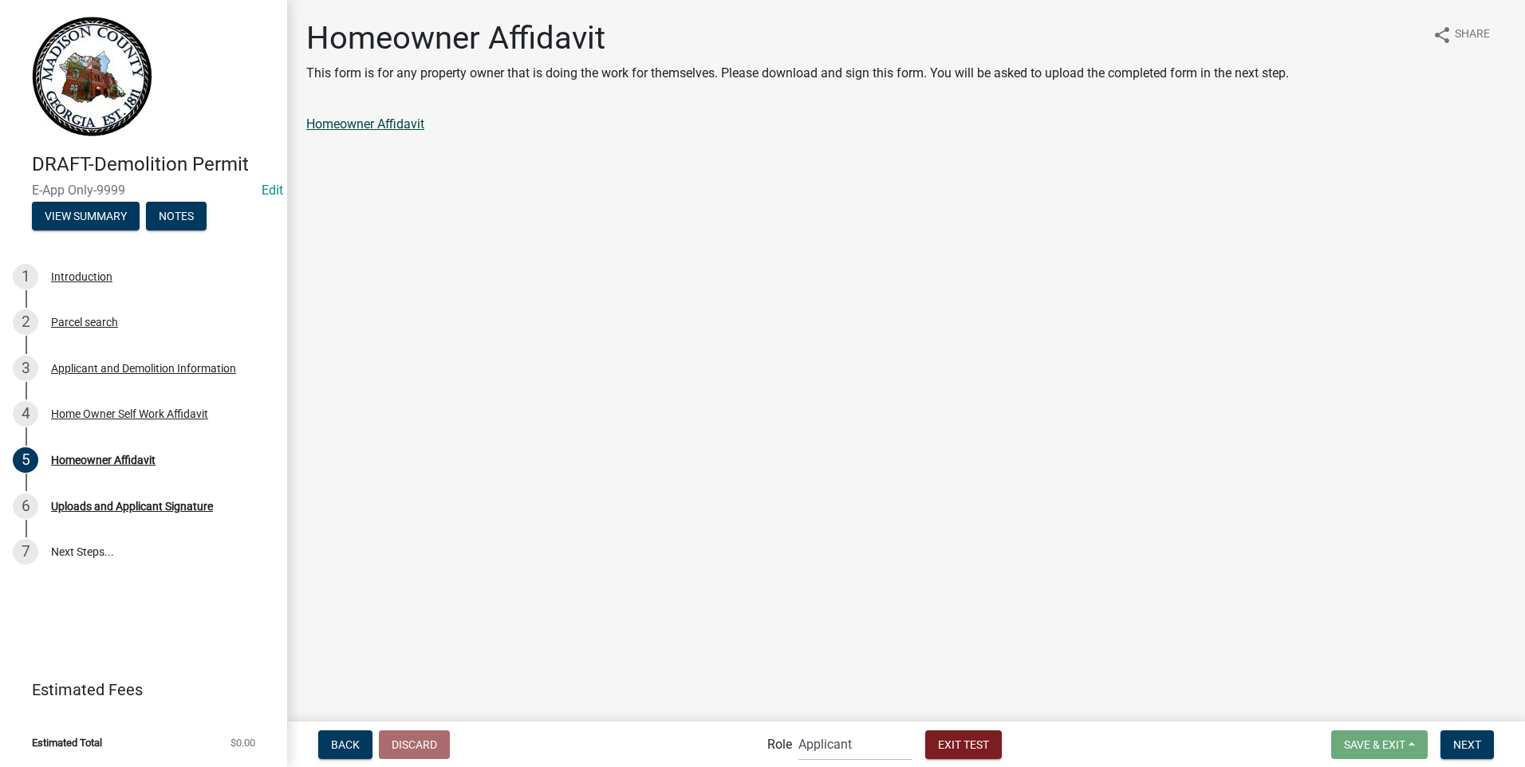
click at [366, 126] on link "Homeowner Affidavit" at bounding box center [365, 123] width 118 height 15
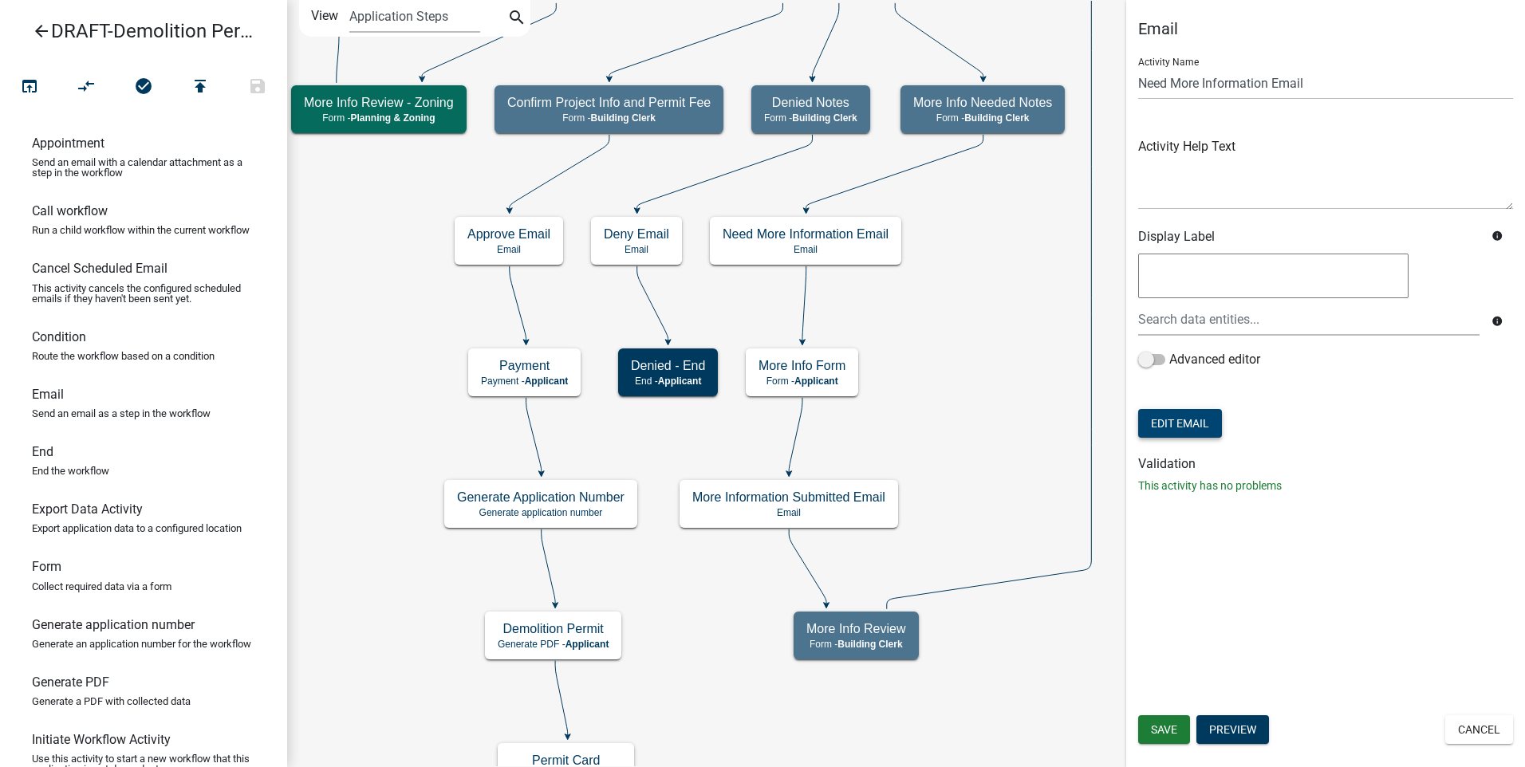
click at [1201, 424] on button "Edit Email" at bounding box center [1180, 423] width 84 height 29
select select "f8aedfd8-39b5-4d7f-8304-f16556aaf9a2"
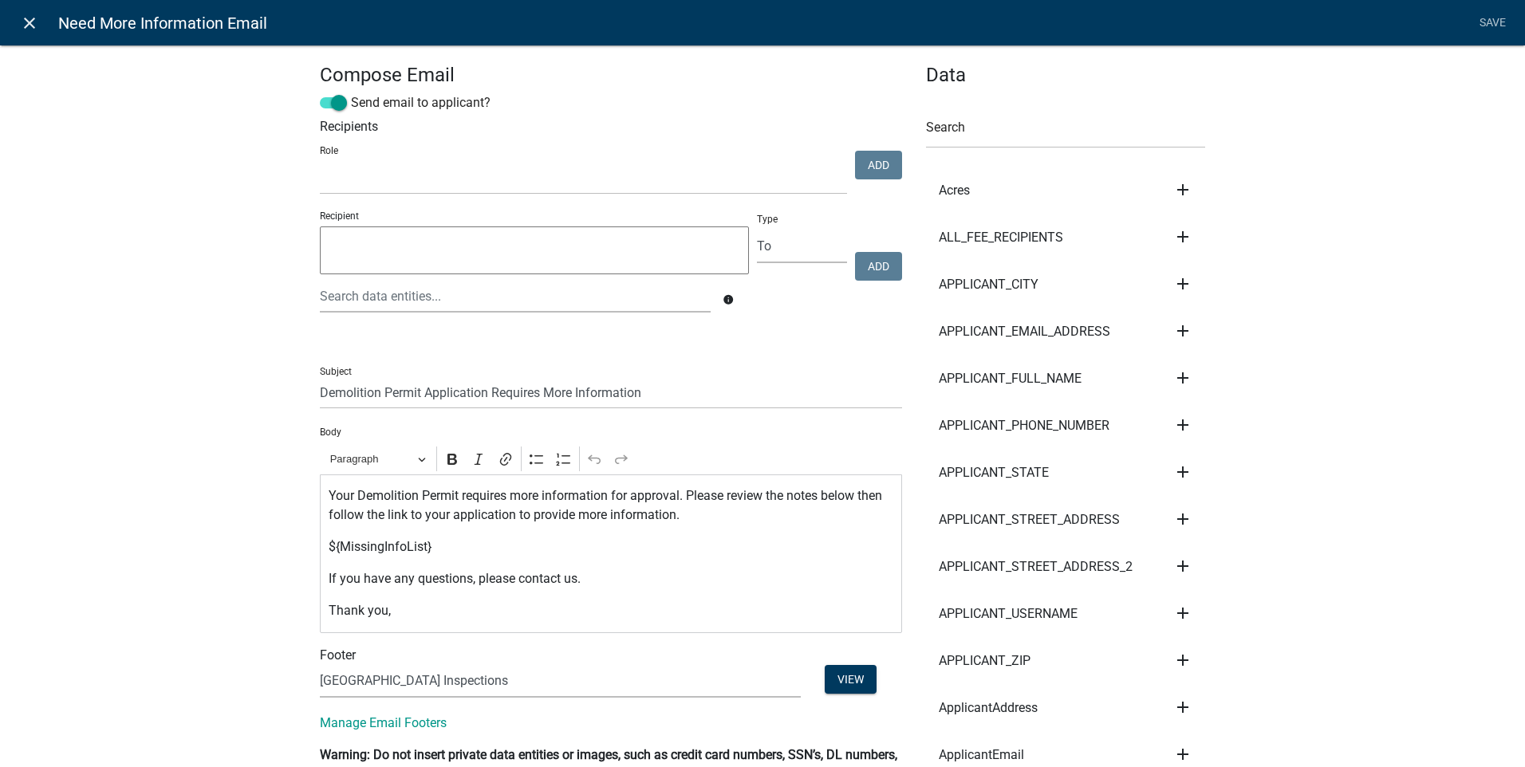
click at [26, 20] on icon "close" at bounding box center [29, 23] width 19 height 19
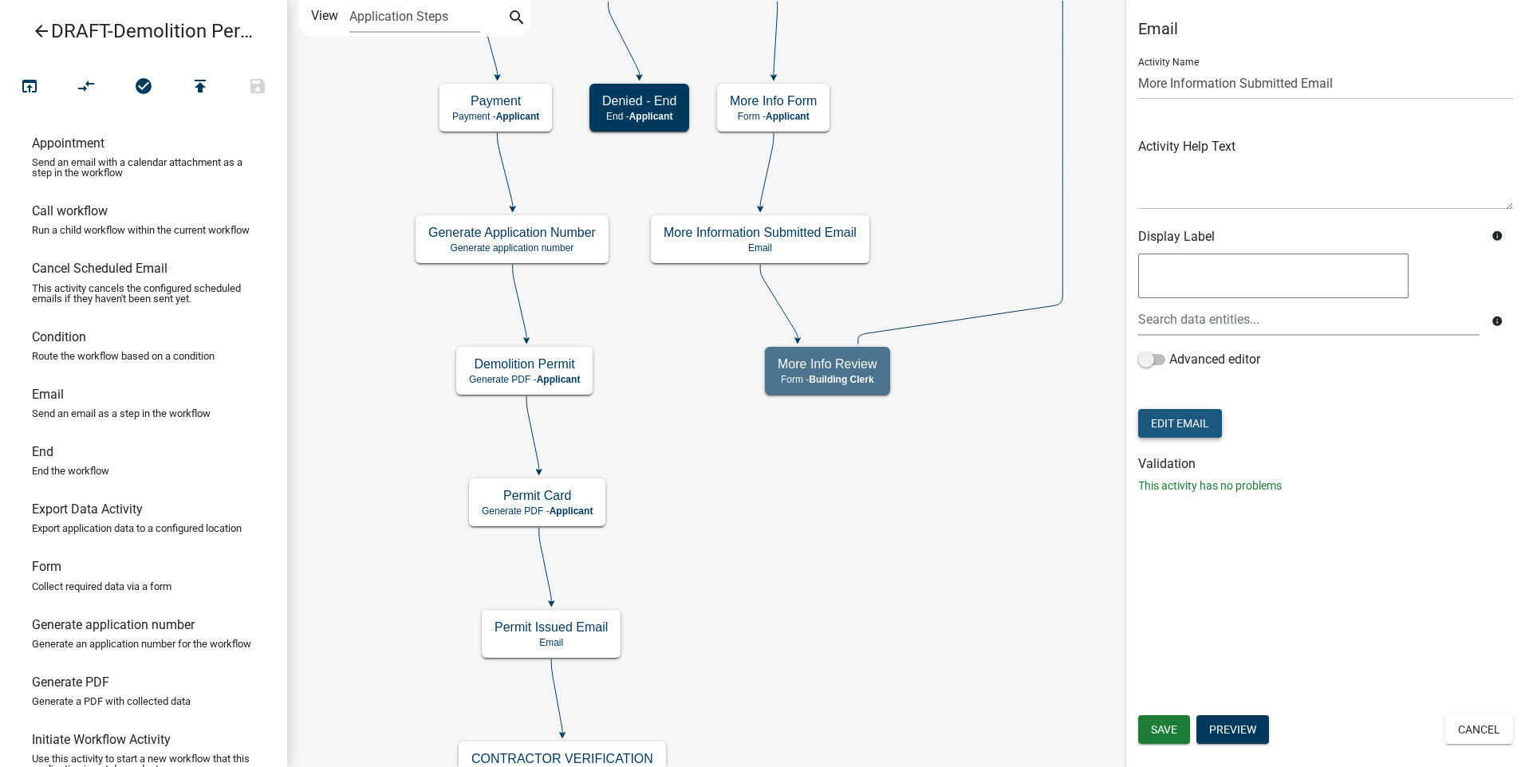
click at [1187, 415] on button "Edit Email" at bounding box center [1180, 423] width 84 height 29
select select "f8aedfd8-39b5-4d7f-8304-f16556aaf9a2"
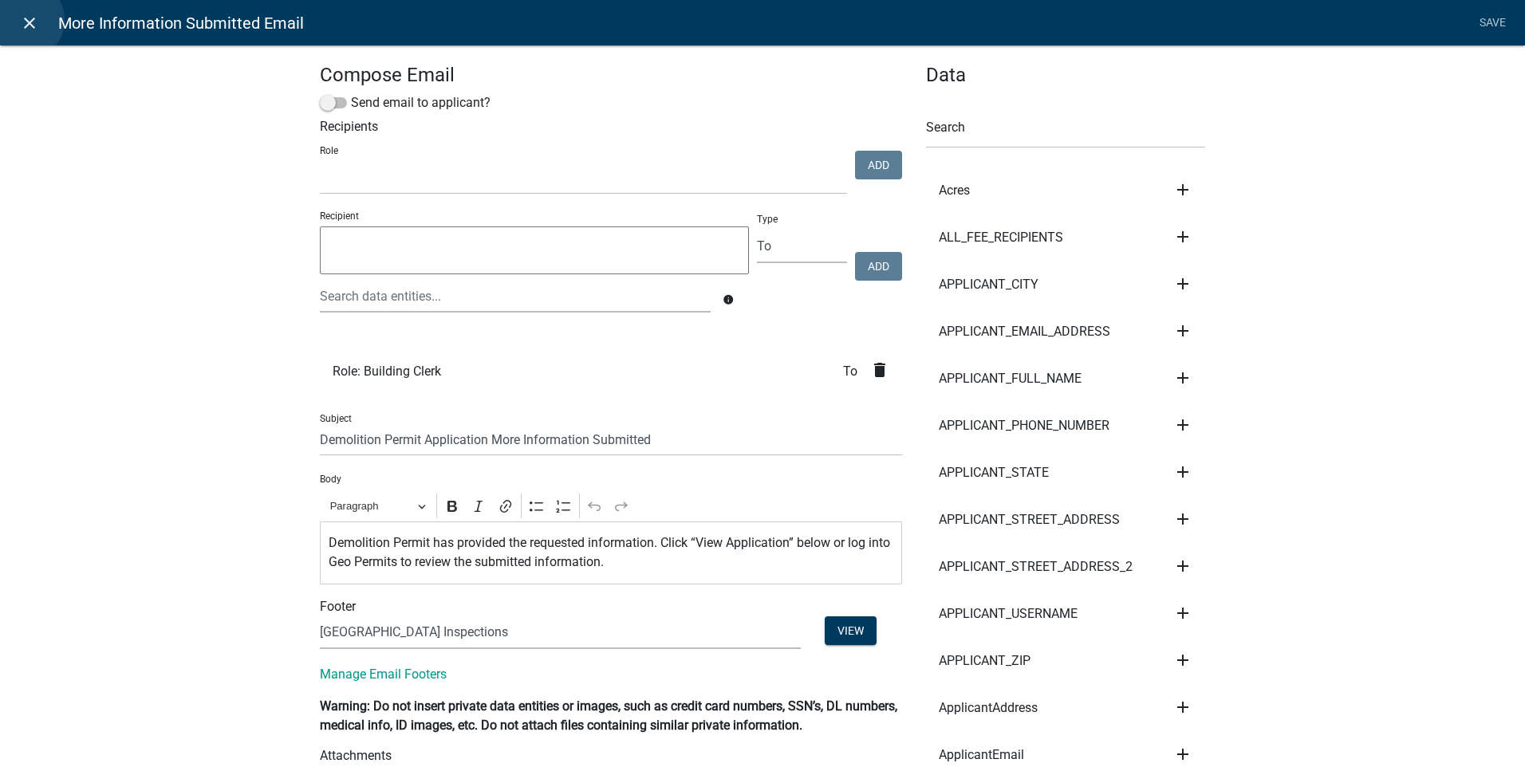
click at [24, 20] on icon "close" at bounding box center [29, 23] width 19 height 19
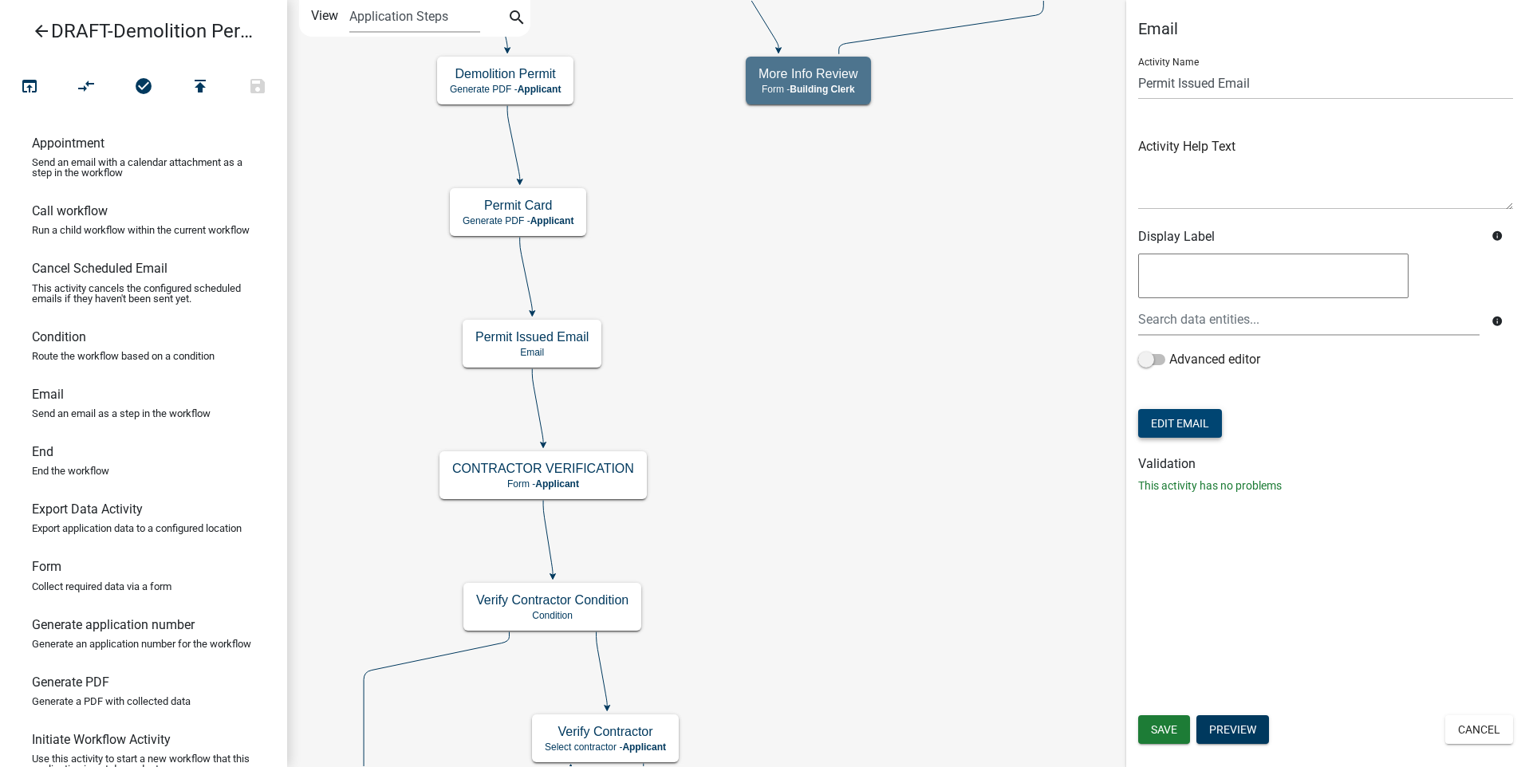
click at [1195, 424] on button "Edit Email" at bounding box center [1180, 423] width 84 height 29
select select "f8aedfd8-39b5-4d7f-8304-f16556aaf9a2"
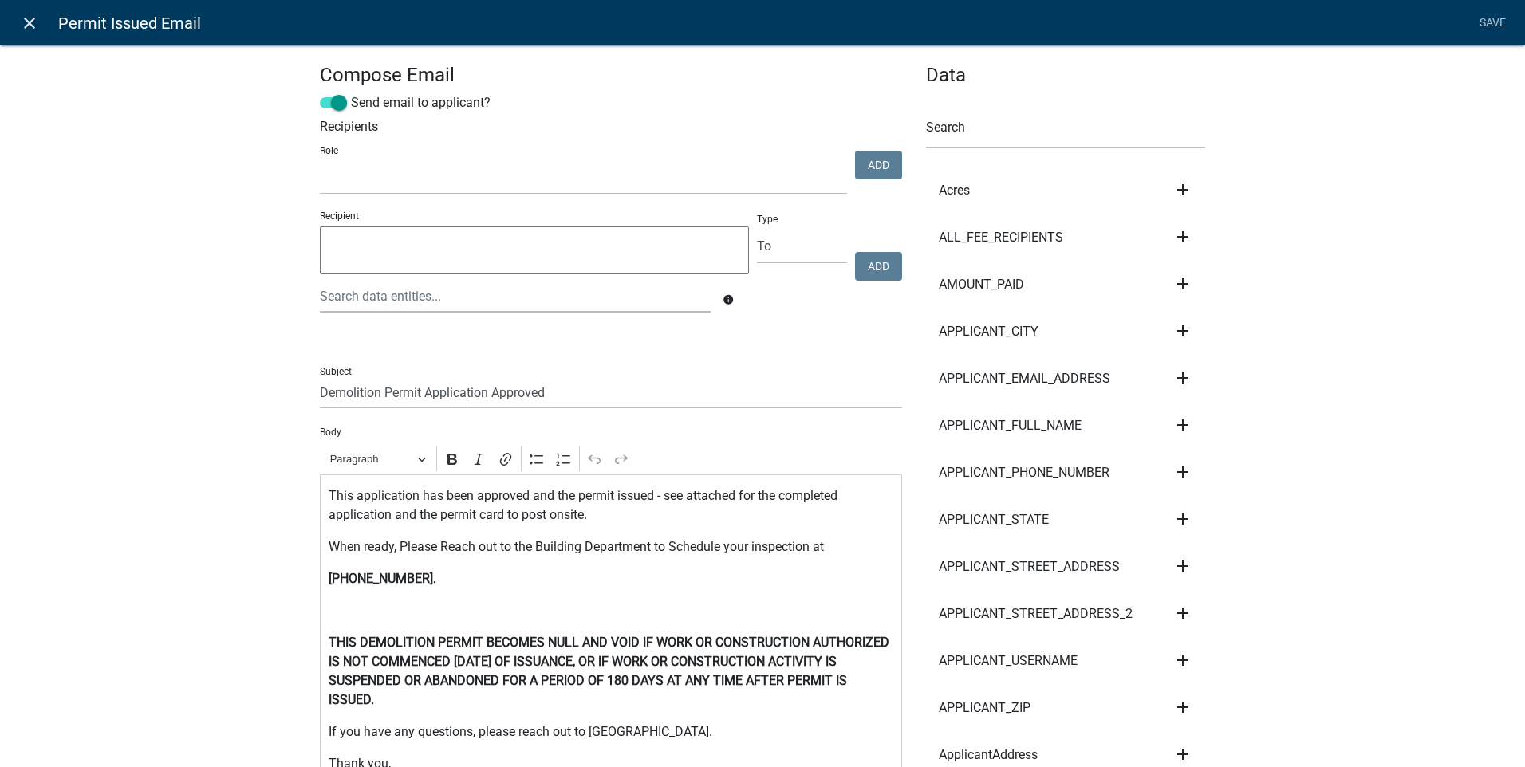
click at [26, 19] on icon "close" at bounding box center [29, 23] width 19 height 19
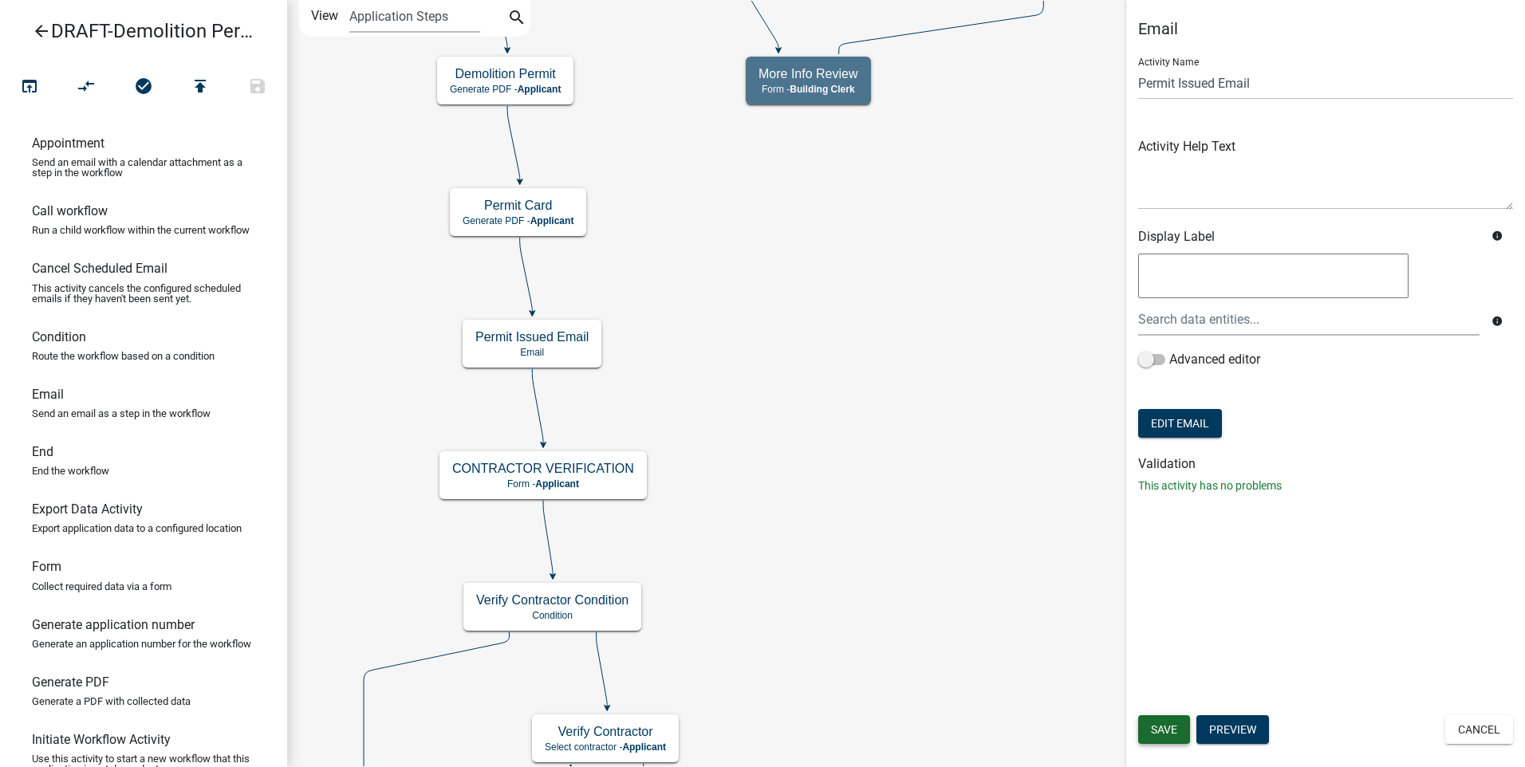
click at [1165, 724] on span "Save" at bounding box center [1164, 729] width 26 height 13
